Goal: Task Accomplishment & Management: Manage account settings

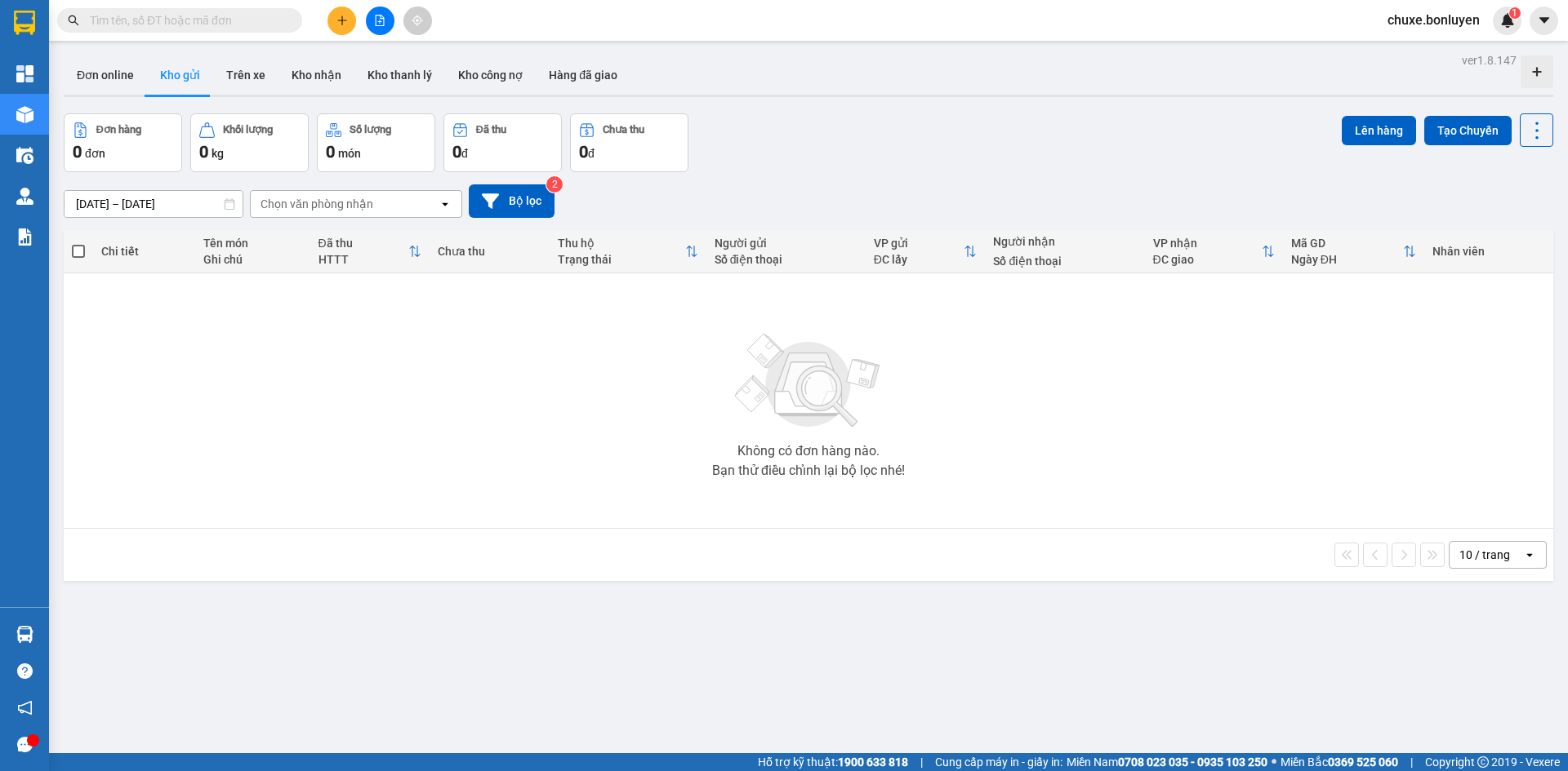
click at [196, 19] on input "text" at bounding box center [187, 21] width 193 height 18
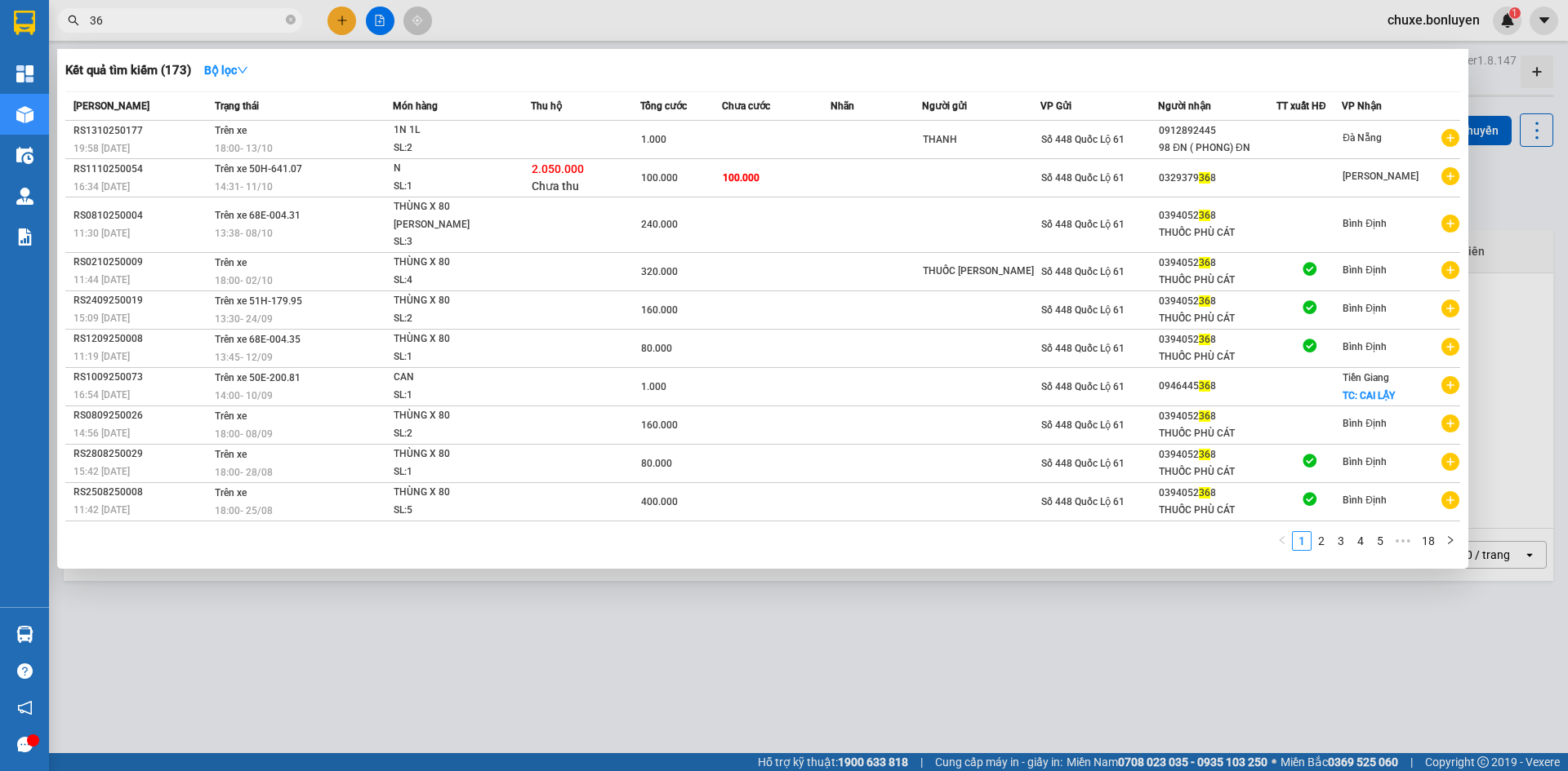
type input "3"
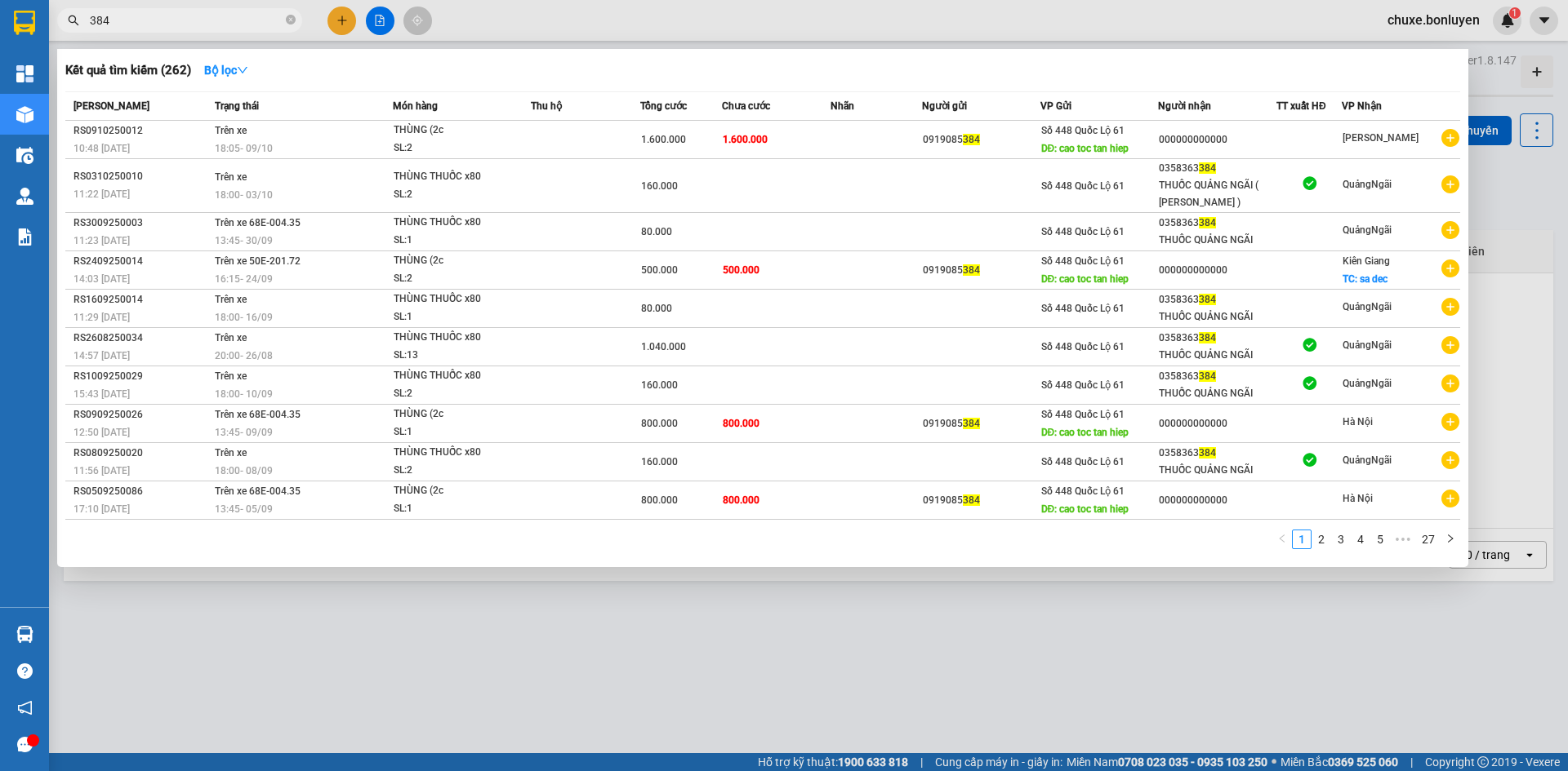
type input "384"
click at [379, 13] on div at bounding box center [784, 385] width 1568 height 771
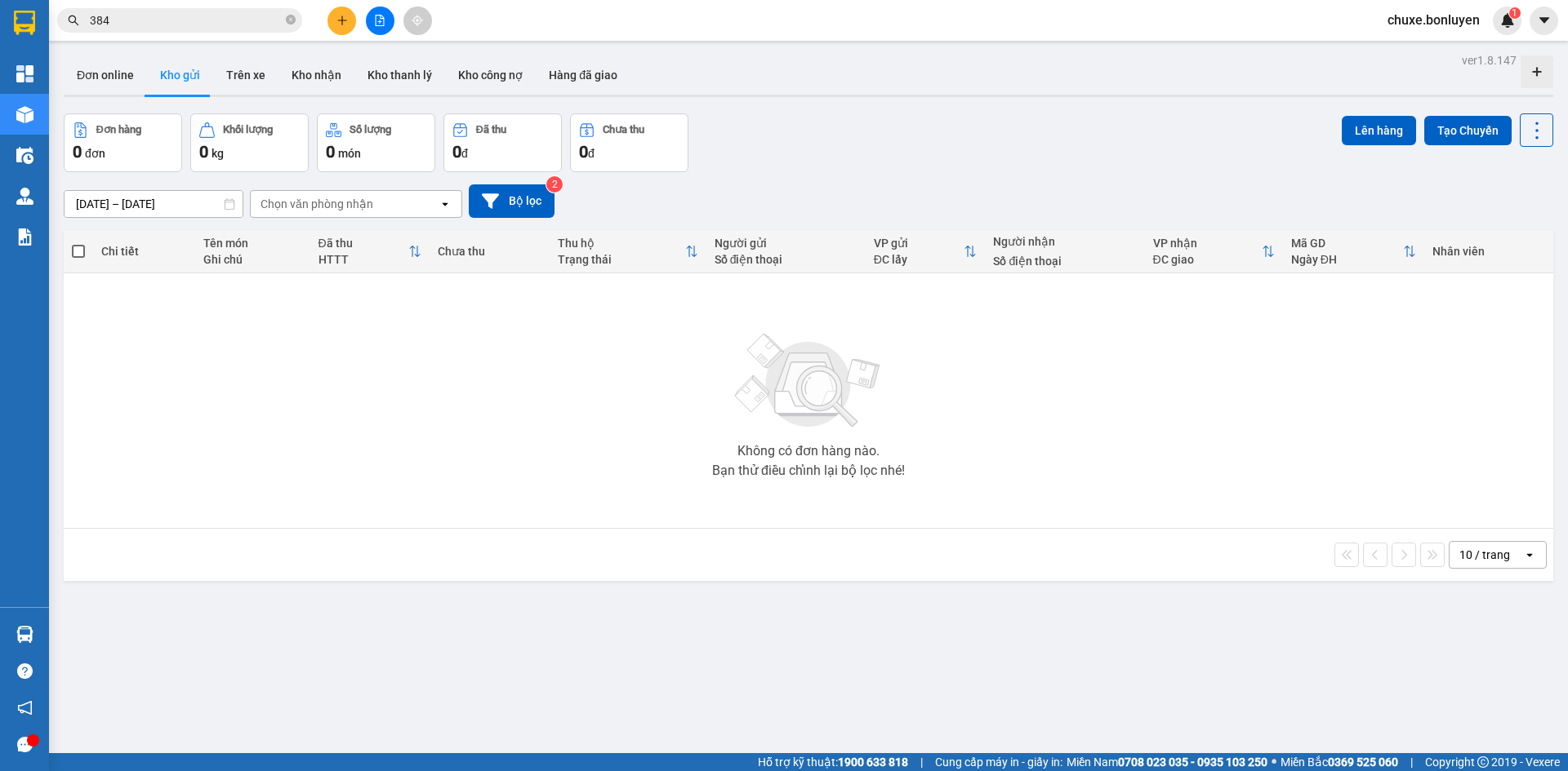
click at [377, 28] on button at bounding box center [380, 20] width 28 height 28
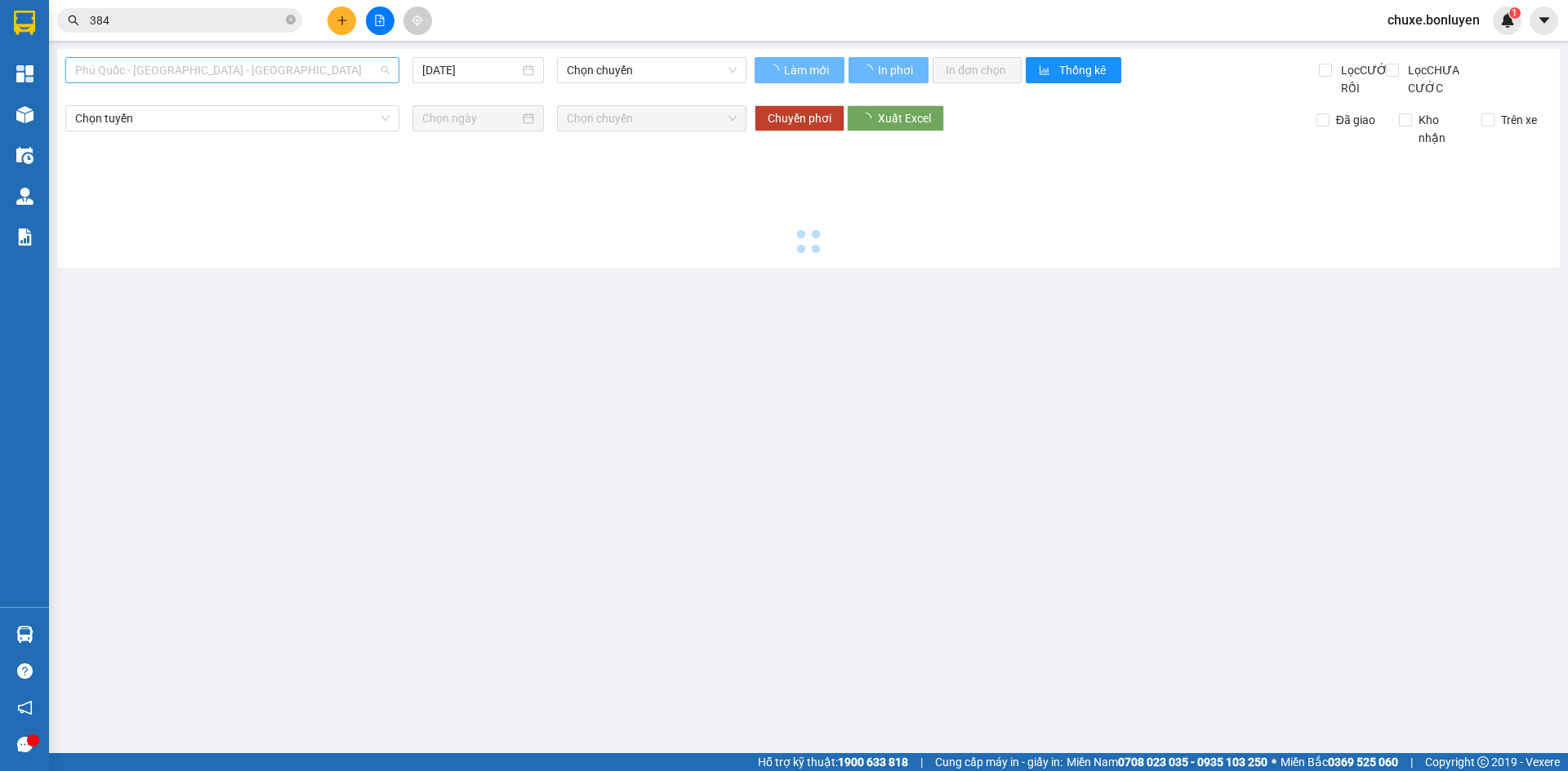
click at [302, 75] on span "Phú Quốc - [GEOGRAPHIC_DATA] - [GEOGRAPHIC_DATA]" at bounding box center [231, 70] width 314 height 25
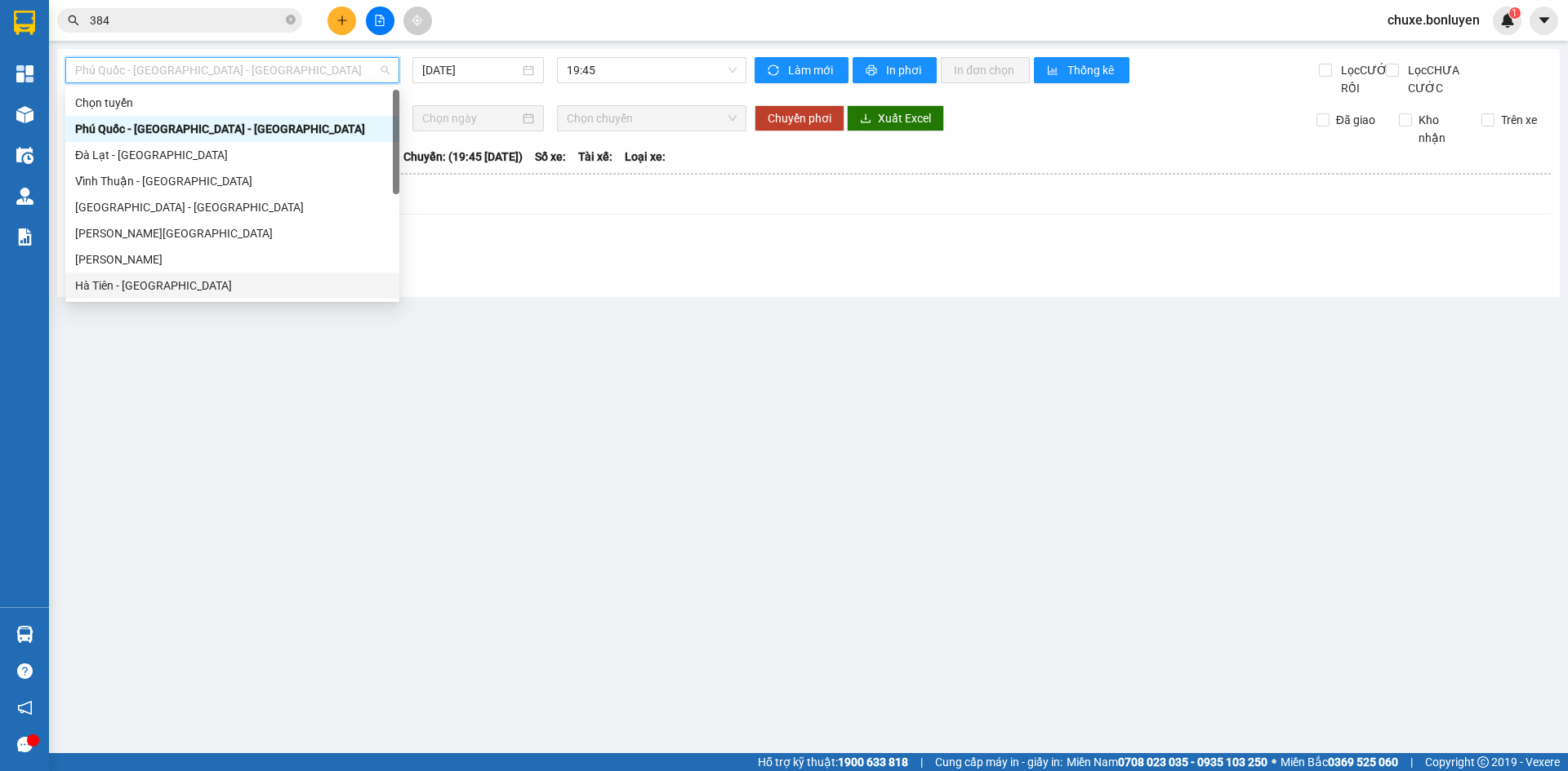
click at [190, 286] on div "Hà Tiên - [GEOGRAPHIC_DATA]" at bounding box center [231, 286] width 314 height 18
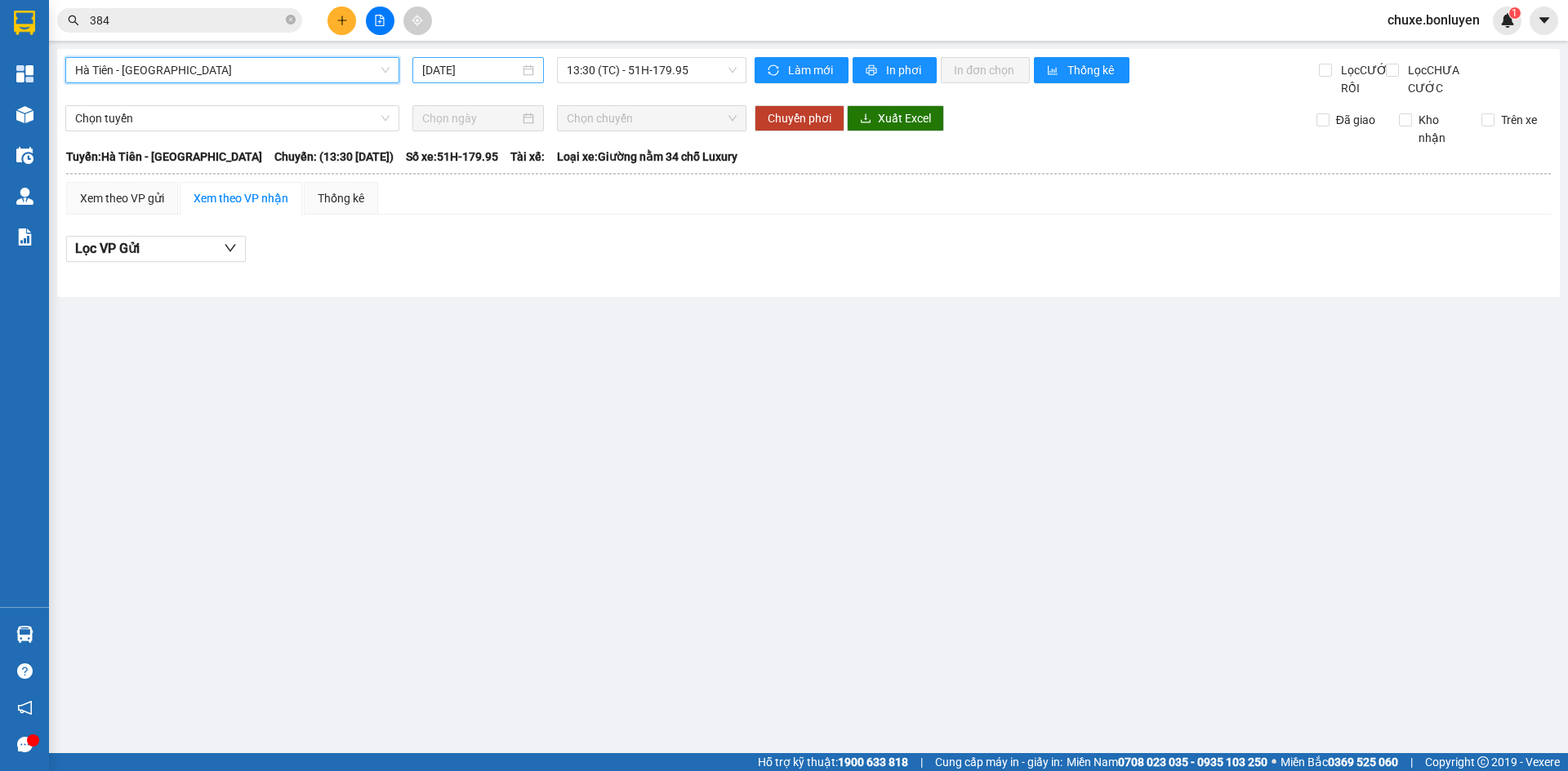
click at [487, 60] on div "[DATE]" at bounding box center [478, 70] width 131 height 26
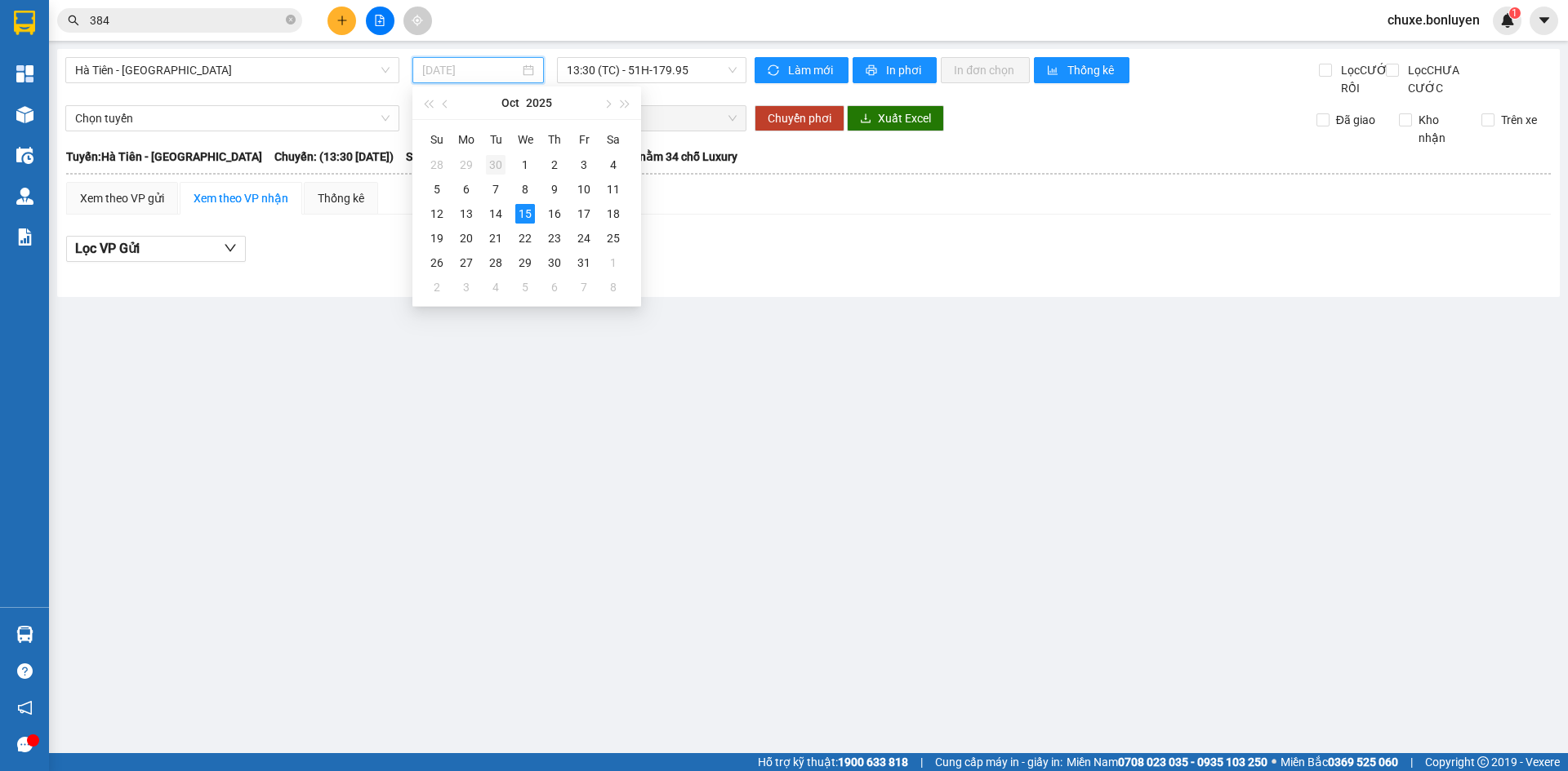
click at [503, 168] on div "30" at bounding box center [496, 165] width 20 height 20
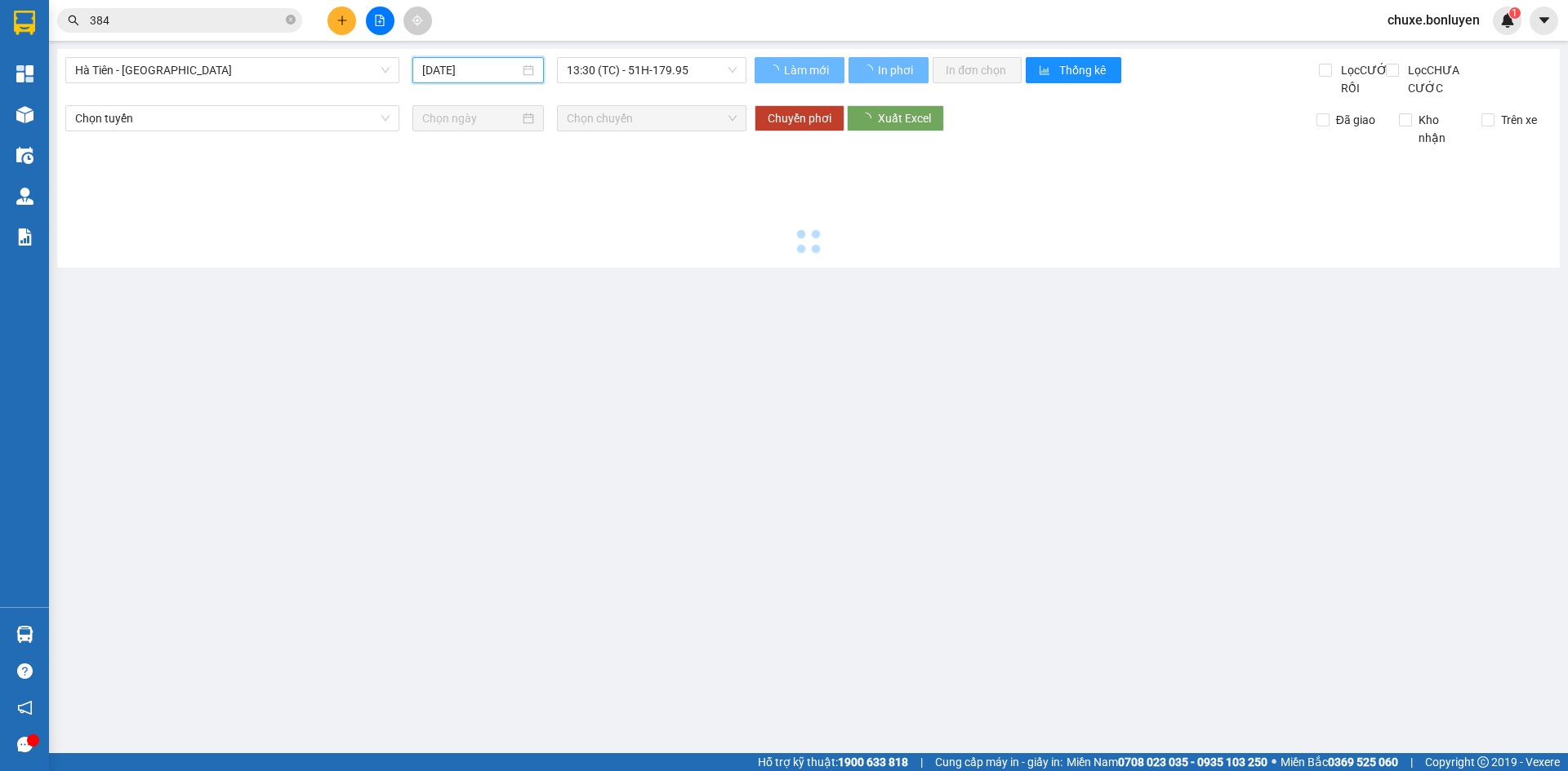
type input "[DATE]"
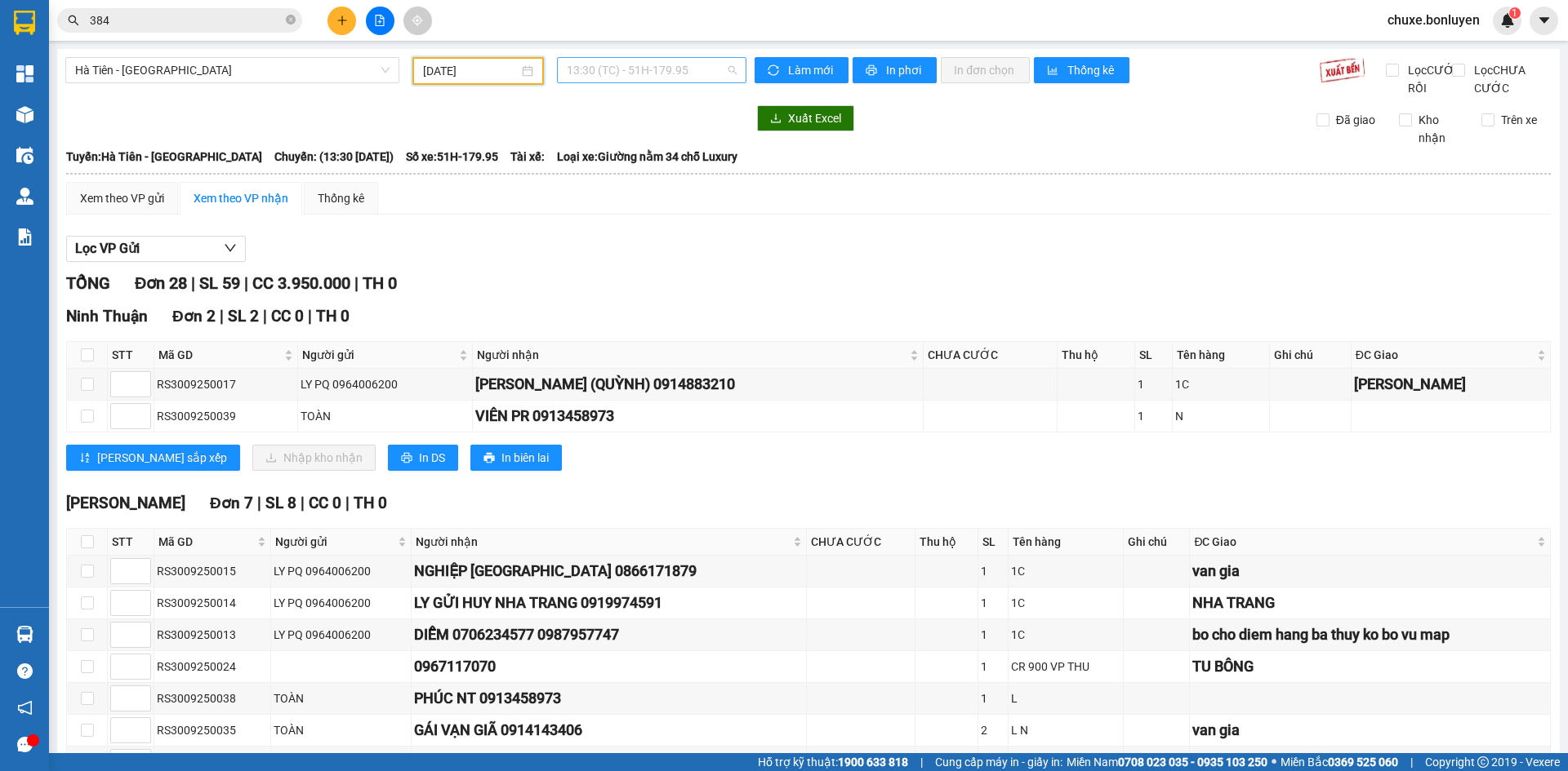
click at [689, 66] on span "13:30 (TC) - 51H-179.95" at bounding box center [651, 70] width 170 height 25
click at [663, 159] on div "13:45 (TC) - 68E-004.35" at bounding box center [626, 156] width 127 height 18
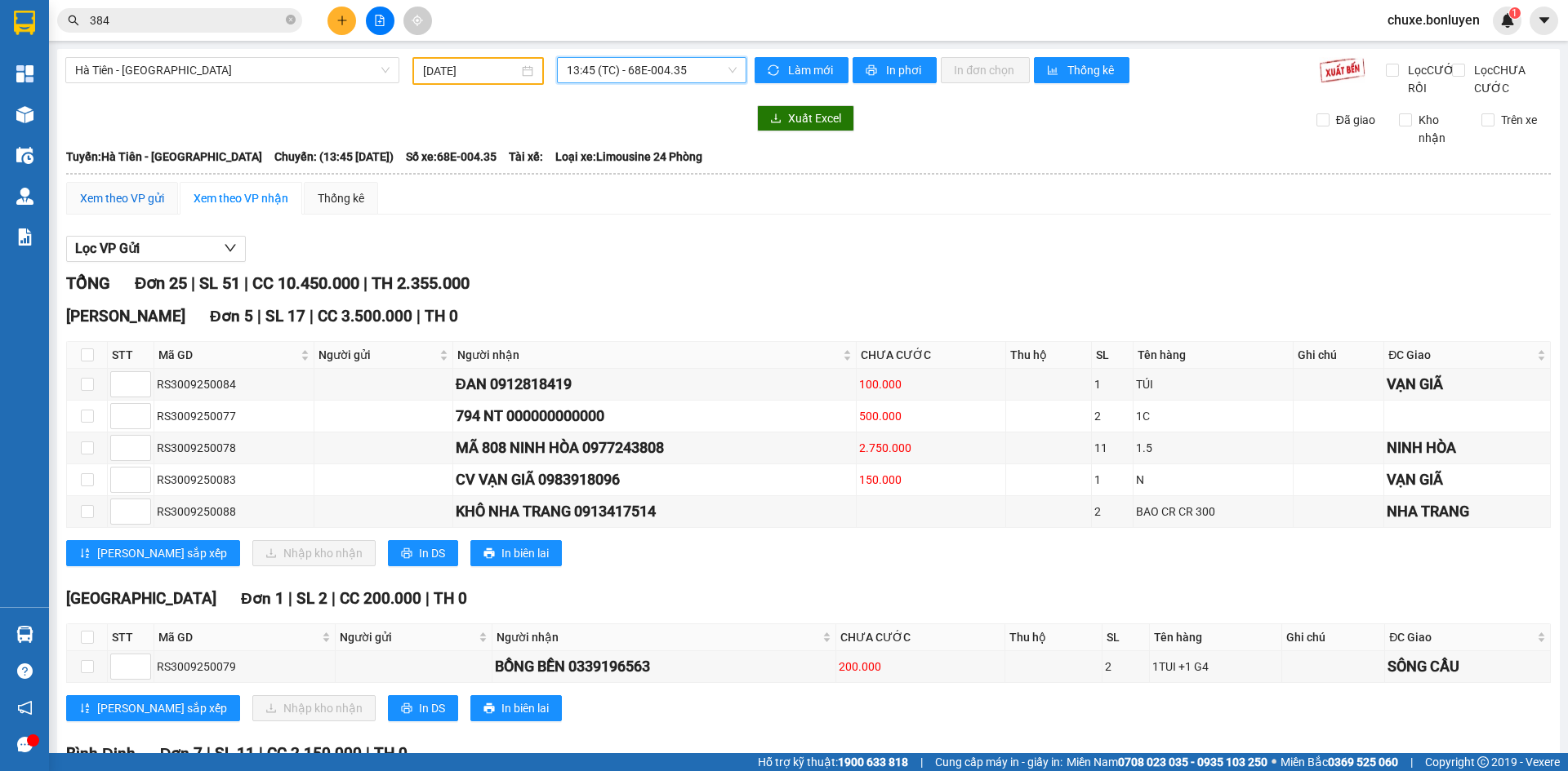
click at [138, 208] on div "Xem theo VP gửi" at bounding box center [122, 198] width 84 height 18
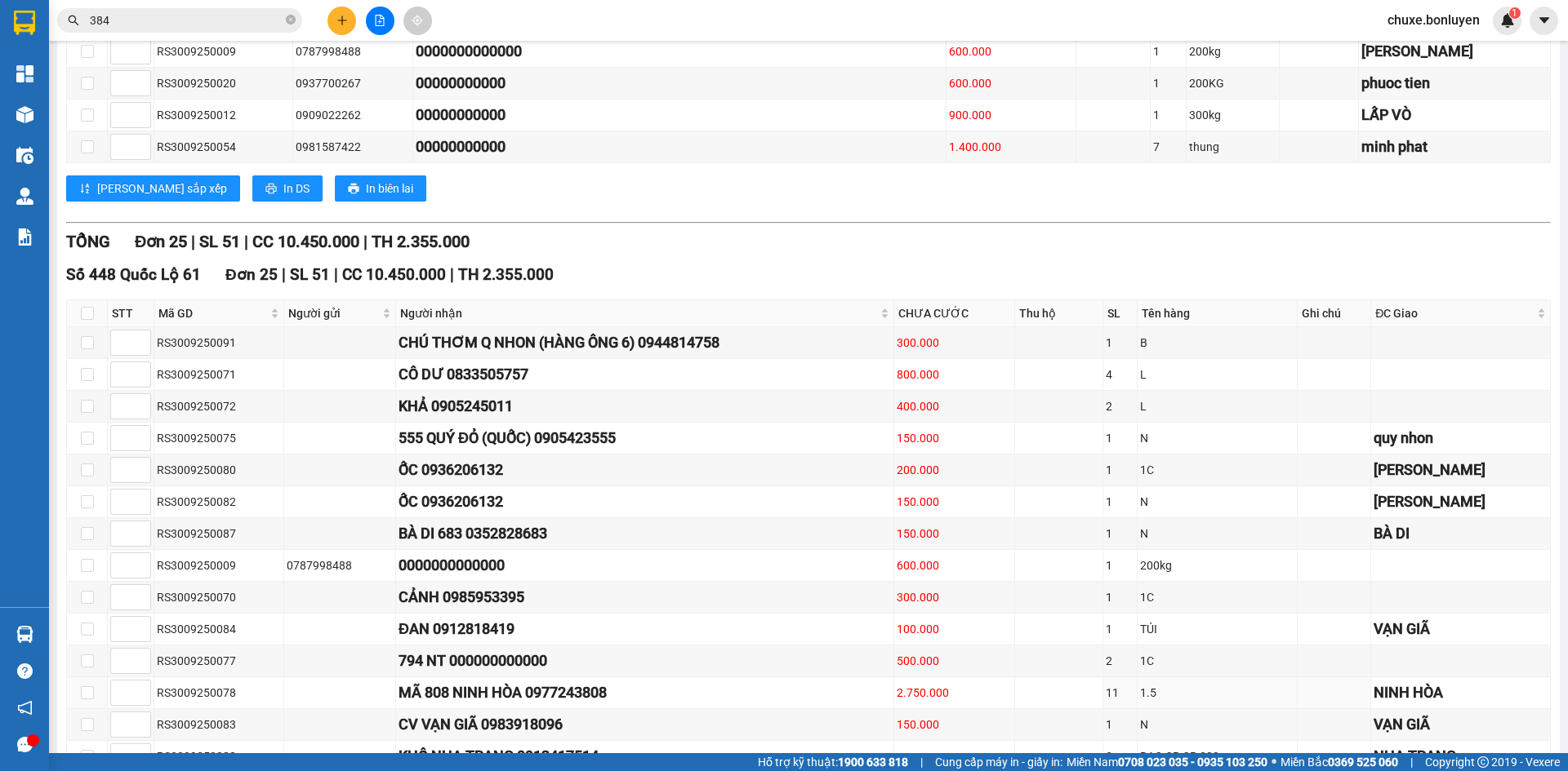
scroll to position [313, 0]
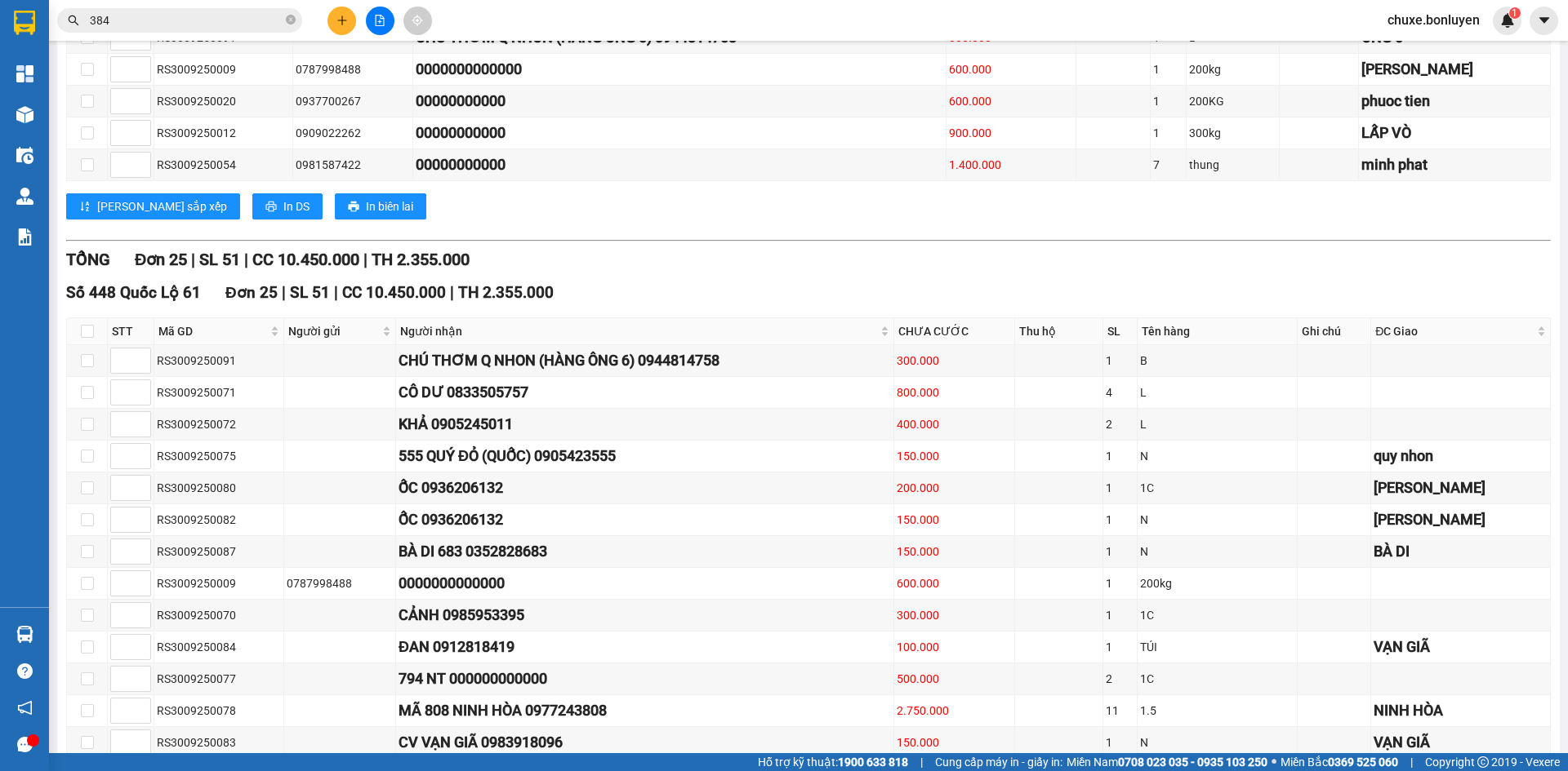
click at [625, 302] on div "Số 448 Quốc Lộ 61 Đơn 25 | SL 51 | CC 10.450.000 | TH 2.355.000" at bounding box center [809, 292] width 1484 height 25
click at [618, 305] on div "Số 448 Quốc Lộ 61 Đơn 25 | SL 51 | CC 10.450.000 | TH 2.355.000" at bounding box center [809, 292] width 1484 height 25
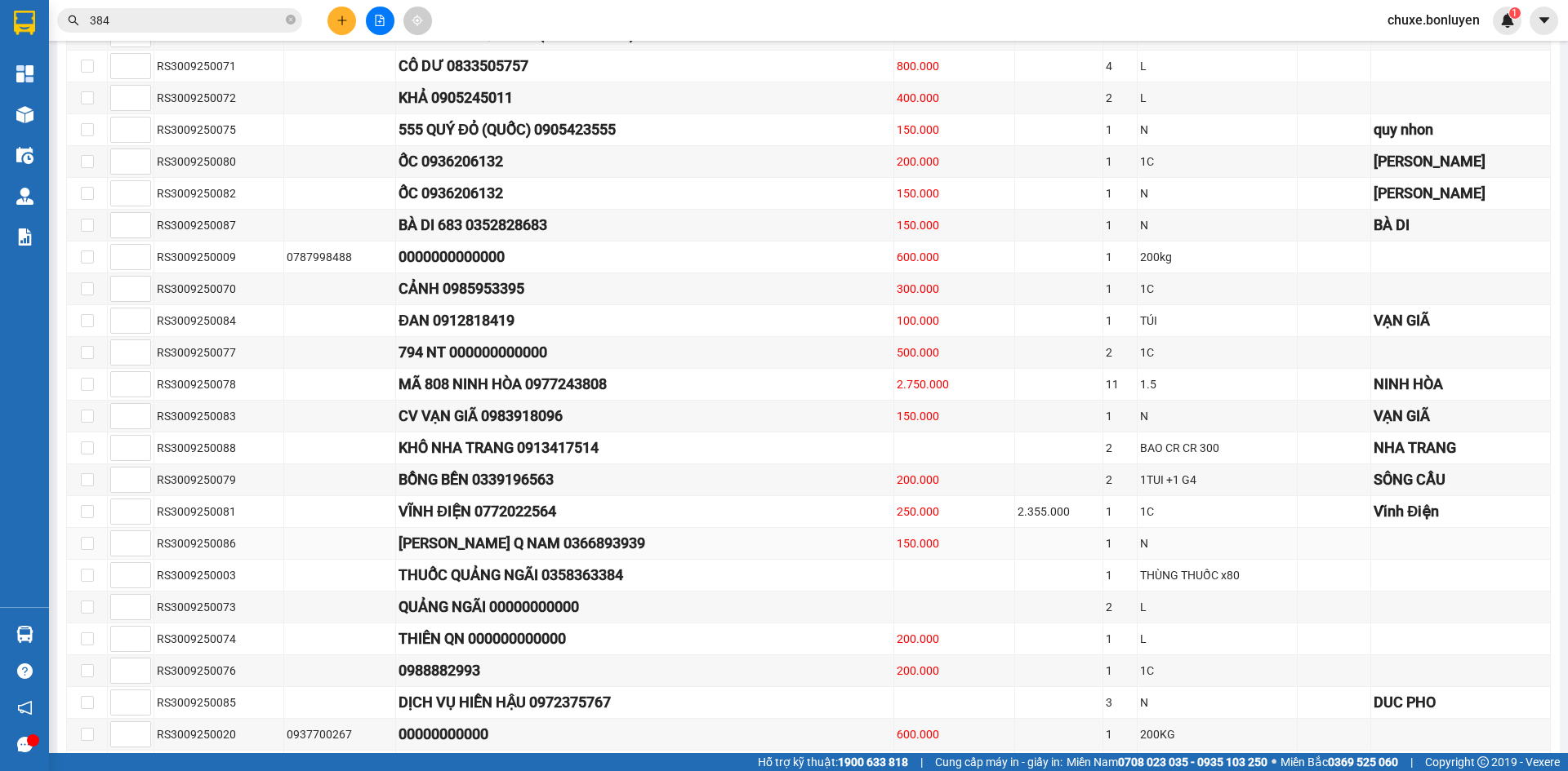
scroll to position [803, 0]
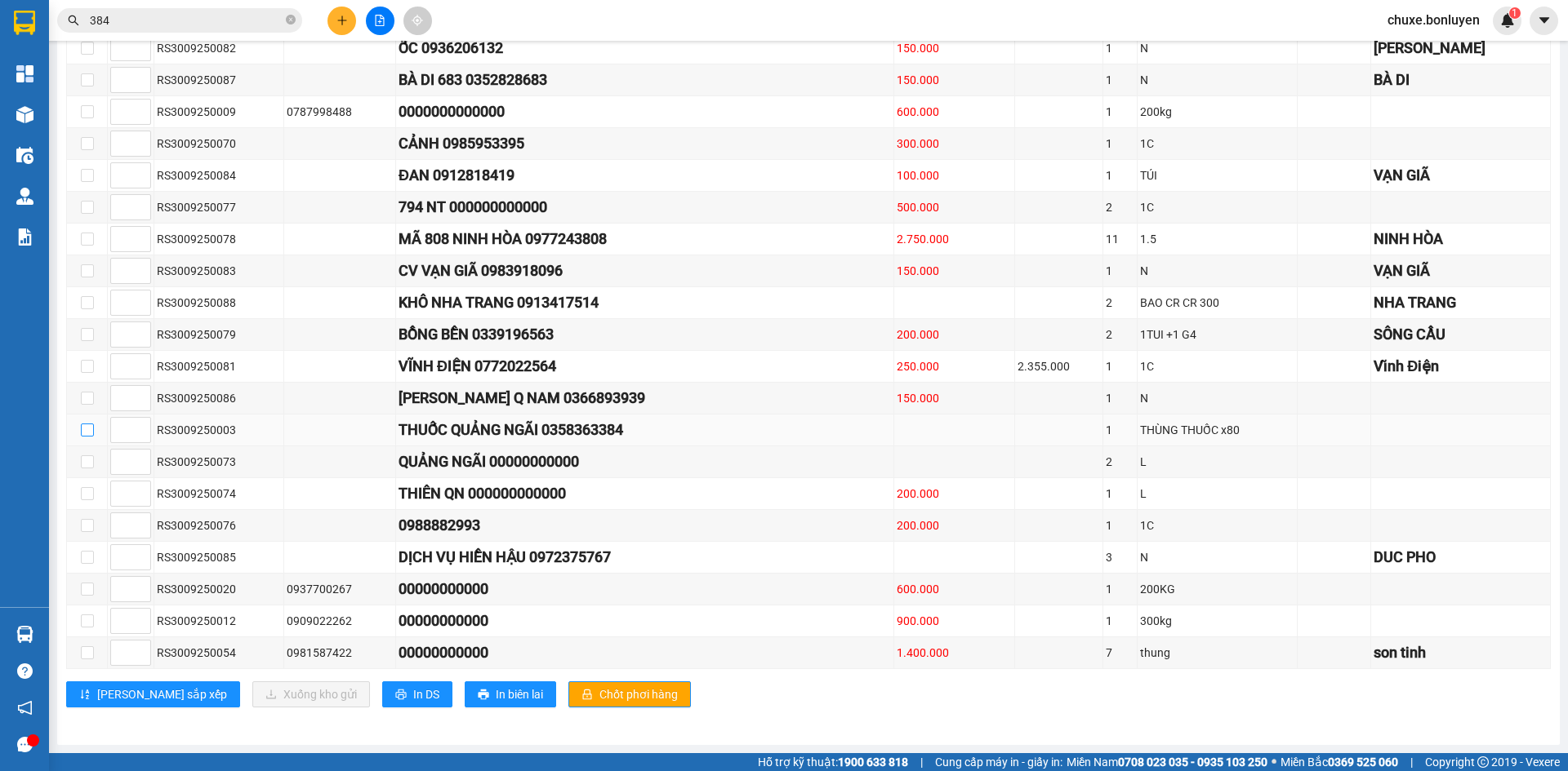
click at [88, 431] on input "checkbox" at bounding box center [87, 430] width 13 height 13
checkbox input "true"
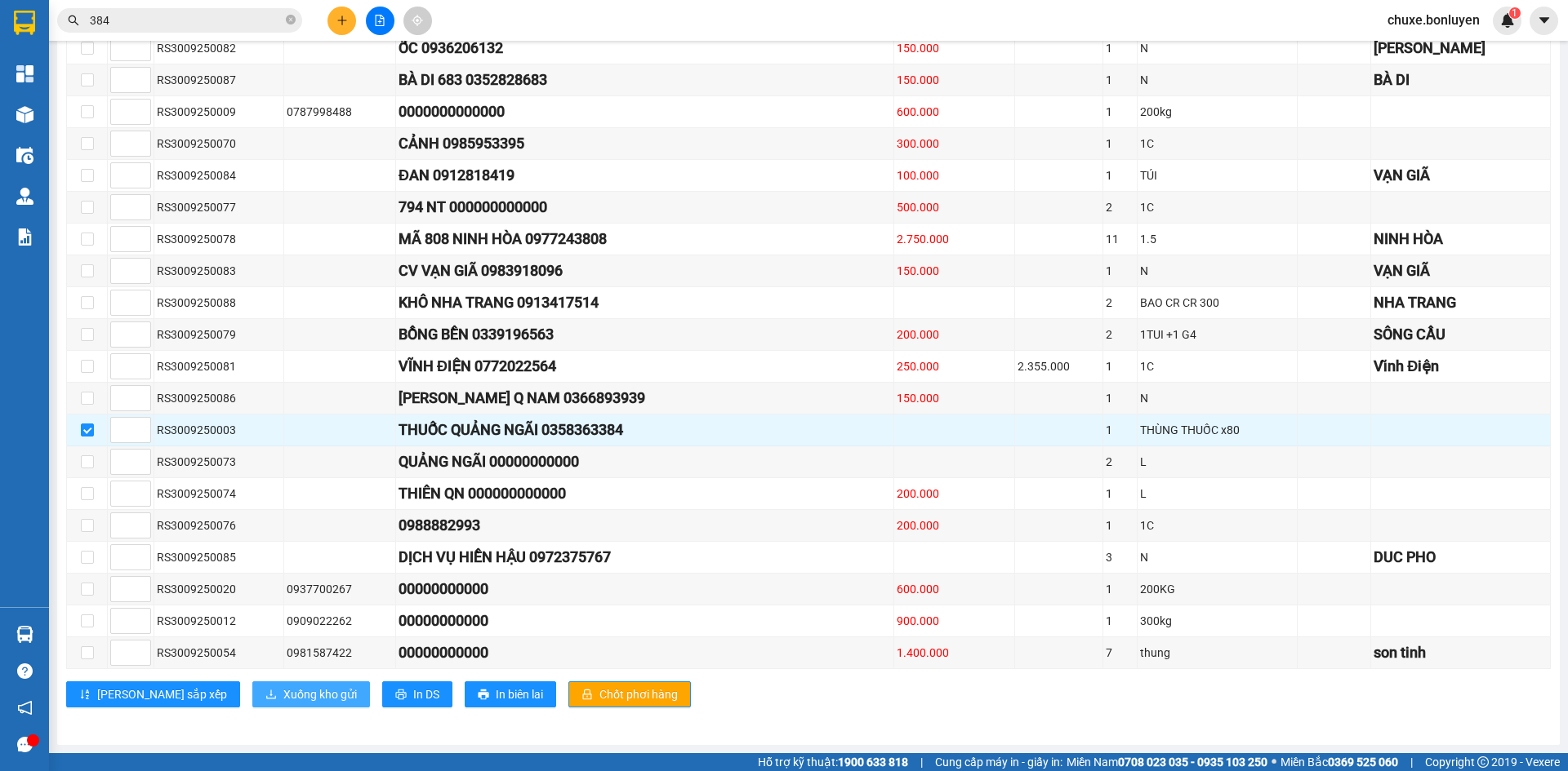
click at [252, 685] on button "Xuống kho gửi" at bounding box center [311, 695] width 117 height 26
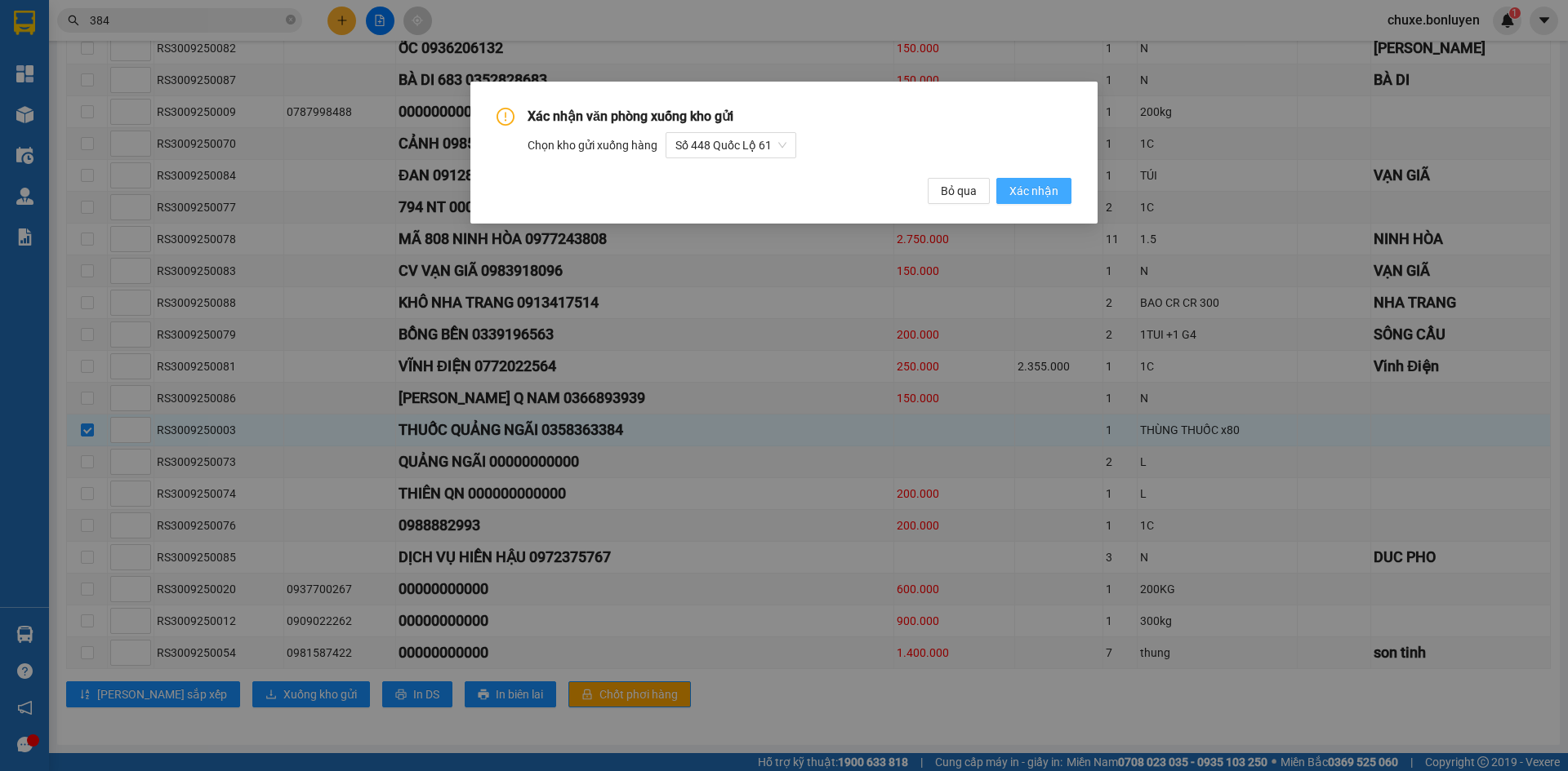
click at [1031, 192] on span "Xác nhận" at bounding box center [1033, 191] width 49 height 18
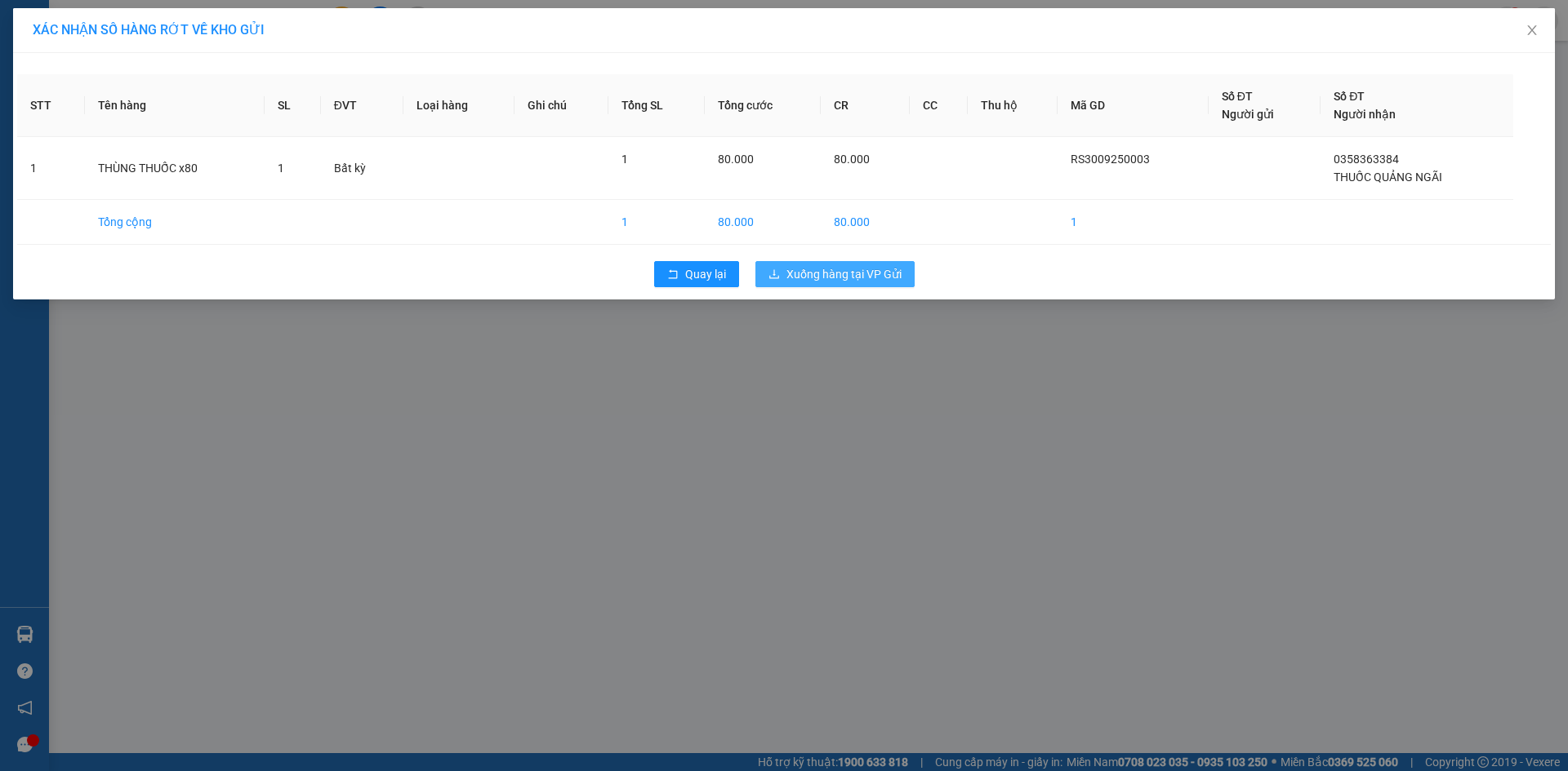
click at [850, 268] on span "Xuống hàng tại VP Gửi" at bounding box center [844, 274] width 115 height 18
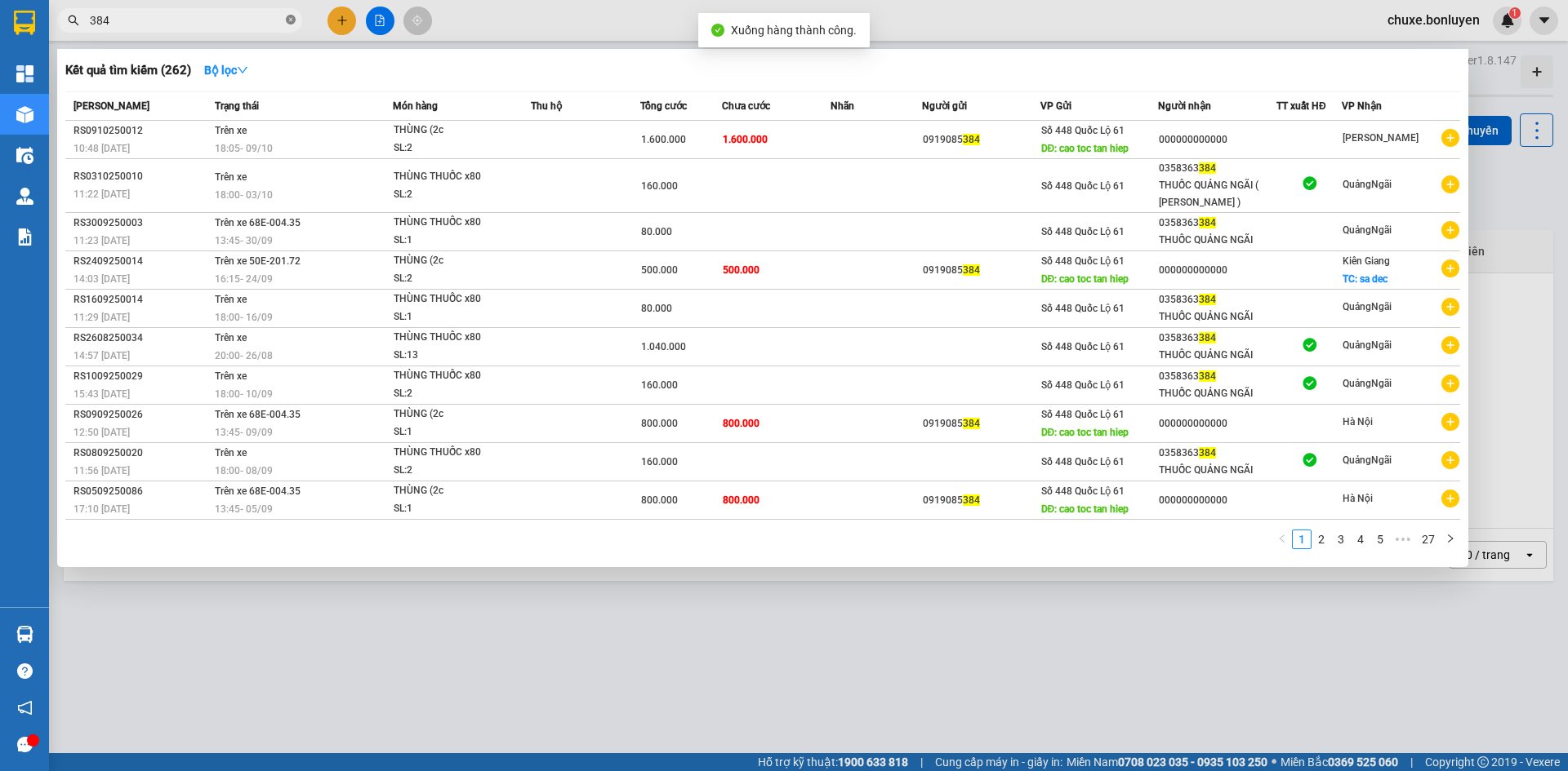
click at [290, 23] on icon "close-circle" at bounding box center [290, 19] width 10 height 10
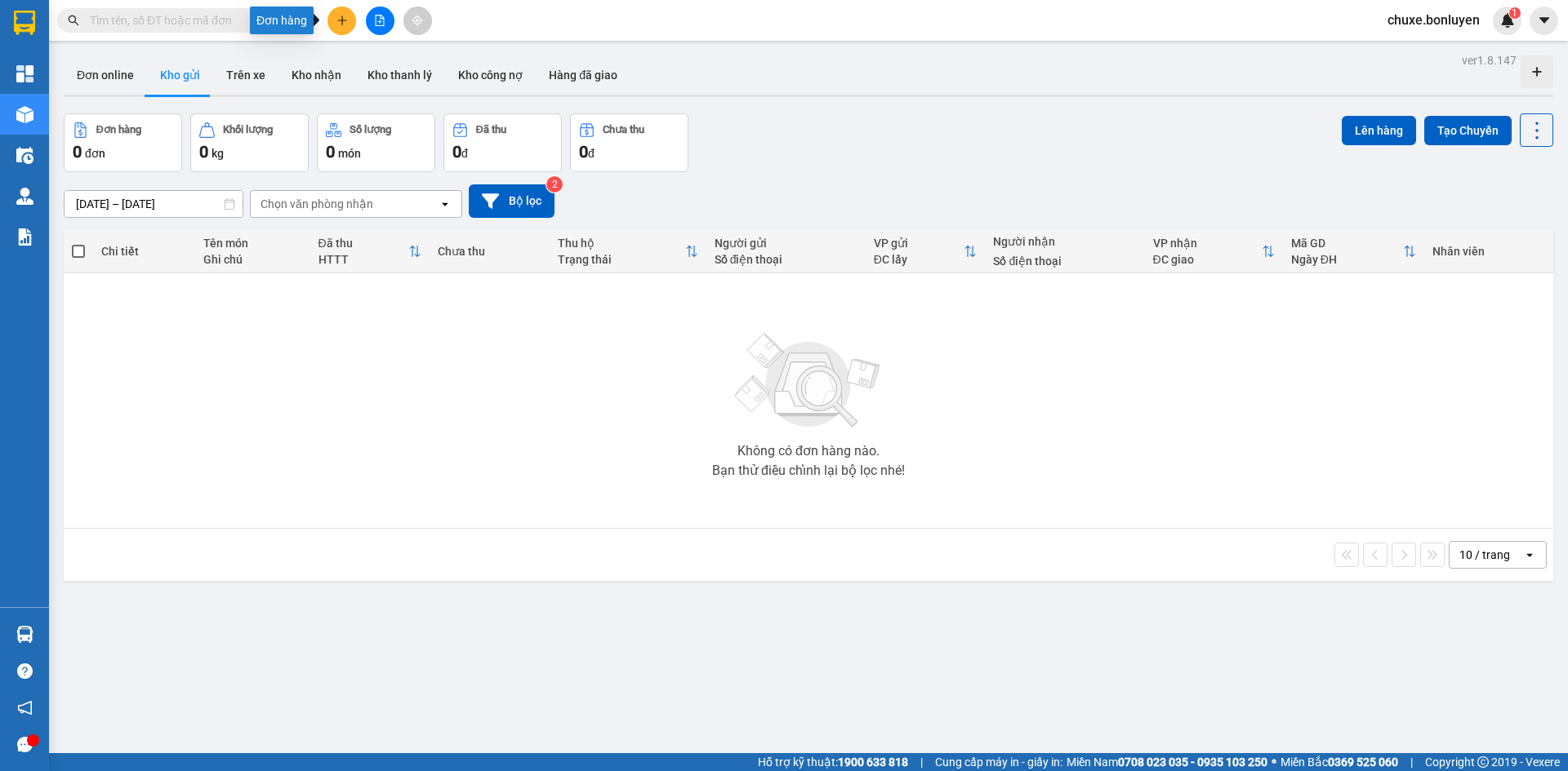
click at [335, 22] on button at bounding box center [341, 20] width 28 height 28
click at [385, 64] on div "Tạo đơn hàng" at bounding box center [406, 61] width 71 height 18
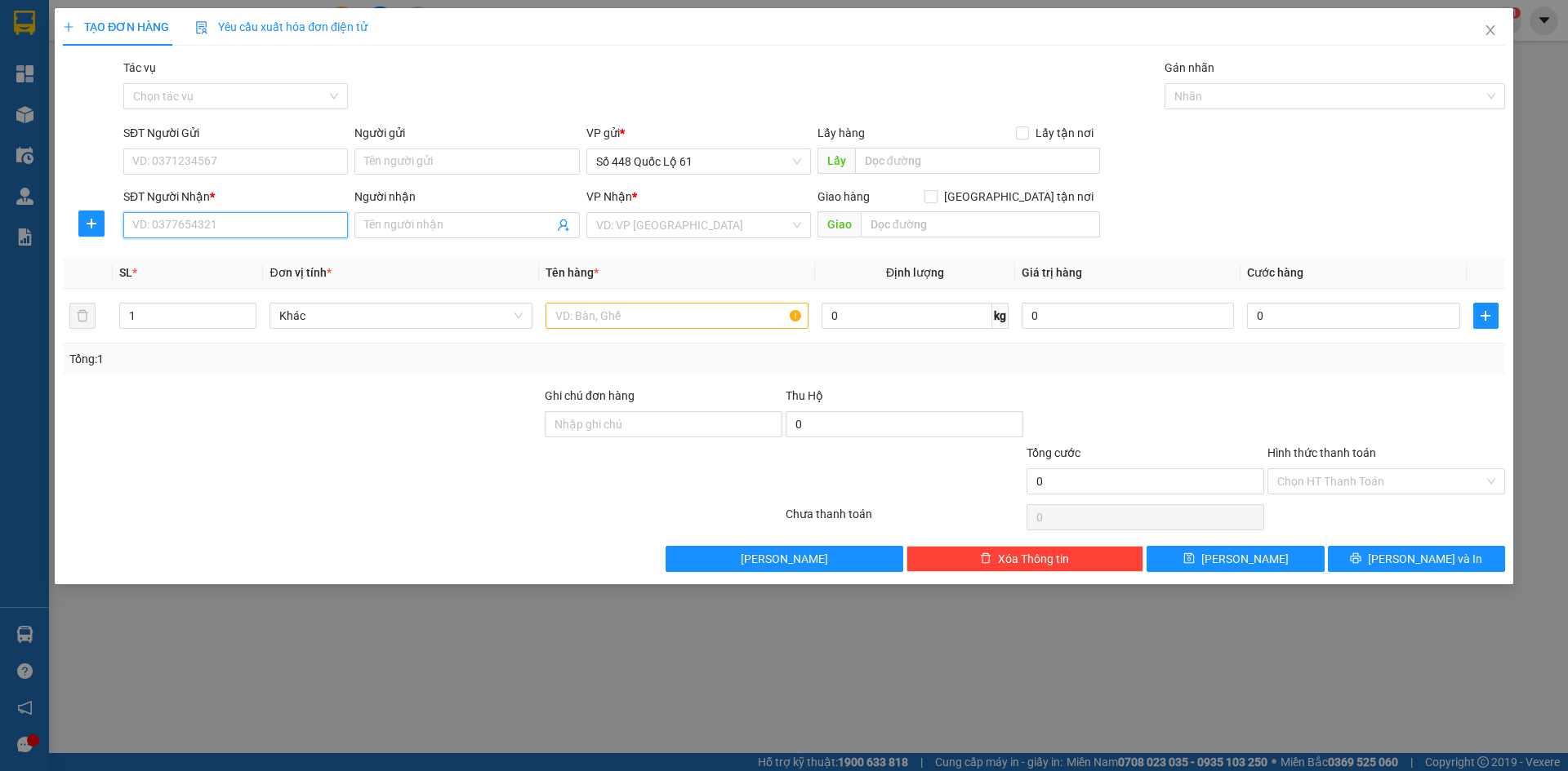
click at [288, 229] on input "SĐT Người Nhận *" at bounding box center [235, 225] width 225 height 26
click at [312, 260] on div "0358363384 - THUỐC QUẢNG NGÃI ( MINH LONG )" at bounding box center [275, 258] width 285 height 18
type input "0358363384"
type input "THUỐC QUẢNG NGÃI ( [PERSON_NAME] )"
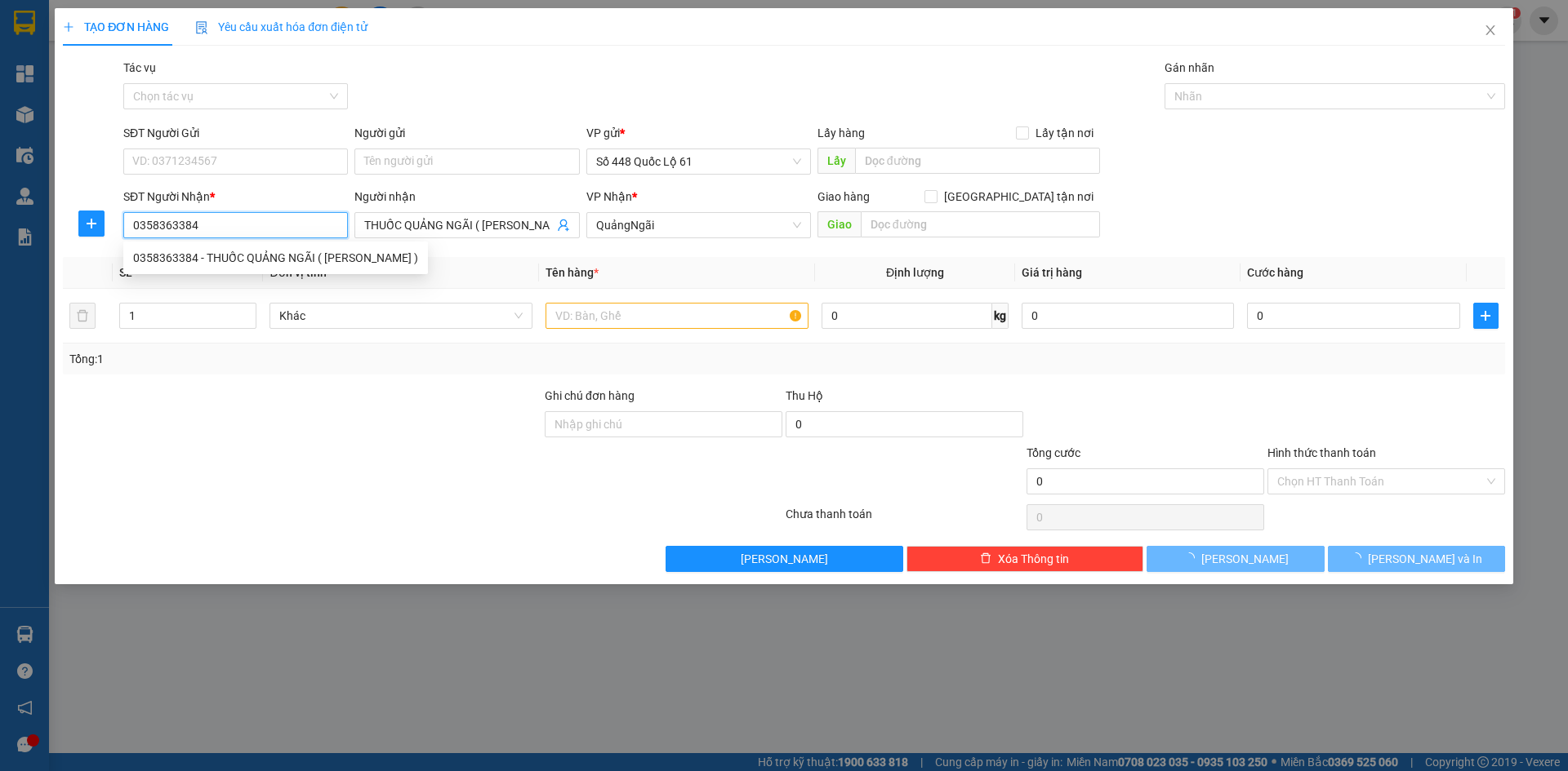
type input "160.000"
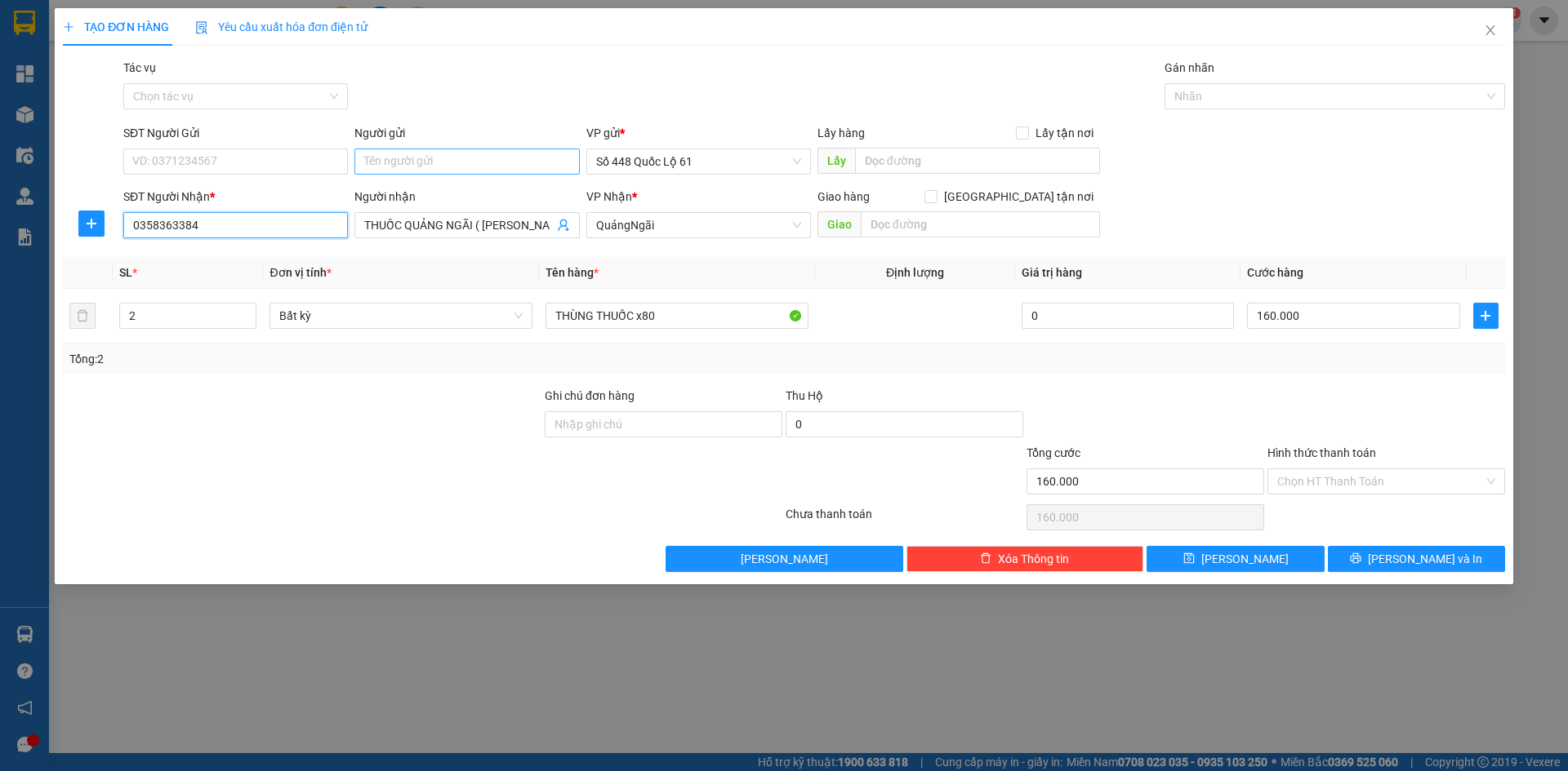
type input "0358363384"
click at [443, 169] on input "Người gửi" at bounding box center [466, 161] width 225 height 26
type input "minh long"
drag, startPoint x: 443, startPoint y: 169, endPoint x: 0, endPoint y: 242, distance: 449.0
click at [0, 242] on div "TẠO ĐƠN HÀNG Yêu cầu xuất hóa đơn điện tử Transit Pickup Surcharge Ids Transit …" at bounding box center [784, 385] width 1568 height 771
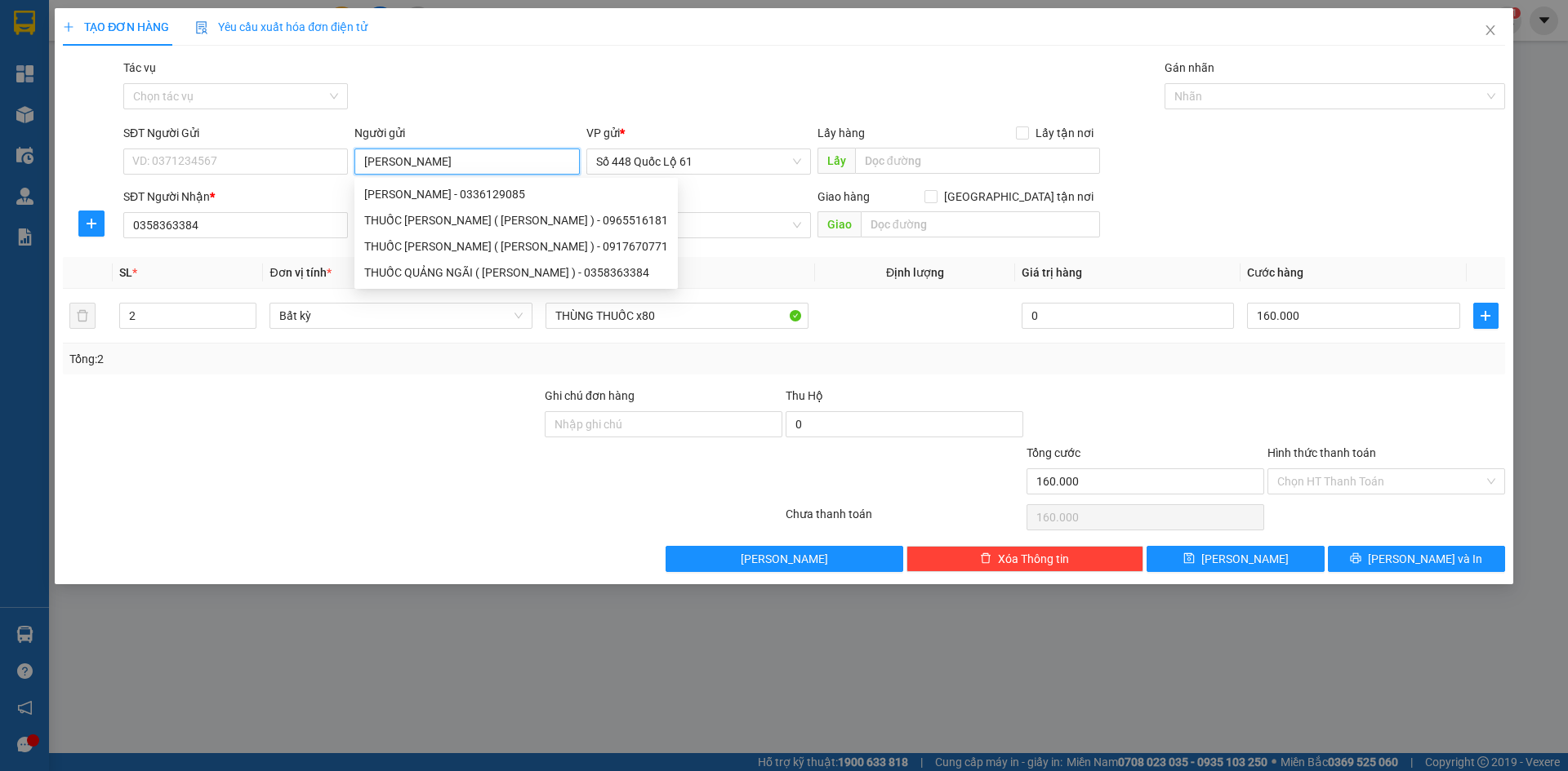
type input "[PERSON_NAME]"
click at [1327, 465] on div "Hình thức thanh toán" at bounding box center [1386, 456] width 238 height 25
click at [1327, 476] on input "Hình thức thanh toán" at bounding box center [1380, 482] width 207 height 25
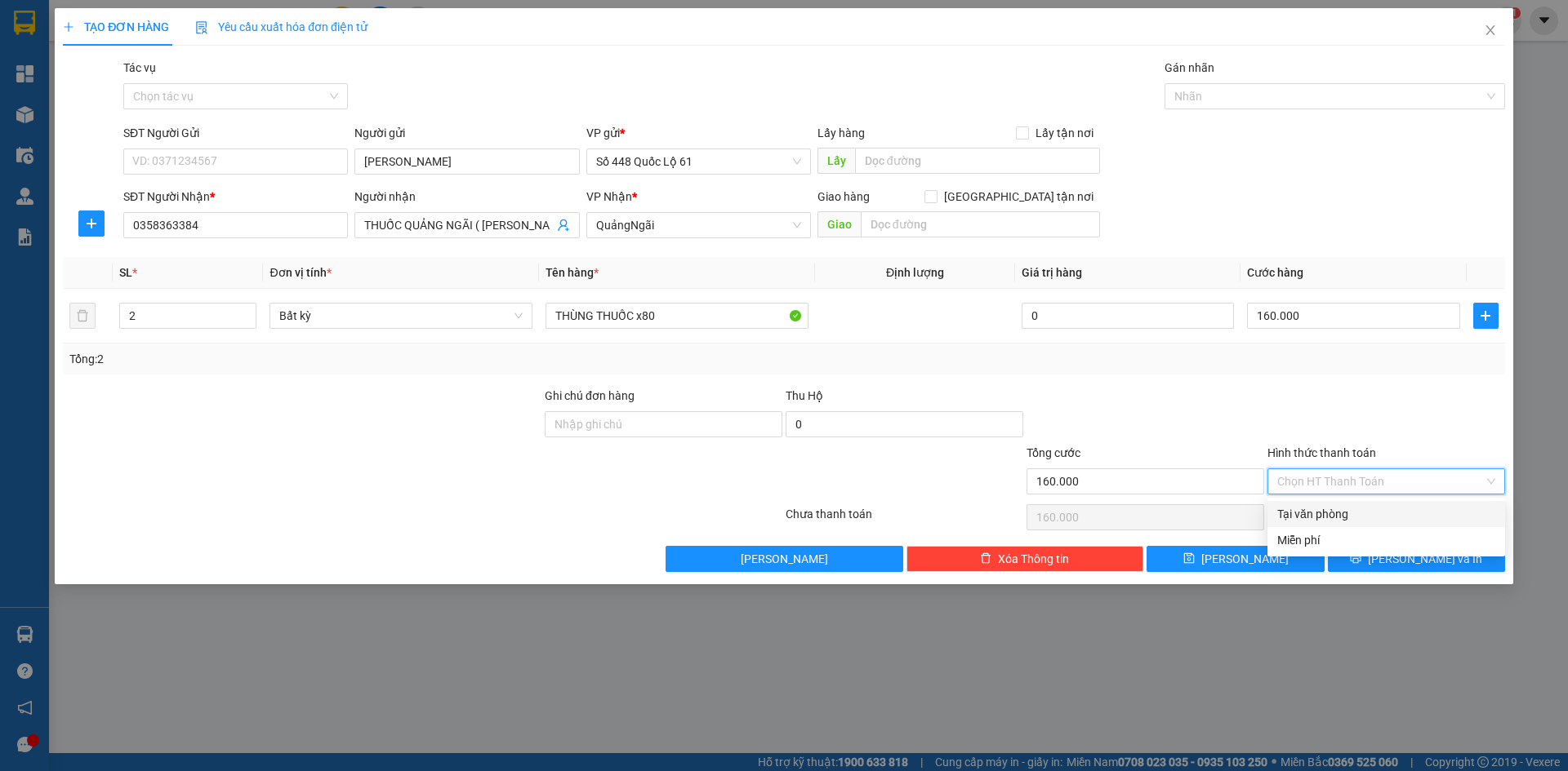
drag, startPoint x: 1328, startPoint y: 502, endPoint x: 1300, endPoint y: 541, distance: 48.0
click at [1328, 503] on div "Tại văn phòng" at bounding box center [1386, 514] width 238 height 26
type input "0"
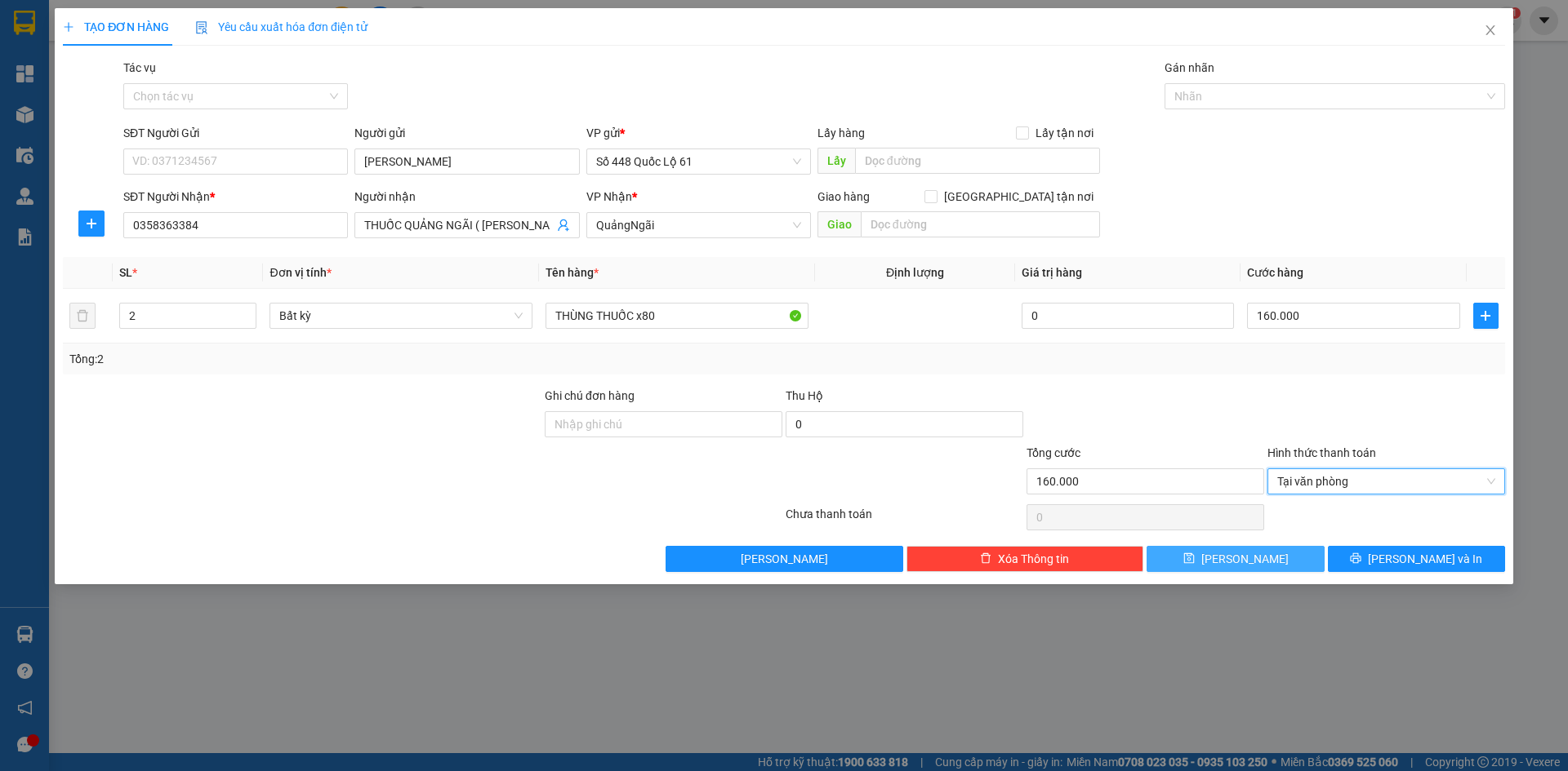
drag, startPoint x: 1284, startPoint y: 559, endPoint x: 328, endPoint y: 379, distance: 972.8
click at [1284, 560] on button "Lưu" at bounding box center [1235, 559] width 178 height 26
type input "0"
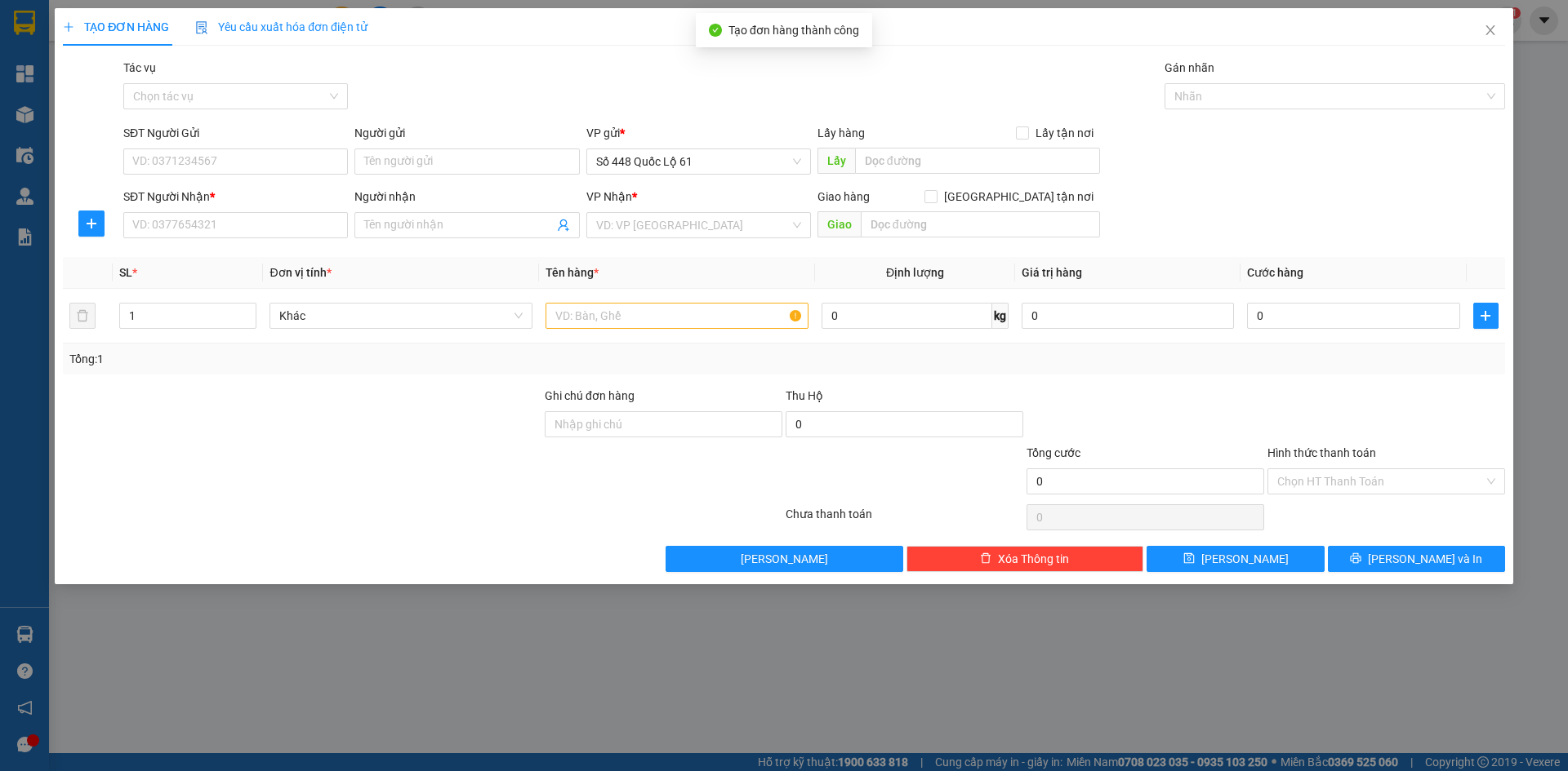
click at [396, 23] on div "TẠO ĐƠN HÀNG Yêu cầu xuất hóa đơn điện tử" at bounding box center [784, 26] width 1442 height 37
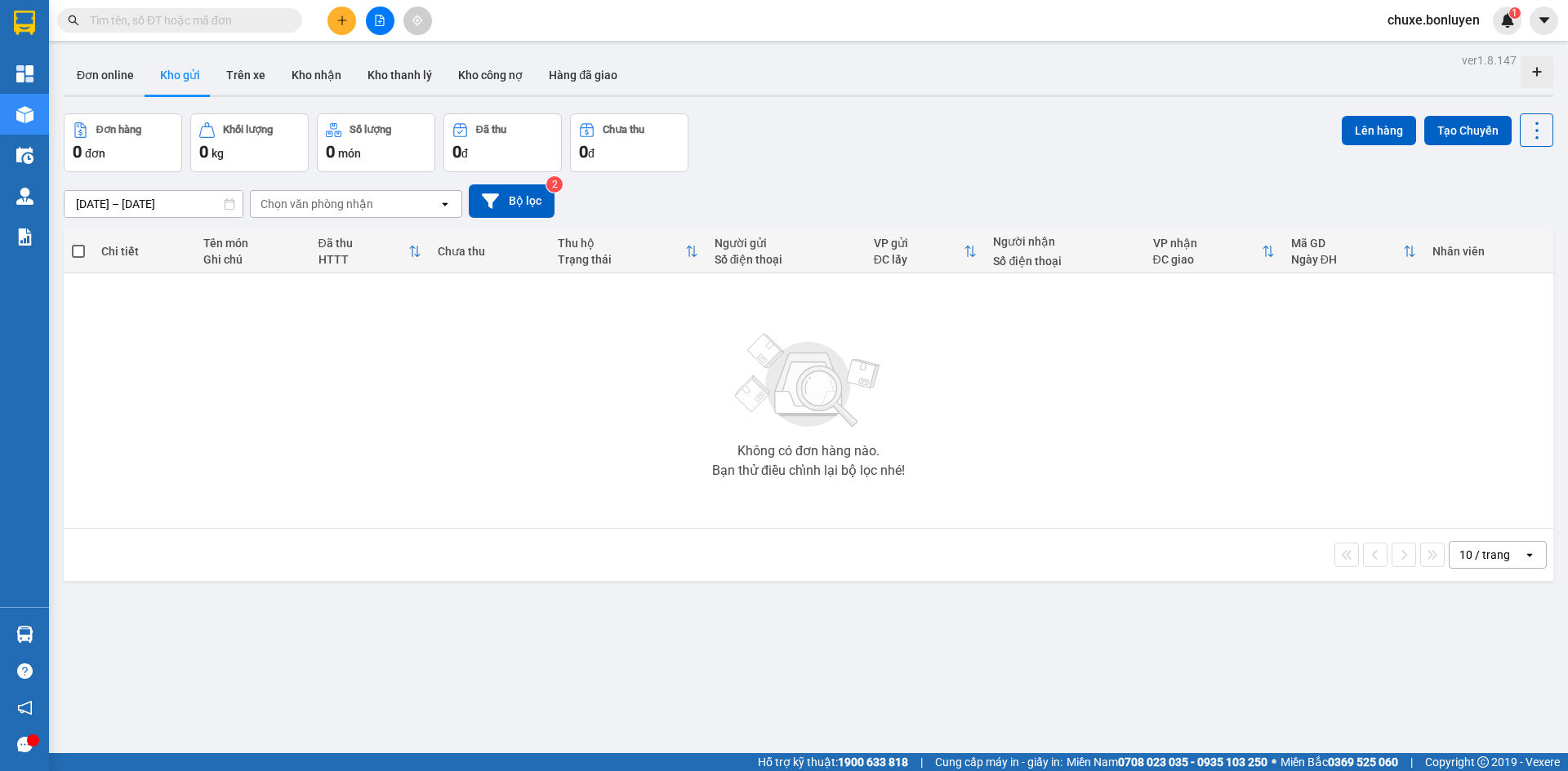
click at [268, 23] on input "text" at bounding box center [187, 21] width 193 height 18
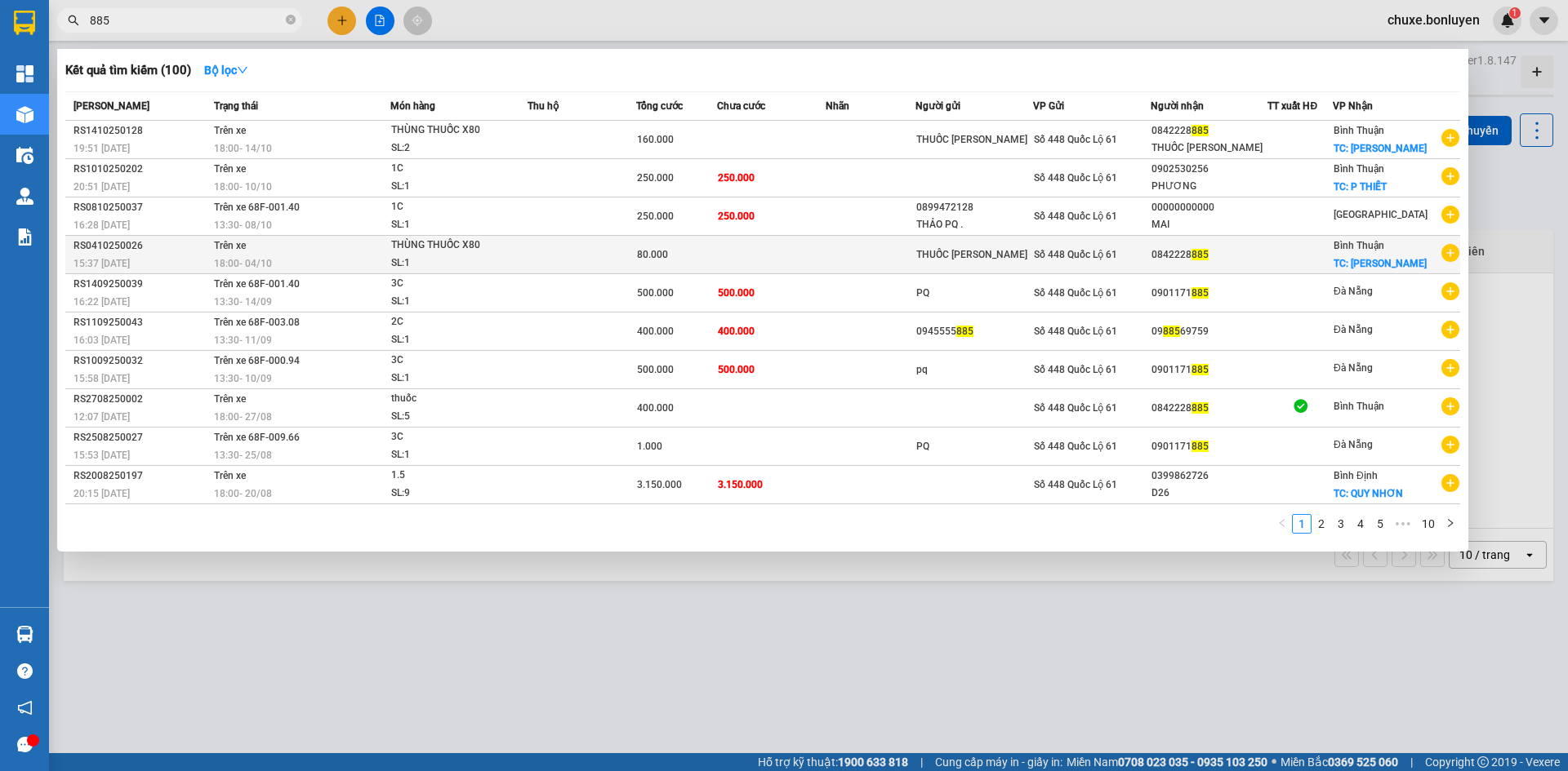
type input "885"
click at [909, 253] on td at bounding box center [871, 255] width 91 height 38
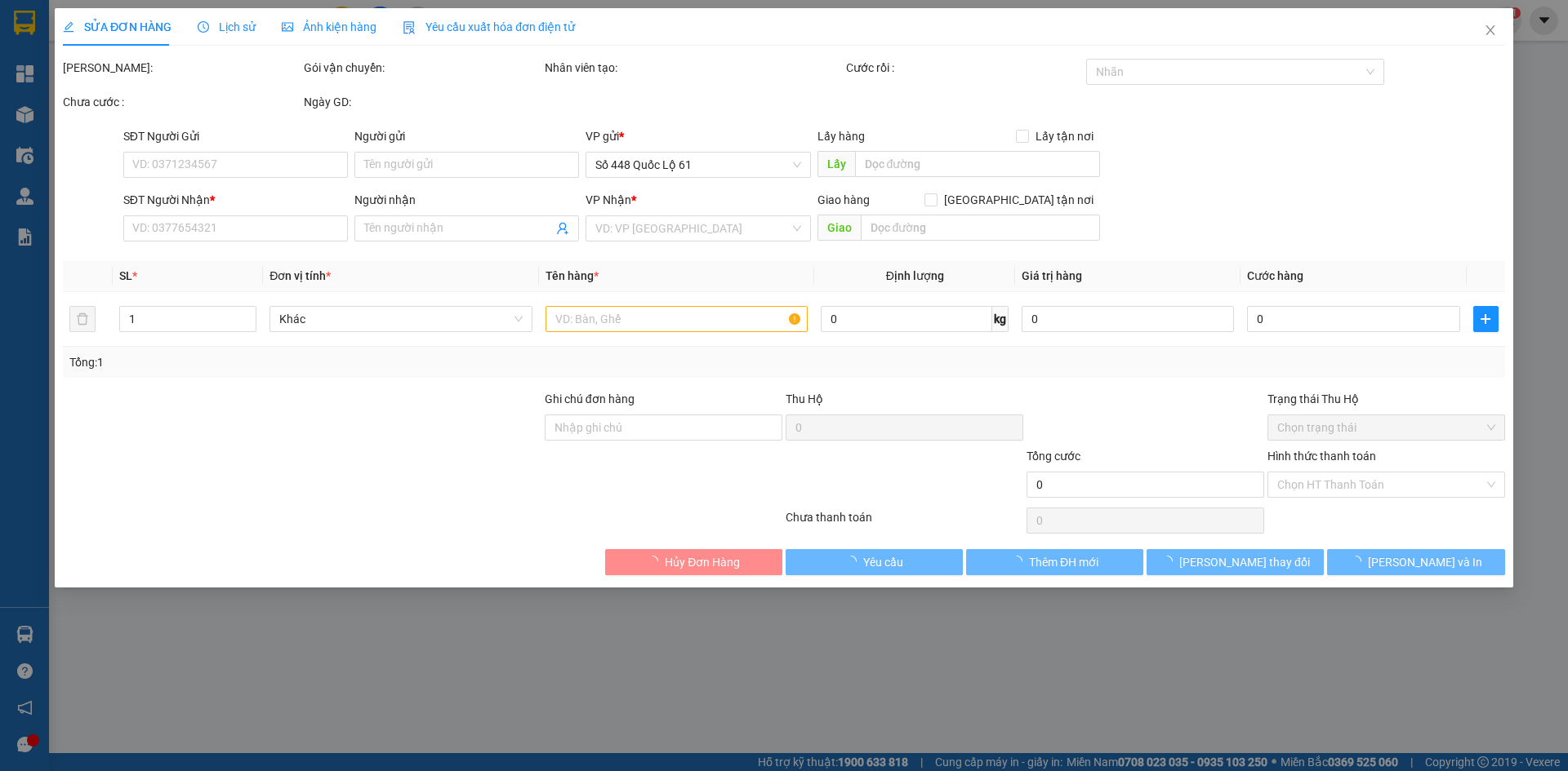
type input "THUỐC [PERSON_NAME]"
type input "0842228885"
checkbox input "true"
type input "[PERSON_NAME]"
type input "80.000"
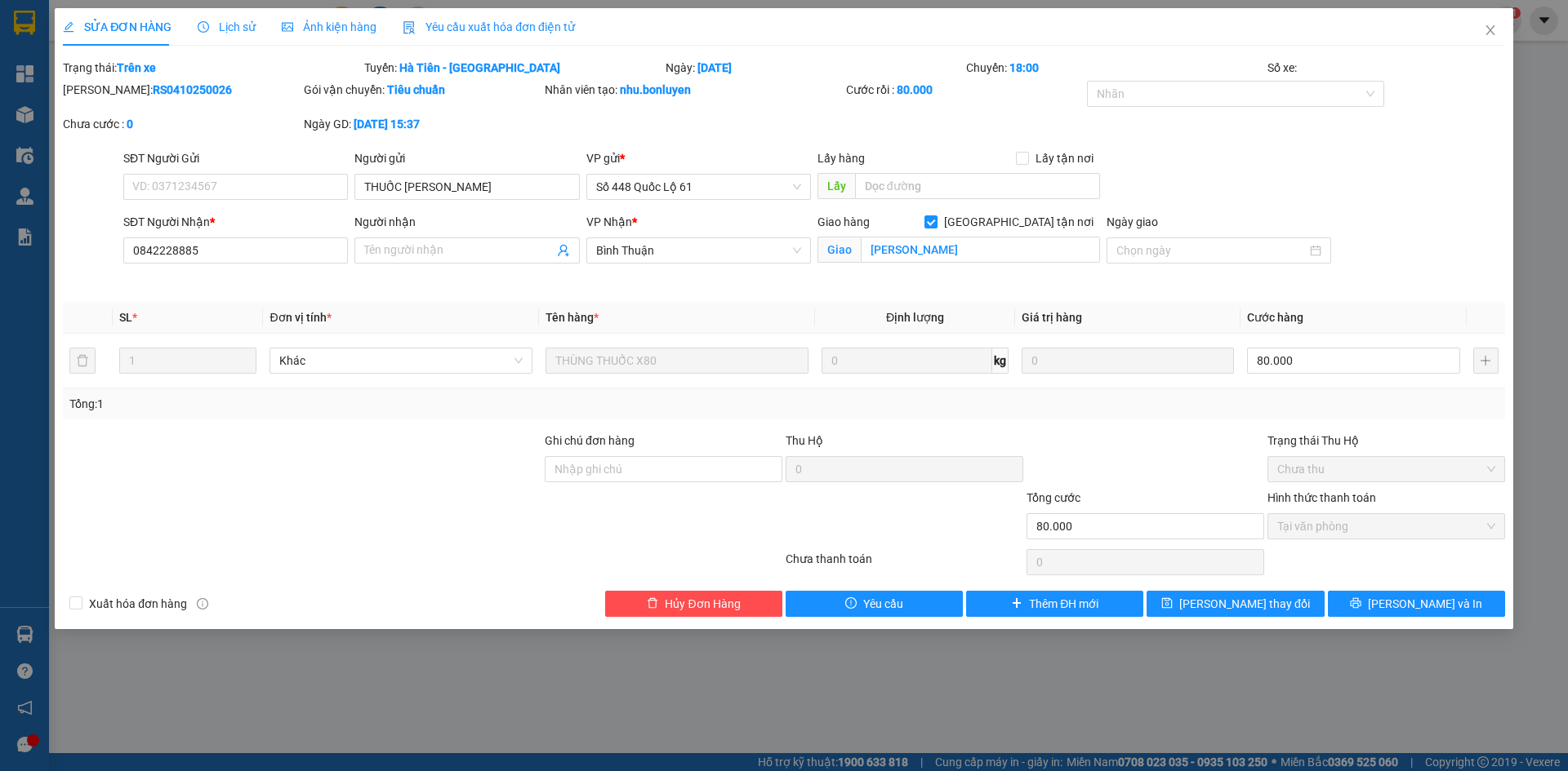
click at [477, 36] on div "Yêu cầu xuất hóa đơn điện tử" at bounding box center [488, 27] width 172 height 18
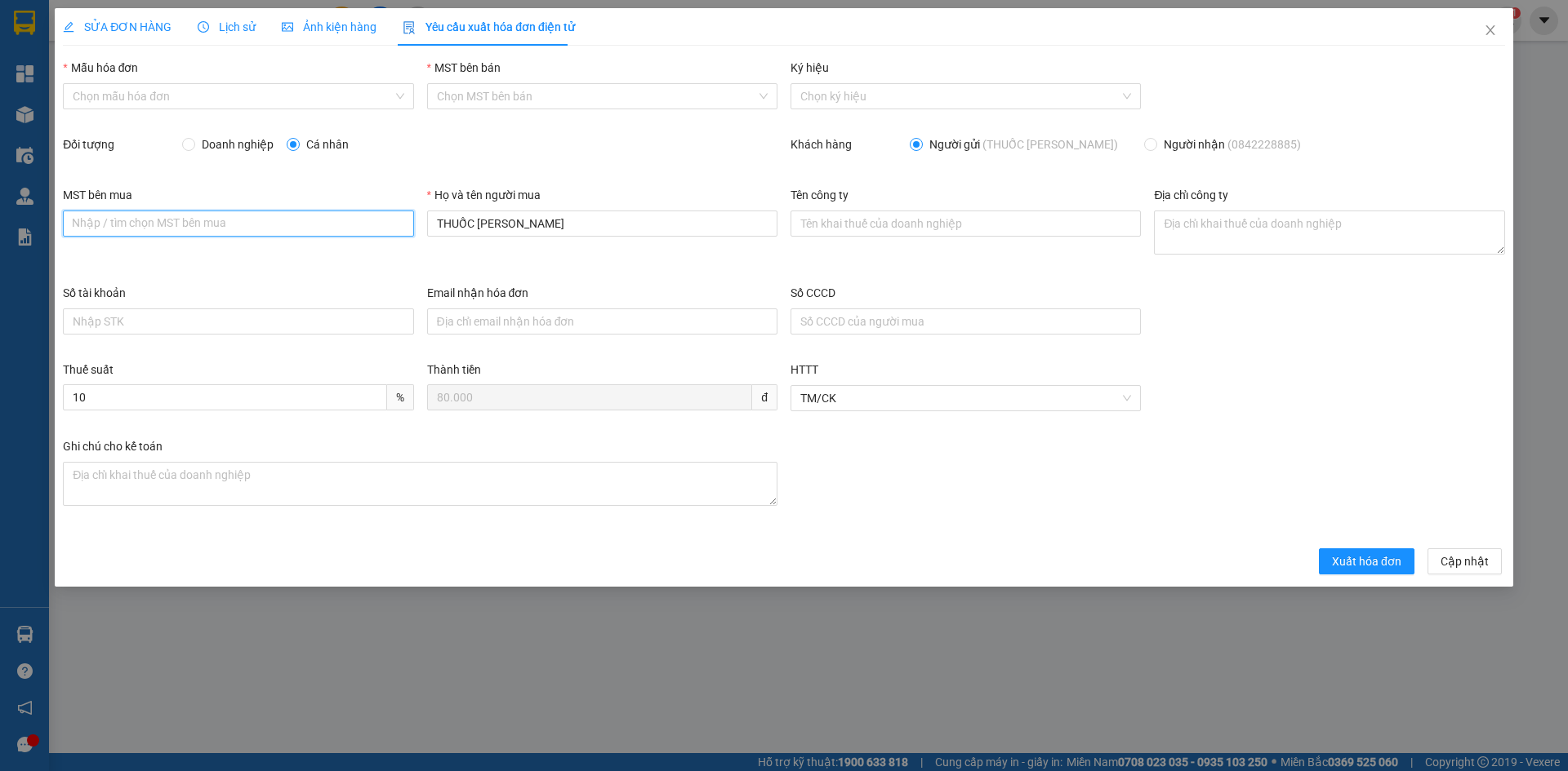
click at [229, 228] on input "MST bên mua" at bounding box center [238, 223] width 351 height 26
click at [129, 91] on input "Mẫu hóa đơn" at bounding box center [232, 96] width 320 height 25
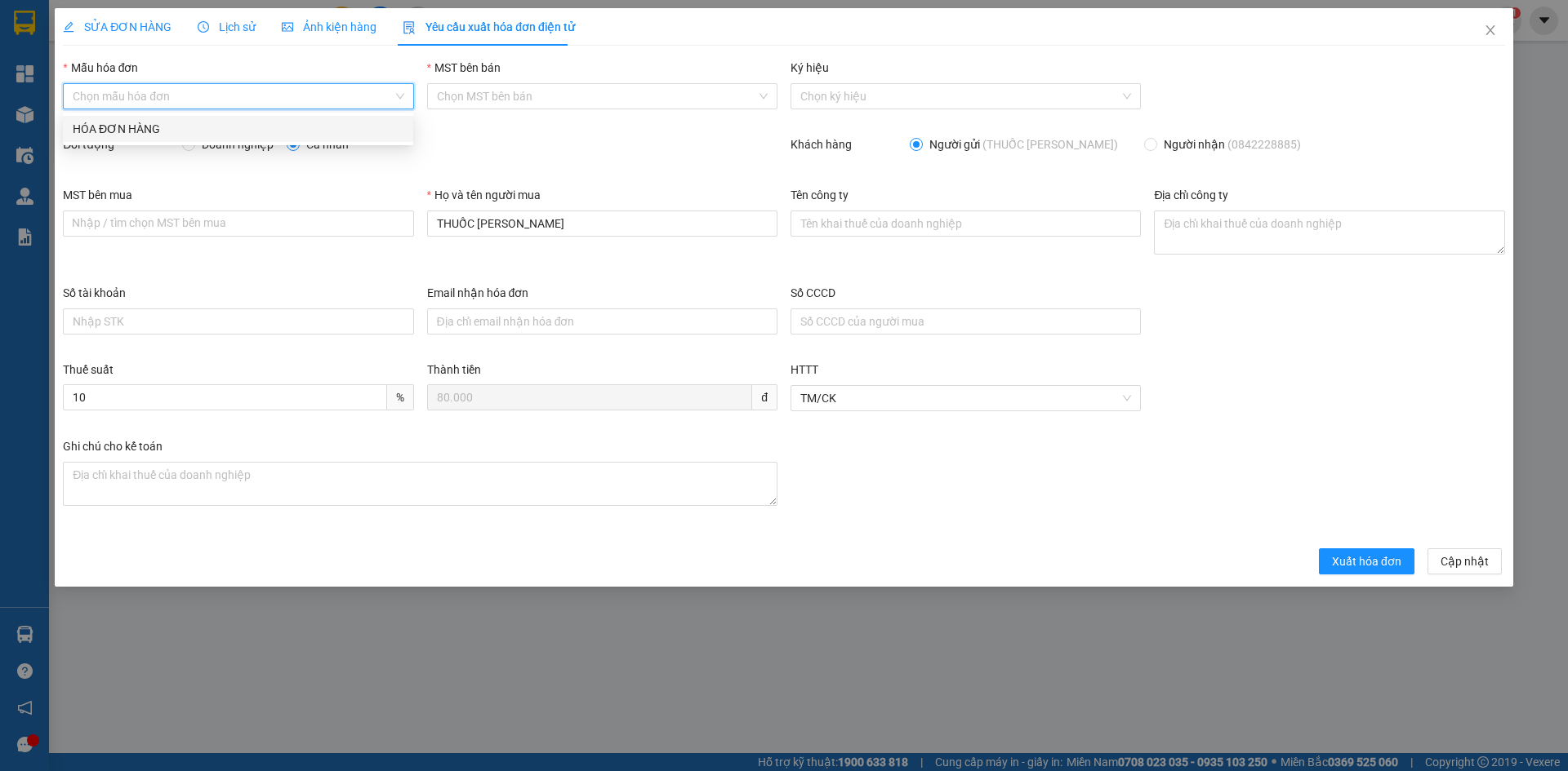
click at [147, 130] on div "HÓA ĐƠN HÀNG" at bounding box center [238, 129] width 331 height 18
type input "8"
click at [196, 138] on span "Doanh nghiệp" at bounding box center [237, 145] width 85 height 18
click at [194, 138] on input "Doanh nghiệp" at bounding box center [188, 144] width 12 height 12
radio input "true"
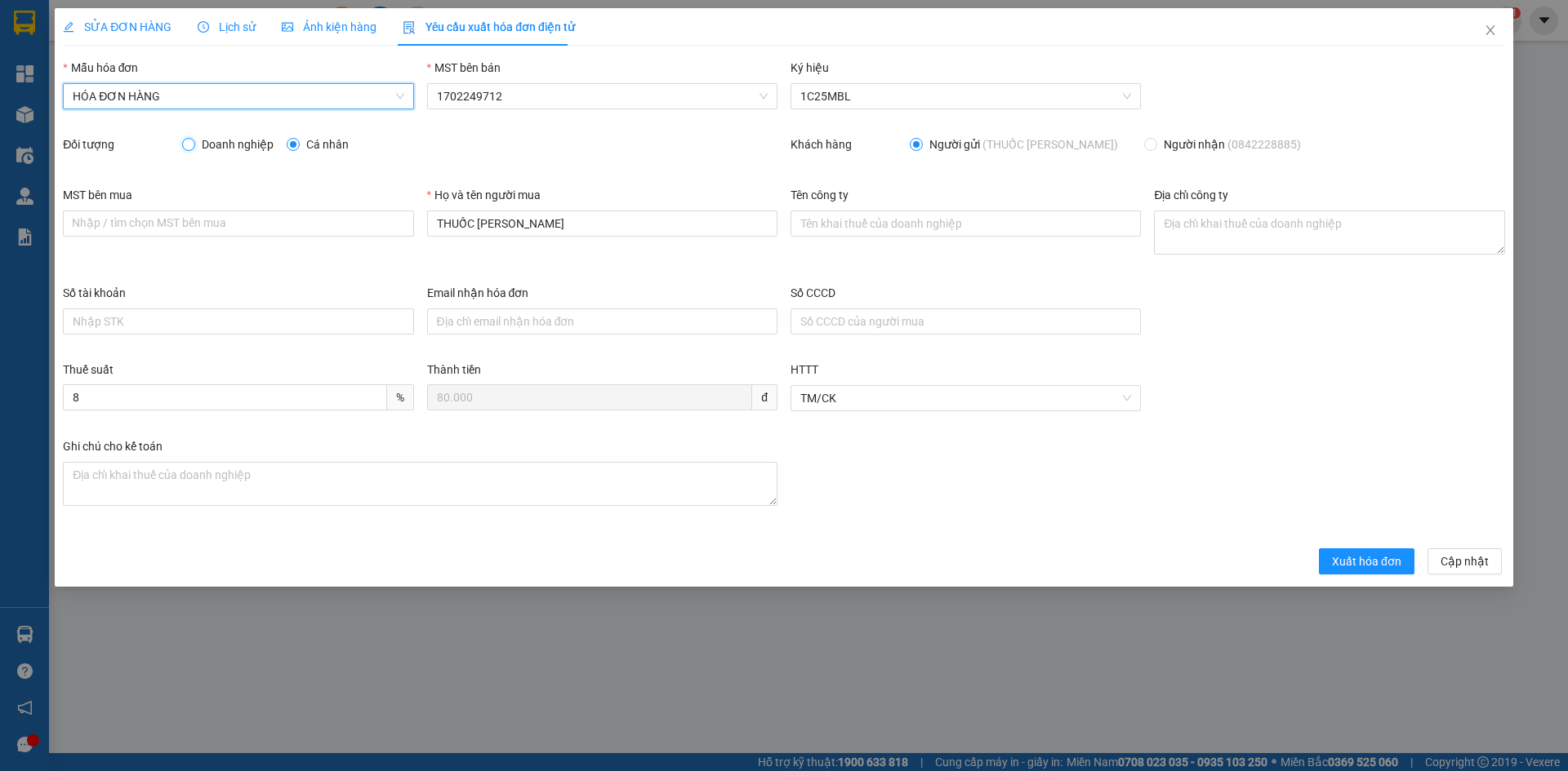
radio input "false"
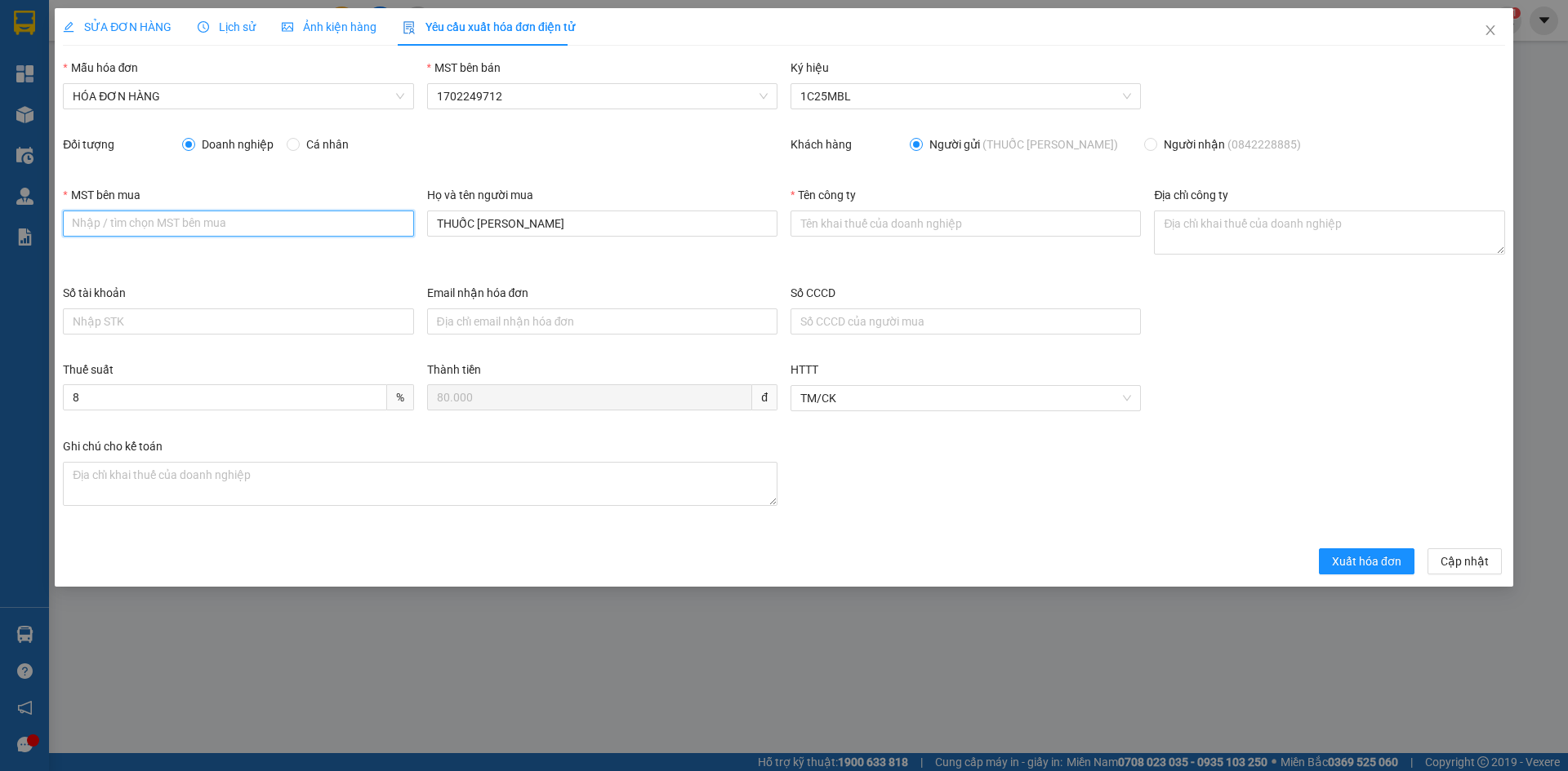
click at [185, 229] on input "MST bên mua" at bounding box center [238, 223] width 351 height 26
click at [197, 223] on input "MST bên mua" at bounding box center [238, 223] width 351 height 26
click at [203, 219] on input "MST bên mua" at bounding box center [238, 223] width 351 height 26
type input "1702206772"
click at [205, 259] on div "MST bên mua 1702206772" at bounding box center [238, 235] width 363 height 98
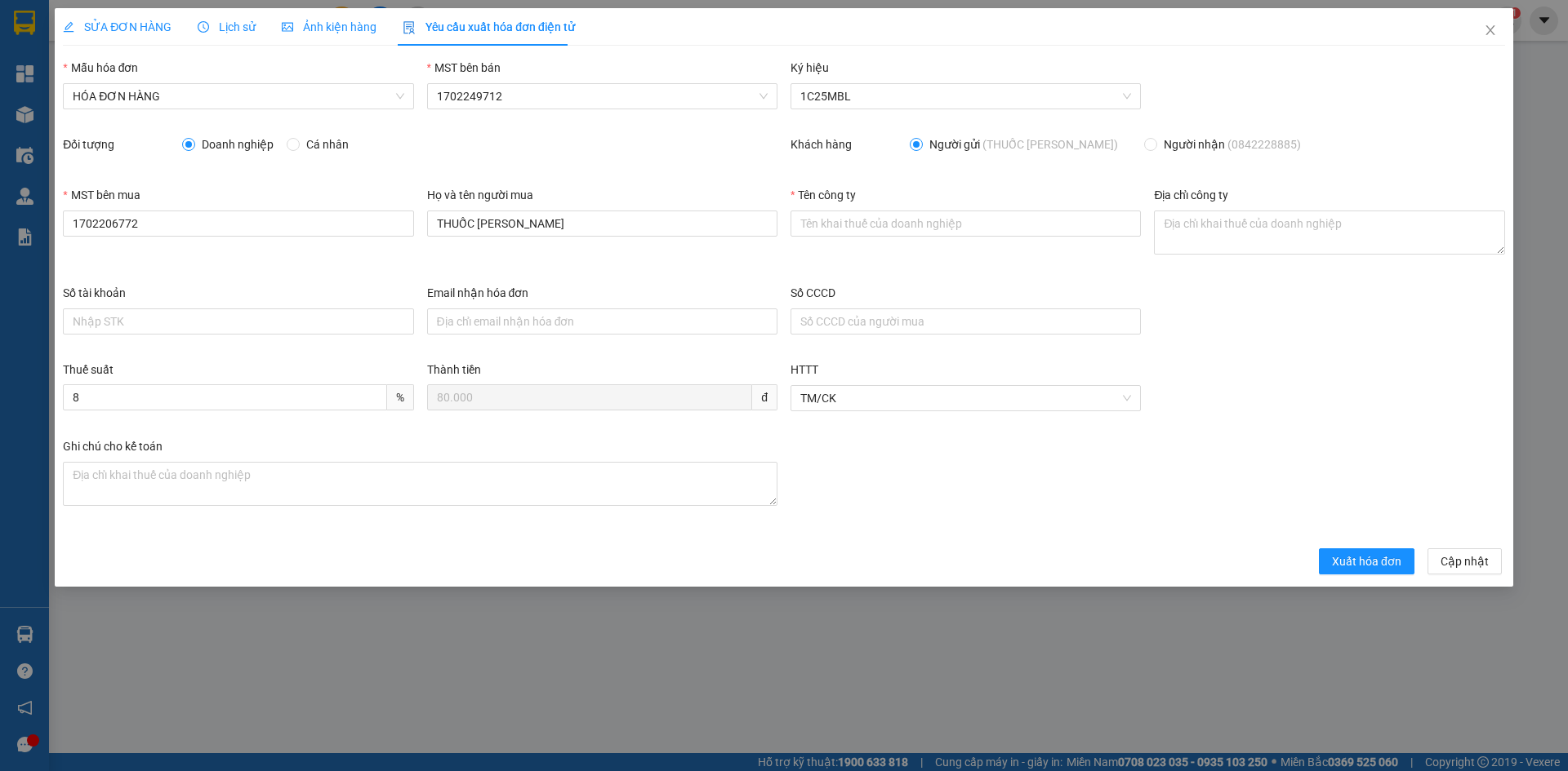
click at [218, 151] on span "Doanh nghiệp" at bounding box center [237, 145] width 85 height 18
click at [194, 149] on input "Doanh nghiệp" at bounding box center [188, 144] width 12 height 12
click at [280, 94] on span "HÓA ĐƠN HÀNG" at bounding box center [238, 96] width 331 height 25
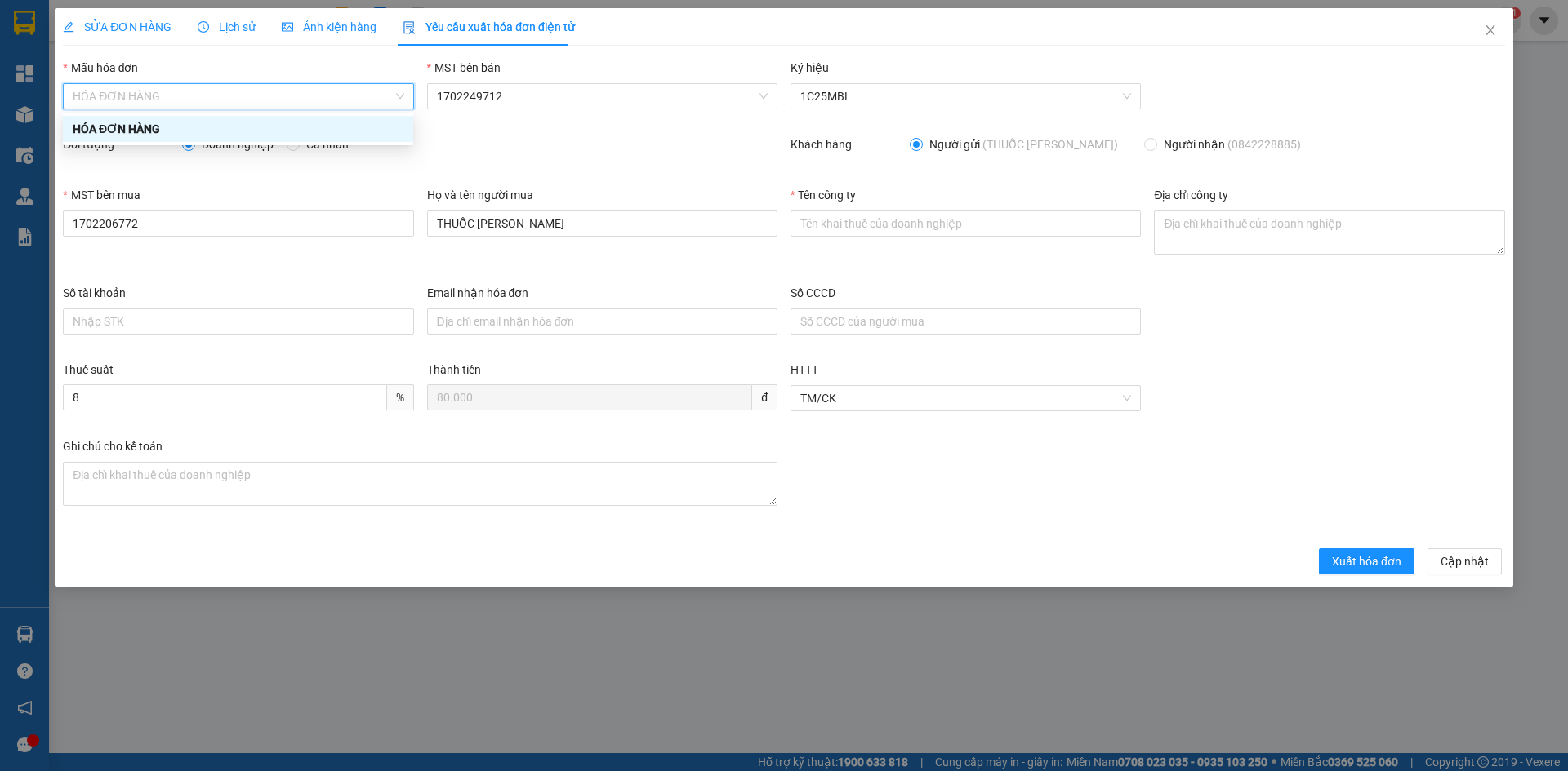
click at [858, 148] on div "Khách hàng" at bounding box center [850, 147] width 119 height 25
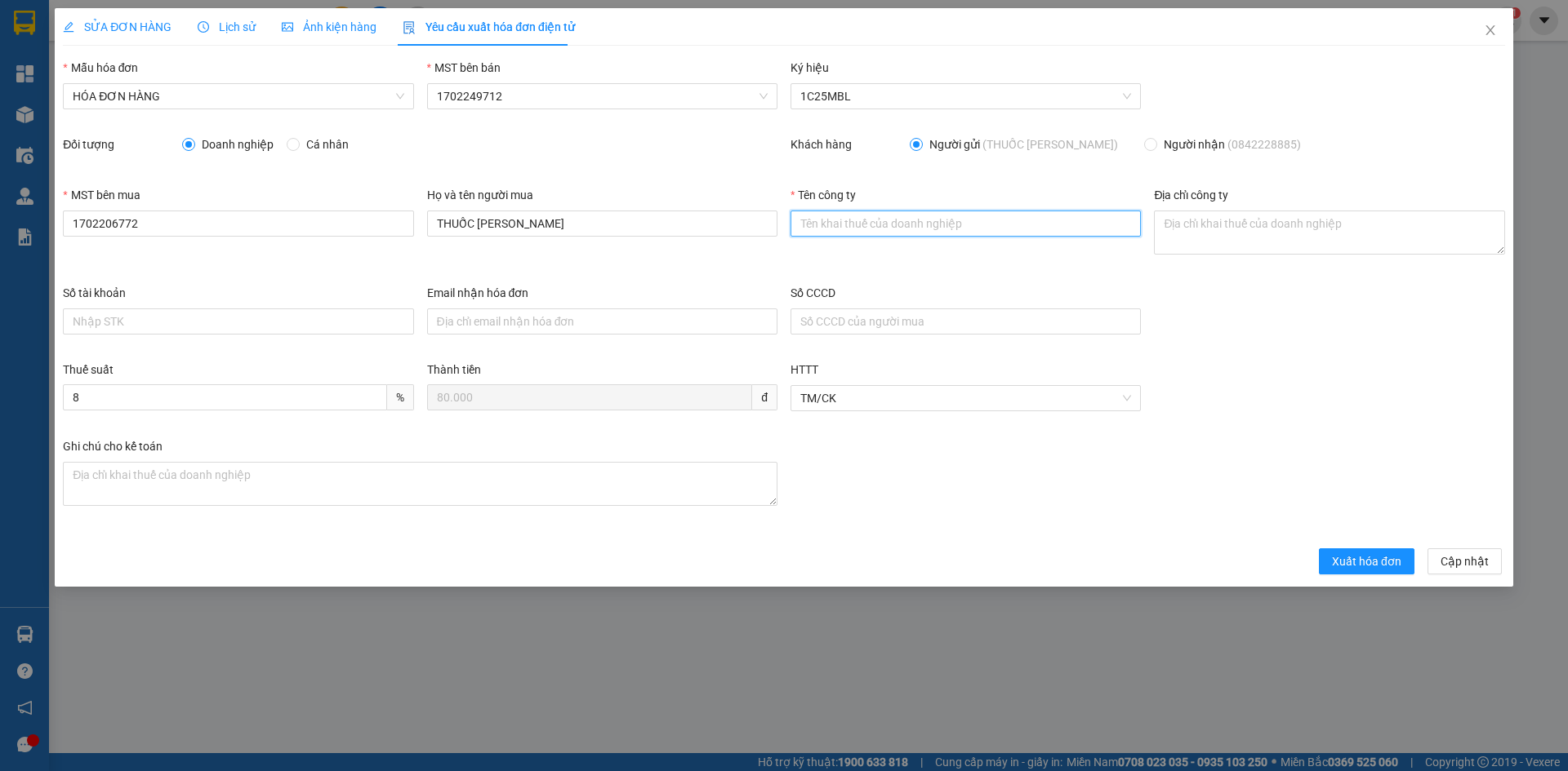
click at [881, 224] on input "Tên công ty" at bounding box center [965, 223] width 351 height 26
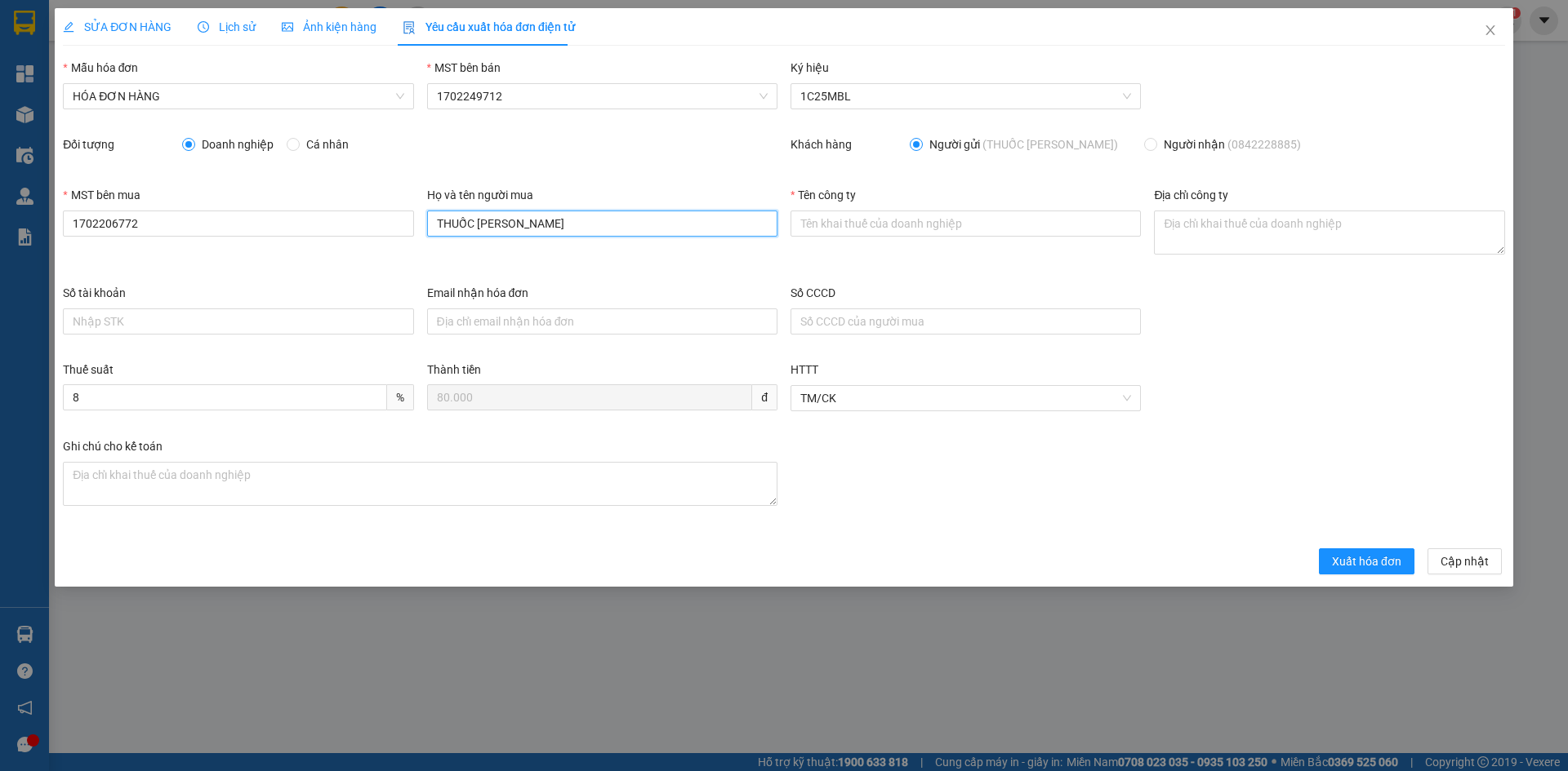
drag, startPoint x: 571, startPoint y: 224, endPoint x: 172, endPoint y: 261, distance: 400.7
click at [193, 258] on div "MST bên mua 1702206772 Họ và tên người mua THUỐC MINH LONG Tên công ty Địa chỉ …" at bounding box center [784, 235] width 1455 height 98
type input "[PERSON_NAME]"
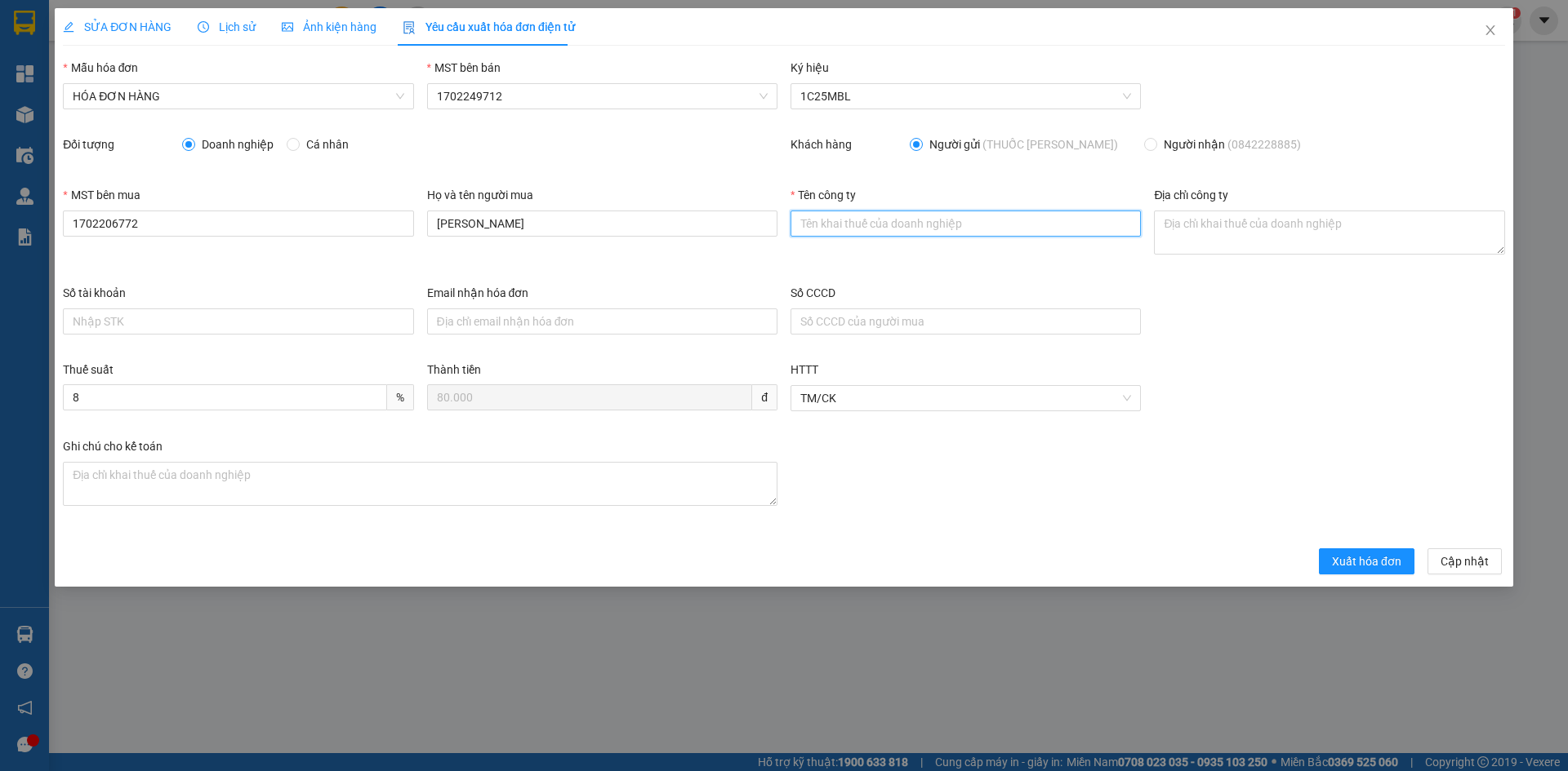
click at [859, 224] on input "Tên công ty" at bounding box center [965, 223] width 351 height 26
type input "CÔNG TY TRÁCH NHIỆM HỮU HẠN MINH LONG AGRO"
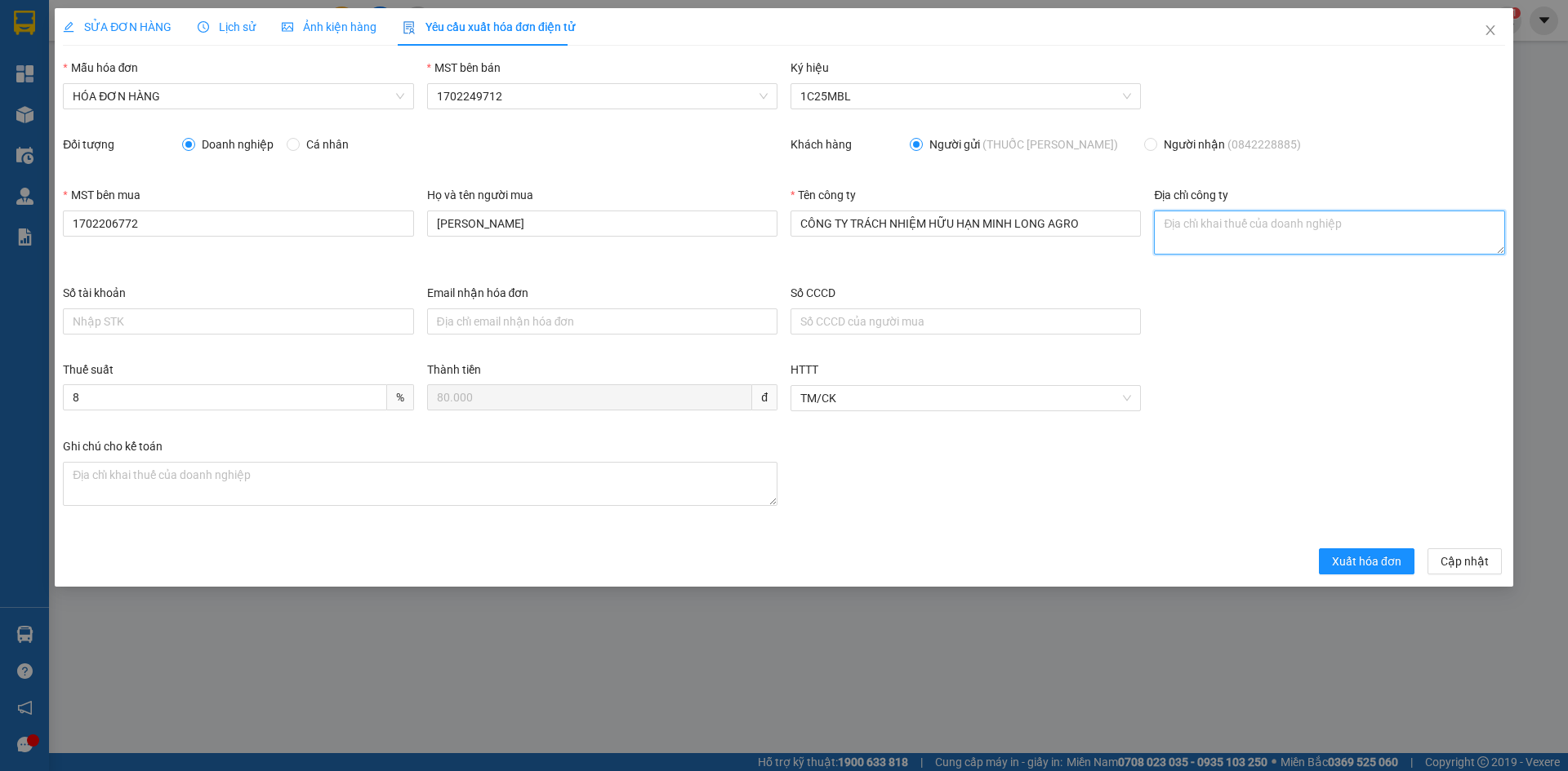
click at [1267, 227] on textarea "Địa chỉ công ty" at bounding box center [1329, 232] width 351 height 44
paste textarea "SỐ 98, [GEOGRAPHIC_DATA] ,XÃ [GEOGRAPHIC_DATA],[GEOGRAPHIC_DATA], [GEOGRAPHIC_D…"
type textarea "SỐ 98, [GEOGRAPHIC_DATA] ,XÃ [GEOGRAPHIC_DATA],[GEOGRAPHIC_DATA], [GEOGRAPHIC_D…"
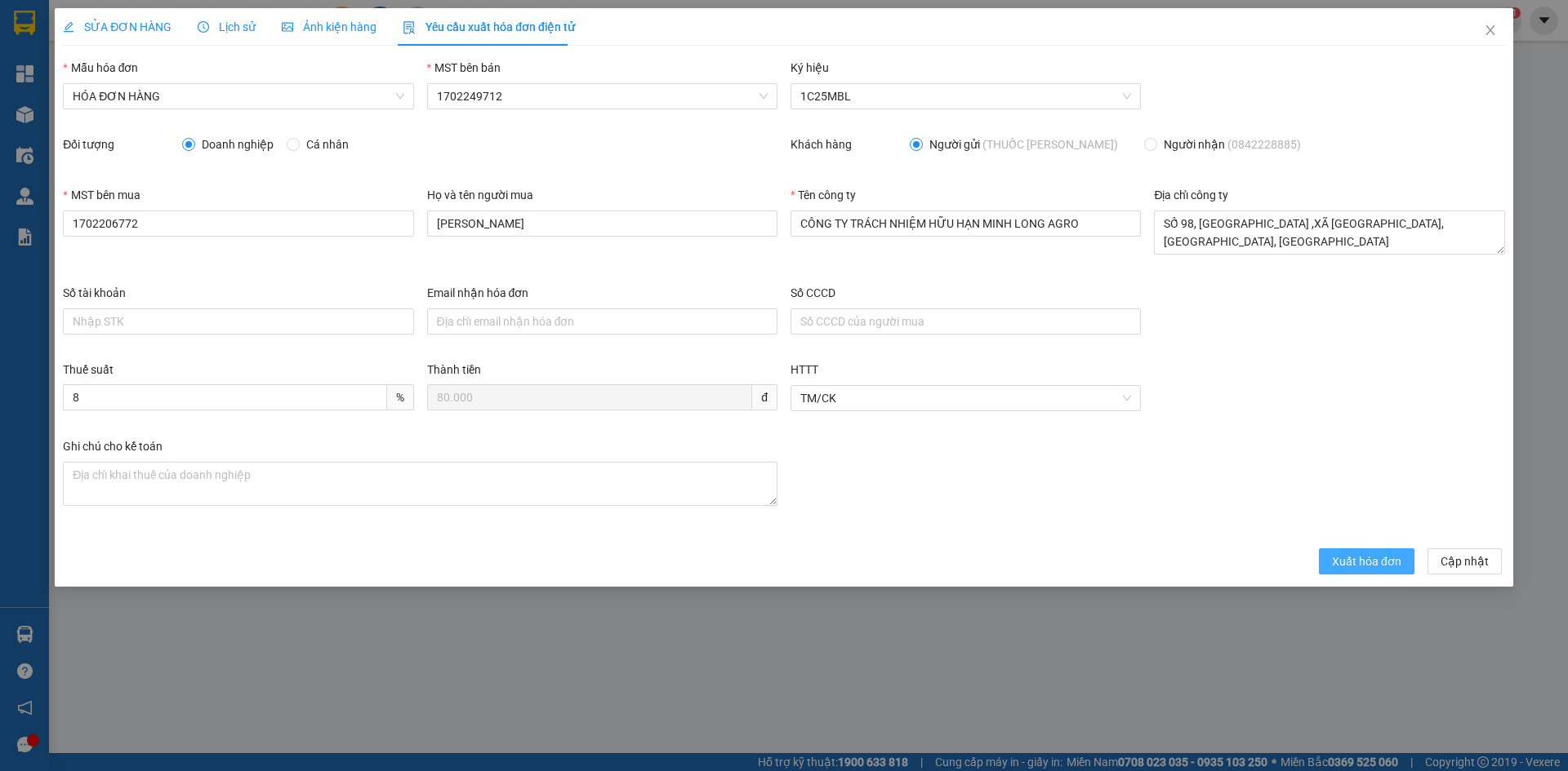
click at [1357, 562] on span "Xuất hóa đơn" at bounding box center [1366, 562] width 69 height 18
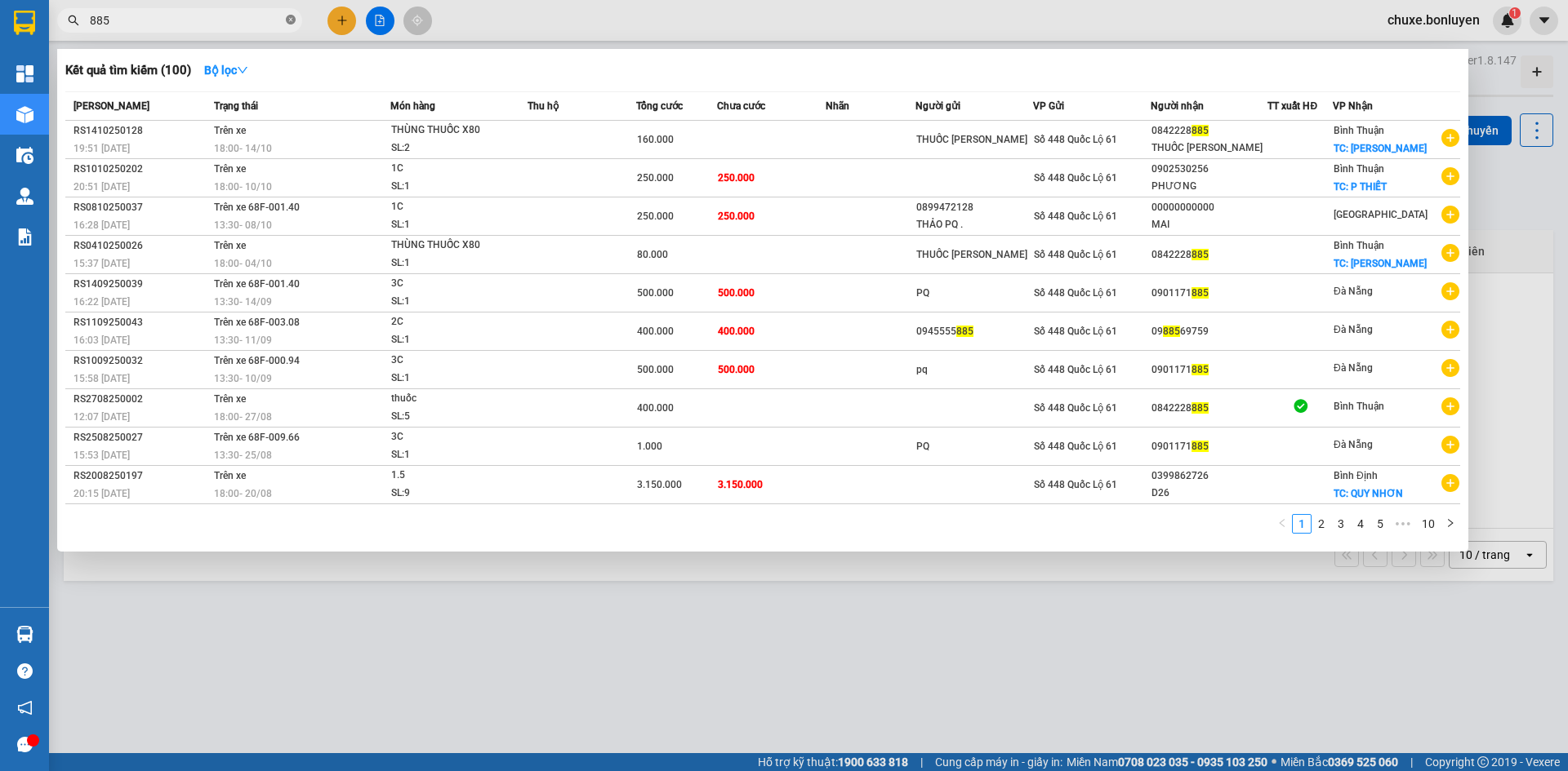
click at [290, 17] on icon "close-circle" at bounding box center [290, 19] width 10 height 10
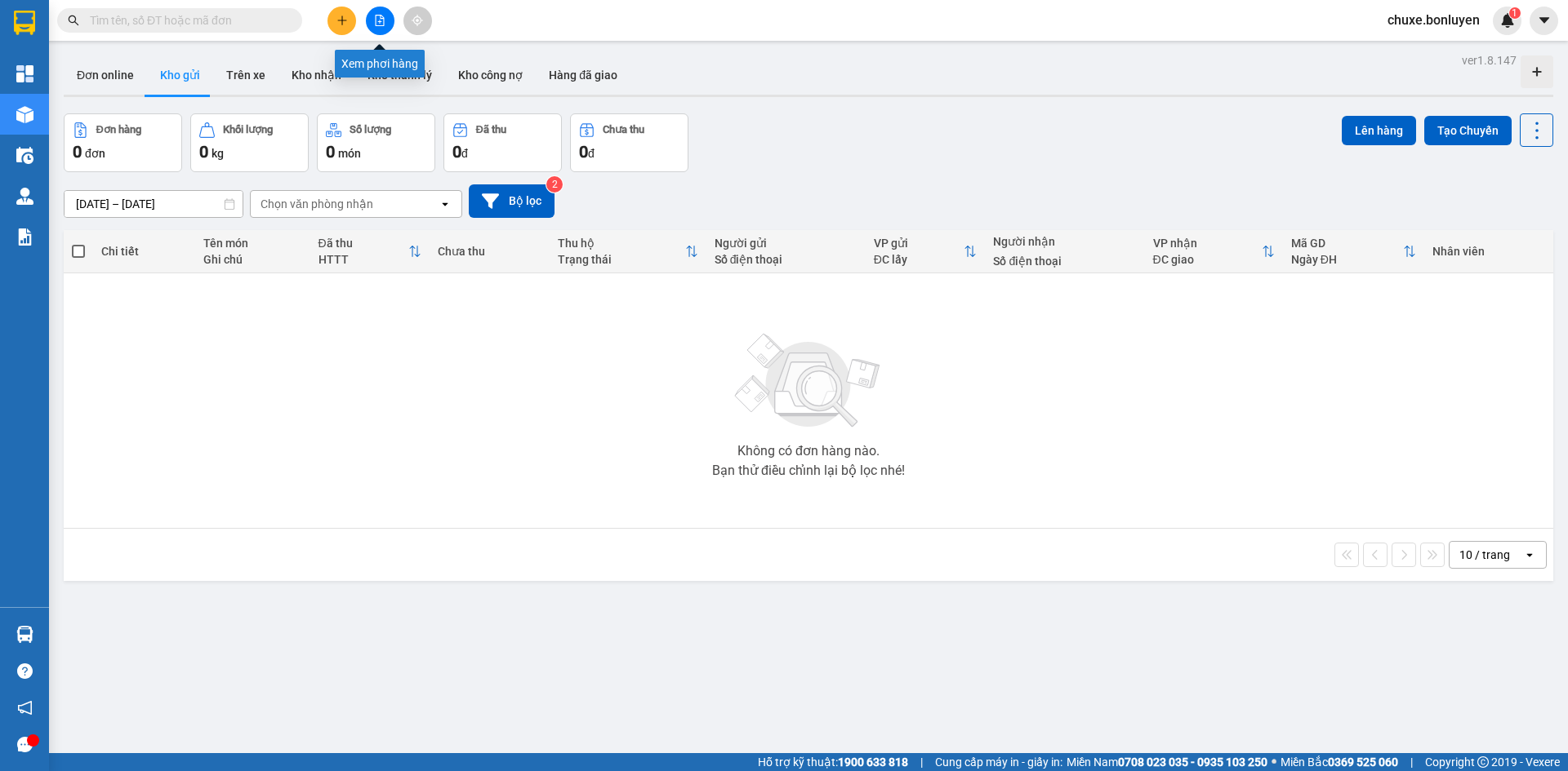
click at [375, 22] on icon "file-add" at bounding box center [380, 20] width 12 height 12
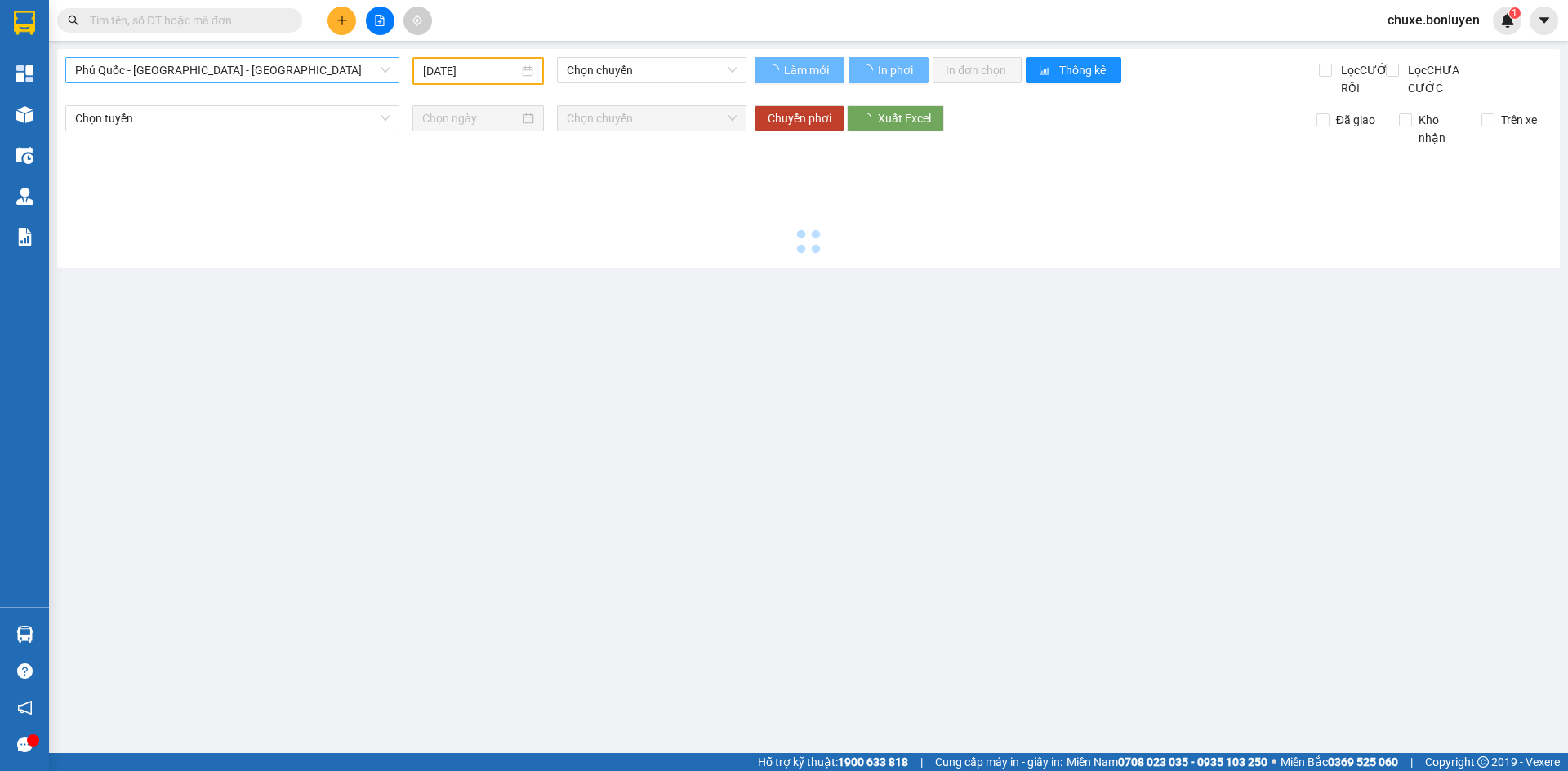
type input "[DATE]"
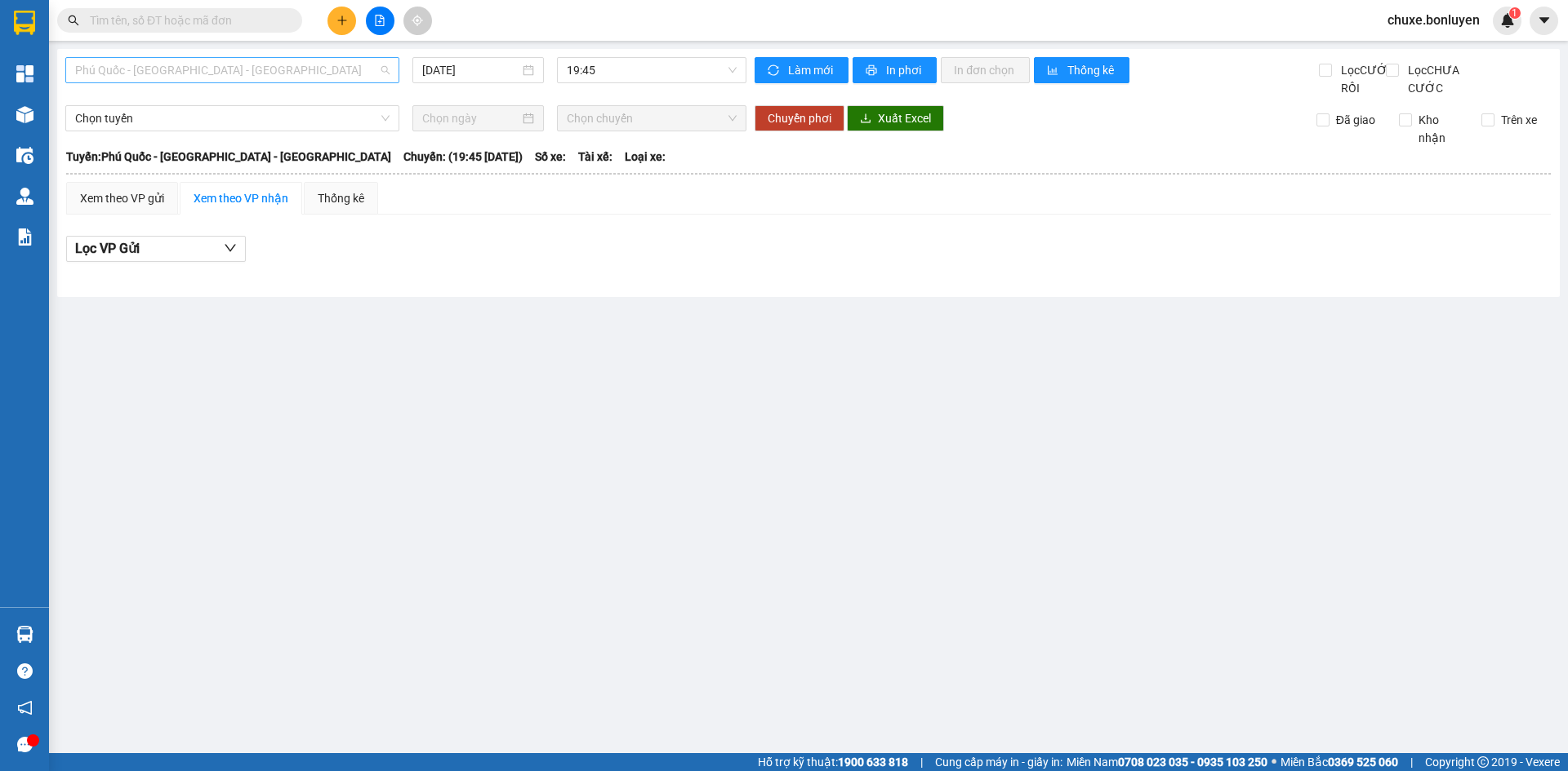
click at [379, 65] on span "Phú Quốc - [GEOGRAPHIC_DATA] - [GEOGRAPHIC_DATA]" at bounding box center [231, 70] width 314 height 25
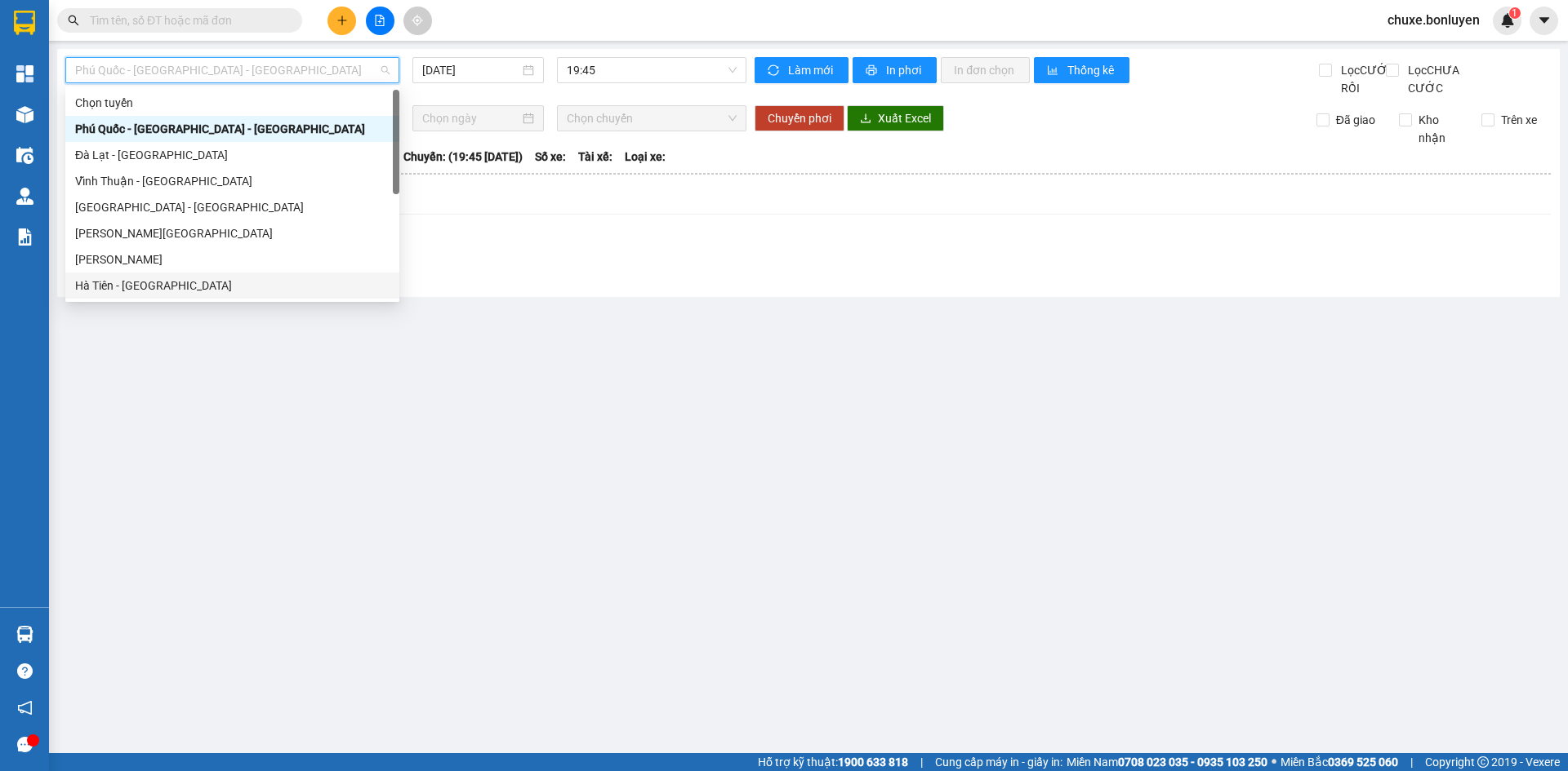
click at [249, 284] on div "Hà Tiên - [GEOGRAPHIC_DATA]" at bounding box center [231, 286] width 314 height 18
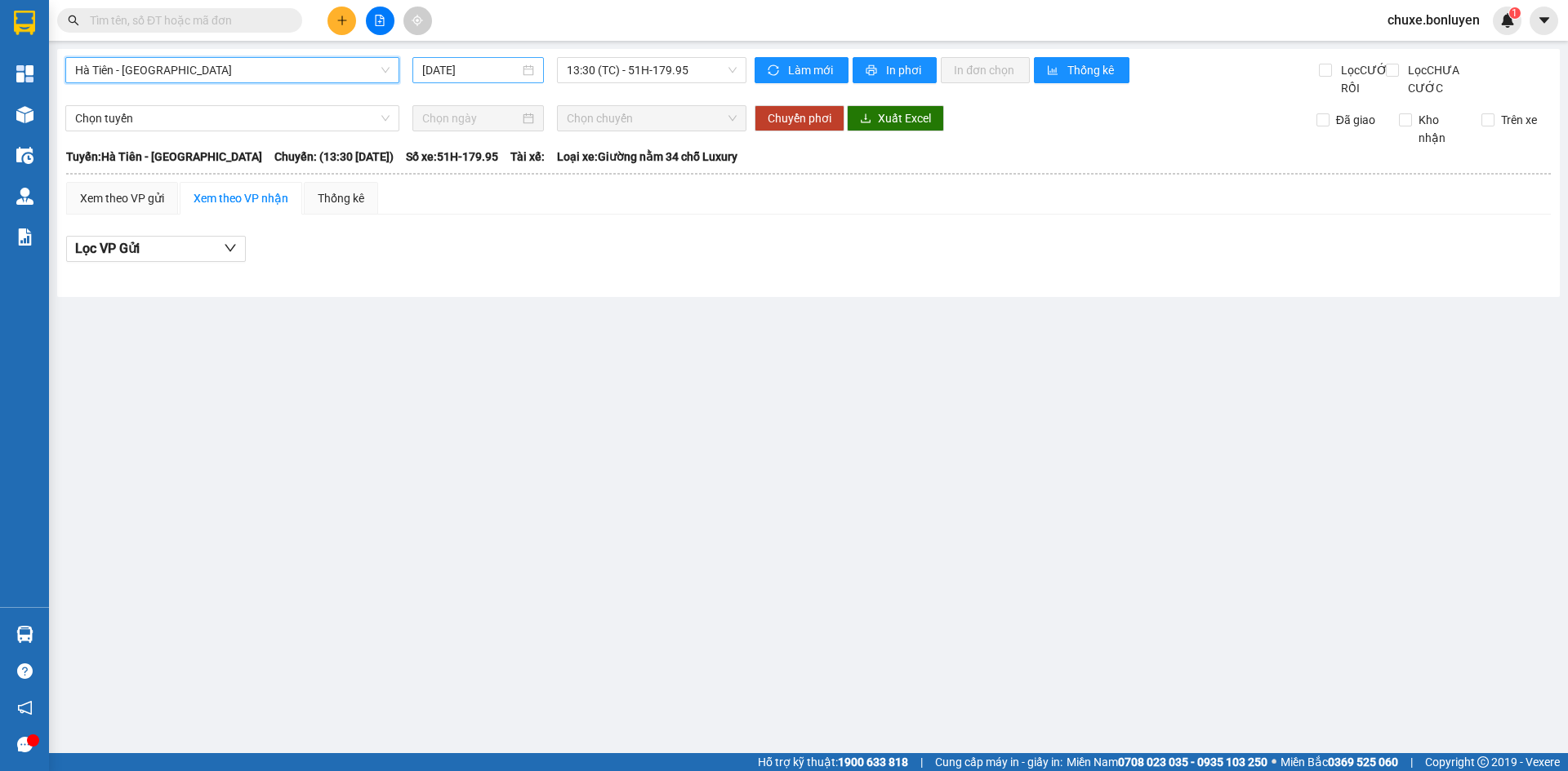
click at [486, 76] on input "[DATE]" at bounding box center [471, 70] width 97 height 18
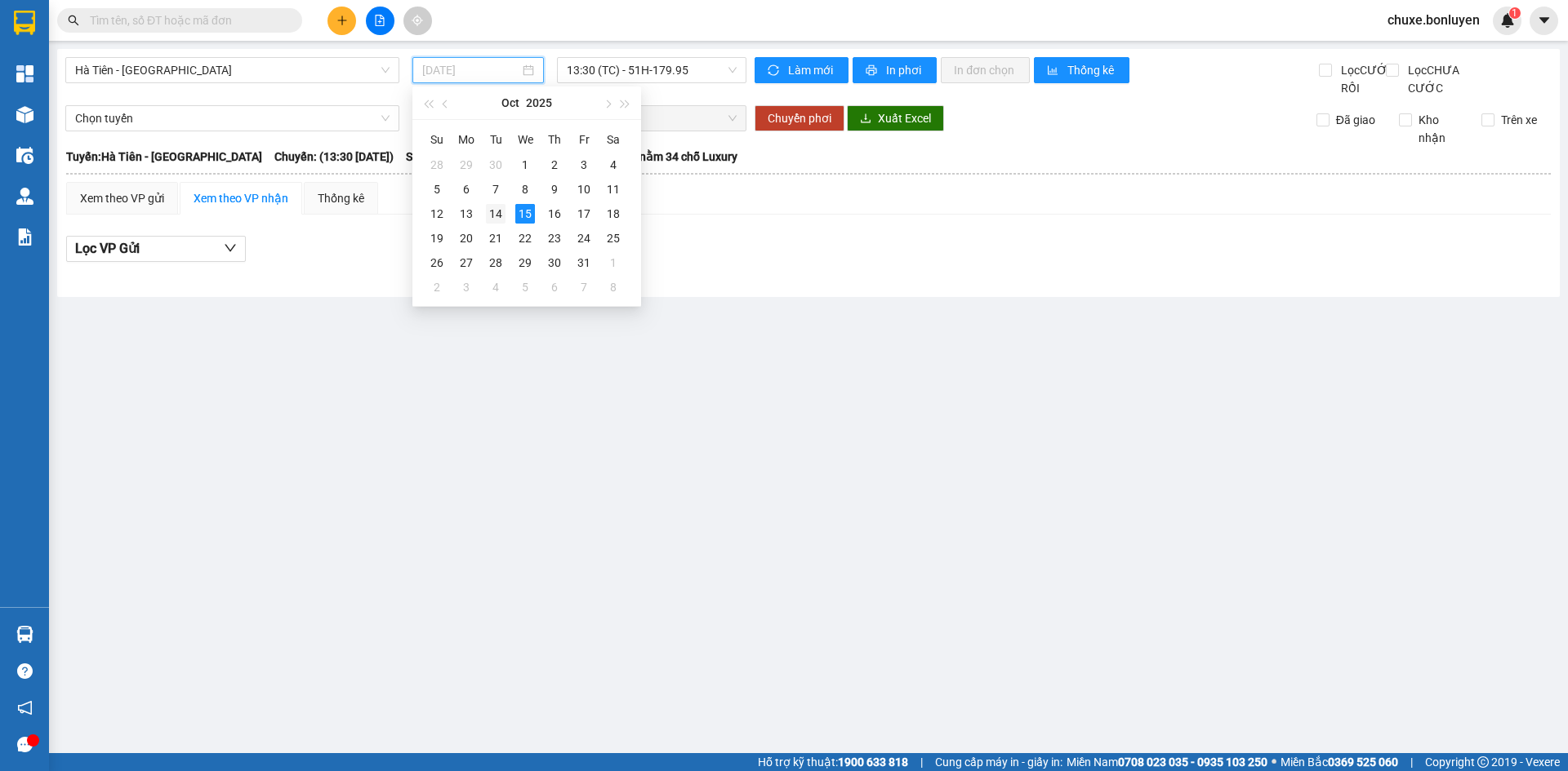
click at [499, 212] on div "14" at bounding box center [496, 214] width 20 height 20
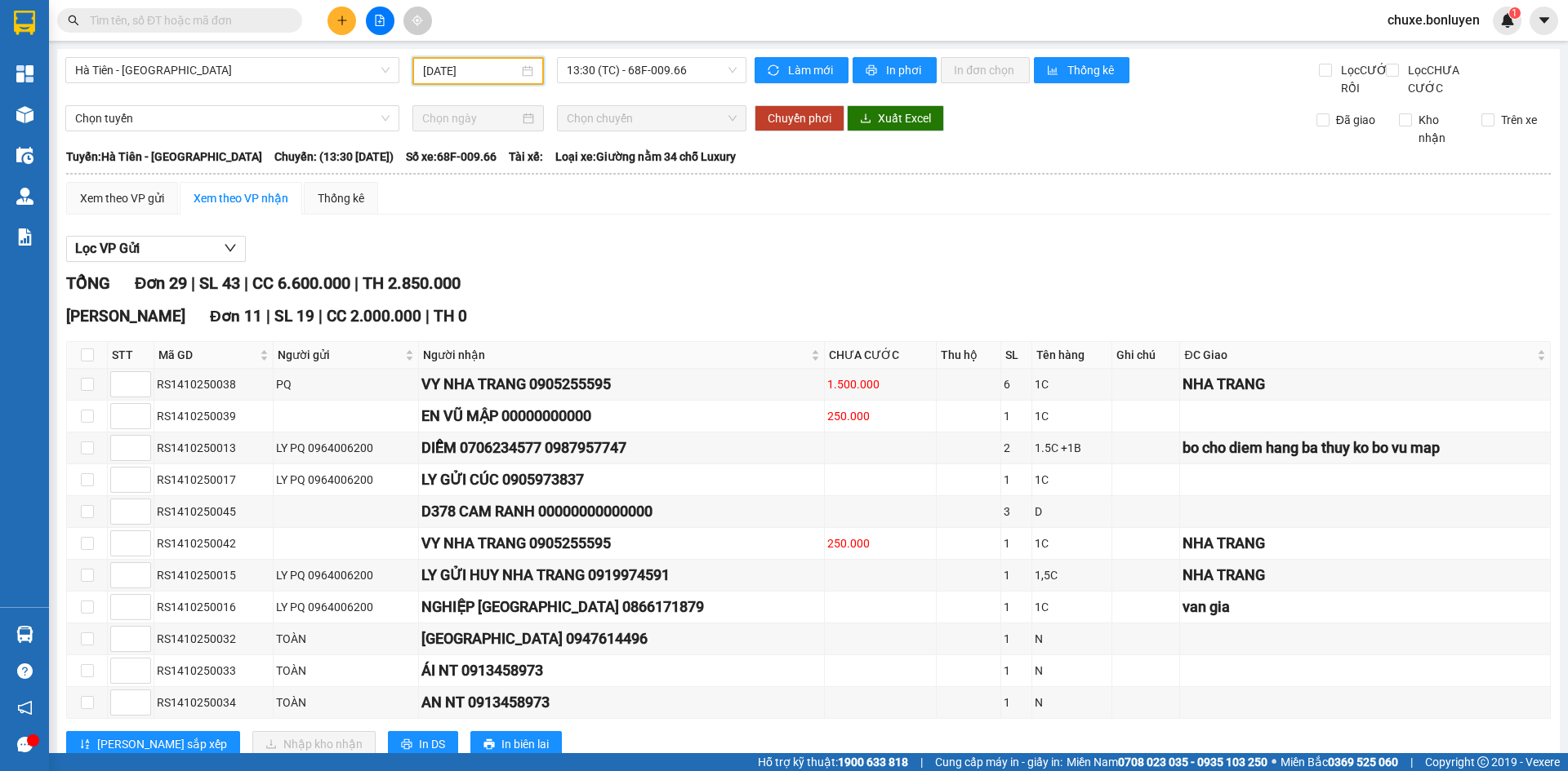
click at [465, 75] on input "14/10/2025" at bounding box center [470, 71] width 96 height 18
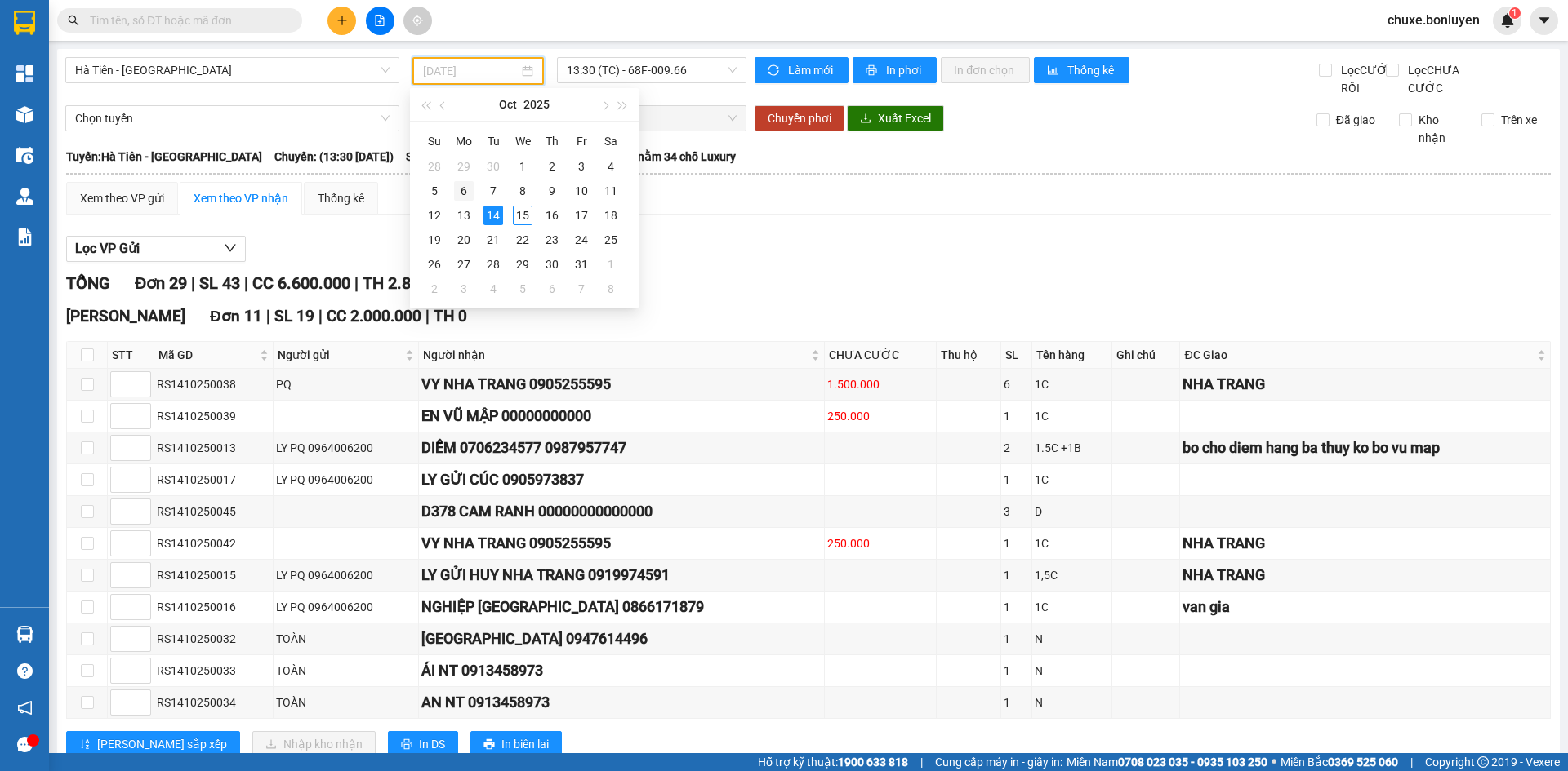
click at [467, 188] on div "6" at bounding box center [464, 191] width 20 height 20
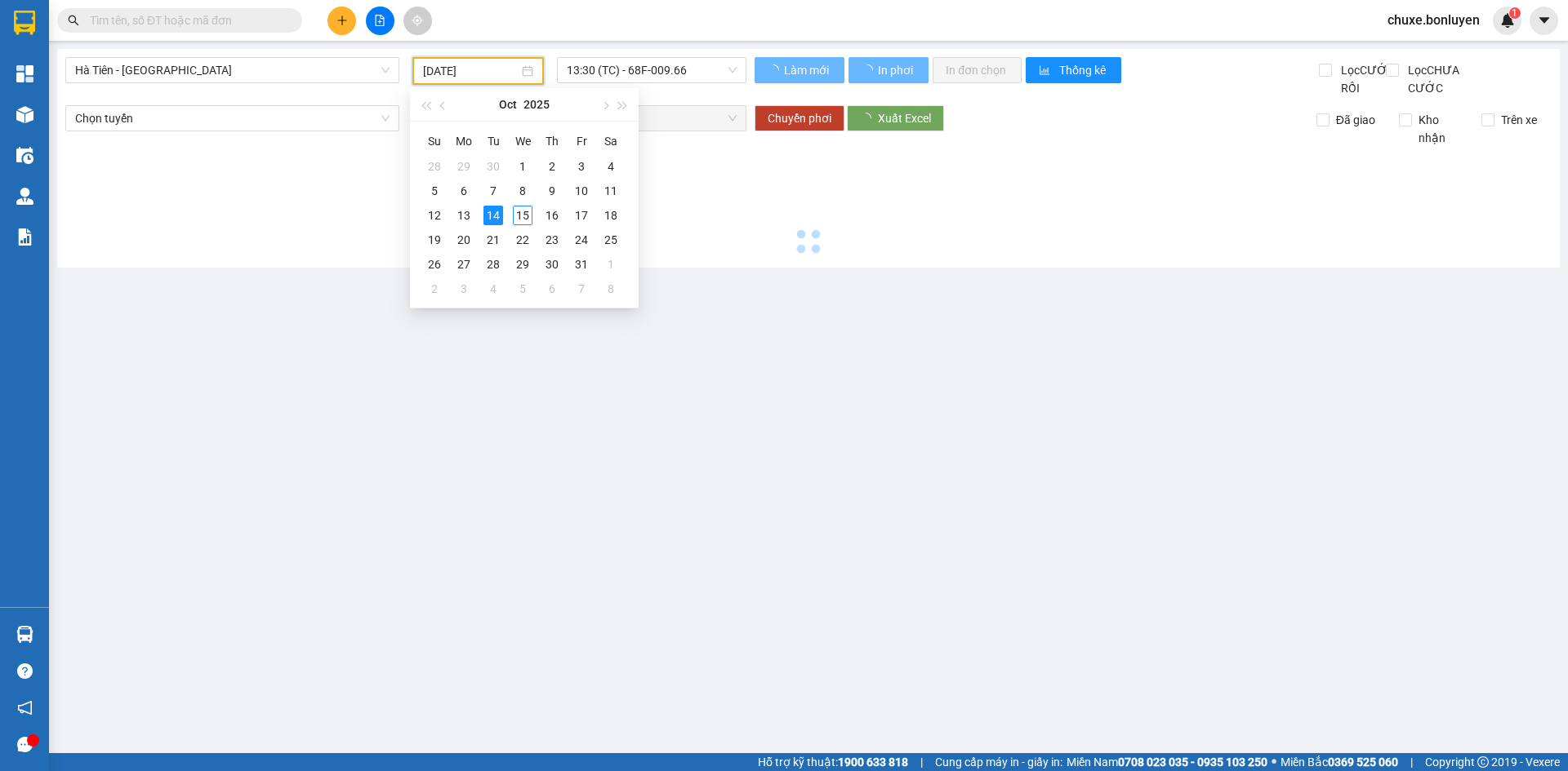
type input "[DATE]"
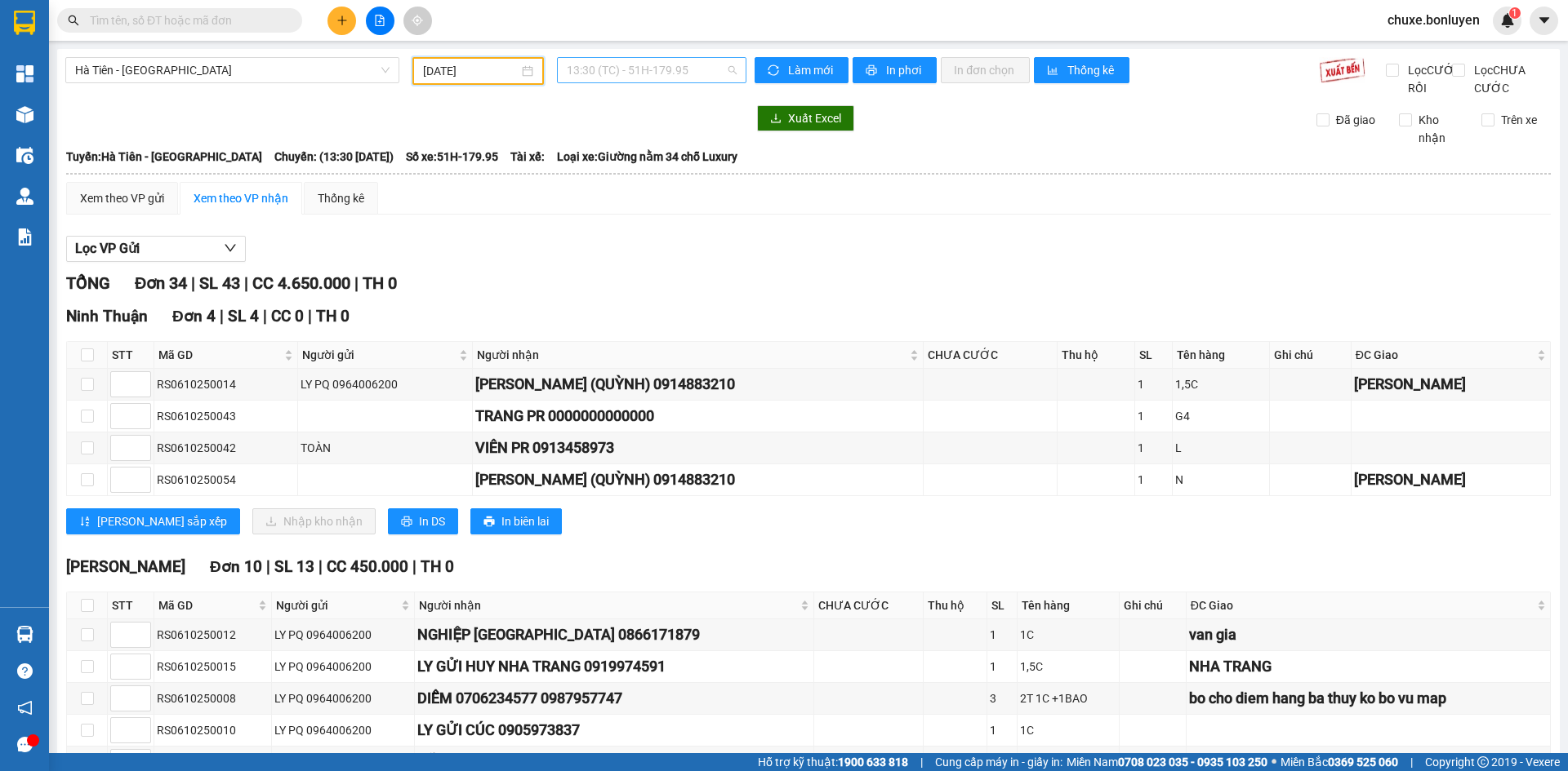
click at [647, 74] on span "13:30 (TC) - 51H-179.95" at bounding box center [651, 70] width 170 height 25
click at [700, 254] on div "Lọc VP Gửi" at bounding box center [809, 249] width 1484 height 27
click at [248, 27] on input "text" at bounding box center [187, 21] width 193 height 18
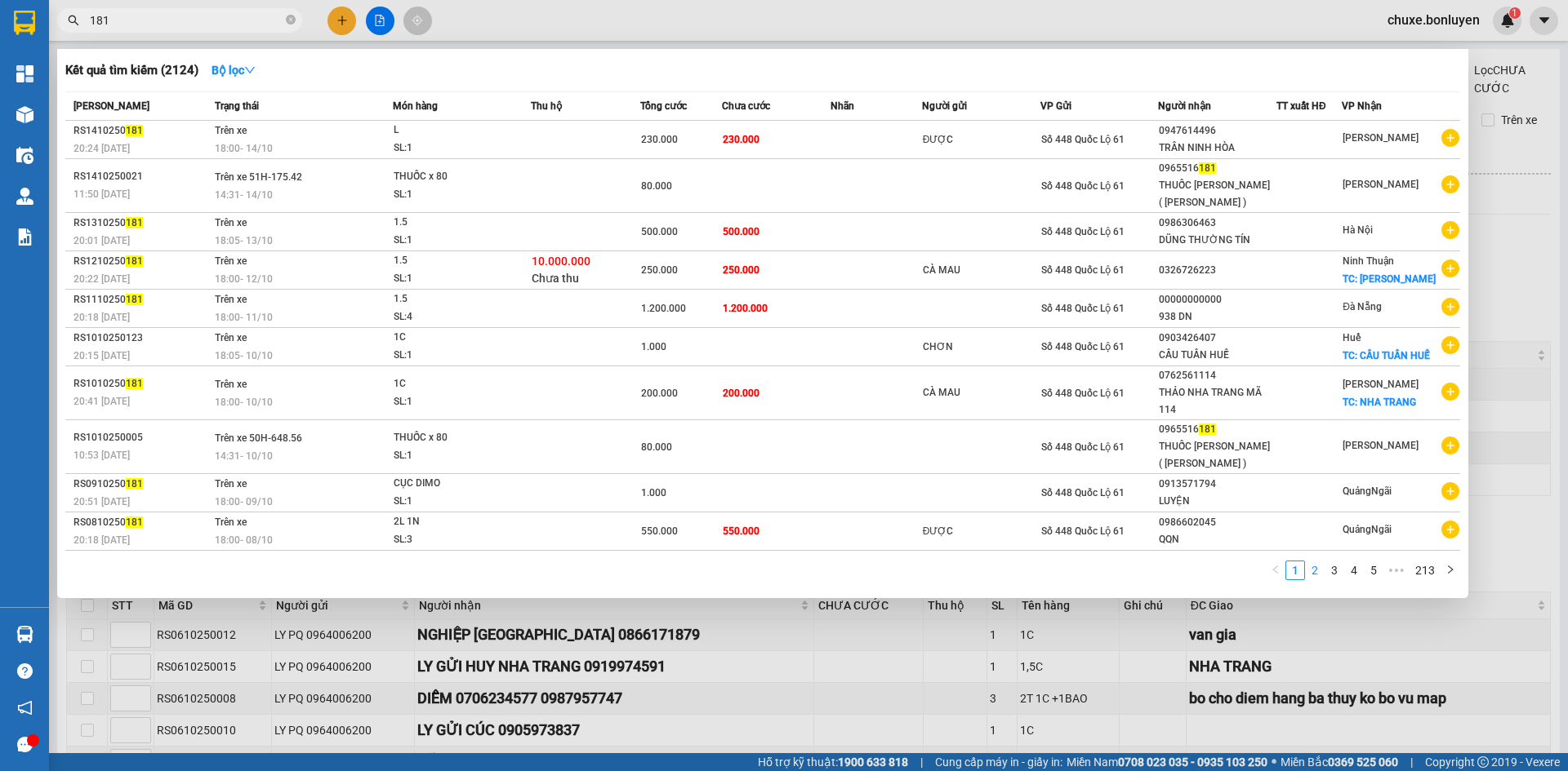
type input "181"
click at [1309, 567] on link "2" at bounding box center [1315, 571] width 18 height 18
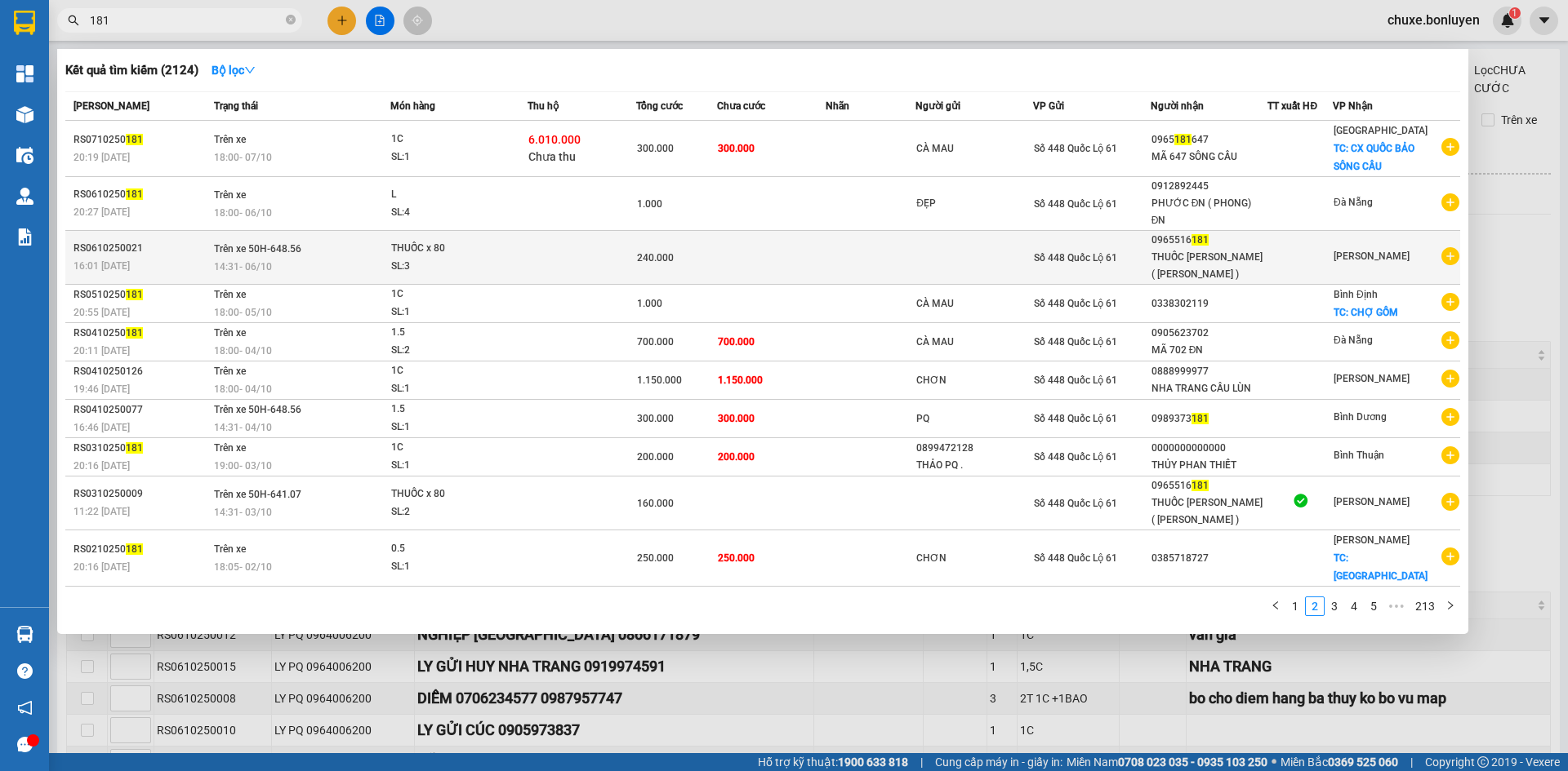
click at [470, 240] on div "THUỐC x 80" at bounding box center [453, 249] width 123 height 18
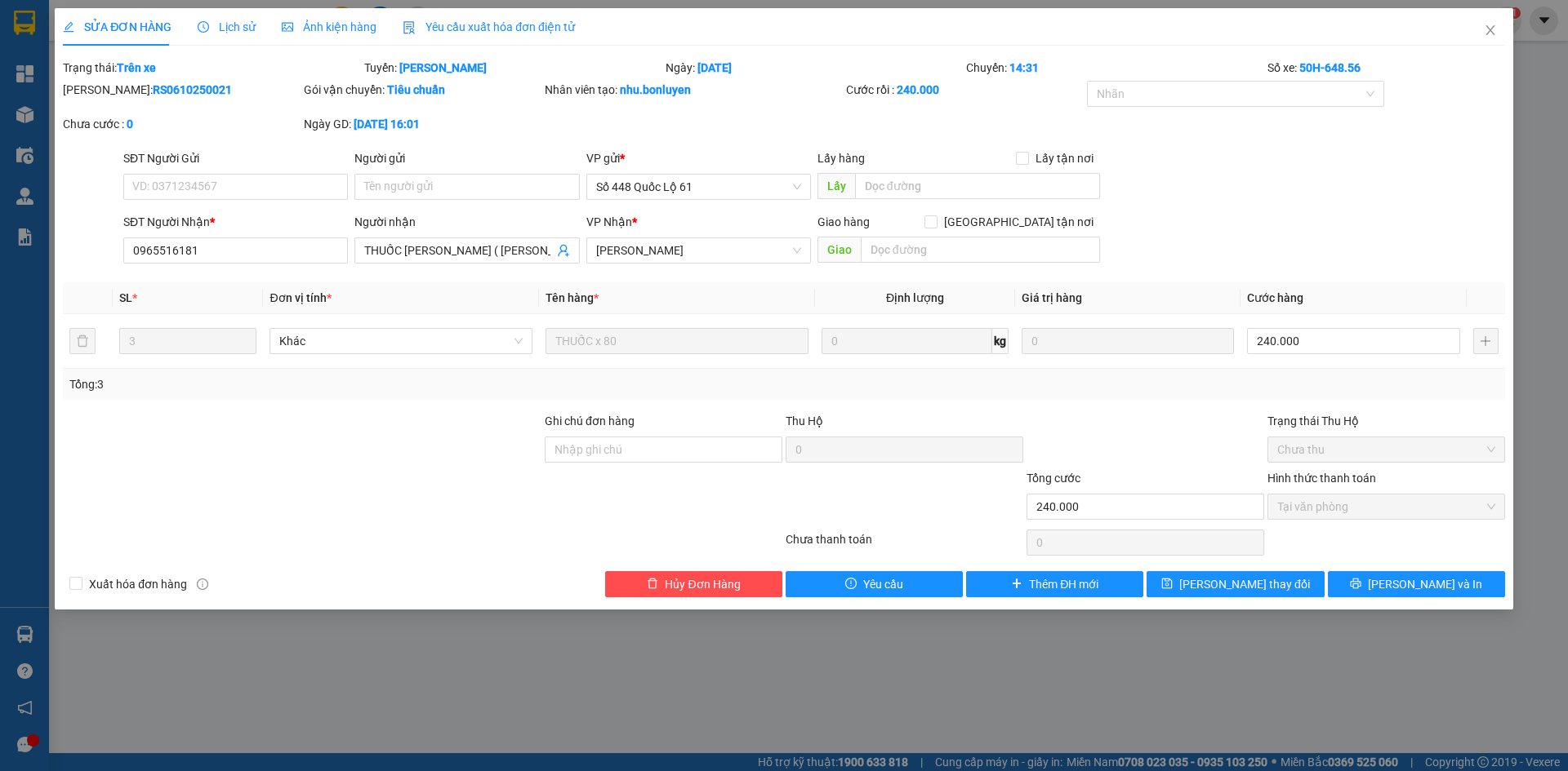
click at [541, 30] on span "Yêu cầu xuất hóa đơn điện tử" at bounding box center [488, 26] width 172 height 13
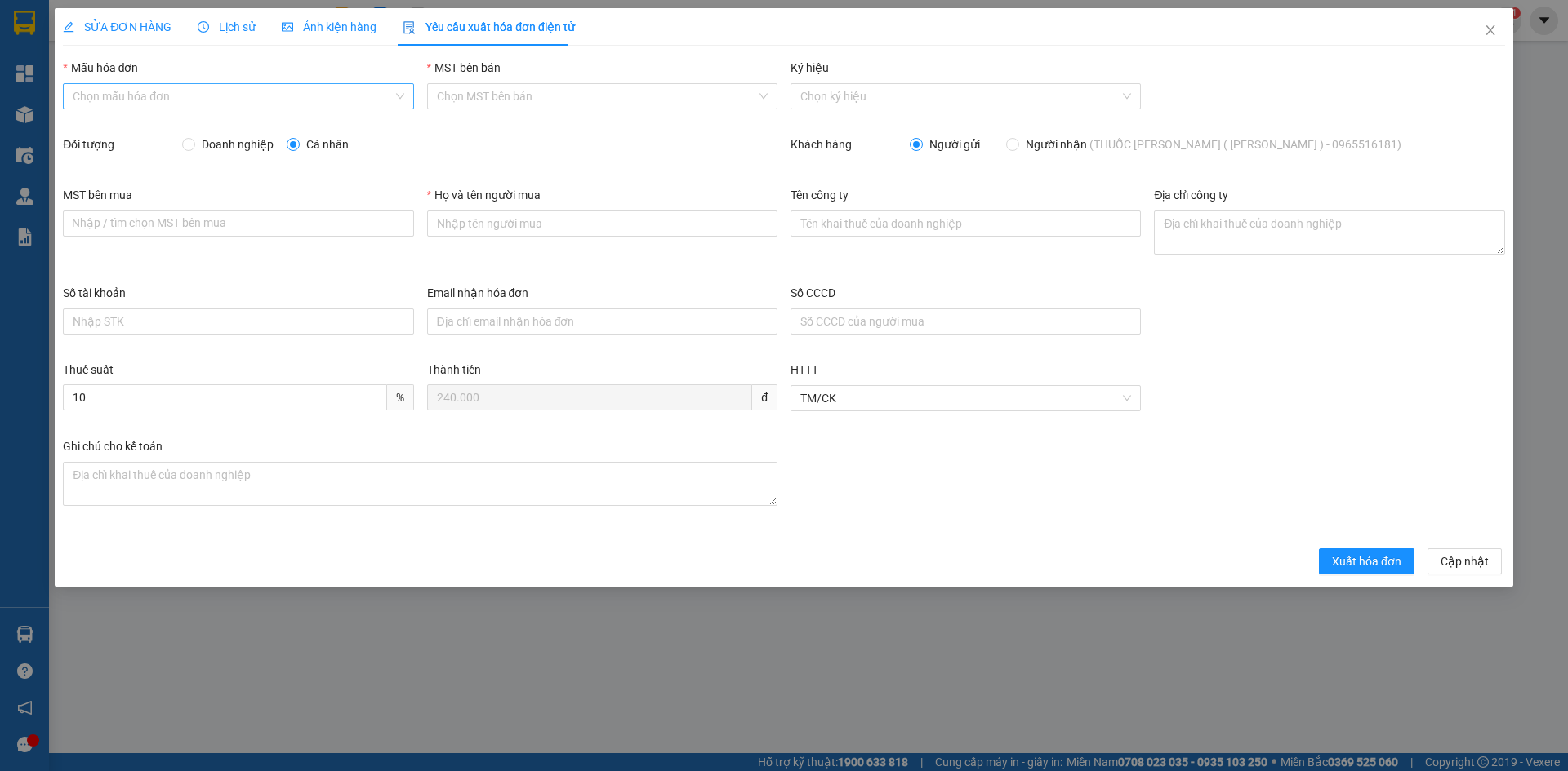
click at [317, 104] on input "Mẫu hóa đơn" at bounding box center [232, 96] width 320 height 25
click at [248, 130] on div "HÓA ĐƠN HÀNG" at bounding box center [238, 129] width 331 height 18
type input "8"
click at [191, 147] on input "Doanh nghiệp" at bounding box center [188, 144] width 12 height 12
radio input "true"
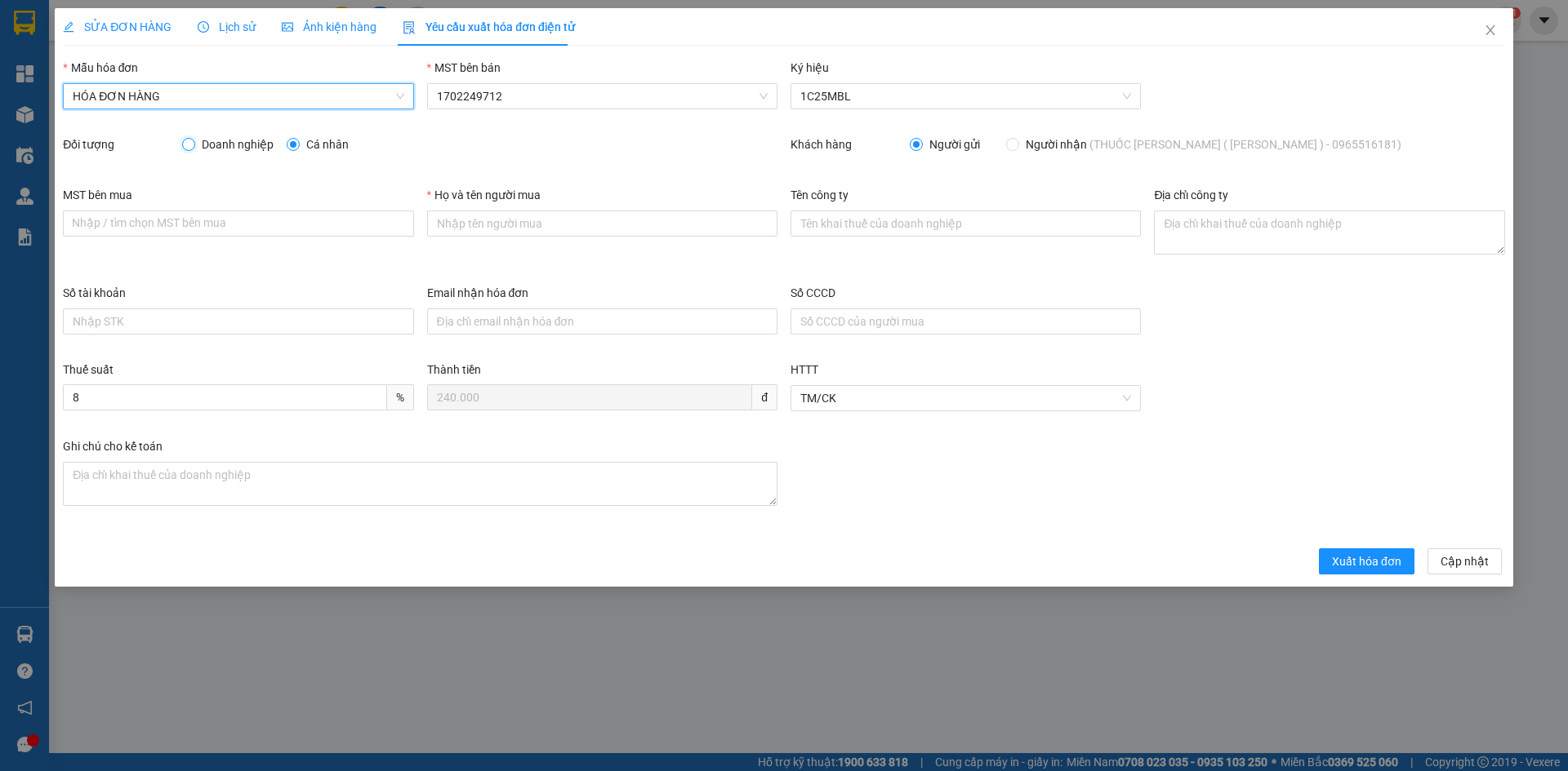
radio input "false"
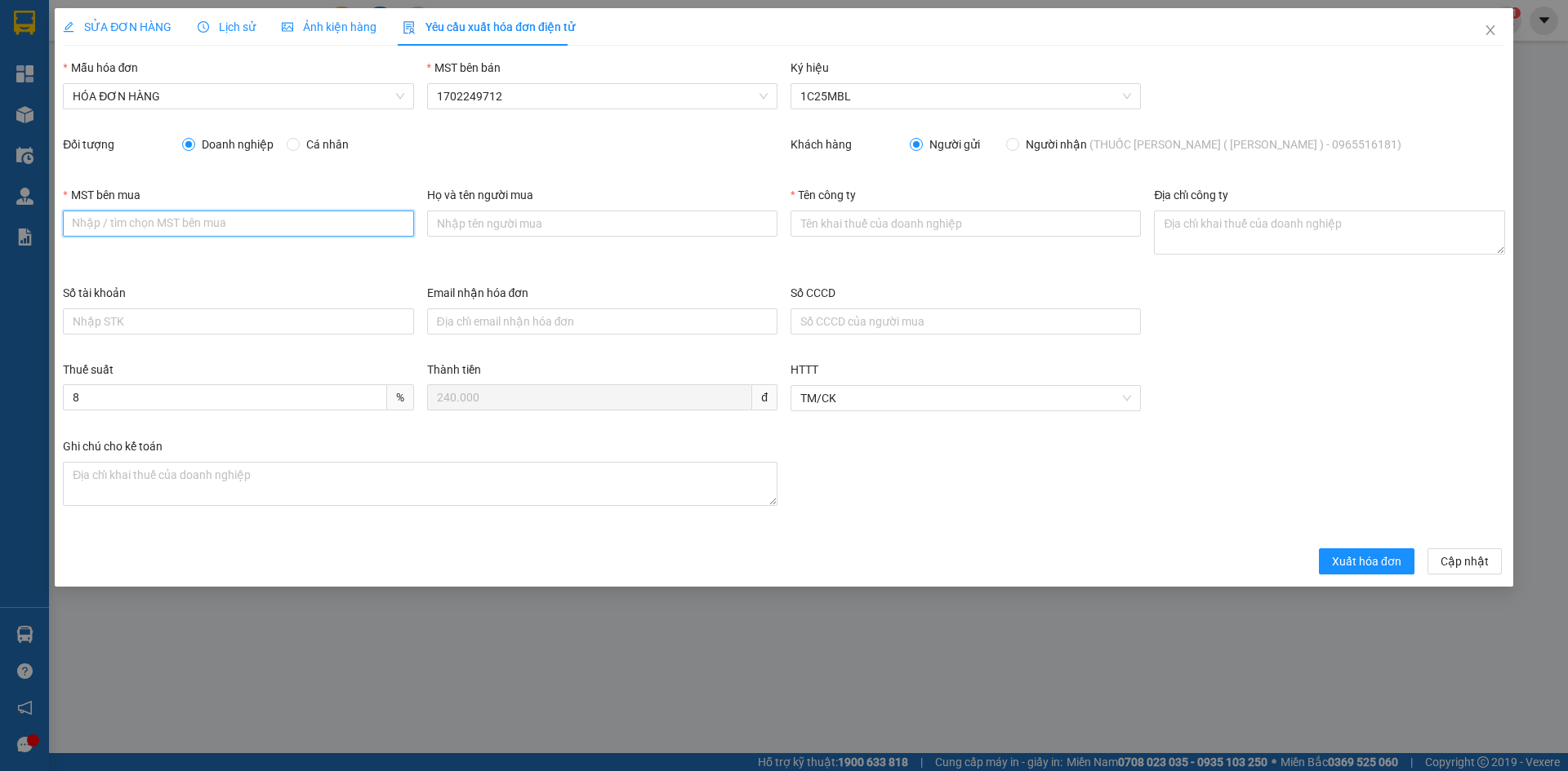
click at [178, 231] on input "MST bên mua" at bounding box center [238, 223] width 351 height 26
type input "1702206772"
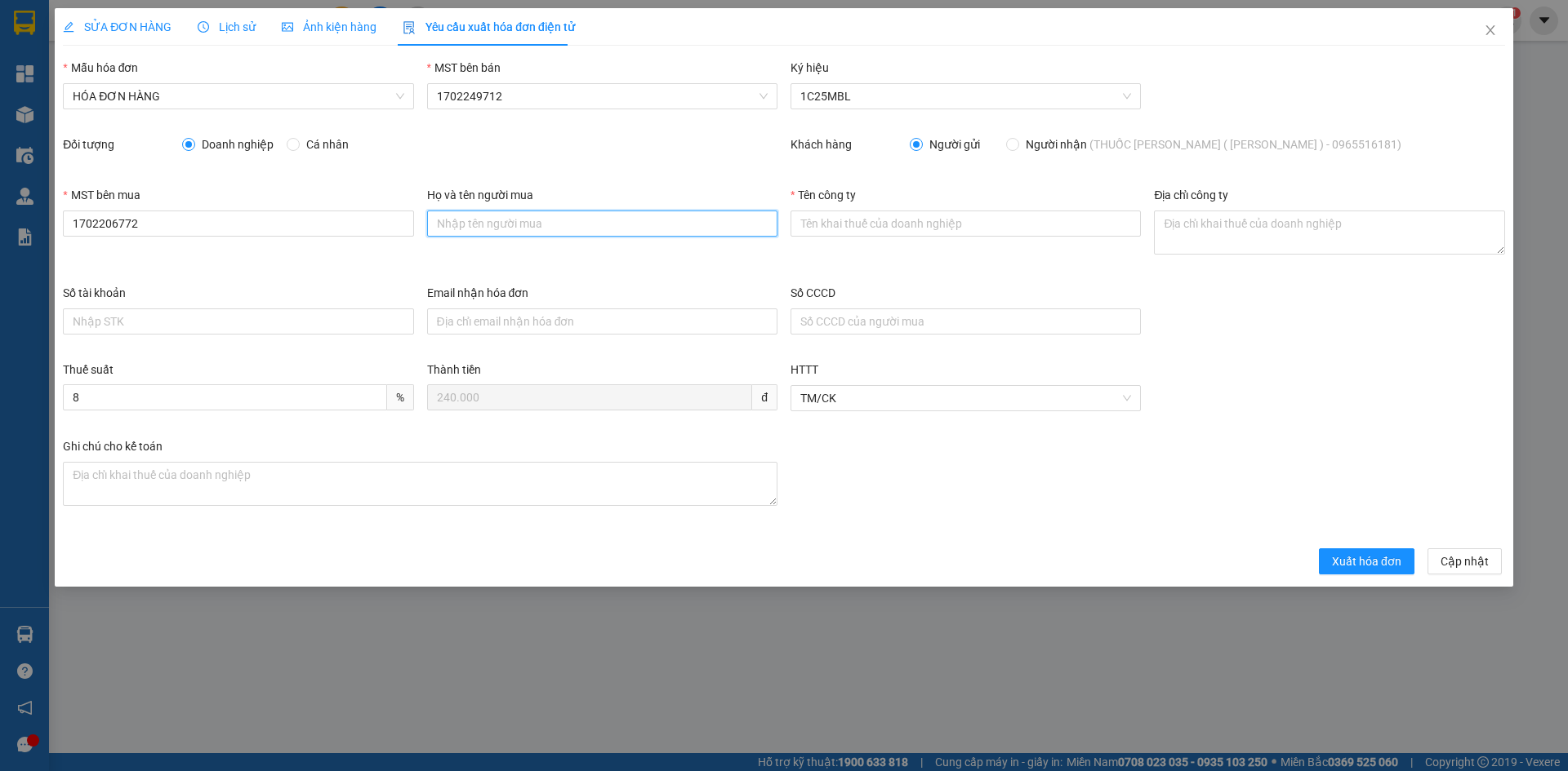
click at [584, 229] on input "Họ và tên người mua" at bounding box center [602, 223] width 351 height 26
drag, startPoint x: 584, startPoint y: 229, endPoint x: 521, endPoint y: 218, distance: 64.0
click at [521, 218] on input "Họ và tên người mua" at bounding box center [602, 223] width 351 height 26
type input "[PERSON_NAME]"
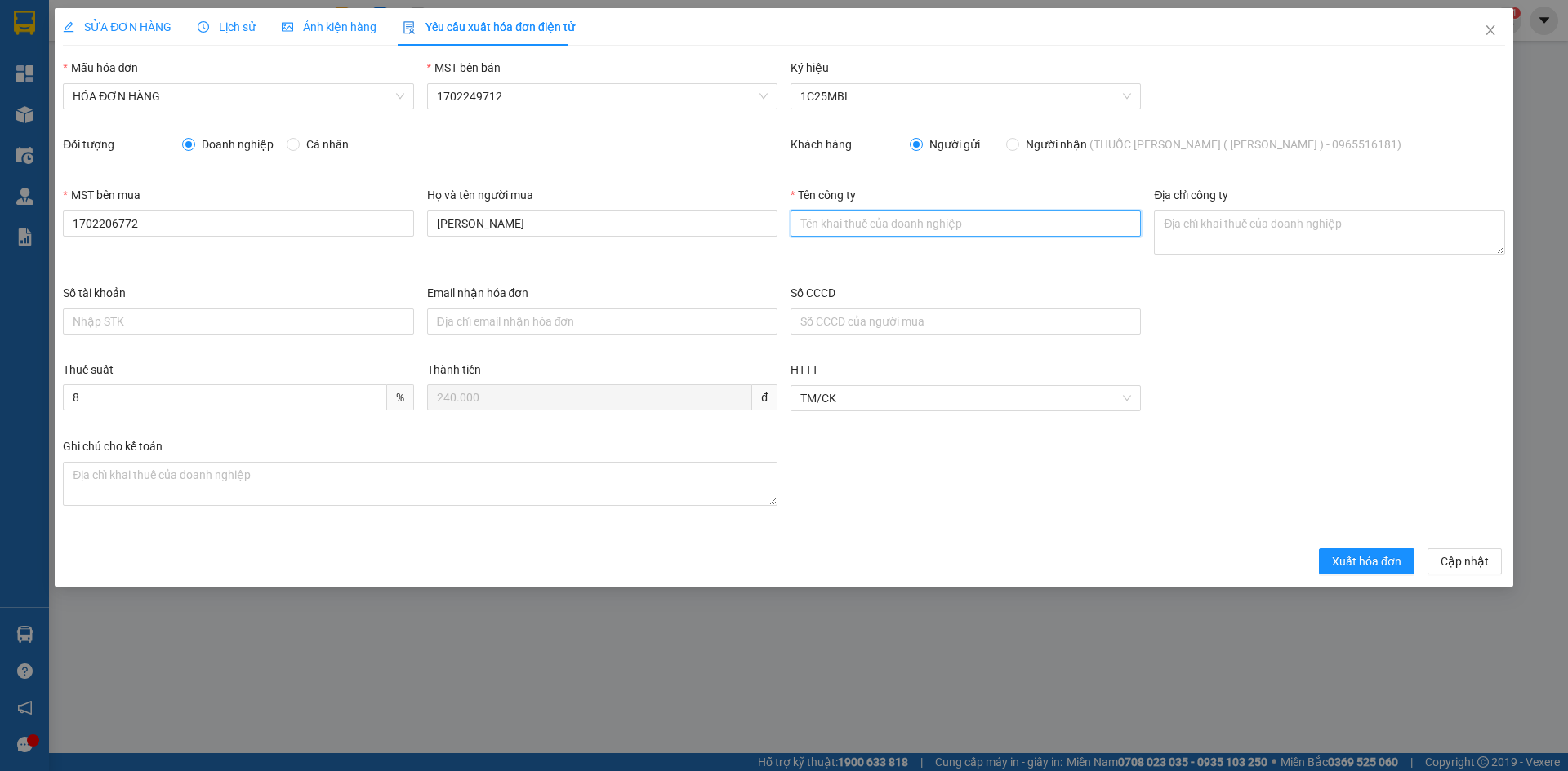
click at [894, 228] on input "Tên công ty" at bounding box center [965, 223] width 351 height 26
drag, startPoint x: 894, startPoint y: 228, endPoint x: 860, endPoint y: 228, distance: 34.0
click at [860, 228] on input "Tên công ty" at bounding box center [965, 223] width 351 height 26
type input "CÔNG TY TRÁCH NHIỆM HỮU HẠN MINH LONG AGRO"
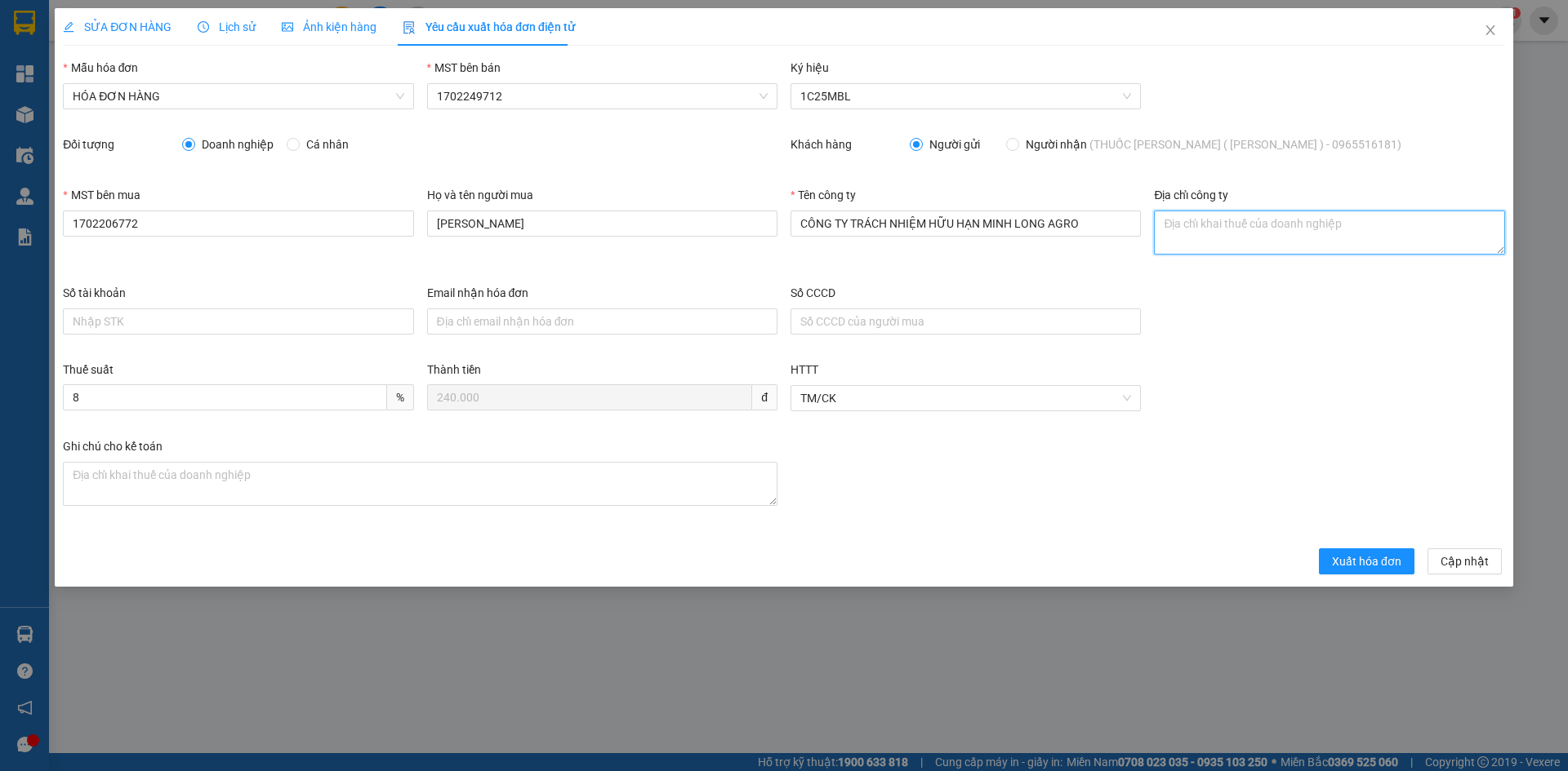
click at [1213, 229] on textarea "Địa chỉ công ty" at bounding box center [1329, 232] width 351 height 44
paste textarea "SỐ 98, [GEOGRAPHIC_DATA] ,XÃ [GEOGRAPHIC_DATA],[GEOGRAPHIC_DATA], [GEOGRAPHIC_D…"
type textarea "SỐ 98, [GEOGRAPHIC_DATA] ,XÃ [GEOGRAPHIC_DATA],[GEOGRAPHIC_DATA], [GEOGRAPHIC_D…"
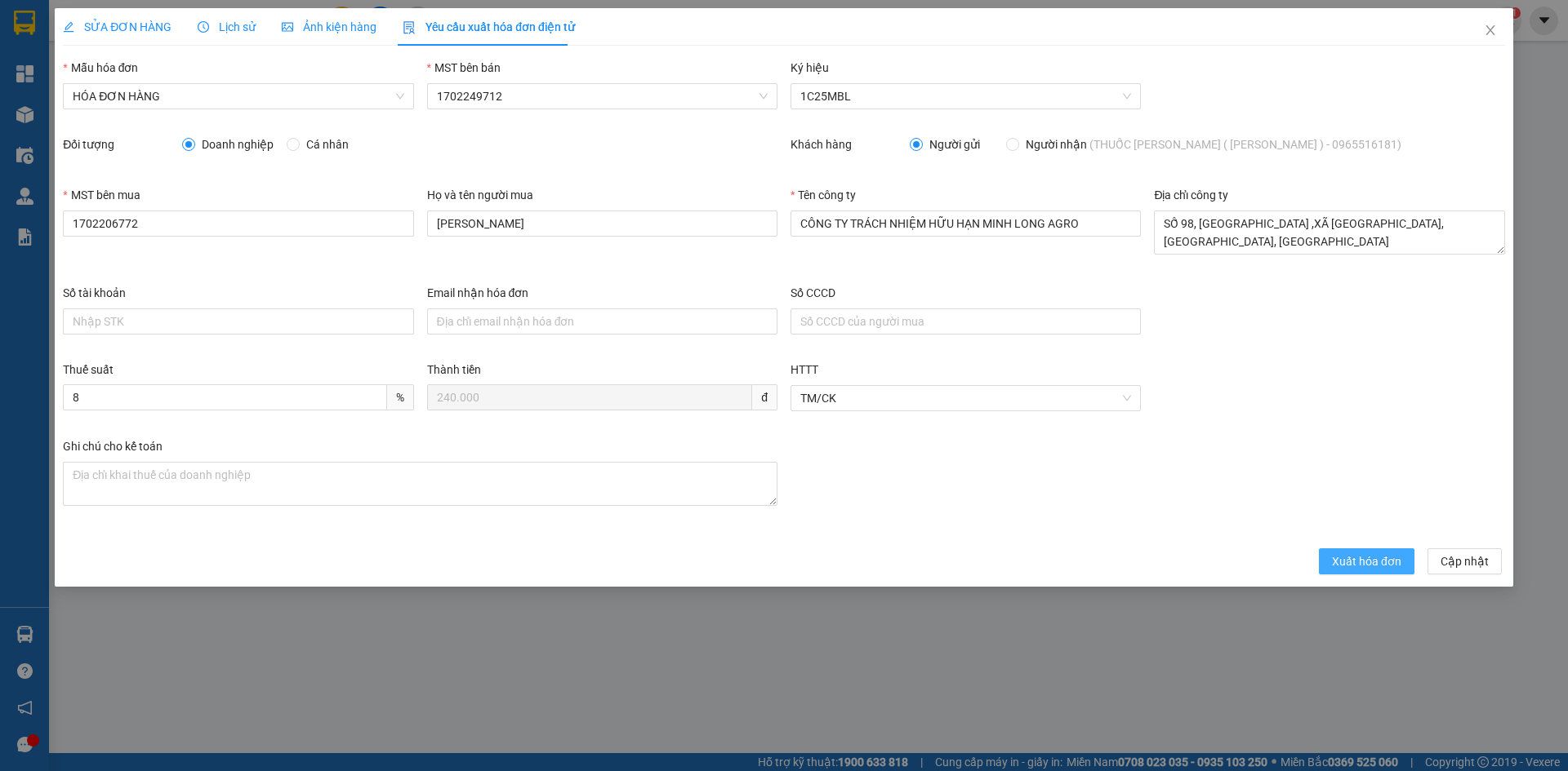
click at [1400, 563] on span "Xuất hóa đơn" at bounding box center [1366, 562] width 69 height 18
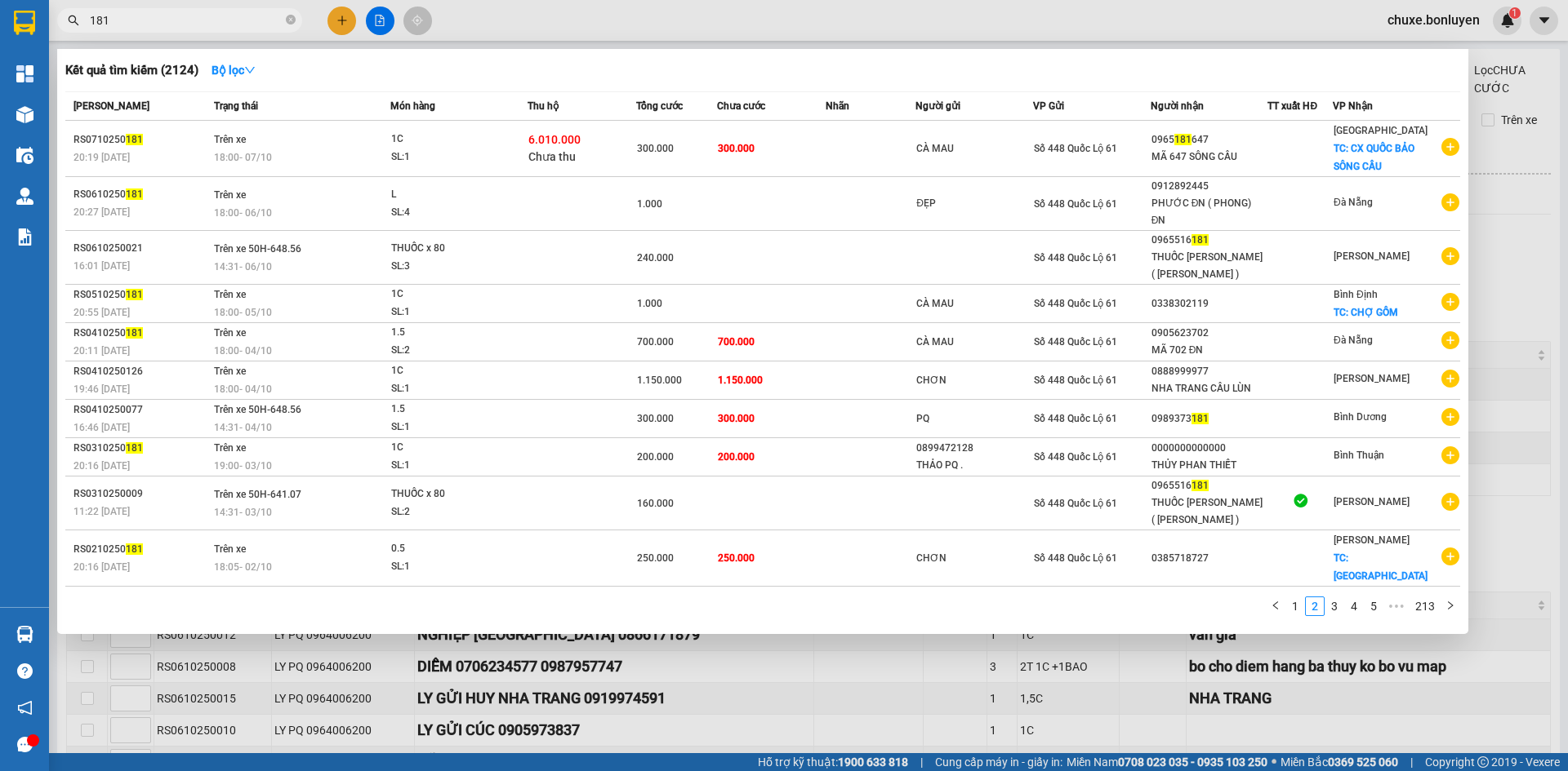
drag, startPoint x: 148, startPoint y: 25, endPoint x: 66, endPoint y: 30, distance: 82.2
click at [66, 30] on span "181" at bounding box center [179, 20] width 245 height 25
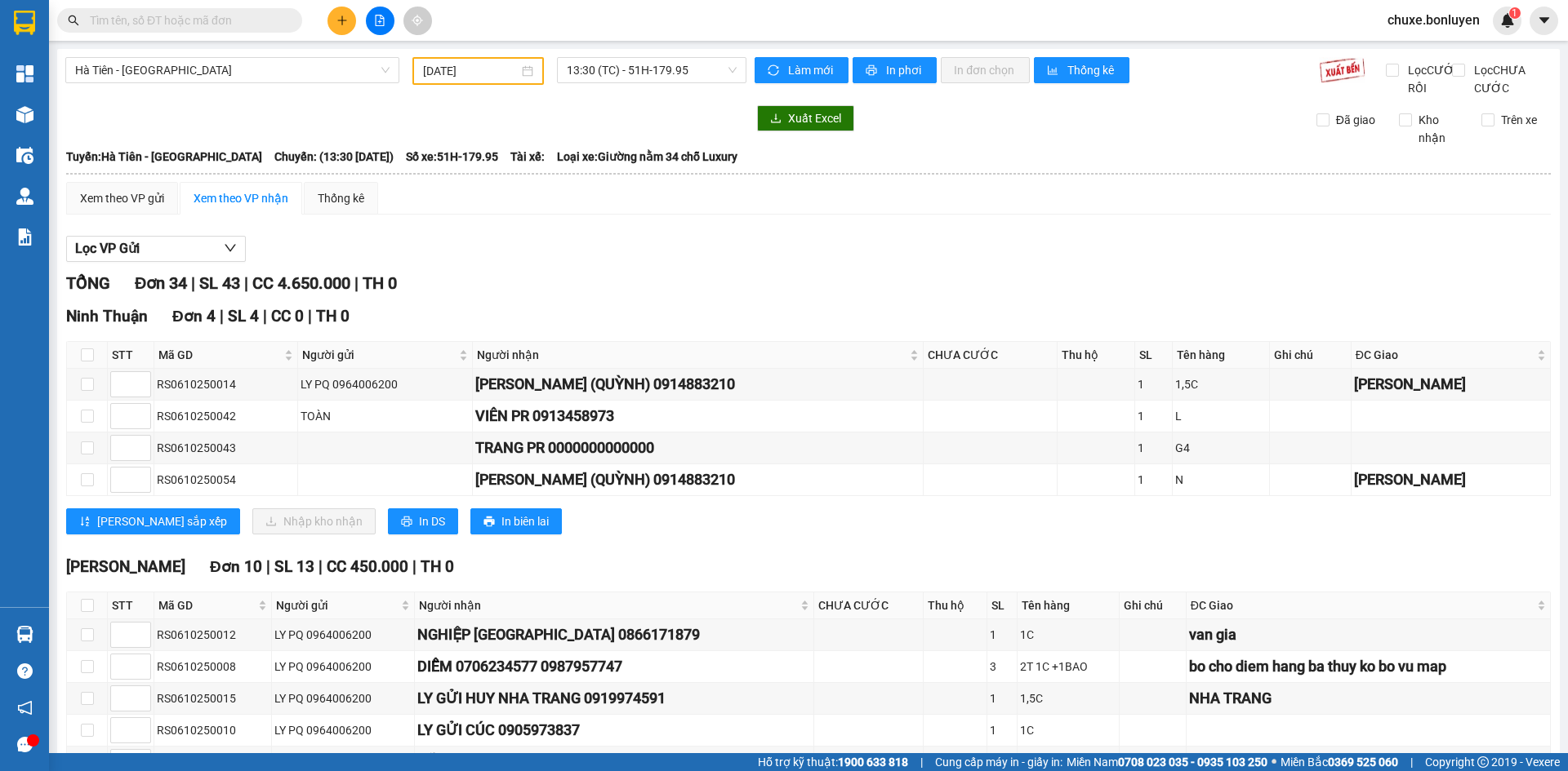
click at [459, 71] on input "[DATE]" at bounding box center [470, 71] width 96 height 18
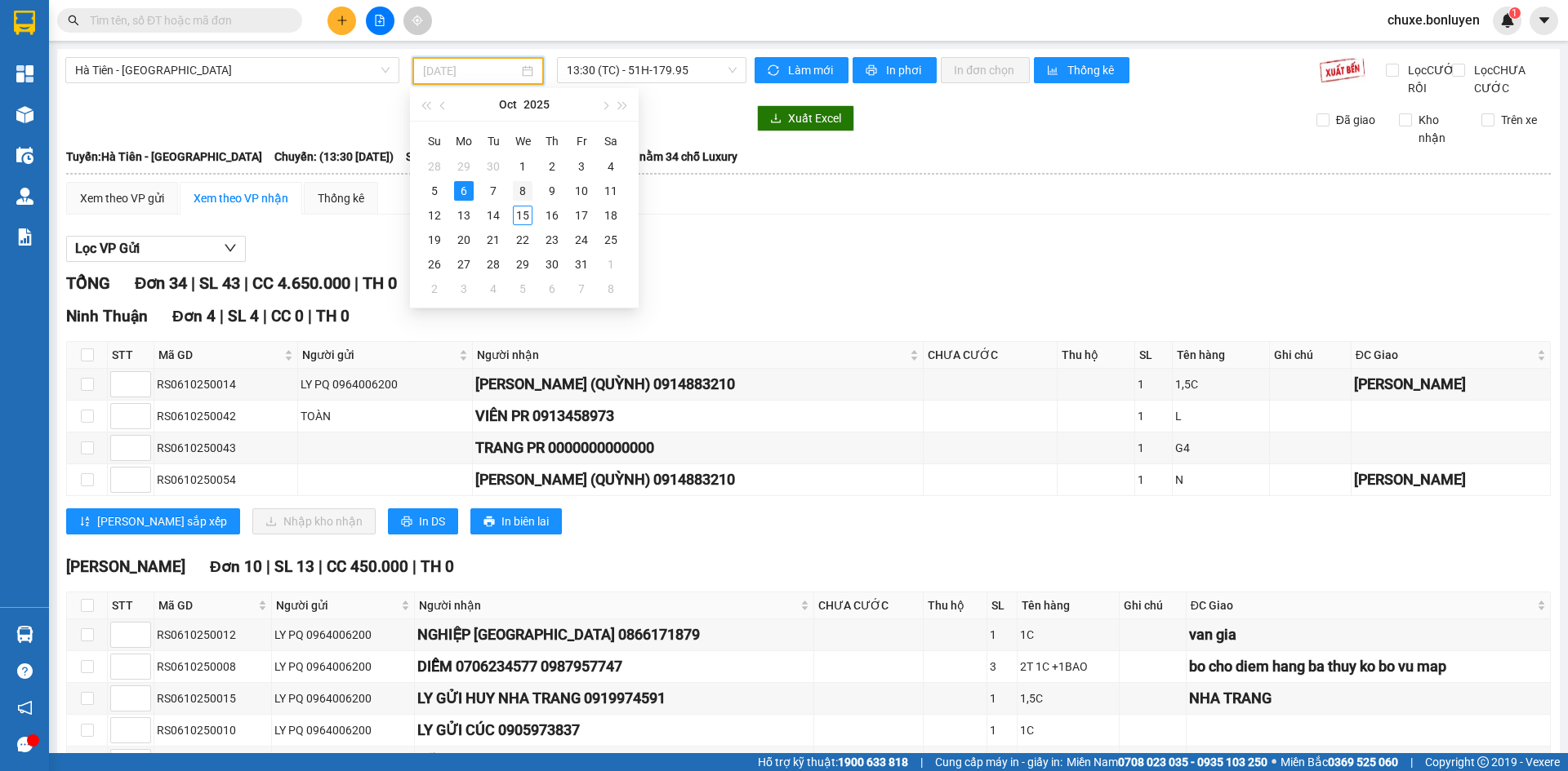
click at [524, 193] on div "8" at bounding box center [523, 191] width 20 height 20
type input "[DATE]"
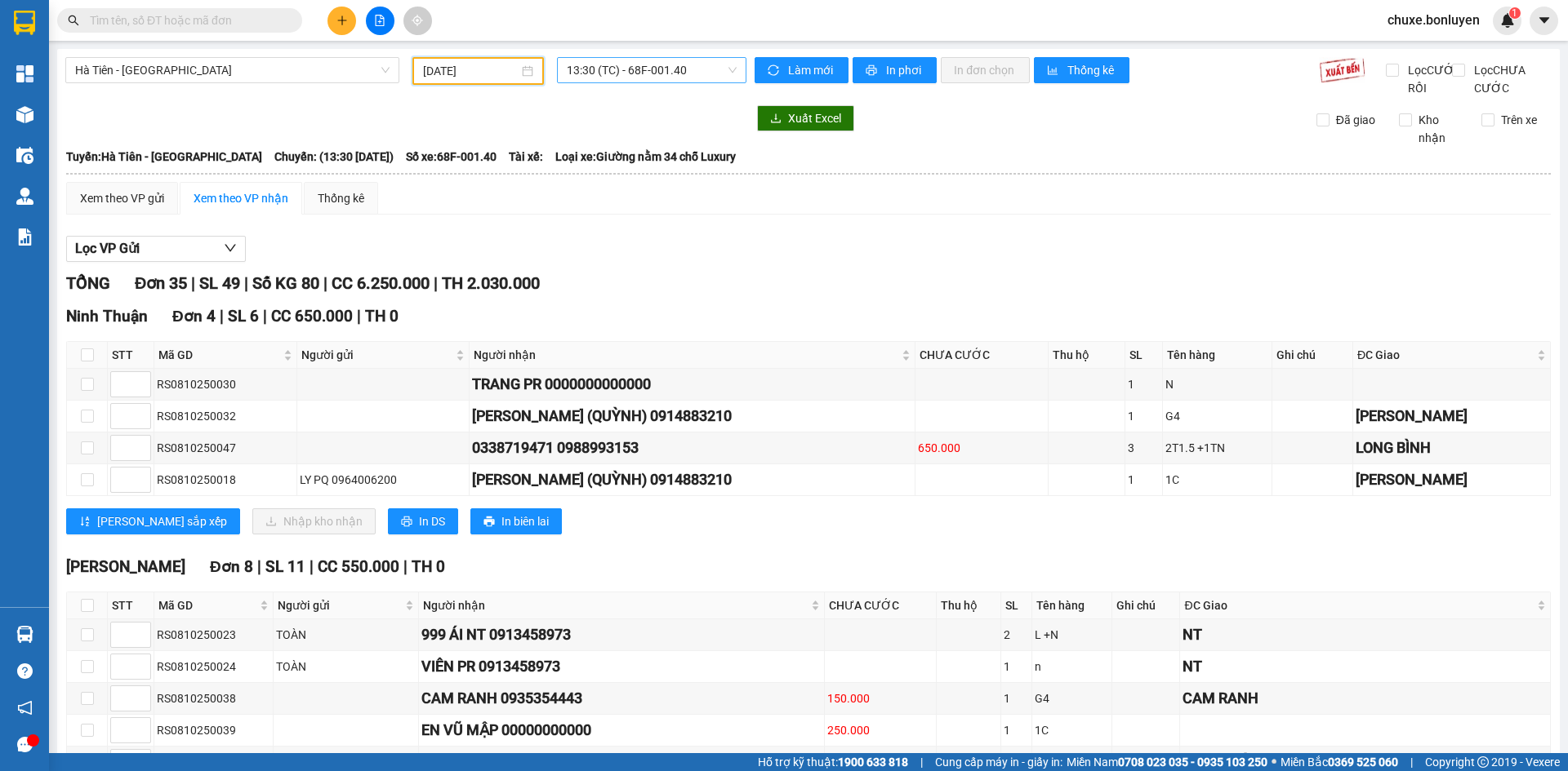
click at [663, 73] on span "13:30 (TC) - 68F-001.40" at bounding box center [651, 70] width 170 height 25
click at [651, 153] on div "13:38 (TC) - 68E-004.31" at bounding box center [626, 156] width 127 height 18
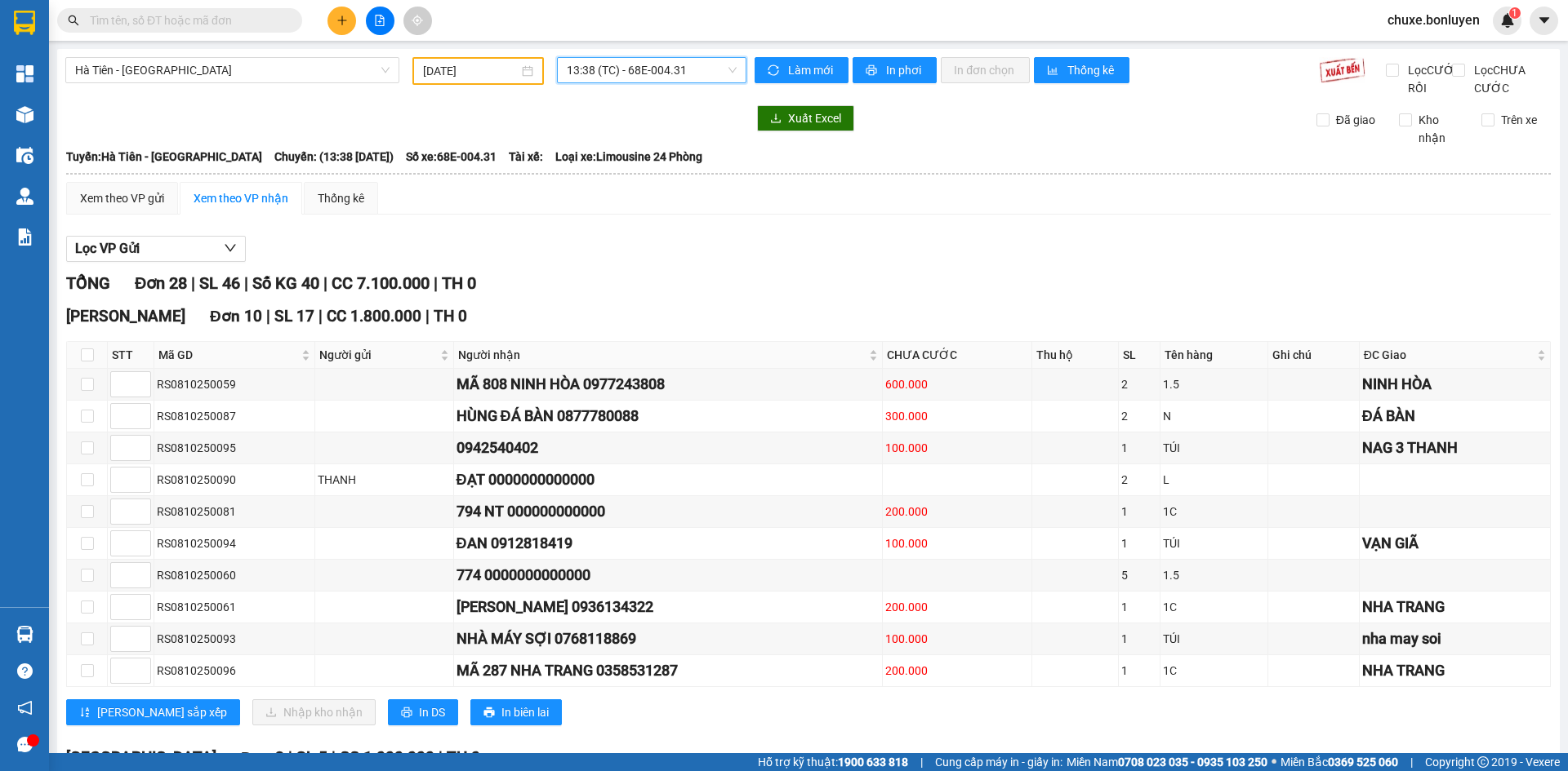
click at [601, 76] on span "13:38 (TC) - 68E-004.31" at bounding box center [651, 70] width 170 height 25
click at [626, 183] on div "18:00 (TC)" at bounding box center [626, 181] width 127 height 18
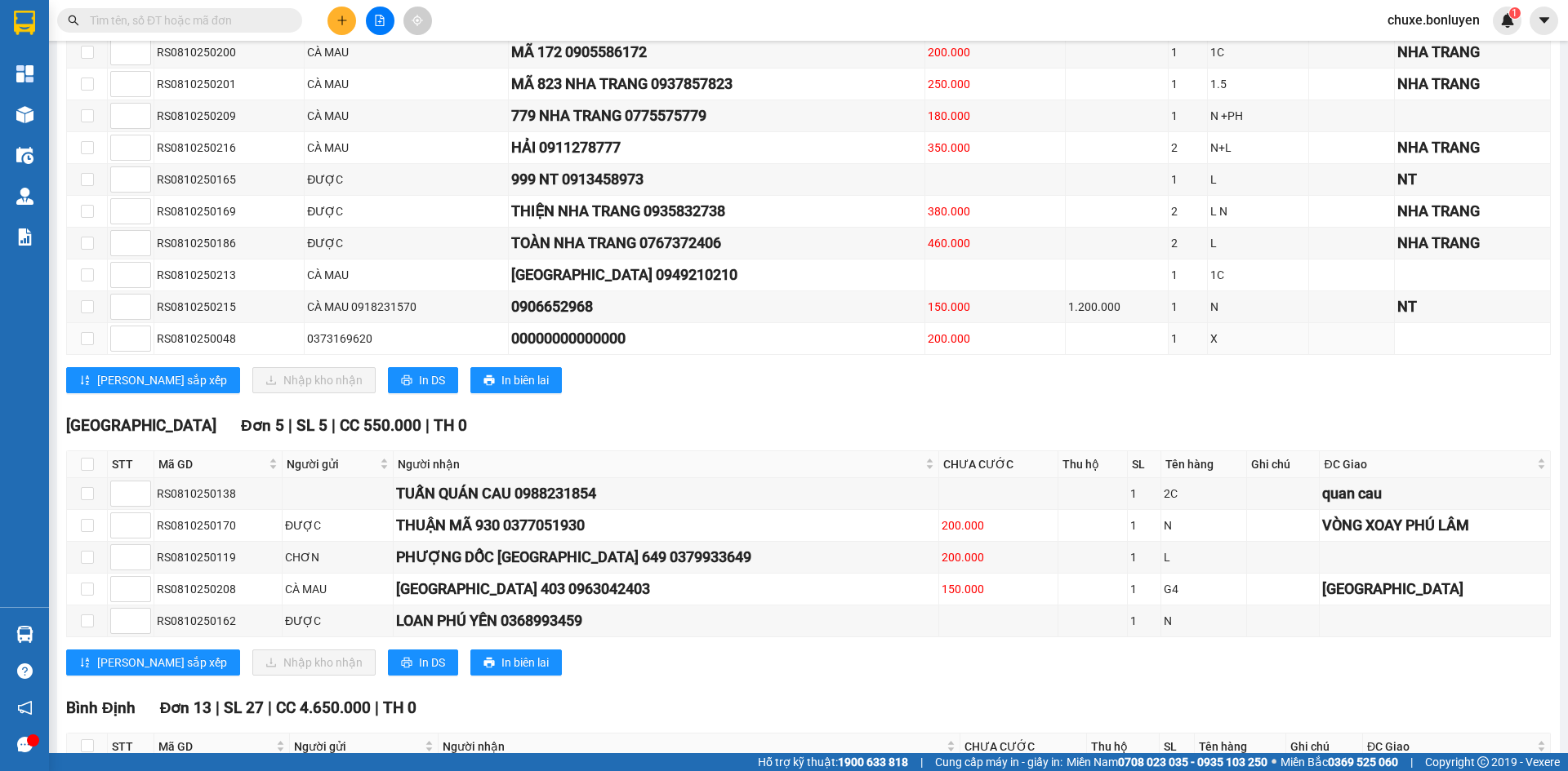
scroll to position [1306, 0]
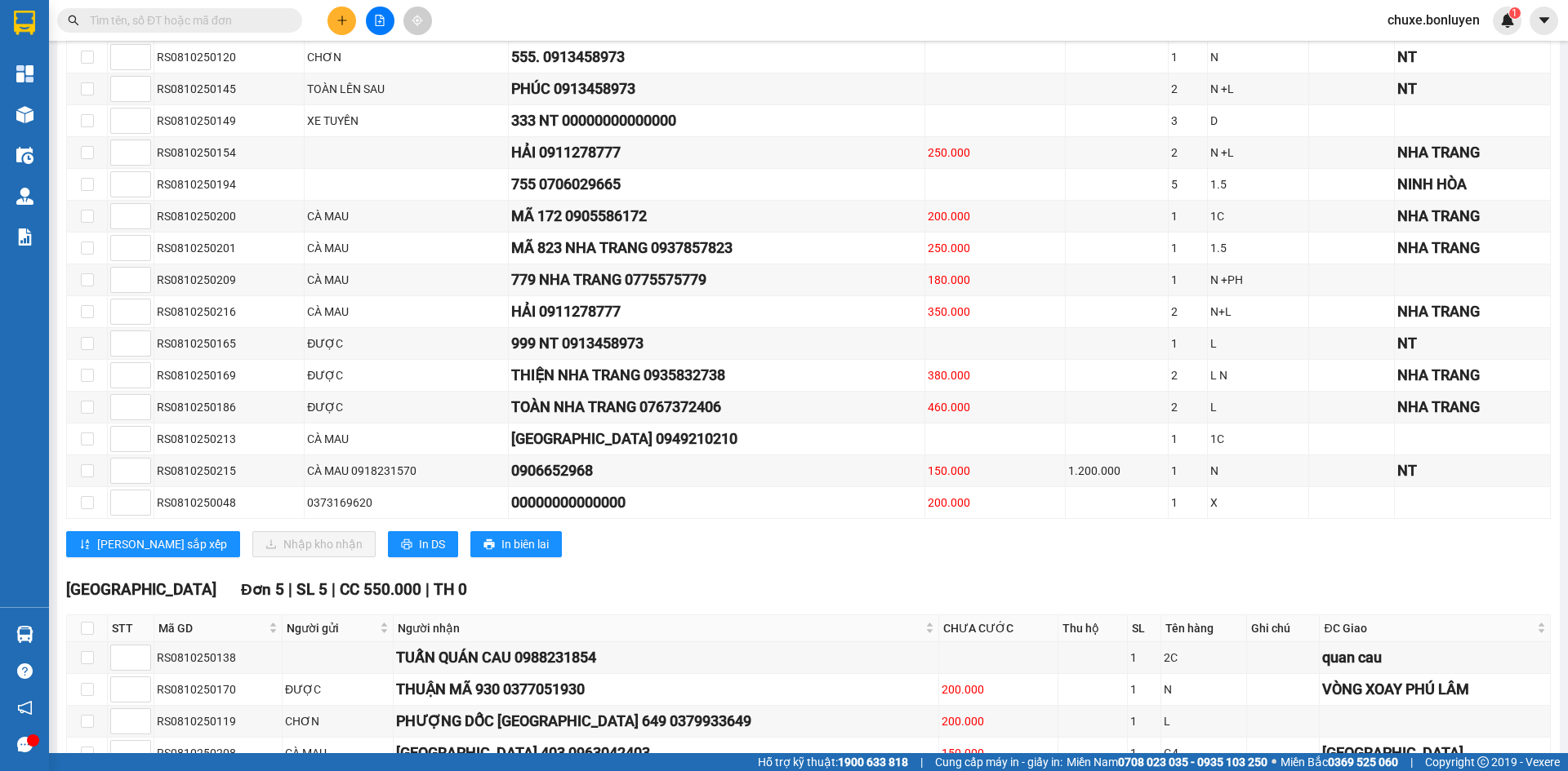
click at [186, 19] on input "text" at bounding box center [187, 21] width 193 height 18
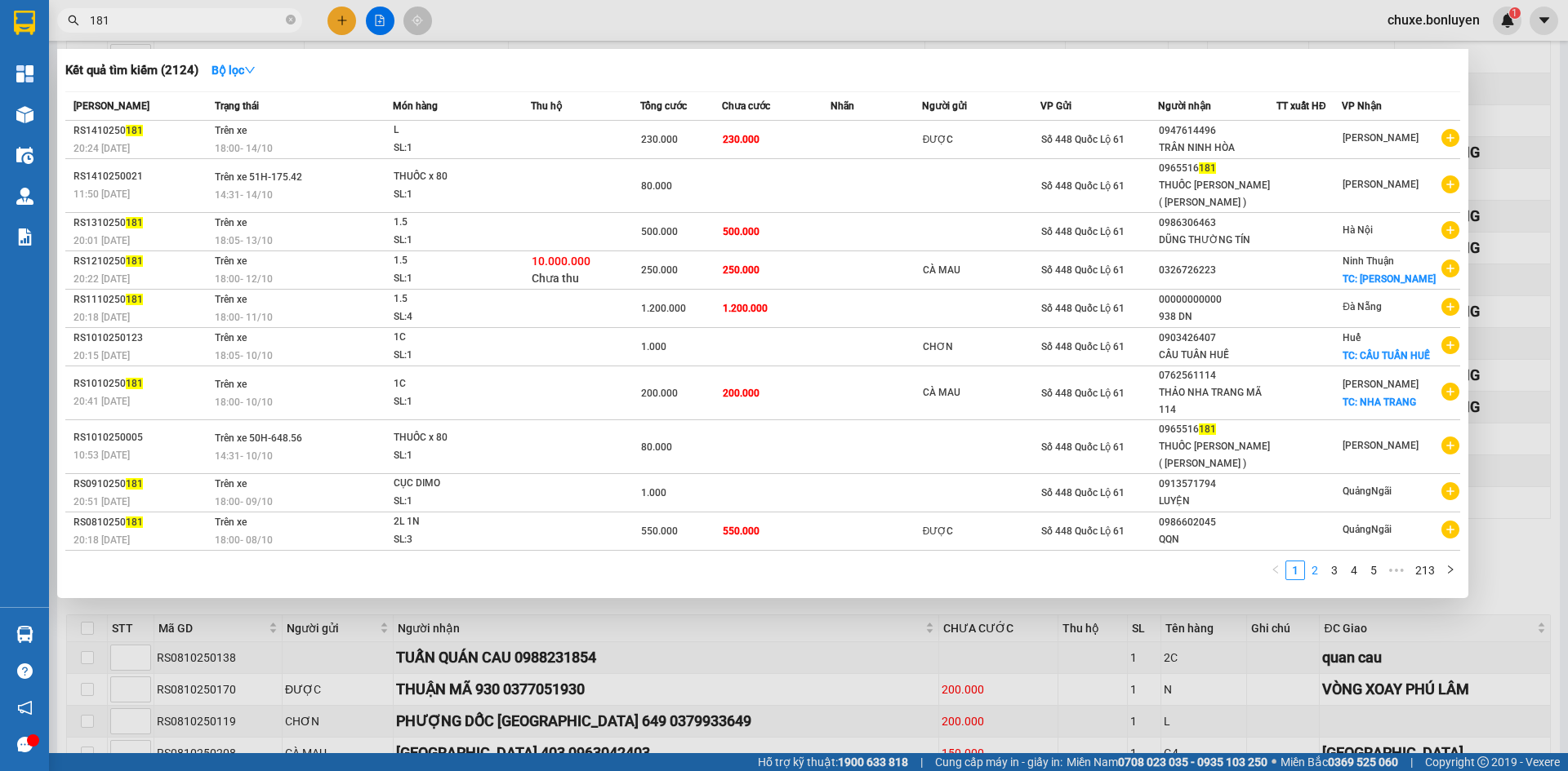
type input "181"
click at [1322, 573] on link "2" at bounding box center [1315, 571] width 18 height 18
click at [1339, 566] on link "3" at bounding box center [1334, 571] width 18 height 18
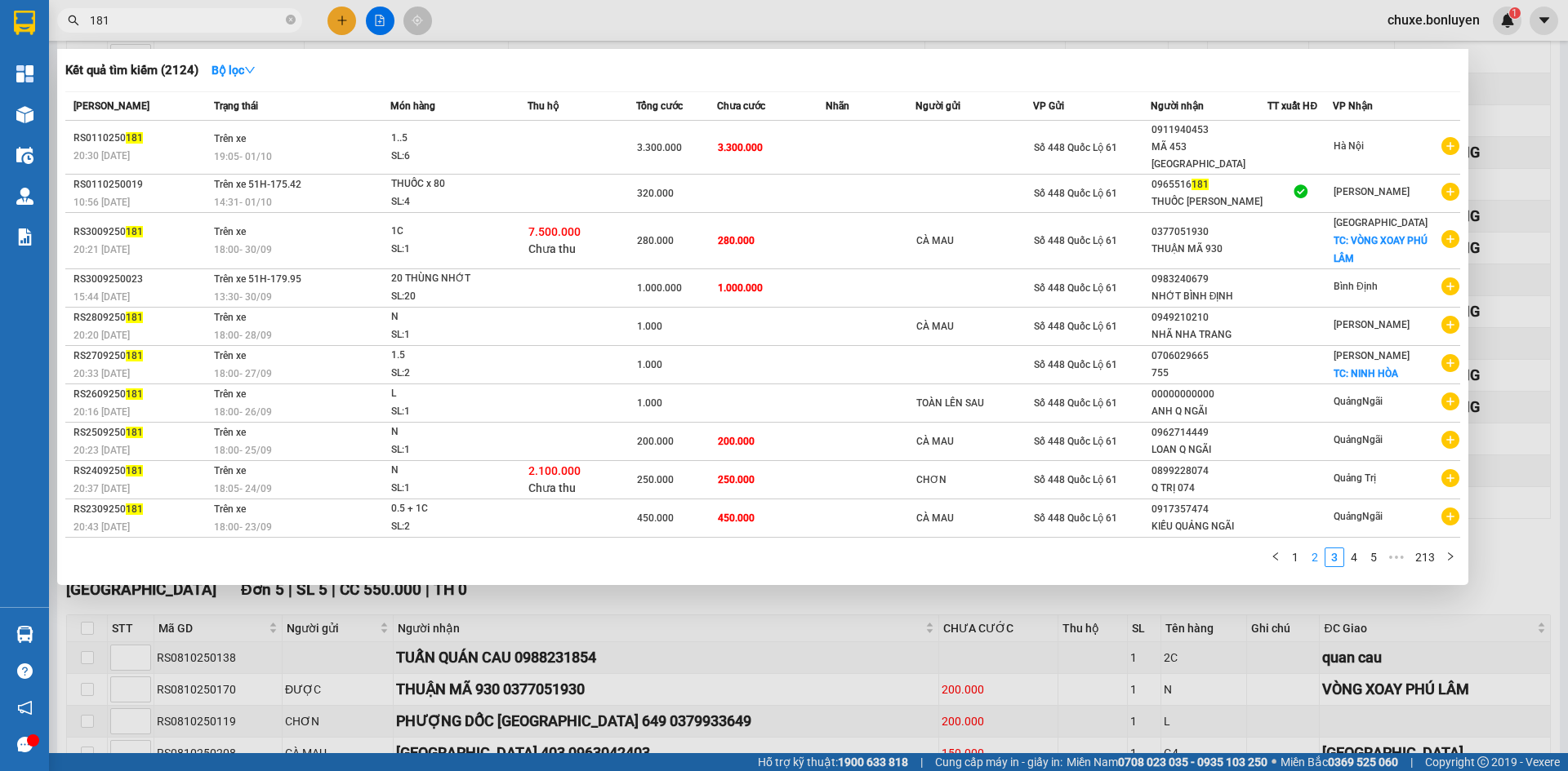
click at [1312, 549] on link "2" at bounding box center [1315, 558] width 18 height 18
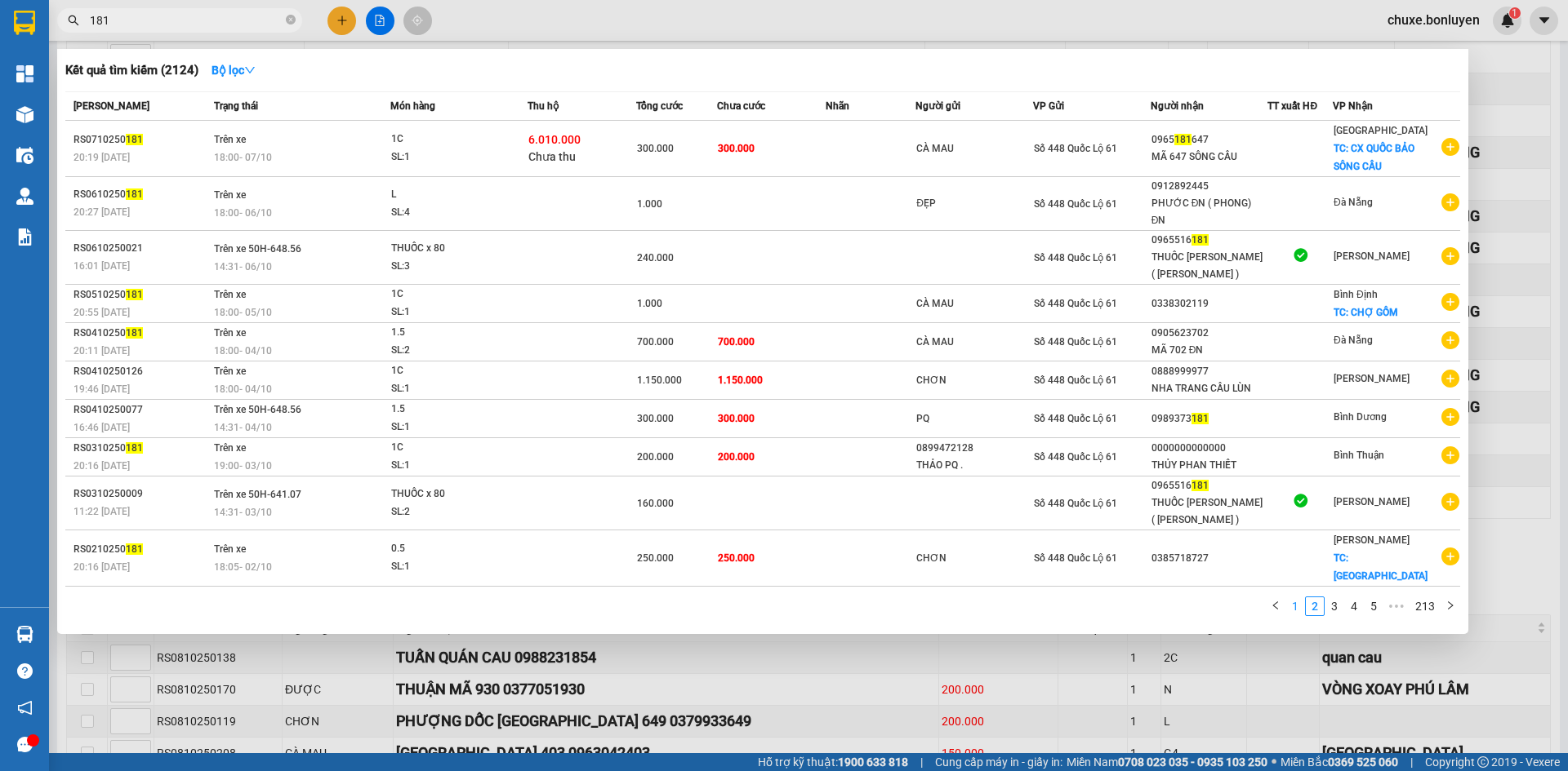
click at [1294, 597] on link "1" at bounding box center [1295, 606] width 18 height 18
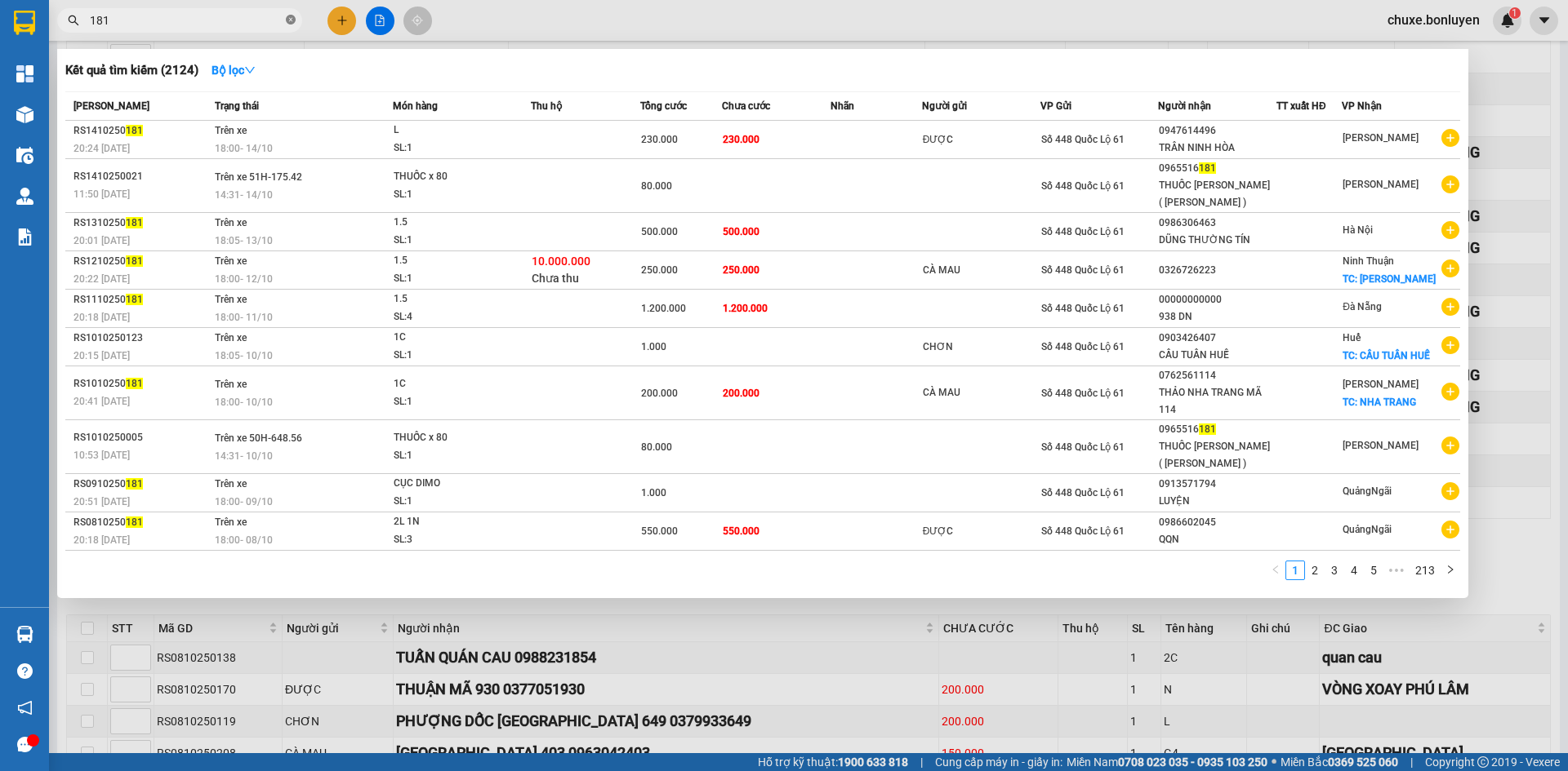
click at [287, 19] on icon "close-circle" at bounding box center [290, 19] width 10 height 10
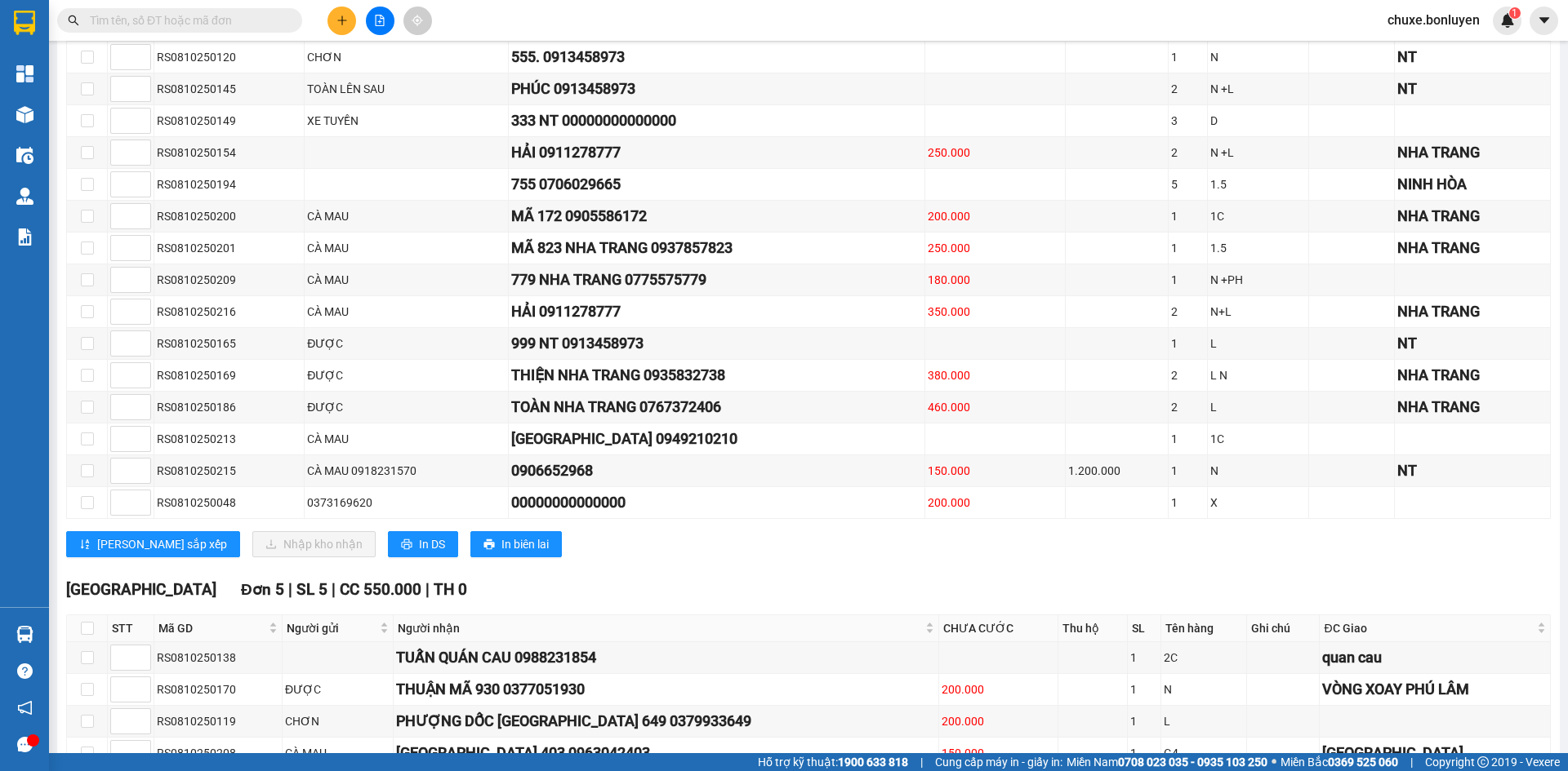
click at [254, 23] on input "text" at bounding box center [187, 21] width 193 height 18
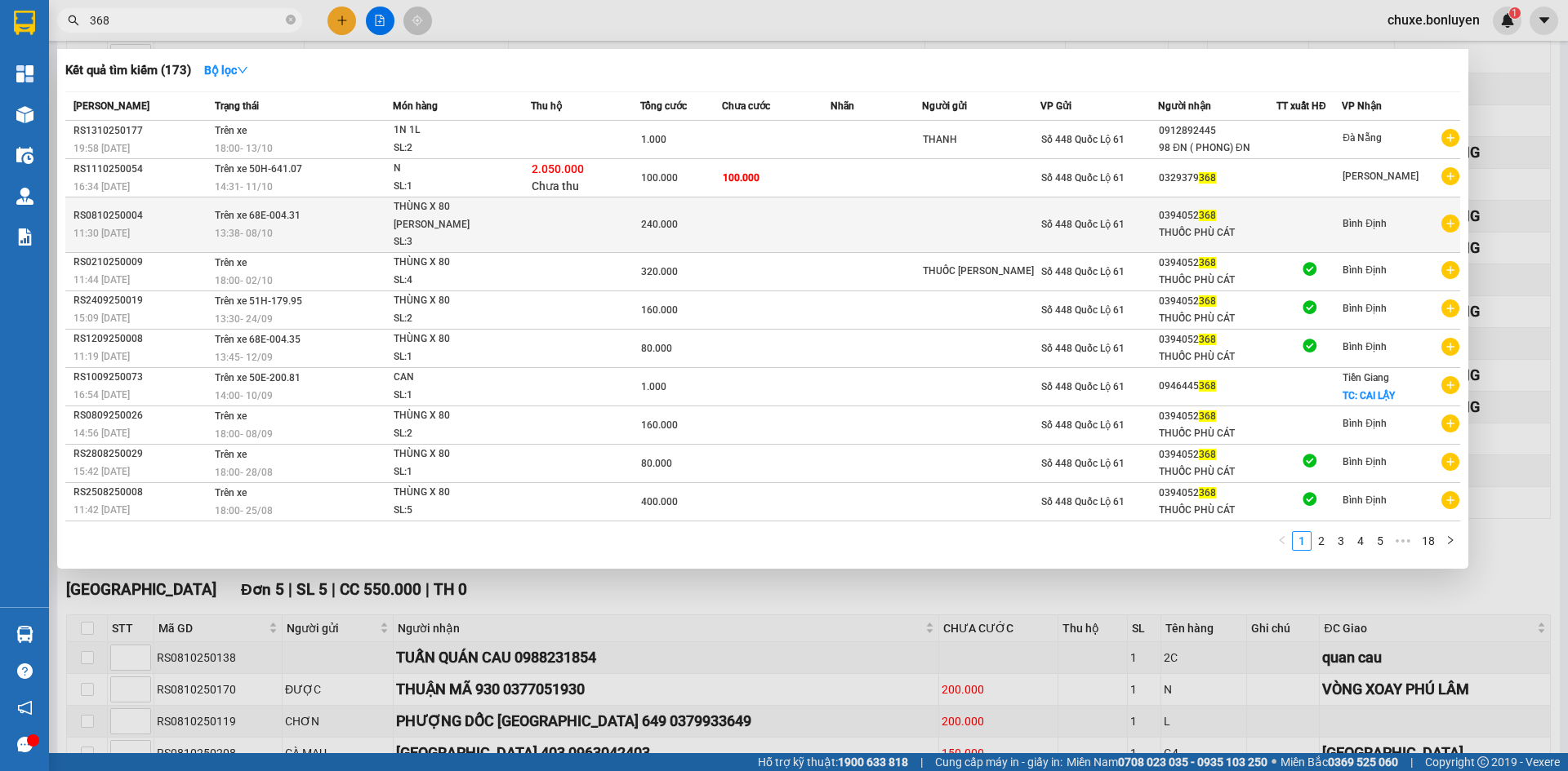
type input "368"
click at [808, 209] on td at bounding box center [777, 225] width 109 height 56
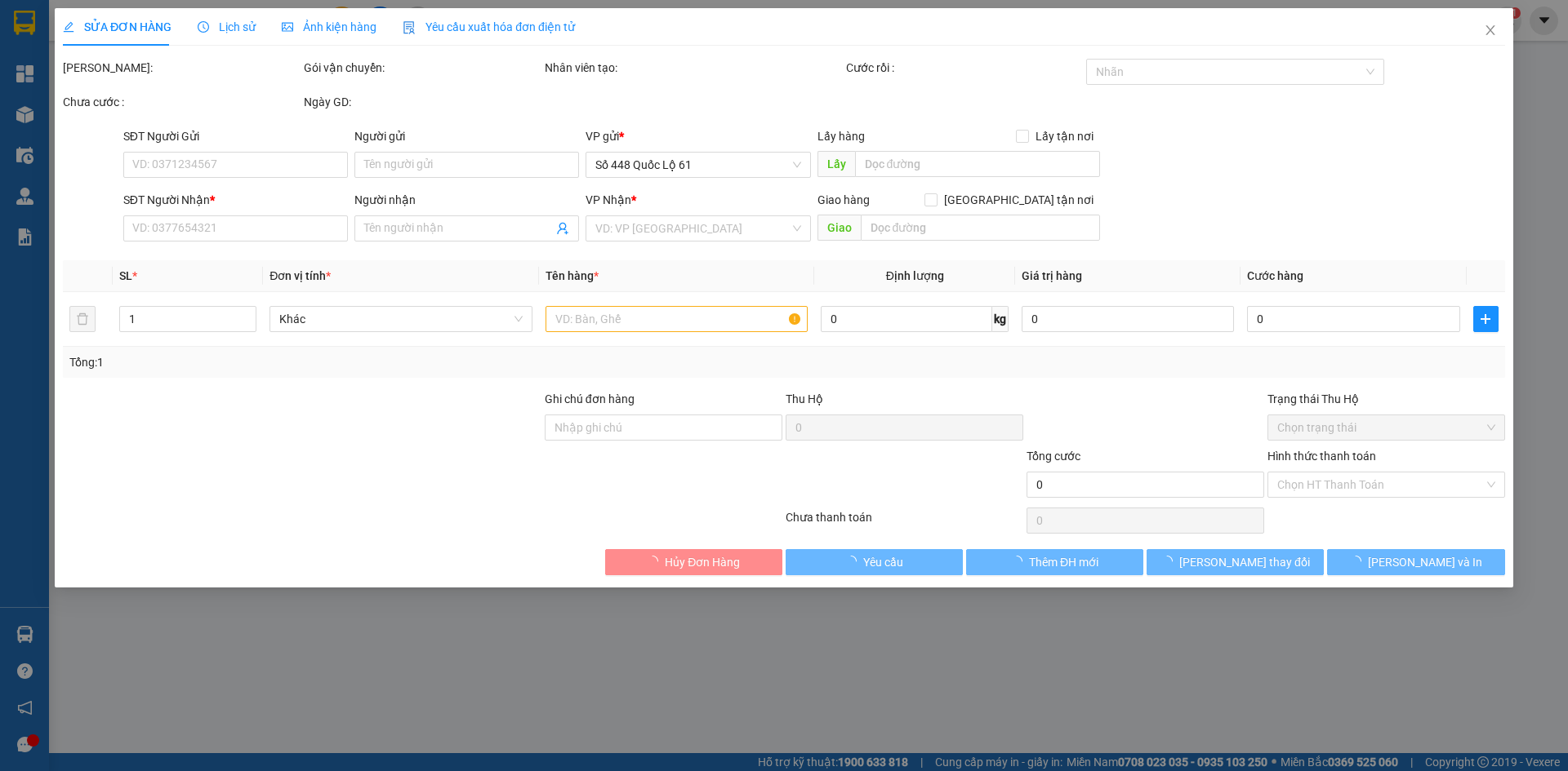
type input "0394052368"
type input "THUỐC PHÙ CÁT"
type input "240.000"
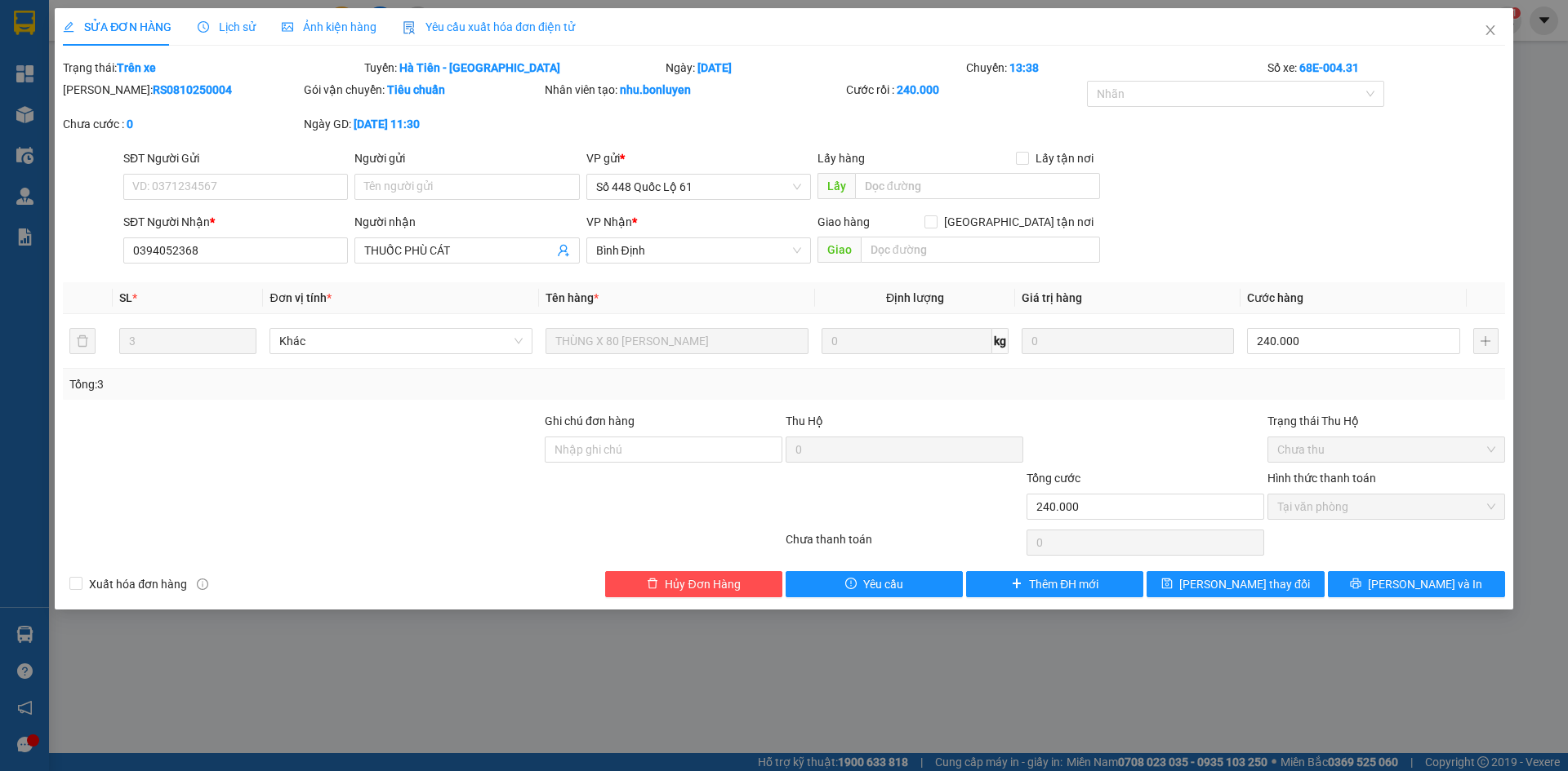
click at [478, 27] on span "Yêu cầu xuất hóa đơn điện tử" at bounding box center [488, 26] width 172 height 13
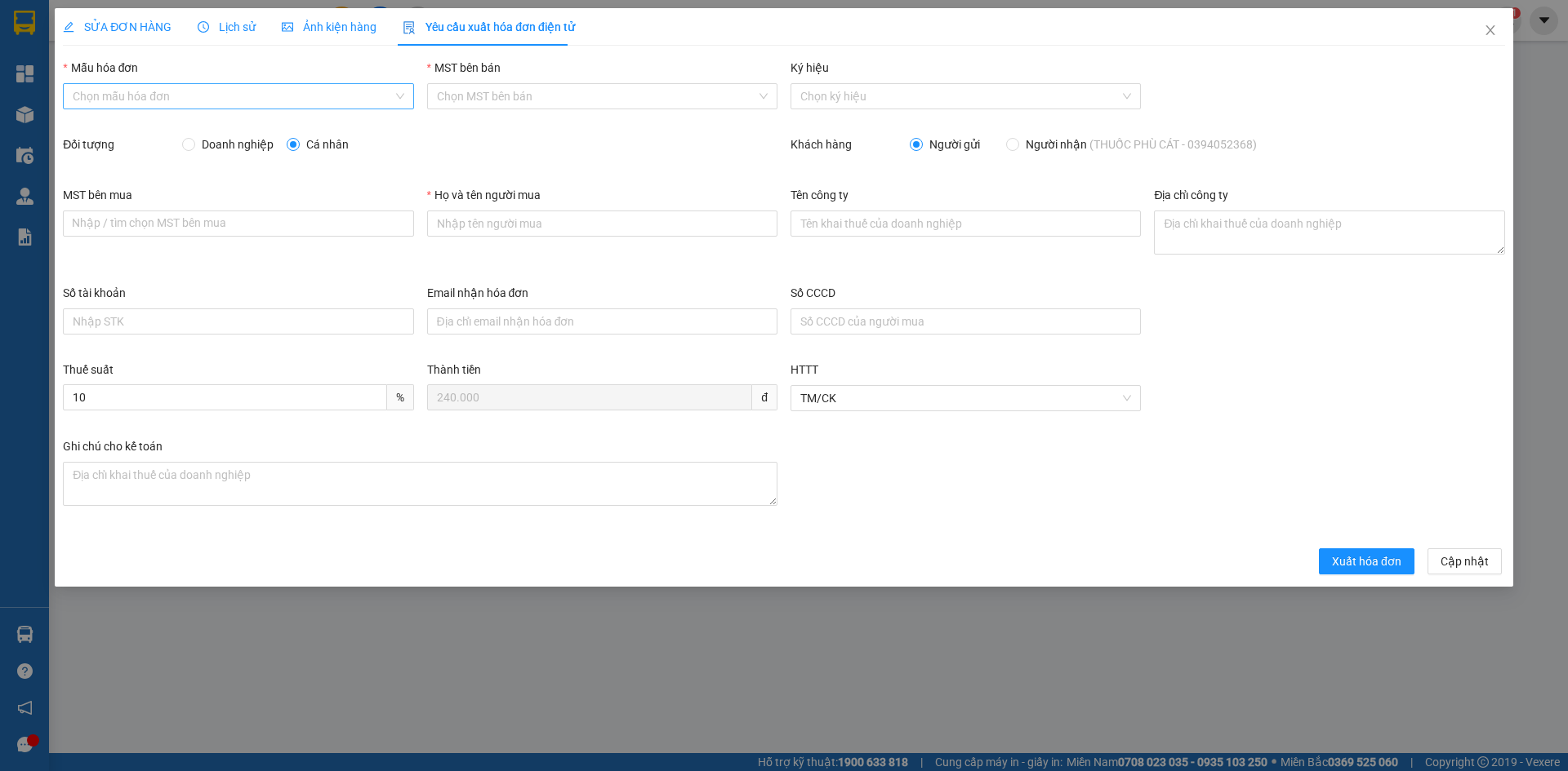
click at [270, 93] on input "Mẫu hóa đơn" at bounding box center [232, 96] width 320 height 25
click at [254, 135] on div "HÓA ĐƠN HÀNG" at bounding box center [238, 129] width 331 height 18
type input "8"
click at [194, 138] on span at bounding box center [188, 145] width 13 height 13
click at [194, 138] on input "Doanh nghiệp" at bounding box center [188, 144] width 12 height 12
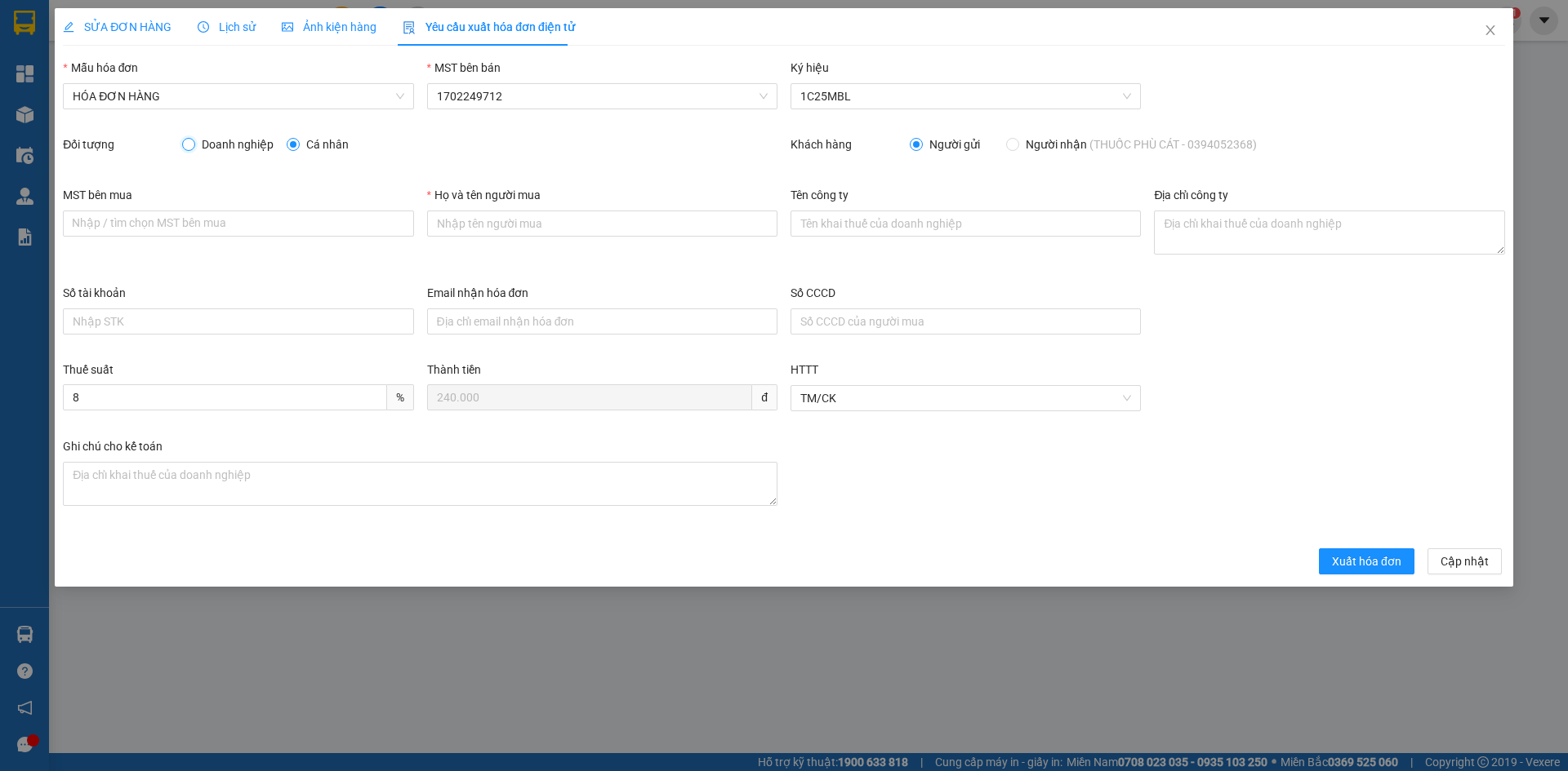
radio input "true"
radio input "false"
click at [181, 225] on input "MST bên mua" at bounding box center [238, 223] width 351 height 26
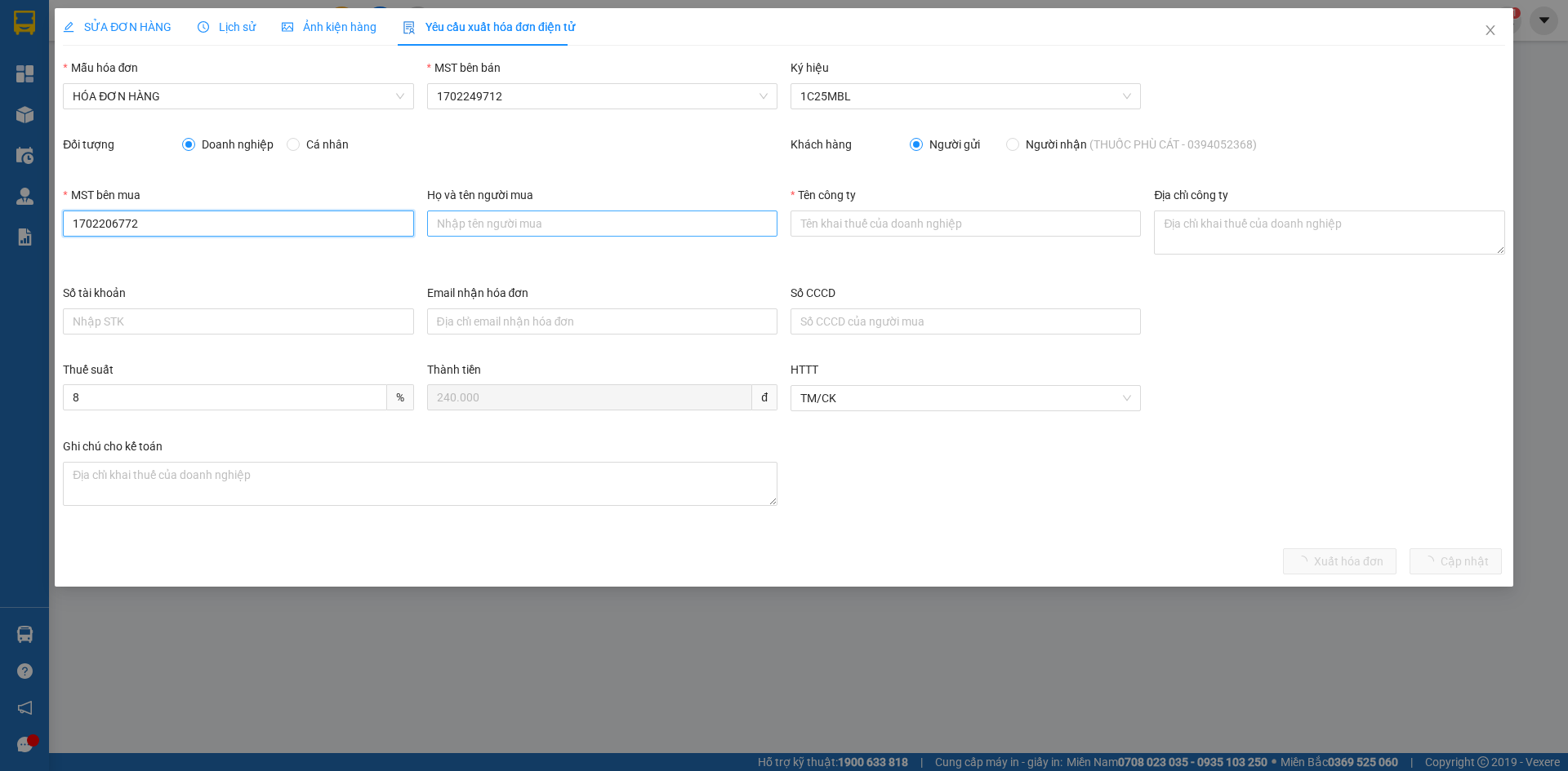
type input "1702206772"
click at [470, 225] on input "Họ và tên người mua" at bounding box center [602, 223] width 351 height 26
type input "[PERSON_NAME]"
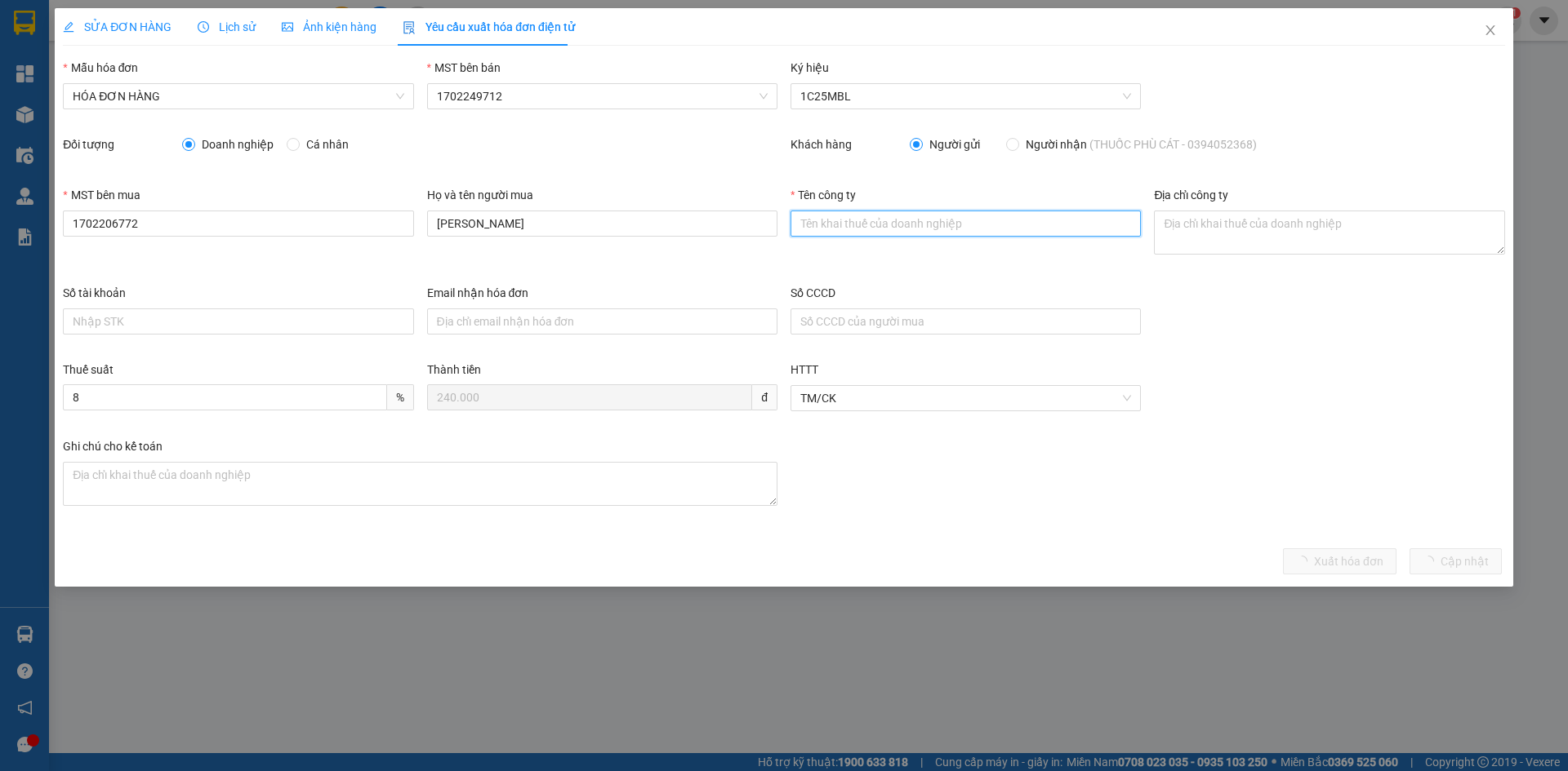
drag, startPoint x: 831, startPoint y: 225, endPoint x: 865, endPoint y: 253, distance: 44.0
click at [831, 225] on input "Tên công ty" at bounding box center [965, 223] width 351 height 26
type input "CÔNG TY TRÁCH NHIỆM HỮU HẠN MINH LONG AGRO"
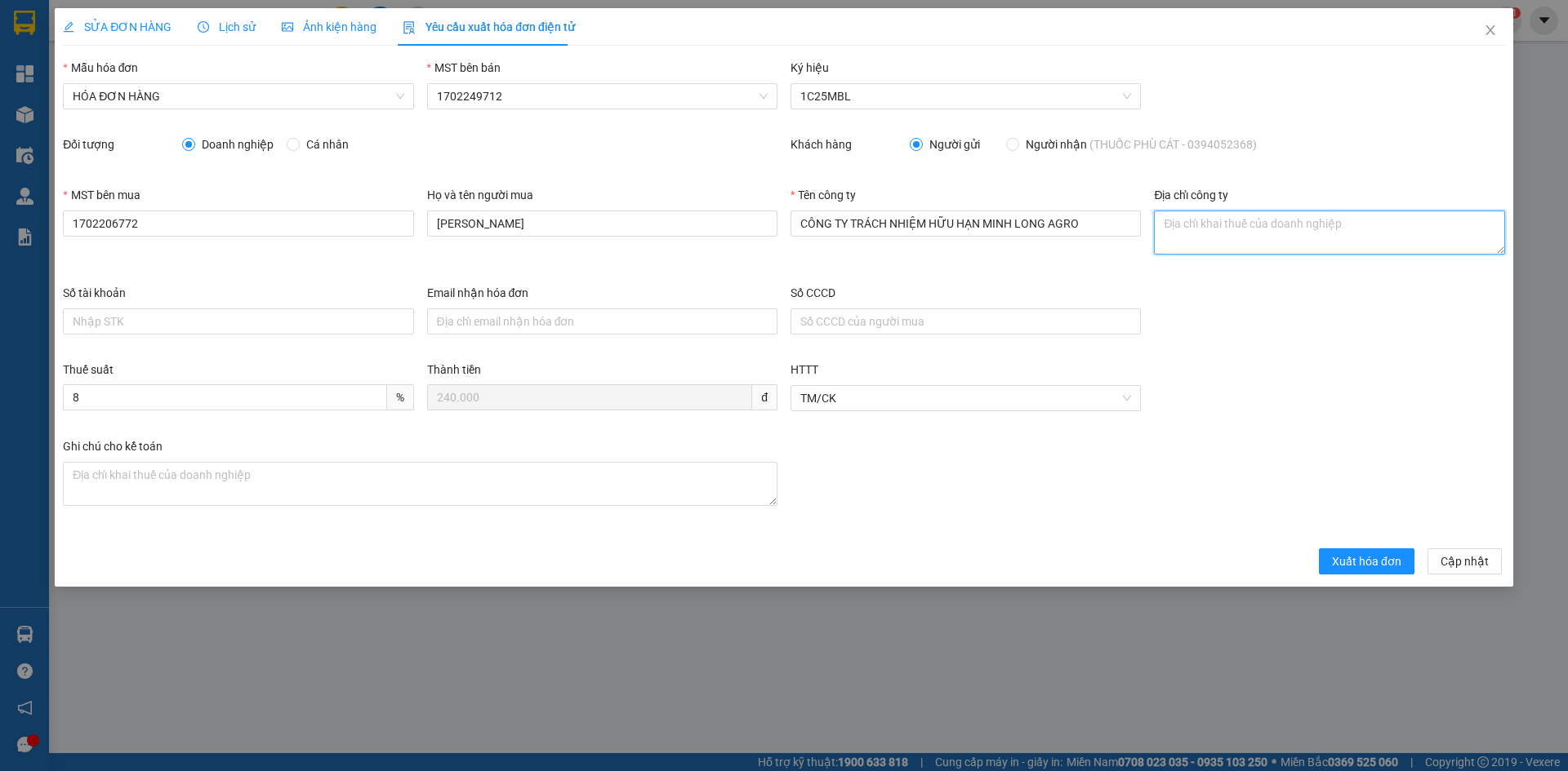
click at [1278, 218] on textarea "Địa chỉ công ty" at bounding box center [1329, 232] width 351 height 44
paste textarea "SỐ 98, [GEOGRAPHIC_DATA] ,XÃ [GEOGRAPHIC_DATA],[GEOGRAPHIC_DATA], [GEOGRAPHIC_D…"
type textarea "SỐ 98, [GEOGRAPHIC_DATA] ,XÃ [GEOGRAPHIC_DATA],[GEOGRAPHIC_DATA], [GEOGRAPHIC_D…"
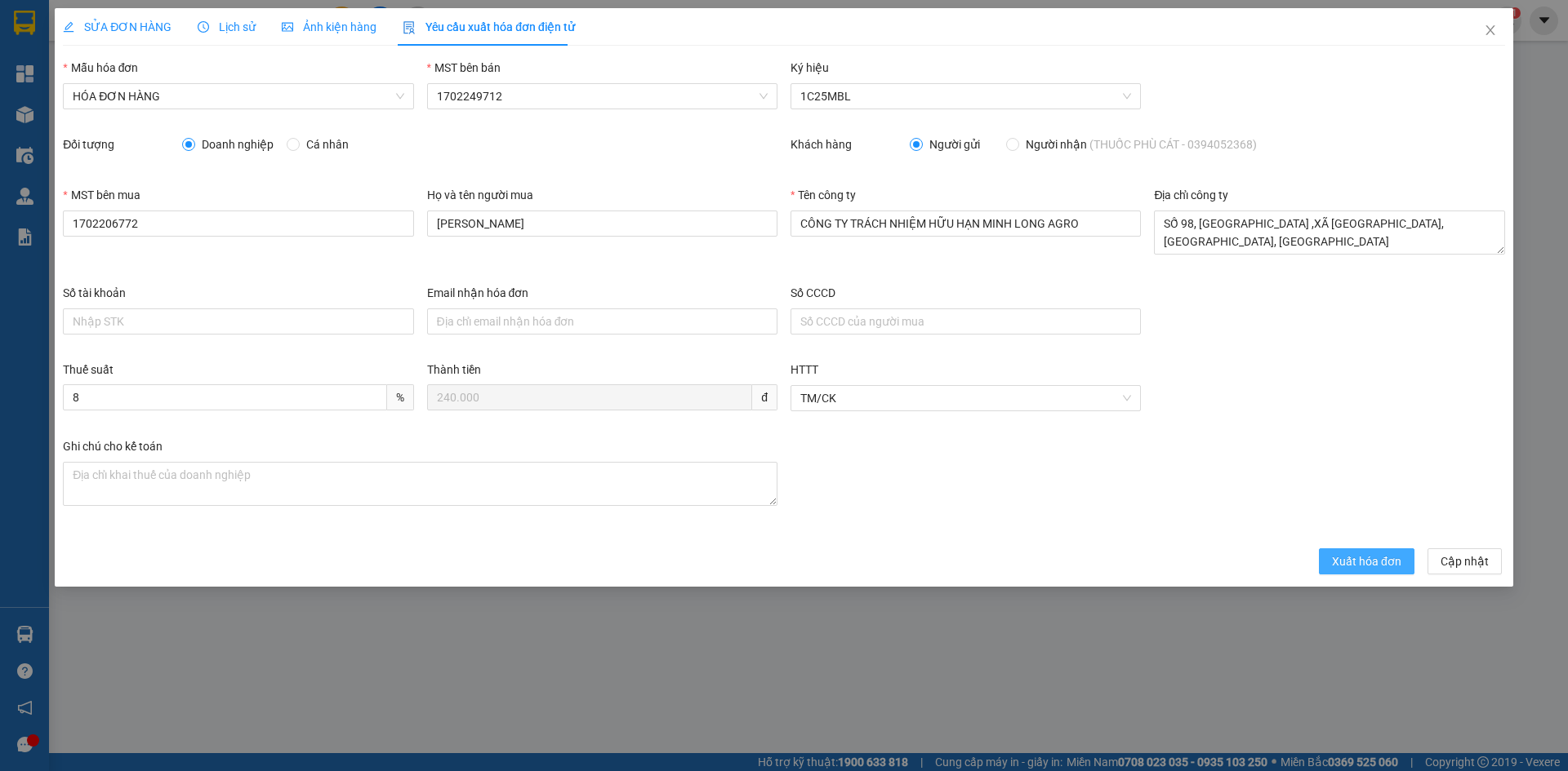
click at [1365, 563] on span "Xuất hóa đơn" at bounding box center [1366, 562] width 69 height 18
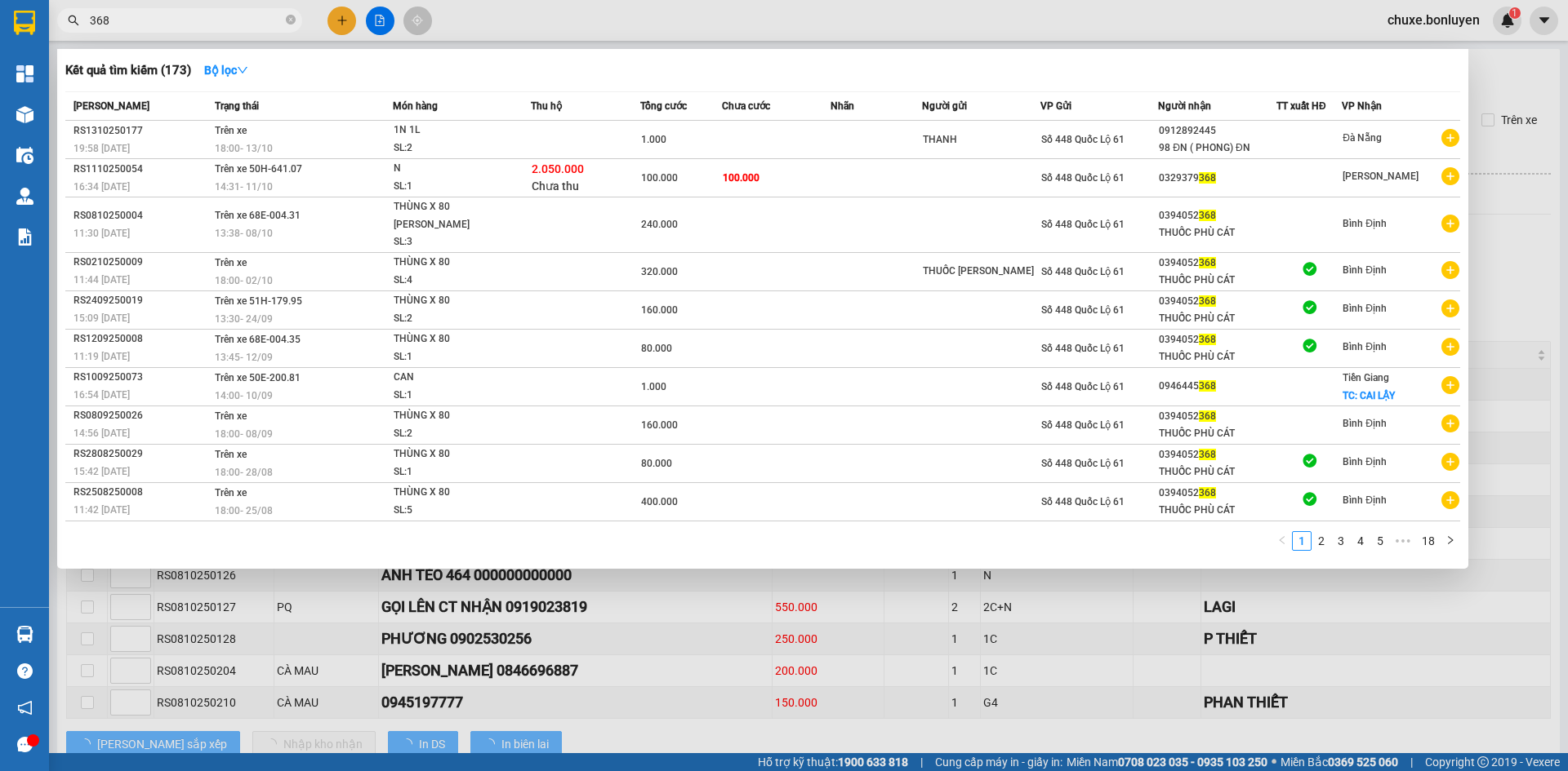
drag, startPoint x: 137, startPoint y: 20, endPoint x: 2, endPoint y: 38, distance: 136.2
click at [2, 38] on section "Kết quả tìm kiếm ( 173 ) Bộ lọc Mã ĐH Trạng thái Món hàng Thu hộ Tổng cước Chưa…" at bounding box center [784, 385] width 1568 height 771
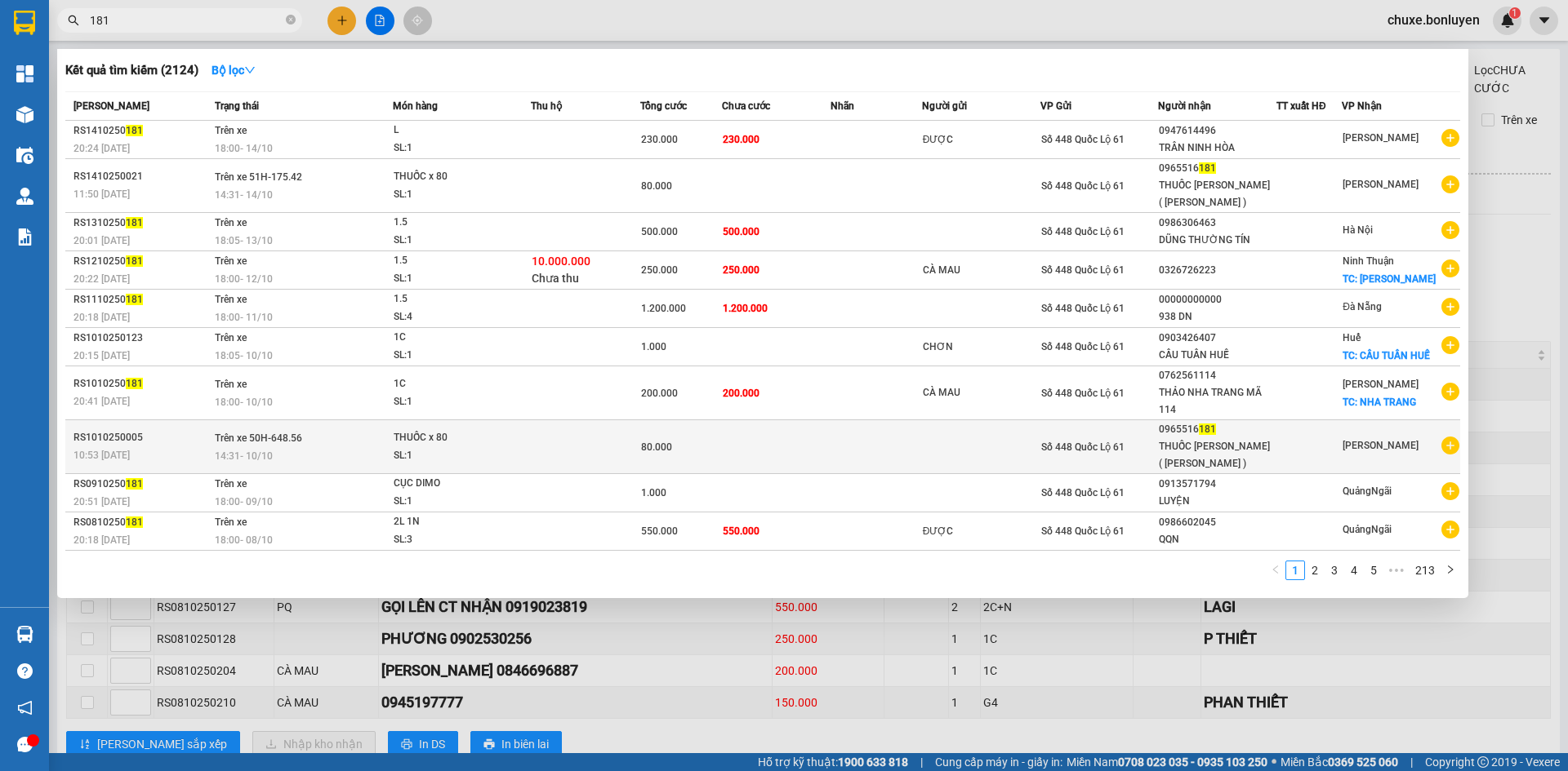
type input "181"
click at [1247, 456] on div "THUỐC [PERSON_NAME] ( [PERSON_NAME] )" at bounding box center [1217, 456] width 117 height 35
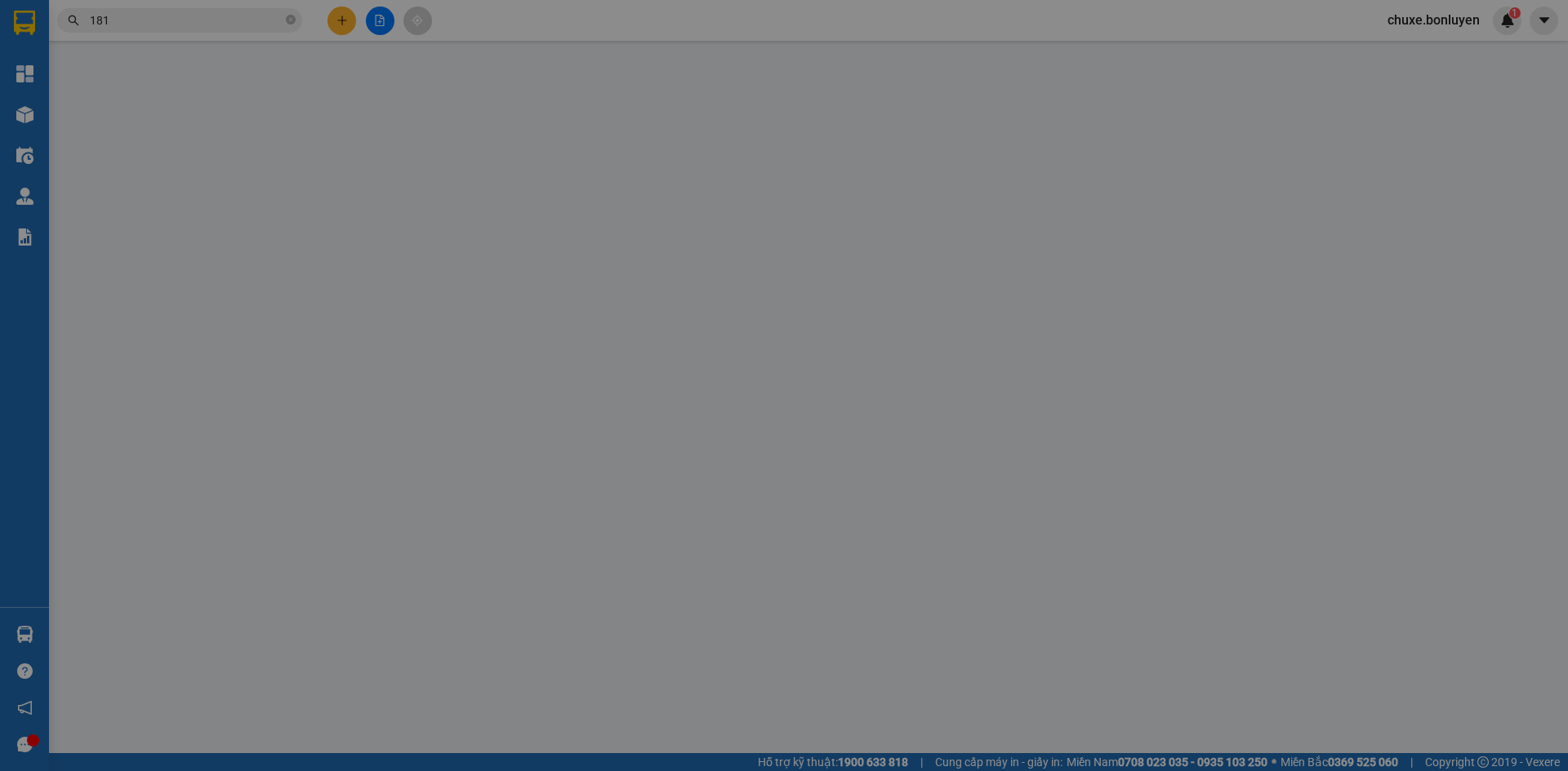
type input "0965516181"
type input "THUỐC [PERSON_NAME] ( [PERSON_NAME] )"
type input "80.000"
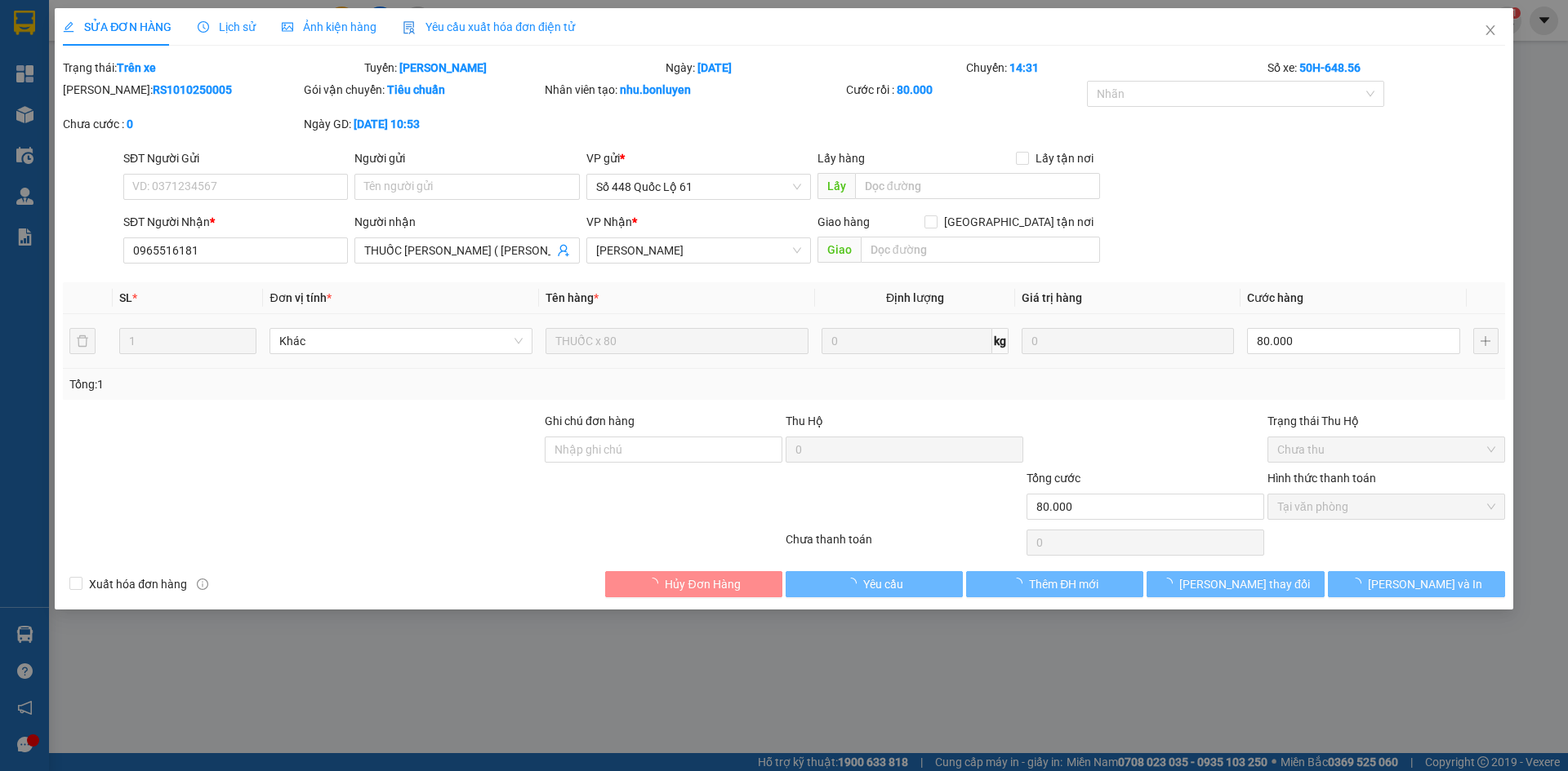
click at [485, 24] on span "Yêu cầu xuất hóa đơn điện tử" at bounding box center [488, 26] width 172 height 13
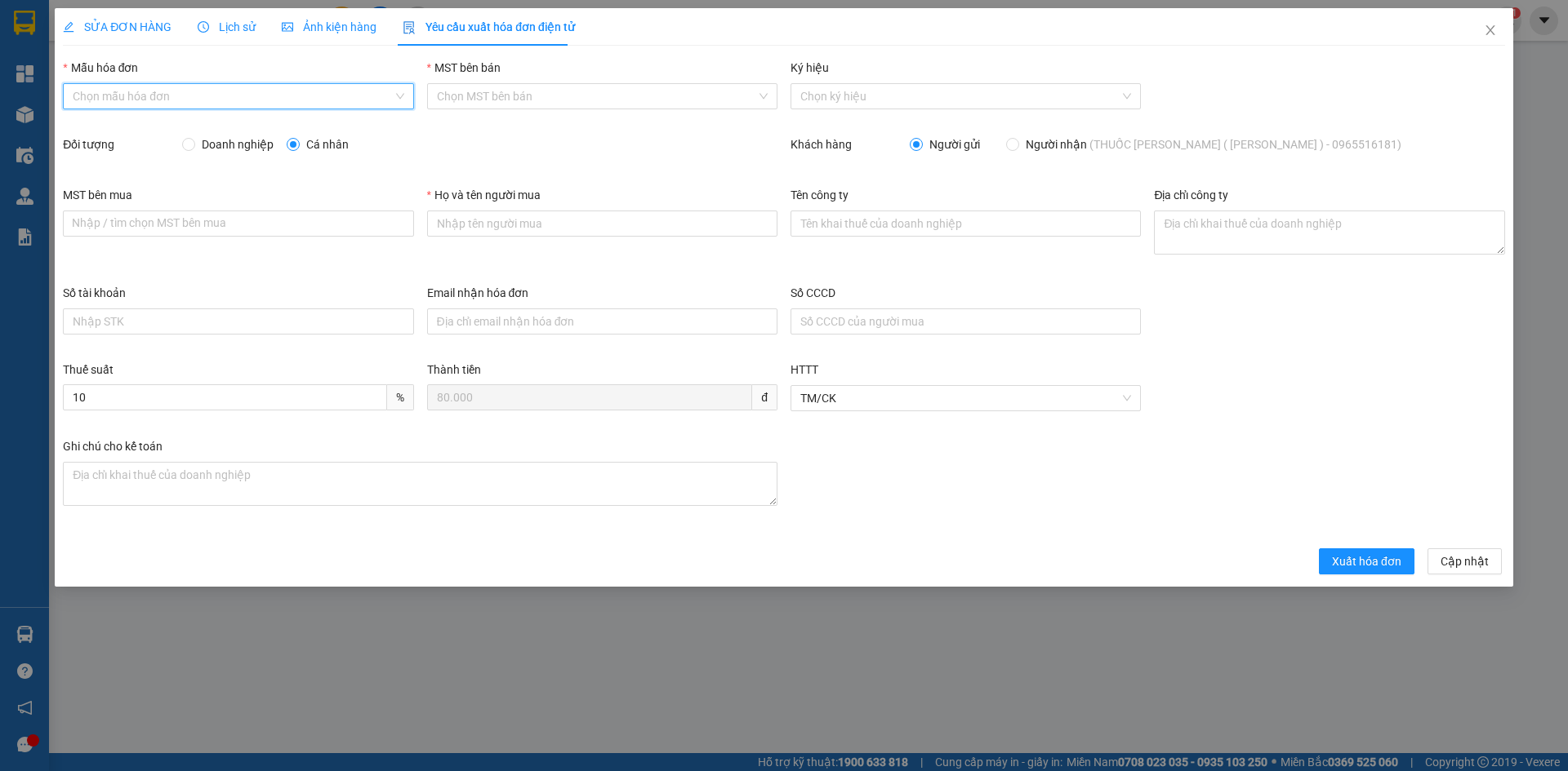
click at [212, 101] on input "Mẫu hóa đơn" at bounding box center [232, 96] width 320 height 25
click at [206, 134] on div "HÓA ĐƠN HÀNG" at bounding box center [238, 129] width 331 height 18
type input "8"
click at [229, 141] on span "Doanh nghiệp" at bounding box center [237, 145] width 85 height 18
click at [194, 141] on input "Doanh nghiệp" at bounding box center [188, 144] width 12 height 12
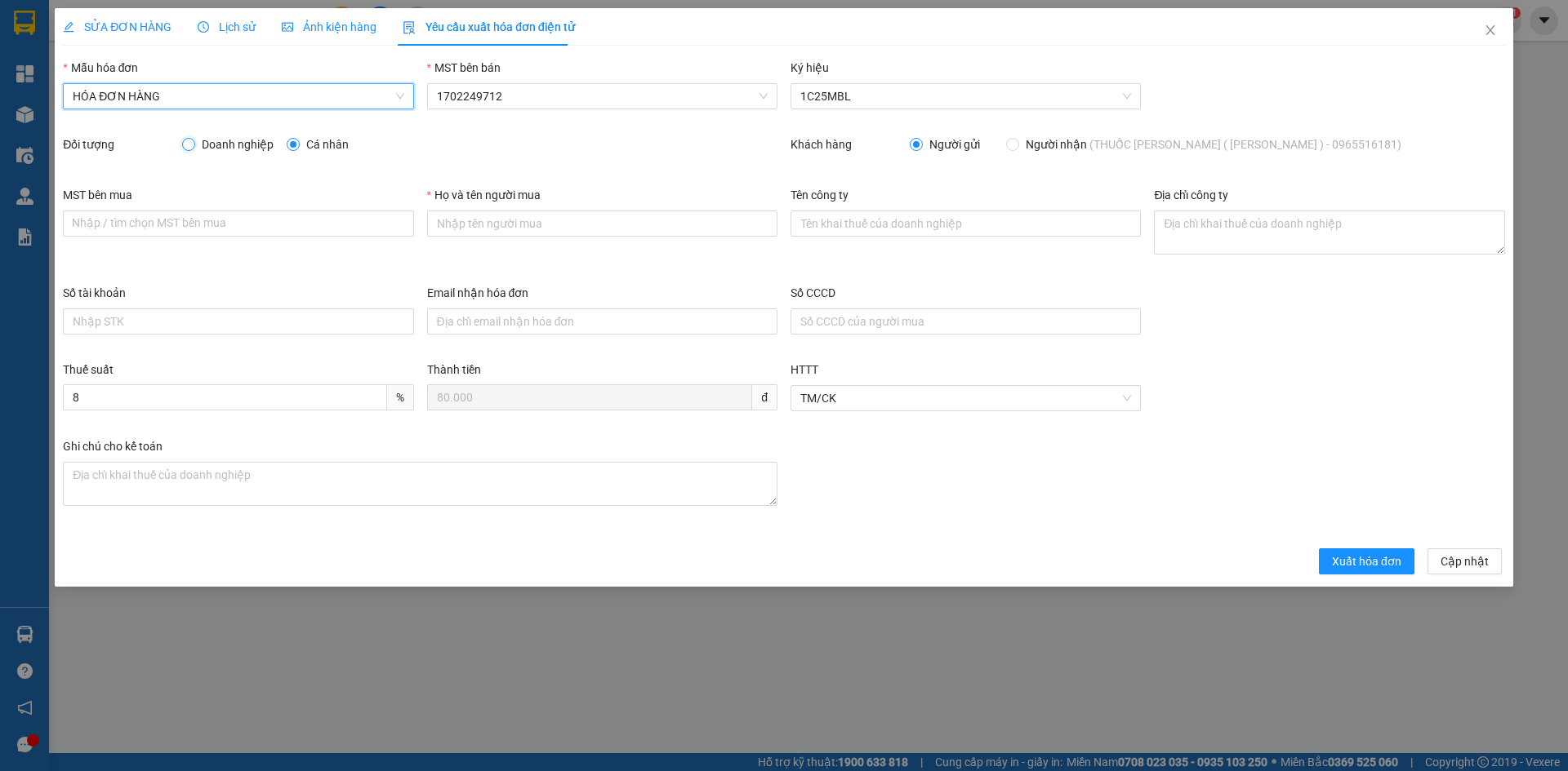
radio input "true"
radio input "false"
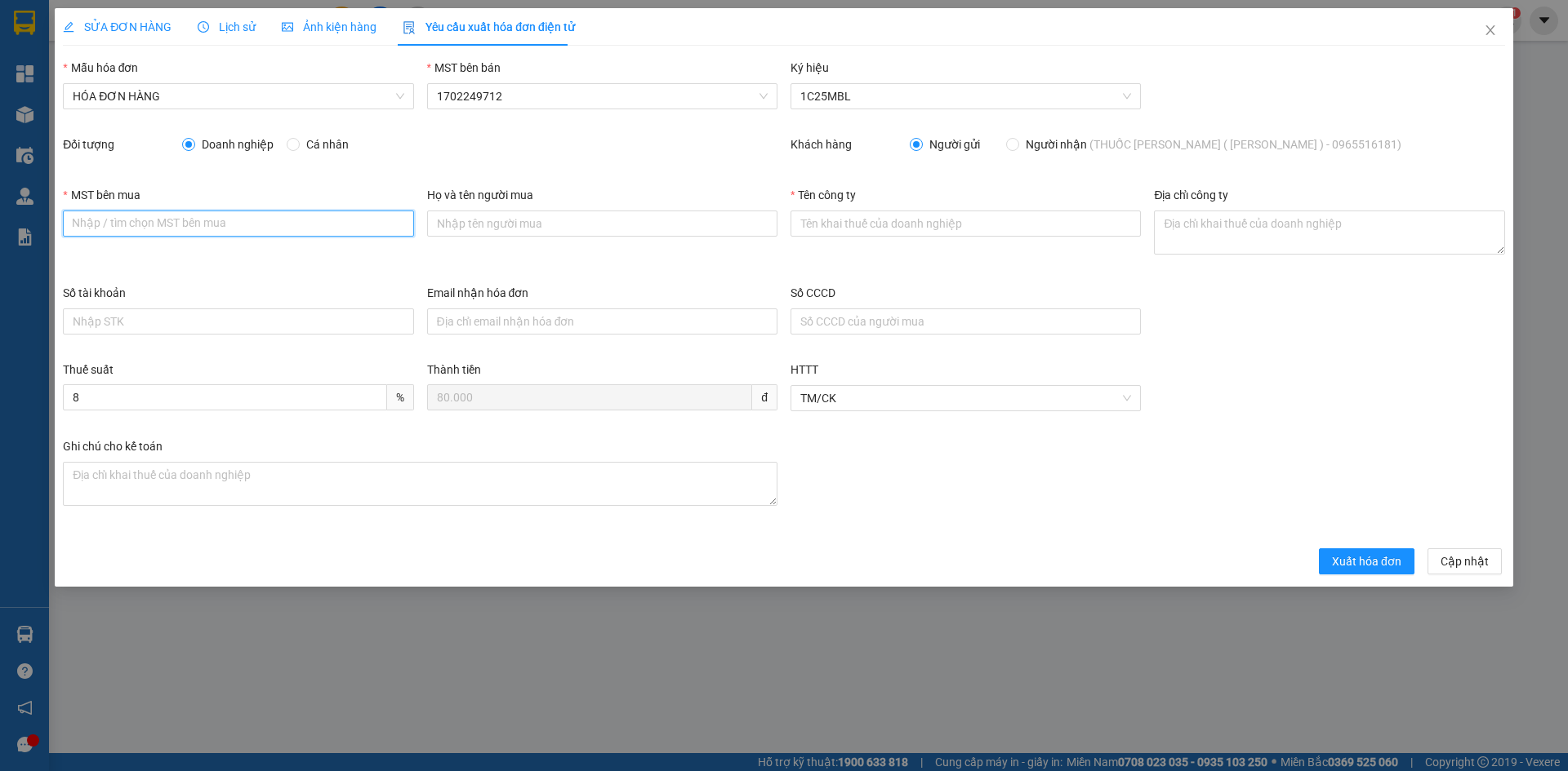
click at [202, 225] on input "MST bên mua" at bounding box center [238, 223] width 351 height 26
type input "1702206772"
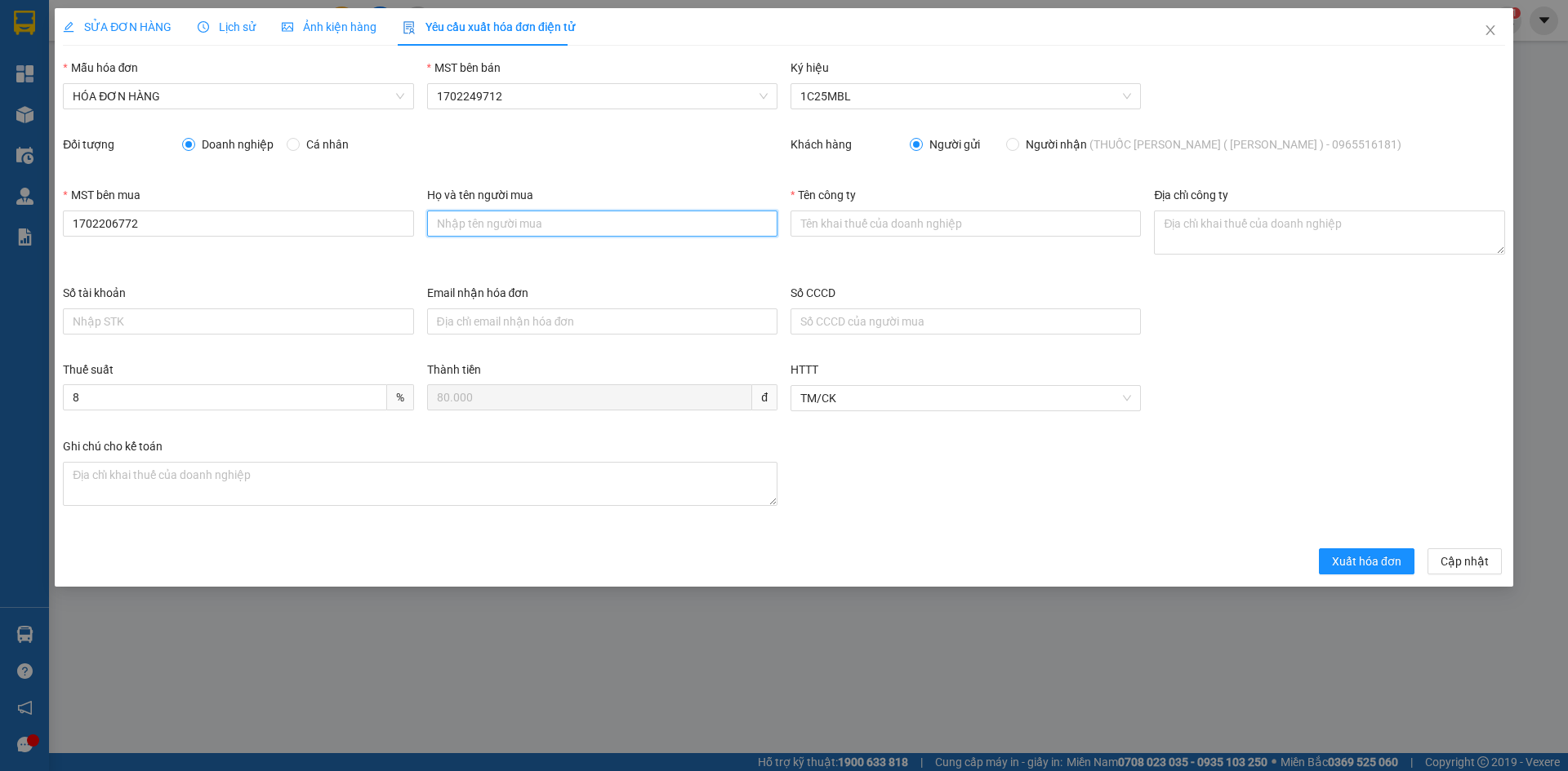
click at [522, 222] on input "Họ và tên người mua" at bounding box center [602, 223] width 351 height 26
type input "[PERSON_NAME]"
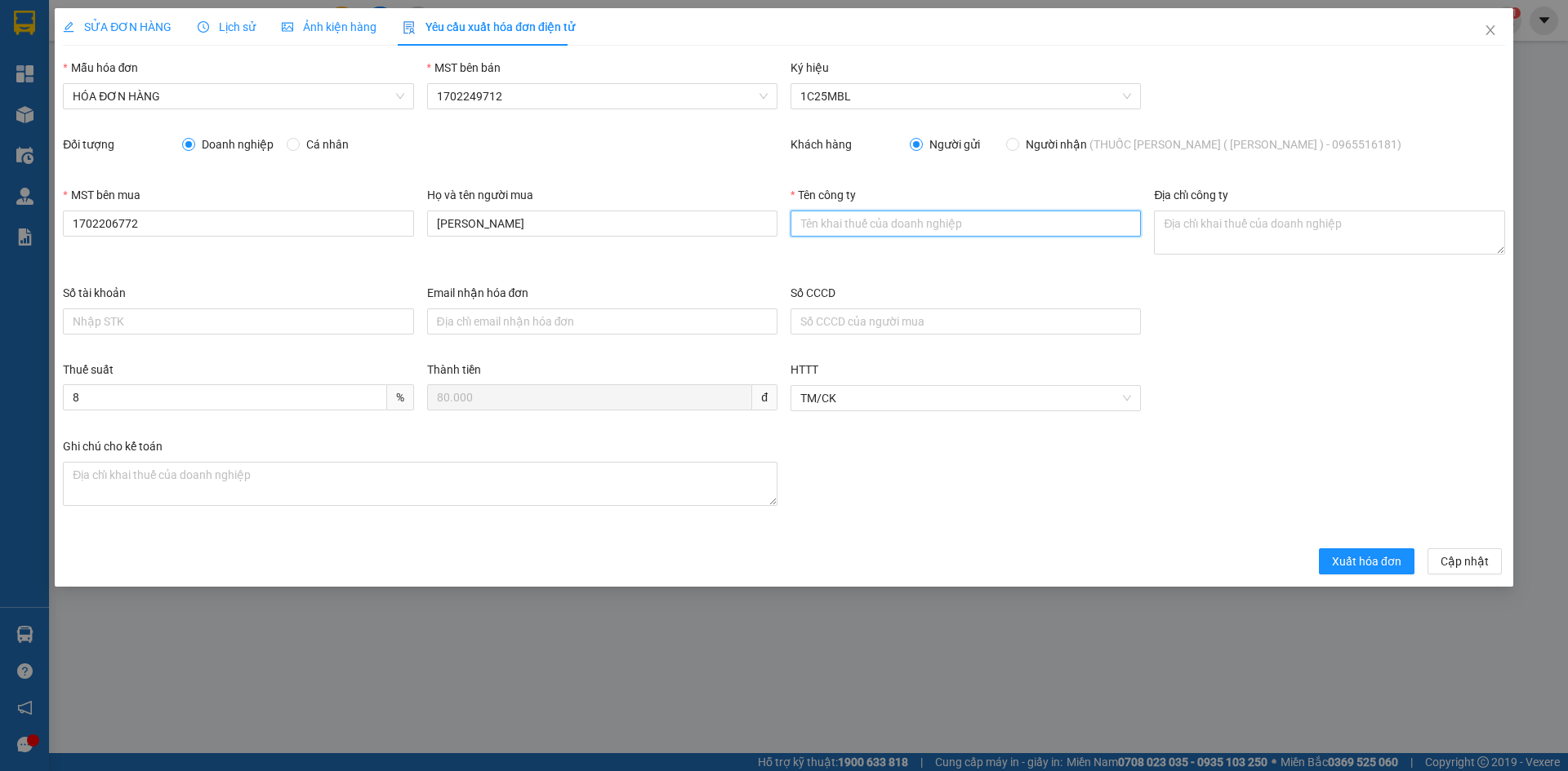
click at [881, 233] on input "Tên công ty" at bounding box center [965, 223] width 351 height 26
type input "CÔNG TY TRÁCH NHIỆM HỮU HẠN MINH LONG AGRO"
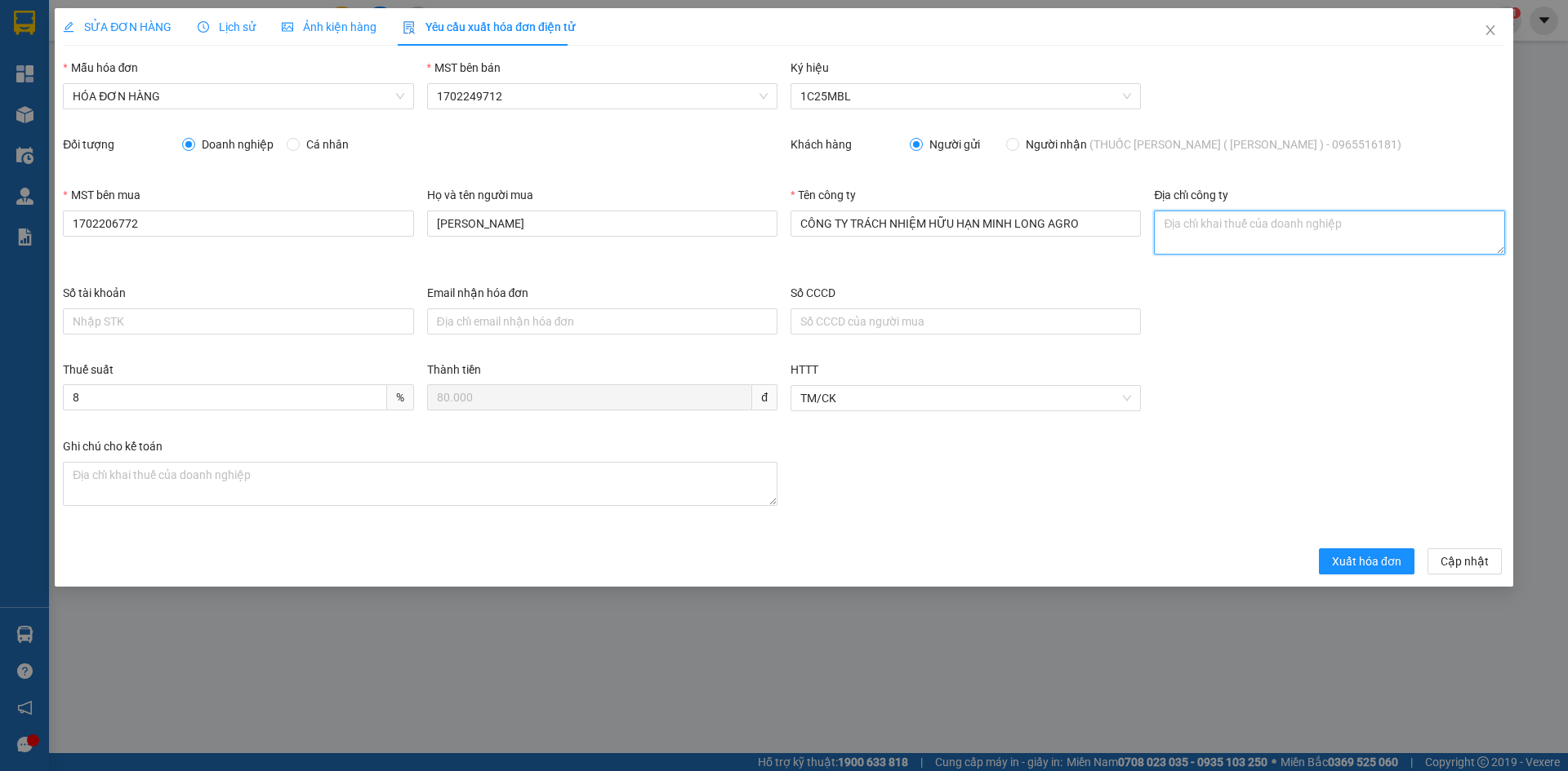
click at [1229, 237] on textarea "Địa chỉ công ty" at bounding box center [1329, 232] width 351 height 44
paste textarea "SỐ 98, [GEOGRAPHIC_DATA] ,XÃ [GEOGRAPHIC_DATA],[GEOGRAPHIC_DATA], [GEOGRAPHIC_D…"
type textarea "SỐ 98, [GEOGRAPHIC_DATA] ,XÃ [GEOGRAPHIC_DATA],[GEOGRAPHIC_DATA], [GEOGRAPHIC_D…"
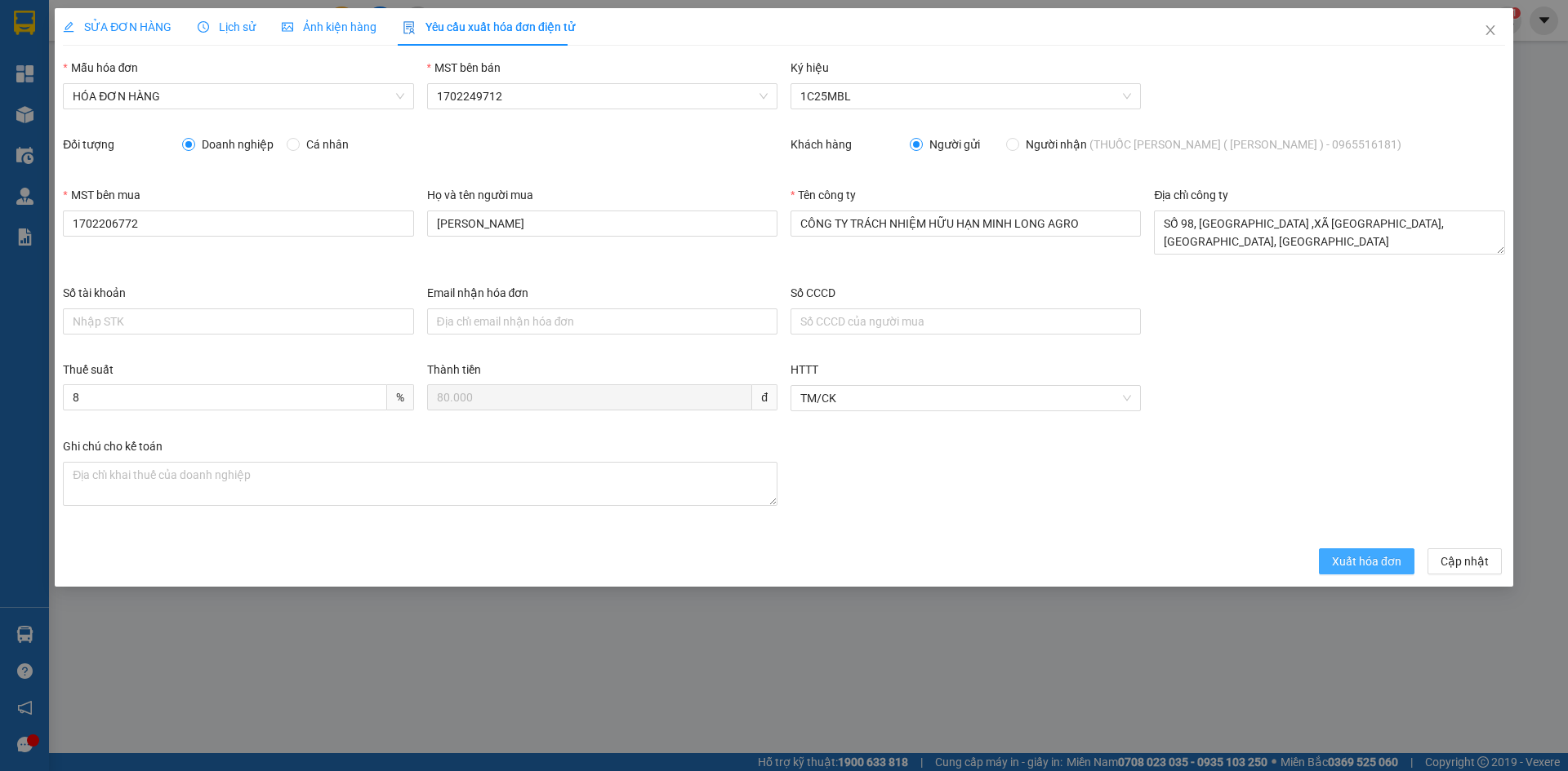
click at [1361, 565] on span "Xuất hóa đơn" at bounding box center [1366, 562] width 69 height 18
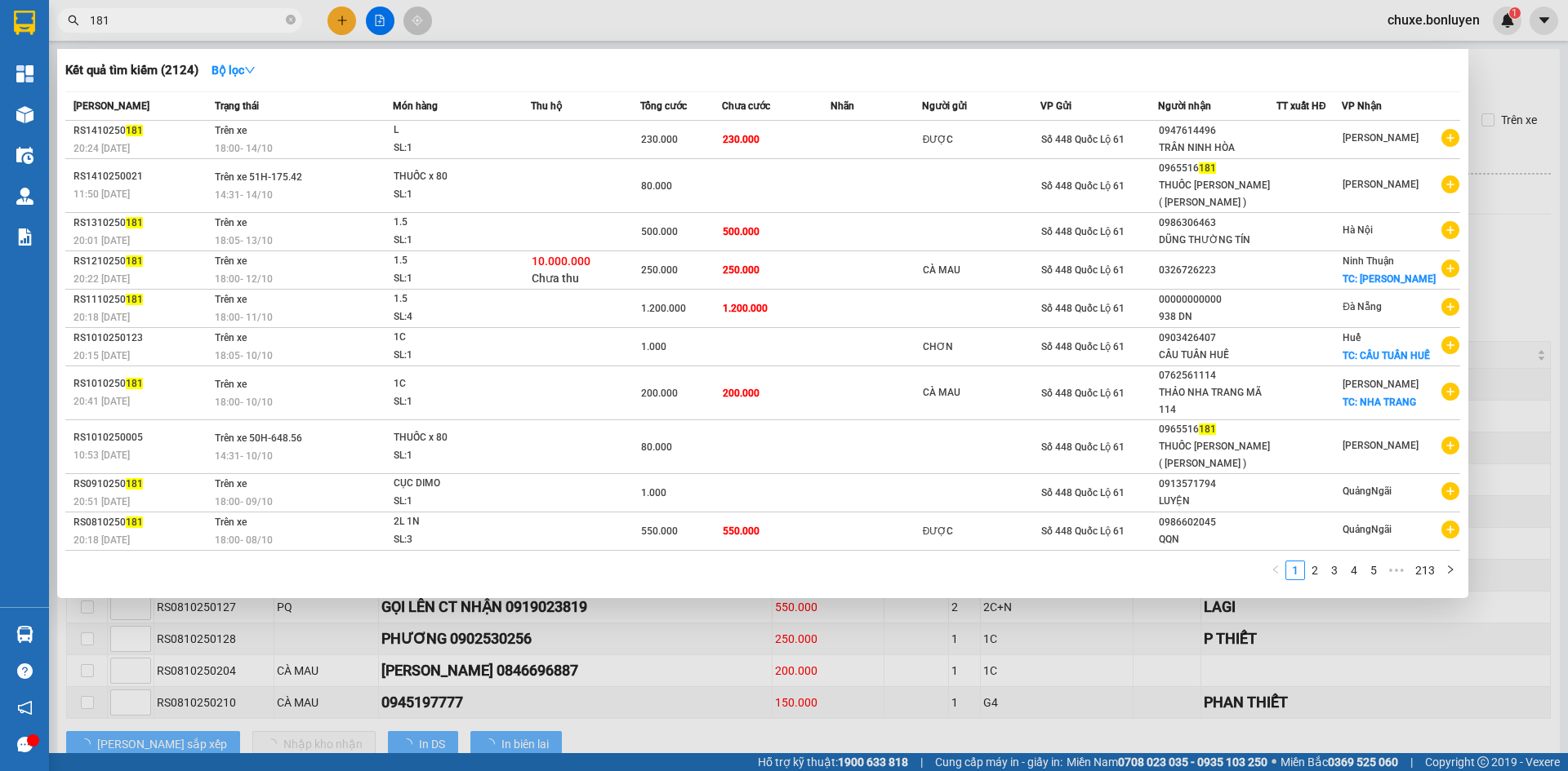
drag, startPoint x: 117, startPoint y: 26, endPoint x: 75, endPoint y: 25, distance: 42.0
click at [76, 25] on div "181" at bounding box center [159, 20] width 319 height 25
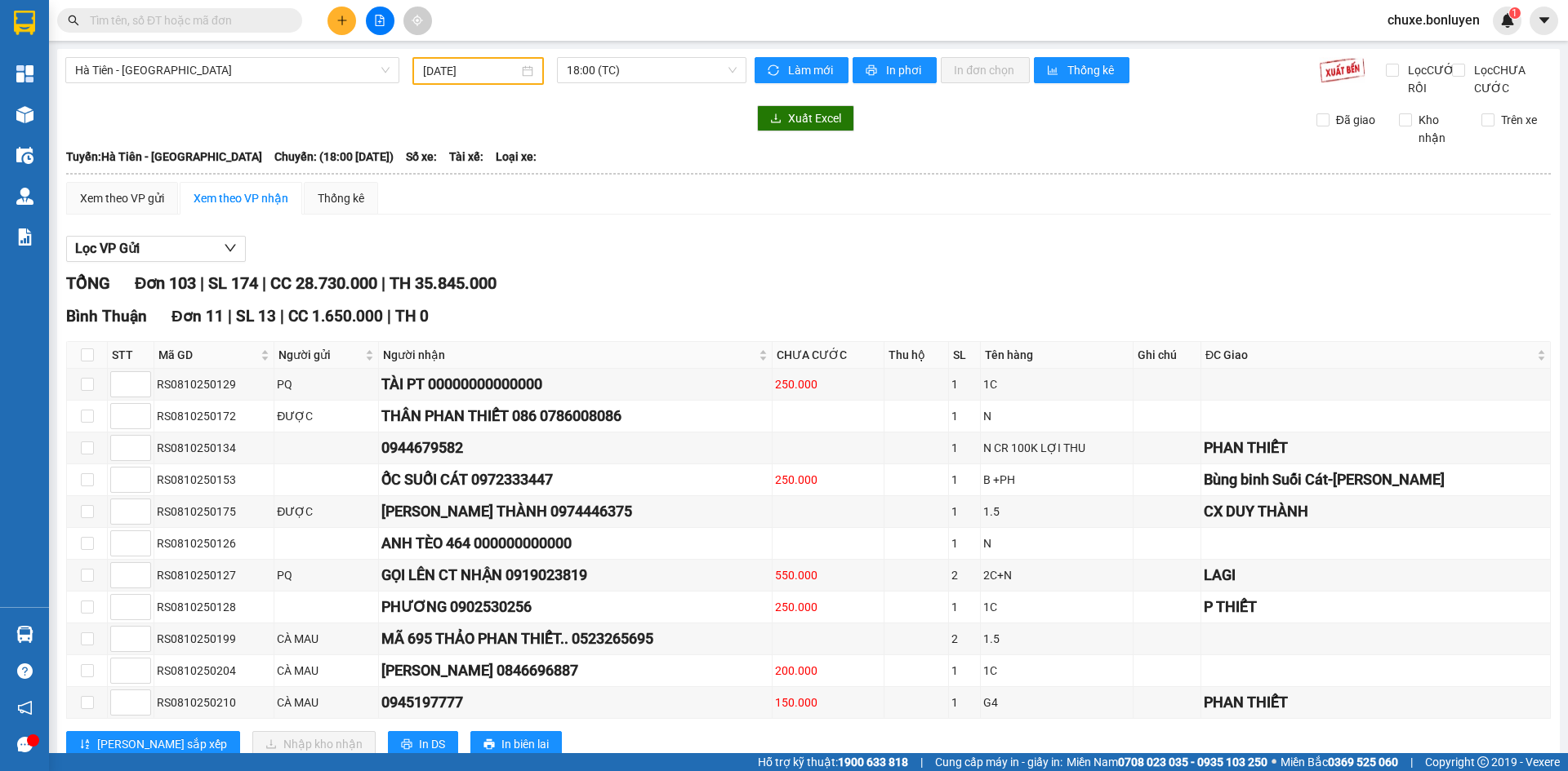
type input "1"
type input "181"
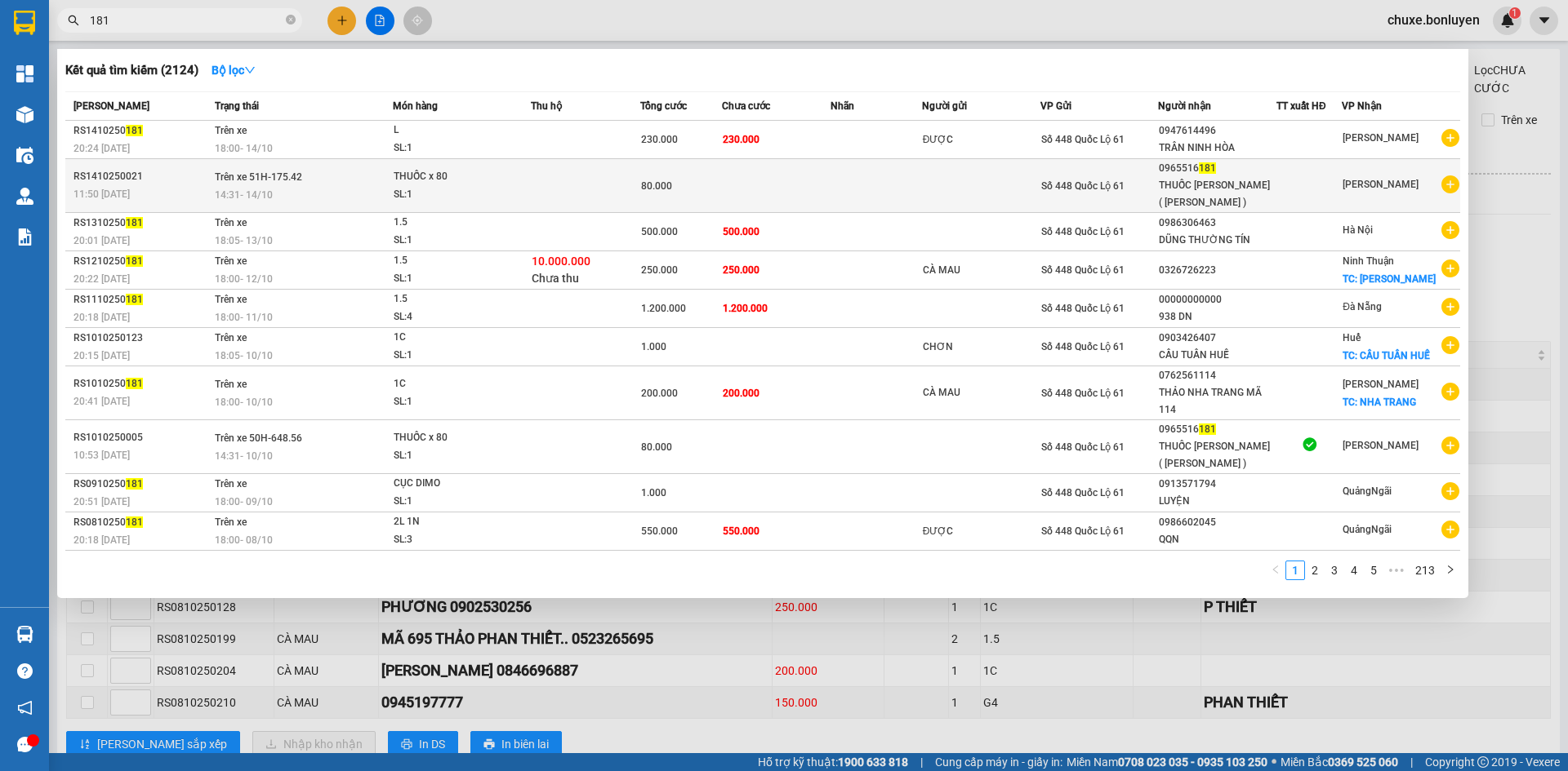
click at [1264, 195] on div "THUỐC [PERSON_NAME] ( [PERSON_NAME] )" at bounding box center [1217, 195] width 117 height 35
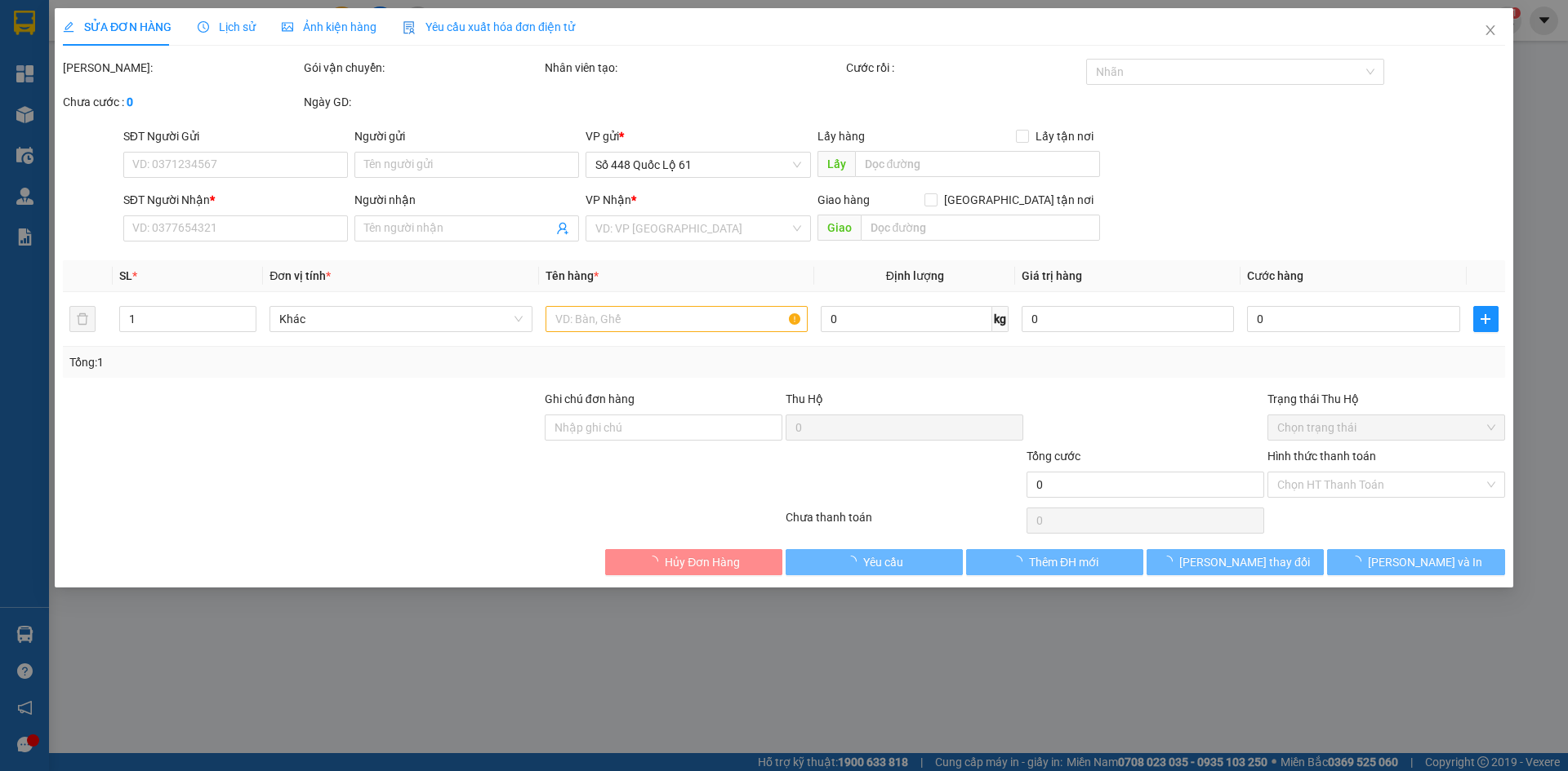
type input "0965516181"
type input "THUỐC [PERSON_NAME] ( [PERSON_NAME] )"
type input "80.000"
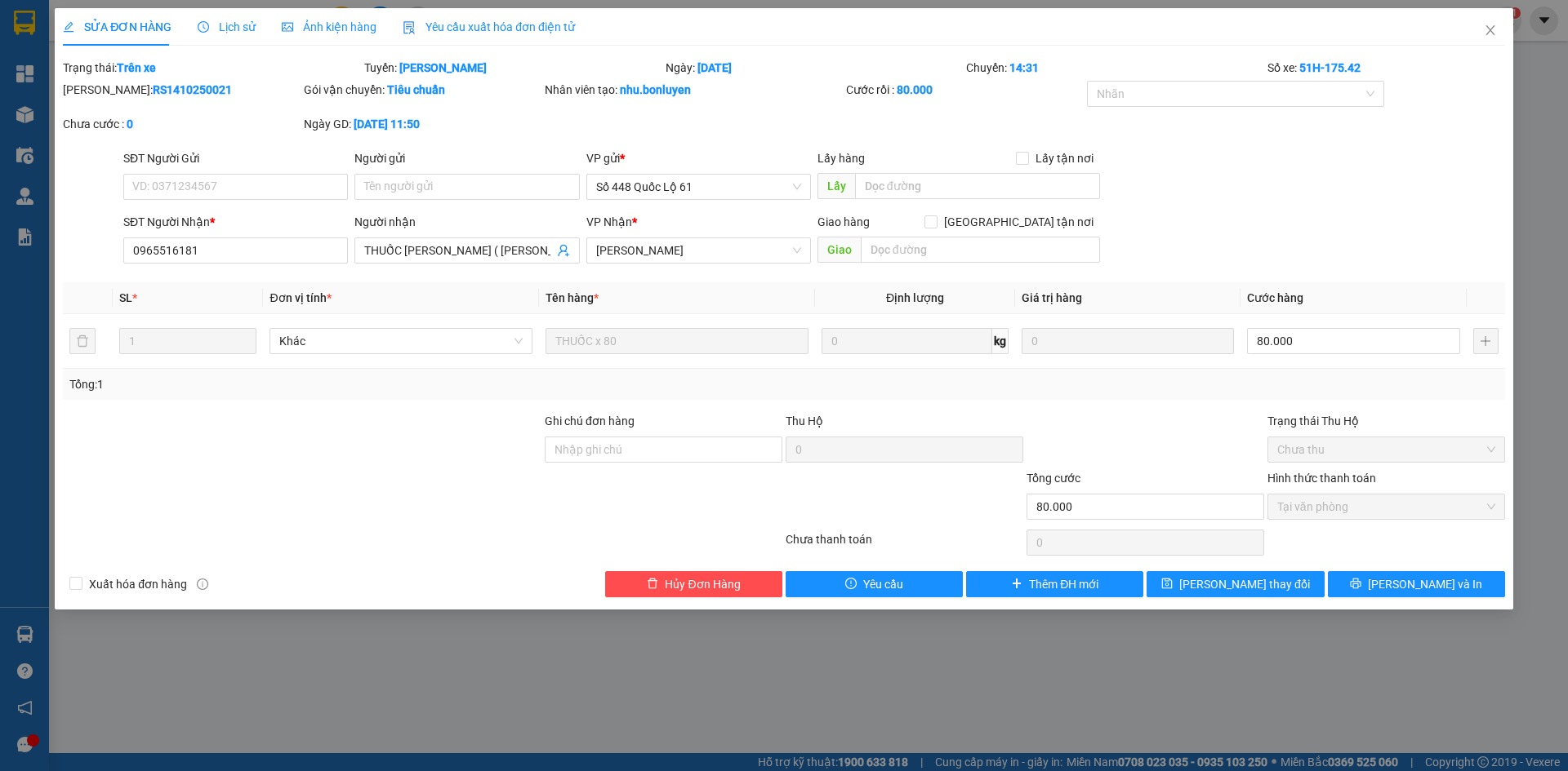
click at [471, 25] on span "Yêu cầu xuất hóa đơn điện tử" at bounding box center [488, 26] width 172 height 13
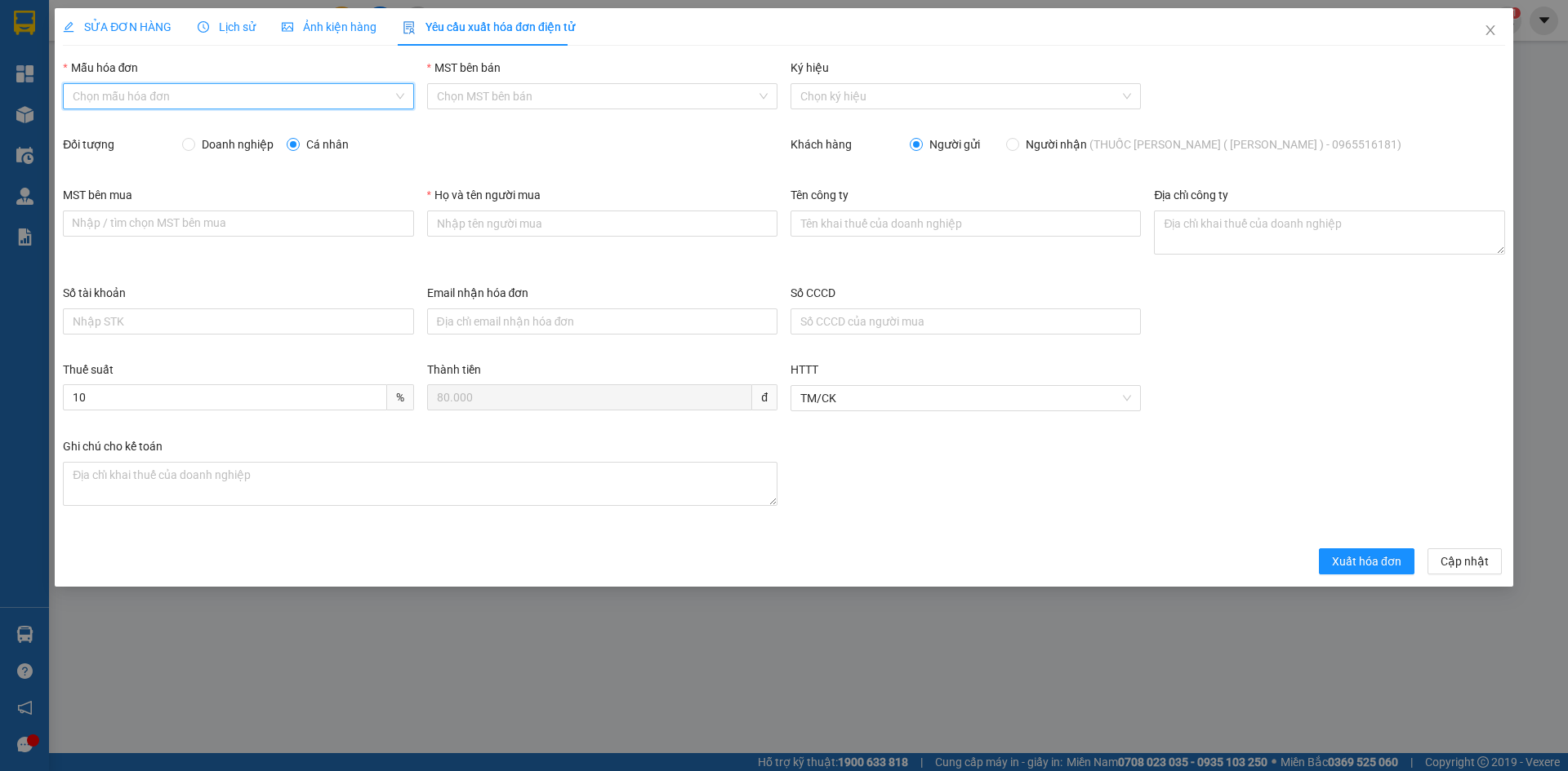
click at [109, 95] on input "Mẫu hóa đơn" at bounding box center [232, 96] width 320 height 25
click at [125, 127] on div "HÓA ĐƠN HÀNG" at bounding box center [238, 129] width 331 height 18
type input "8"
click at [178, 147] on div "Đối tượng" at bounding box center [122, 147] width 119 height 25
click at [185, 147] on input "Doanh nghiệp" at bounding box center [188, 144] width 12 height 12
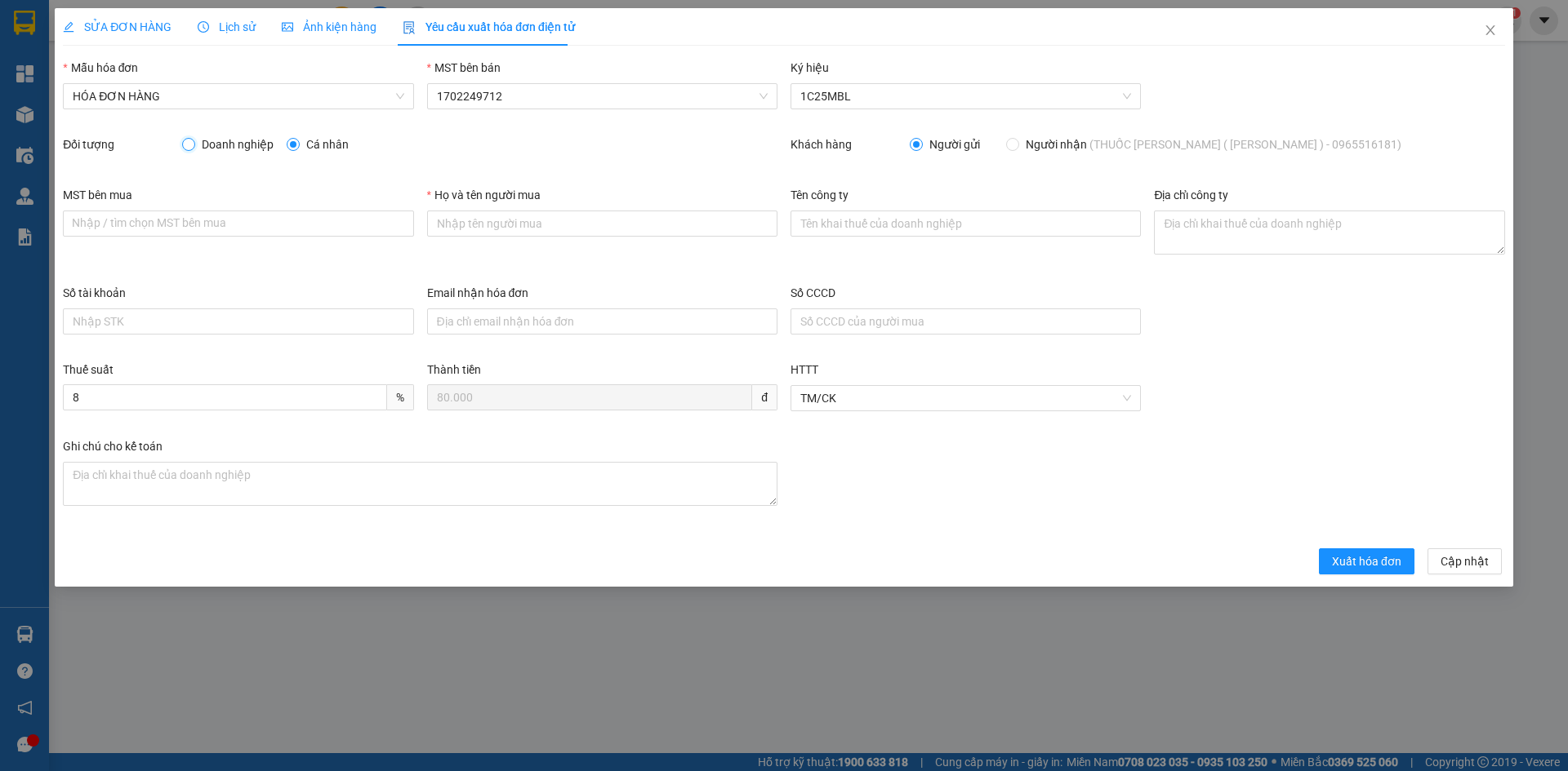
radio input "true"
radio input "false"
click at [198, 227] on input "MST bên mua" at bounding box center [238, 223] width 351 height 26
type input "1702206772"
click at [514, 225] on input "Họ và tên người mua" at bounding box center [602, 223] width 351 height 26
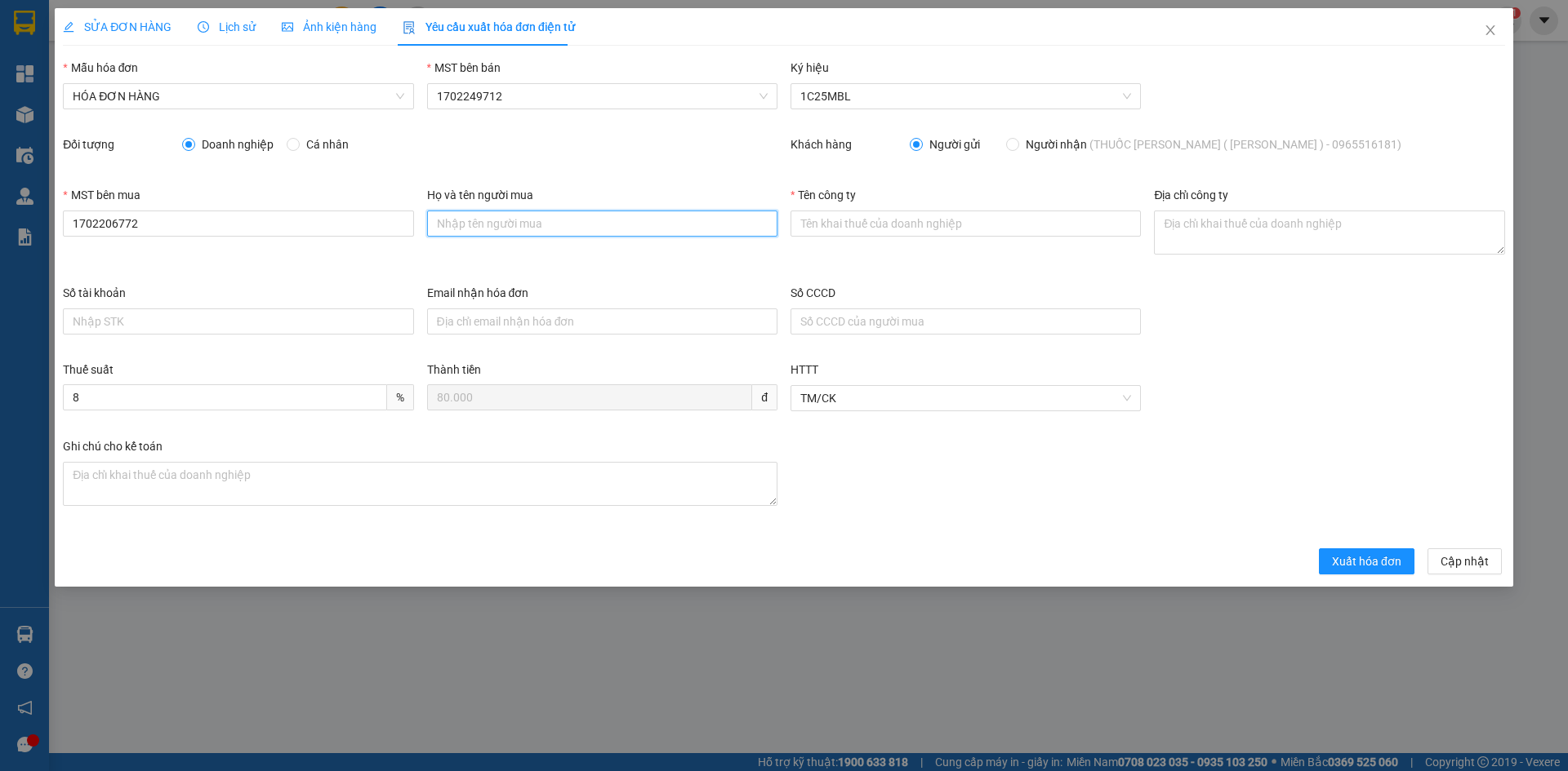
click at [520, 225] on input "Họ và tên người mua" at bounding box center [602, 223] width 351 height 26
type input "[PERSON_NAME]"
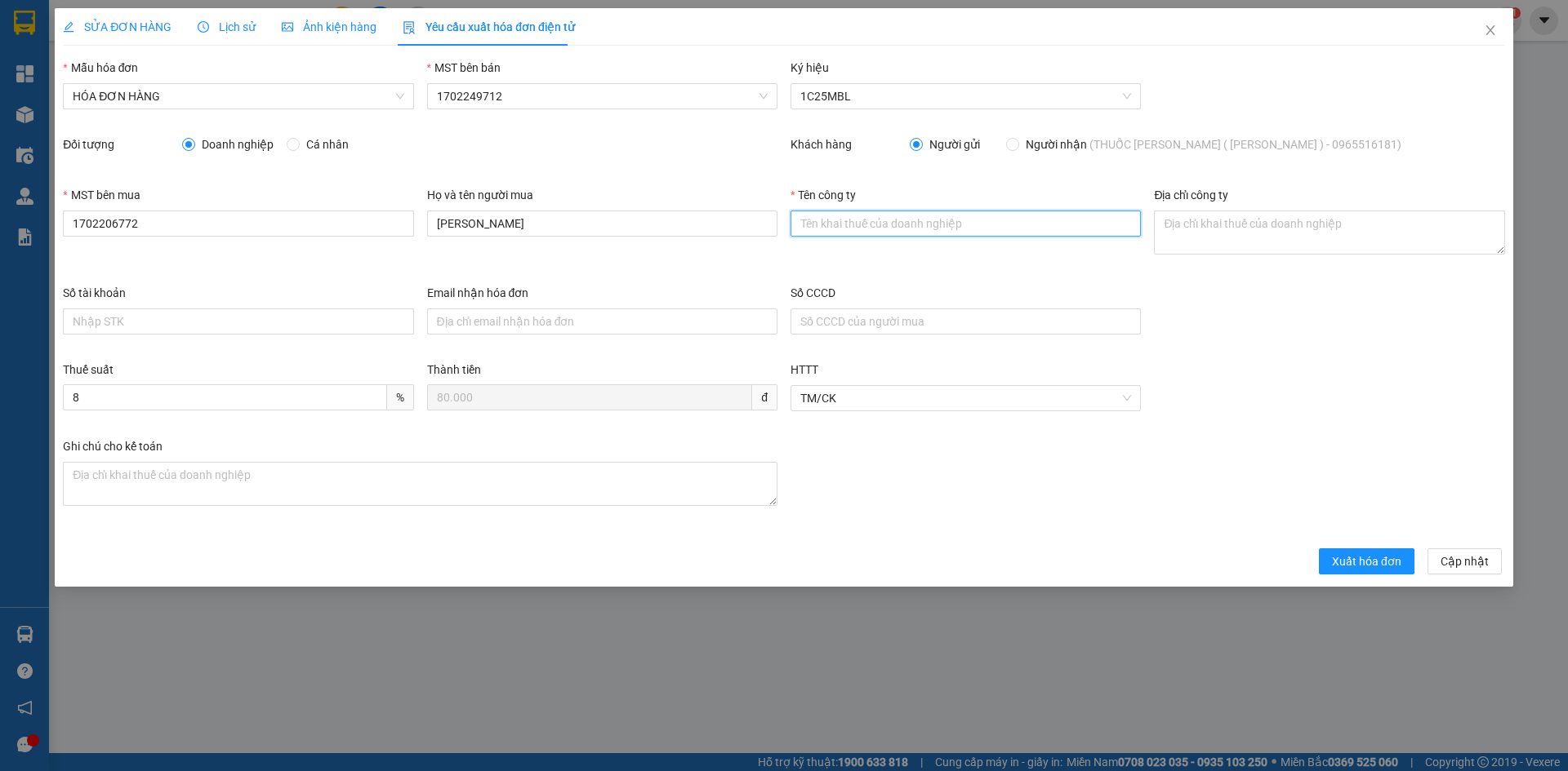
click at [925, 226] on input "Tên công ty" at bounding box center [965, 223] width 351 height 26
type input "CÔNG TY TRÁCH NHIỆM HỮU HẠN MINH LONG AGRO"
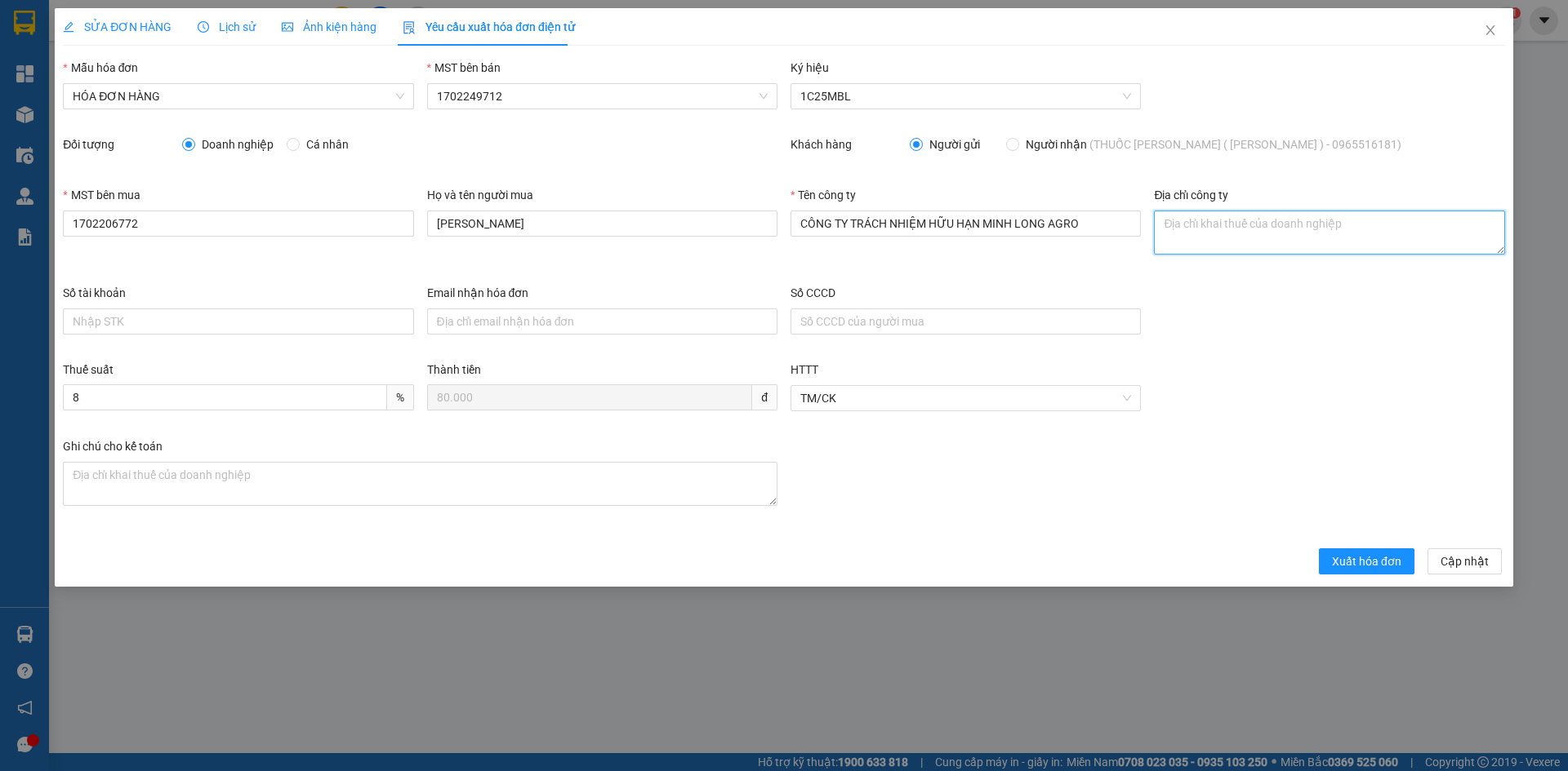
click at [1236, 219] on textarea "Địa chỉ công ty" at bounding box center [1329, 232] width 351 height 44
paste textarea "SỐ 98, [GEOGRAPHIC_DATA] ,XÃ [GEOGRAPHIC_DATA],[GEOGRAPHIC_DATA], [GEOGRAPHIC_D…"
type textarea "SỐ 98, [GEOGRAPHIC_DATA] ,XÃ [GEOGRAPHIC_DATA],[GEOGRAPHIC_DATA], [GEOGRAPHIC_D…"
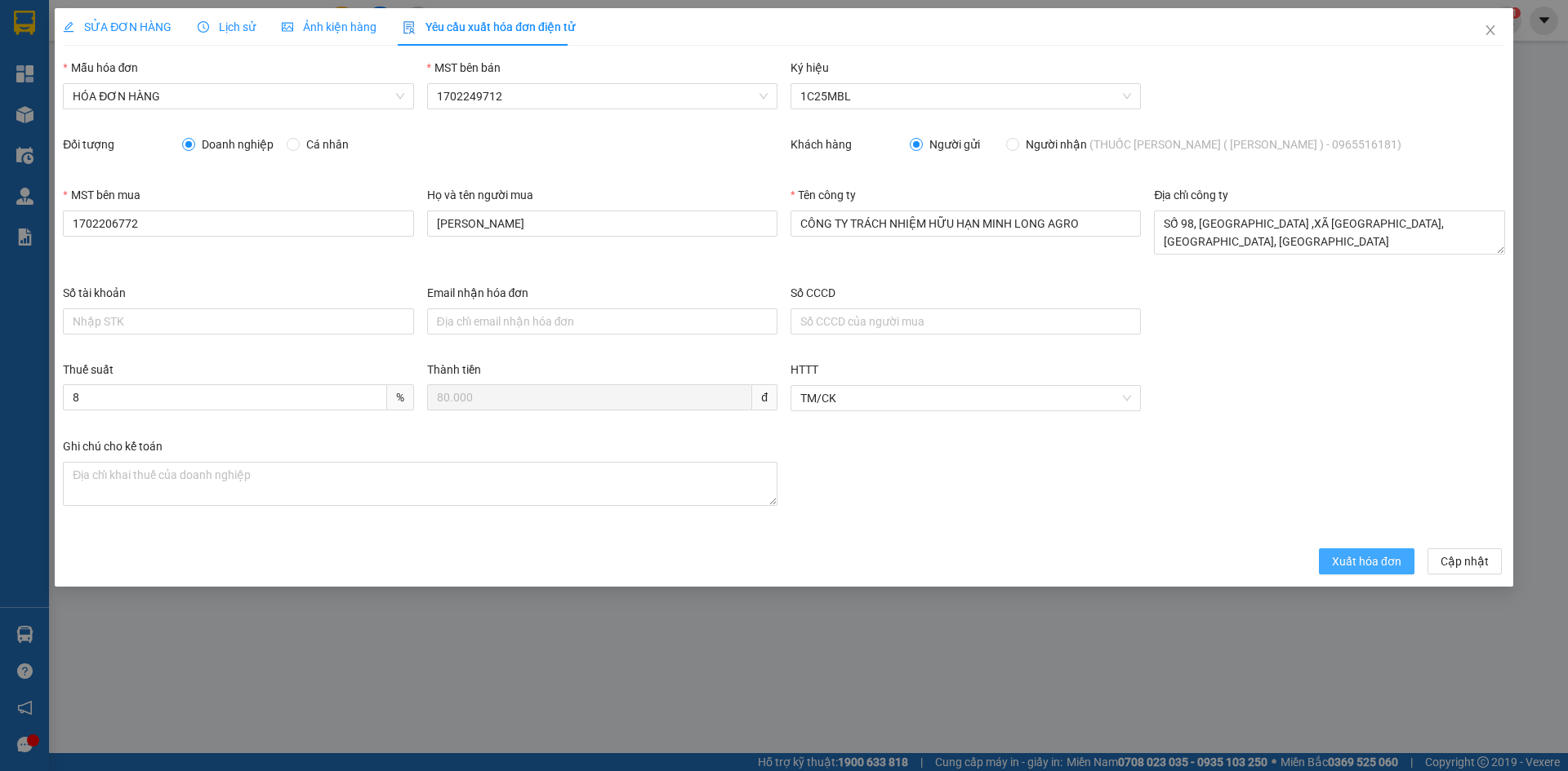
click at [1373, 562] on span "Xuất hóa đơn" at bounding box center [1366, 562] width 69 height 18
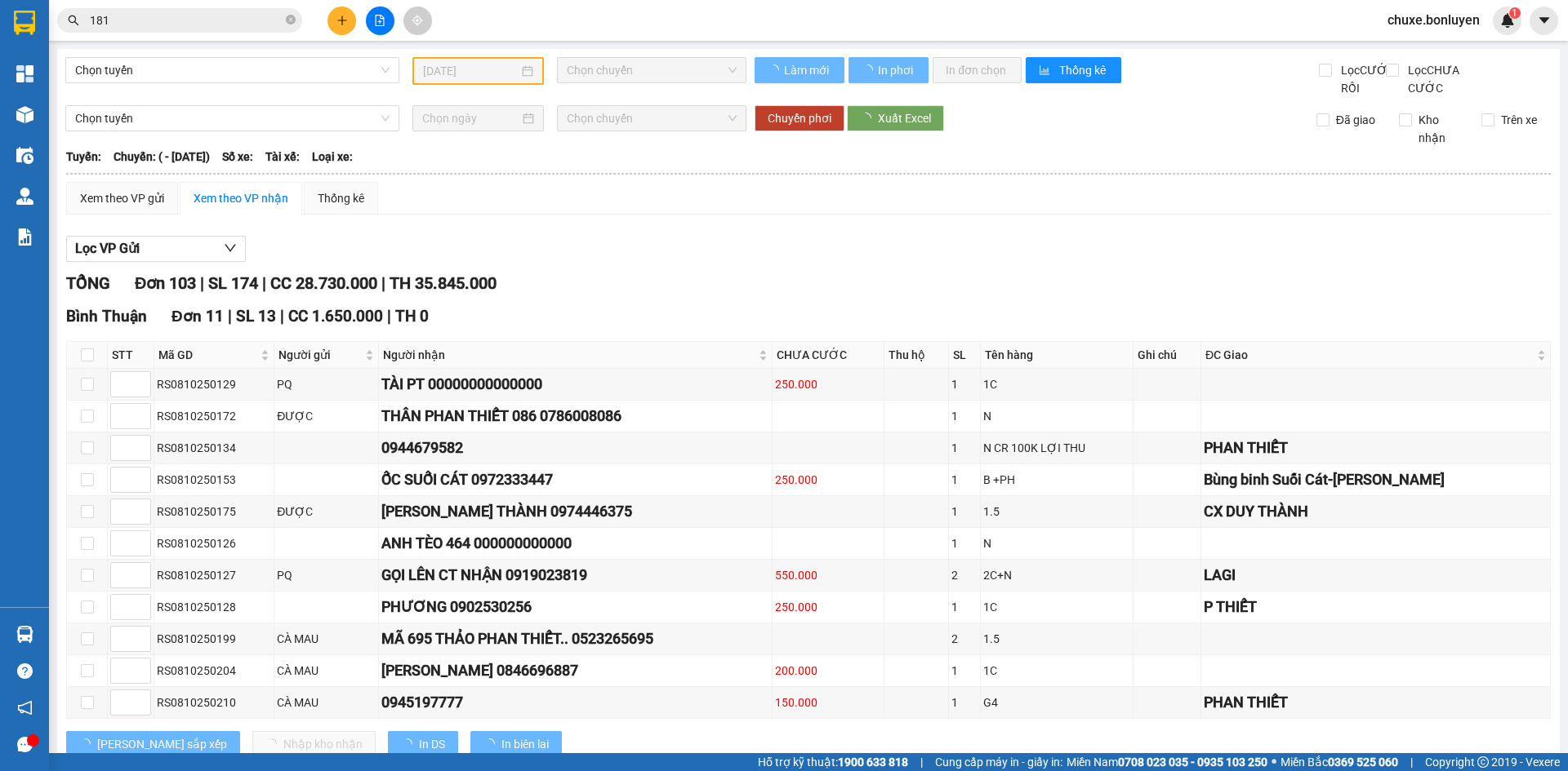
click at [243, 21] on input "181" at bounding box center [187, 21] width 193 height 18
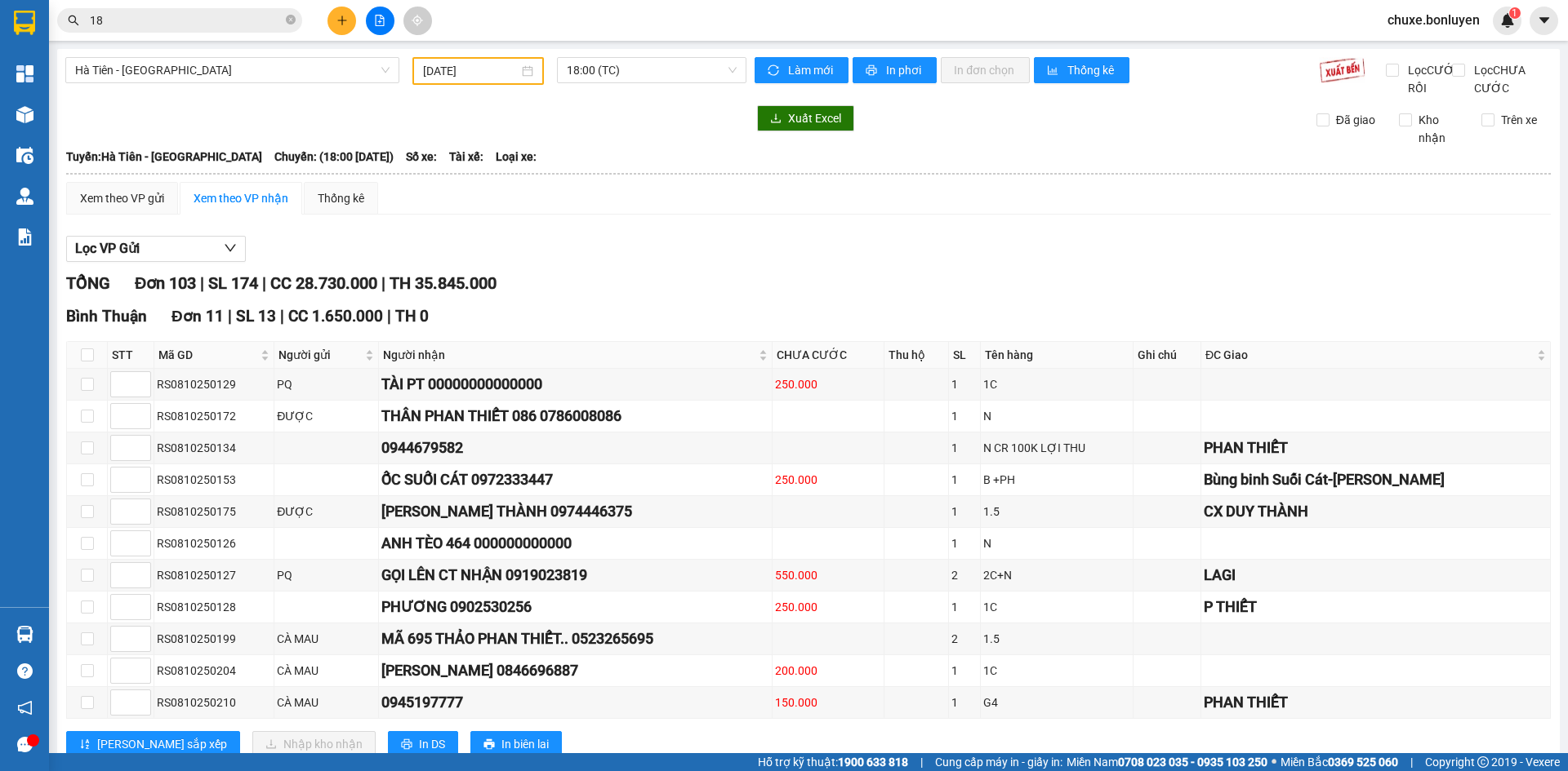
type input "1"
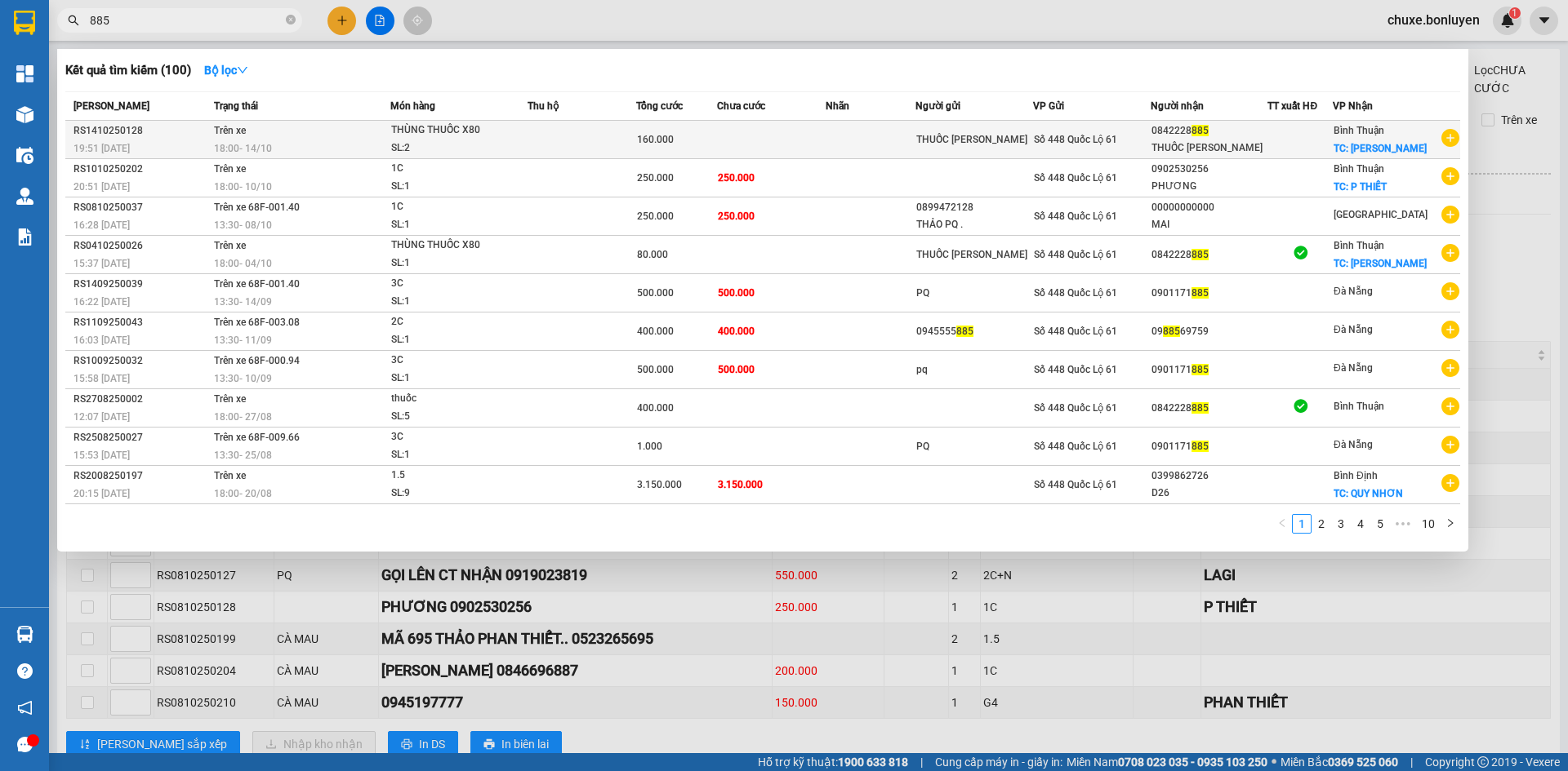
type input "885"
click at [1103, 137] on span "Số 448 Quốc Lộ 61" at bounding box center [1074, 139] width 83 height 12
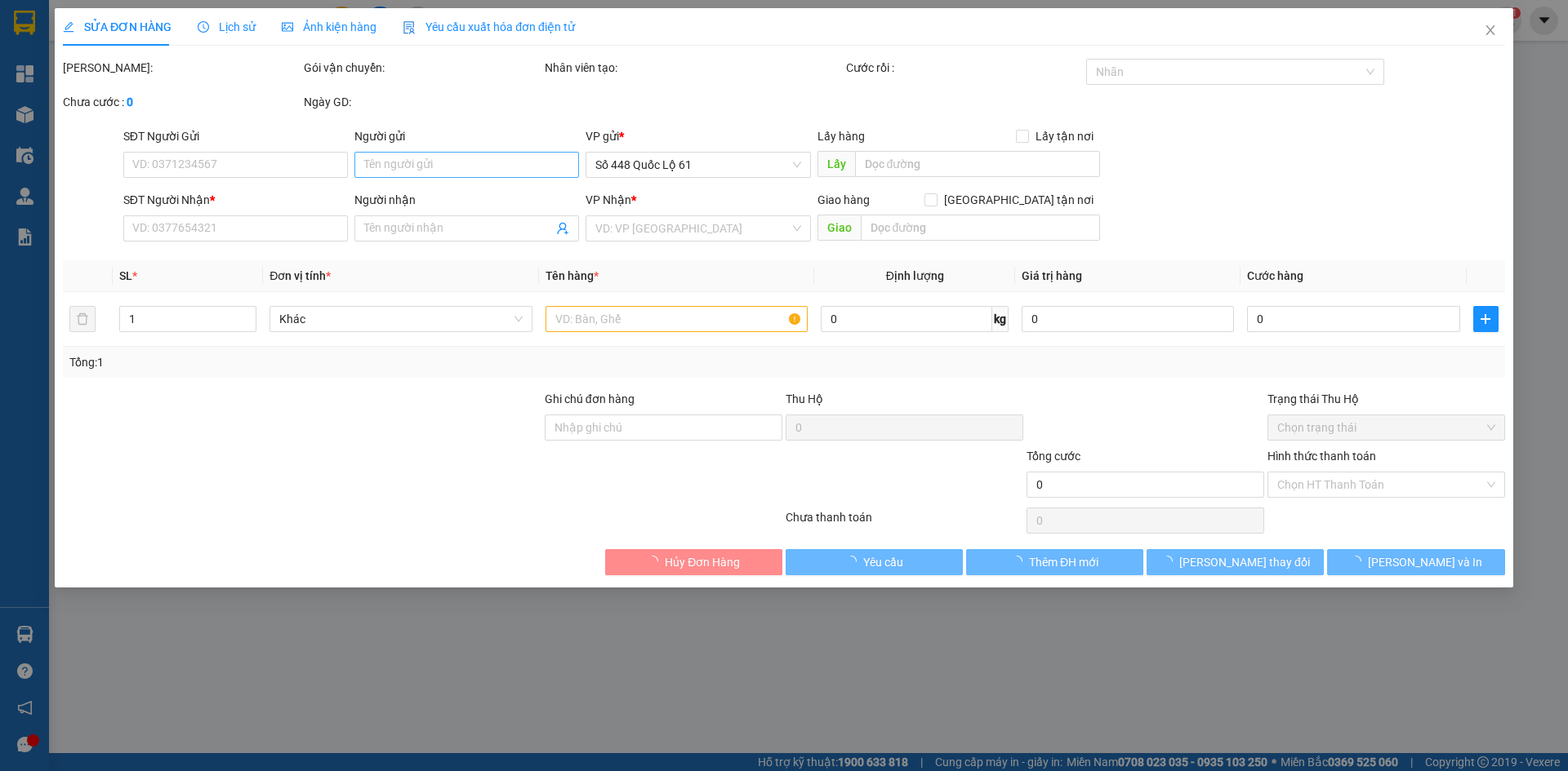
type input "THUỐC MINH L ONG"
type input "0842228885"
type input "THUỐC LƯƠNG SƠN"
checkbox input "true"
type input "[PERSON_NAME]"
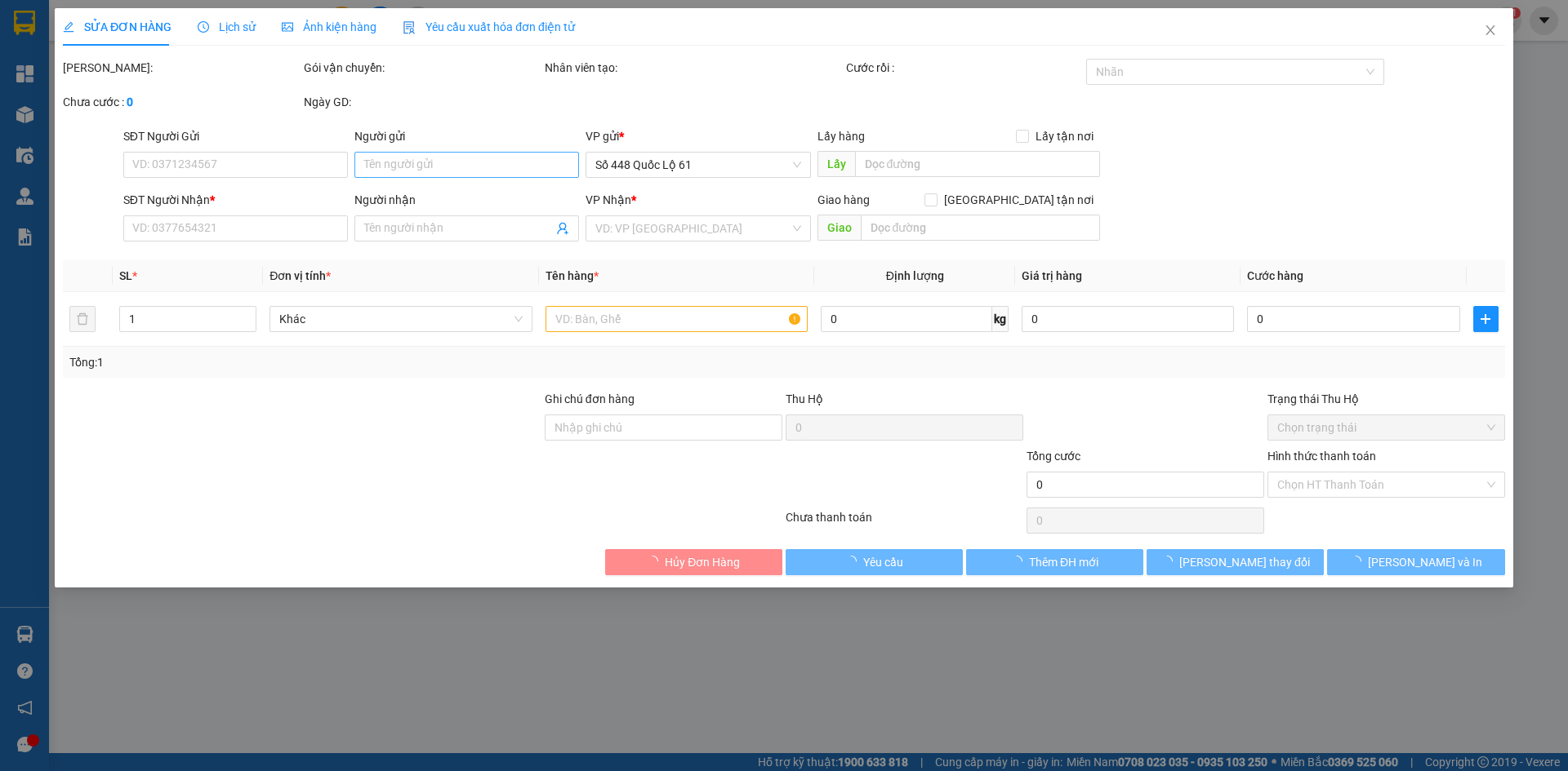
type input "160.000"
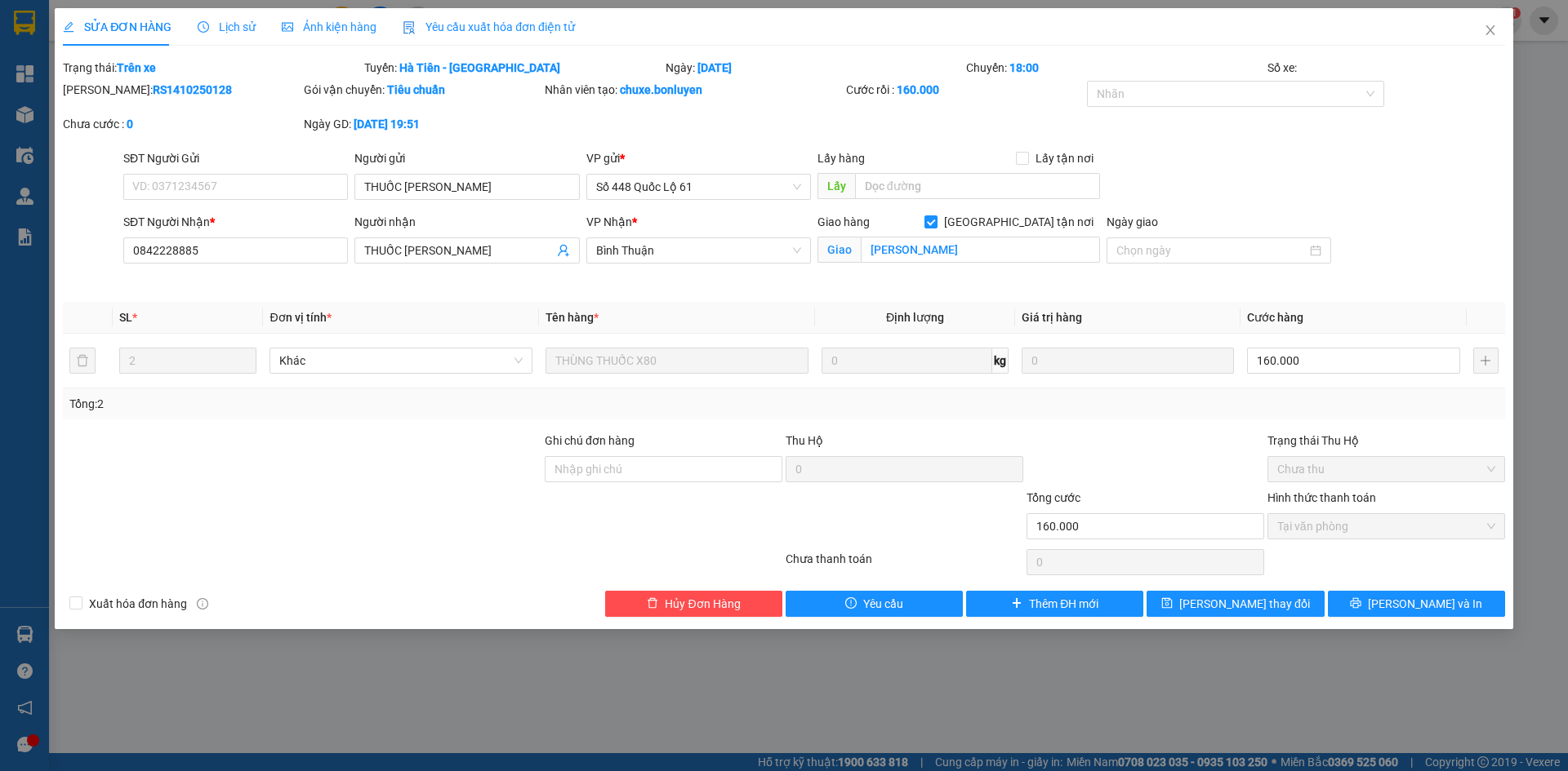
click at [540, 30] on span "Yêu cầu xuất hóa đơn điện tử" at bounding box center [488, 26] width 172 height 13
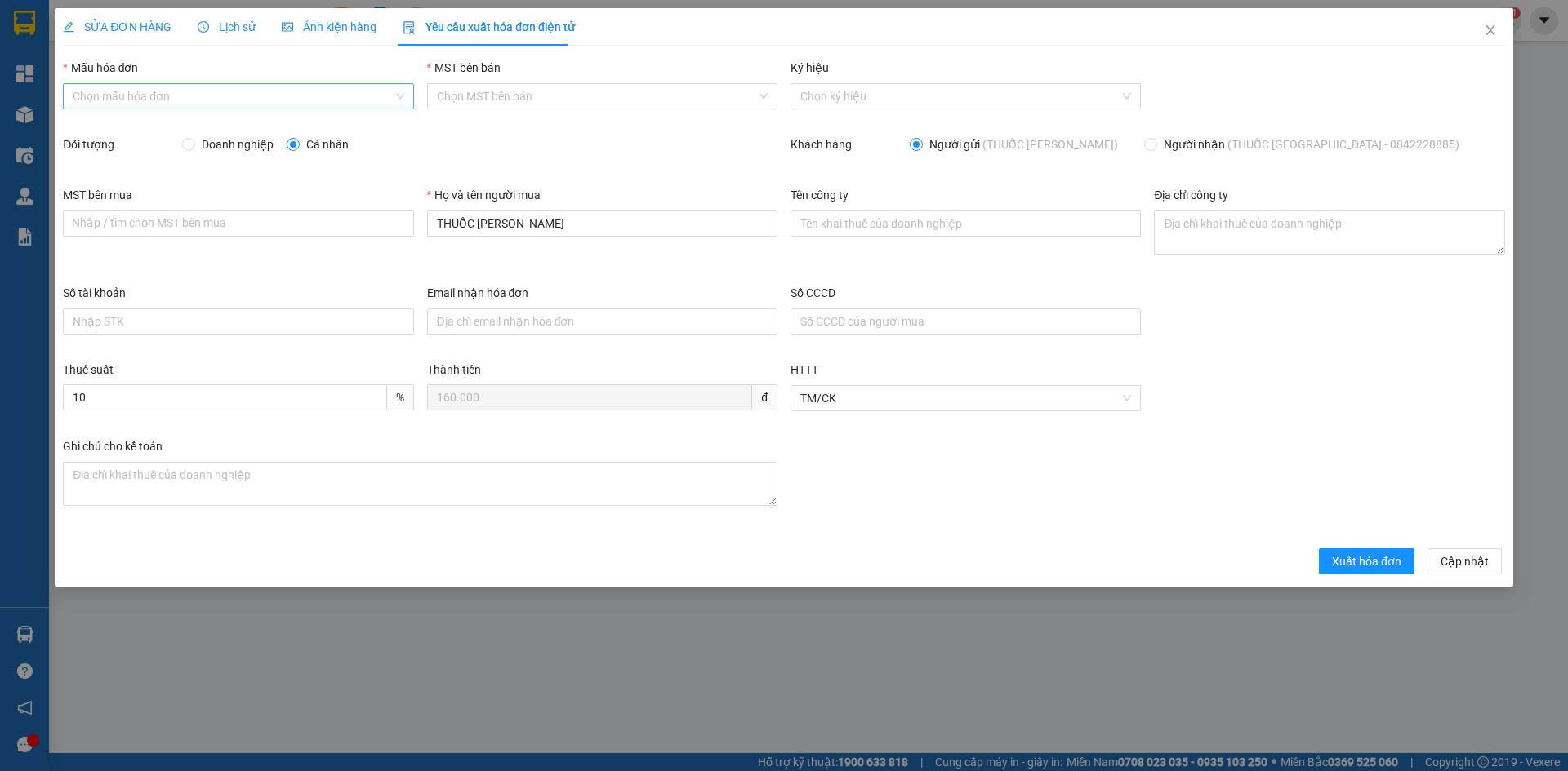
click at [287, 98] on input "Mẫu hóa đơn" at bounding box center [232, 96] width 320 height 25
drag, startPoint x: 252, startPoint y: 126, endPoint x: 246, endPoint y: 134, distance: 10.0
click at [251, 127] on div "HÓA ĐƠN HÀNG" at bounding box center [238, 129] width 331 height 18
type input "8"
click at [184, 147] on input "Doanh nghiệp" at bounding box center [188, 144] width 12 height 12
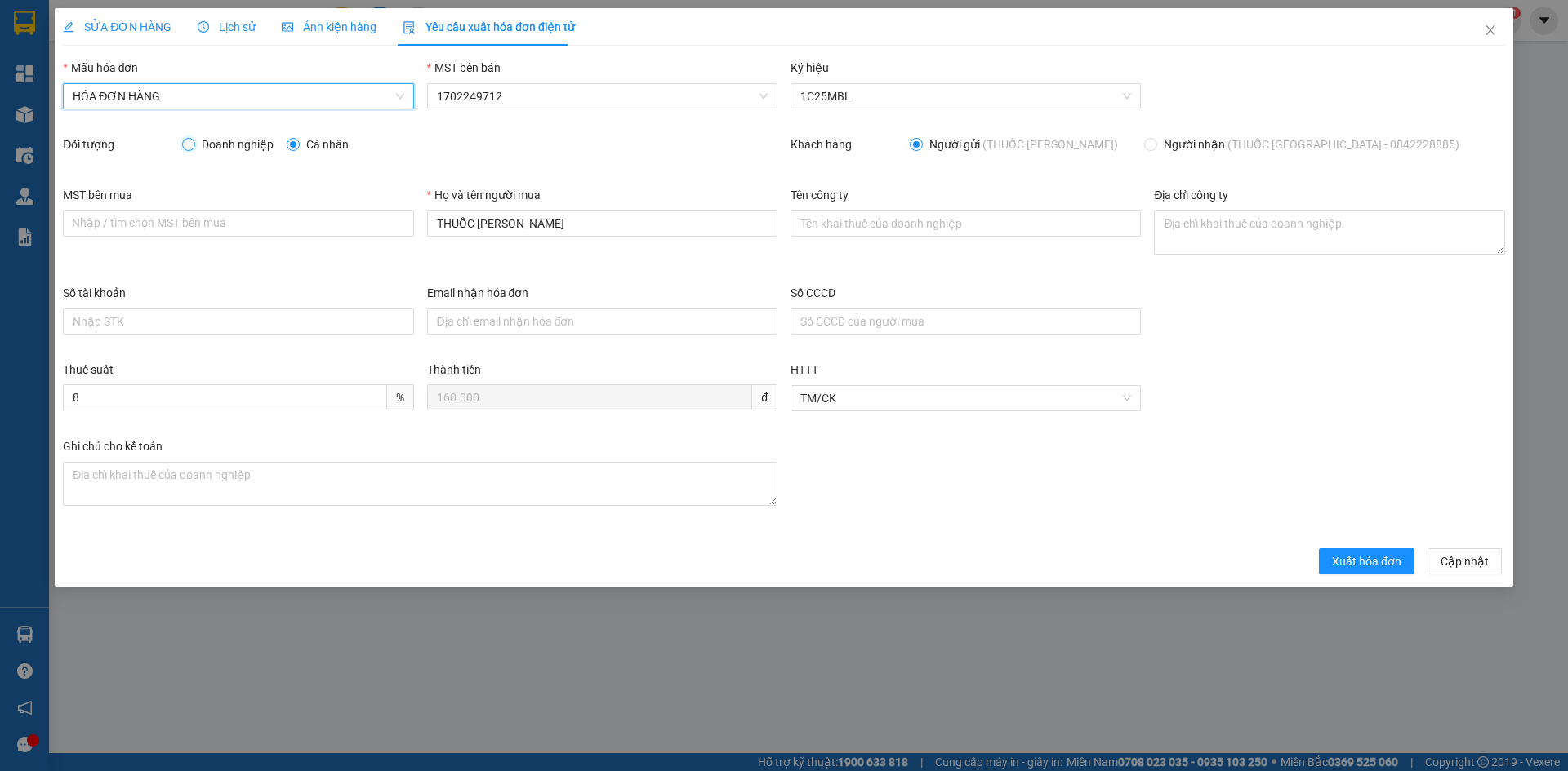
radio input "true"
radio input "false"
click at [193, 237] on div "MST bên mua Nhập / tìm chọn MST bên mua" at bounding box center [238, 214] width 351 height 57
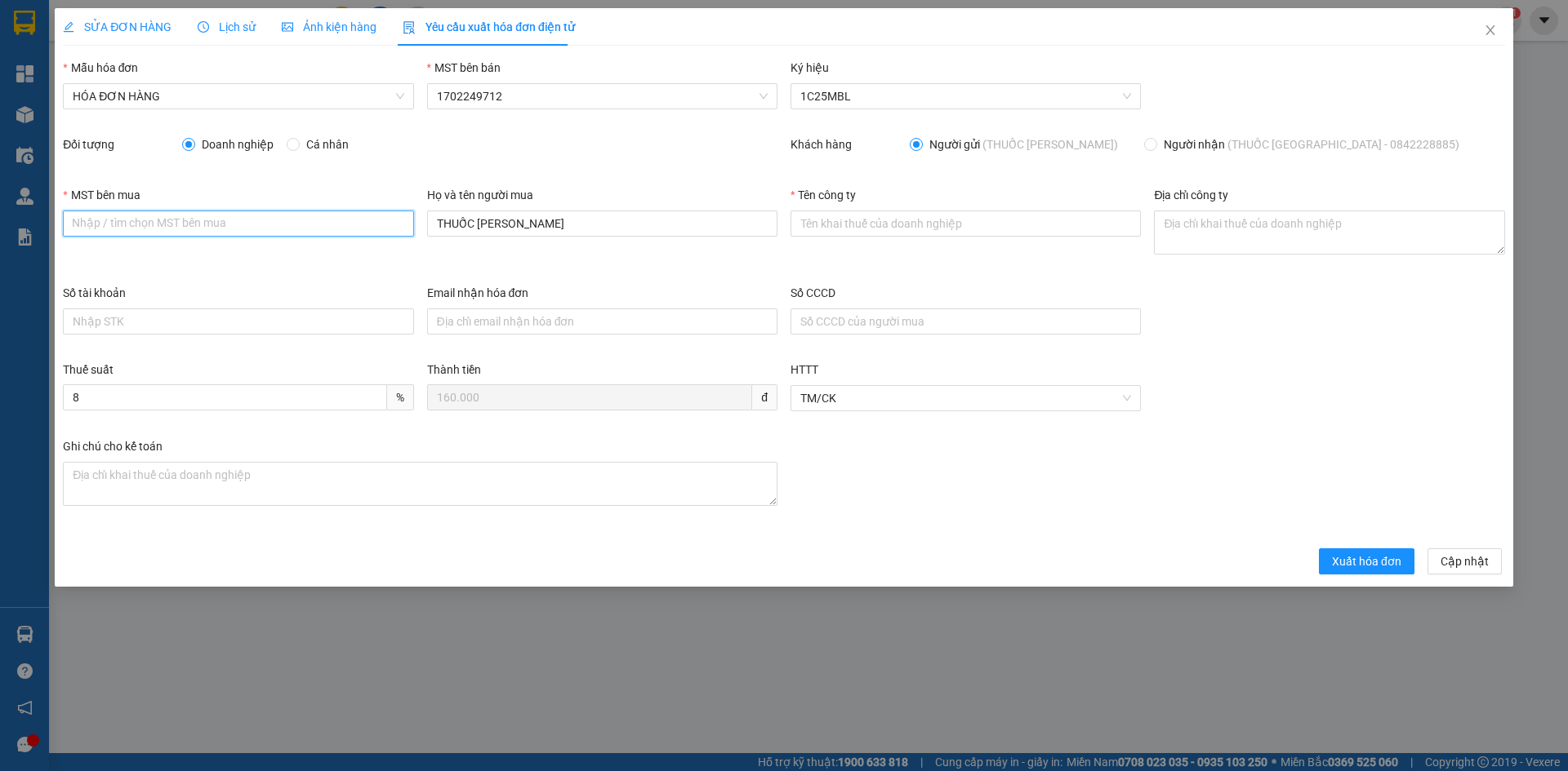
click at [195, 227] on input "MST bên mua" at bounding box center [238, 223] width 351 height 26
type input "1702206772"
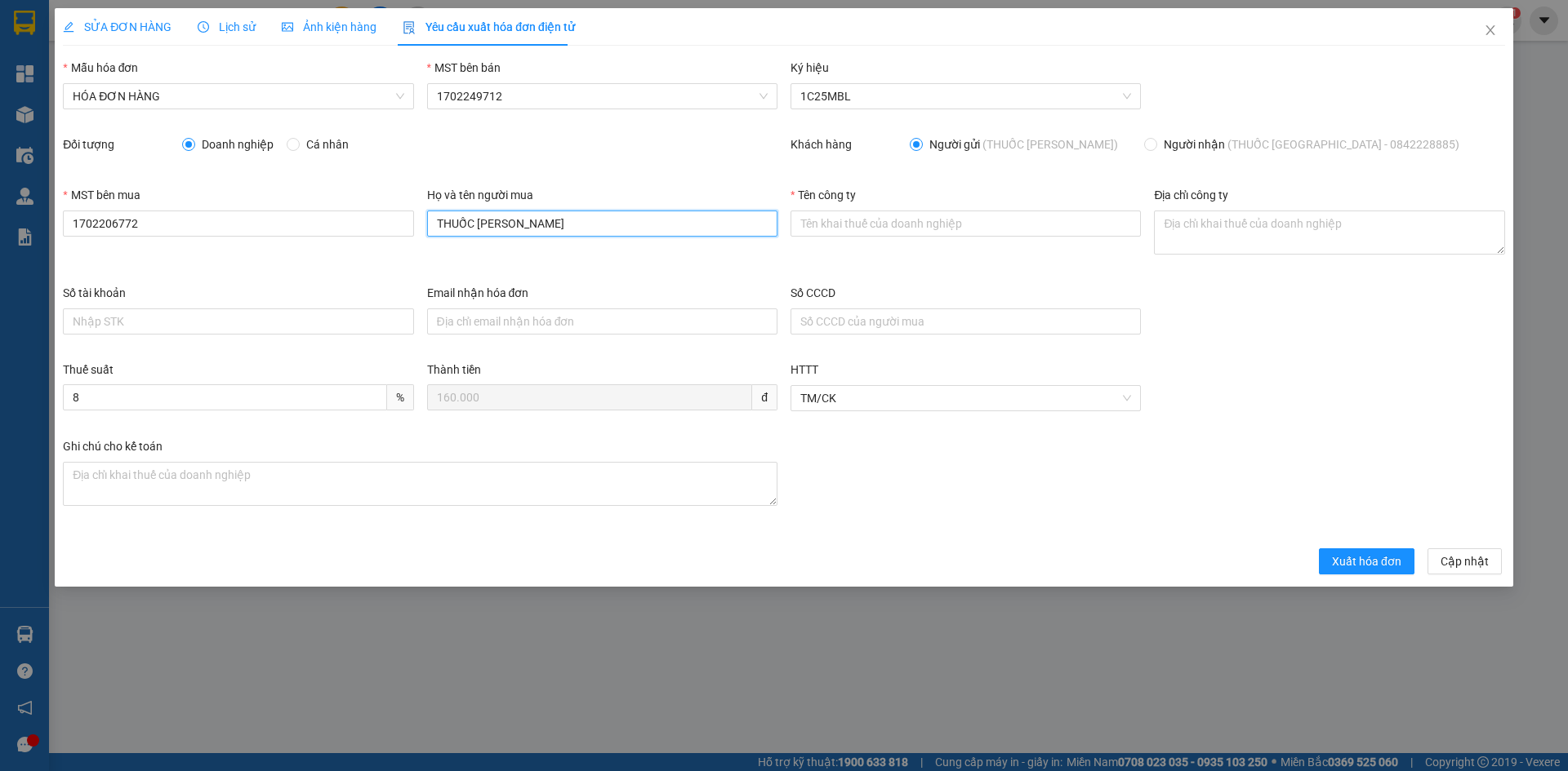
click at [565, 229] on input "THUỐC MINH L ONG" at bounding box center [602, 223] width 351 height 26
drag, startPoint x: 652, startPoint y: 229, endPoint x: 289, endPoint y: 228, distance: 363.0
click at [289, 228] on div "MST bên mua 1702206772 Họ và tên người mua THUỐC MINH L ONG Tên công ty Địa chỉ…" at bounding box center [784, 235] width 1455 height 98
type input "[PERSON_NAME]"
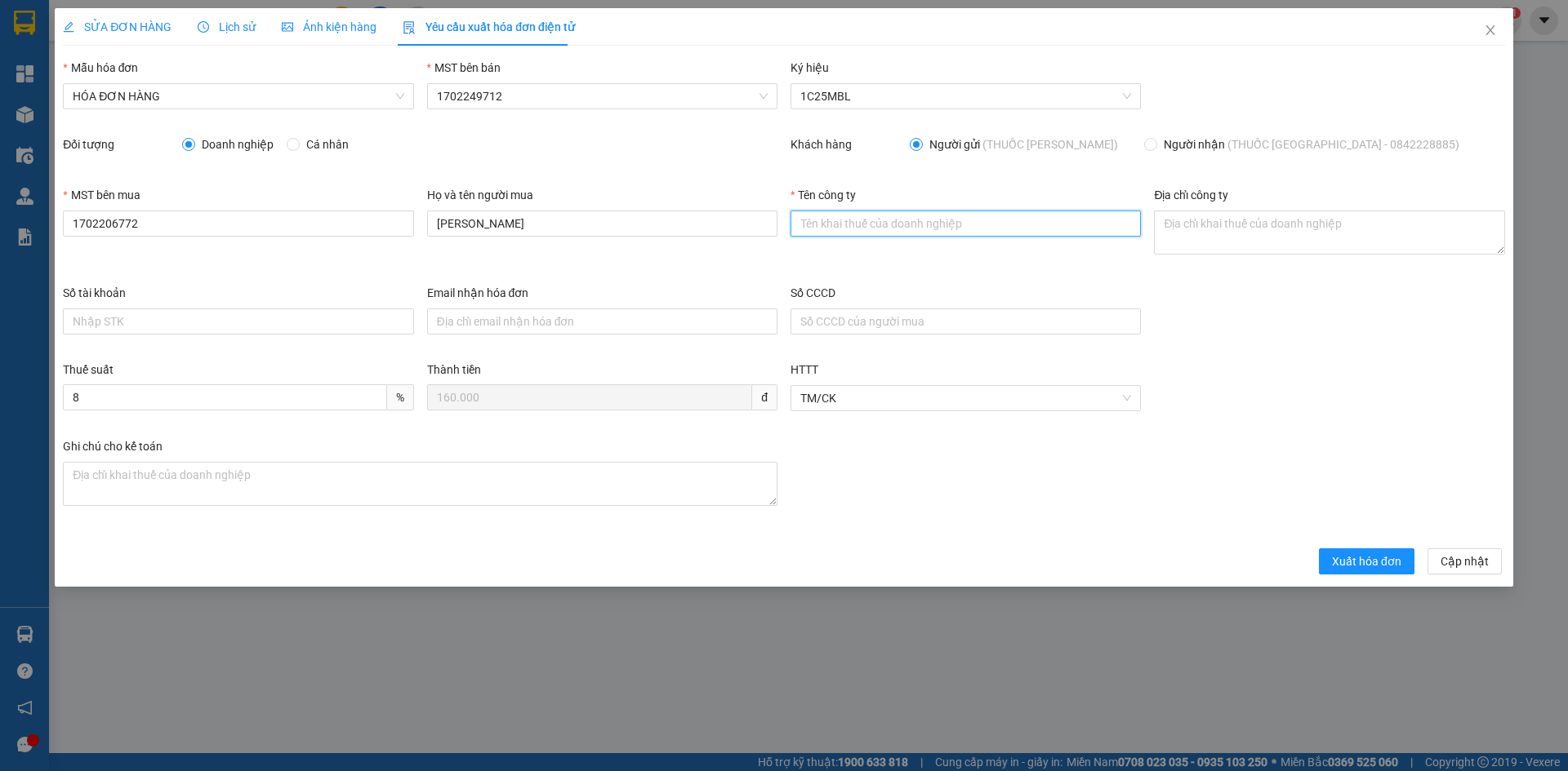
click at [914, 219] on input "Tên công ty" at bounding box center [965, 223] width 351 height 26
type input "CÔNG TY TRÁCH NHIỆM HỮU HẠN MINH LONG AGRO"
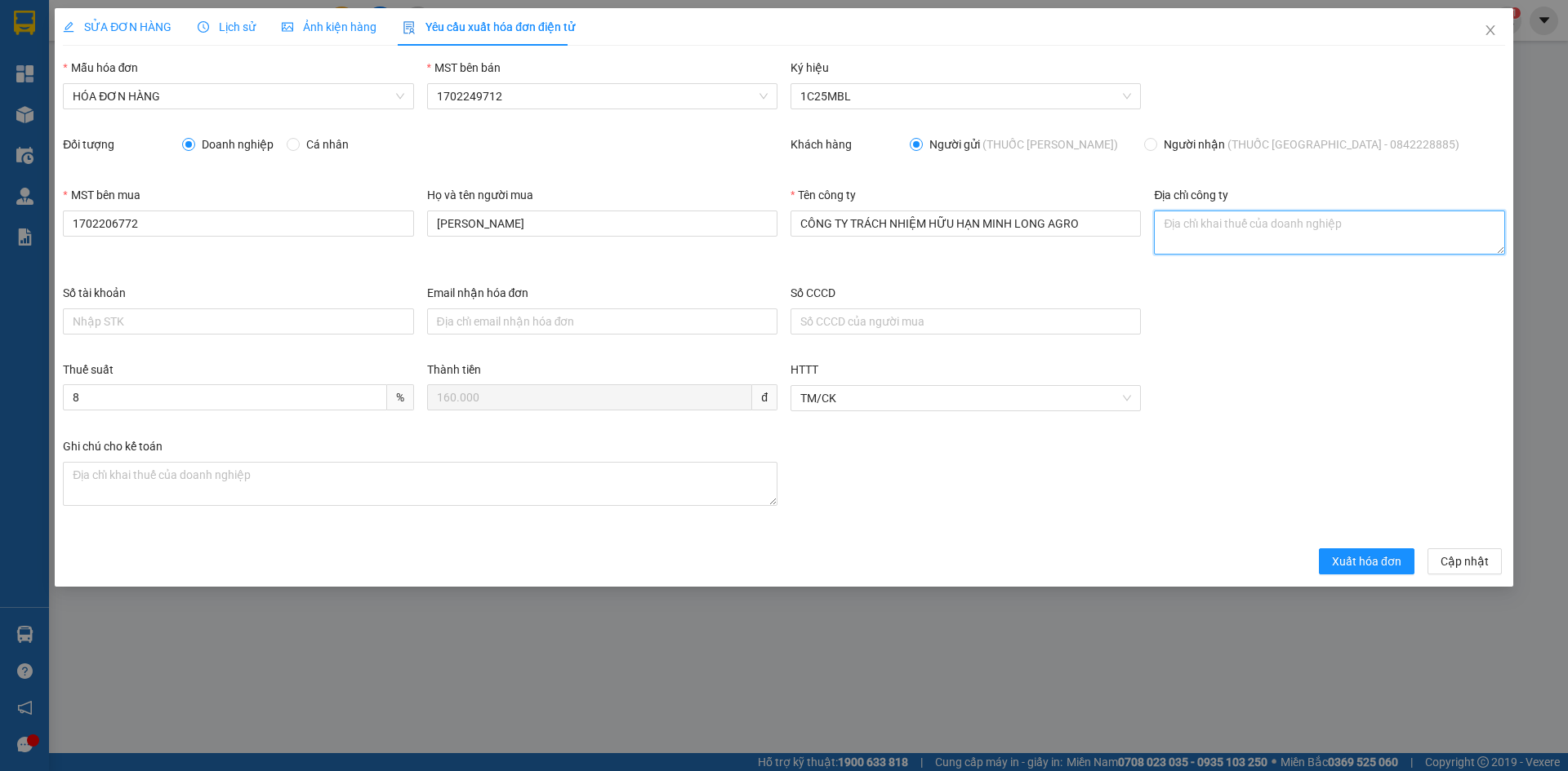
click at [1298, 241] on textarea "Địa chỉ công ty" at bounding box center [1329, 232] width 351 height 44
click at [1281, 239] on textarea "Địa chỉ công ty" at bounding box center [1329, 232] width 351 height 44
paste textarea "SỐ 98, [GEOGRAPHIC_DATA] ,XÃ [GEOGRAPHIC_DATA],[GEOGRAPHIC_DATA], [GEOGRAPHIC_D…"
type textarea "SỐ 98, [GEOGRAPHIC_DATA] ,XÃ [GEOGRAPHIC_DATA],[GEOGRAPHIC_DATA], [GEOGRAPHIC_D…"
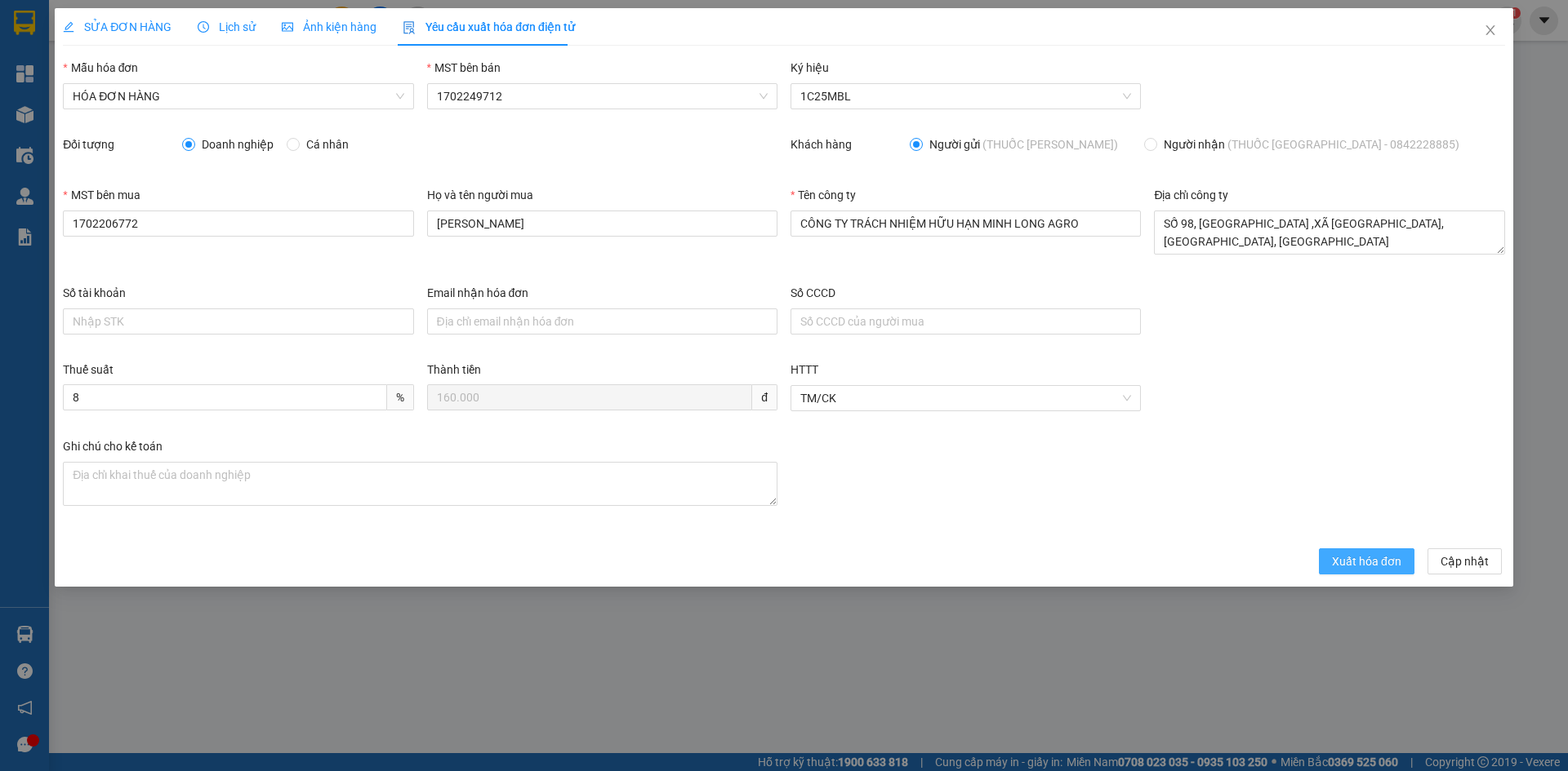
click at [1387, 569] on span "Xuất hóa đơn" at bounding box center [1366, 562] width 69 height 18
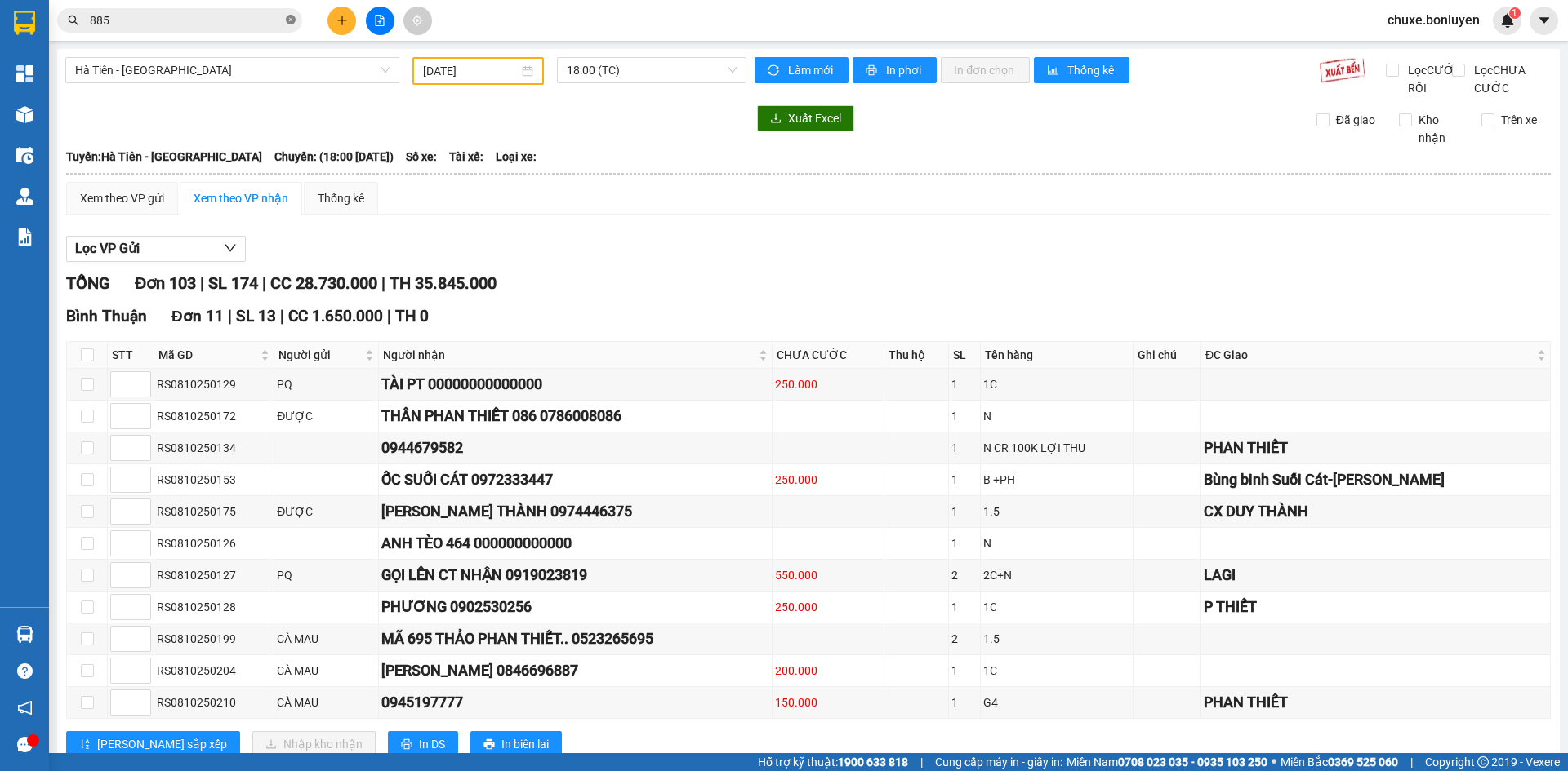
click at [291, 21] on icon "close-circle" at bounding box center [290, 19] width 10 height 10
click at [231, 21] on input "text" at bounding box center [187, 21] width 193 height 18
click at [473, 64] on input "[DATE]" at bounding box center [470, 71] width 96 height 18
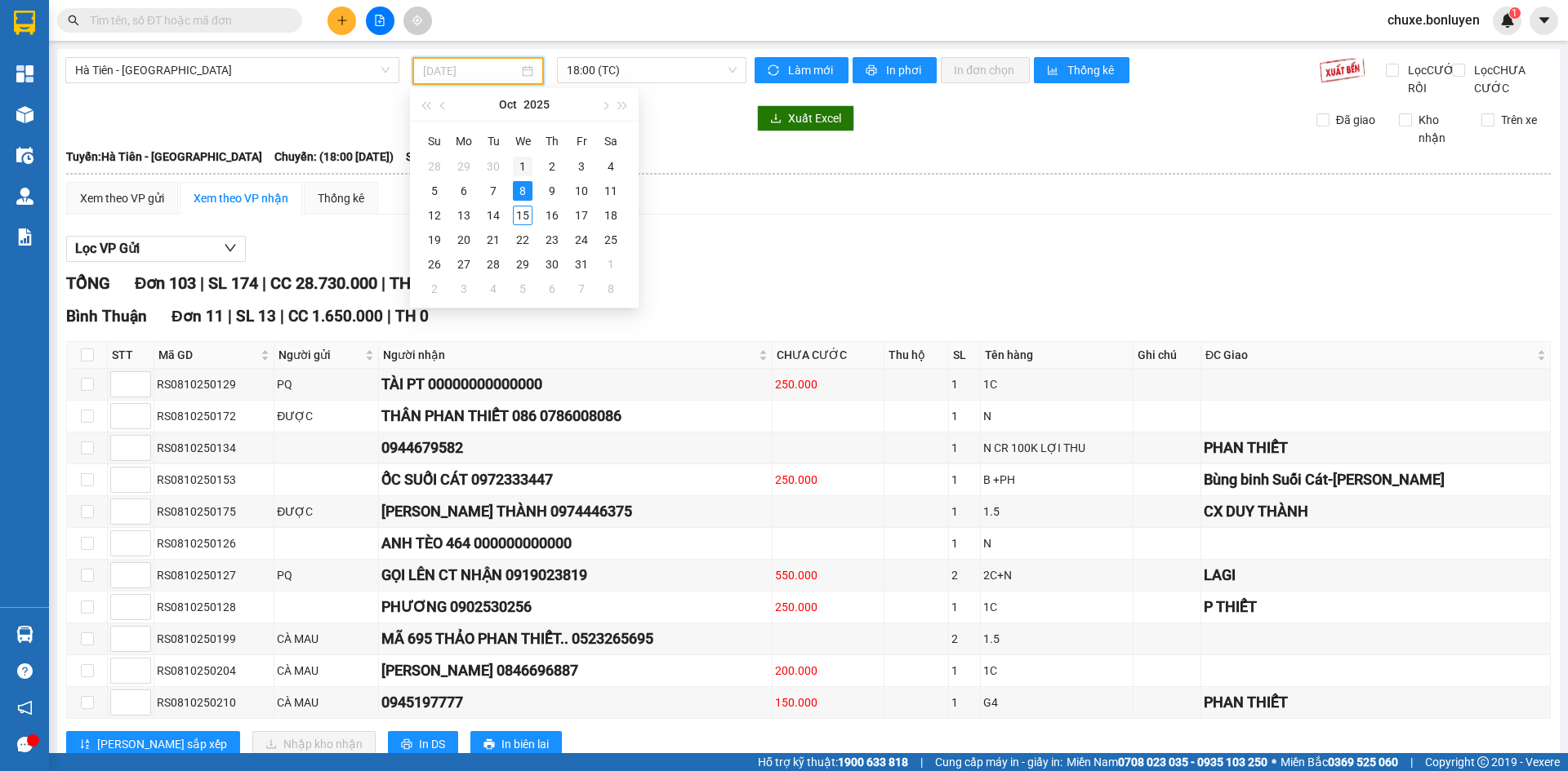
click at [525, 168] on div "1" at bounding box center [523, 167] width 20 height 20
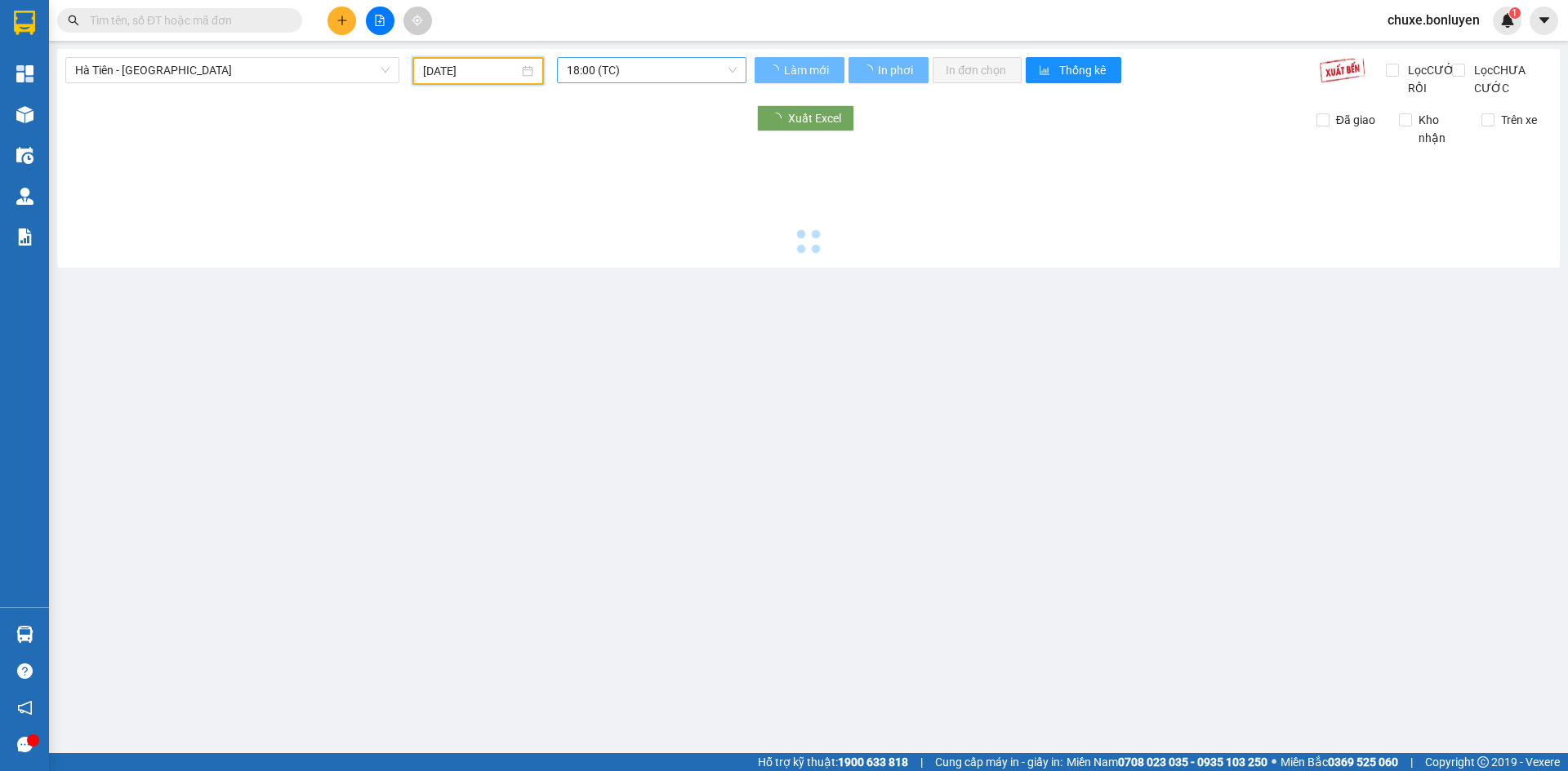
type input "[DATE]"
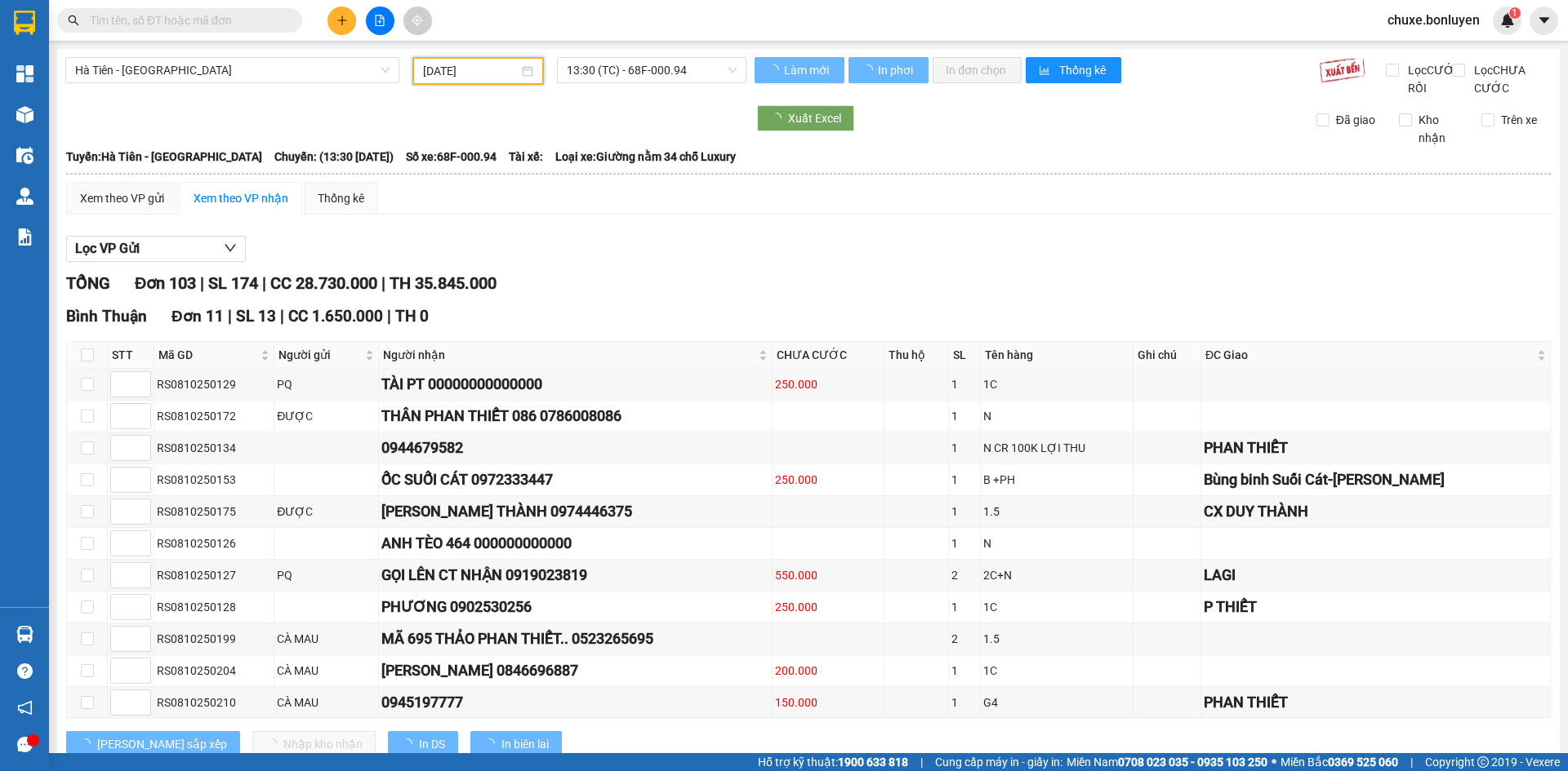
click at [656, 57] on div "13:30 (TC) - 68F-000.94" at bounding box center [652, 70] width 189 height 26
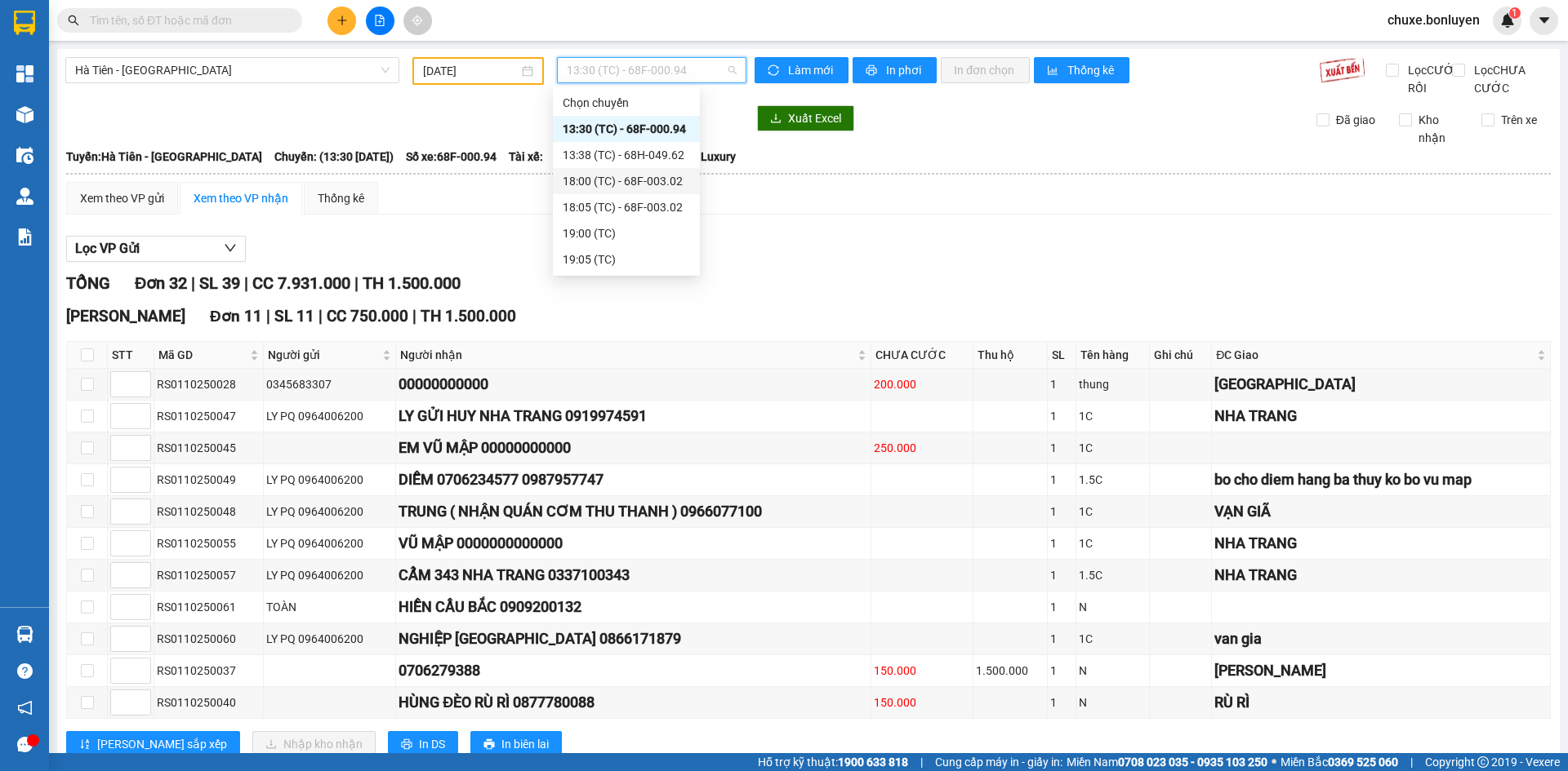
click at [604, 179] on div "18:00 (TC) - 68F-003.02" at bounding box center [626, 181] width 127 height 18
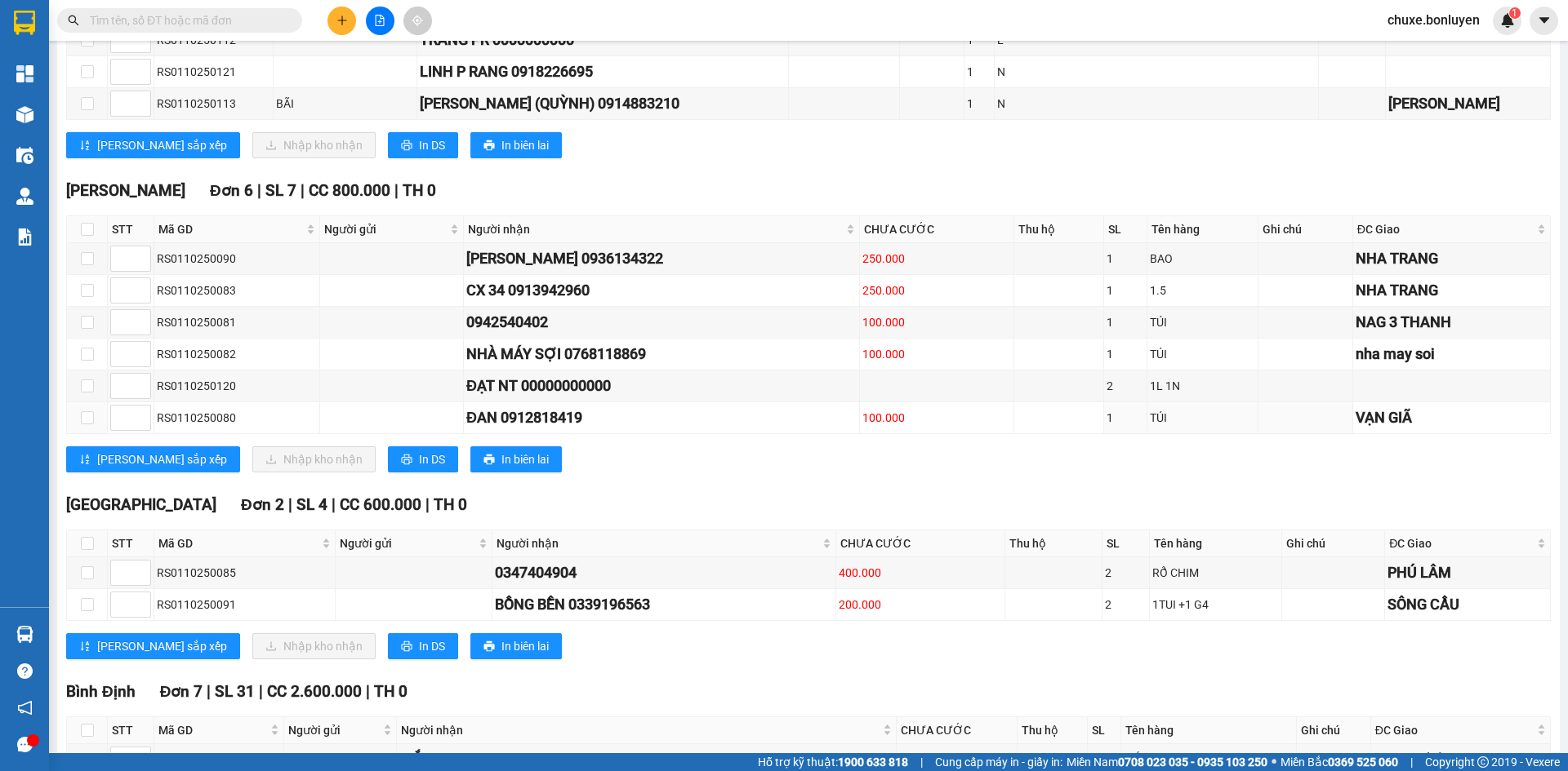
scroll to position [245, 0]
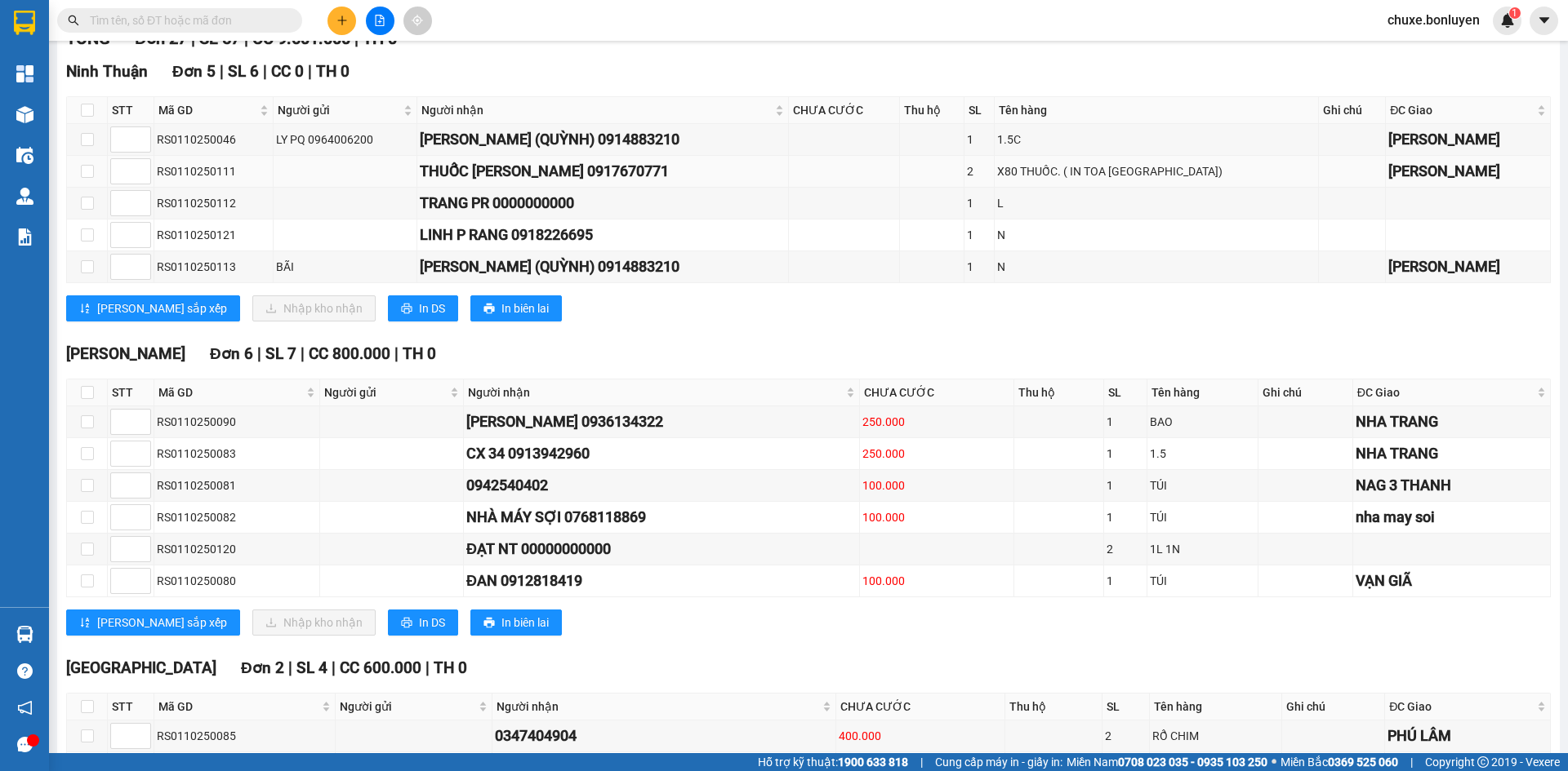
click at [1146, 180] on div "X80 THUỐC. ( IN TOA [GEOGRAPHIC_DATA])" at bounding box center [1156, 171] width 318 height 18
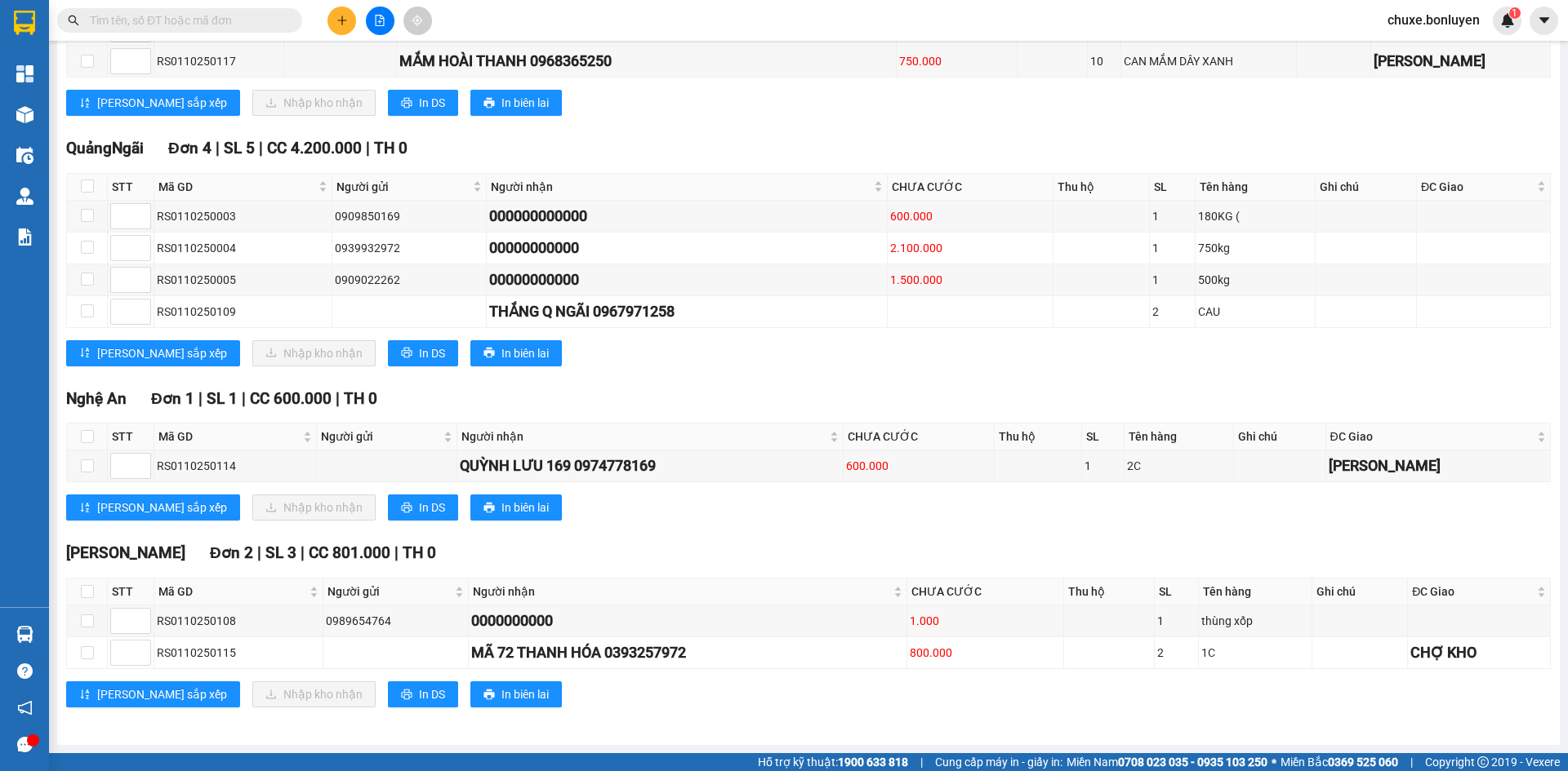
scroll to position [1315, 0]
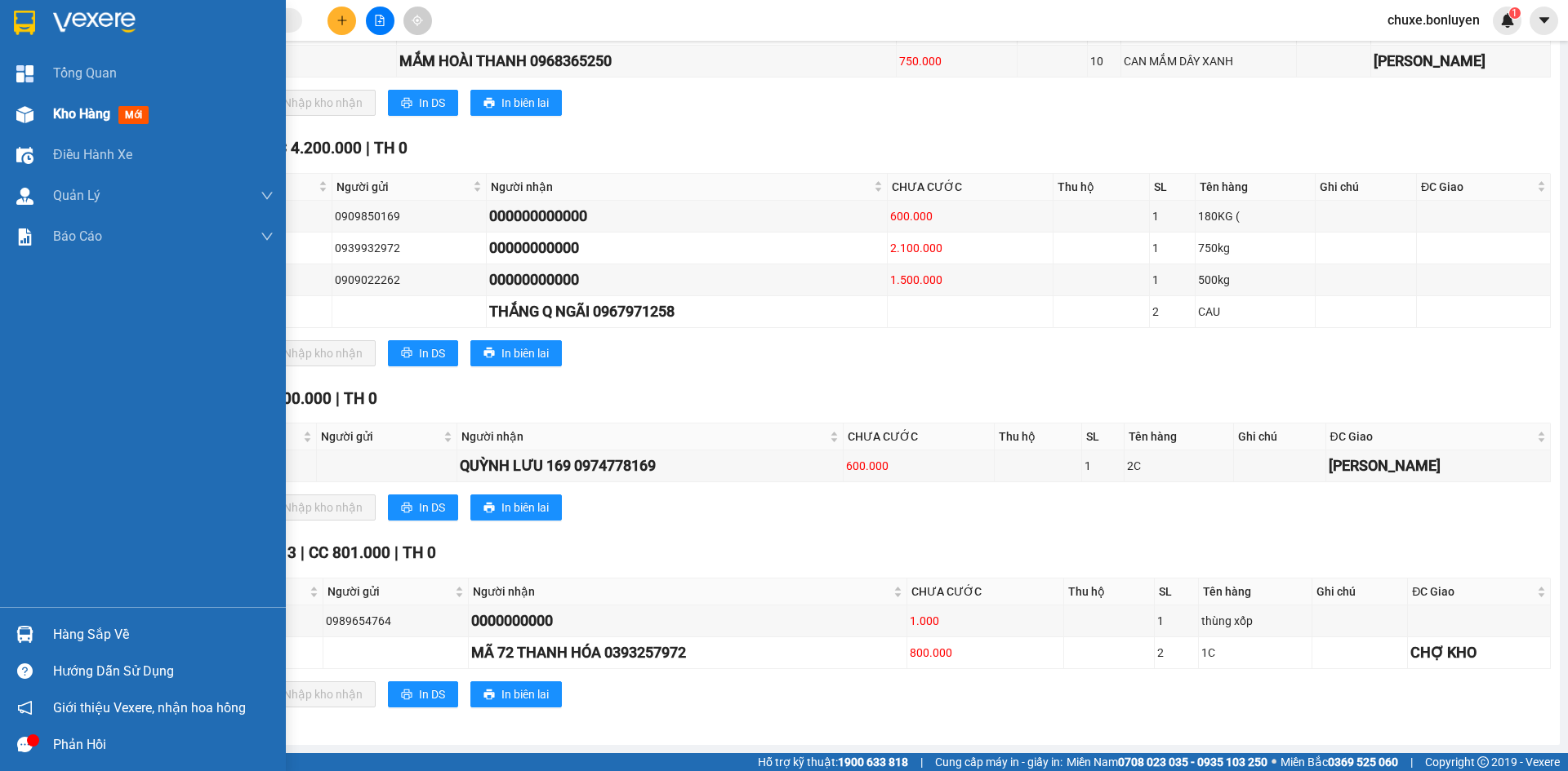
click at [52, 113] on div "Kho hàng mới" at bounding box center [143, 114] width 286 height 41
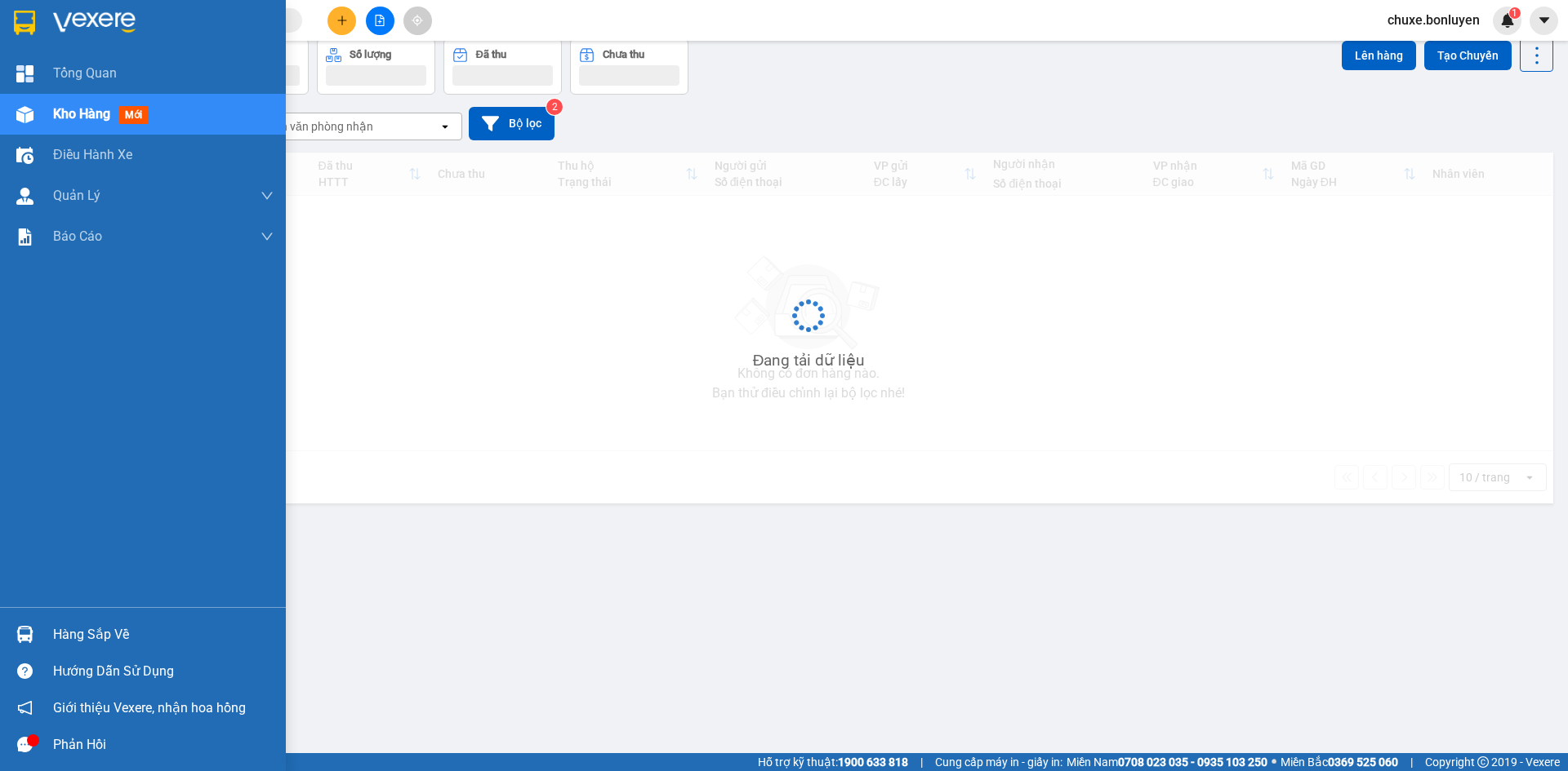
scroll to position [75, 0]
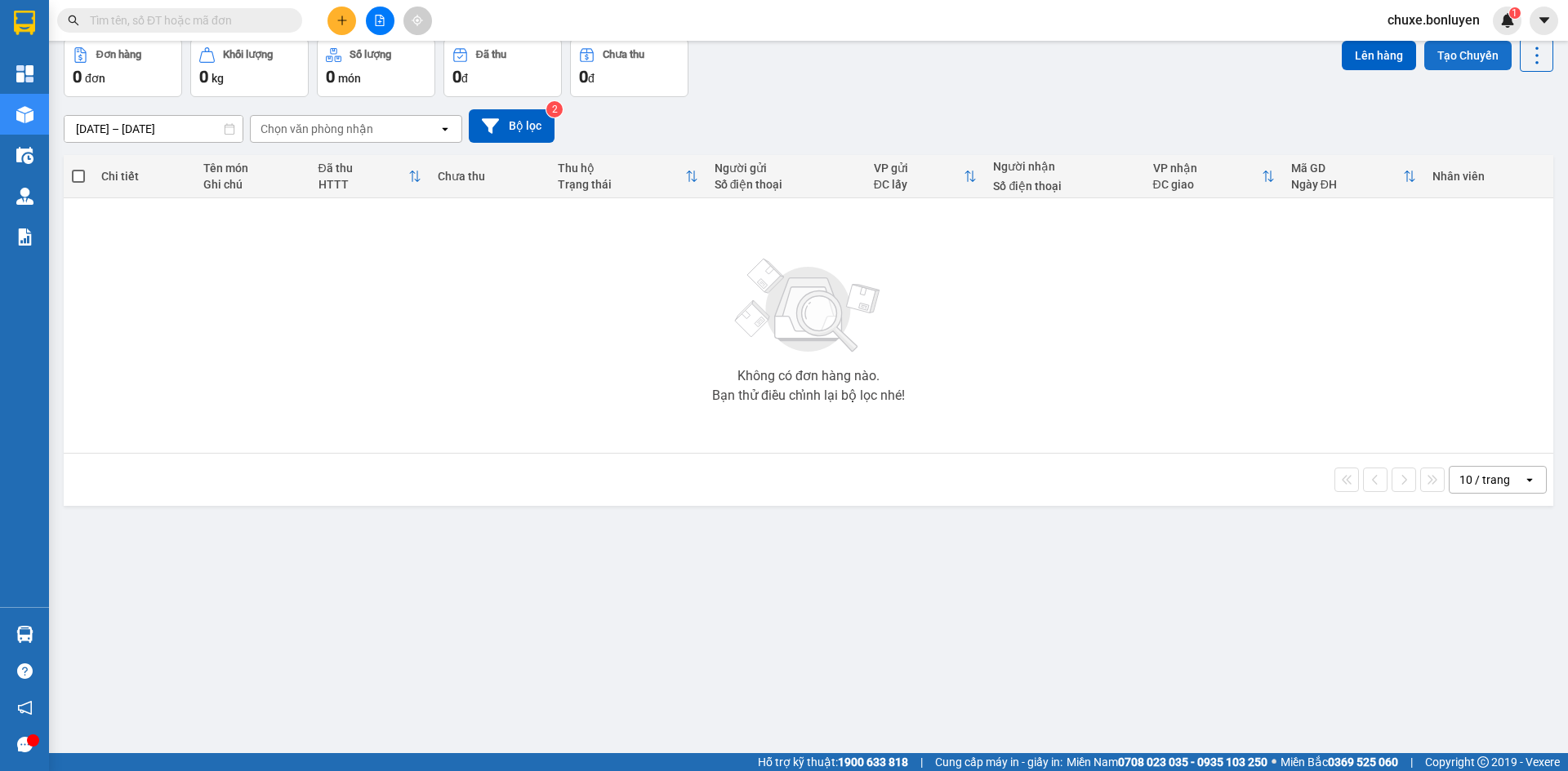
click at [1451, 55] on button "Tạo Chuyến" at bounding box center [1468, 56] width 87 height 29
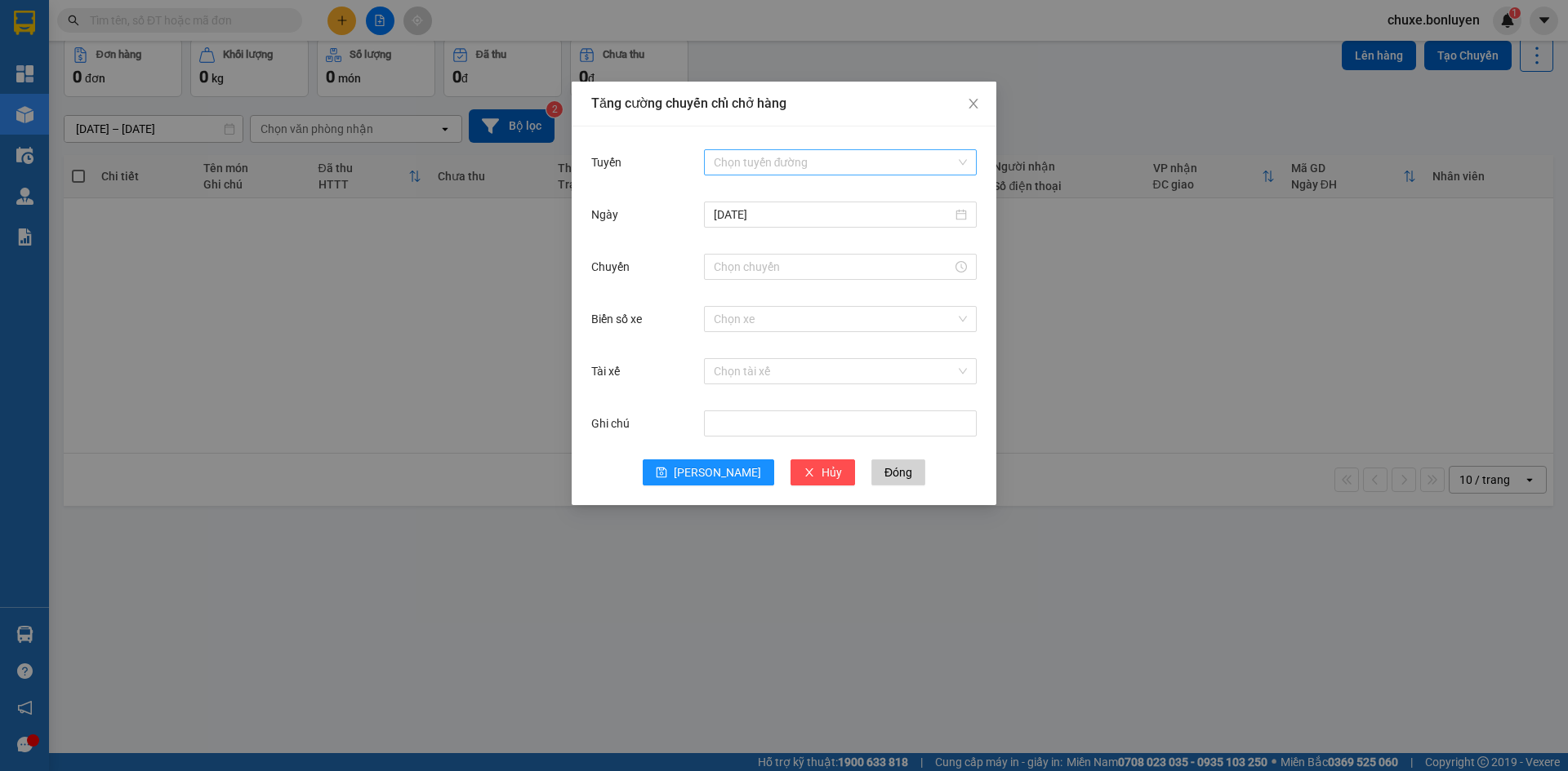
click at [728, 165] on input "Tuyến" at bounding box center [834, 162] width 241 height 25
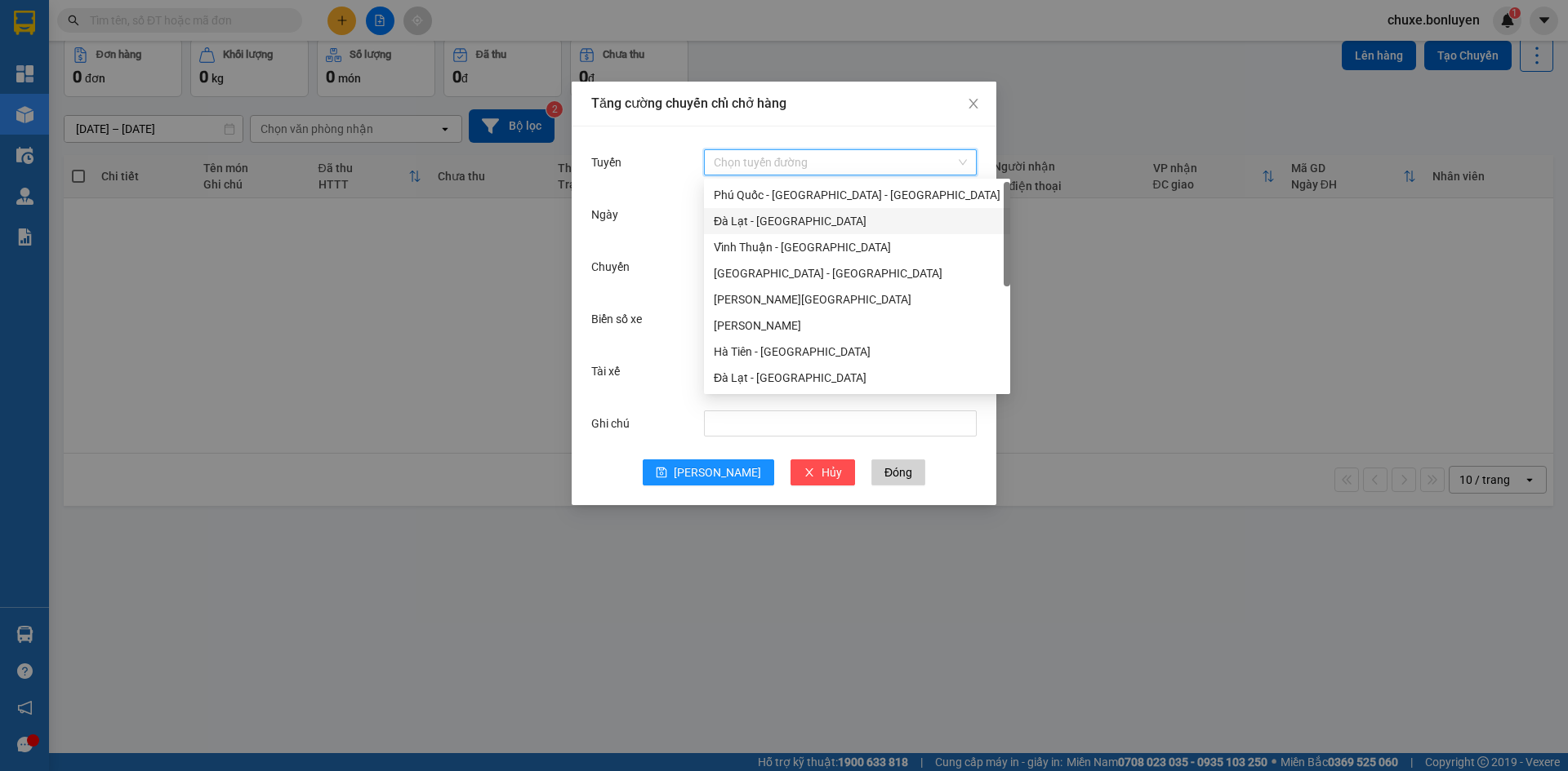
drag, startPoint x: 1301, startPoint y: 286, endPoint x: 594, endPoint y: 90, distance: 733.7
click at [1299, 286] on div "Tăng cường chuyến chỉ chở hàng Tuyến Chọn tuyến đường Ngày 15/10/2025 Chuyến Bi…" at bounding box center [784, 385] width 1568 height 771
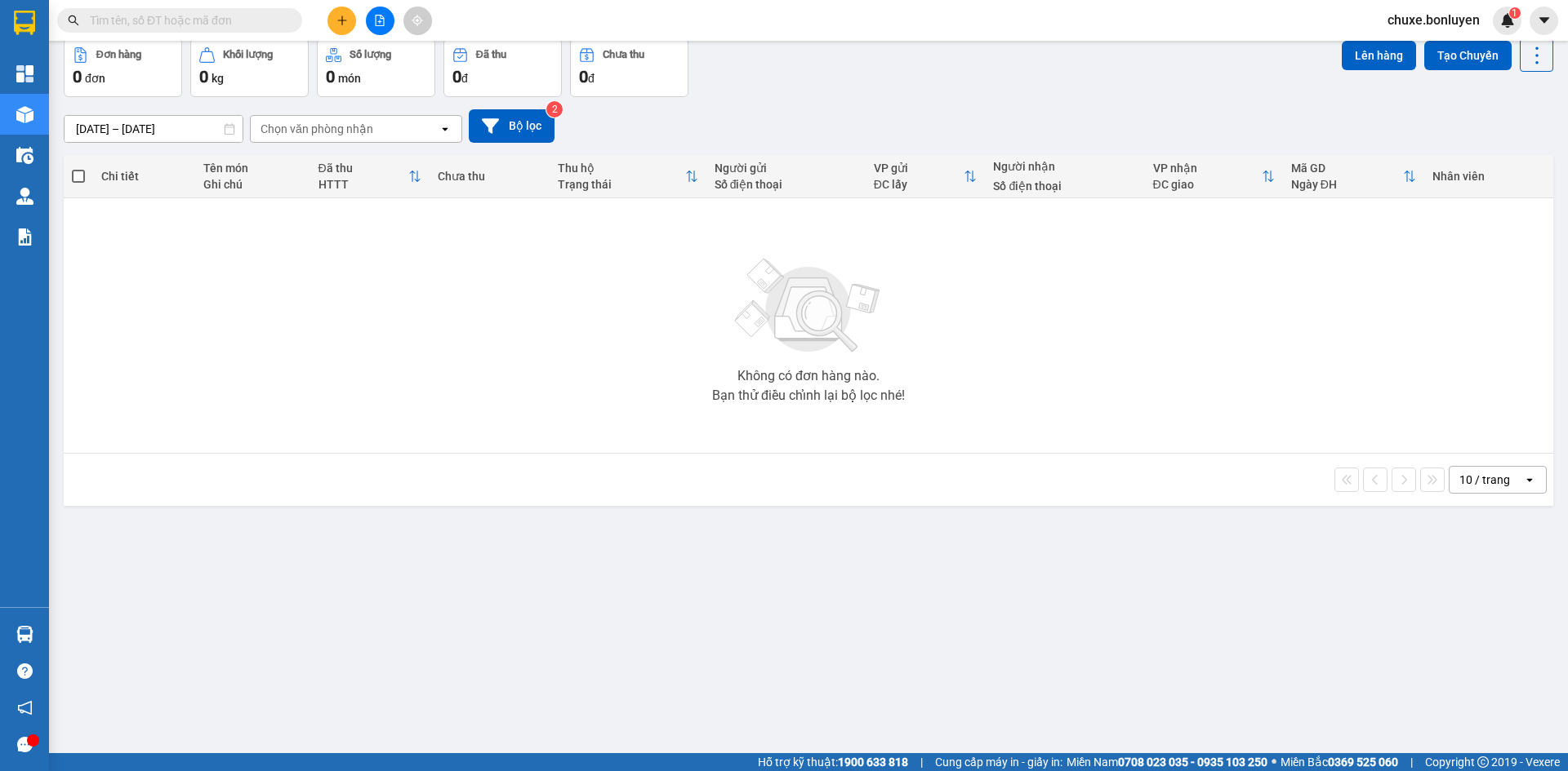
click at [345, 25] on icon "plus" at bounding box center [341, 20] width 12 height 12
click at [382, 65] on div "Tạo đơn hàng" at bounding box center [406, 61] width 71 height 18
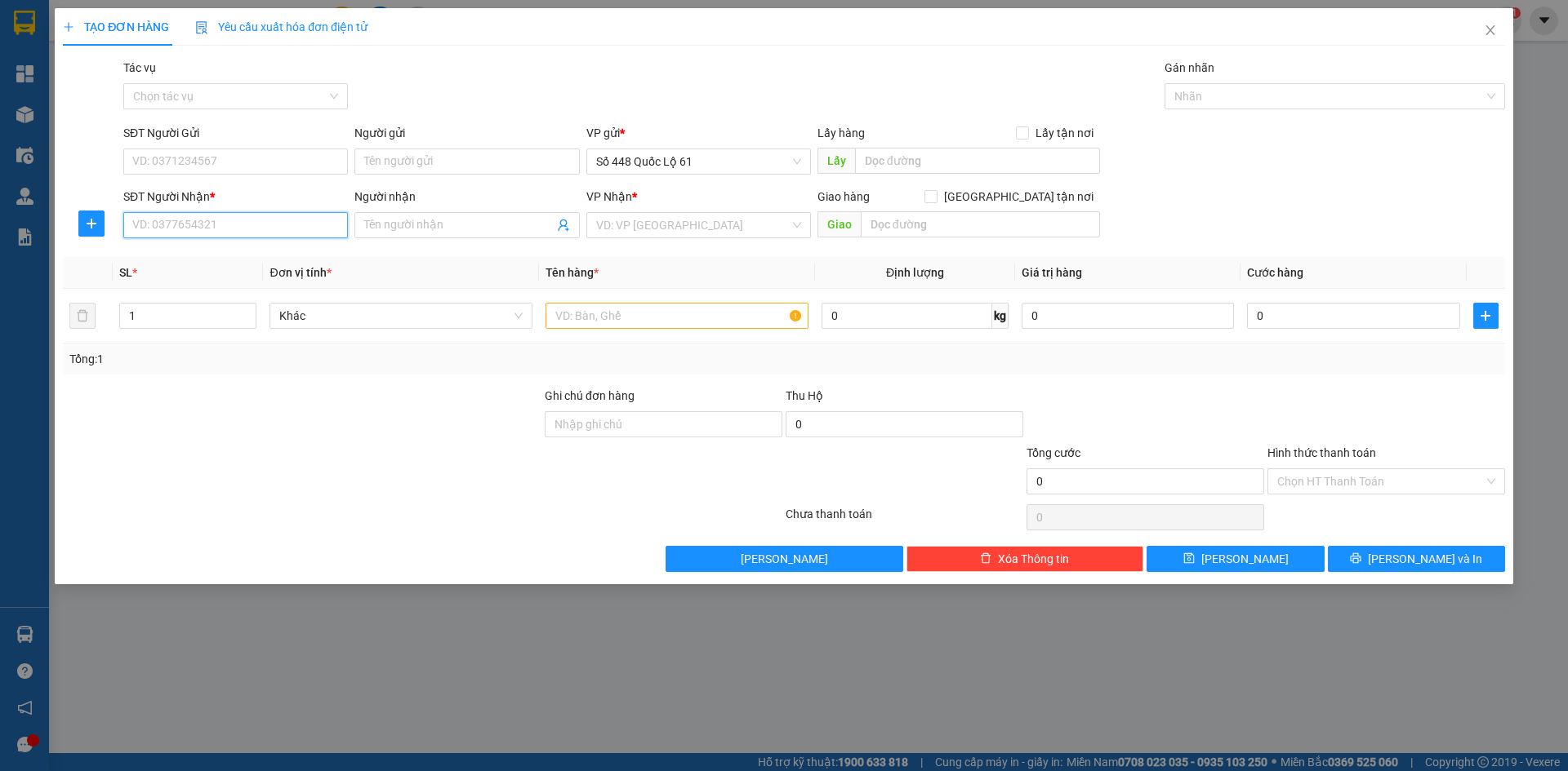
click at [200, 233] on input "SĐT Người Nhận *" at bounding box center [235, 225] width 225 height 26
click at [283, 254] on div "0917670771 - THUỐC PHAN RANG ( MINH LONG )" at bounding box center [285, 258] width 304 height 18
type input "0917670771"
type input "THUỐC [PERSON_NAME] ( [PERSON_NAME] )"
checkbox input "true"
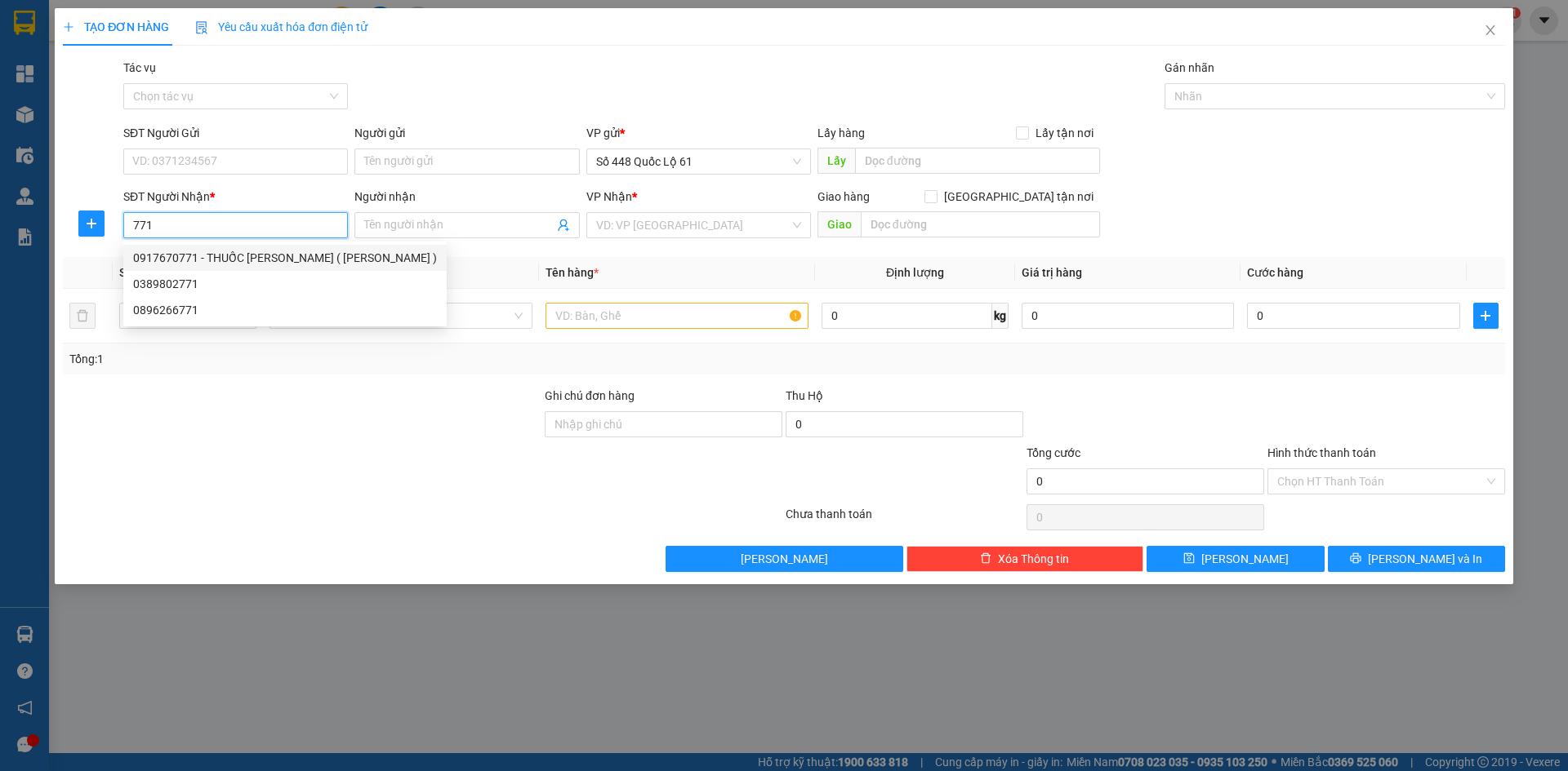
type input "[PERSON_NAME]"
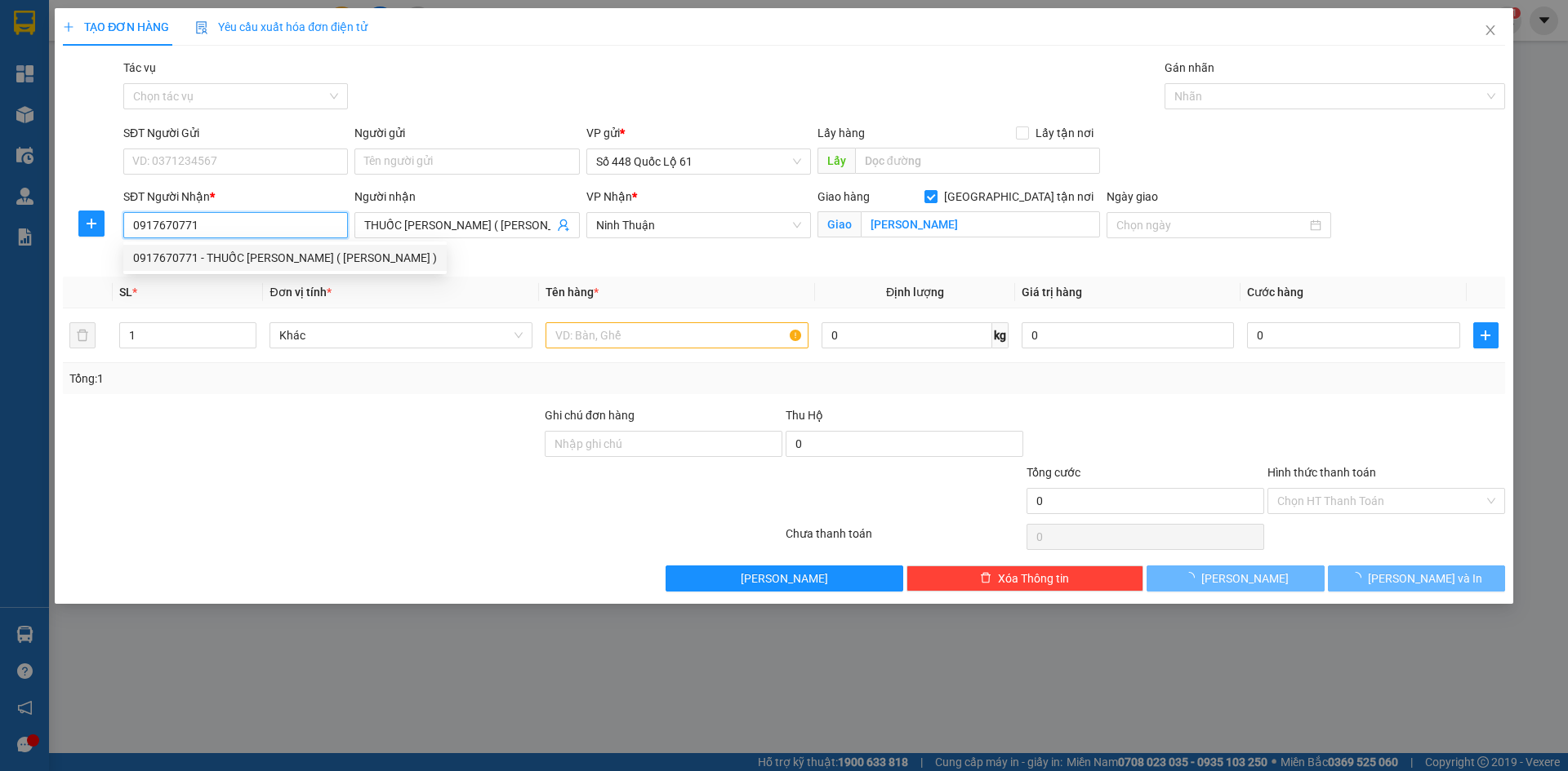
type input "400.000"
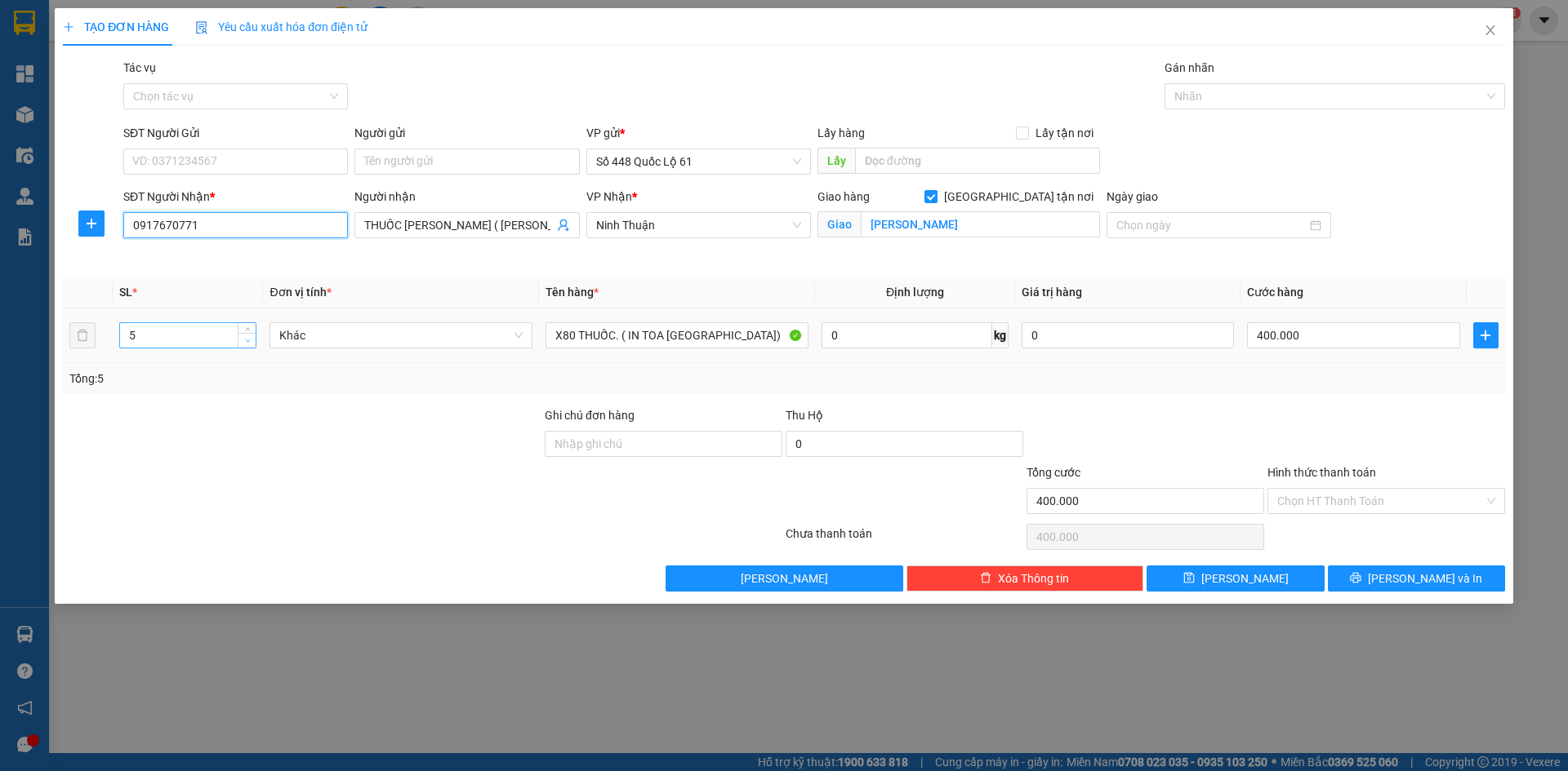
type input "0917670771"
click at [239, 344] on span "Decrease Value" at bounding box center [247, 340] width 18 height 15
type input "2"
click at [239, 344] on span "Decrease Value" at bounding box center [247, 340] width 18 height 15
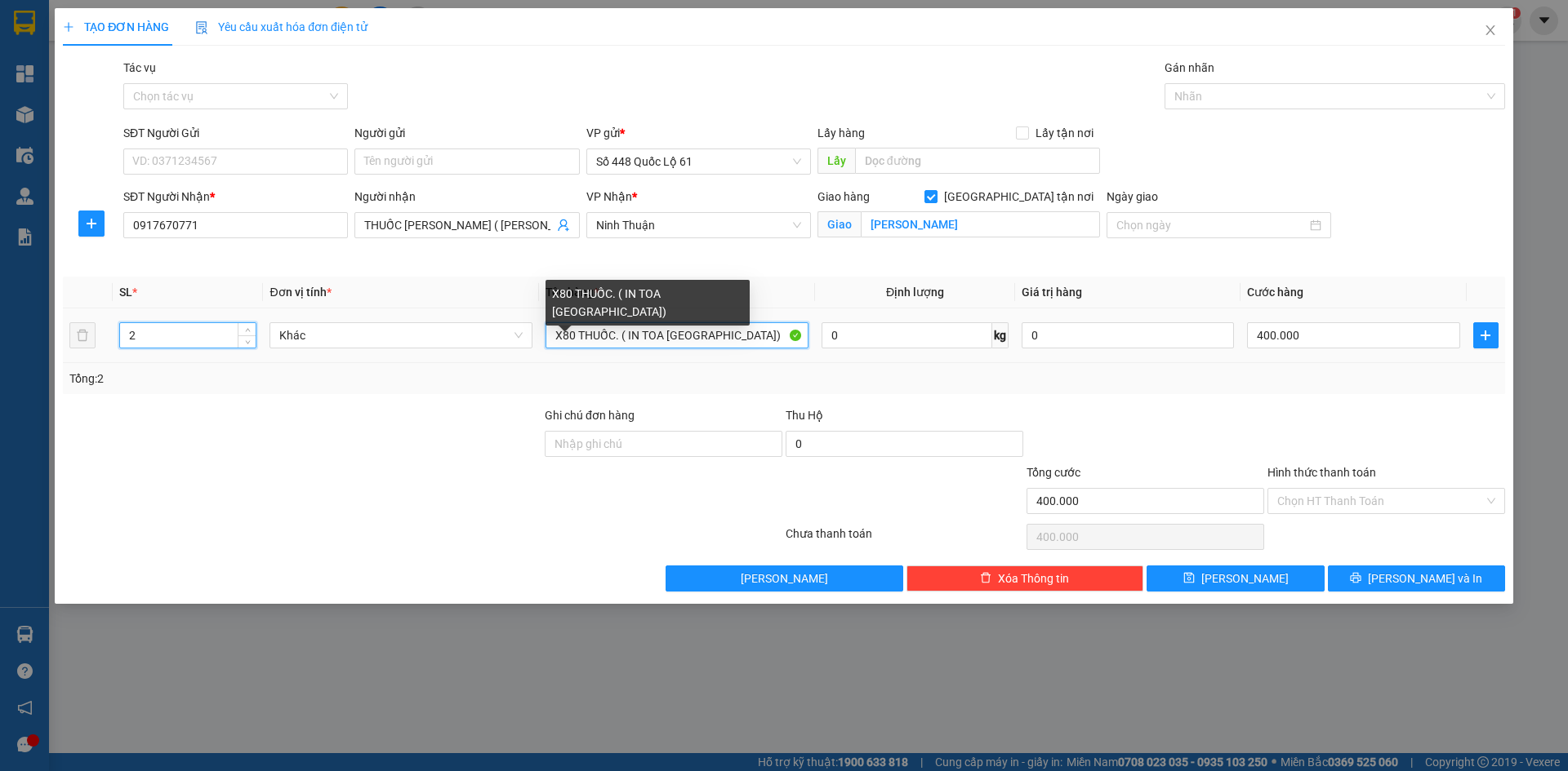
type input "0"
click at [704, 336] on input "X80 THUỐC. ( IN TOA [GEOGRAPHIC_DATA])" at bounding box center [677, 335] width 263 height 26
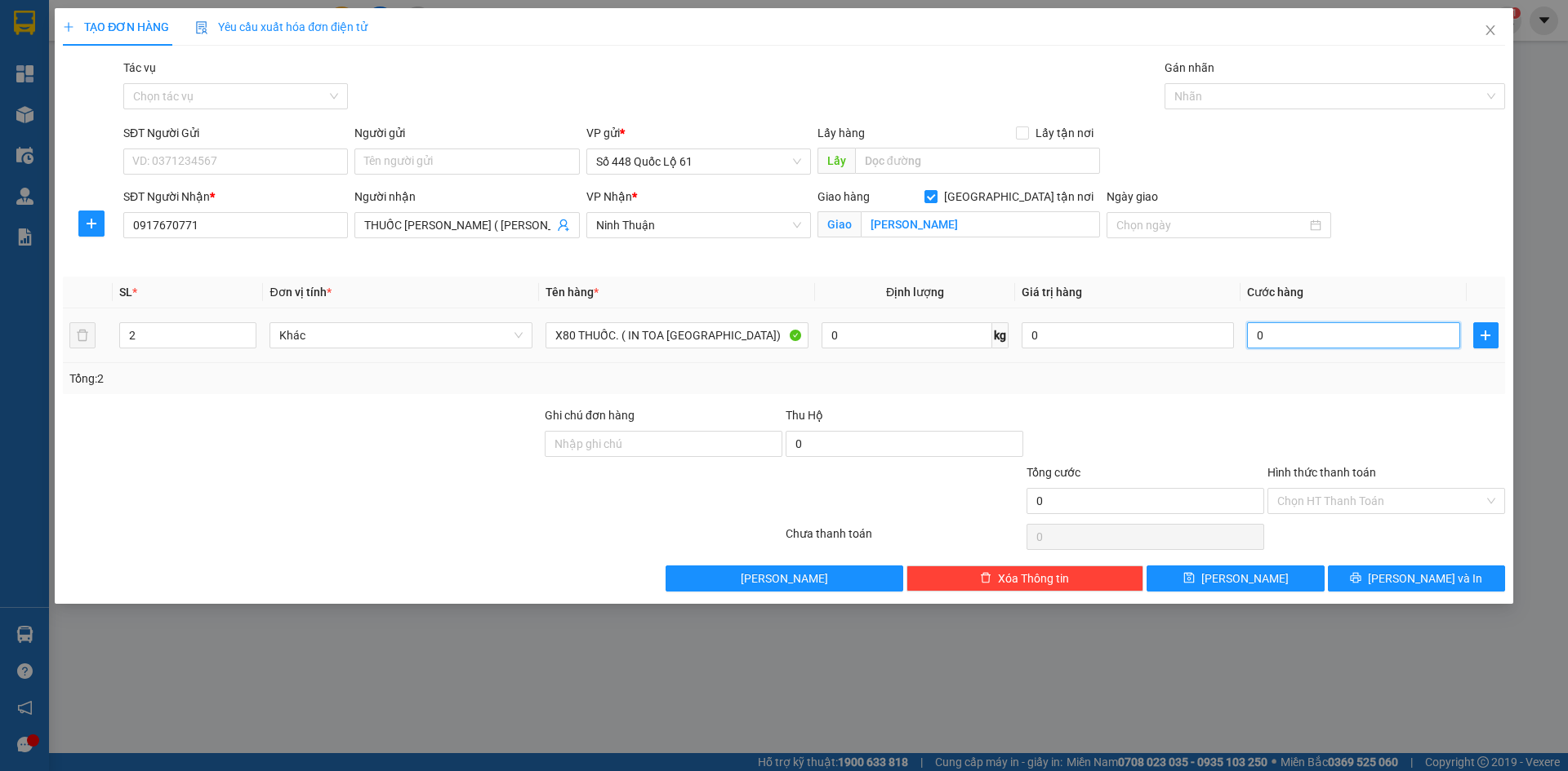
drag, startPoint x: 1327, startPoint y: 338, endPoint x: 1319, endPoint y: 329, distance: 12.0
click at [1328, 336] on input "0" at bounding box center [1352, 335] width 212 height 26
type input "1"
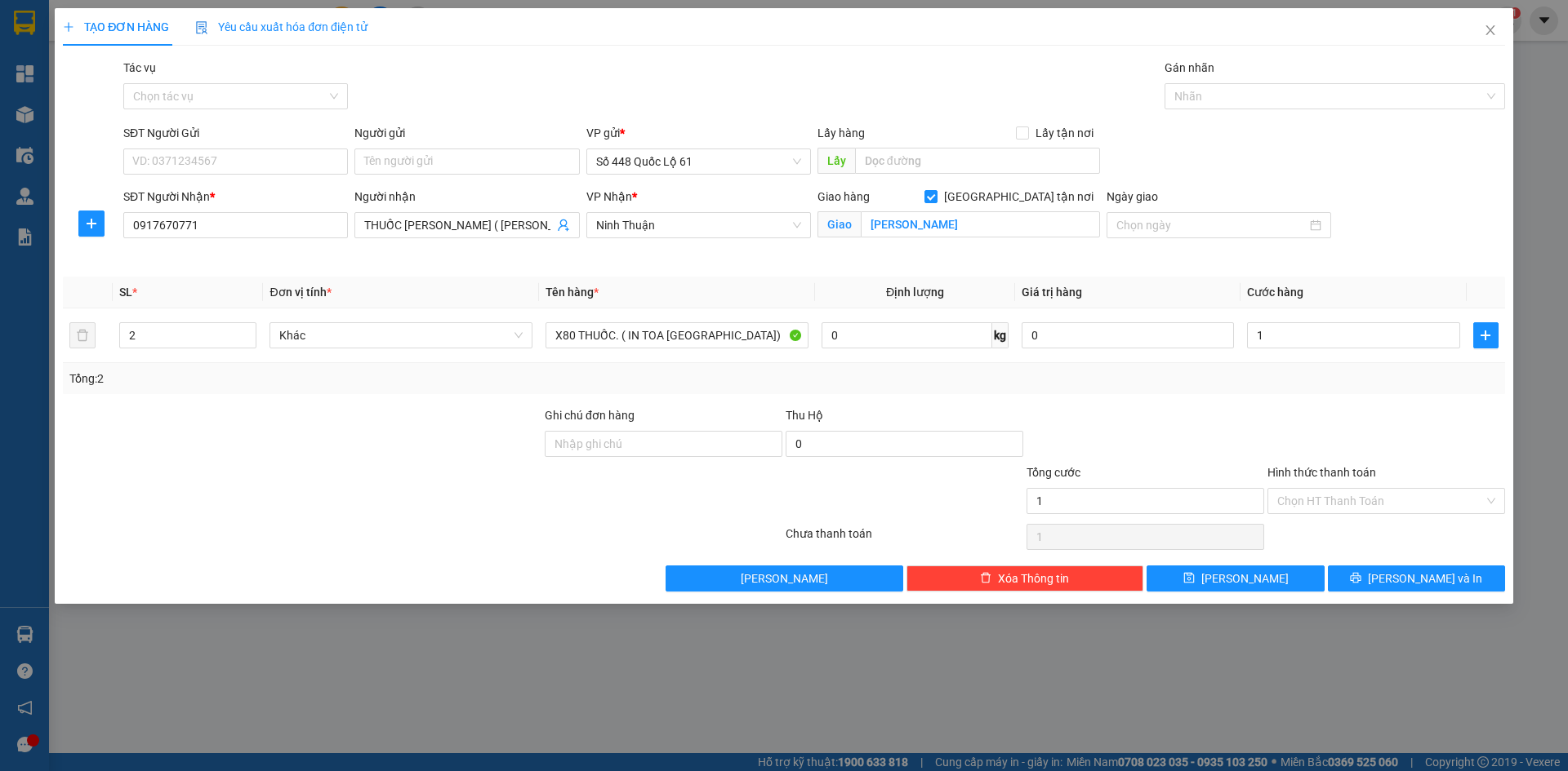
type input "1.000"
click at [1341, 446] on div at bounding box center [1386, 435] width 241 height 57
click at [1348, 515] on div "Hình thức thanh toán Chọn HT Thanh Toán" at bounding box center [1386, 492] width 238 height 57
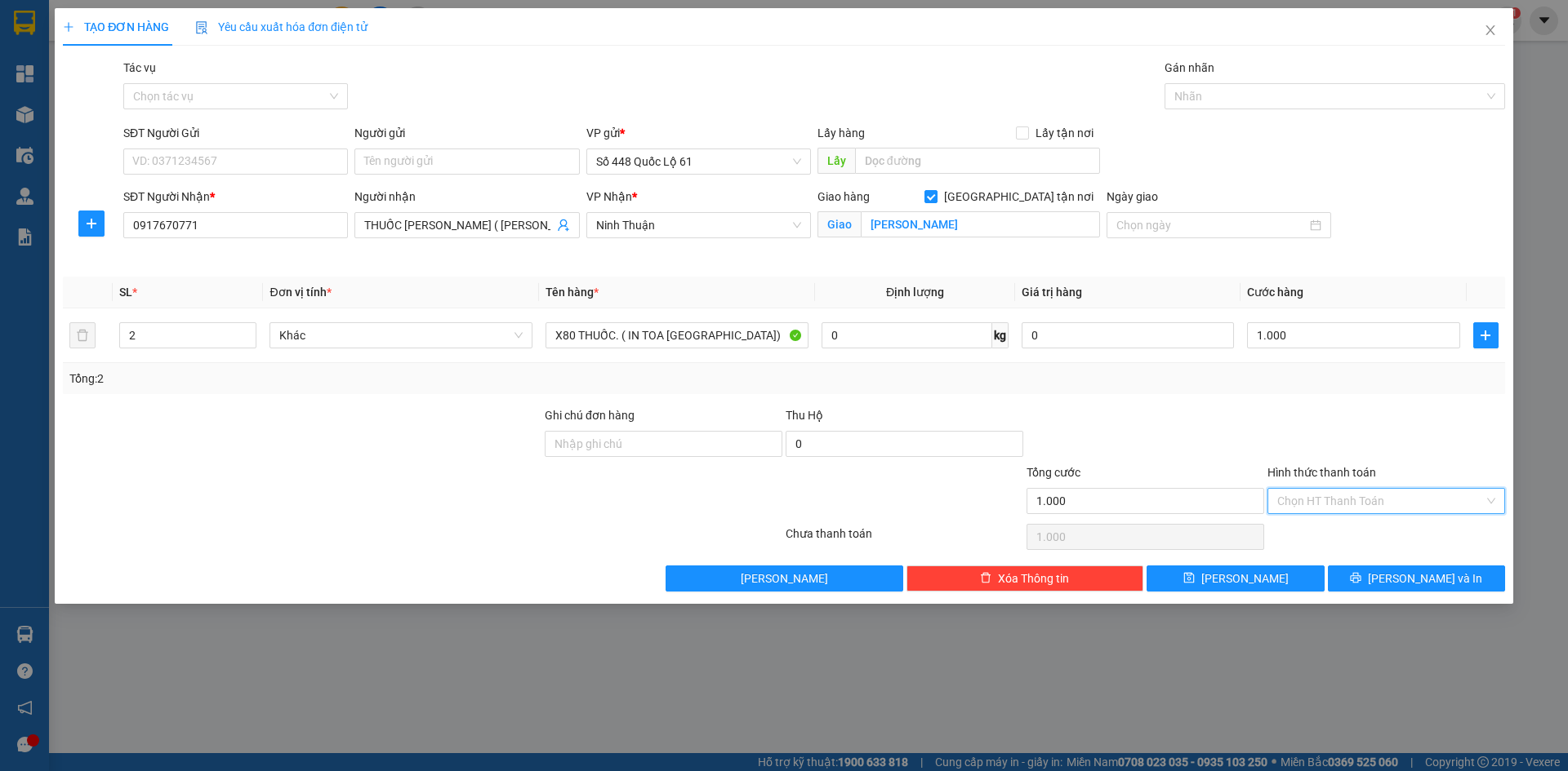
click at [1348, 507] on input "Hình thức thanh toán" at bounding box center [1380, 501] width 207 height 25
click at [1343, 525] on div "Tại văn phòng" at bounding box center [1385, 534] width 218 height 18
type input "0"
click at [1195, 582] on icon "save" at bounding box center [1188, 578] width 12 height 12
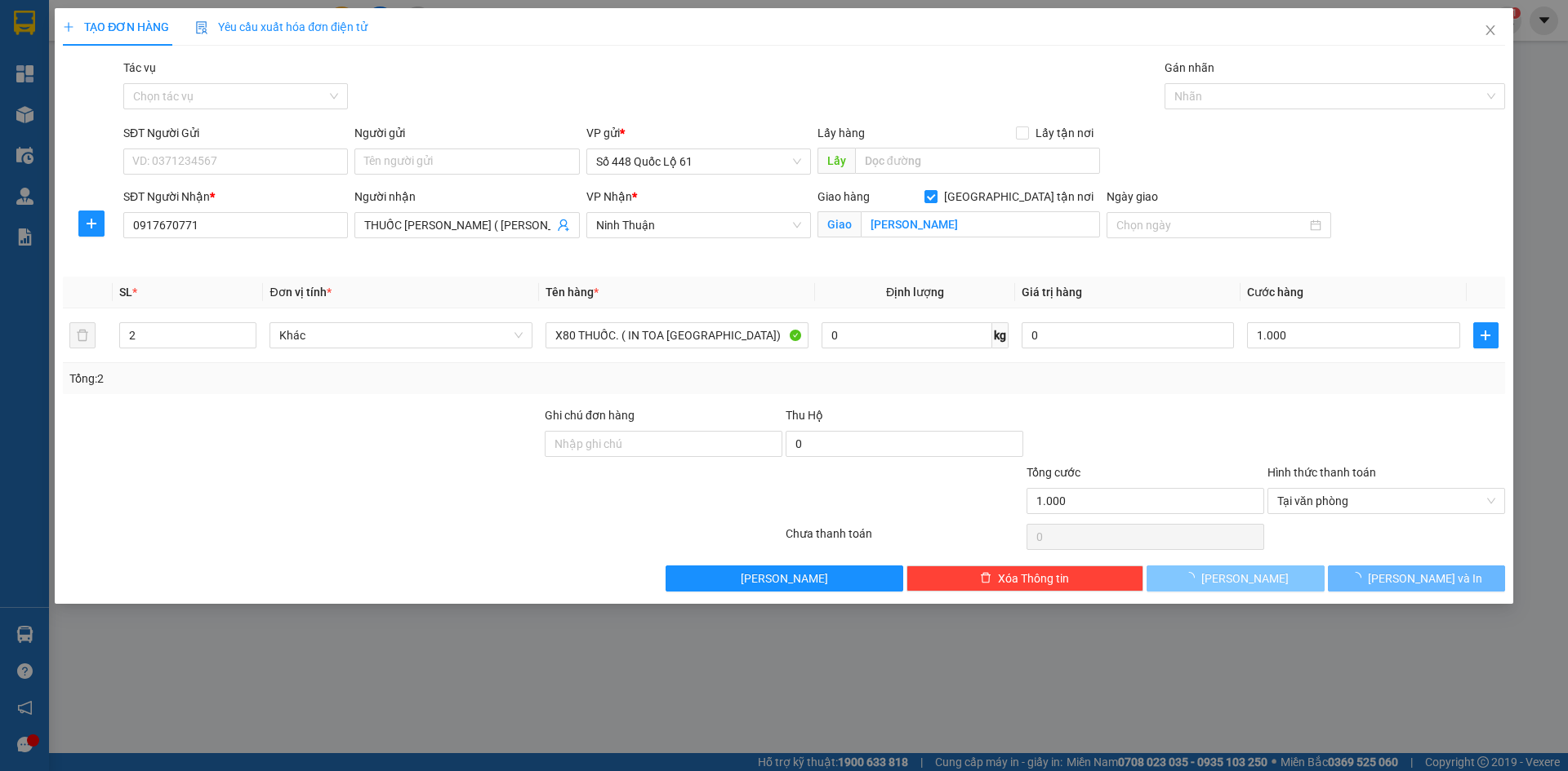
checkbox input "false"
type input "0"
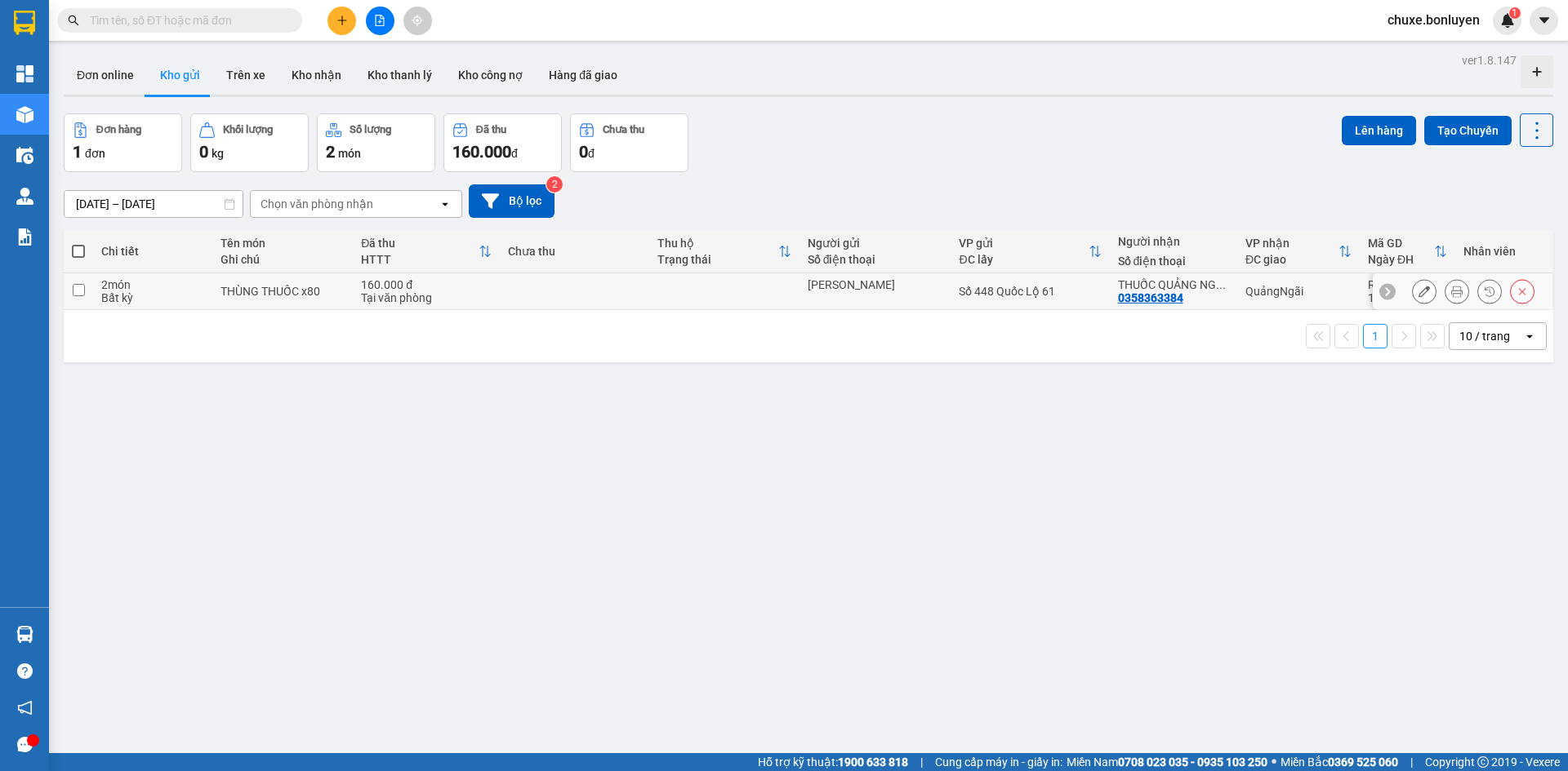
click at [1226, 291] on td "THUỐC QUẢNG NG ... 0358363384" at bounding box center [1174, 291] width 127 height 36
checkbox input "true"
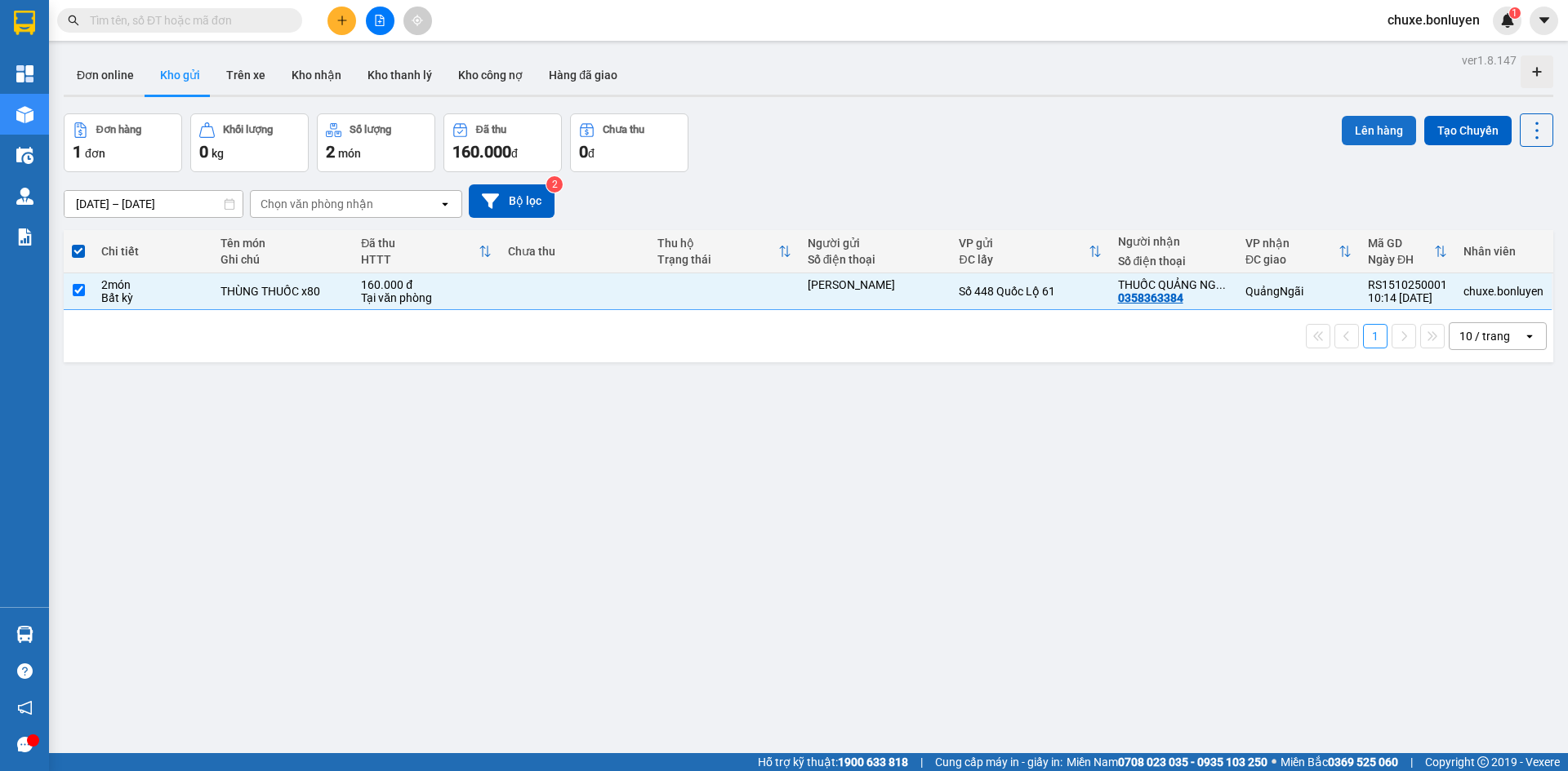
click at [1360, 128] on button "Lên hàng" at bounding box center [1379, 130] width 75 height 29
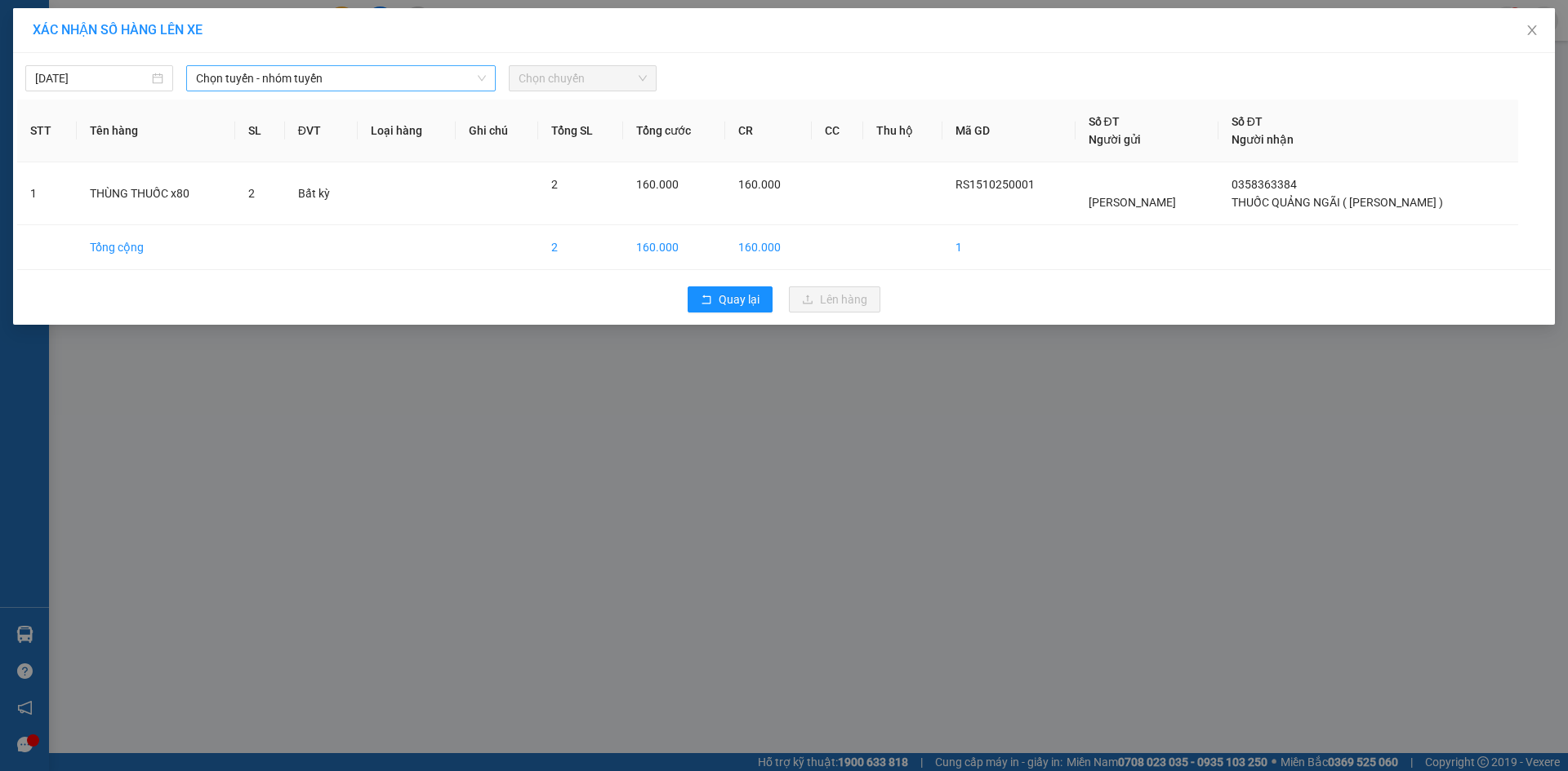
click at [255, 73] on span "Chọn tuyến - nhóm tuyến" at bounding box center [341, 78] width 290 height 25
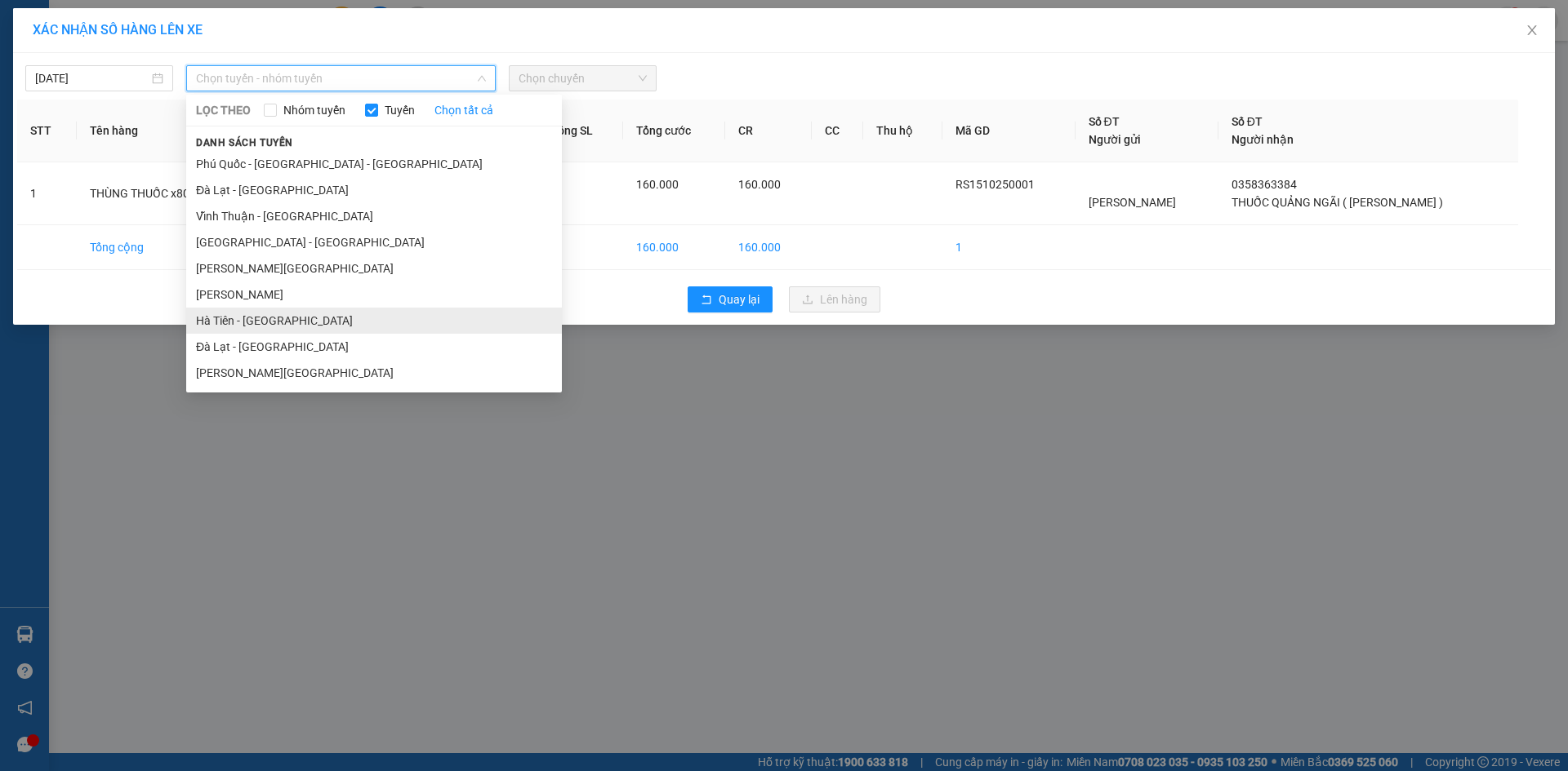
click at [255, 315] on li "Hà Tiên - [GEOGRAPHIC_DATA]" at bounding box center [373, 320] width 375 height 26
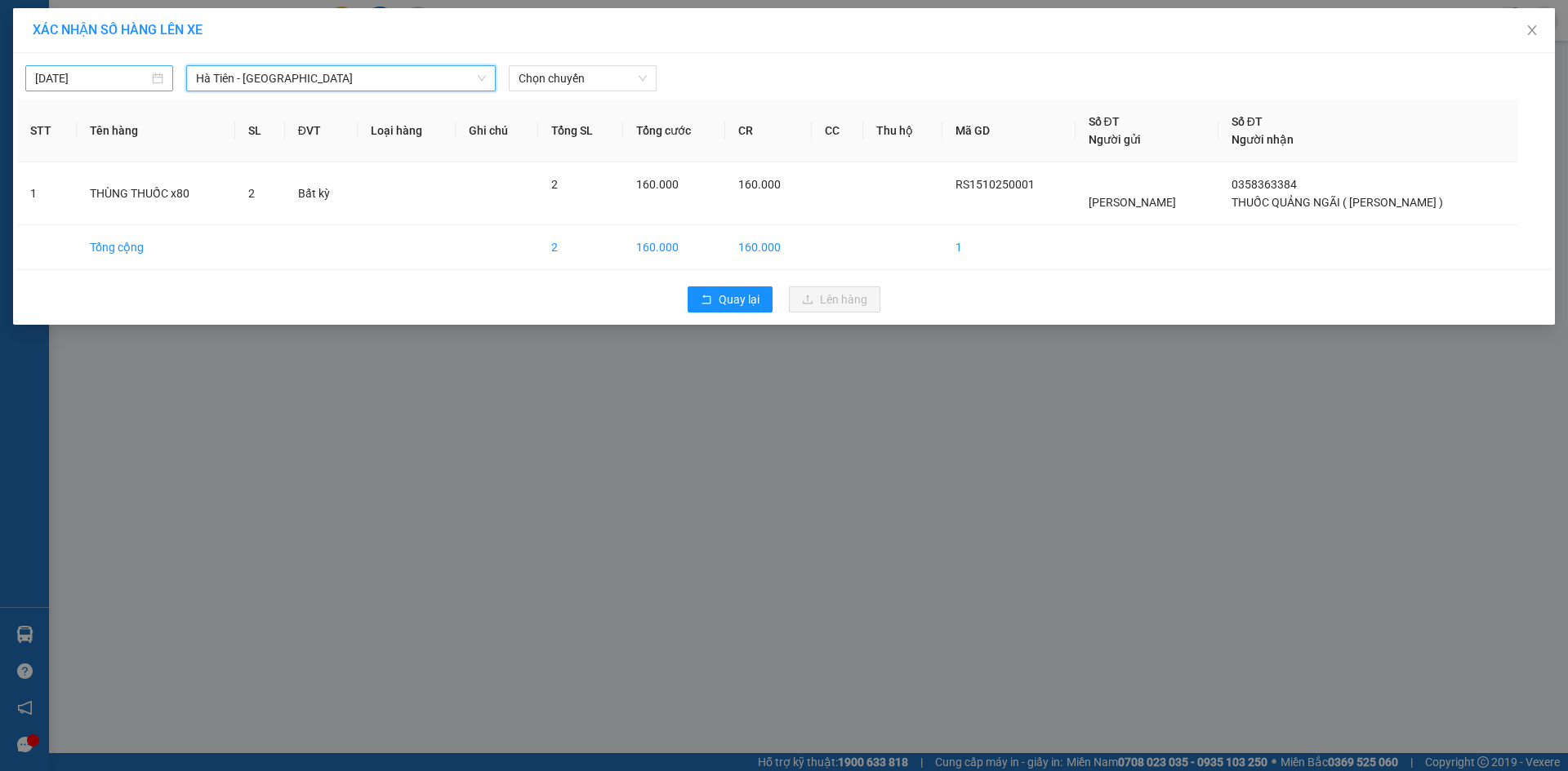
click at [158, 79] on div "[DATE]" at bounding box center [99, 78] width 128 height 18
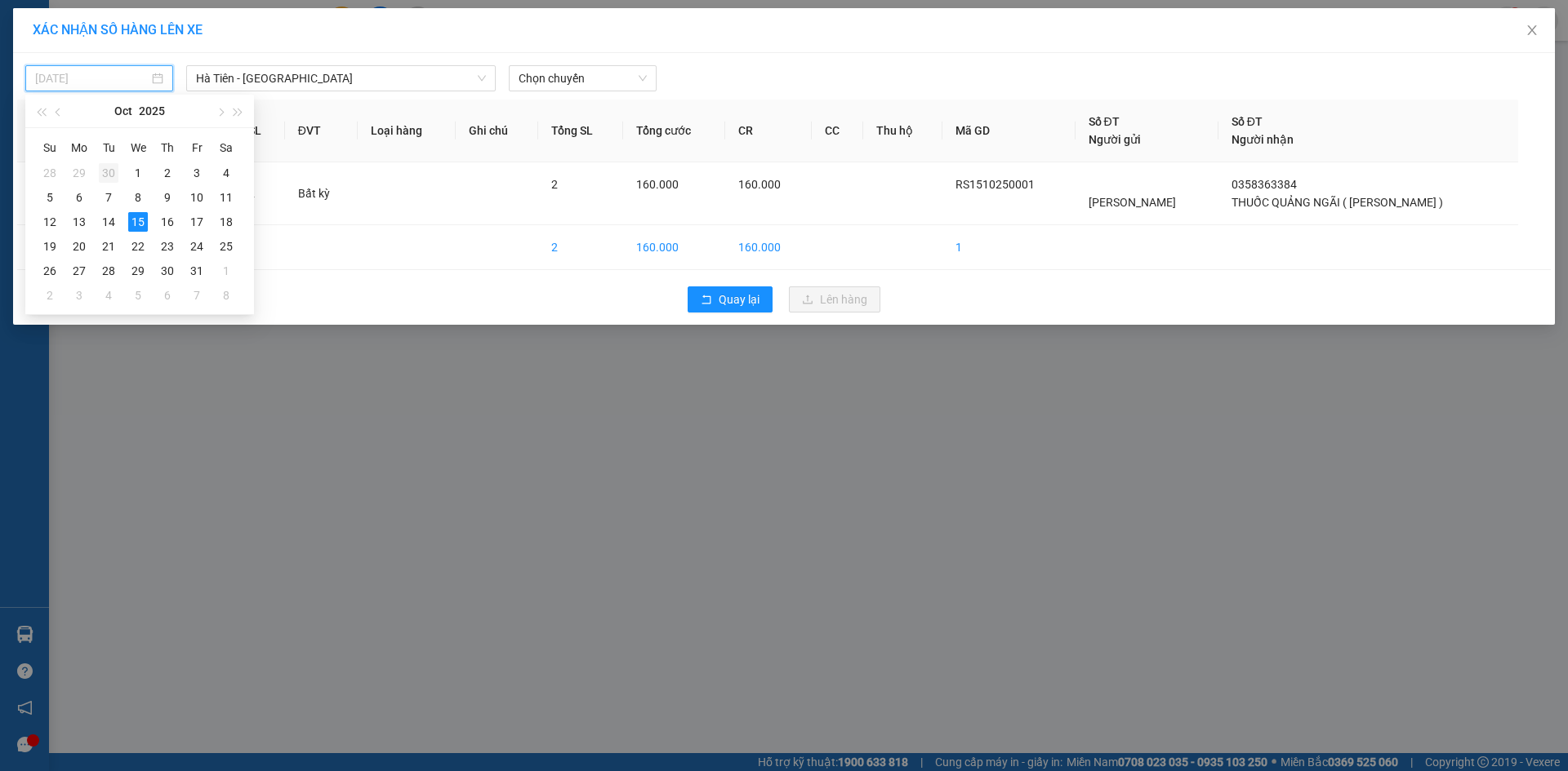
click at [112, 172] on div "30" at bounding box center [108, 173] width 20 height 20
type input "[DATE]"
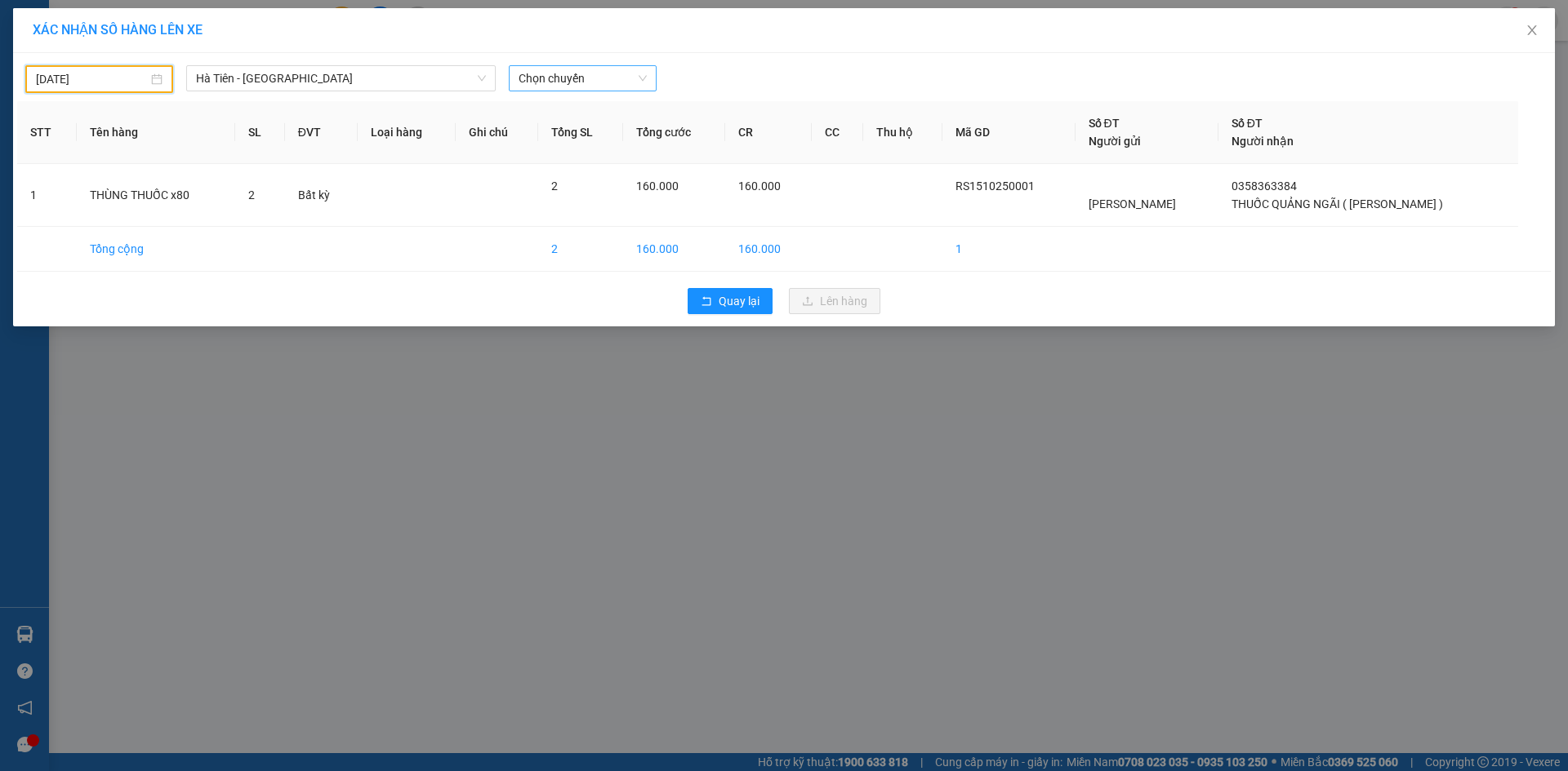
click at [629, 79] on span "Chọn chuyến" at bounding box center [582, 78] width 128 height 25
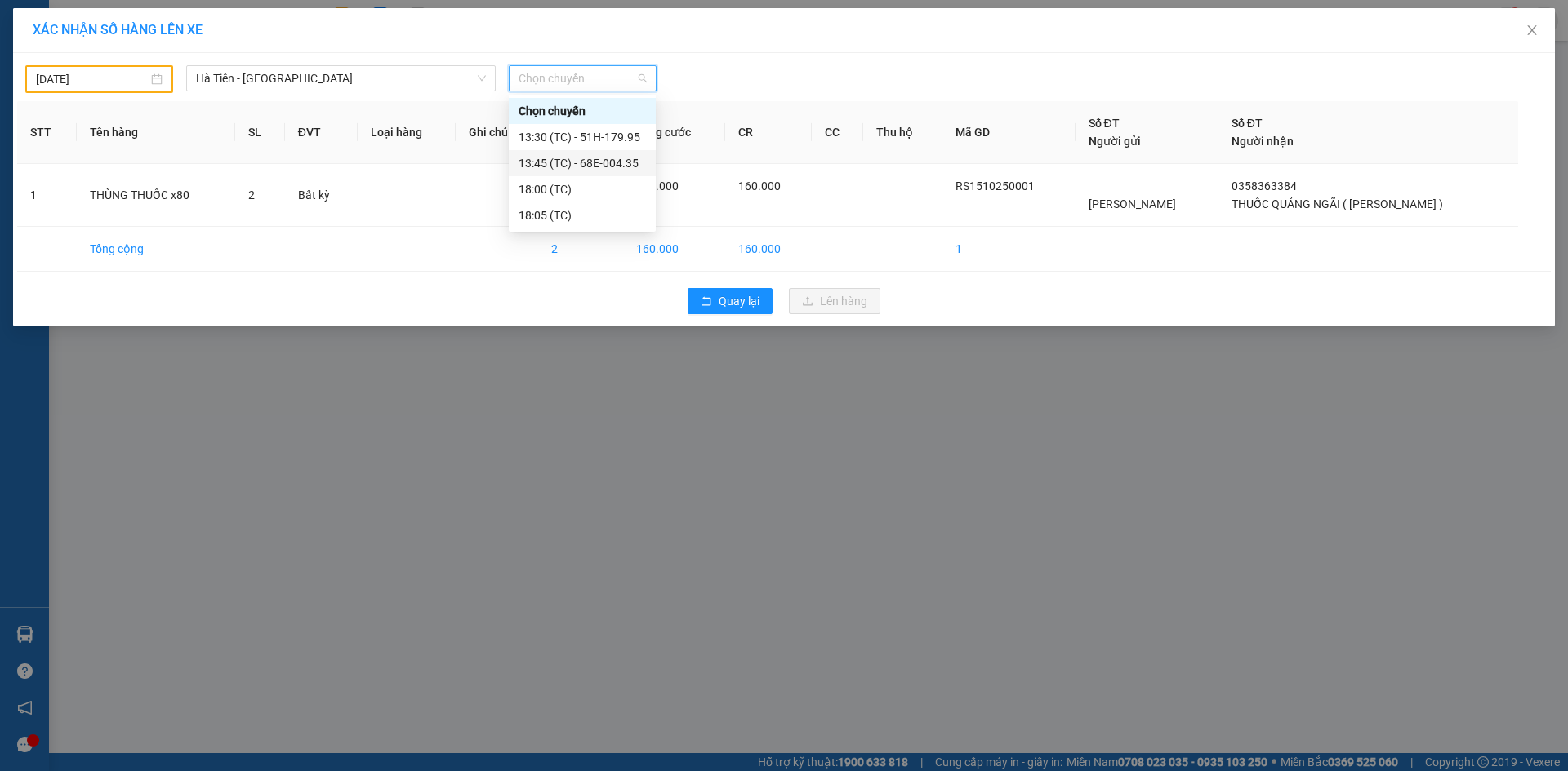
click at [596, 157] on div "13:45 (TC) - 68E-004.35" at bounding box center [582, 163] width 127 height 18
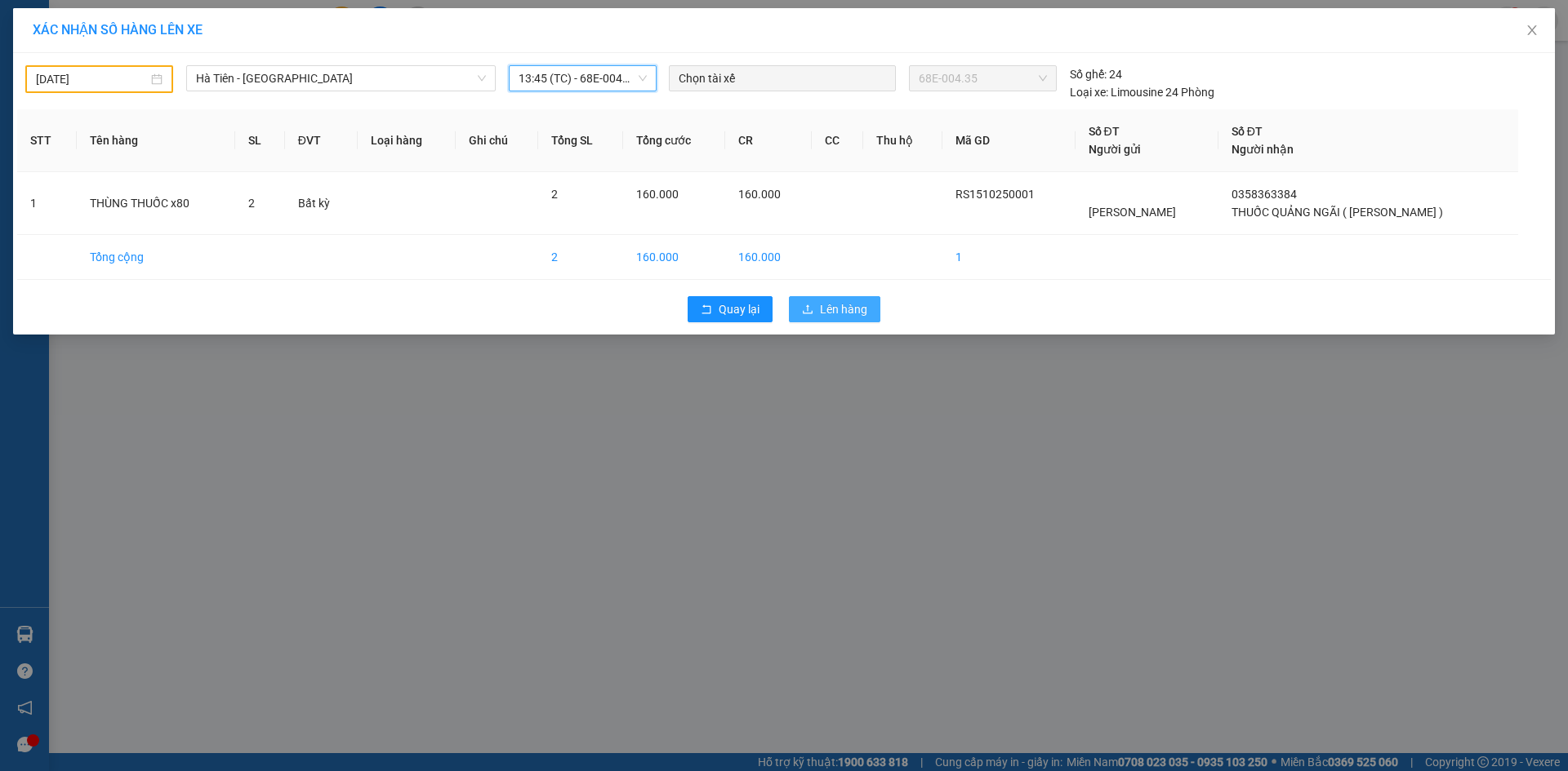
click at [813, 300] on button "Lên hàng" at bounding box center [834, 309] width 91 height 26
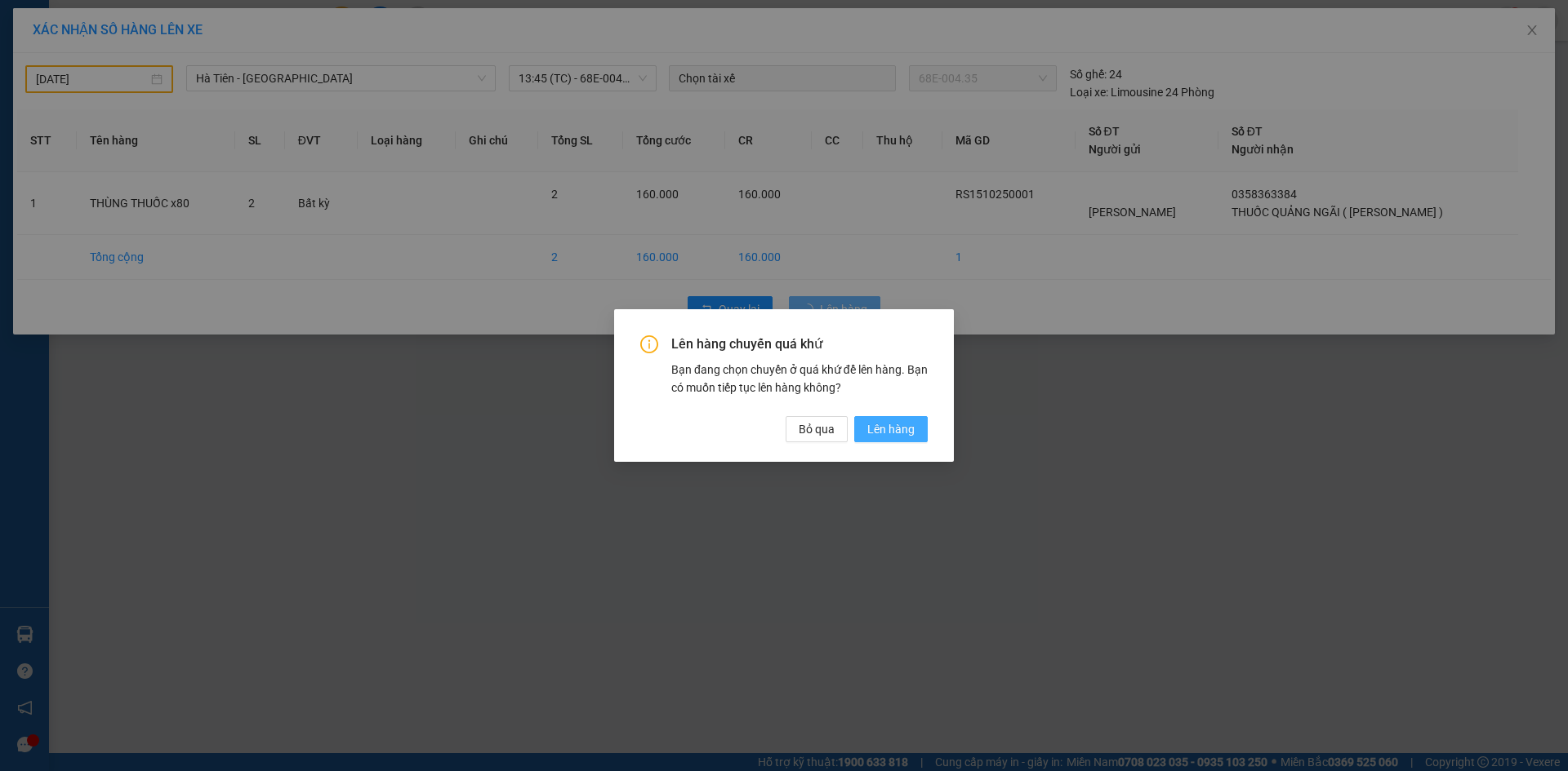
click at [897, 438] on span "Lên hàng" at bounding box center [891, 430] width 47 height 18
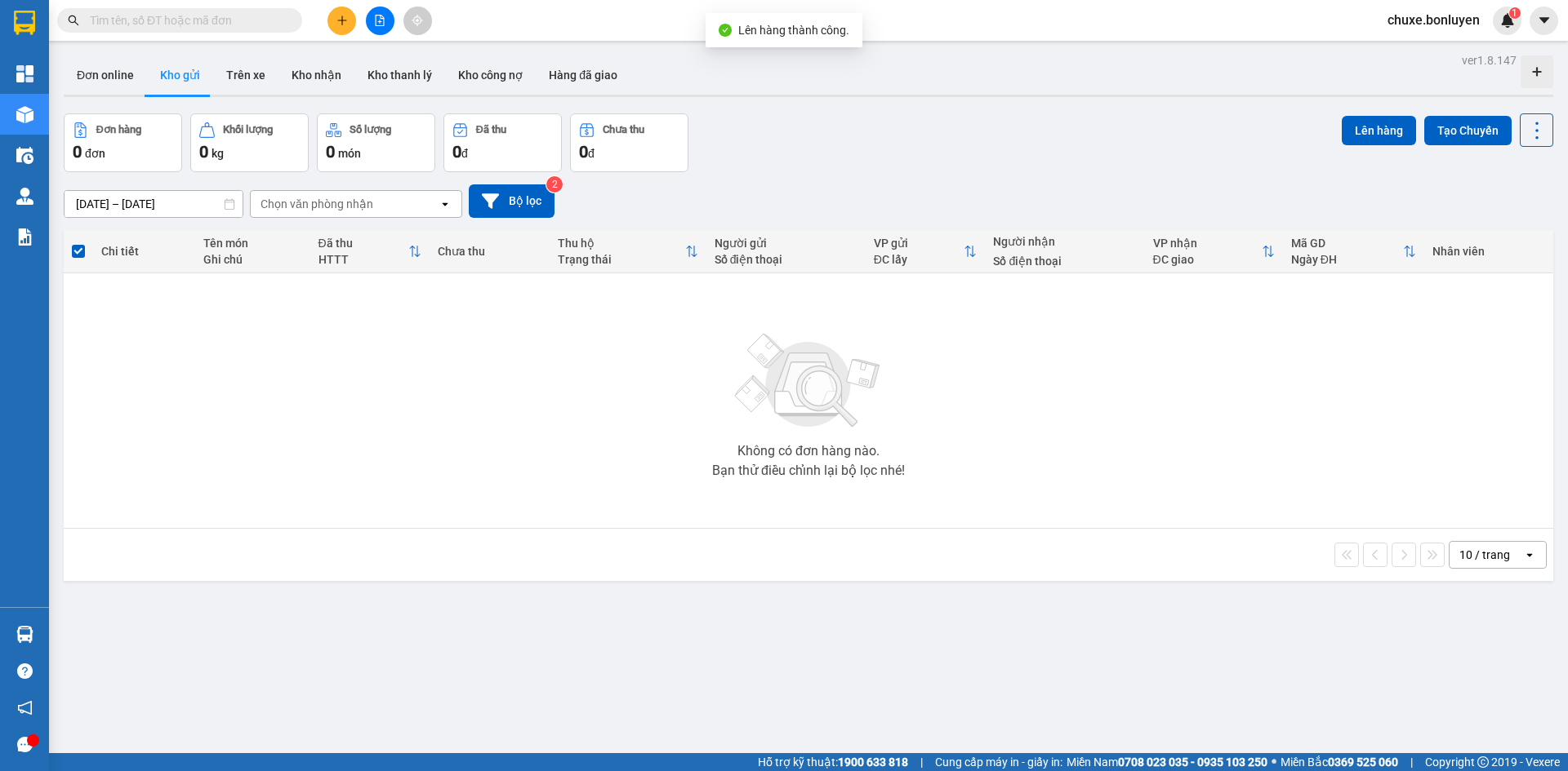
click at [222, 23] on input "text" at bounding box center [187, 21] width 193 height 18
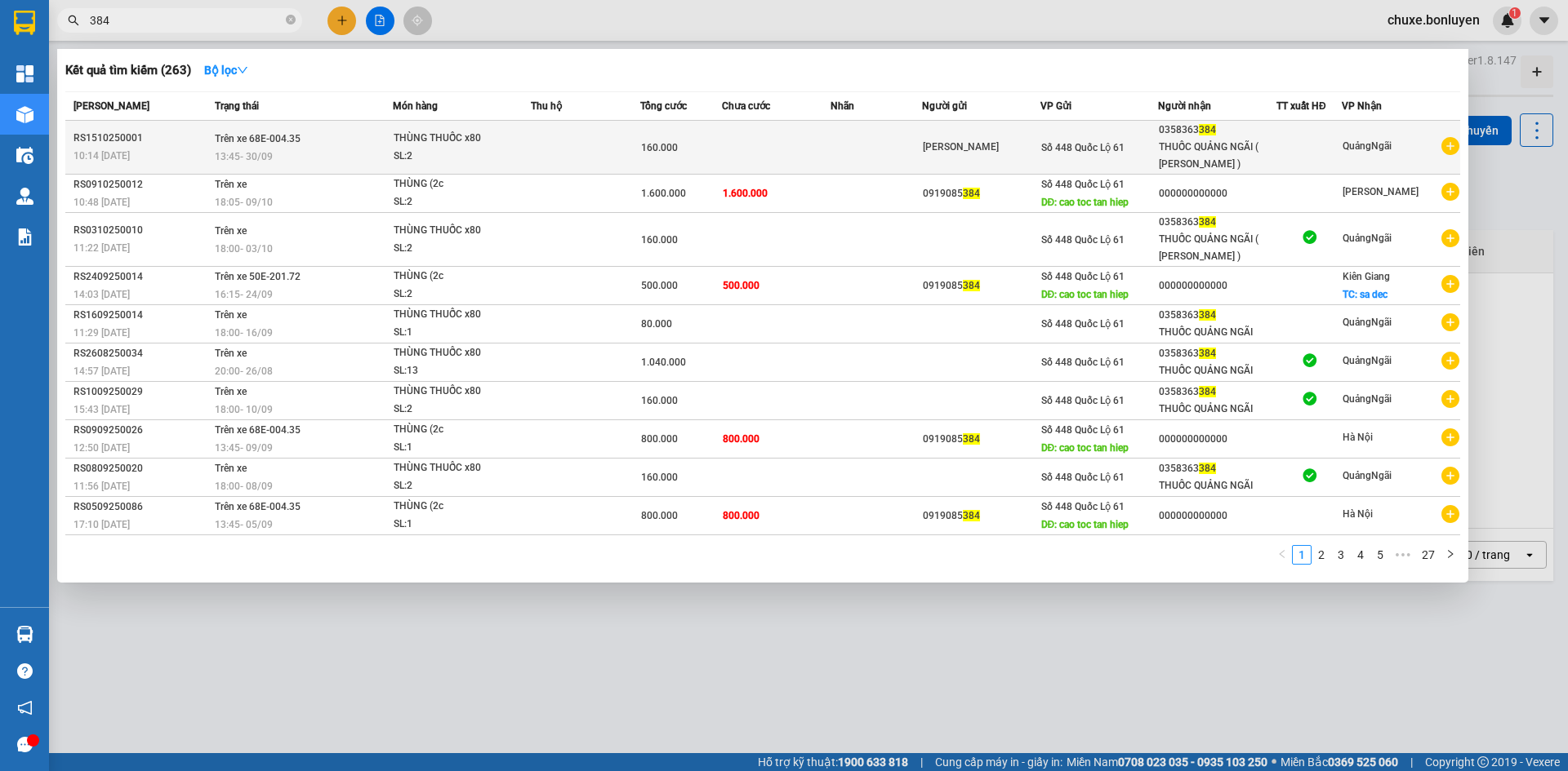
type input "384"
click at [1311, 151] on div at bounding box center [1308, 147] width 64 height 17
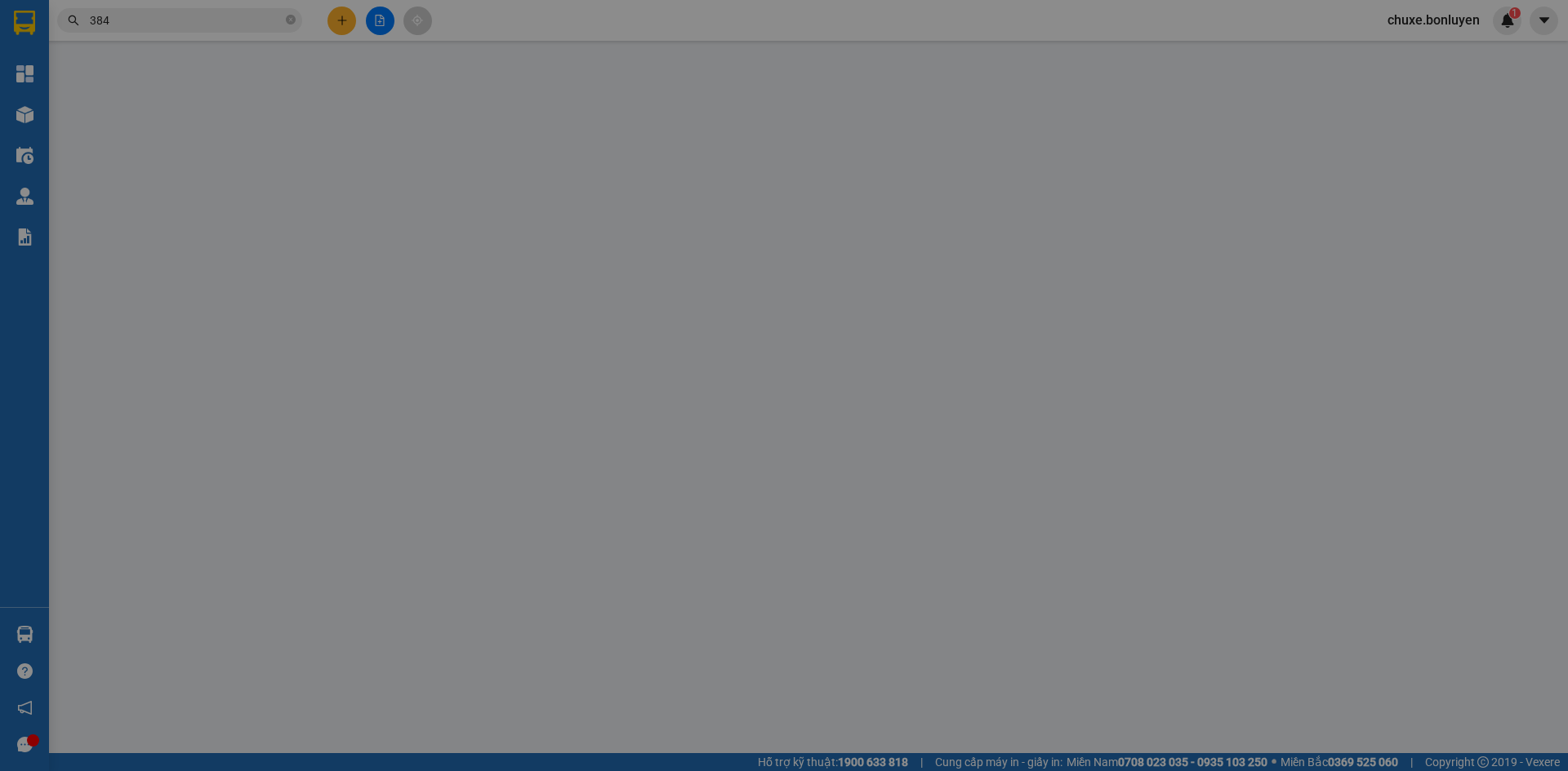
type input "[PERSON_NAME]"
type input "0358363384"
type input "THUỐC QUẢNG NGÃI ( [PERSON_NAME] )"
type input "160.000"
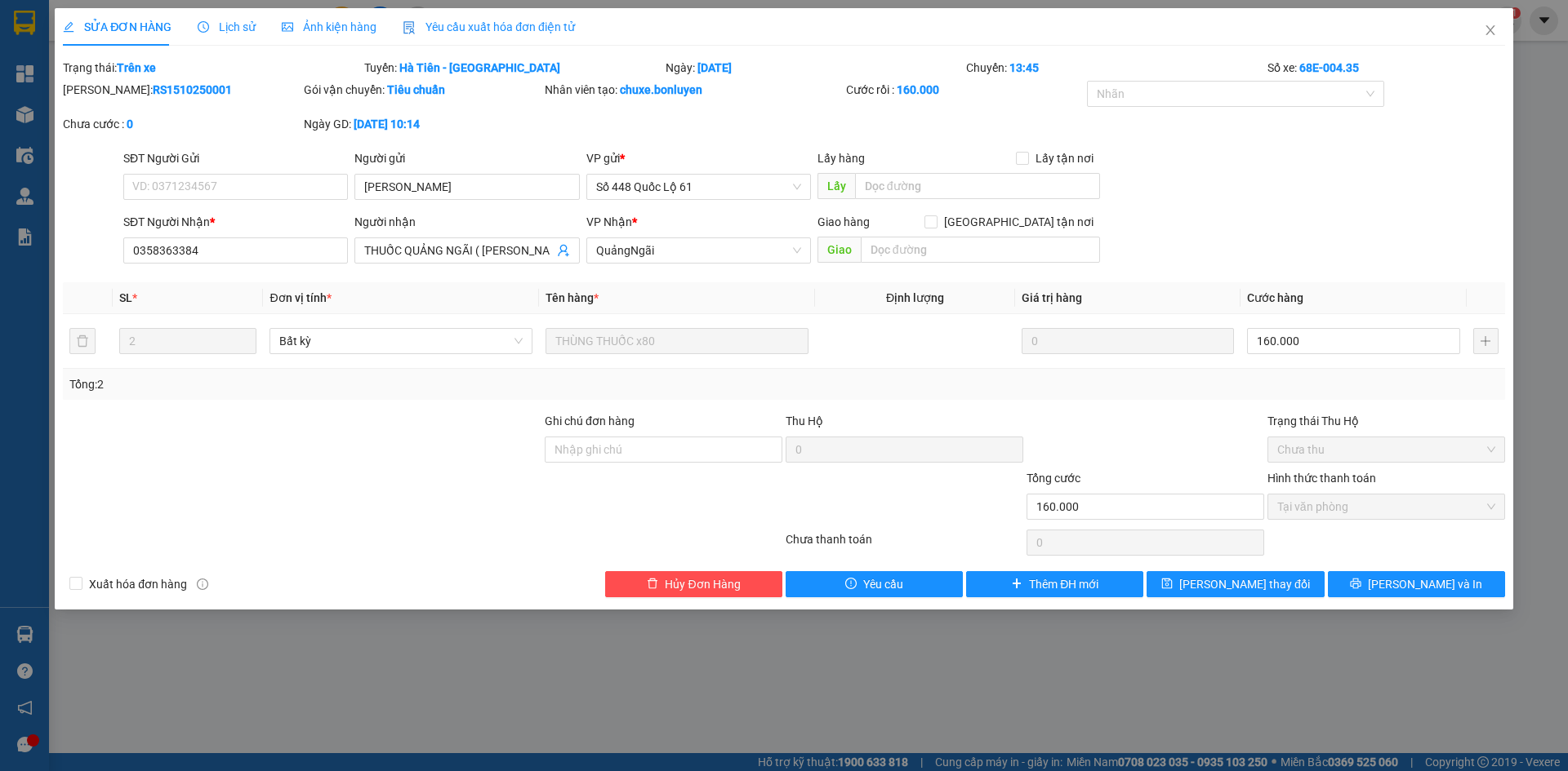
click at [519, 30] on span "Yêu cầu xuất hóa đơn điện tử" at bounding box center [488, 26] width 172 height 13
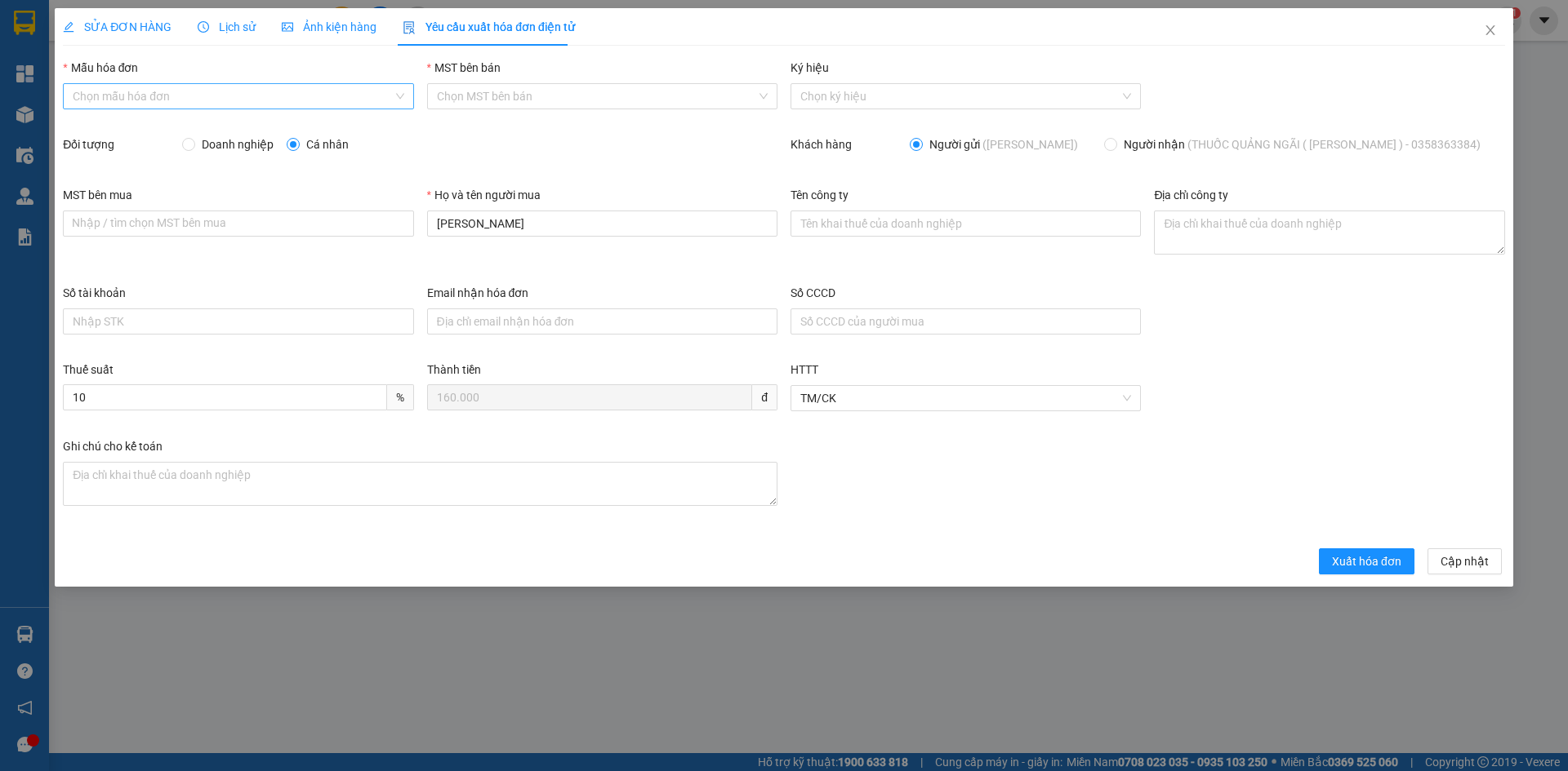
click at [265, 103] on input "Mẫu hóa đơn" at bounding box center [232, 96] width 320 height 25
click at [251, 130] on div "HÓA ĐƠN HÀNG" at bounding box center [238, 129] width 331 height 18
type input "8"
click at [97, 147] on label "Đối tượng" at bounding box center [88, 145] width 51 height 13
click at [179, 143] on div "Đối tượng" at bounding box center [122, 147] width 119 height 25
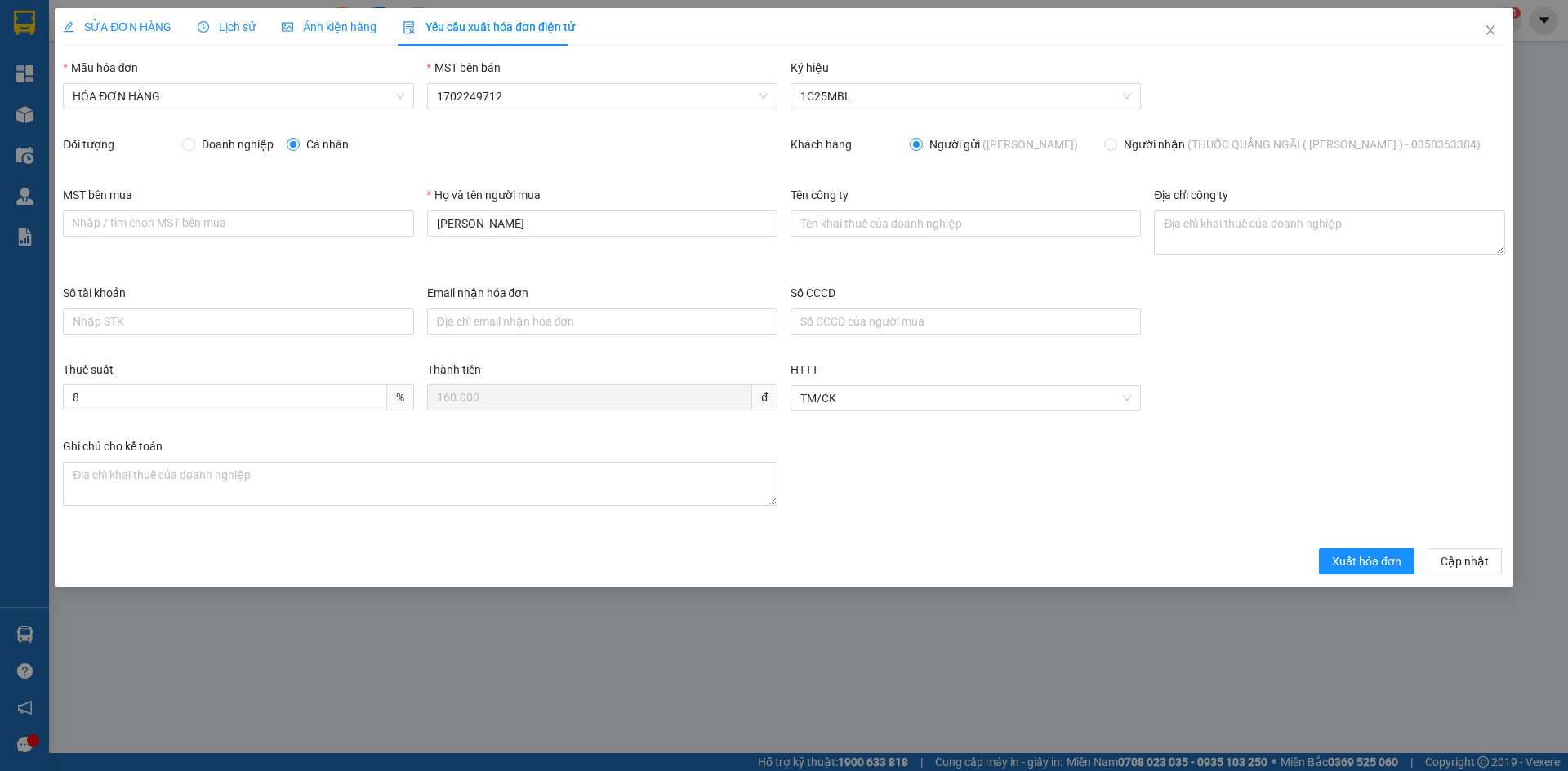
click at [195, 146] on span "Doanh nghiệp" at bounding box center [237, 145] width 85 height 18
click at [194, 146] on input "Doanh nghiệp" at bounding box center [188, 144] width 12 height 12
radio input "true"
radio input "false"
click at [178, 226] on input "MST bên mua" at bounding box center [238, 223] width 351 height 26
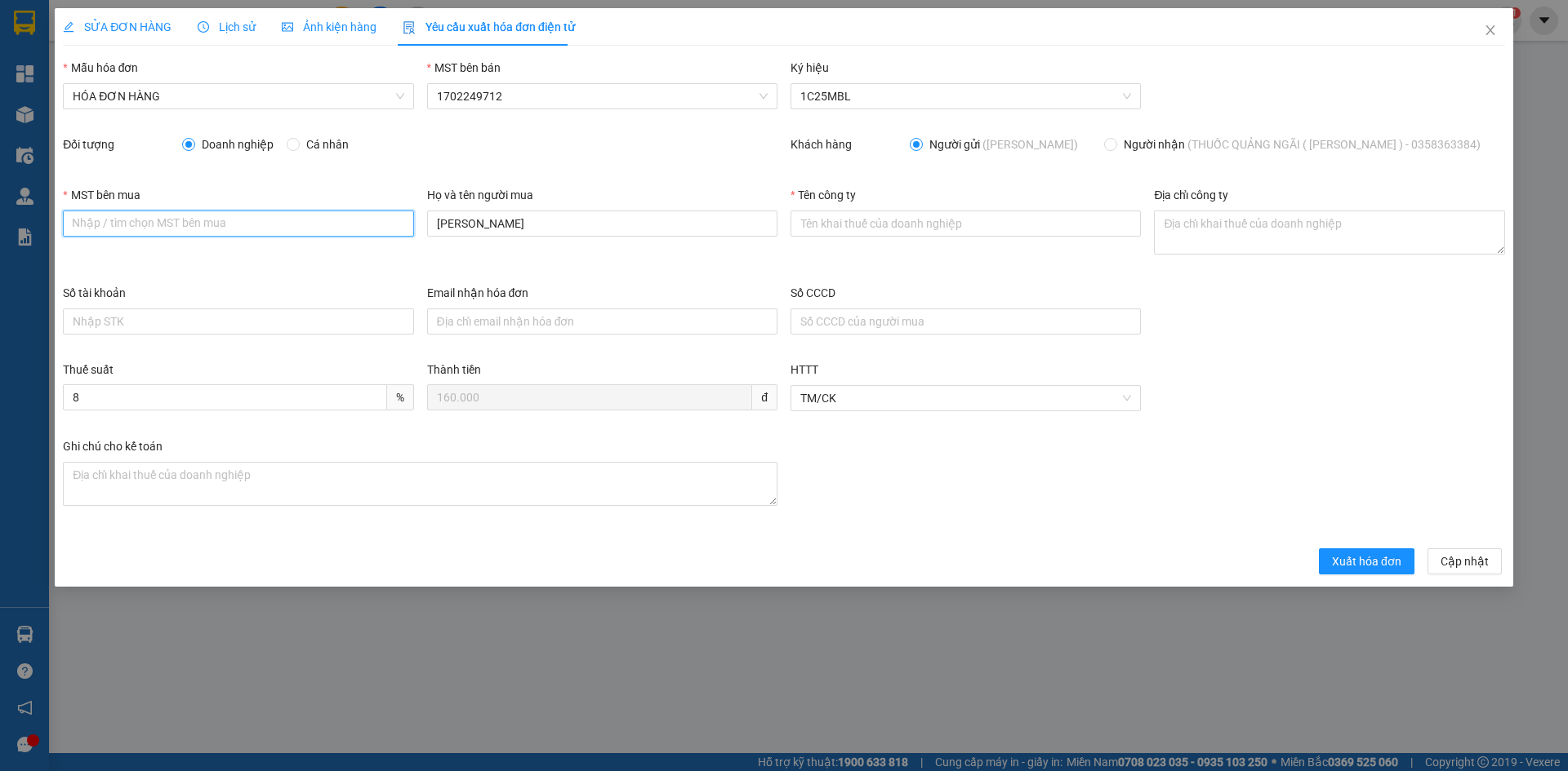
click at [178, 227] on input "MST bên mua" at bounding box center [238, 223] width 351 height 26
click at [239, 279] on div "MST bên mua Nhập / tìm chọn MST bên mua" at bounding box center [238, 235] width 363 height 98
click at [311, 219] on input "MST bên mua" at bounding box center [238, 223] width 351 height 26
click at [311, 259] on div "MST bên mua Nhập / tìm chọn MST bên mua" at bounding box center [238, 235] width 363 height 98
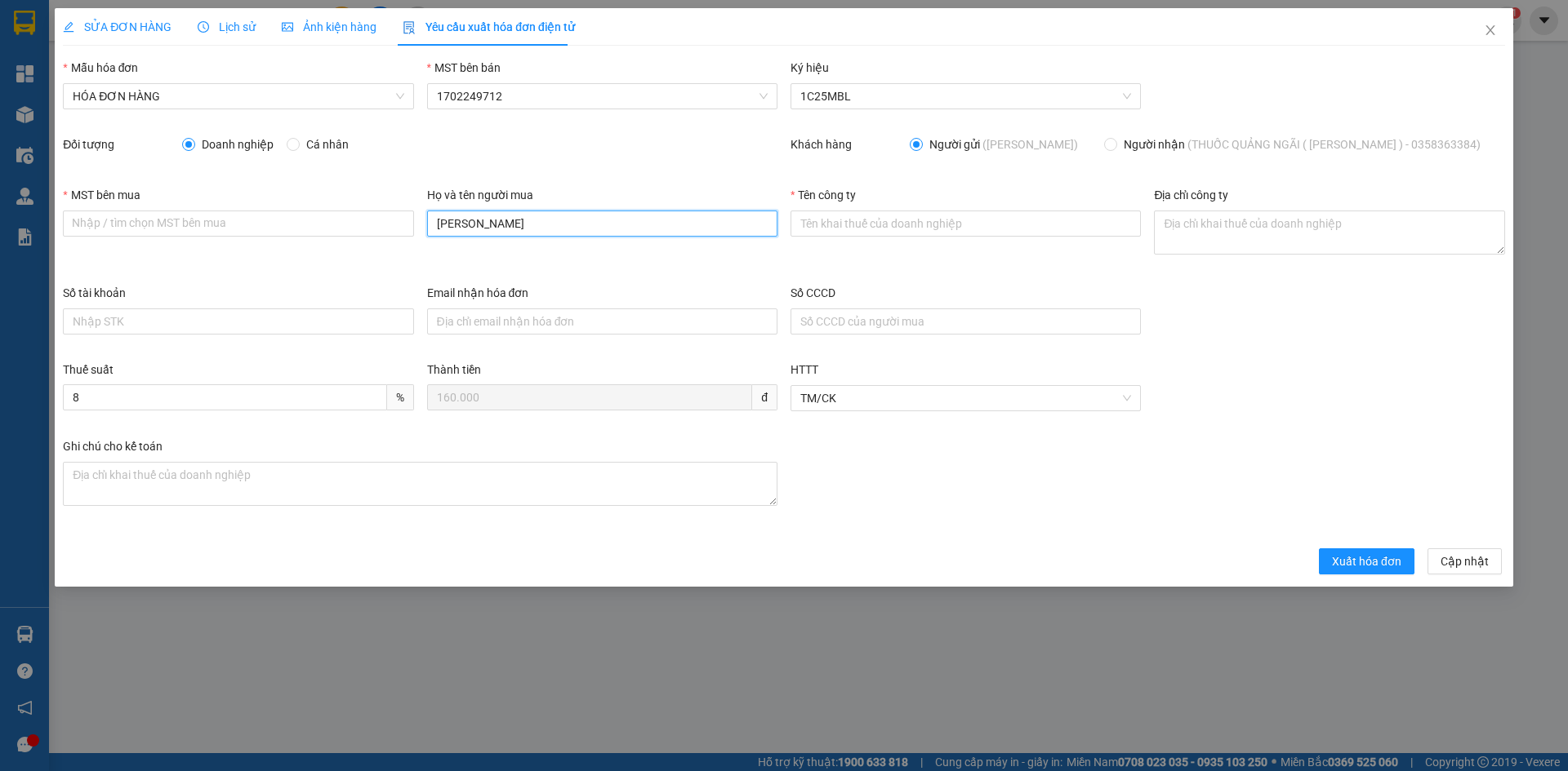
click at [487, 225] on input "[PERSON_NAME]" at bounding box center [602, 223] width 351 height 26
drag, startPoint x: 537, startPoint y: 229, endPoint x: 137, endPoint y: 241, distance: 400.2
click at [137, 241] on div "MST bên mua Nhập / tìm chọn MST bên mua Họ và tên người mua MINH LONG Tên công …" at bounding box center [784, 235] width 1455 height 98
paste input "Ũ"
type input "[PERSON_NAME]"
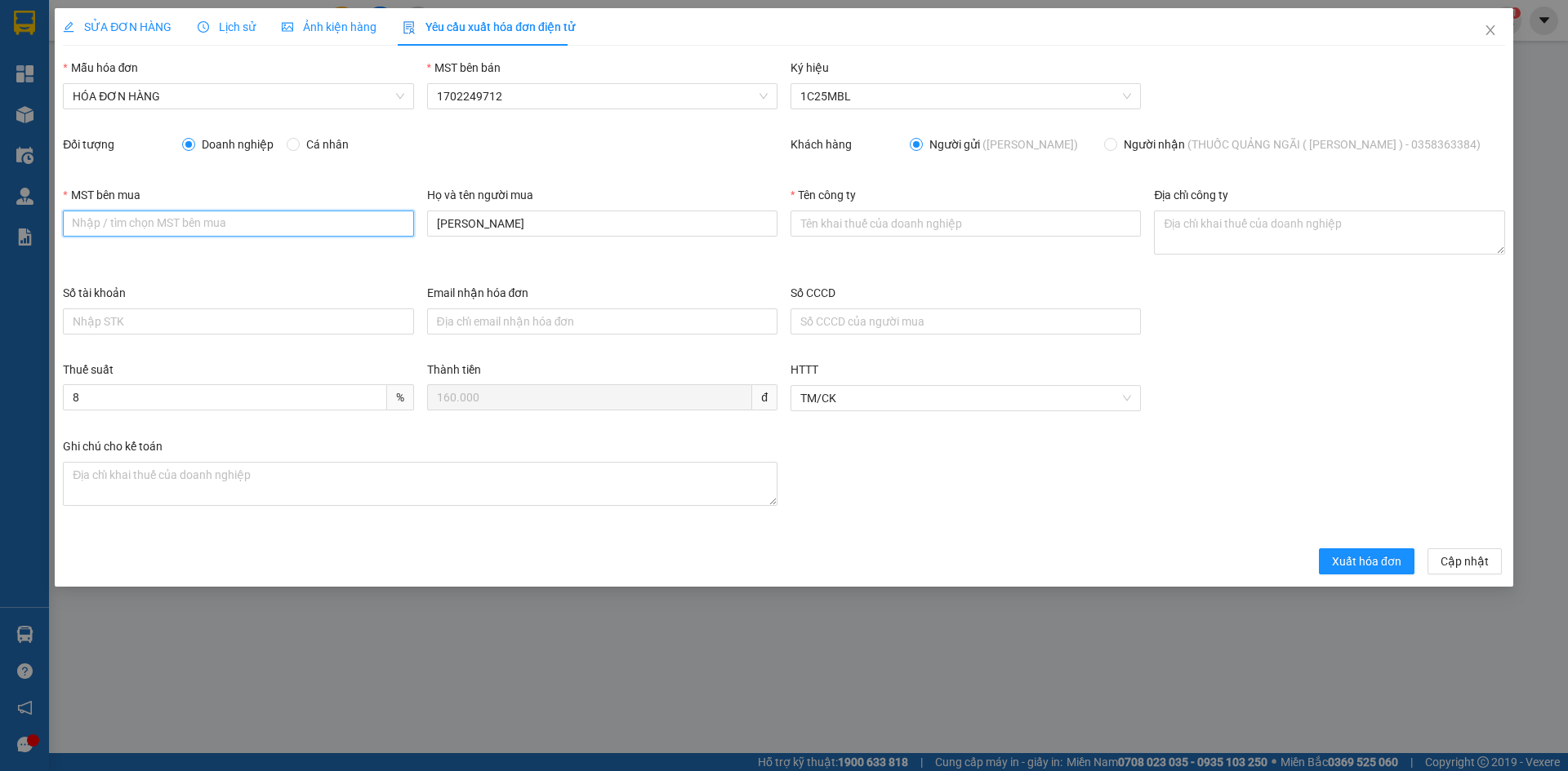
click at [236, 218] on input "MST bên mua" at bounding box center [238, 223] width 351 height 26
type input "1"
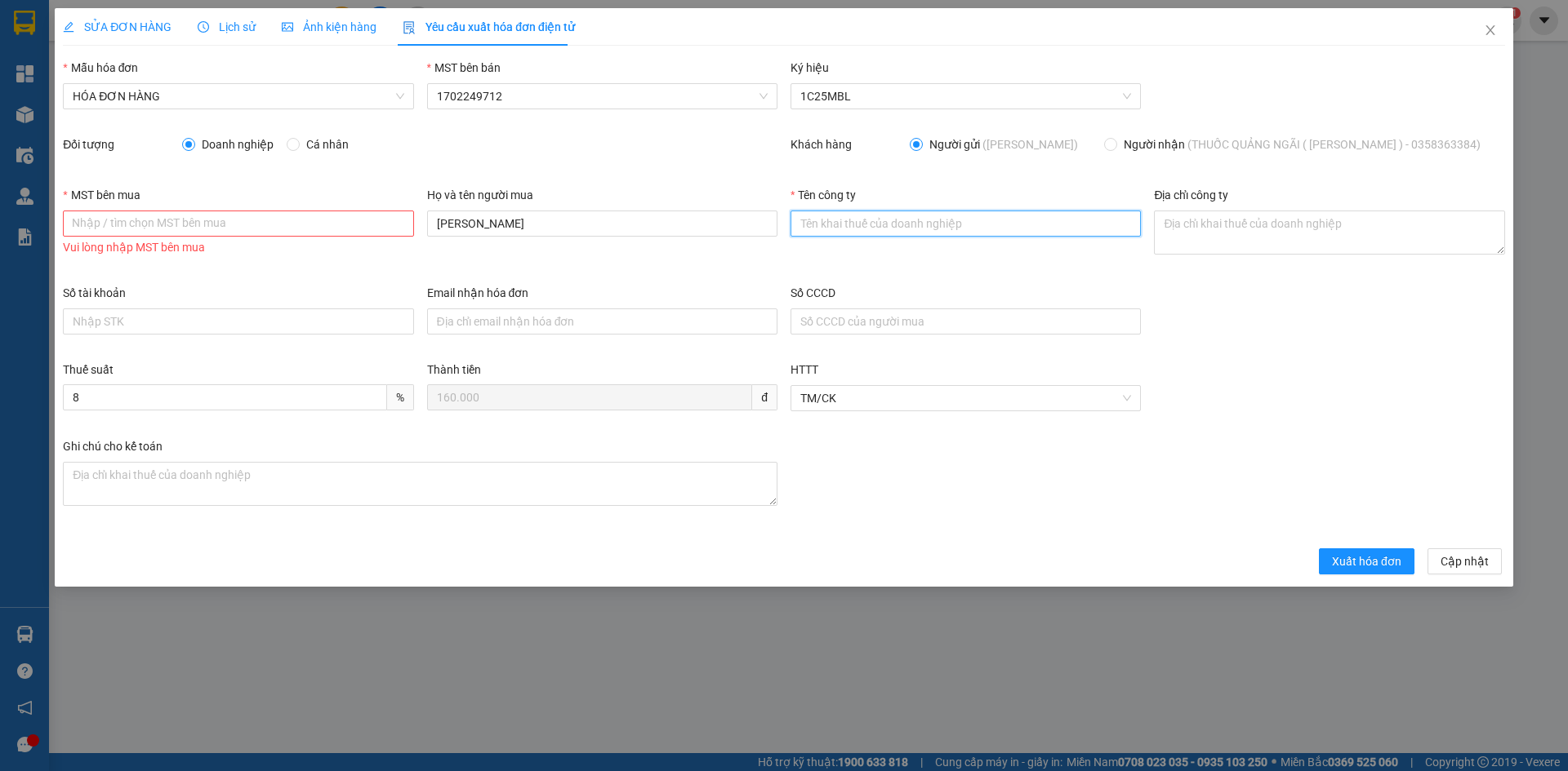
click at [878, 231] on input "Tên công ty" at bounding box center [965, 223] width 351 height 26
type input "CÔNG TY TRÁCH NHIỆM HỮU HẠN MINH LONG AGRO"
click at [219, 220] on input "MST bên mua" at bounding box center [238, 223] width 351 height 26
click at [214, 295] on div "Số tài khoản" at bounding box center [238, 296] width 351 height 25
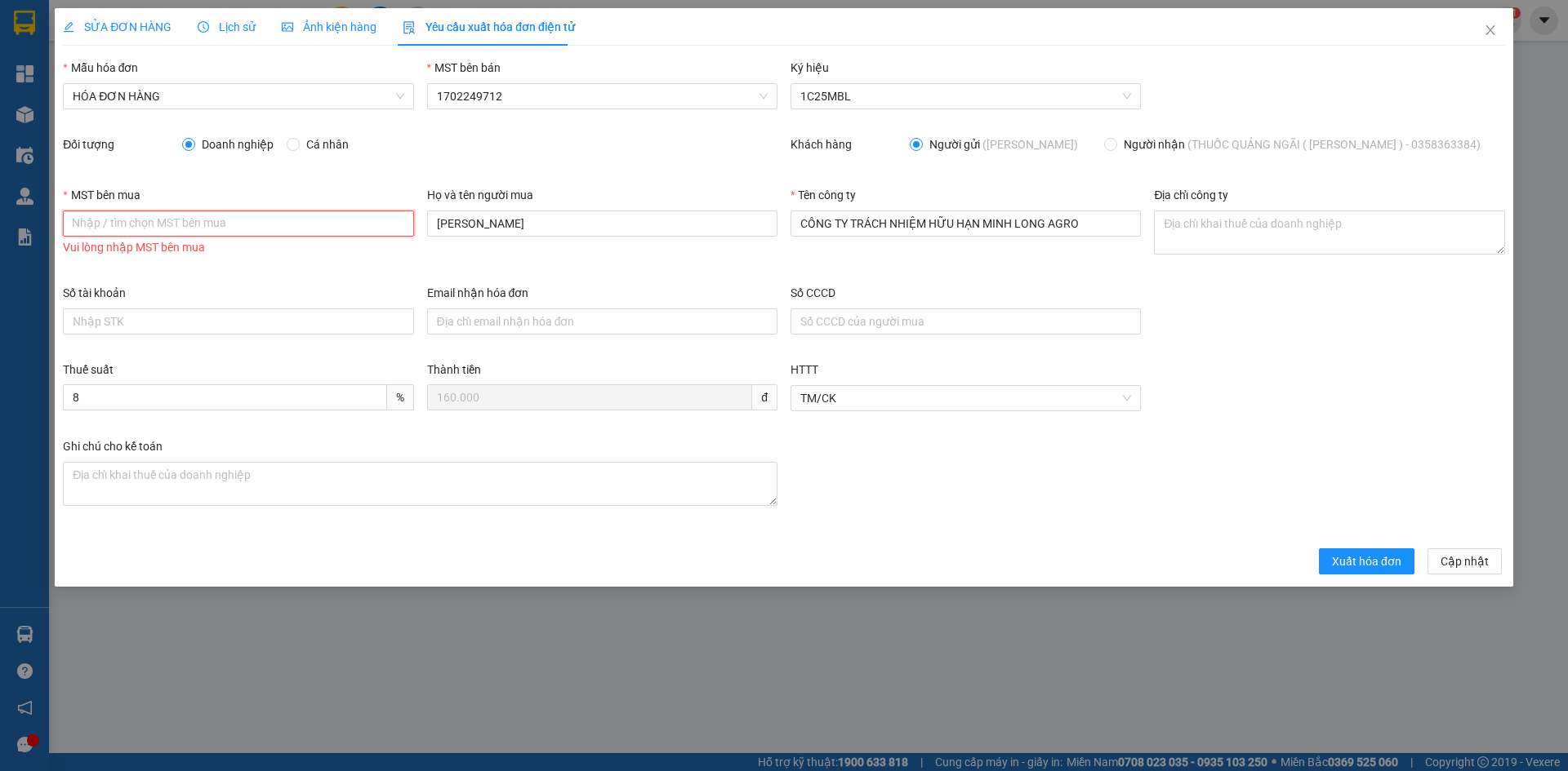
click at [225, 226] on input "MST bên mua" at bounding box center [238, 223] width 351 height 26
type input "1702206772"
click at [209, 296] on div "Số tài khoản" at bounding box center [238, 296] width 351 height 25
click at [579, 261] on div "Họ và tên người mua [PERSON_NAME]" at bounding box center [602, 235] width 363 height 98
click at [299, 222] on input "1702206772" at bounding box center [238, 223] width 351 height 26
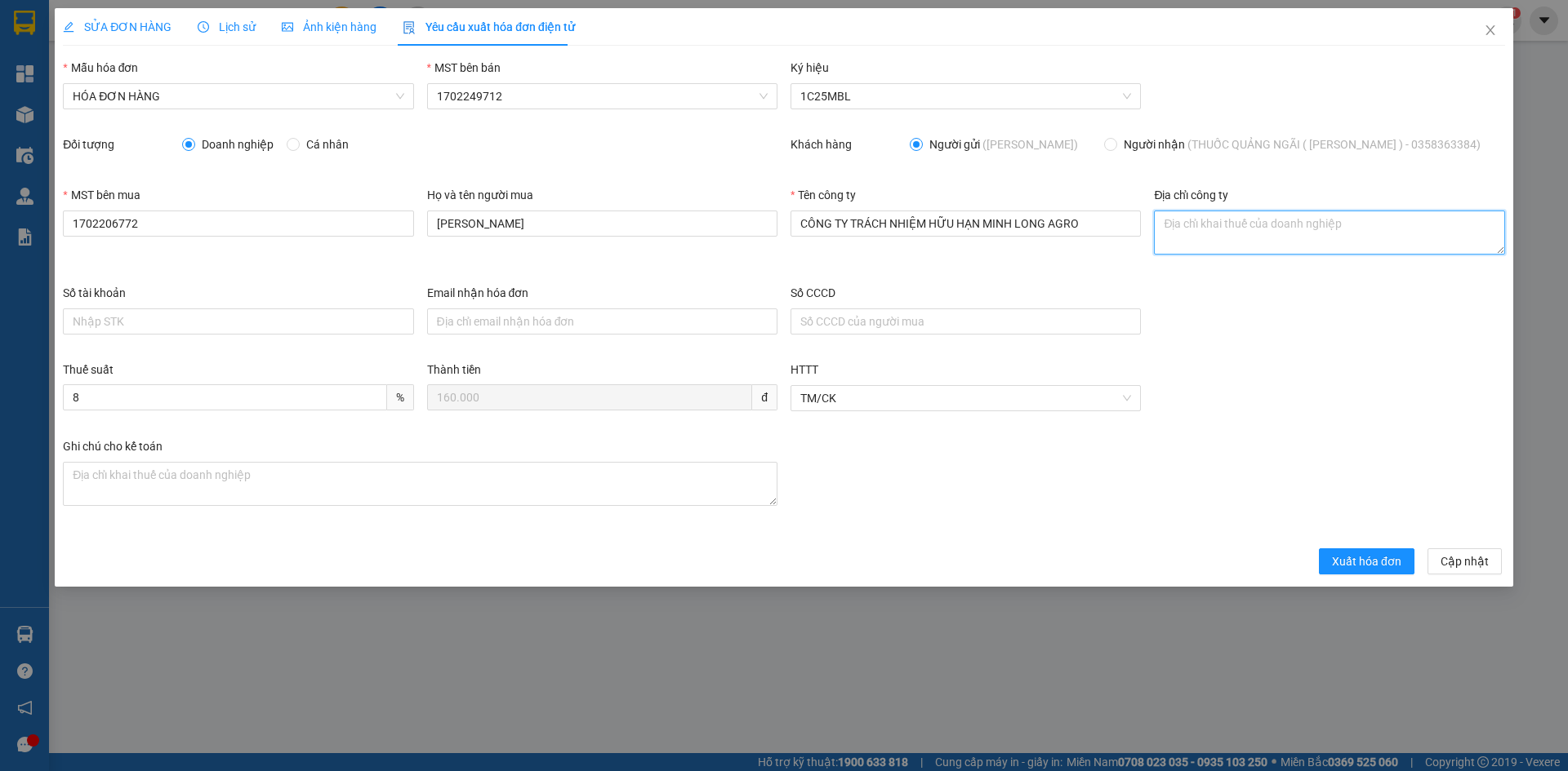
click at [1260, 226] on textarea "Địa chỉ công ty" at bounding box center [1329, 232] width 351 height 44
paste textarea "Ô"
paste textarea "Ố"
paste textarea "Â"
paste textarea "ẤP"
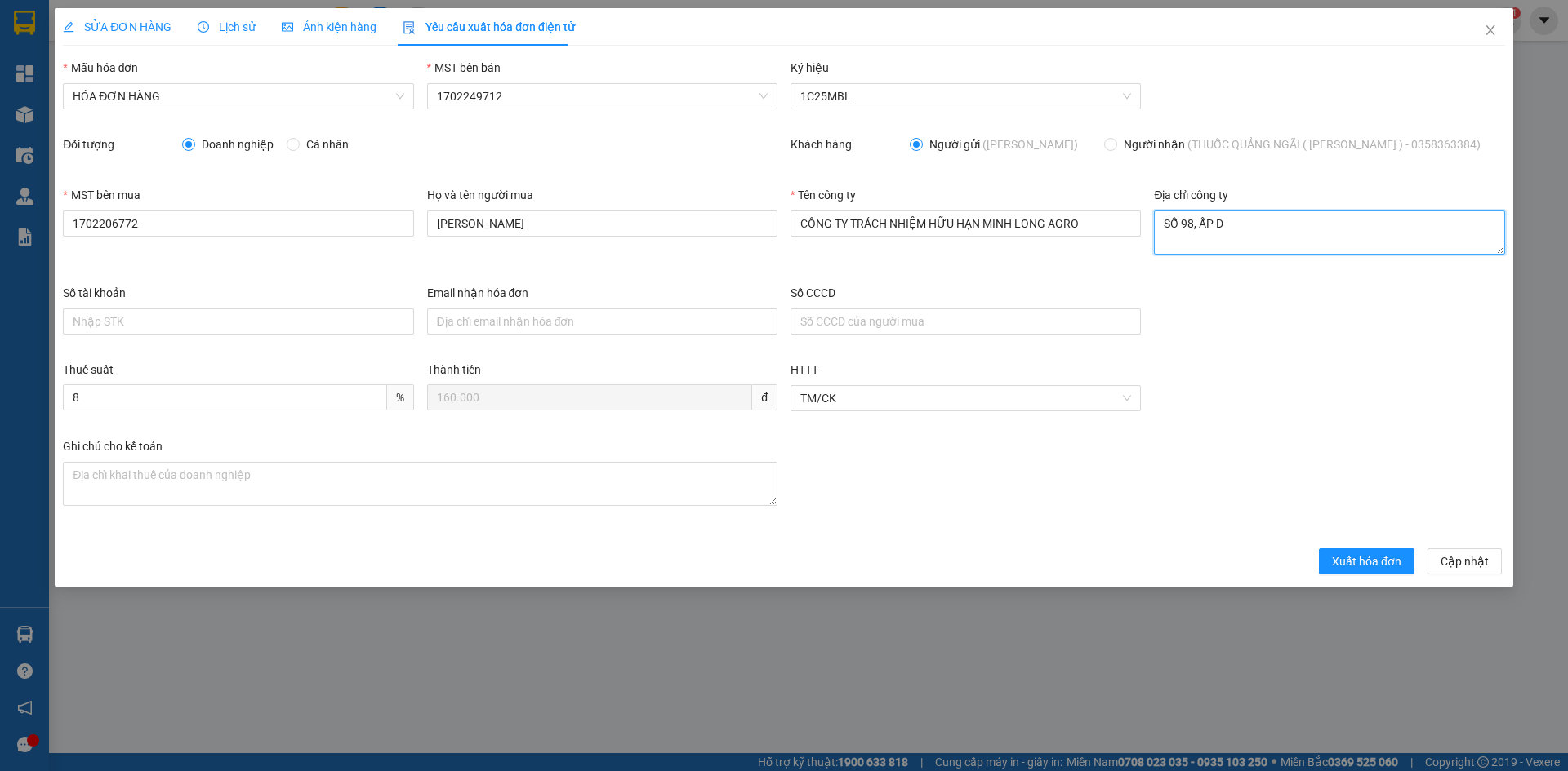
paste textarea "Đ"
paste textarea "Ô"
paste textarea "ÀNH"
paste textarea "Ã"
paste textarea "ẠNH"
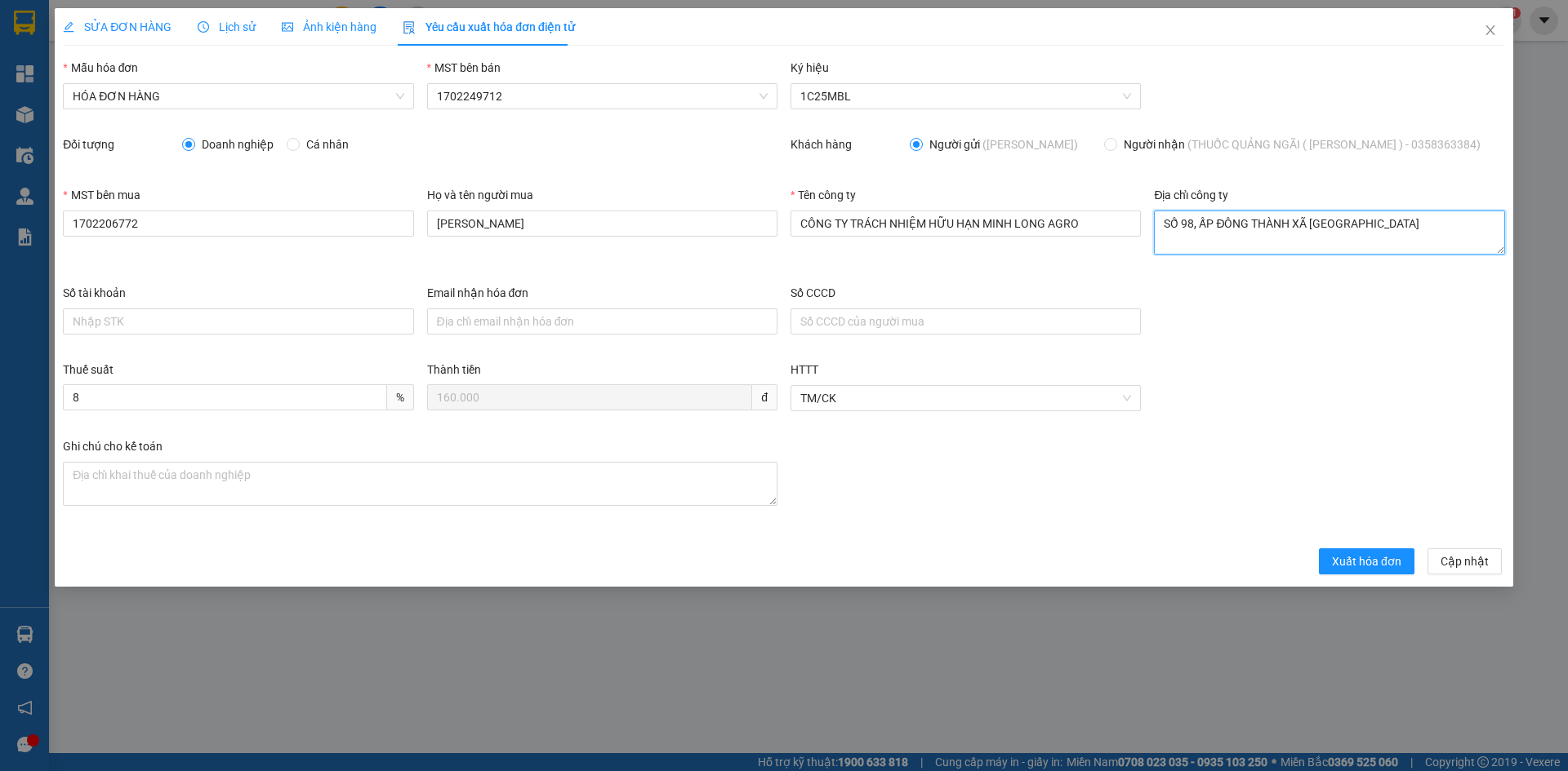
paste textarea "Đ"
paste textarea "Ô"
paste textarea "ỈNH"
paste textarea "Ê"
paste textarea "ỆT"
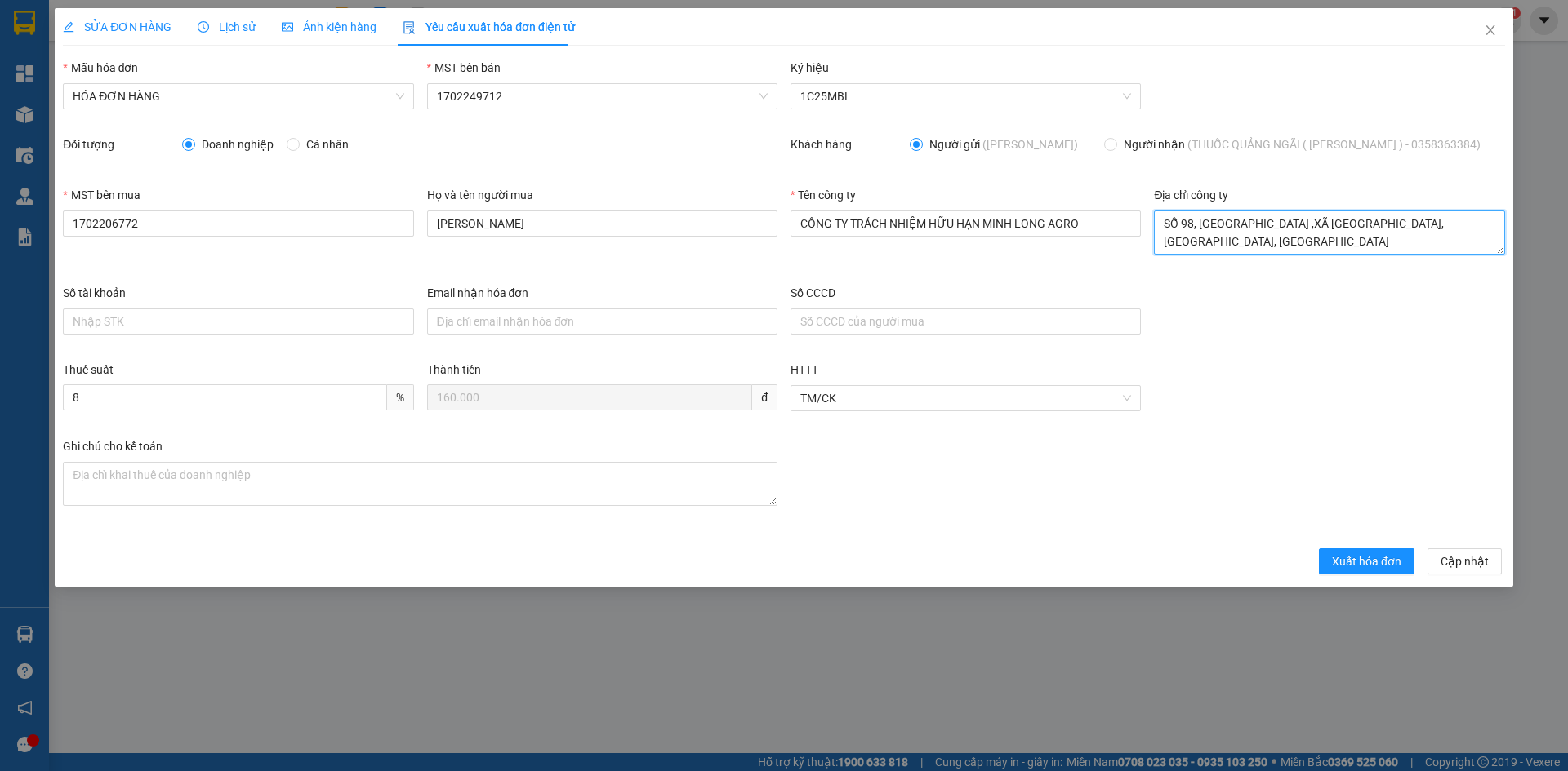
drag, startPoint x: 1162, startPoint y: 222, endPoint x: 1466, endPoint y: 273, distance: 308.2
click at [1466, 273] on div "Địa chỉ công ty SỐ 98, [GEOGRAPHIC_DATA] ,XÃ [GEOGRAPHIC_DATA],[GEOGRAPHIC_DATA…" at bounding box center [1329, 235] width 363 height 98
type textarea "SỐ 98, [GEOGRAPHIC_DATA] ,XÃ [GEOGRAPHIC_DATA],[GEOGRAPHIC_DATA], [GEOGRAPHIC_D…"
drag, startPoint x: 1377, startPoint y: 209, endPoint x: 1368, endPoint y: 179, distance: 31.3
click at [1372, 167] on div "Khách hàng Người gửi ([PERSON_NAME]) Người nhận (THUỐC QUẢNG NGÃI ( [PERSON_NAM…" at bounding box center [1147, 161] width 728 height 51
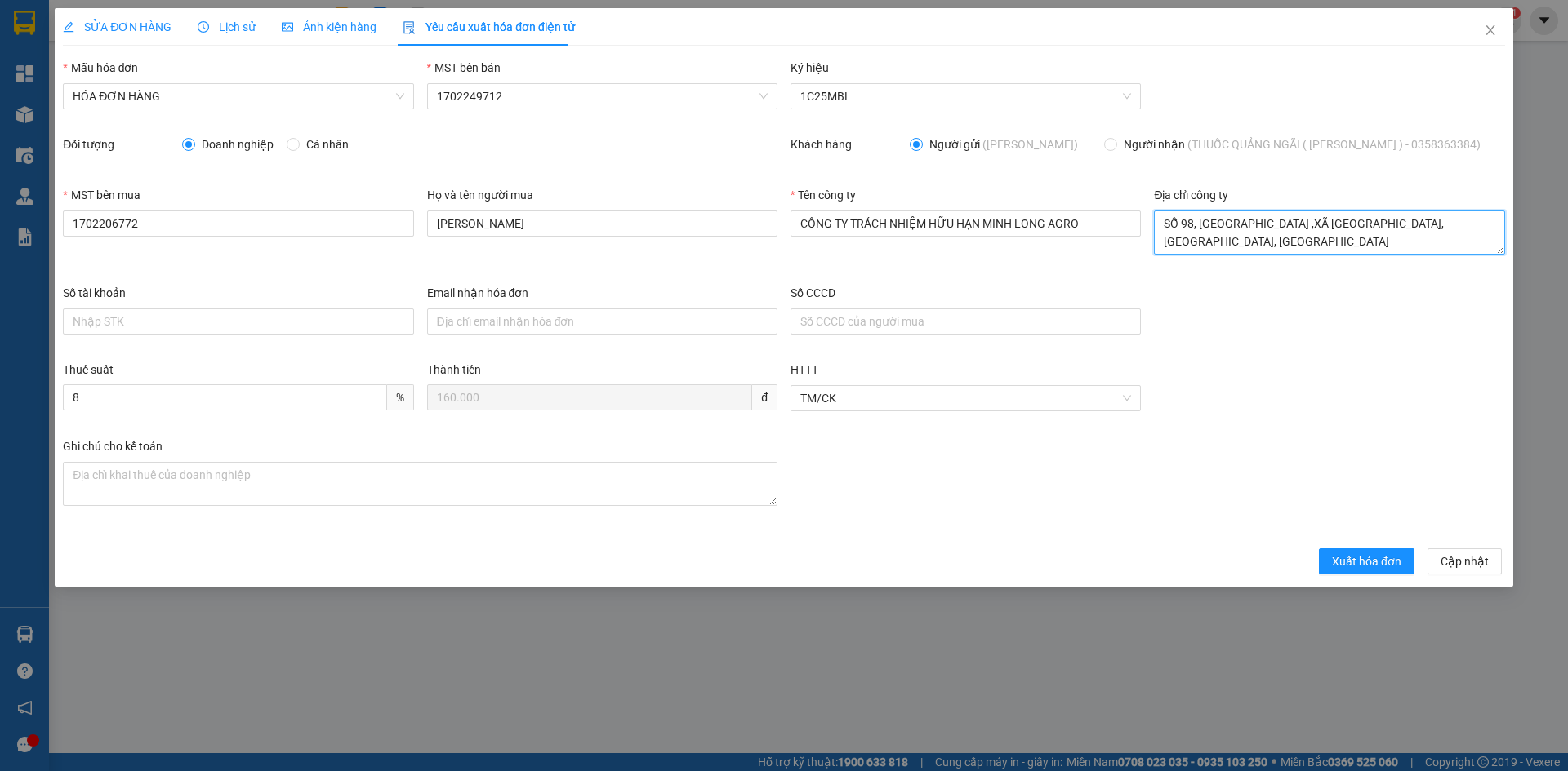
drag, startPoint x: 1157, startPoint y: 218, endPoint x: 1371, endPoint y: 256, distance: 217.3
click at [1370, 256] on span "SỐ 98, [GEOGRAPHIC_DATA] ,XÃ [GEOGRAPHIC_DATA],[GEOGRAPHIC_DATA], [GEOGRAPHIC_D…" at bounding box center [1329, 249] width 351 height 13
click at [1354, 561] on span "Xuất hóa đơn" at bounding box center [1366, 562] width 69 height 18
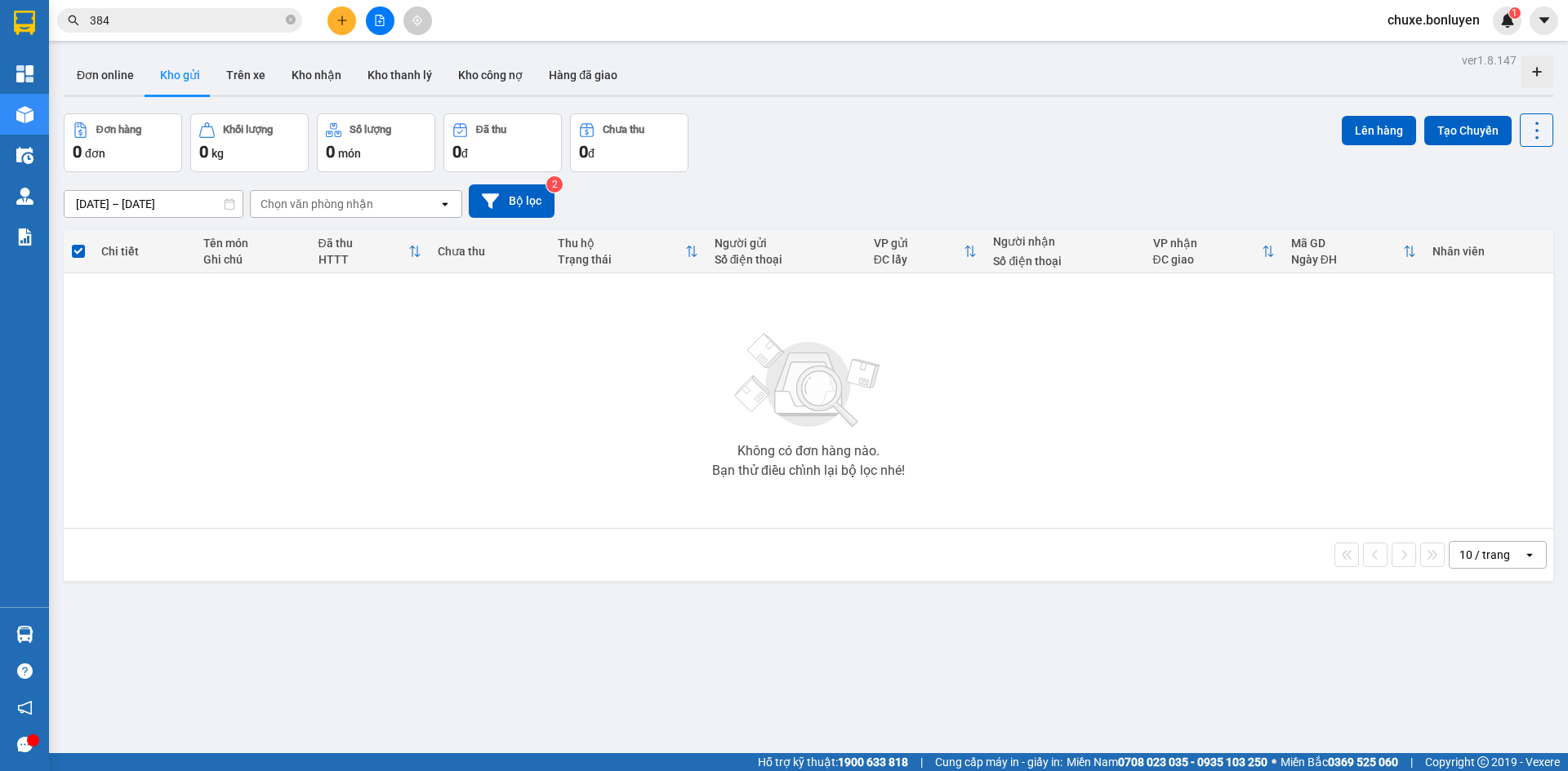
click at [388, 20] on button at bounding box center [380, 20] width 28 height 28
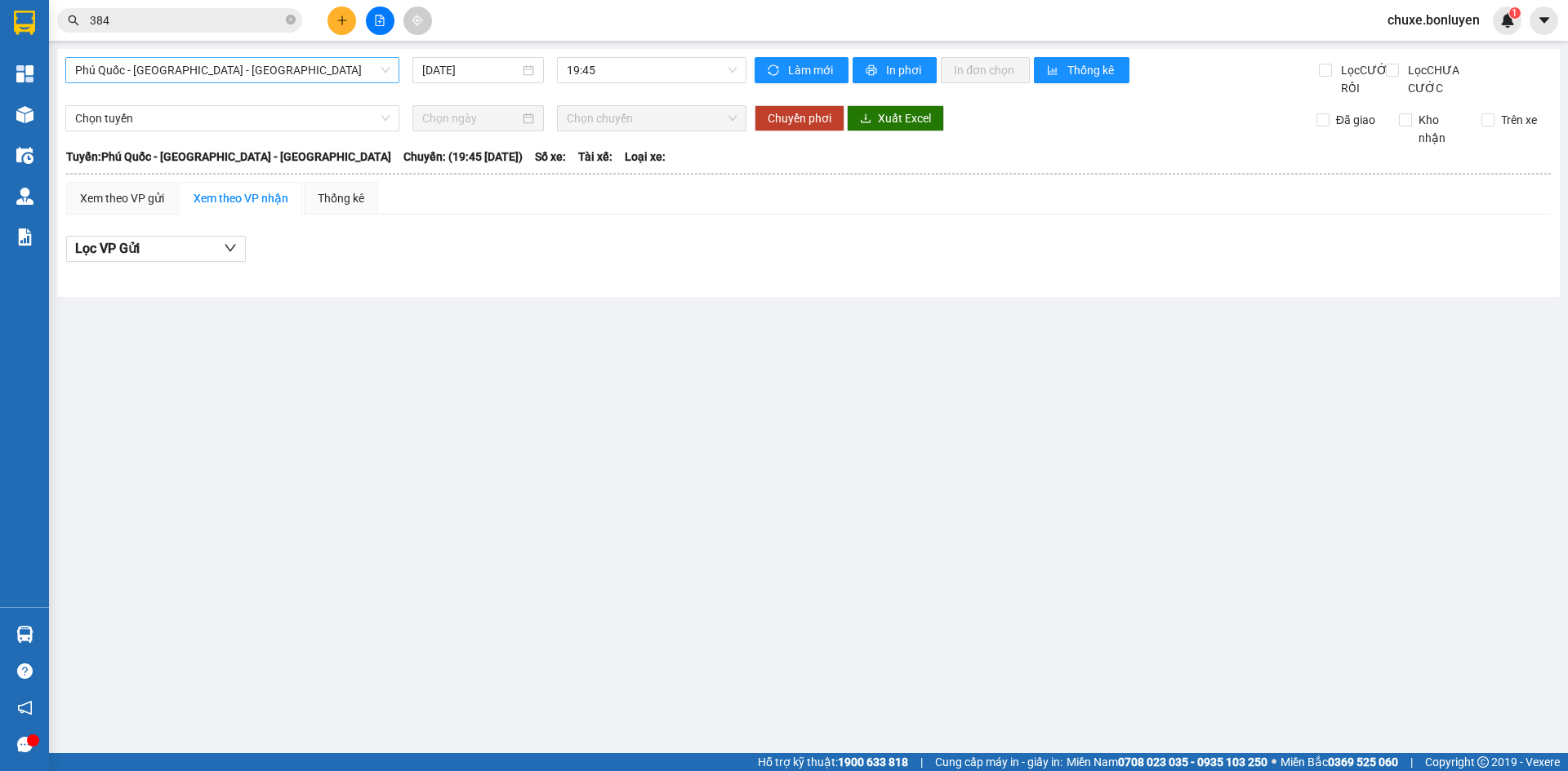
click at [184, 77] on span "Phú Quốc - [GEOGRAPHIC_DATA] - [GEOGRAPHIC_DATA]" at bounding box center [231, 70] width 314 height 25
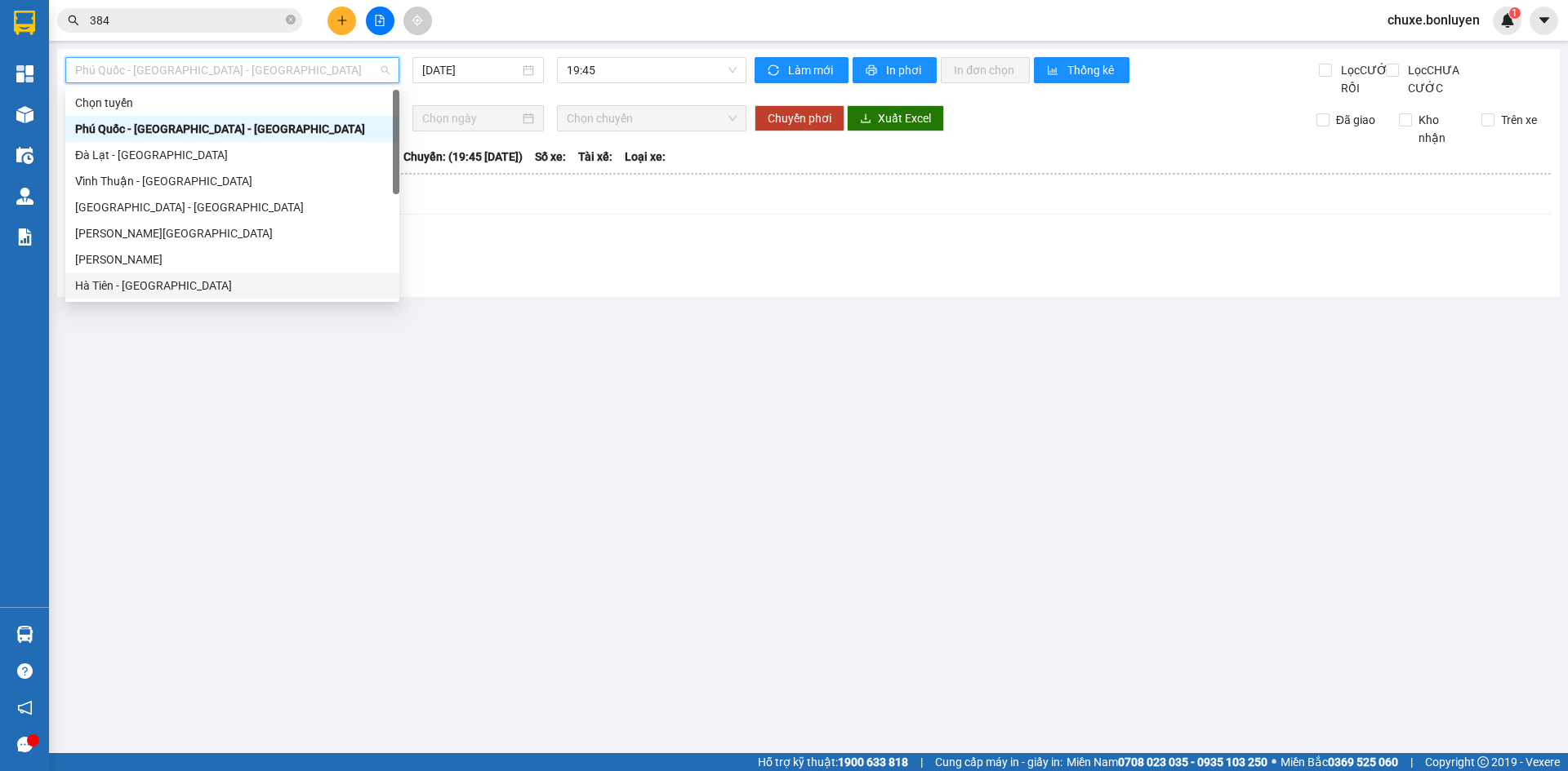
click at [161, 279] on div "Hà Tiên - [GEOGRAPHIC_DATA]" at bounding box center [231, 286] width 314 height 18
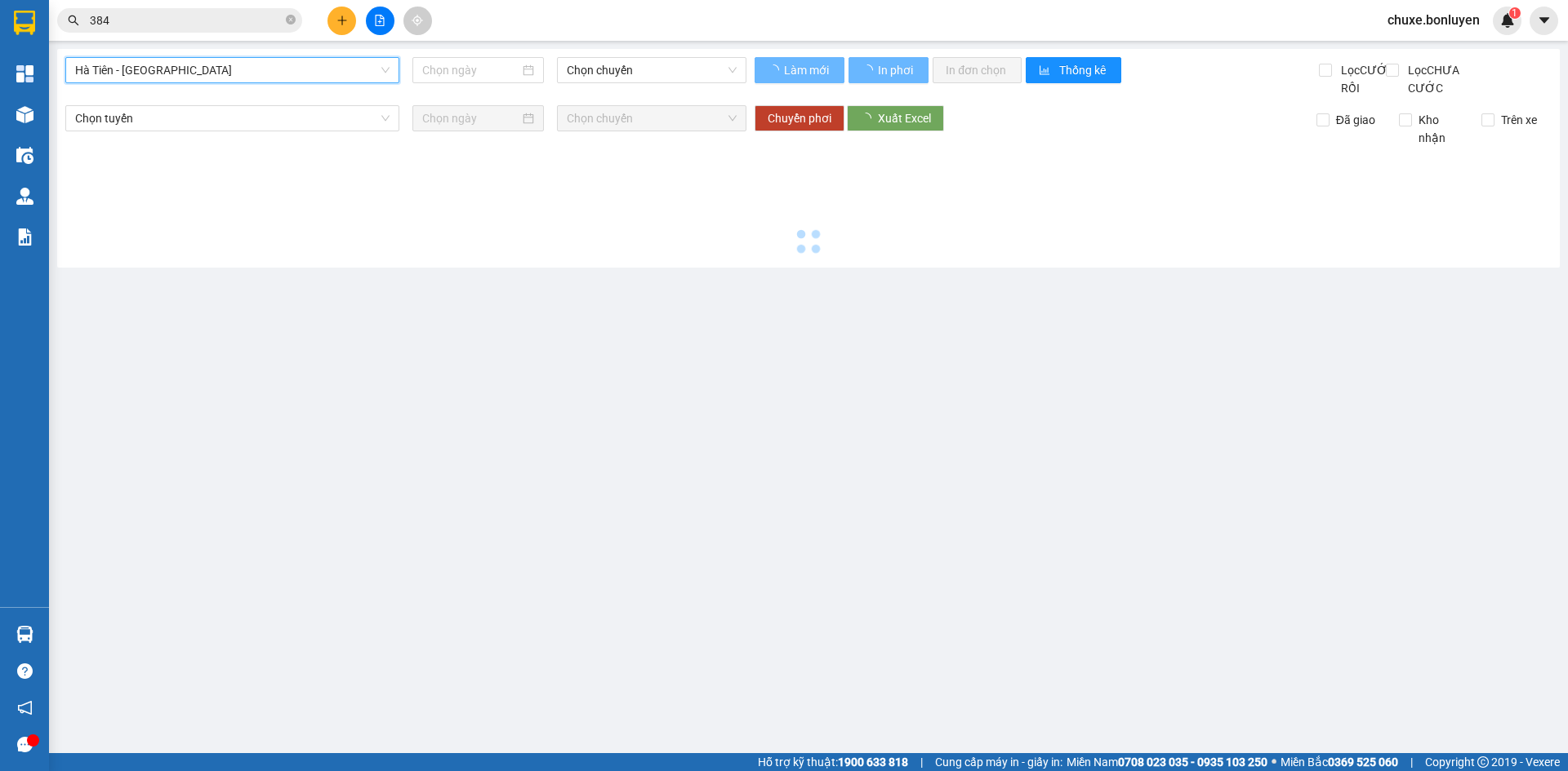
type input "[DATE]"
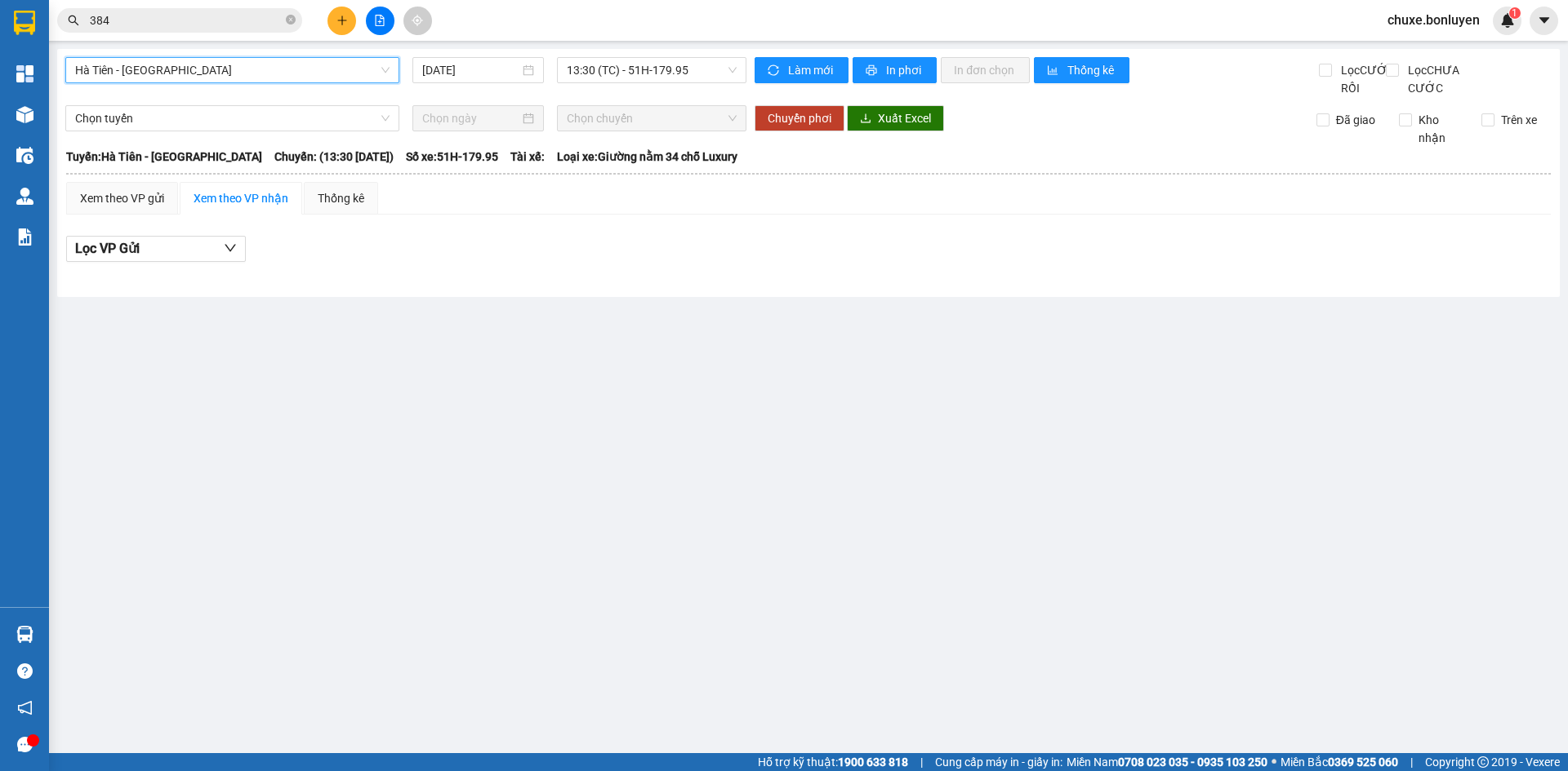
click at [241, 75] on span "Hà Tiên - [GEOGRAPHIC_DATA]" at bounding box center [231, 70] width 314 height 25
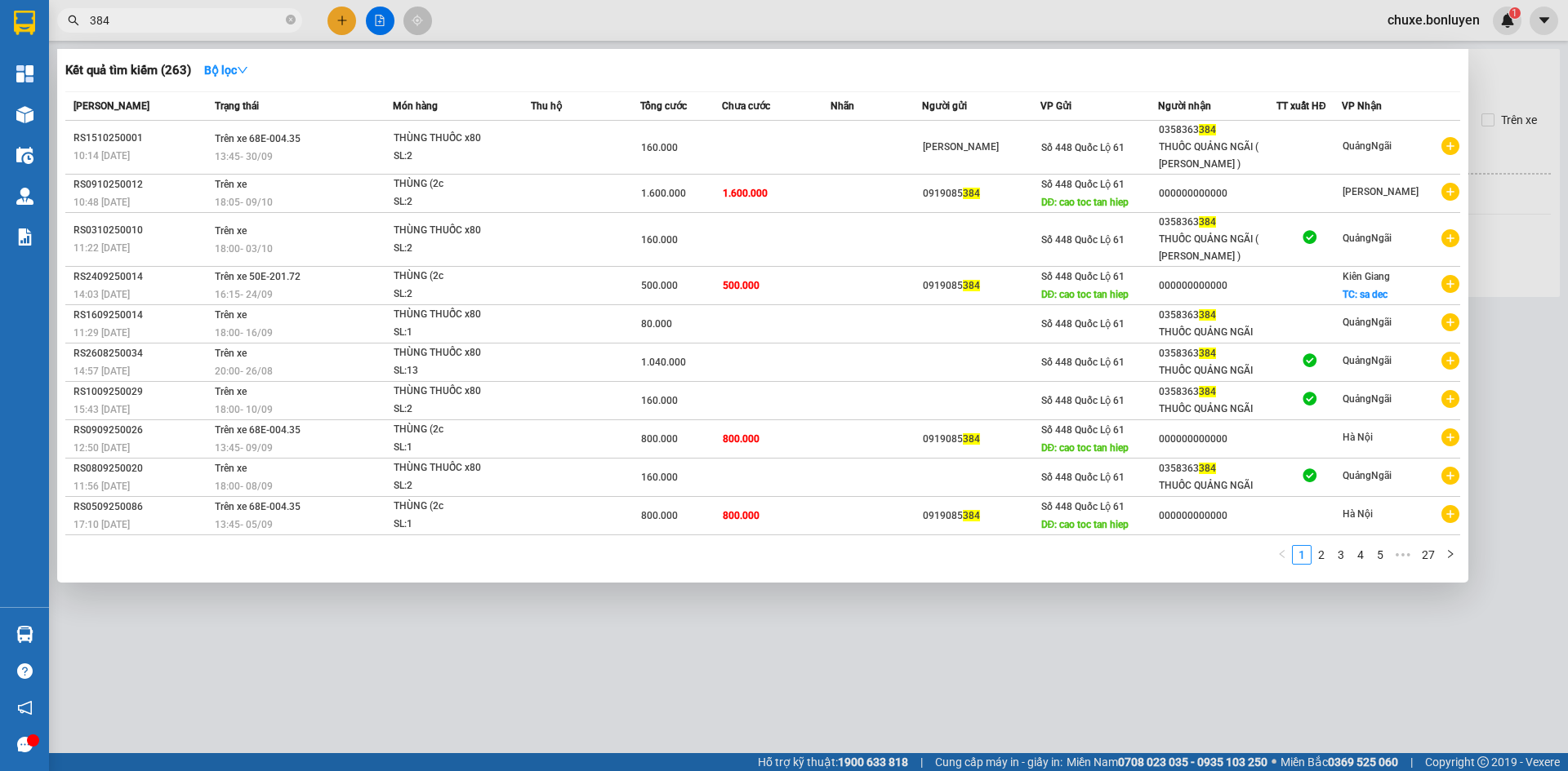
drag, startPoint x: 119, startPoint y: 25, endPoint x: 0, endPoint y: 53, distance: 122.2
click at [9, 48] on section "Kết quả tìm kiếm ( 263 ) Bộ lọc Mã ĐH Trạng thái Món hàng Thu hộ Tổng cước Chưa…" at bounding box center [784, 385] width 1568 height 771
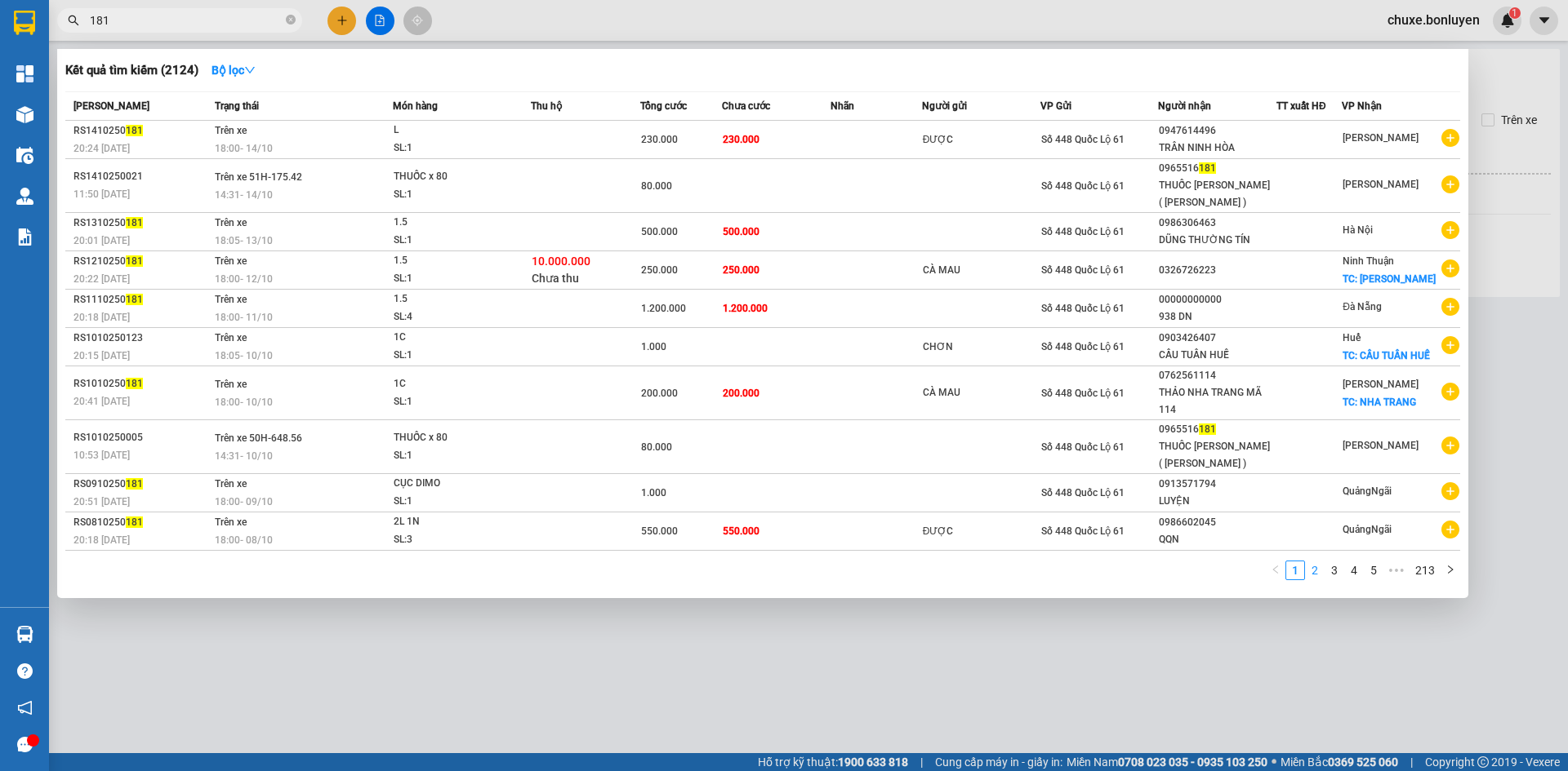
type input "181"
click at [1321, 573] on link "2" at bounding box center [1315, 571] width 18 height 18
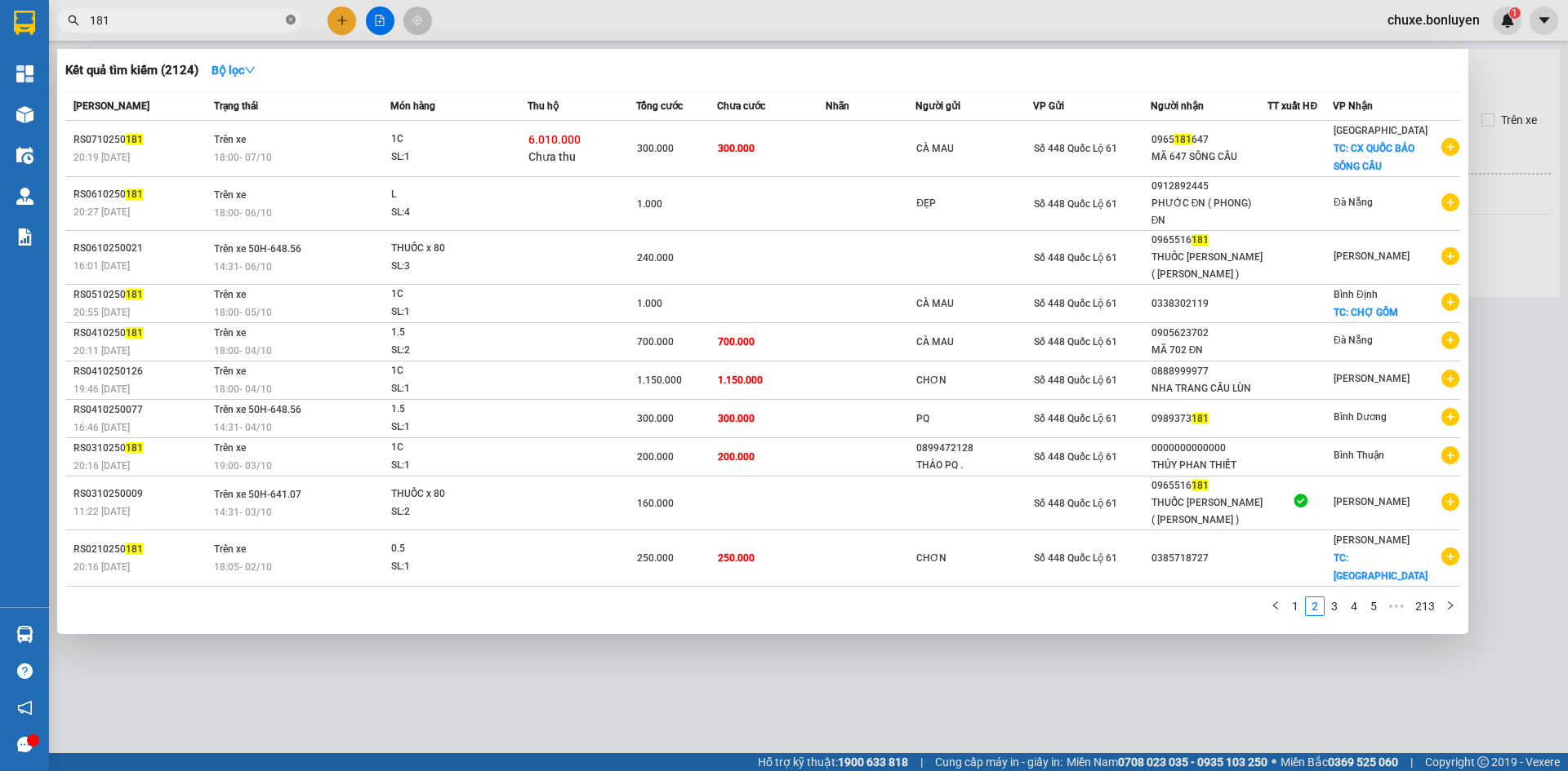
click at [286, 23] on icon "close-circle" at bounding box center [290, 19] width 10 height 10
paste input "ŨNG"
type input "DŨNG"
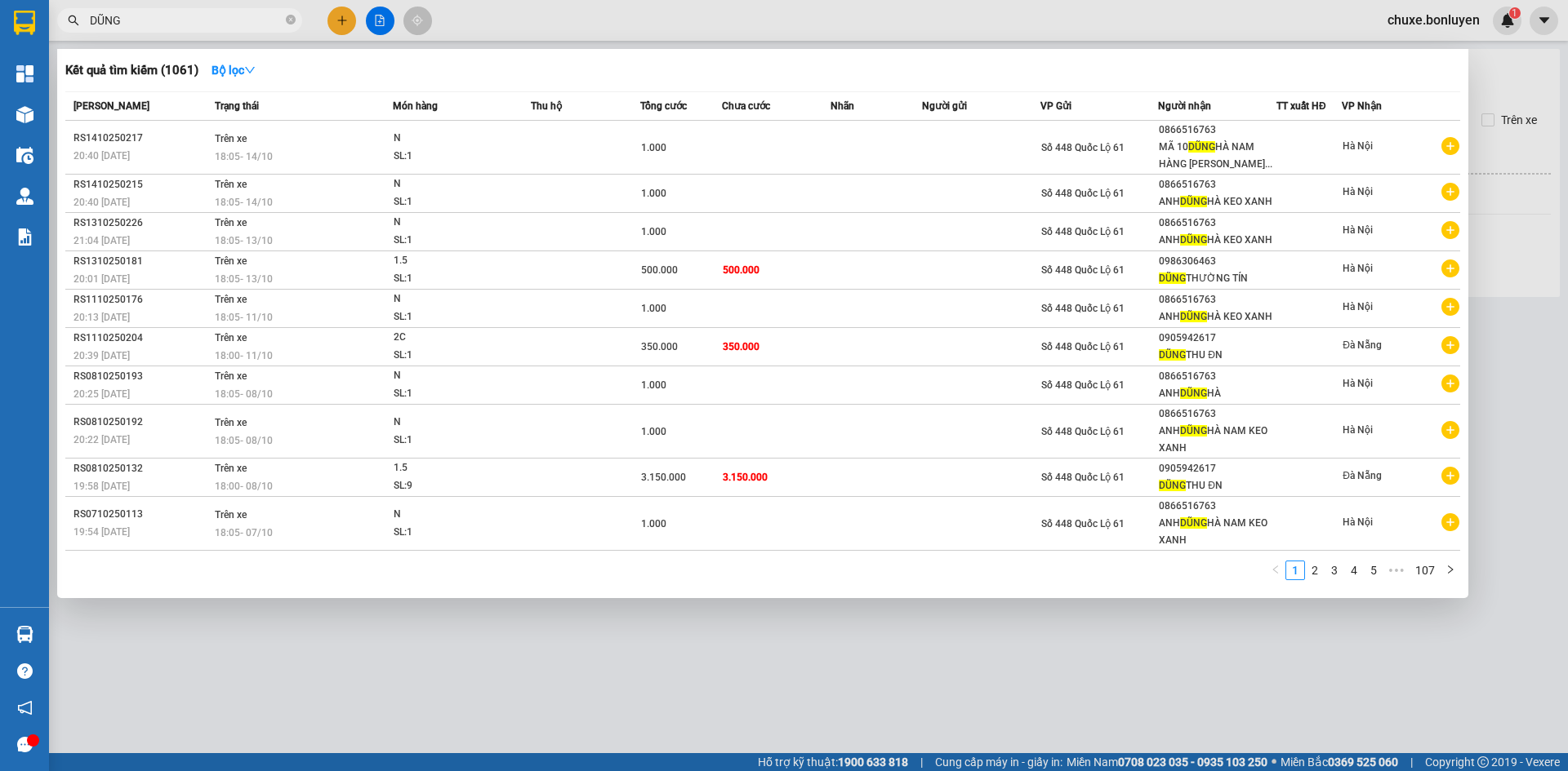
click at [289, 19] on icon "close-circle" at bounding box center [290, 19] width 10 height 10
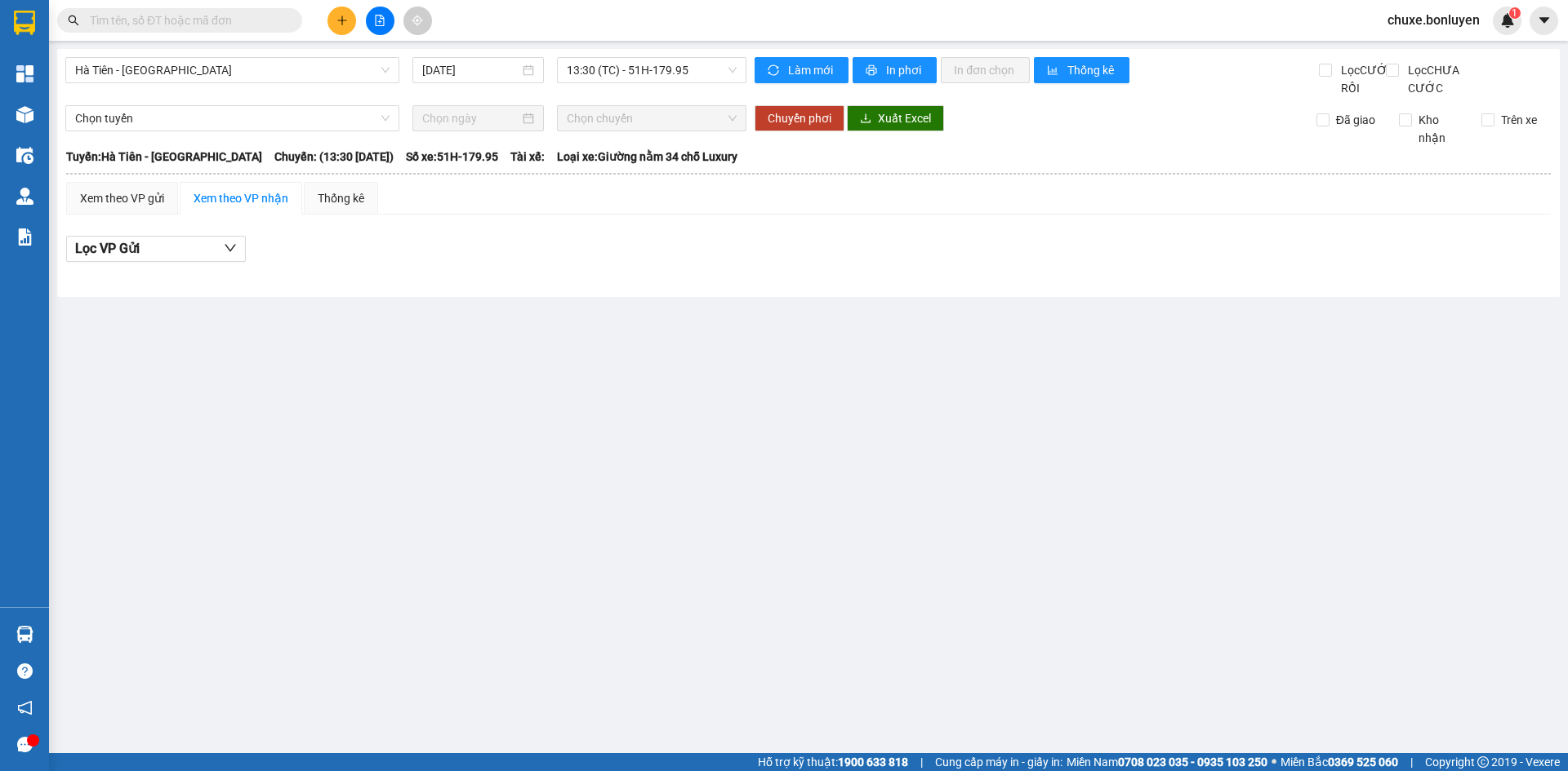
click at [265, 24] on input "text" at bounding box center [187, 21] width 193 height 18
click at [458, 68] on input "[DATE]" at bounding box center [471, 70] width 97 height 18
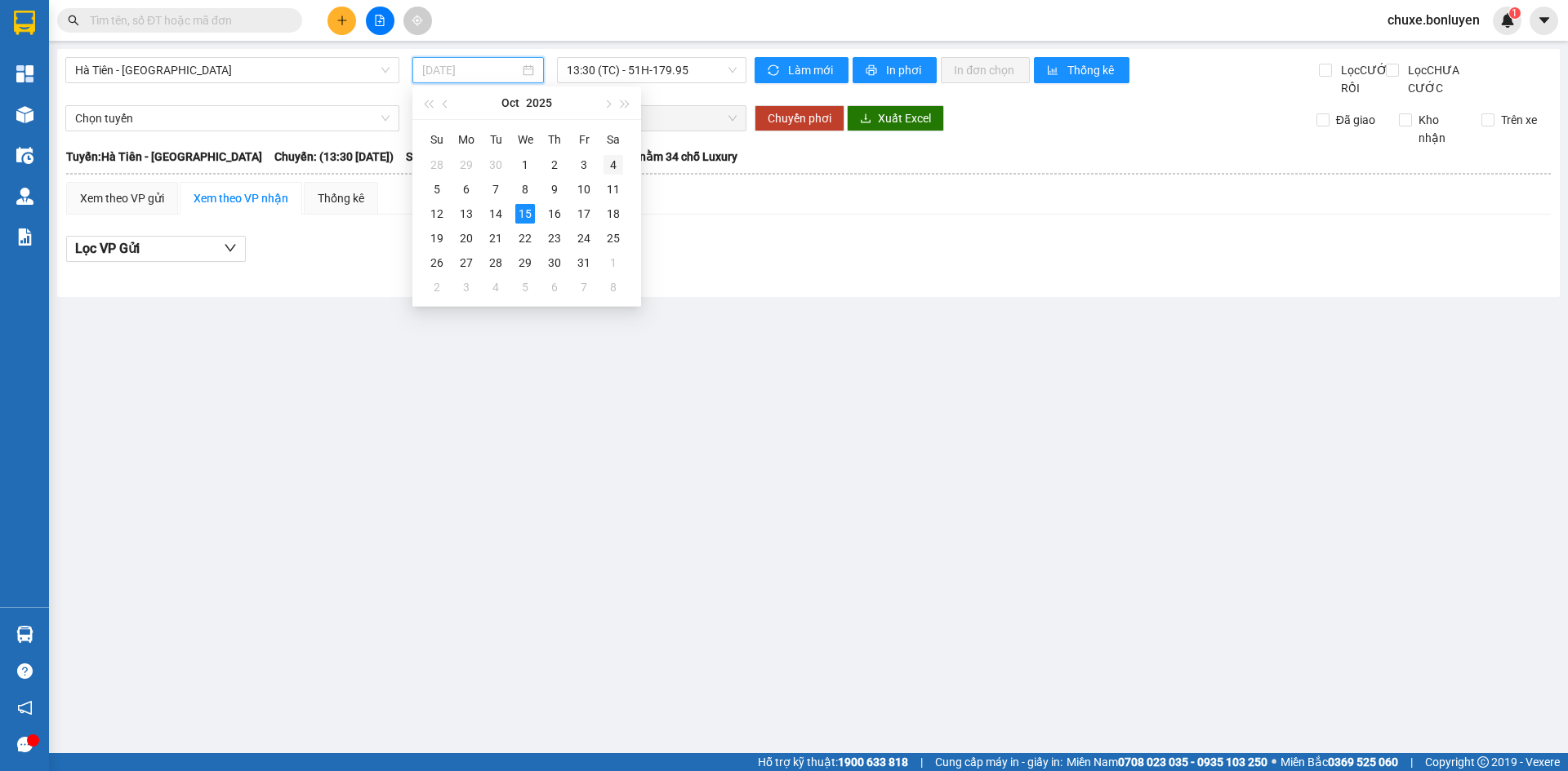
click at [613, 172] on div "4" at bounding box center [614, 165] width 20 height 20
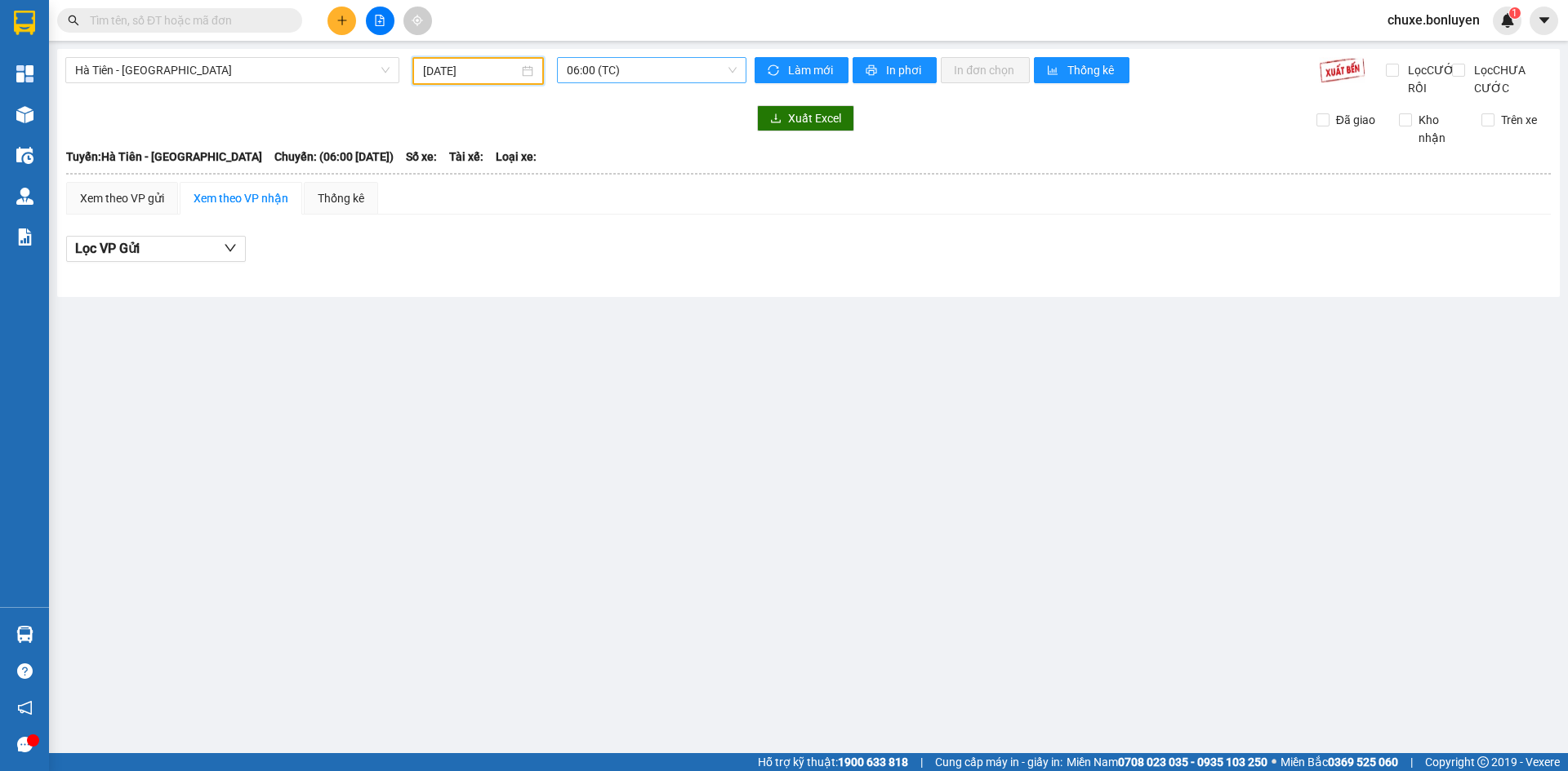
click at [674, 73] on span "06:00 (TC)" at bounding box center [651, 70] width 170 height 25
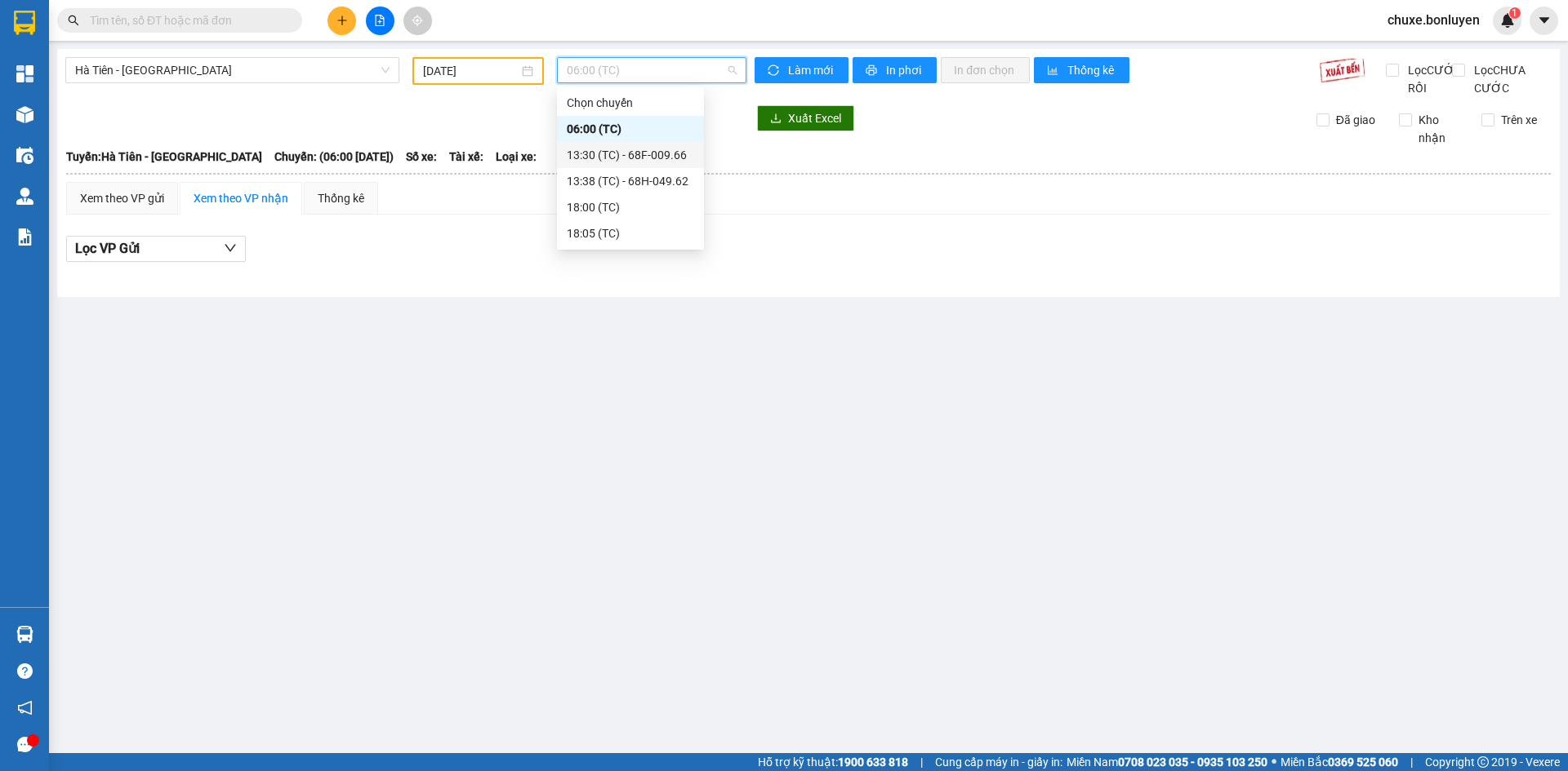
click at [687, 161] on div "13:30 (TC) - 68F-009.66" at bounding box center [630, 156] width 127 height 18
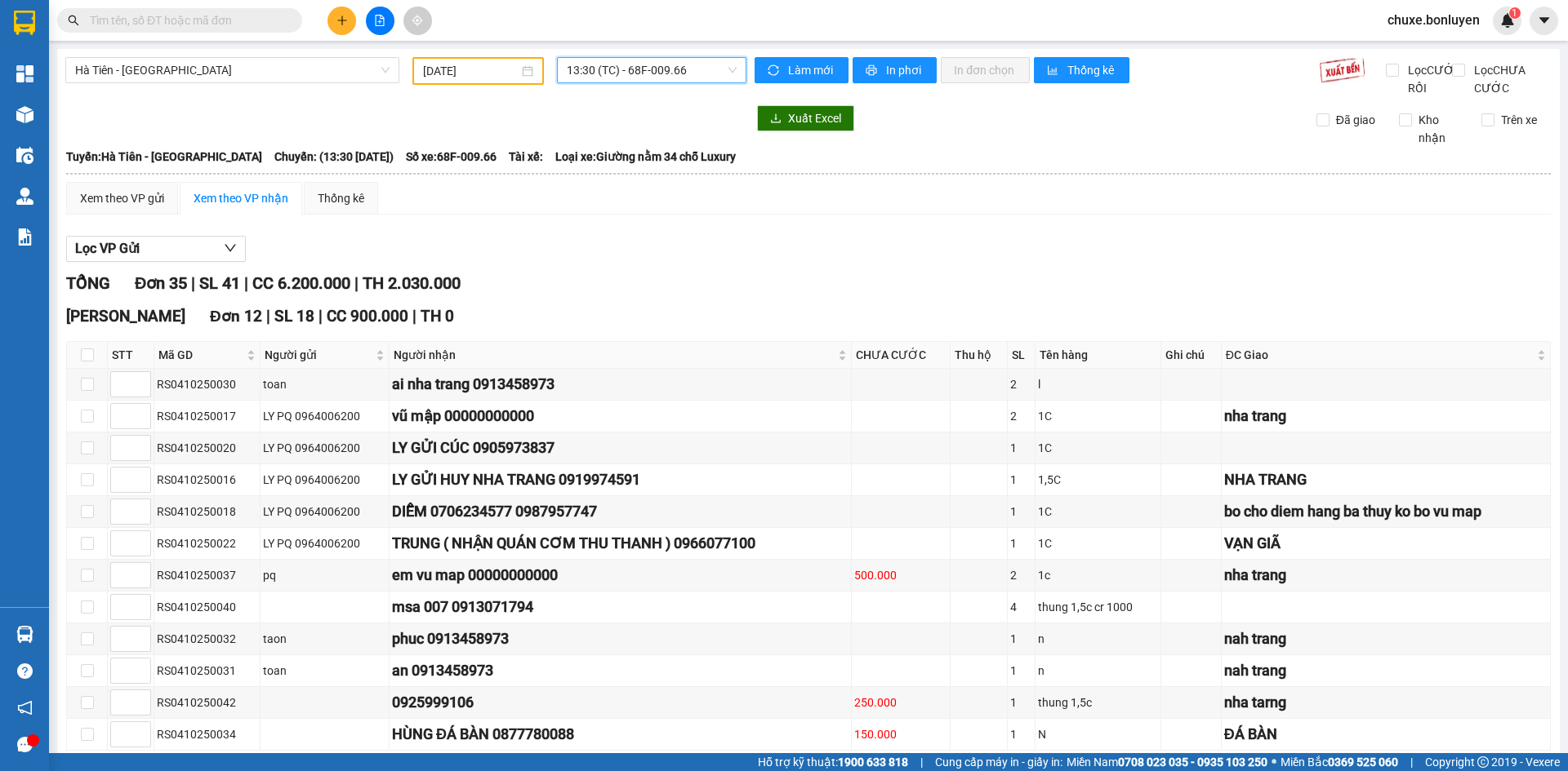
click at [664, 69] on span "13:30 (TC) - 68F-009.66" at bounding box center [651, 70] width 170 height 25
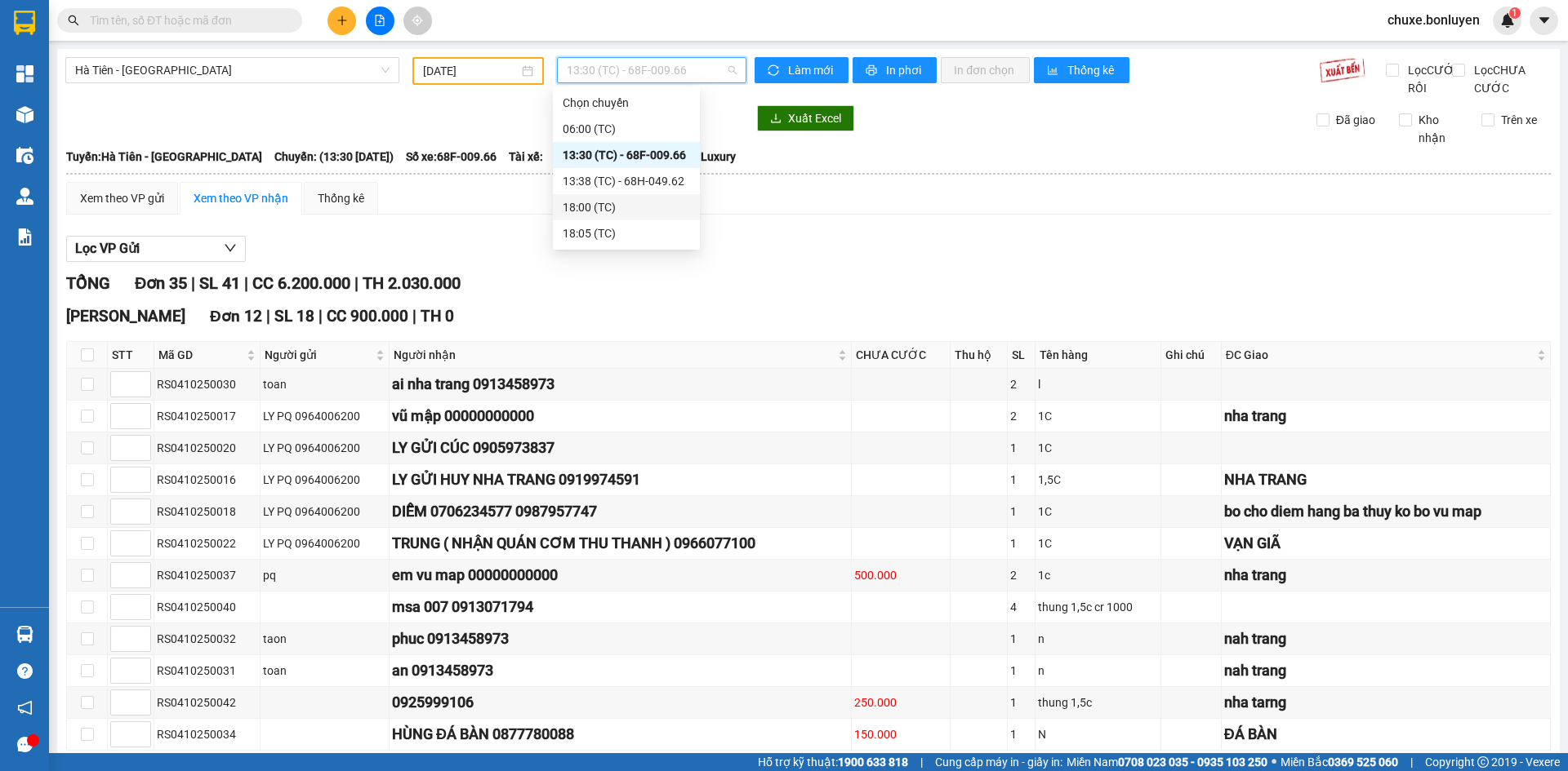
click at [652, 205] on div "18:00 (TC)" at bounding box center [626, 208] width 127 height 18
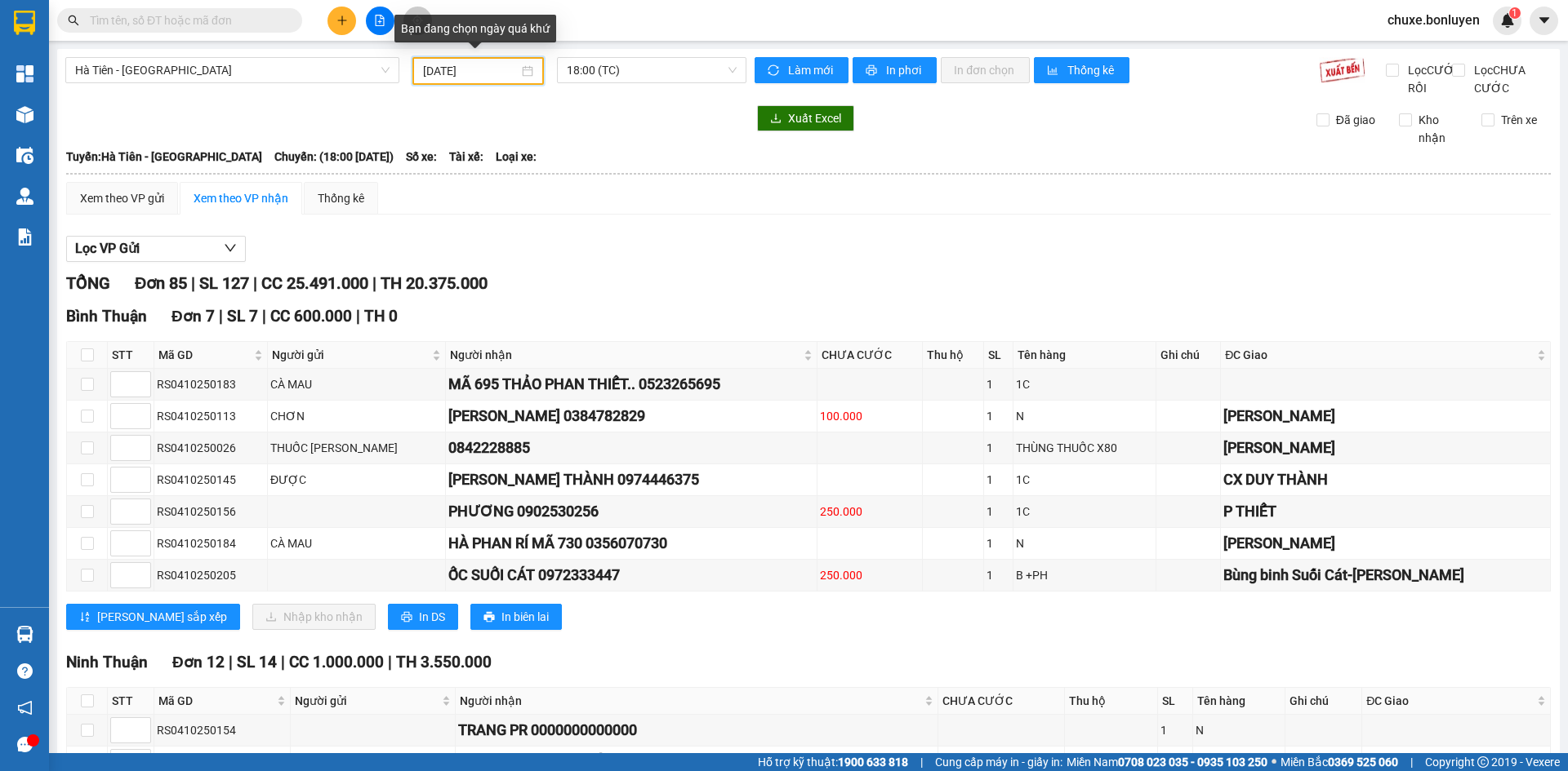
click at [494, 67] on input "[DATE]" at bounding box center [470, 71] width 96 height 18
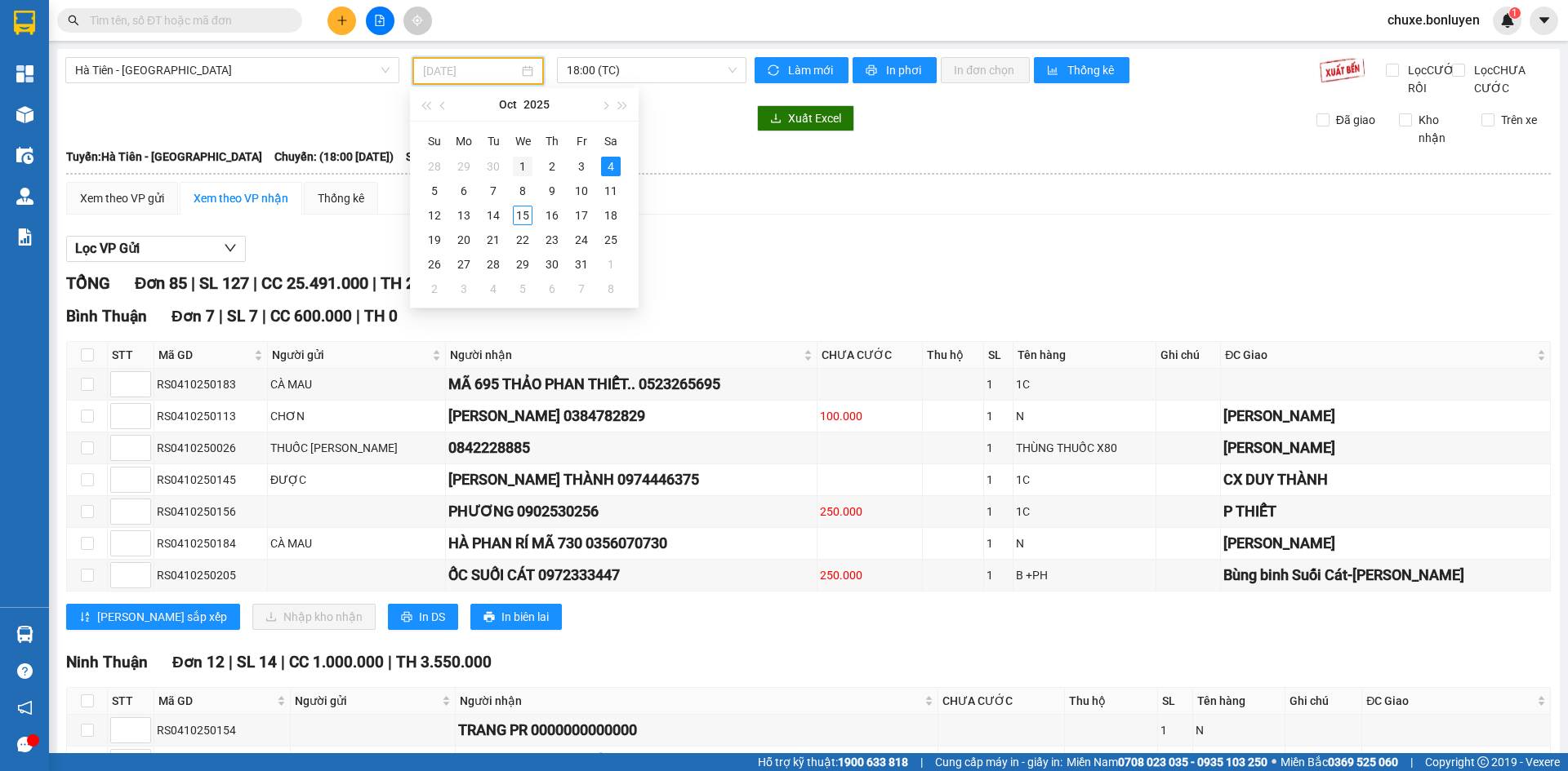
click at [529, 167] on div "1" at bounding box center [523, 167] width 20 height 20
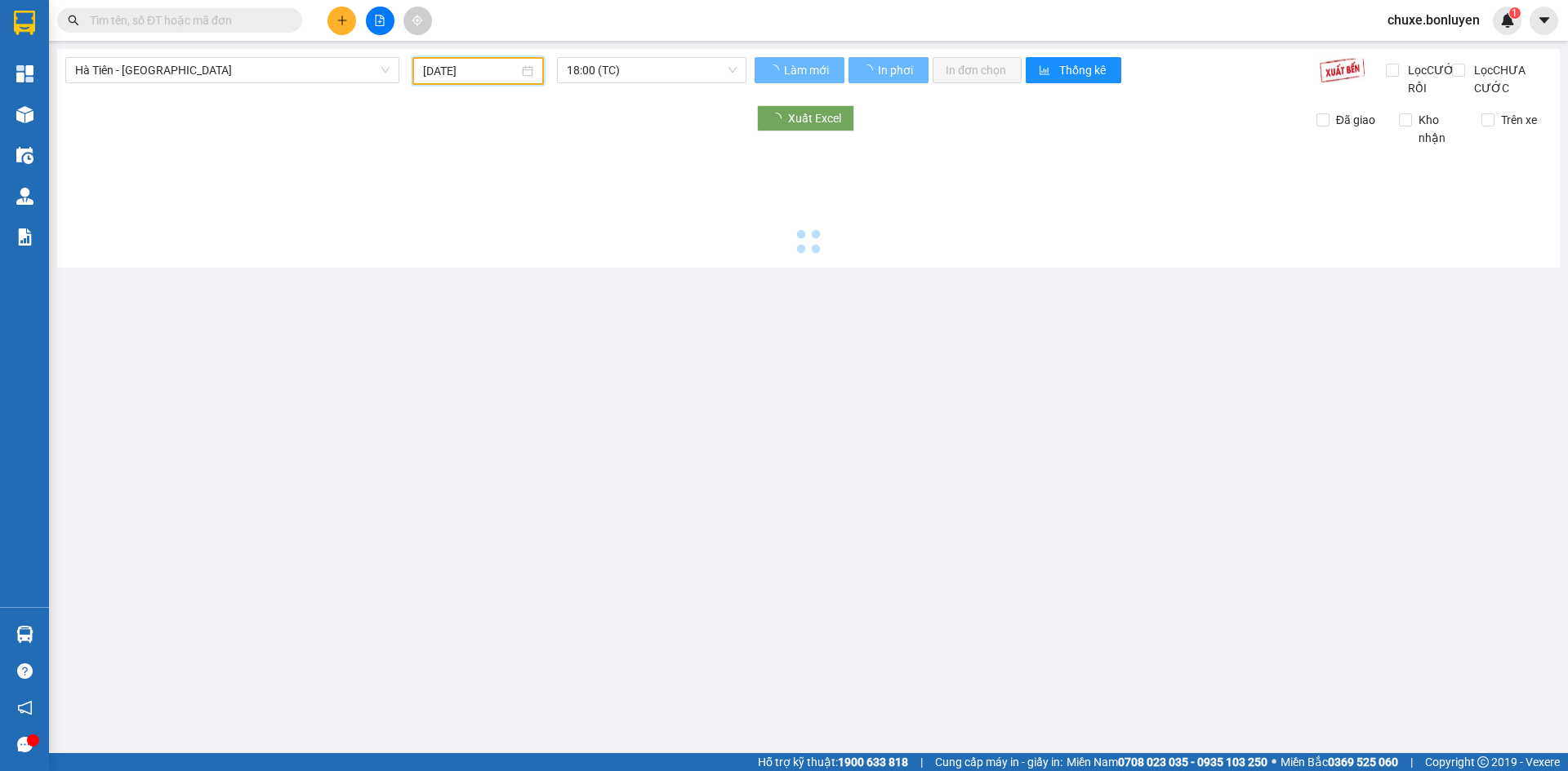
type input "[DATE]"
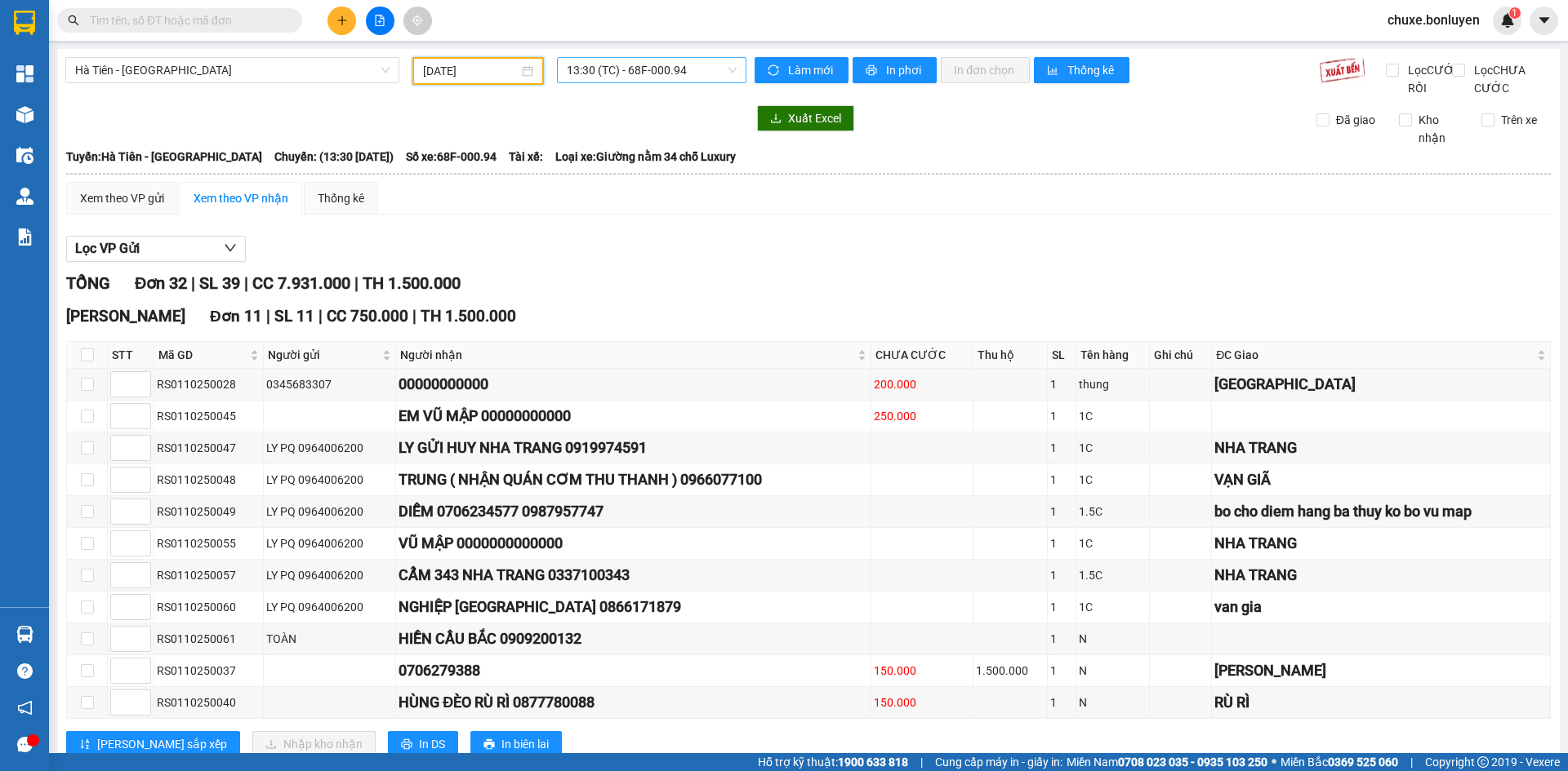
click at [611, 73] on span "13:30 (TC) - 68F-000.94" at bounding box center [651, 70] width 170 height 25
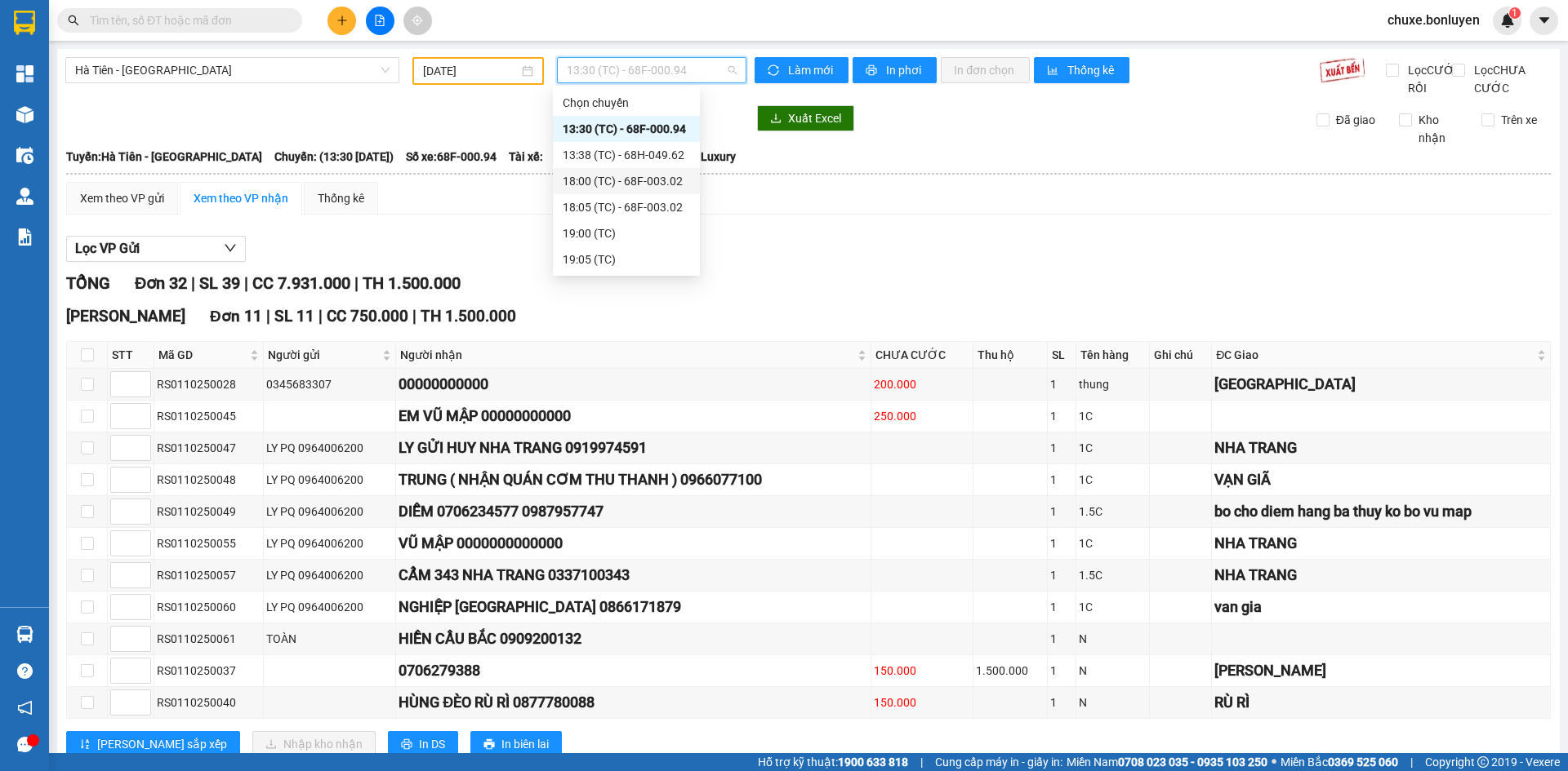
click at [613, 172] on div "18:00 (TC) - 68F-003.02" at bounding box center [626, 181] width 127 height 18
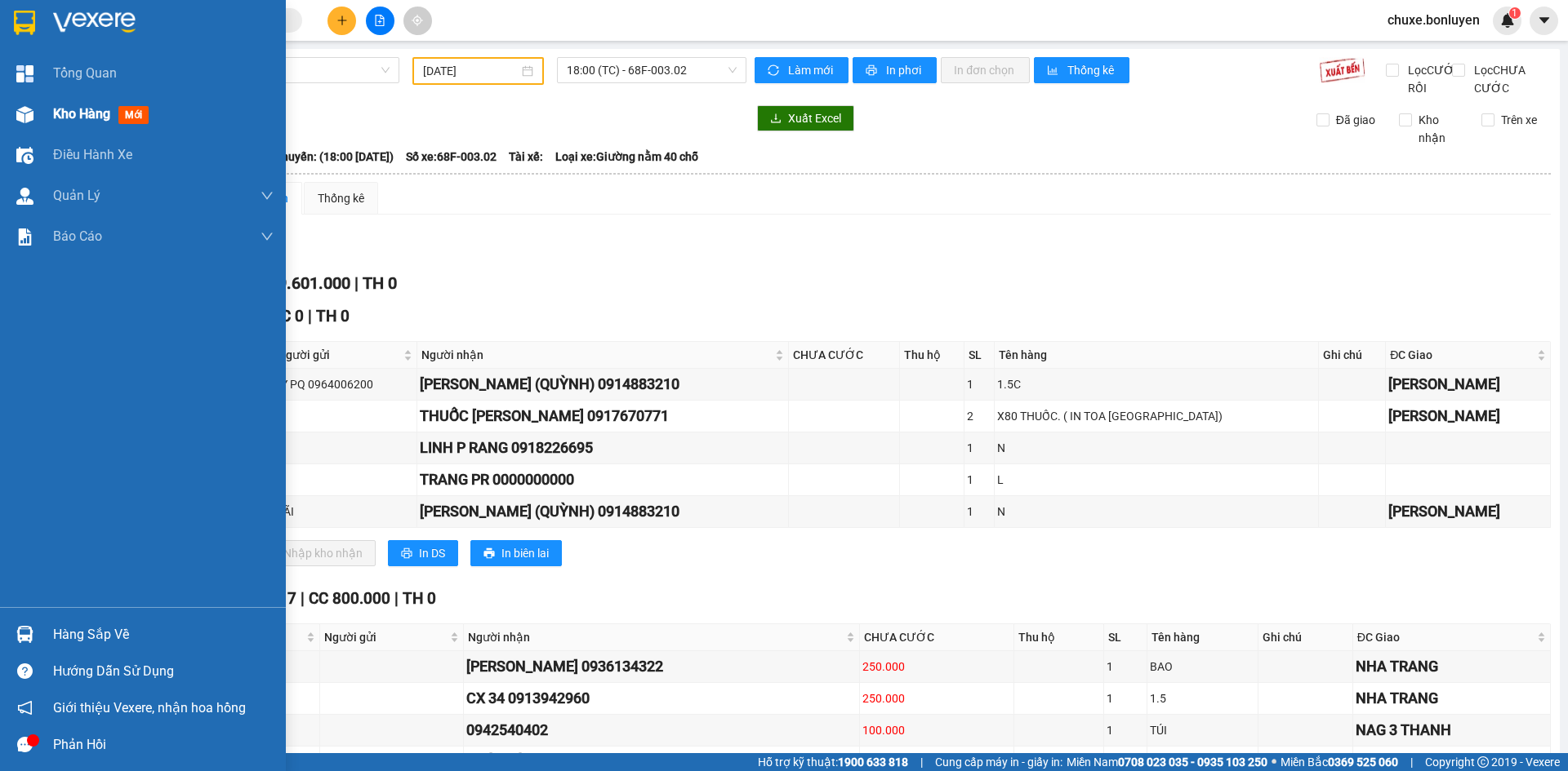
click at [26, 104] on div at bounding box center [25, 114] width 28 height 28
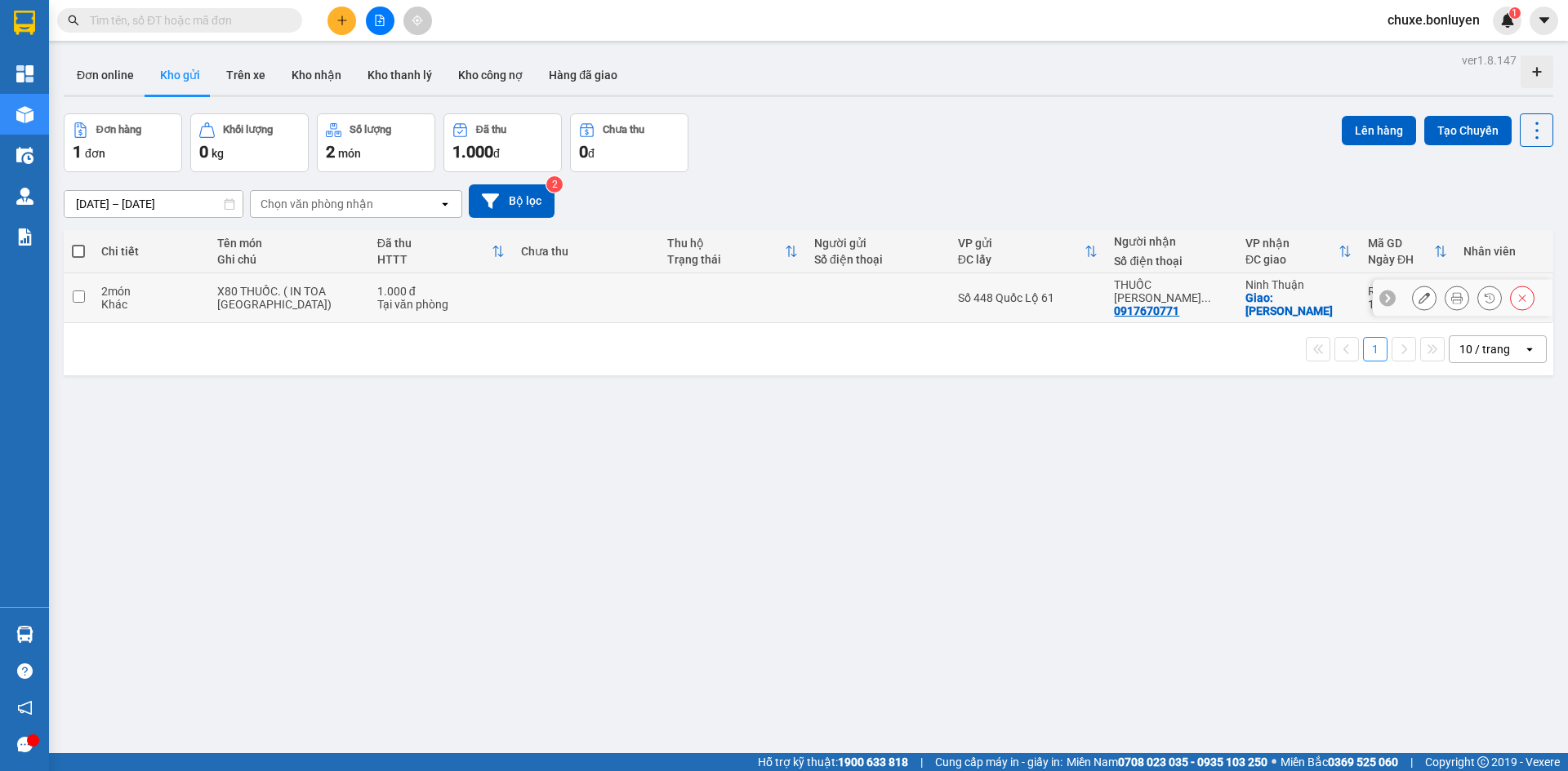
click at [1419, 294] on icon at bounding box center [1424, 298] width 12 height 12
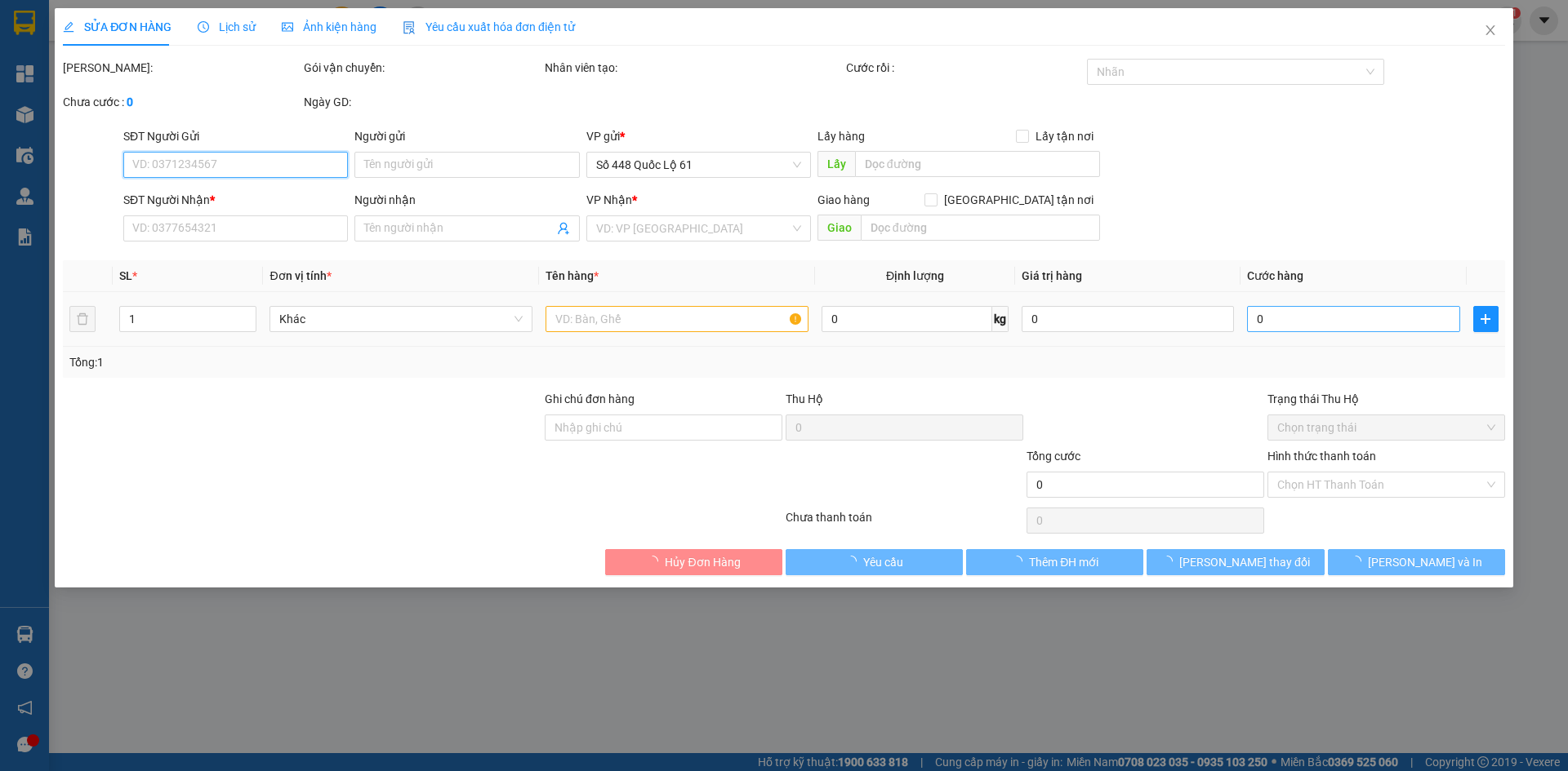
type input "0917670771"
type input "THUỐC [PERSON_NAME] ( [PERSON_NAME] )"
checkbox input "true"
type input "[PERSON_NAME]"
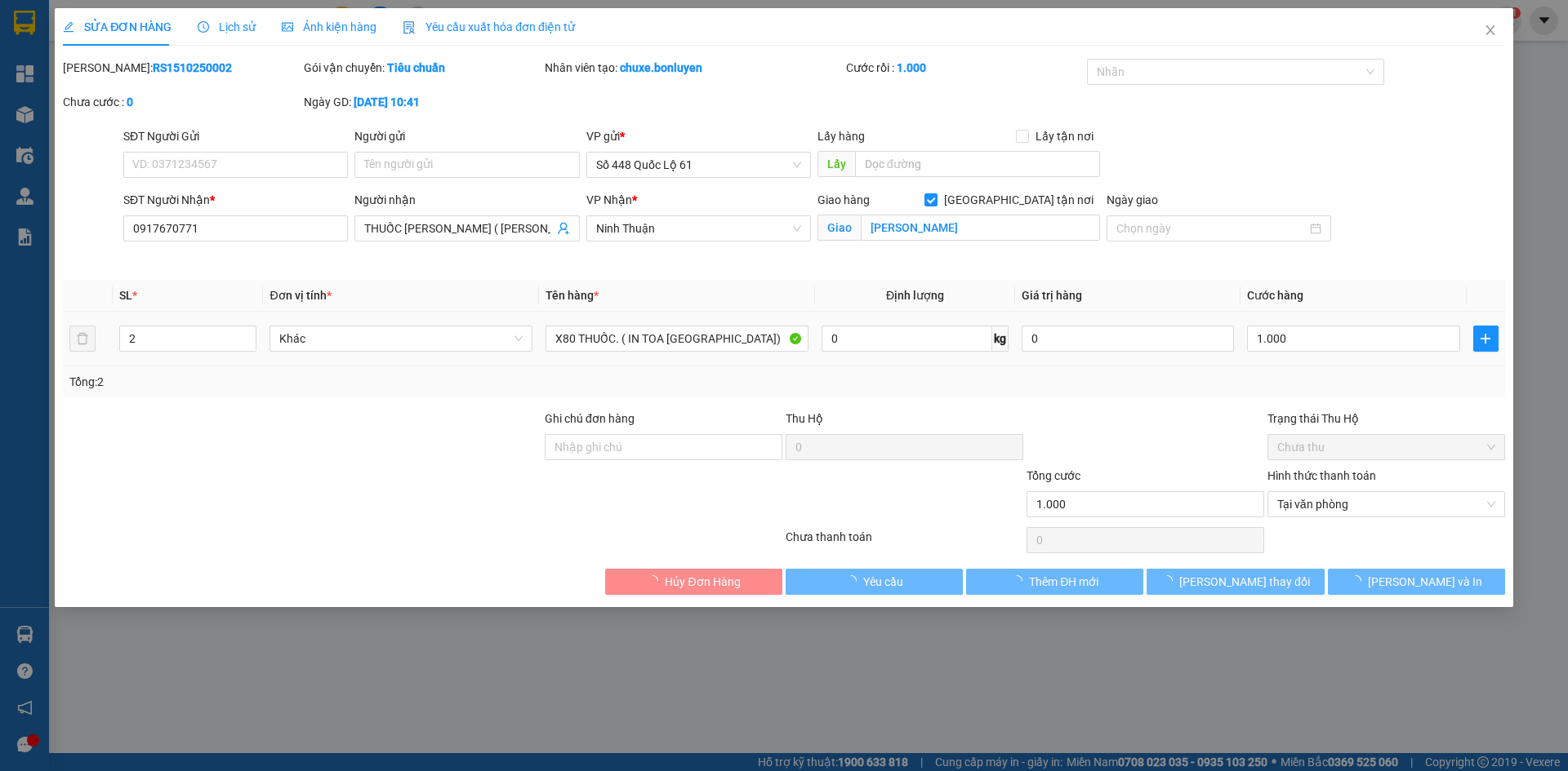
click at [1304, 320] on td "1.000" at bounding box center [1352, 340] width 225 height 55
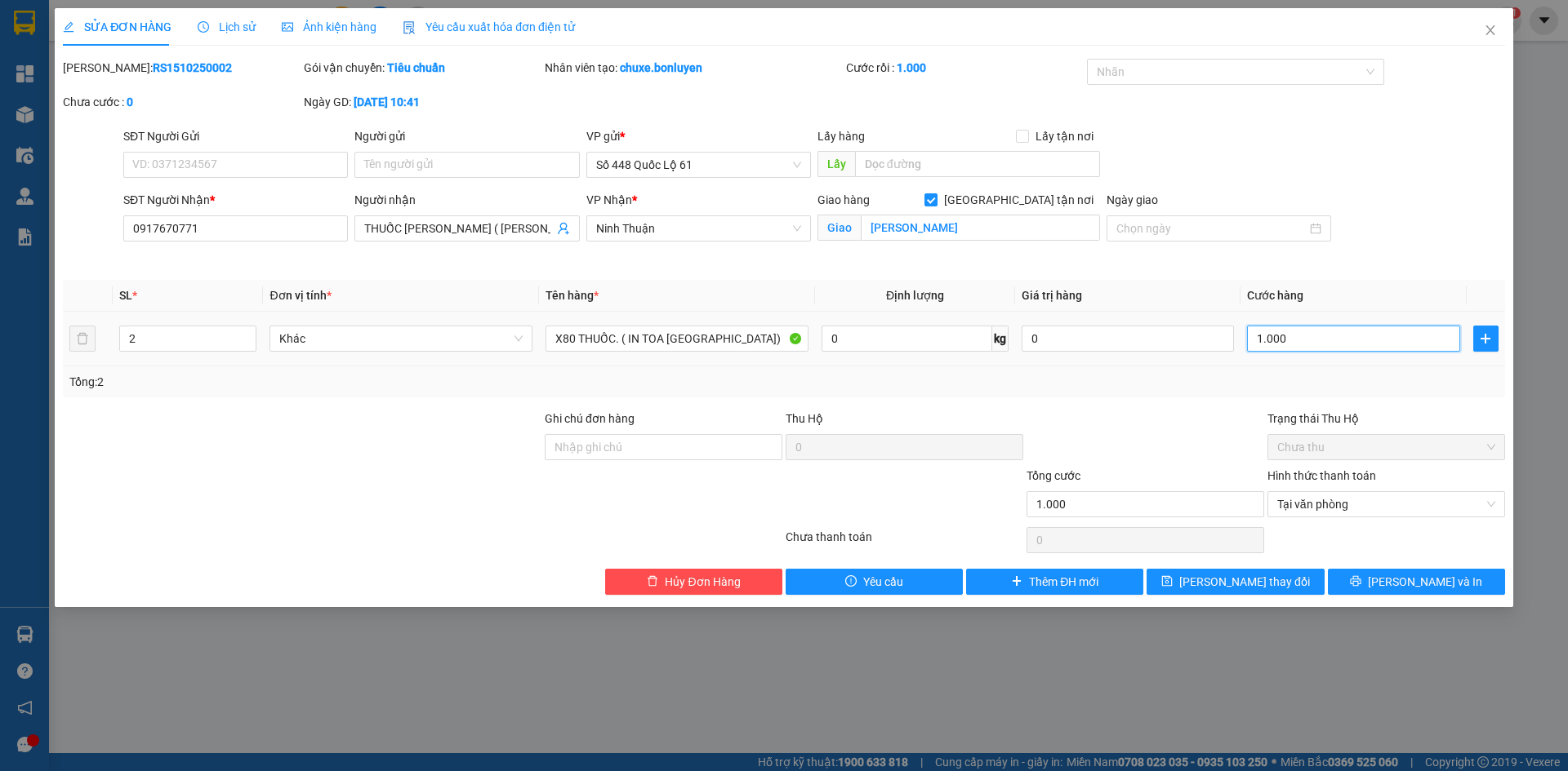
click at [1306, 338] on input "1.000" at bounding box center [1352, 339] width 212 height 26
type input "1"
type input "16"
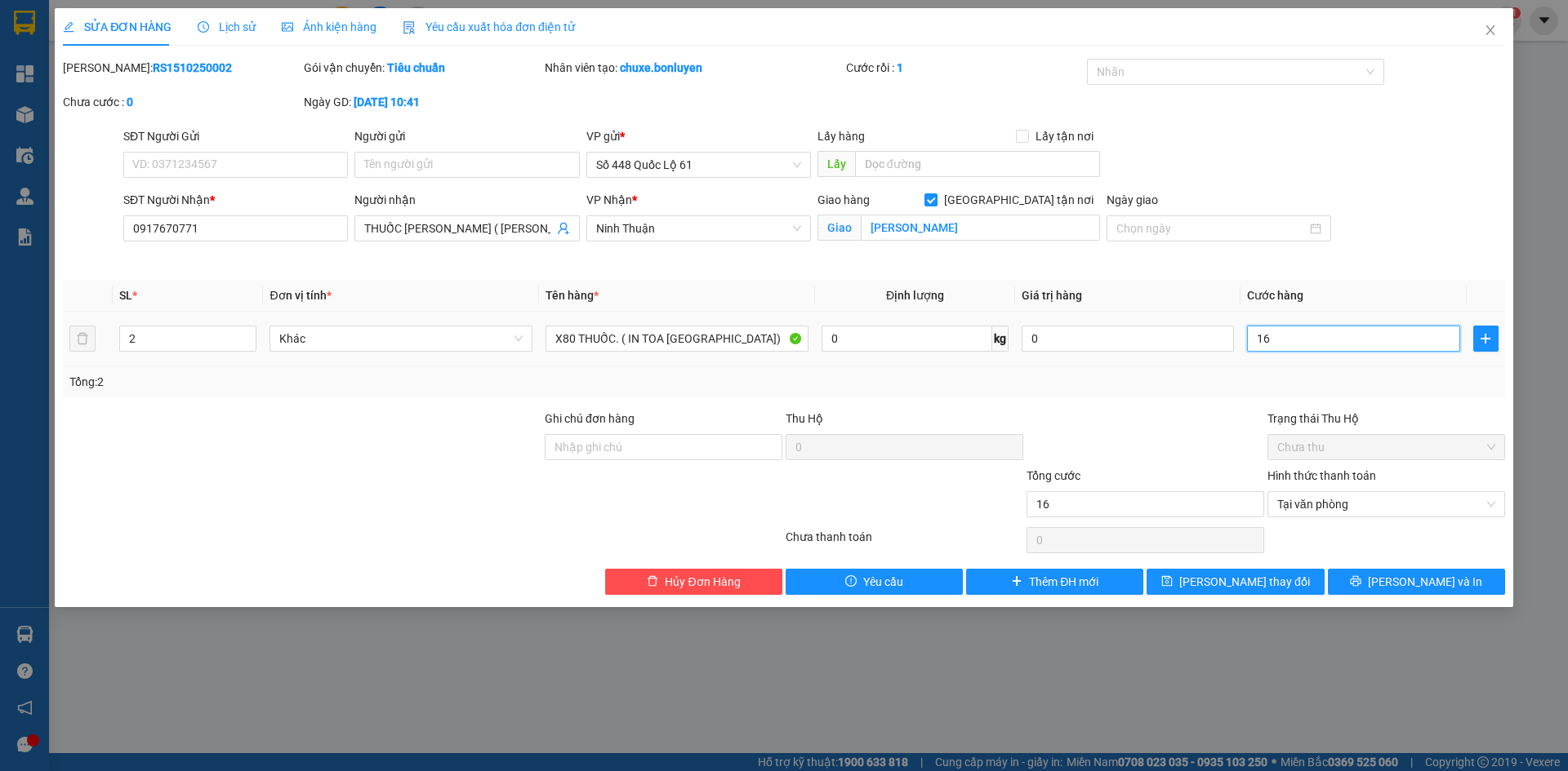
type input "160"
type input "160.000"
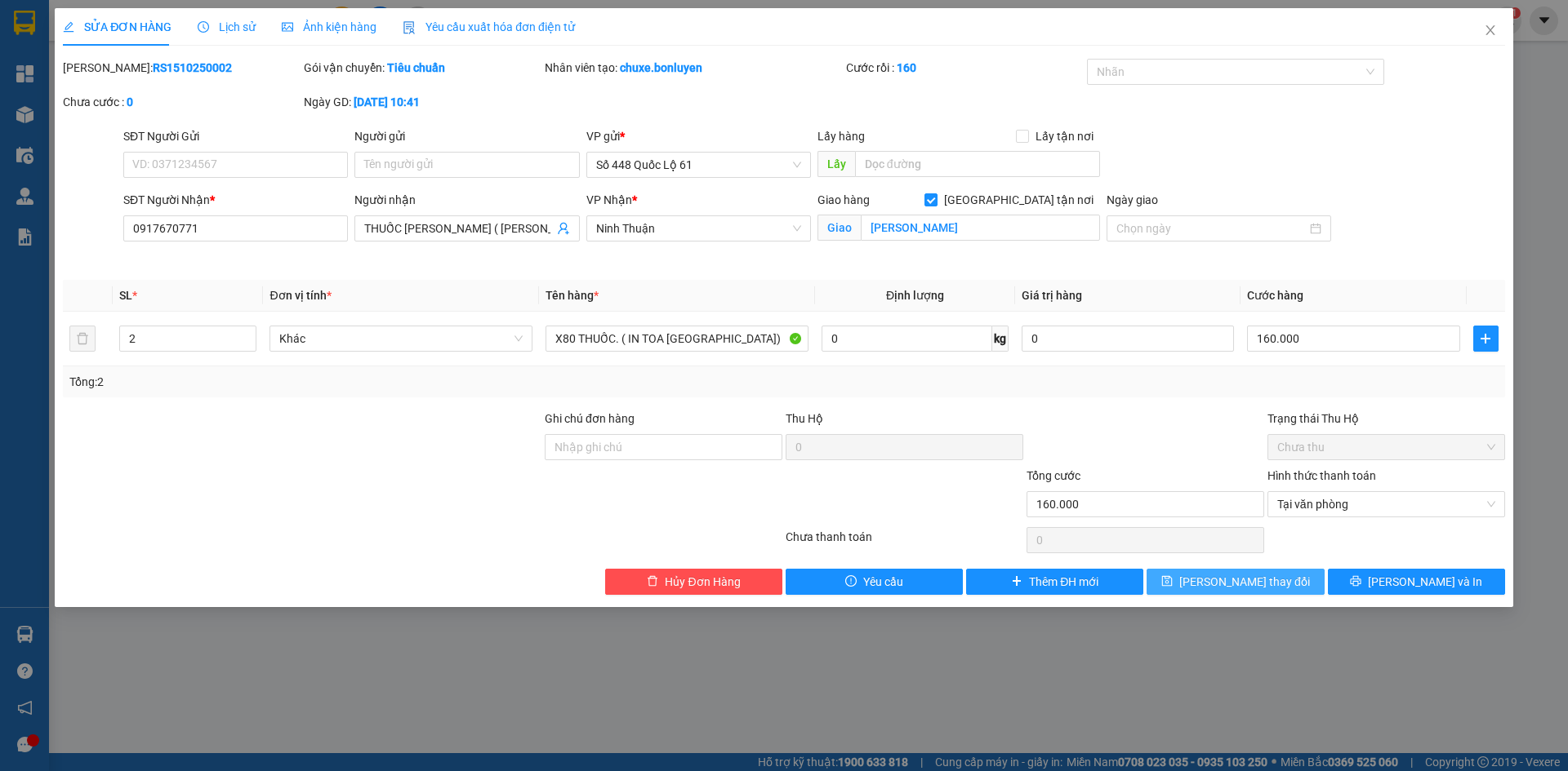
click at [1285, 587] on button "[PERSON_NAME] thay đổi" at bounding box center [1235, 582] width 178 height 26
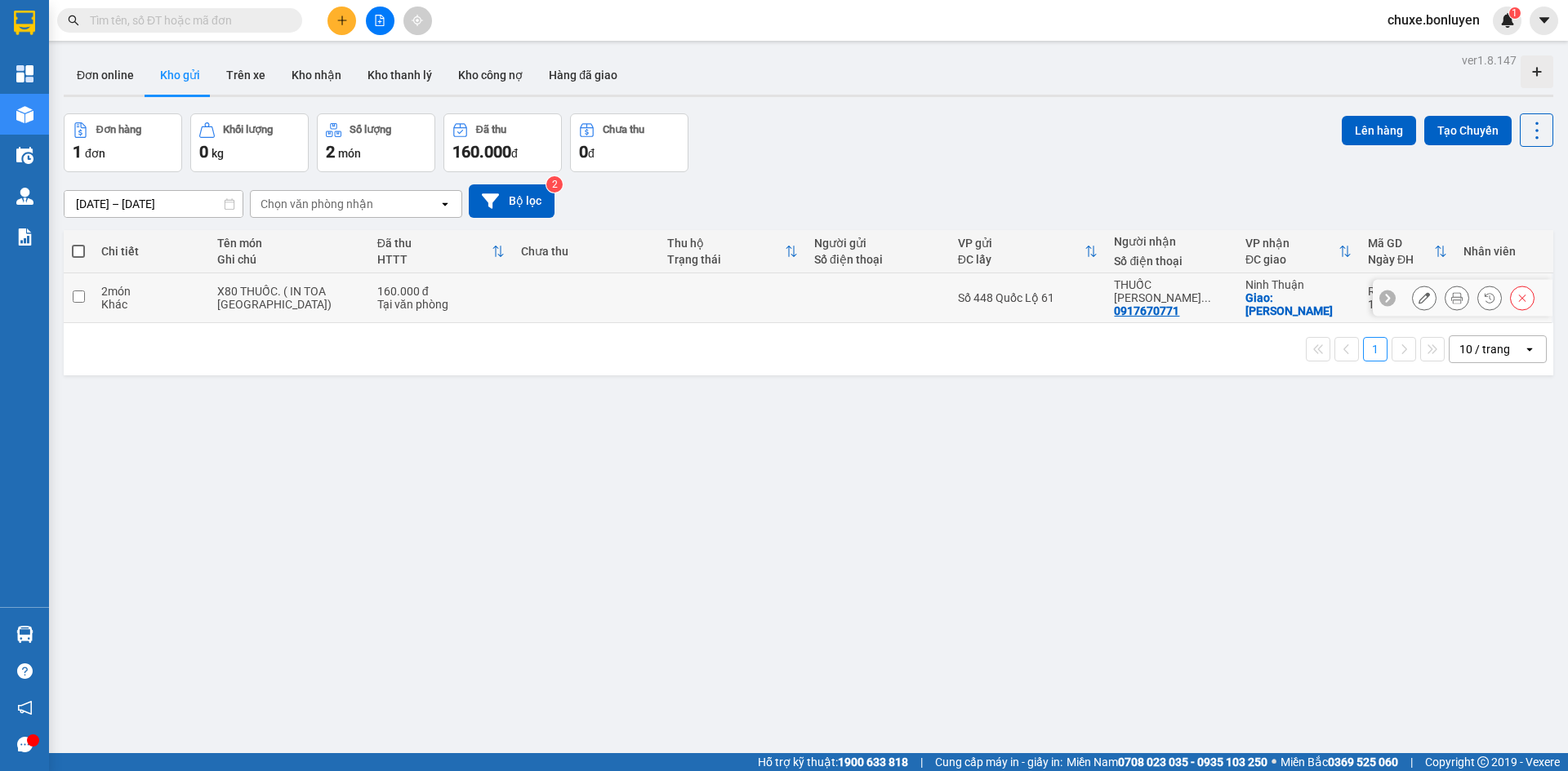
click at [1338, 294] on div "Giao: [PERSON_NAME]" at bounding box center [1298, 304] width 107 height 26
checkbox input "true"
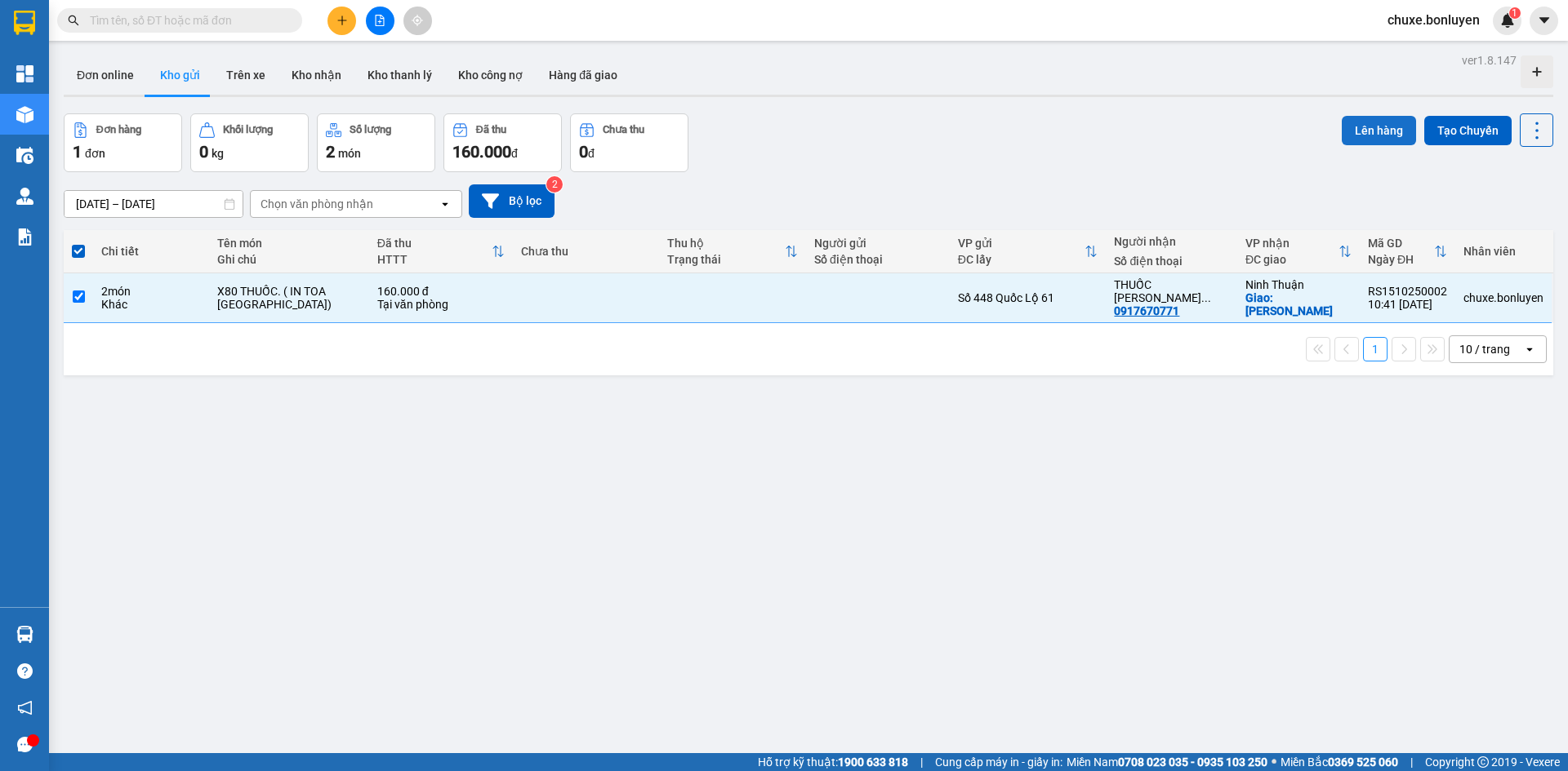
click at [1369, 116] on button "Lên hàng" at bounding box center [1379, 130] width 75 height 29
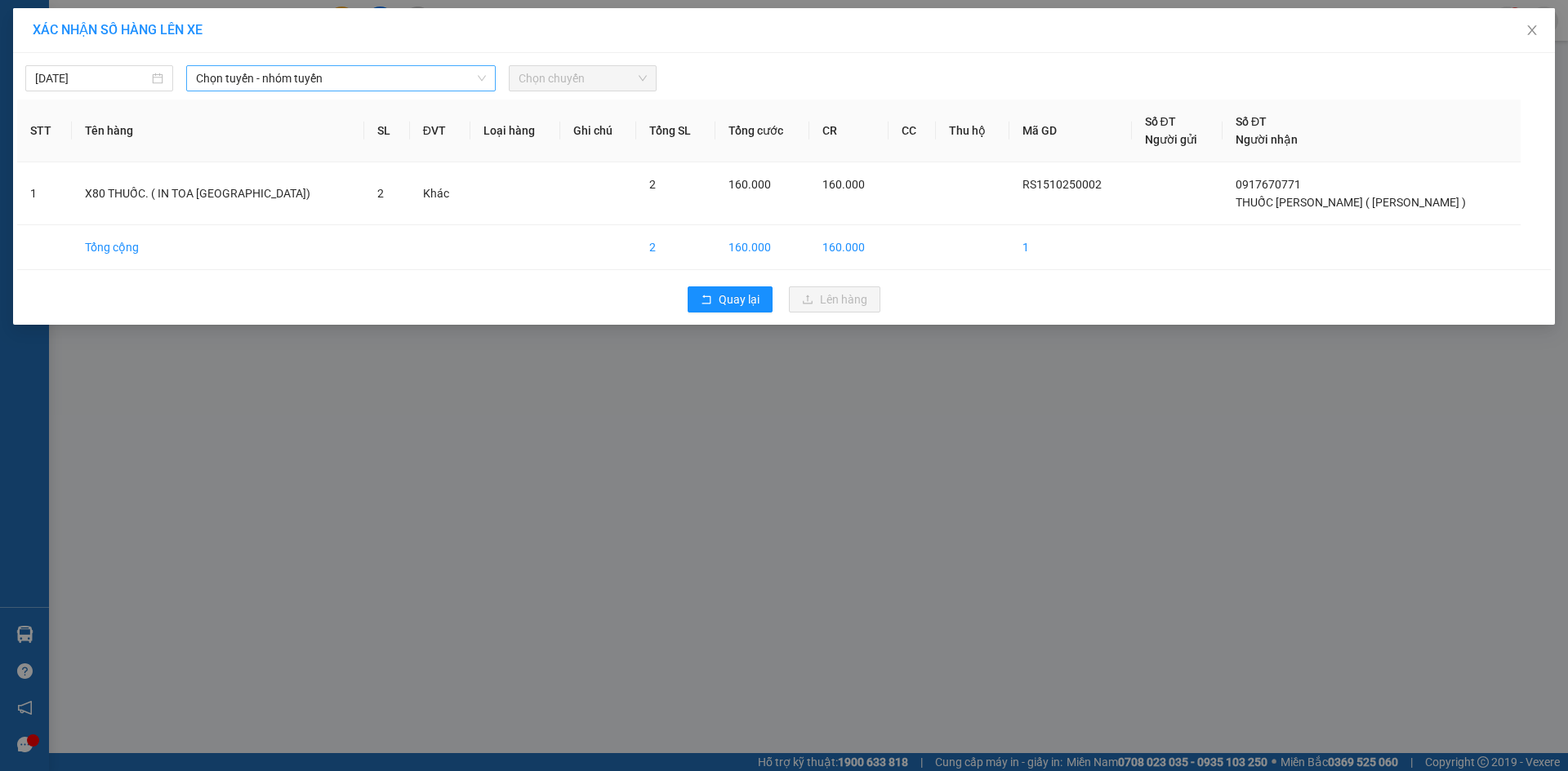
click at [266, 75] on span "Chọn tuyến - nhóm tuyến" at bounding box center [341, 78] width 290 height 25
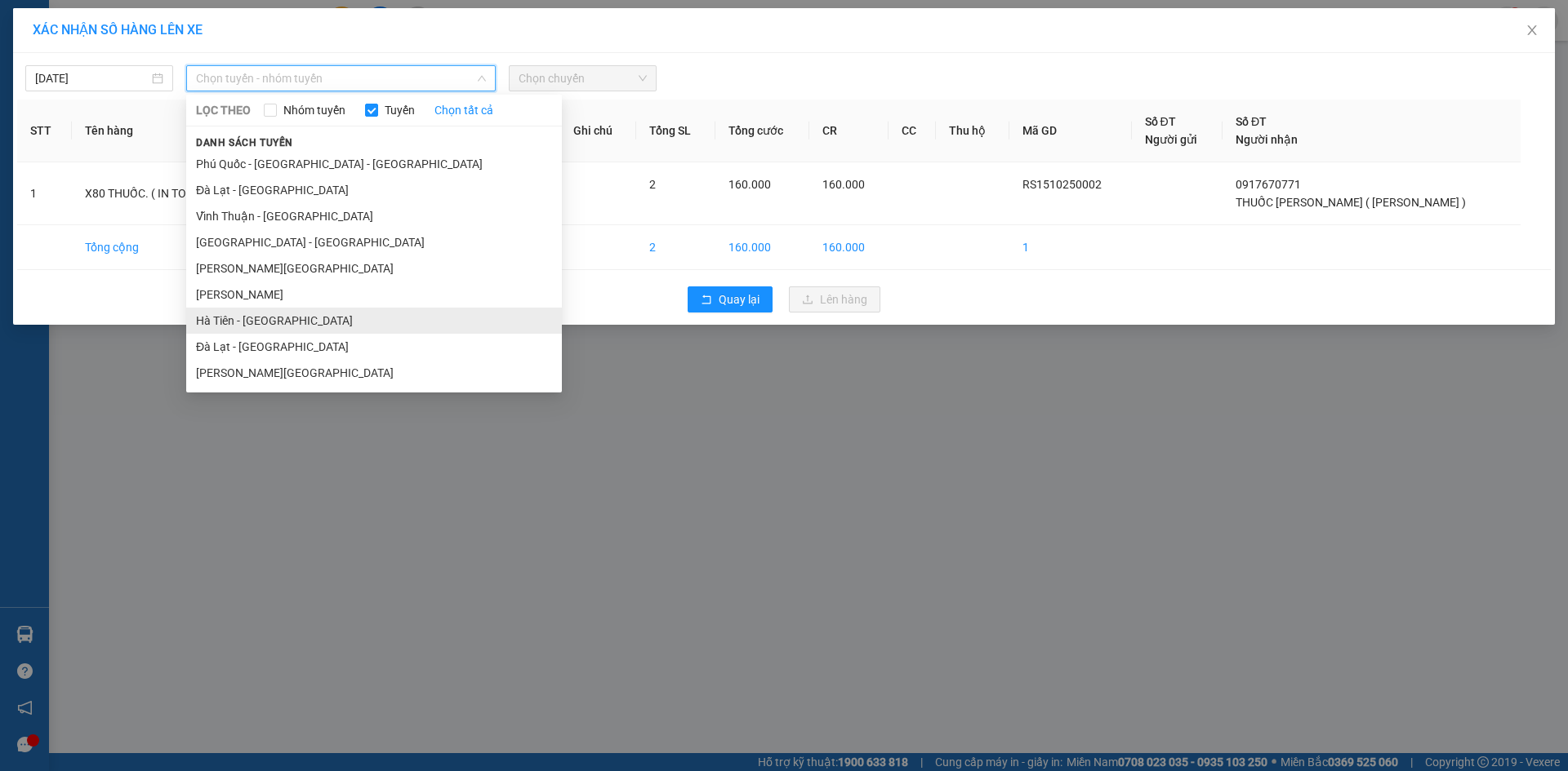
click at [283, 320] on li "Hà Tiên - [GEOGRAPHIC_DATA]" at bounding box center [373, 320] width 375 height 26
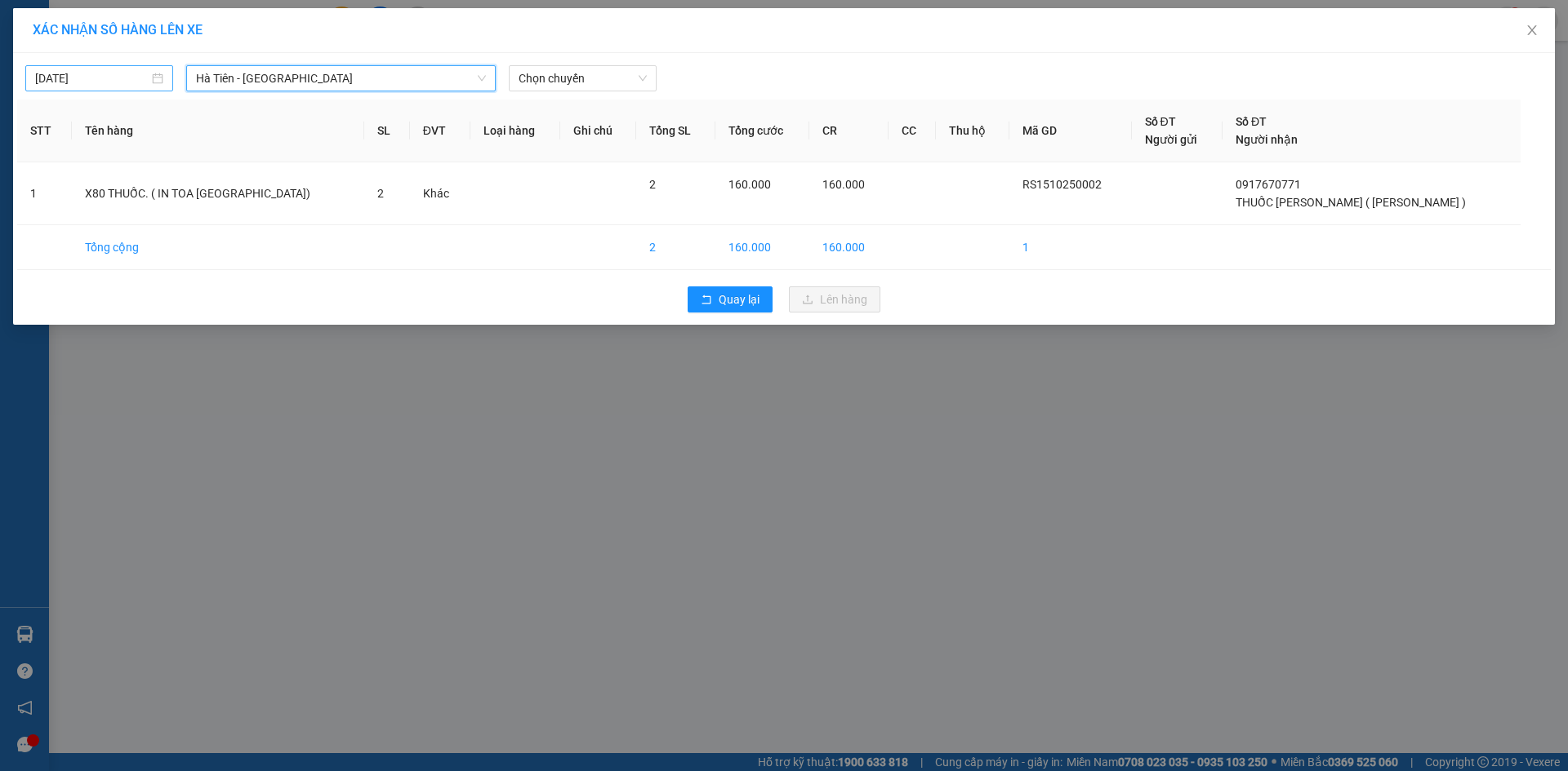
click at [78, 80] on input "[DATE]" at bounding box center [92, 78] width 114 height 18
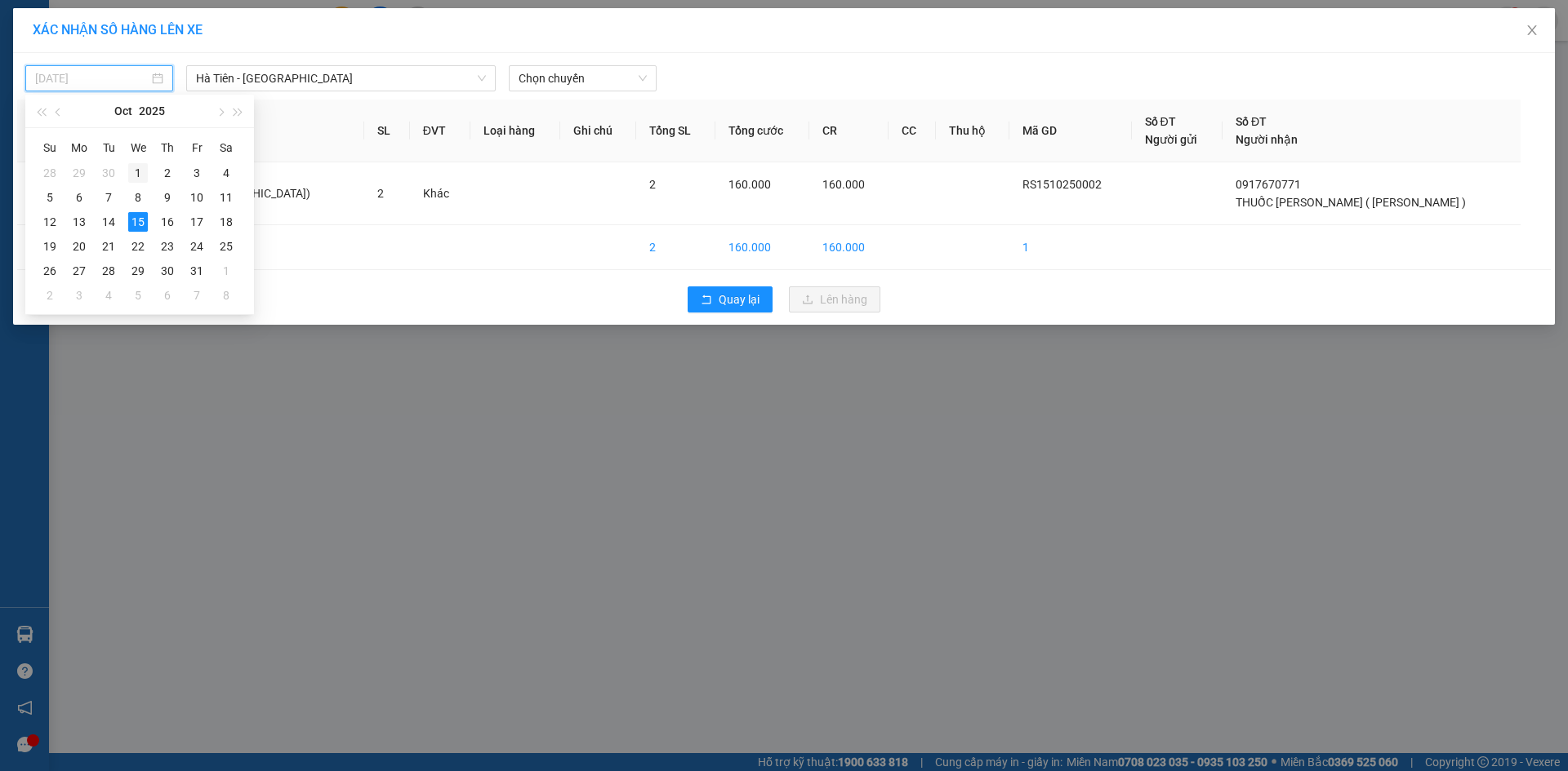
click at [134, 167] on div "1" at bounding box center [138, 173] width 20 height 20
type input "[DATE]"
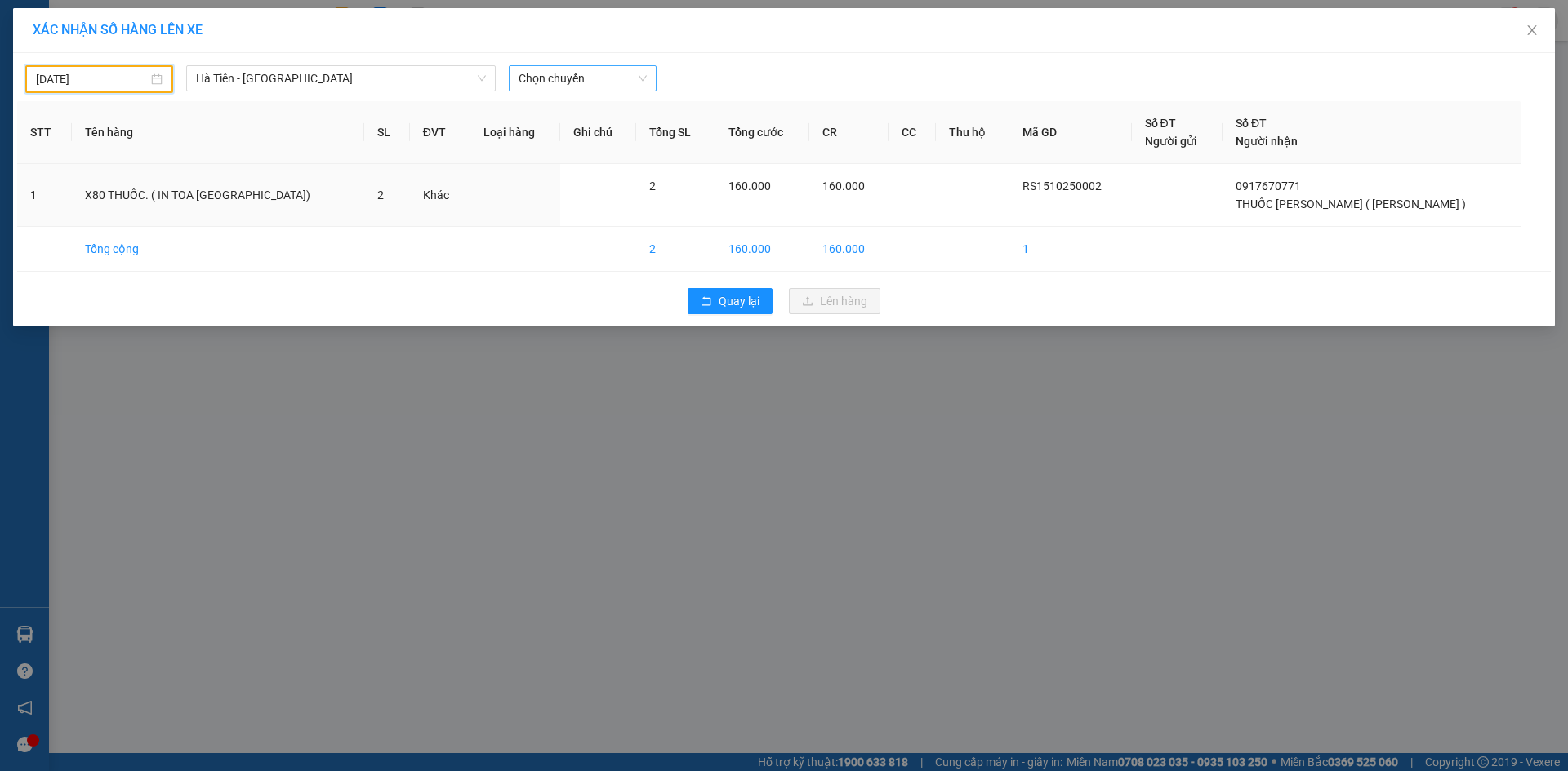
click at [581, 77] on span "Chọn chuyến" at bounding box center [582, 78] width 128 height 25
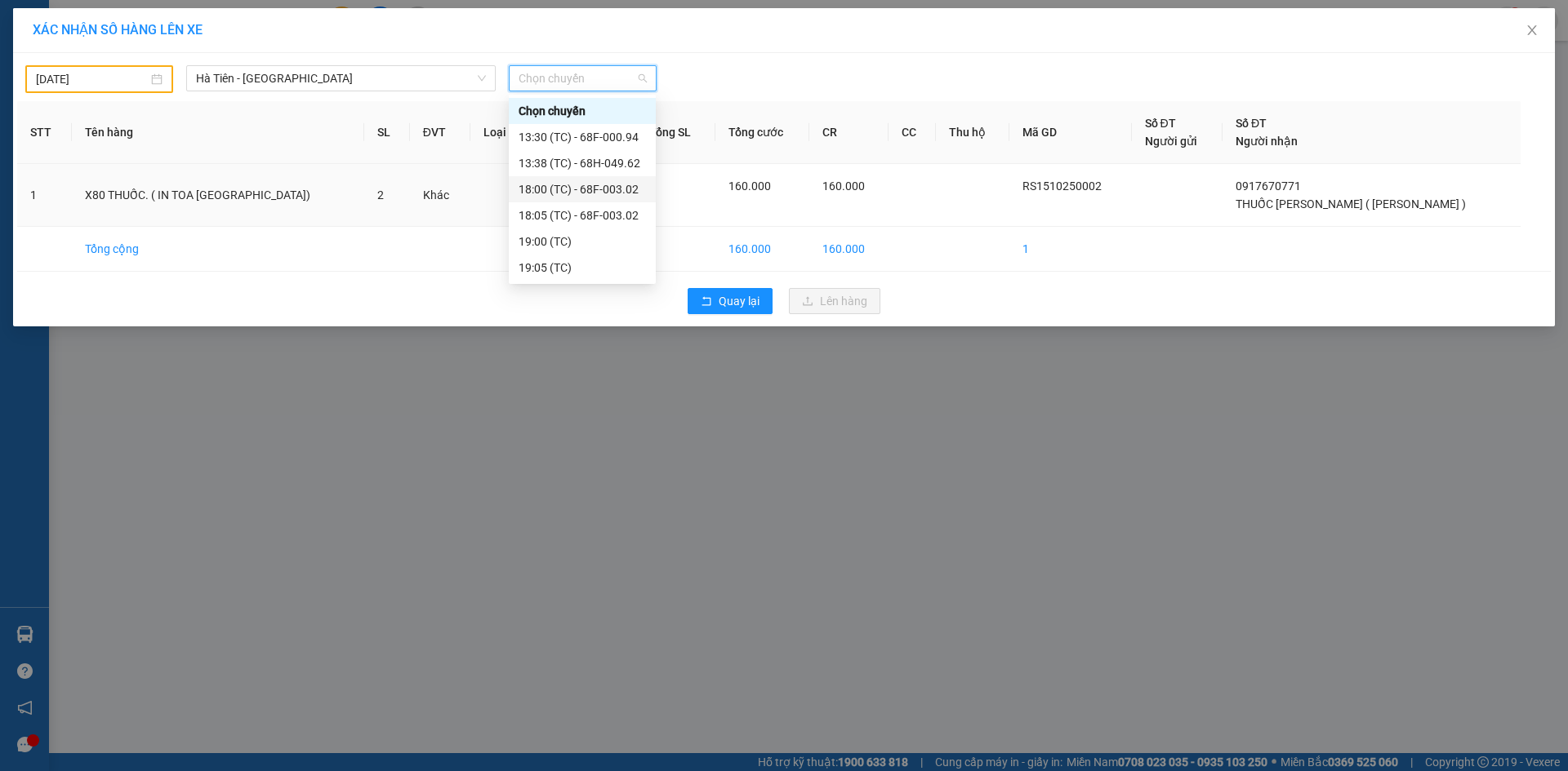
click at [585, 196] on div "18:00 (TC) - 68F-003.02" at bounding box center [582, 189] width 127 height 18
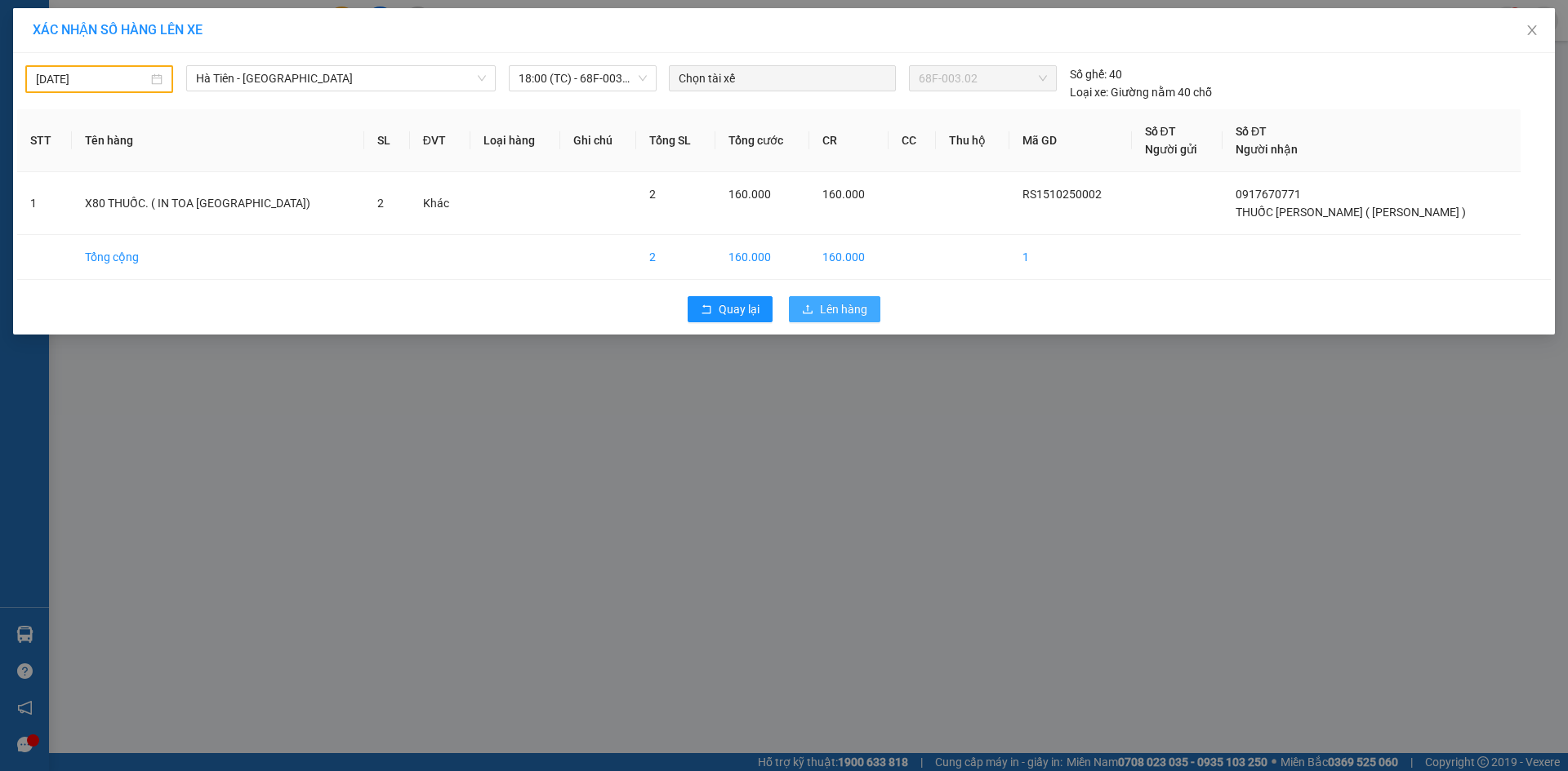
click at [845, 306] on span "Lên hàng" at bounding box center [843, 309] width 47 height 18
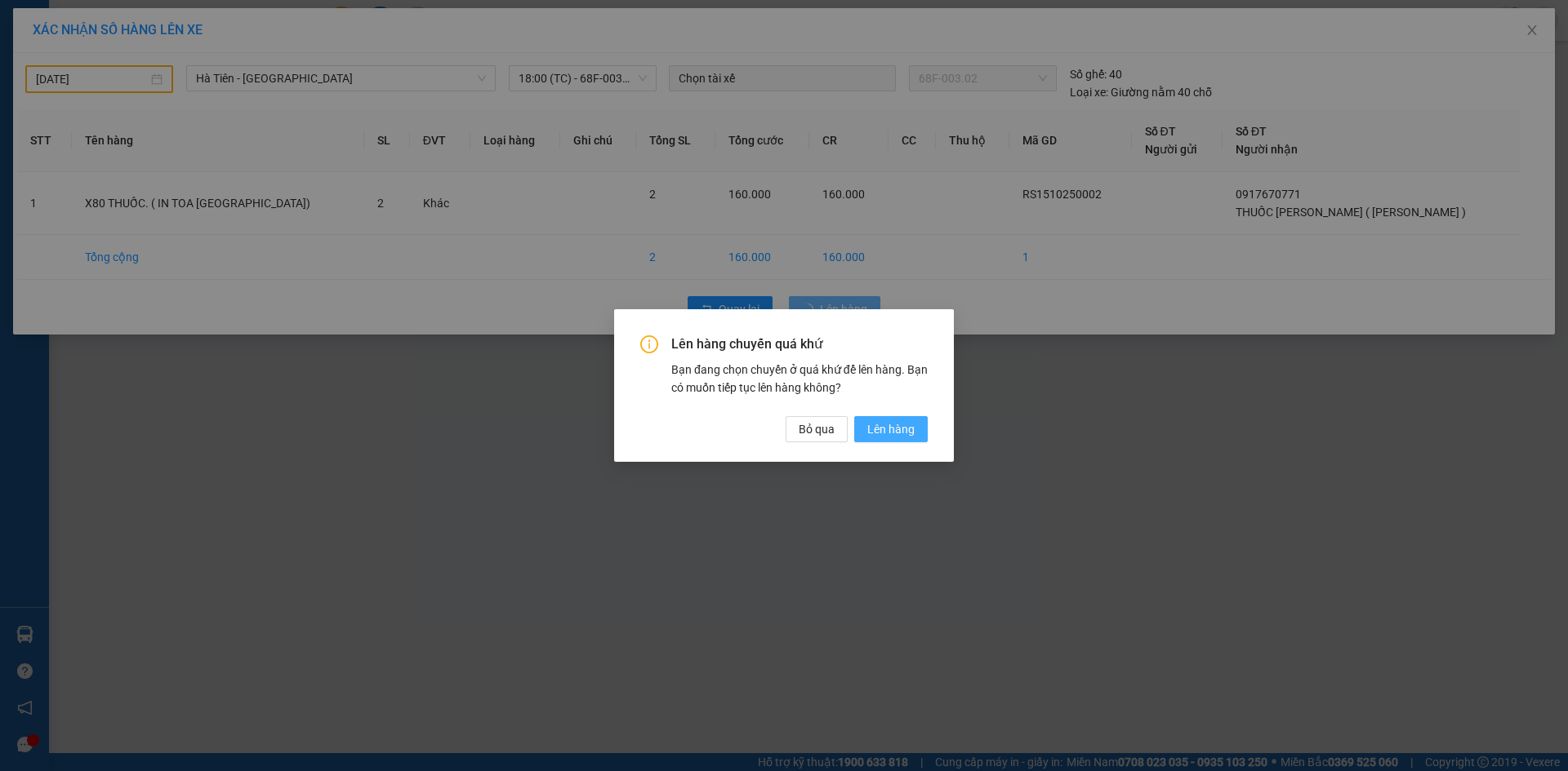
click at [889, 422] on span "Lên hàng" at bounding box center [891, 430] width 47 height 18
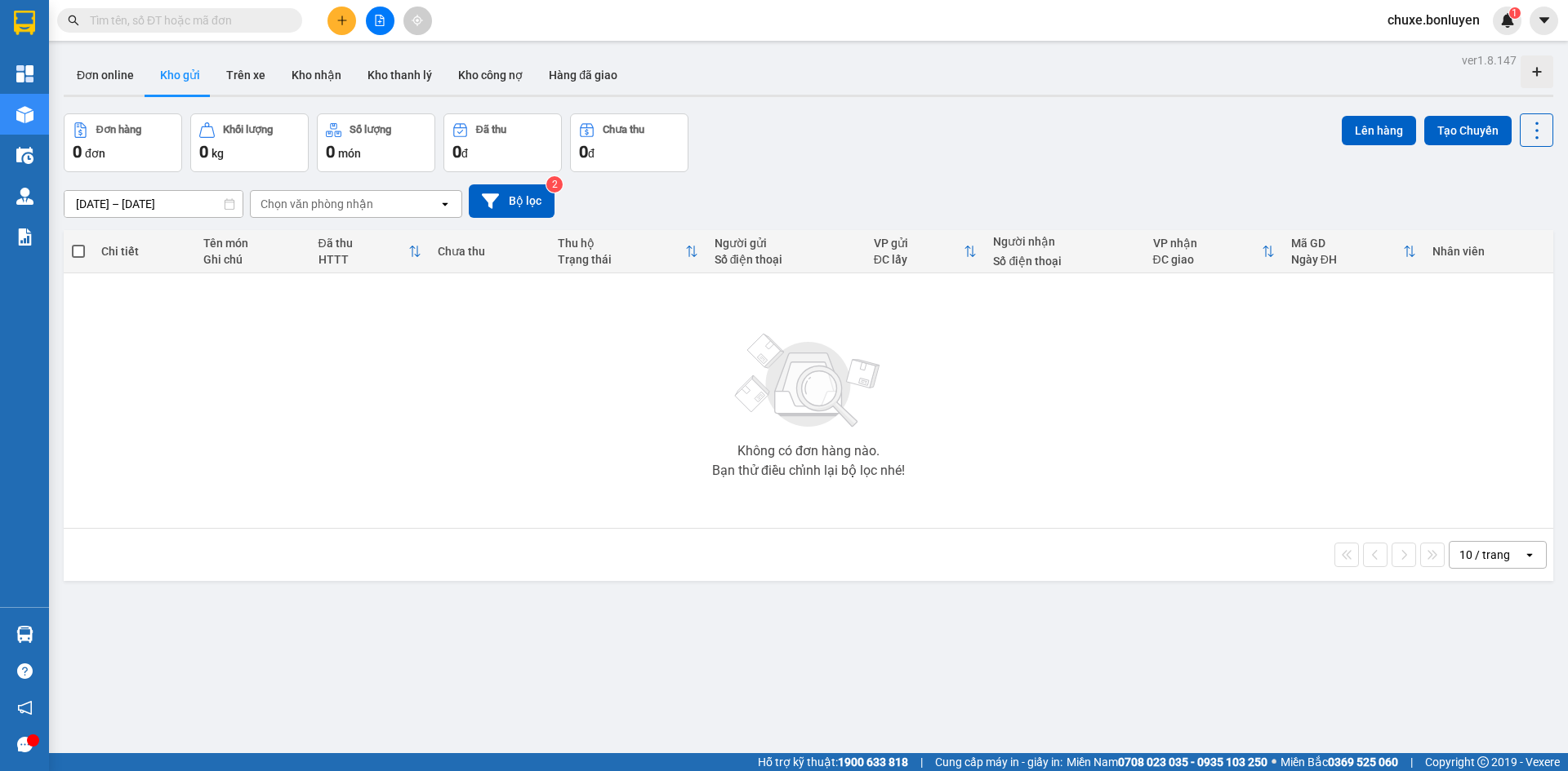
click at [205, 18] on input "text" at bounding box center [187, 21] width 193 height 18
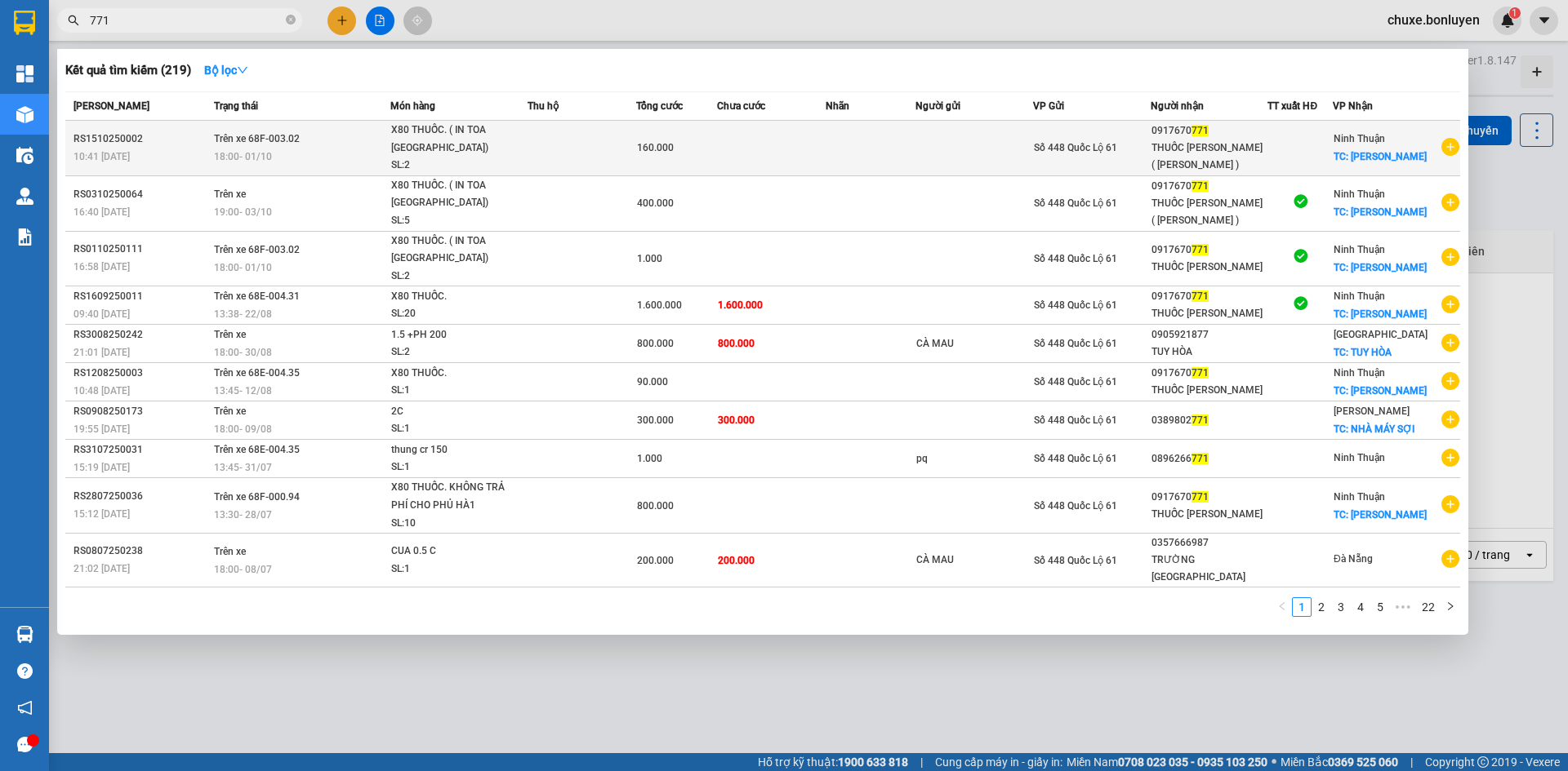
type input "771"
click at [1257, 156] on div "THUỐC [PERSON_NAME] ( [PERSON_NAME] )" at bounding box center [1208, 157] width 116 height 35
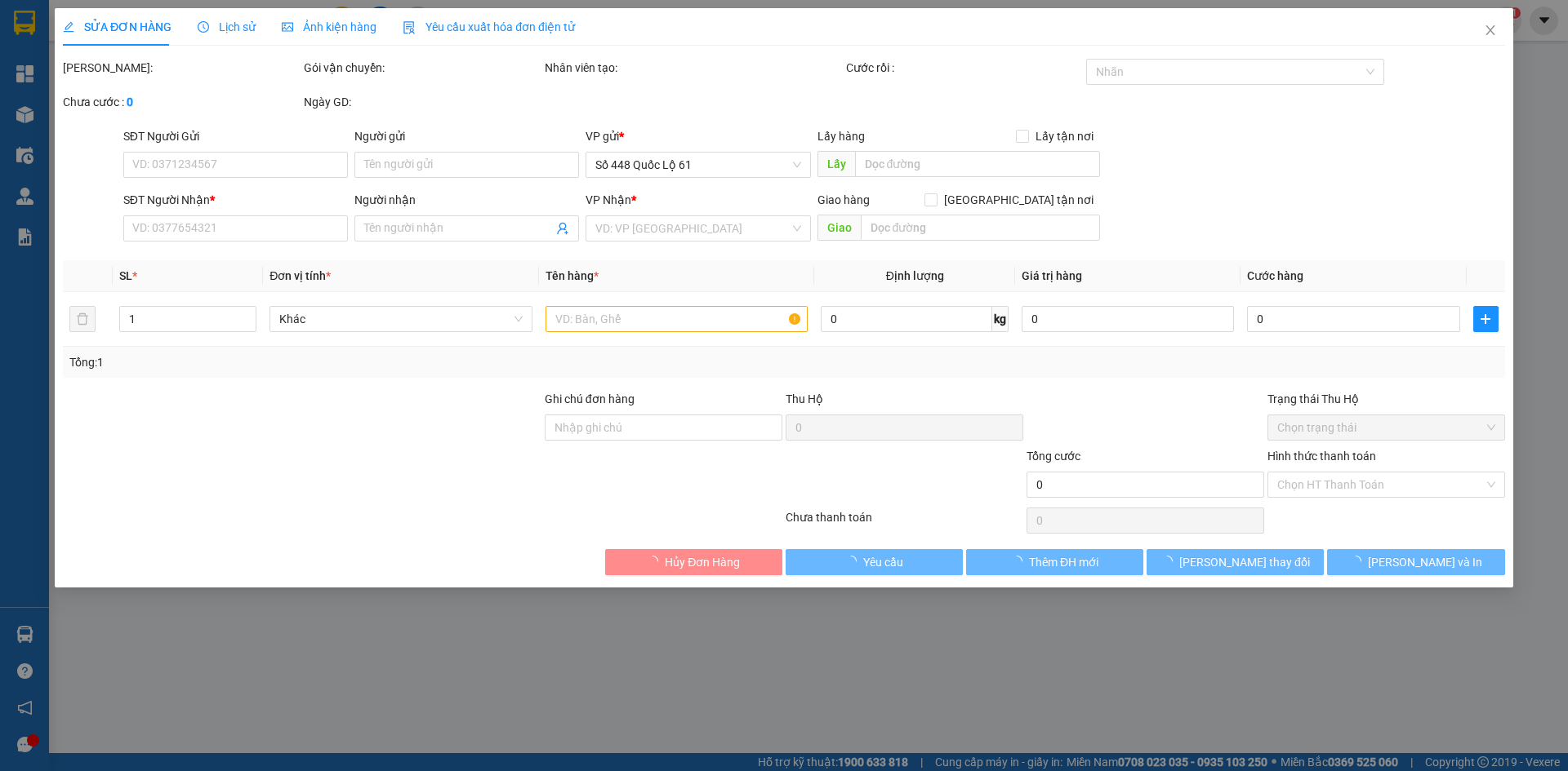
type input "0917670771"
type input "THUỐC [PERSON_NAME] ( [PERSON_NAME] )"
checkbox input "true"
type input "[PERSON_NAME]"
type input "160.000"
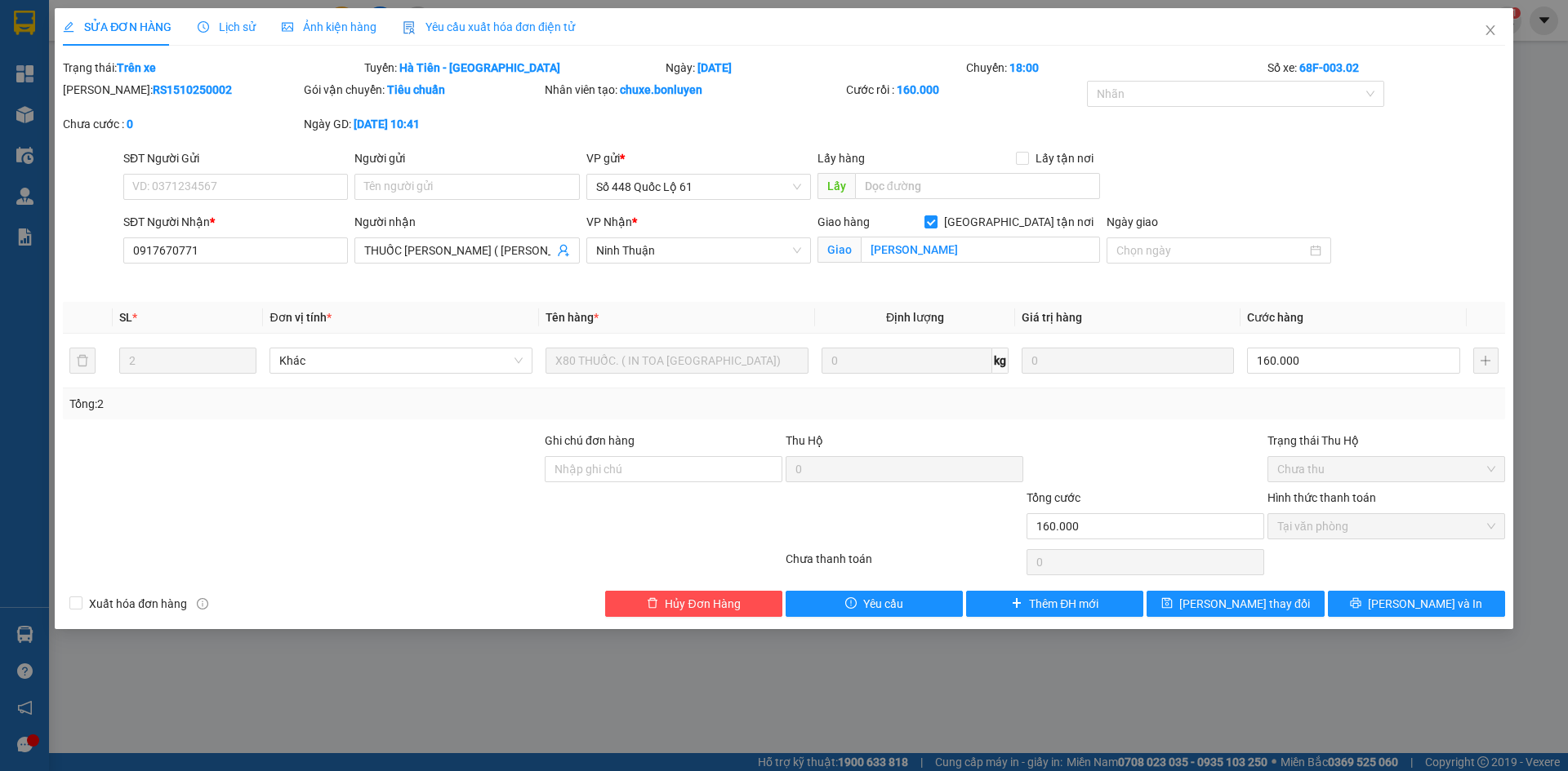
click at [527, 32] on span "Yêu cầu xuất hóa đơn điện tử" at bounding box center [488, 26] width 172 height 13
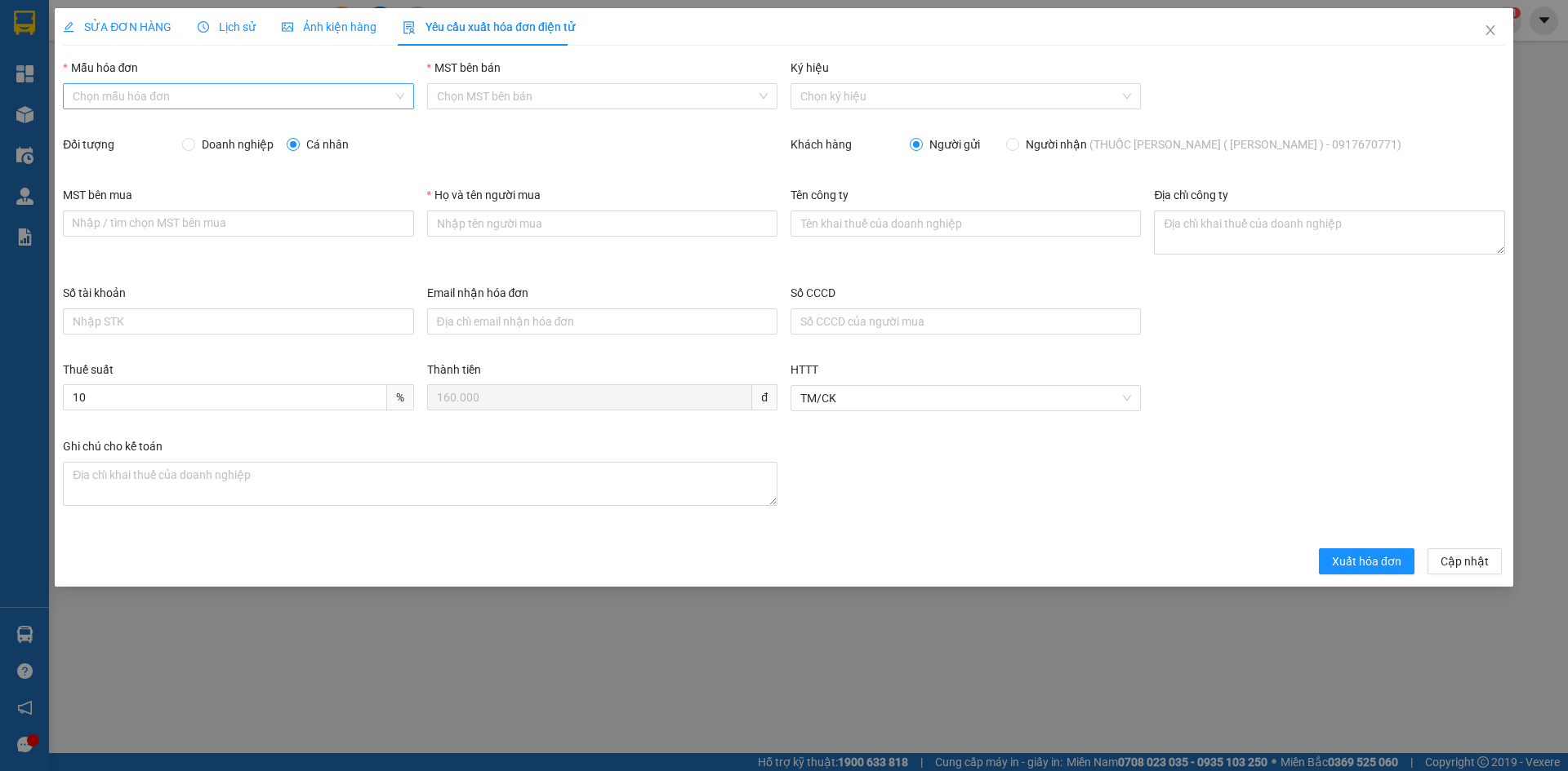
click at [259, 85] on input "Mẫu hóa đơn" at bounding box center [232, 96] width 320 height 25
click at [234, 130] on div "HÓA ĐƠN HÀNG" at bounding box center [238, 129] width 331 height 18
type input "8"
drag, startPoint x: 220, startPoint y: 139, endPoint x: 213, endPoint y: 155, distance: 17.5
click at [219, 140] on span "Doanh nghiệp" at bounding box center [237, 145] width 85 height 18
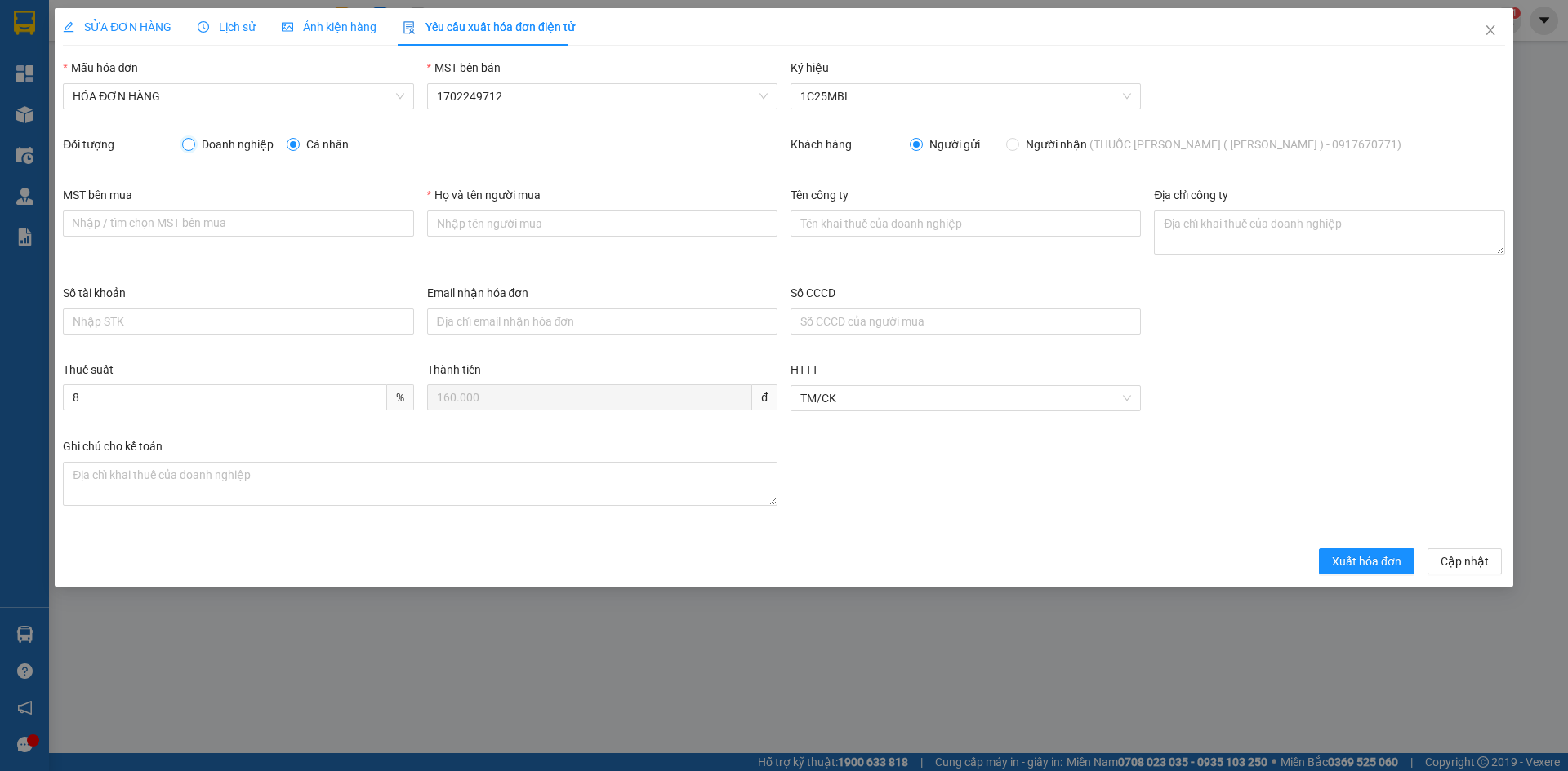
click at [194, 140] on input "Doanh nghiệp" at bounding box center [188, 144] width 12 height 12
radio input "true"
radio input "false"
drag, startPoint x: 201, startPoint y: 218, endPoint x: 199, endPoint y: 229, distance: 11.2
click at [200, 218] on input "MST bên mua" at bounding box center [238, 223] width 351 height 26
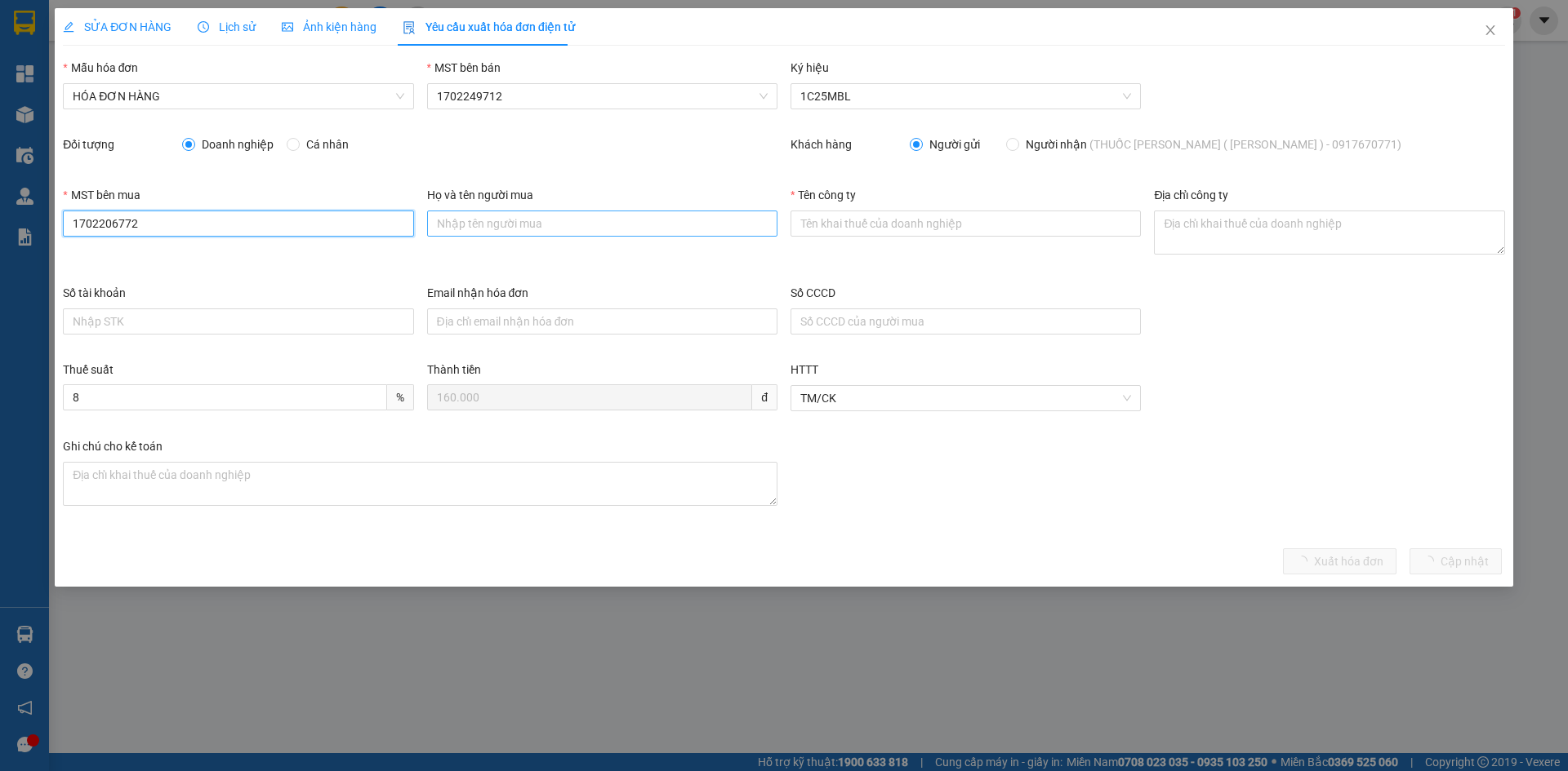
type input "1702206772"
click at [522, 218] on input "Họ và tên người mua" at bounding box center [602, 223] width 351 height 26
type input "[PERSON_NAME]"
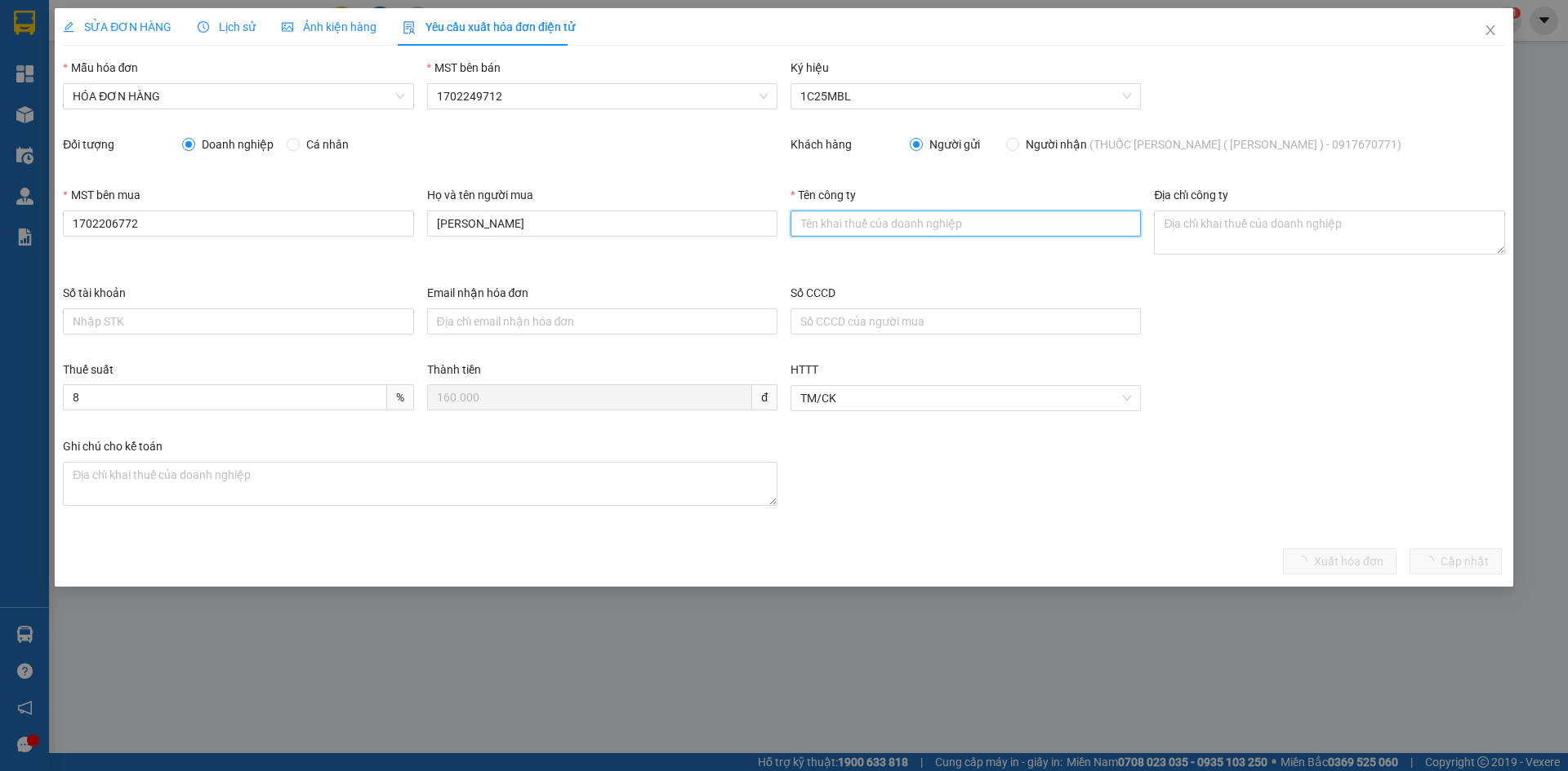
click at [873, 225] on input "Tên công ty" at bounding box center [965, 223] width 351 height 26
type input "CÔNG TY TRÁCH NHIỆM HỮU HẠN MINH LONG AGRO"
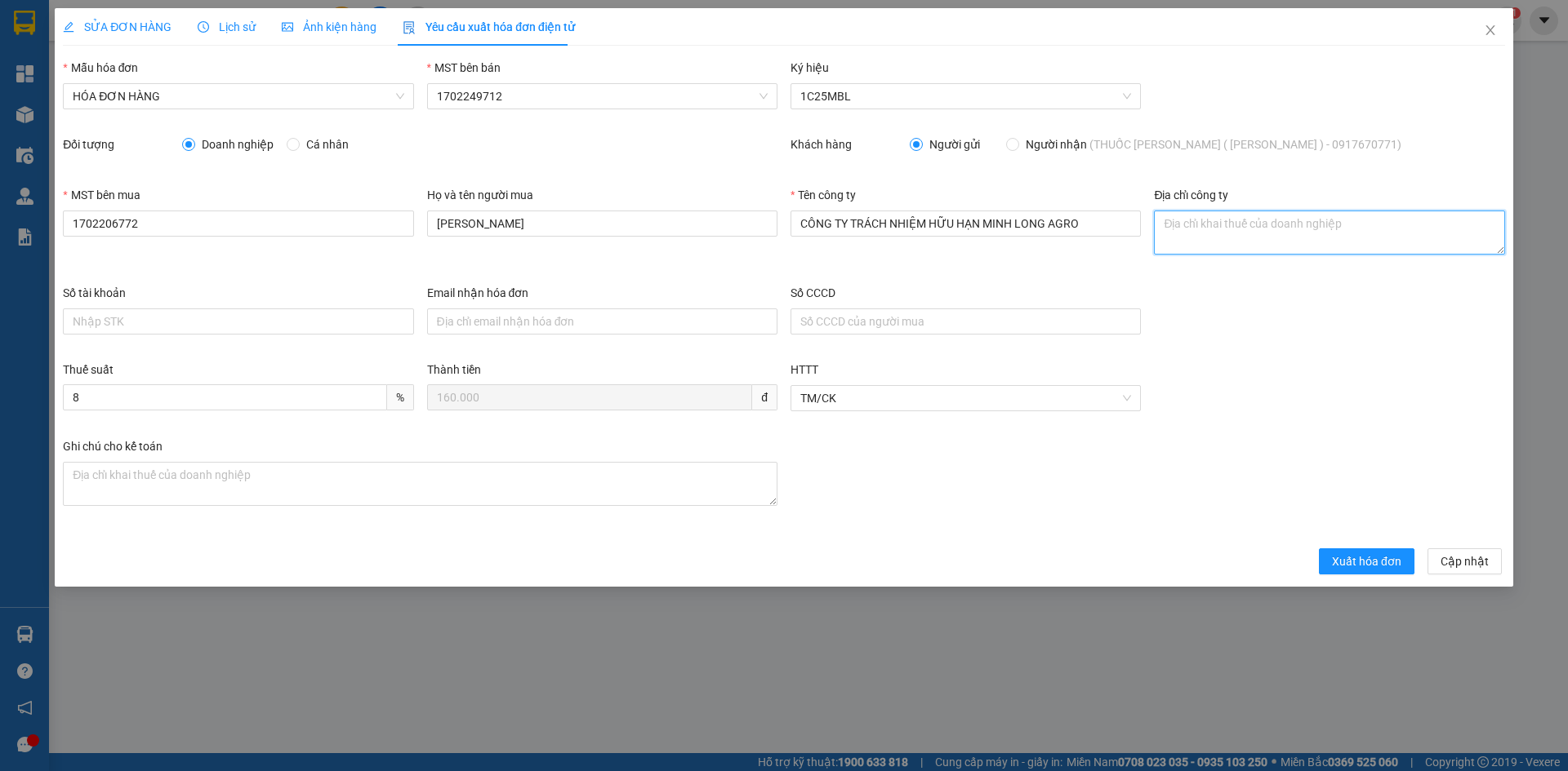
click at [1309, 233] on textarea "Địa chỉ công ty" at bounding box center [1329, 232] width 351 height 44
paste textarea "SỐ 98, [GEOGRAPHIC_DATA] ,XÃ [GEOGRAPHIC_DATA],[GEOGRAPHIC_DATA], [GEOGRAPHIC_D…"
type textarea "SỐ 98, [GEOGRAPHIC_DATA] ,XÃ [GEOGRAPHIC_DATA],[GEOGRAPHIC_DATA], [GEOGRAPHIC_D…"
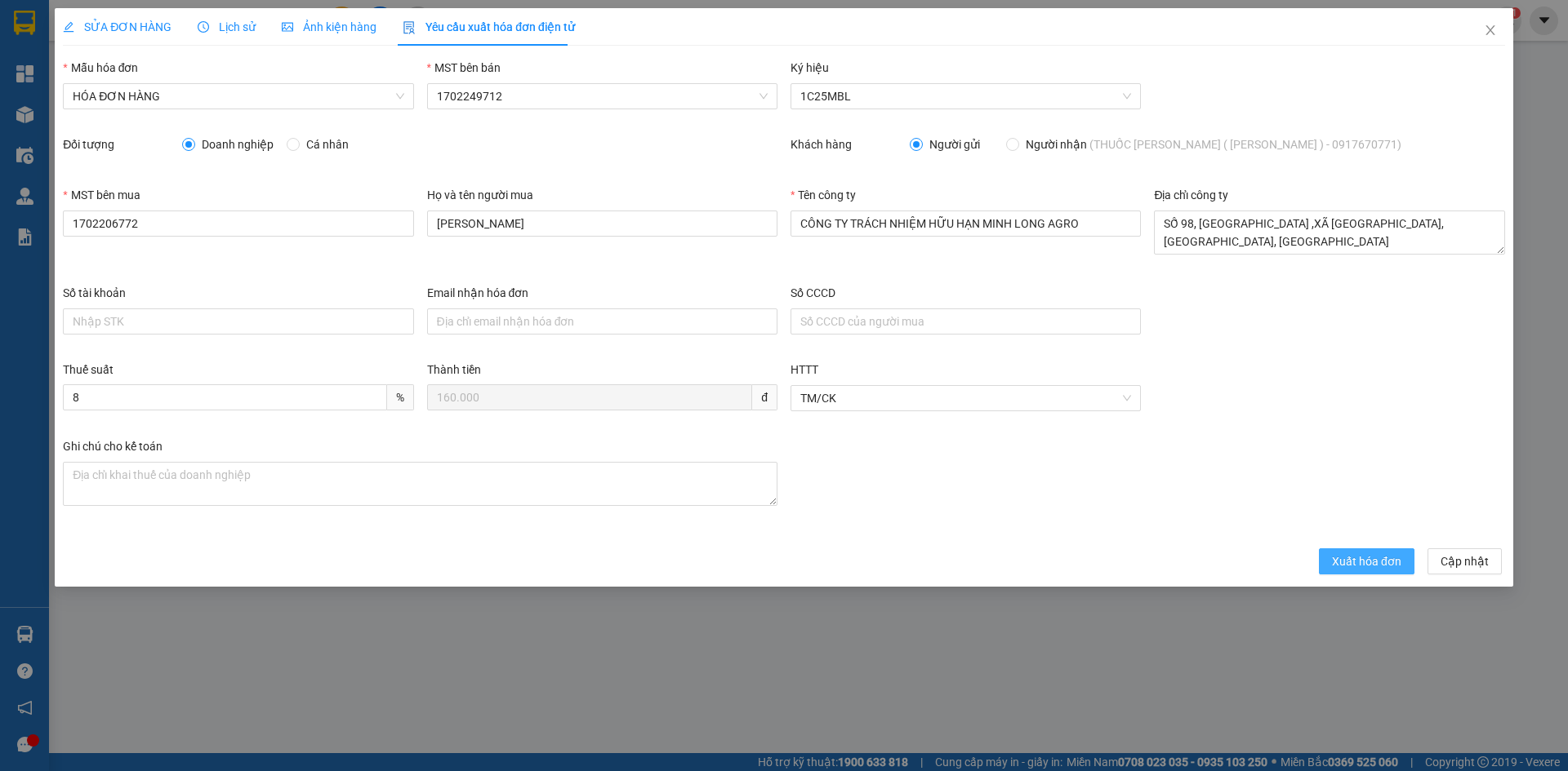
drag, startPoint x: 1375, startPoint y: 565, endPoint x: 659, endPoint y: 444, distance: 726.2
click at [1375, 566] on span "Xuất hóa đơn" at bounding box center [1366, 562] width 69 height 18
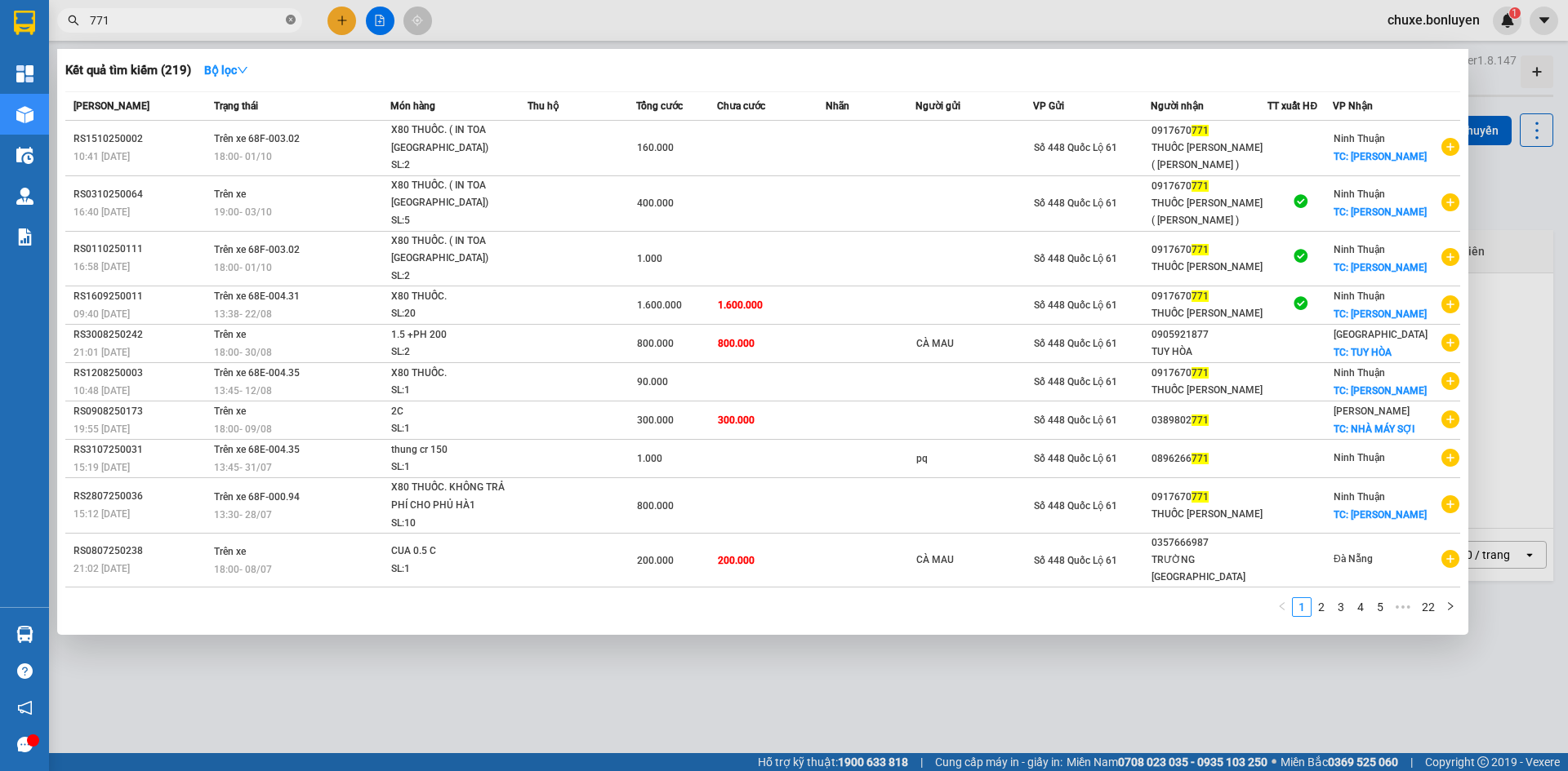
click at [290, 23] on icon "close-circle" at bounding box center [290, 19] width 10 height 10
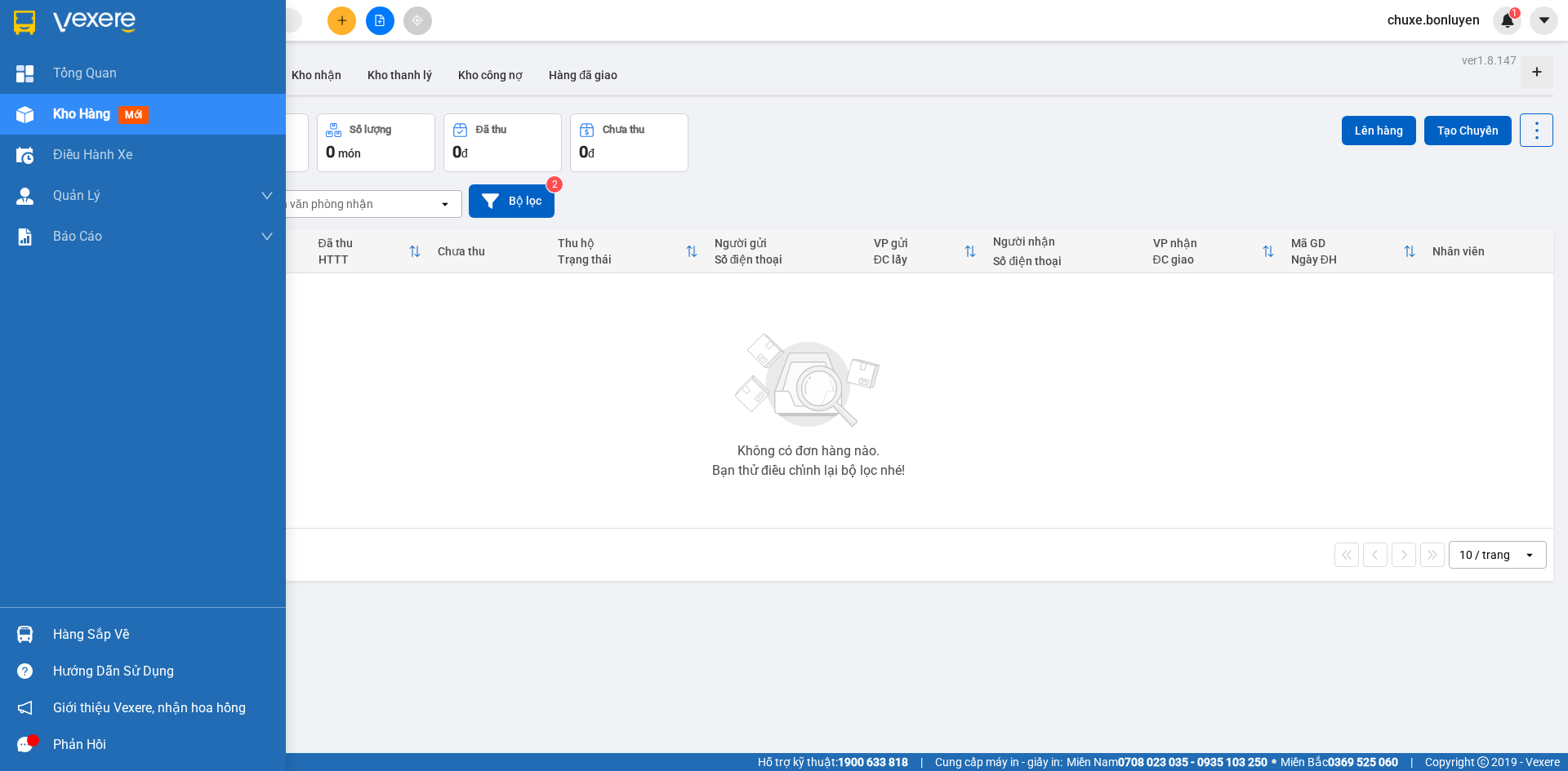
click at [102, 117] on span "Kho hàng" at bounding box center [81, 114] width 57 height 15
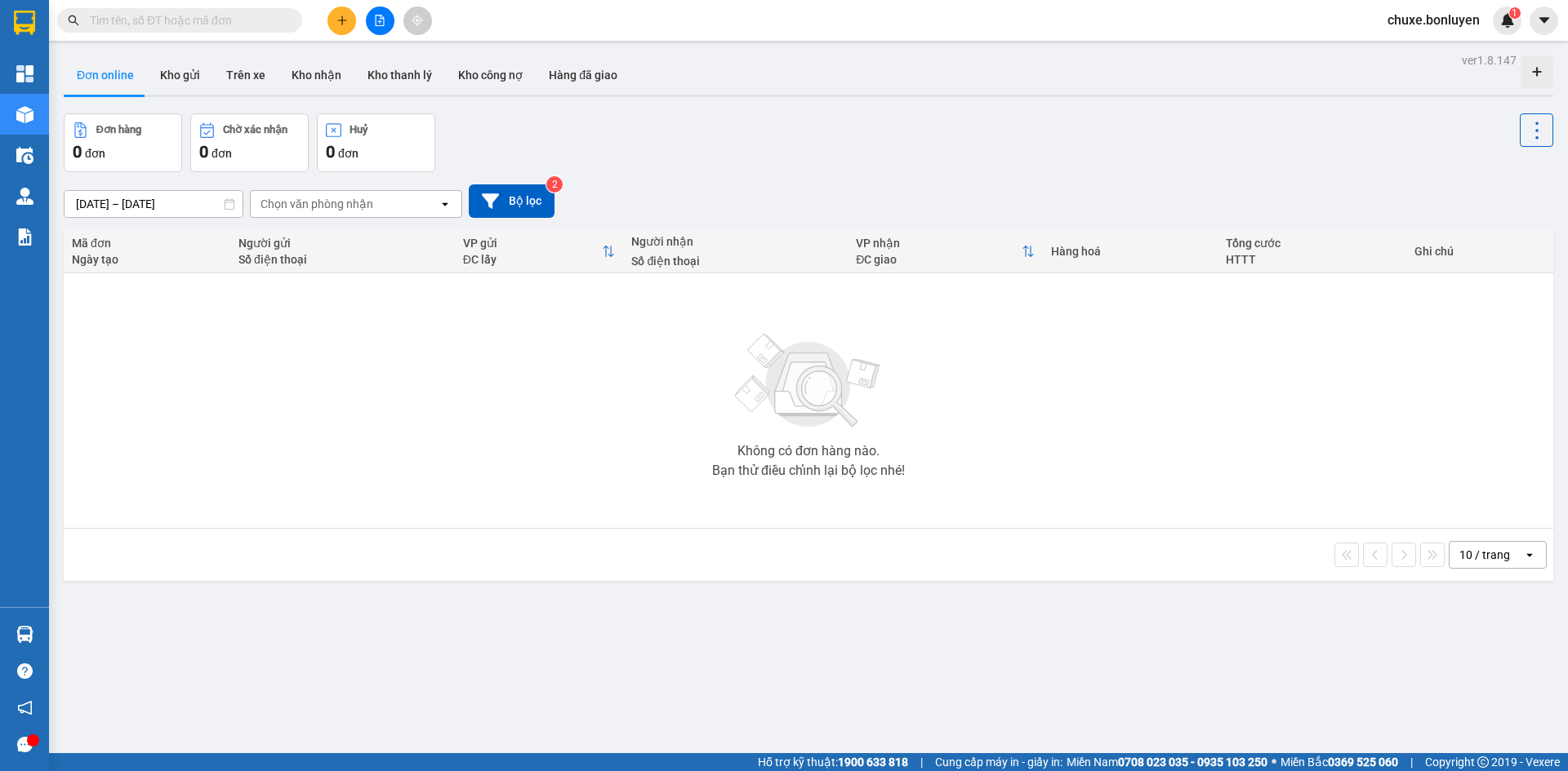
click at [175, 26] on input "text" at bounding box center [187, 21] width 193 height 18
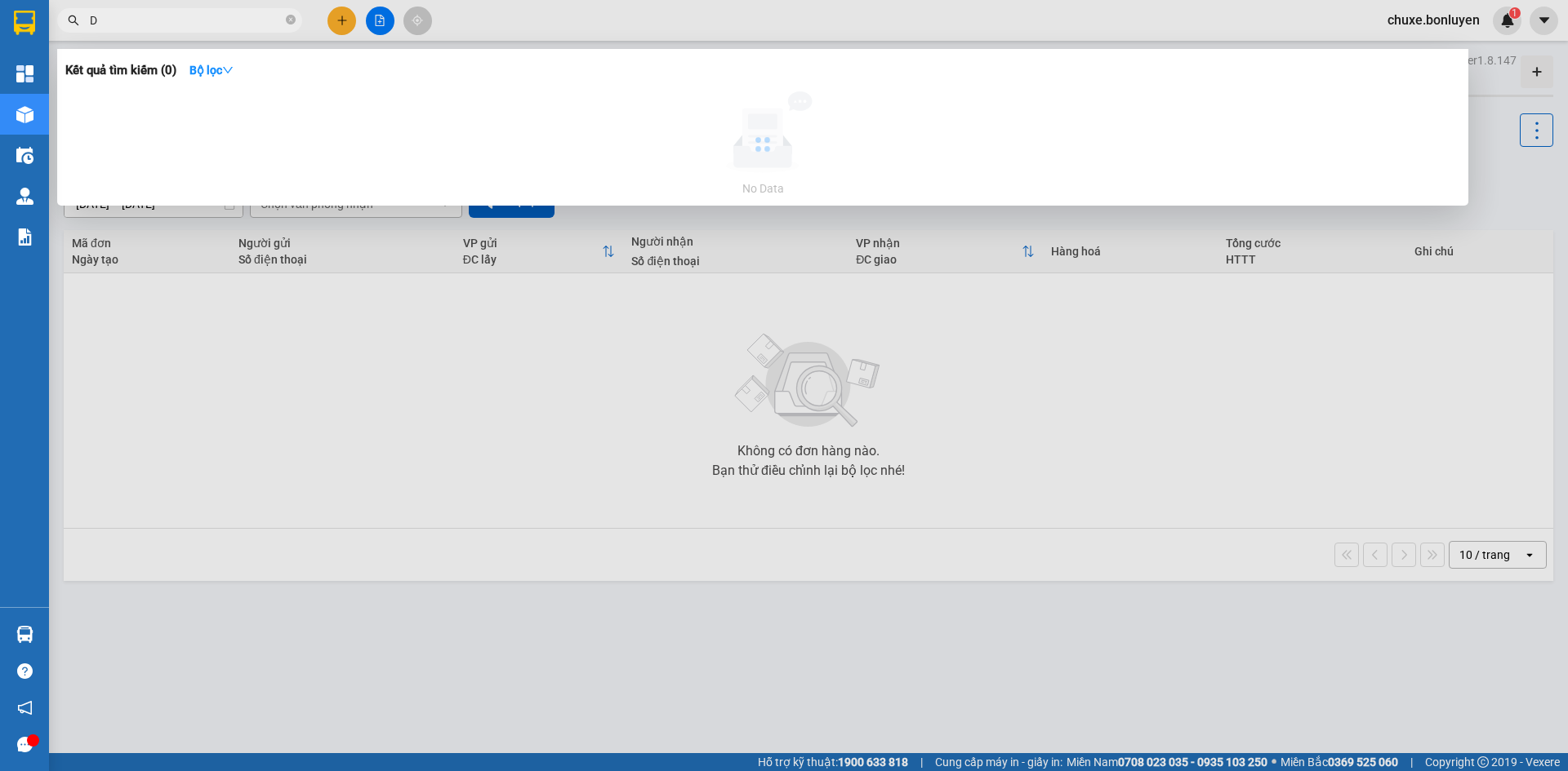
paste input "ŨNG"
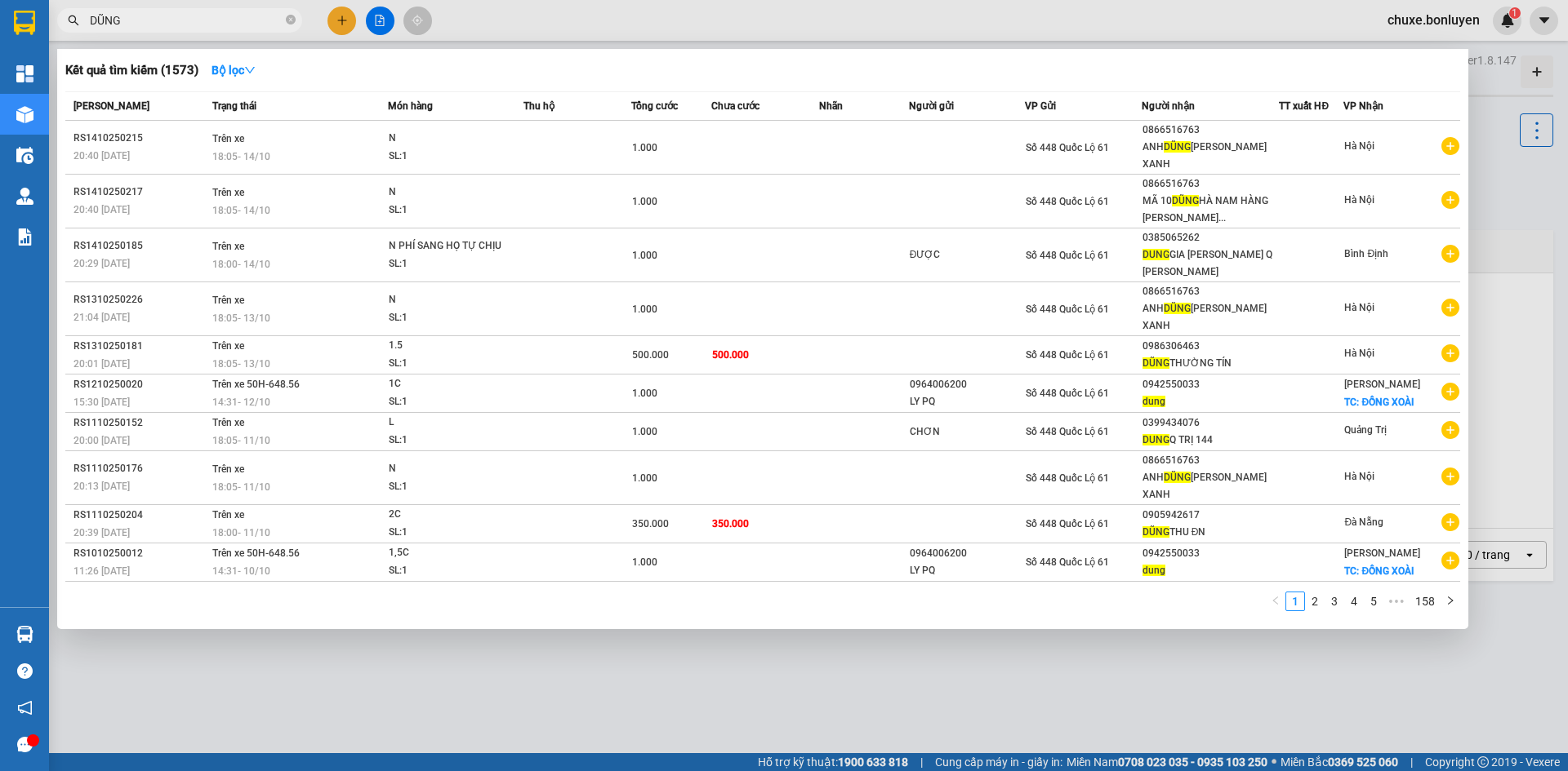
type input "DŨNG"
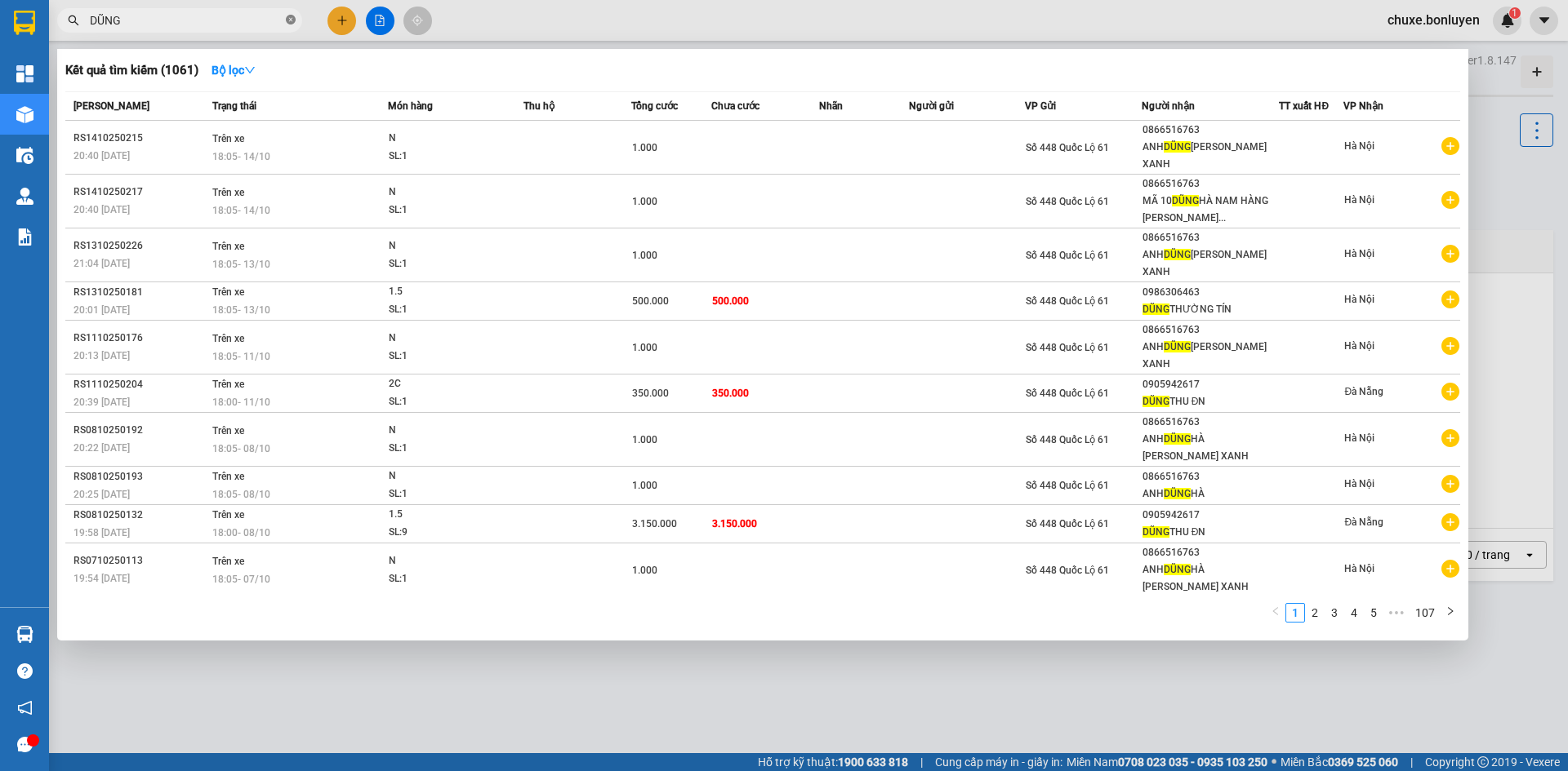
click at [289, 21] on icon "close-circle" at bounding box center [290, 19] width 10 height 10
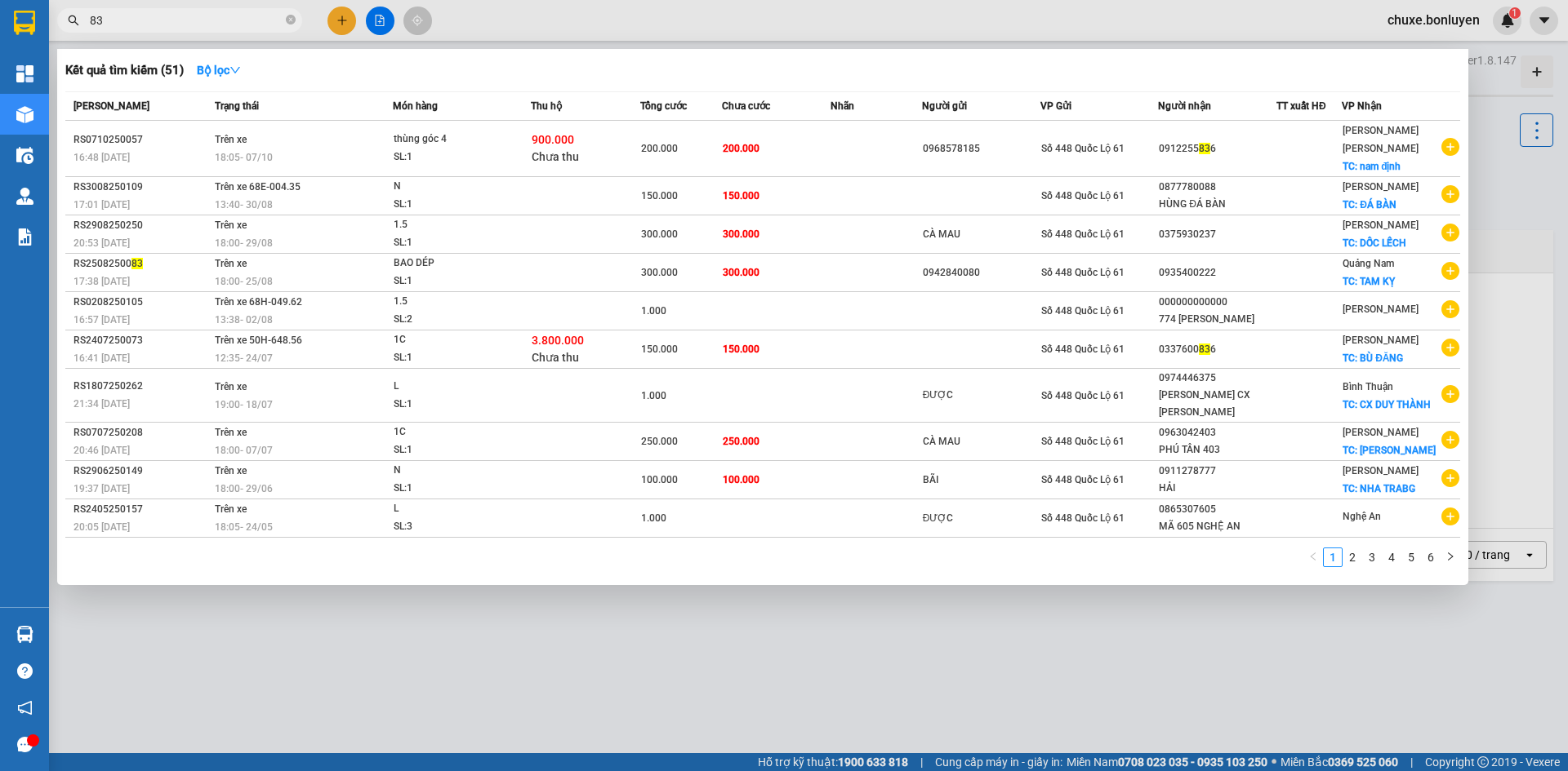
type input "8"
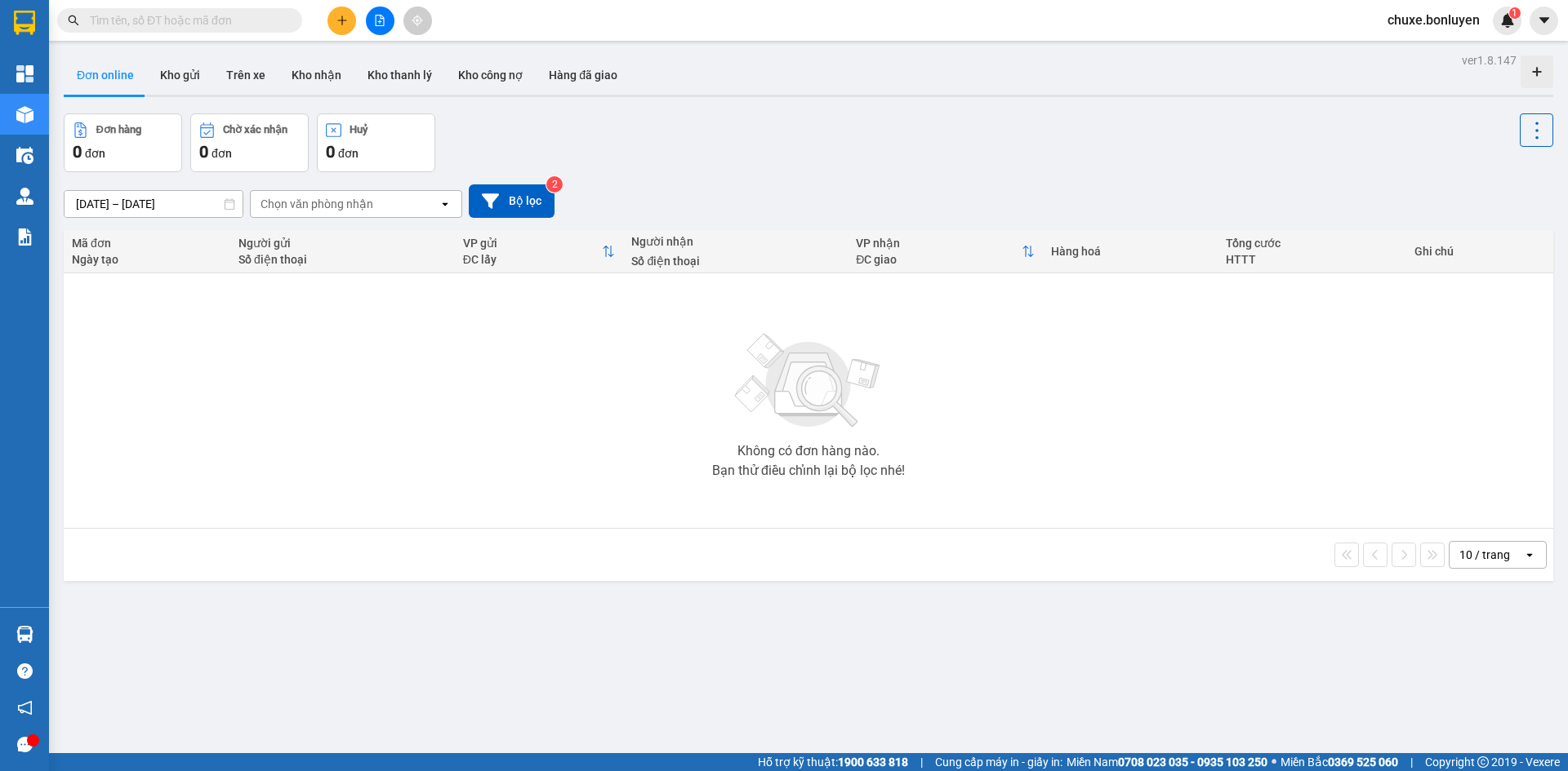
type input "7"
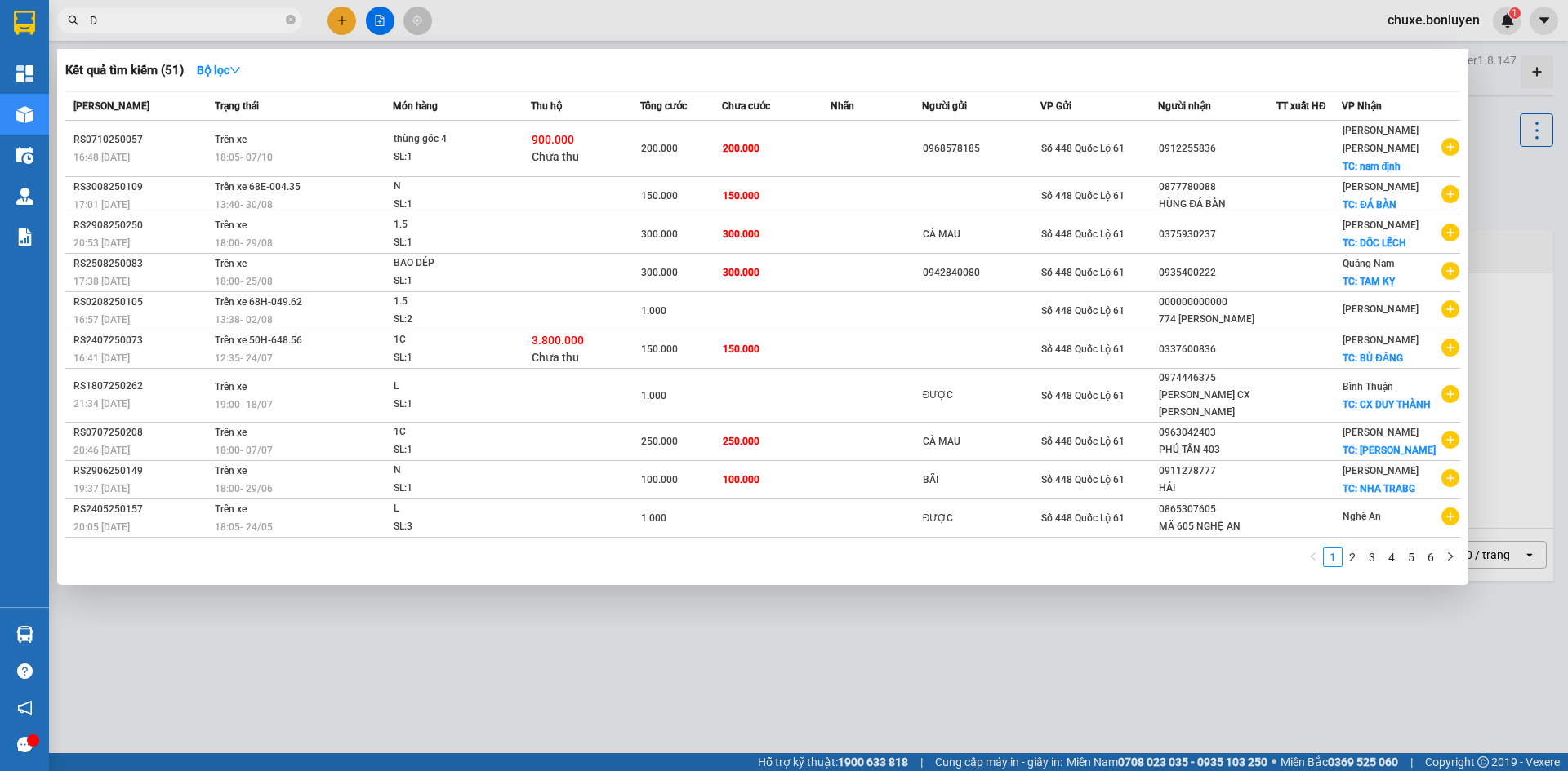
paste input "ŨNG"
type input "DŨNG"
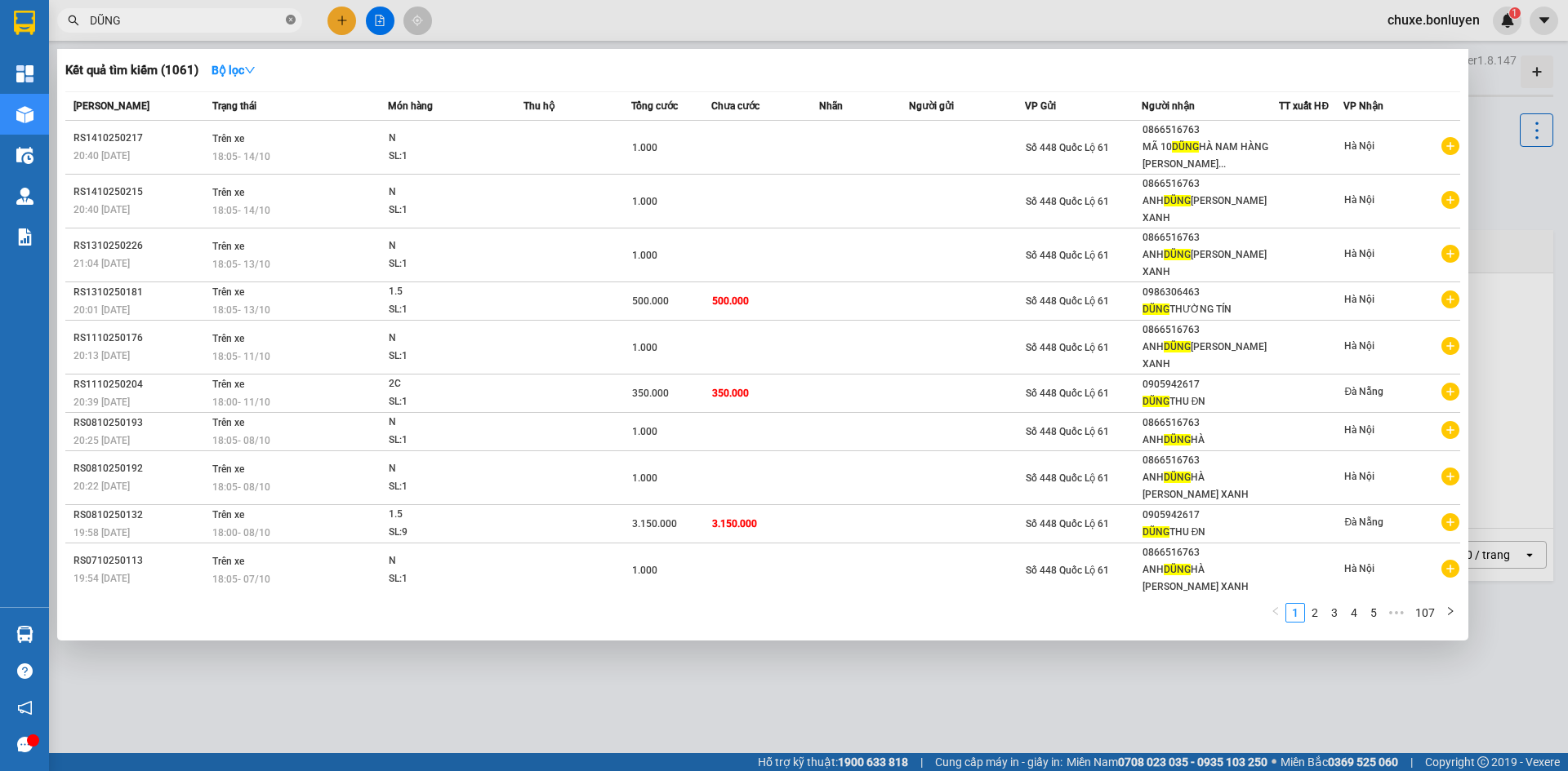
click at [293, 20] on icon "close-circle" at bounding box center [290, 19] width 10 height 10
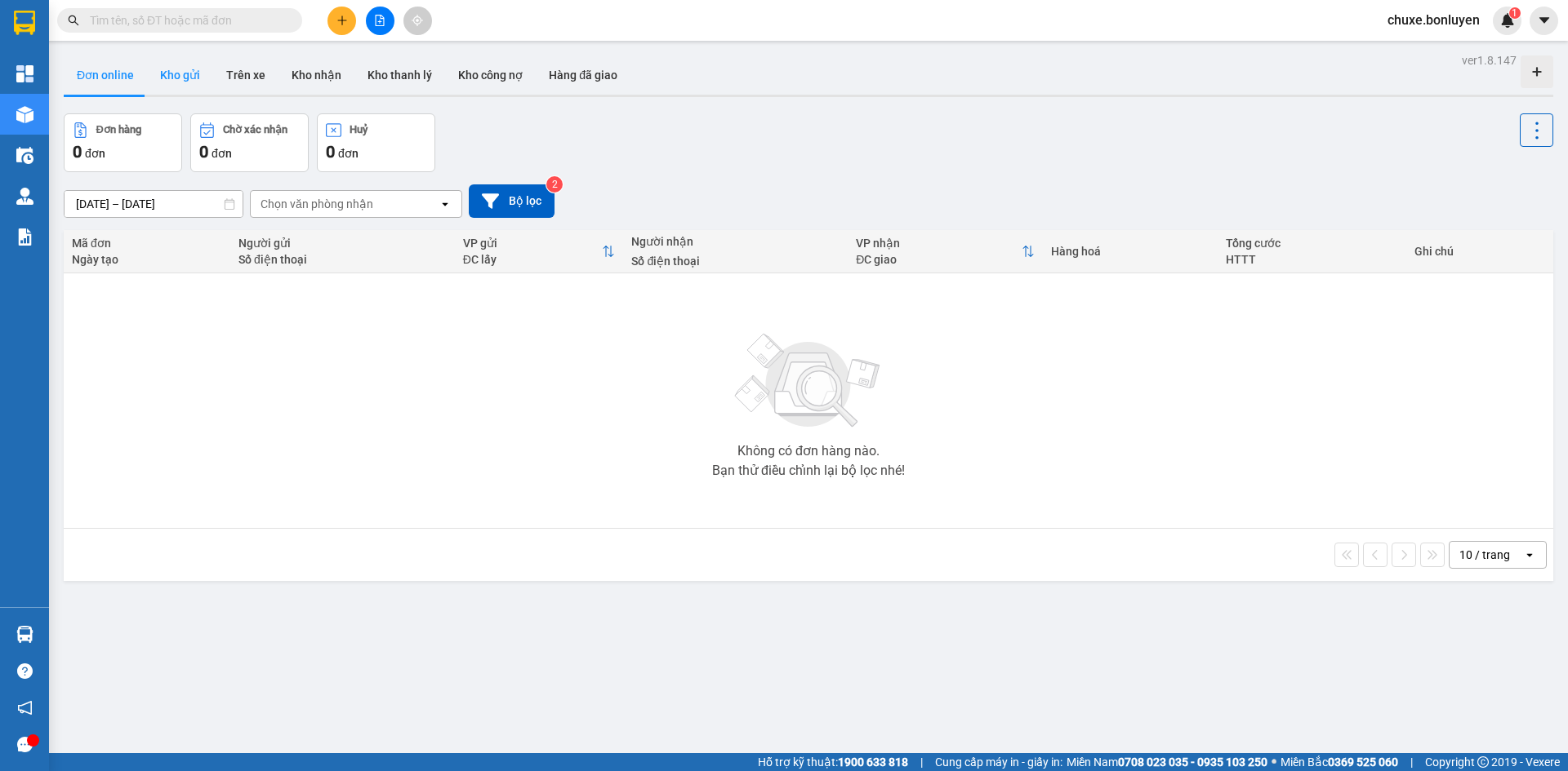
click at [176, 67] on button "Kho gửi" at bounding box center [179, 75] width 66 height 39
type input "[DATE] – [DATE]"
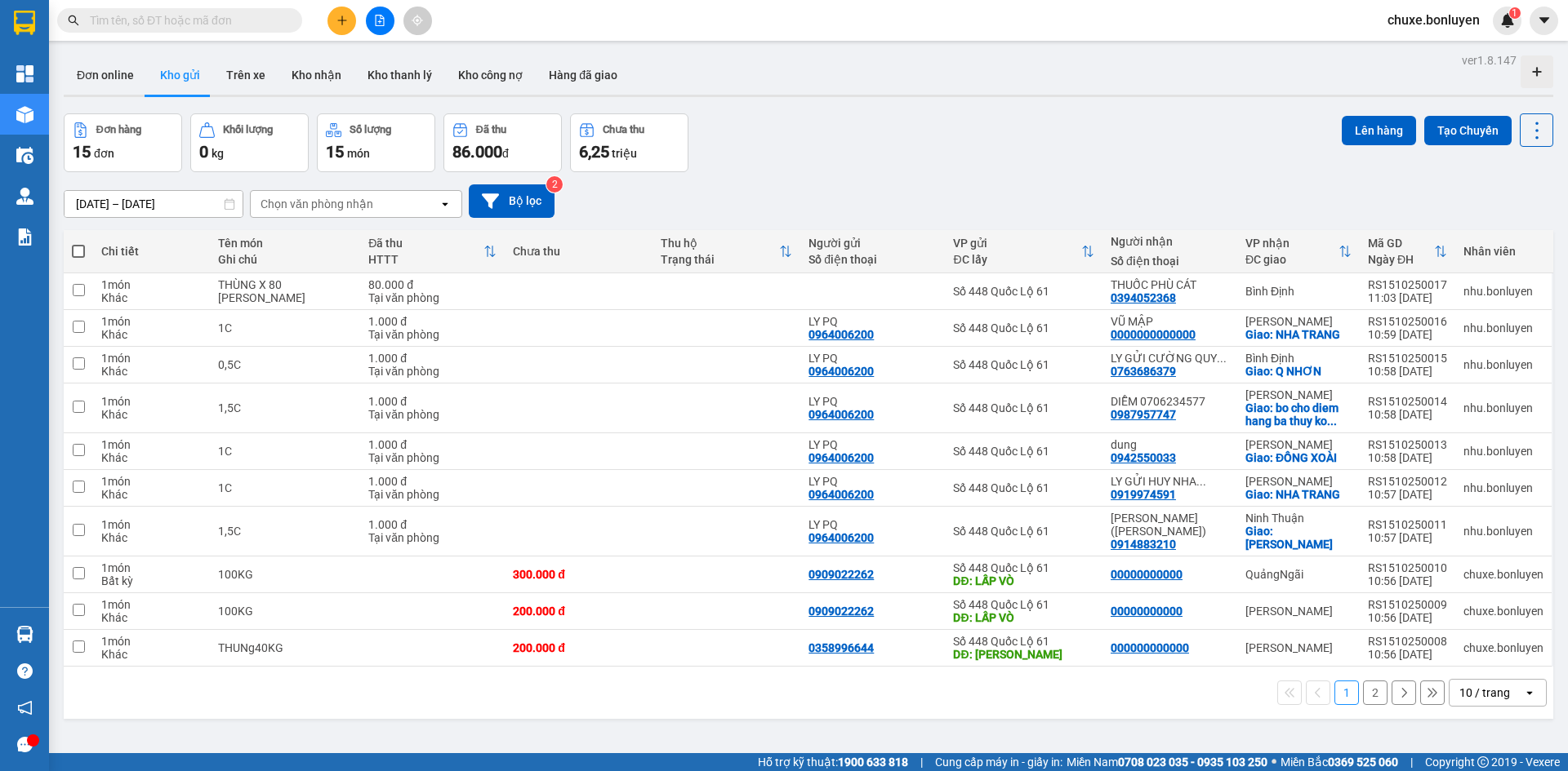
click at [1500, 680] on div "10 / trang" at bounding box center [1486, 693] width 74 height 26
click at [1485, 647] on span "100 / trang" at bounding box center [1479, 644] width 59 height 16
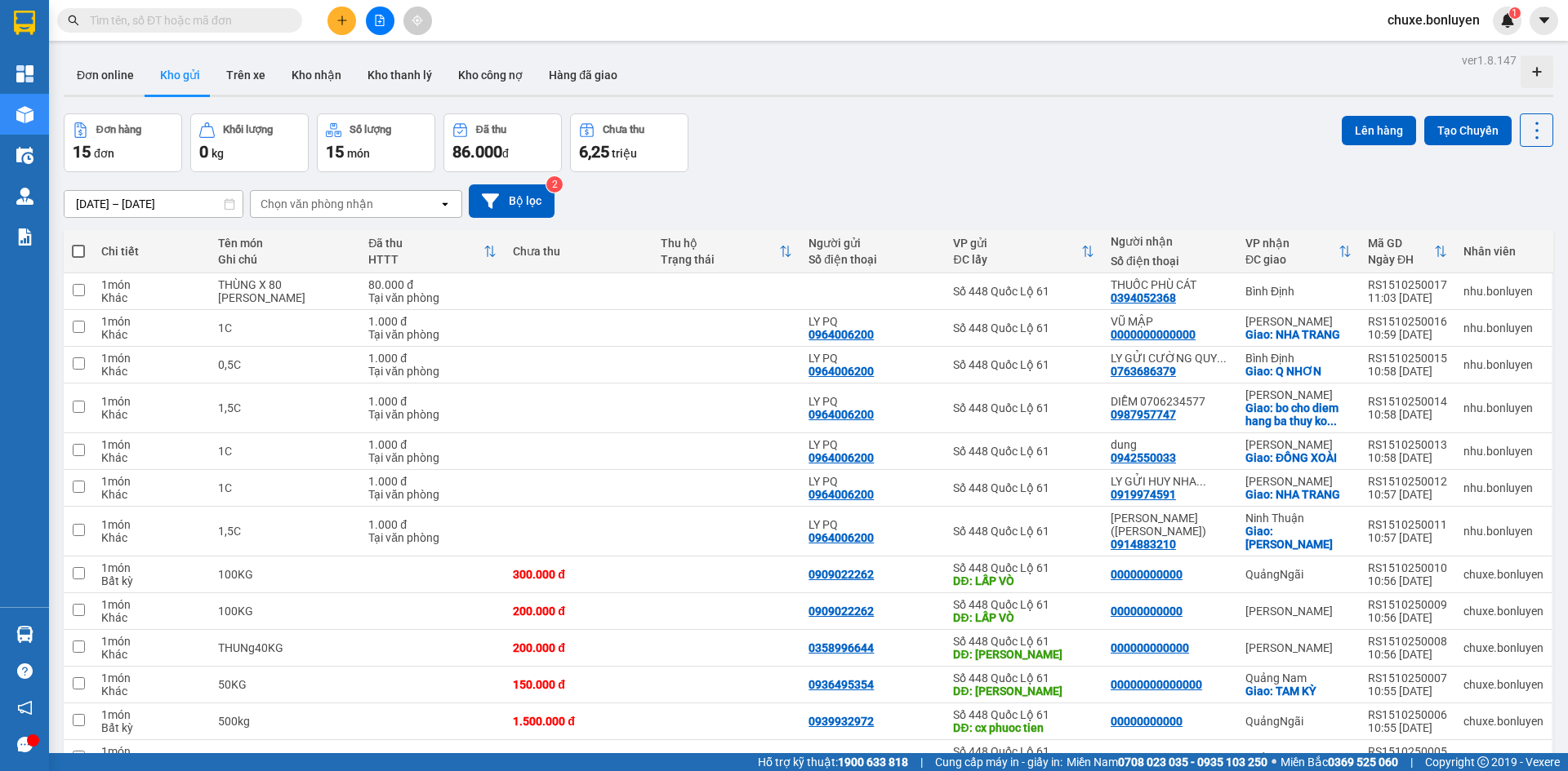
click at [1028, 147] on div "Đơn hàng 15 đơn Khối lượng 0 kg Số lượng 15 món Đã thu 86.000 đ Chưa thu 6,25 t…" at bounding box center [809, 143] width 1490 height 59
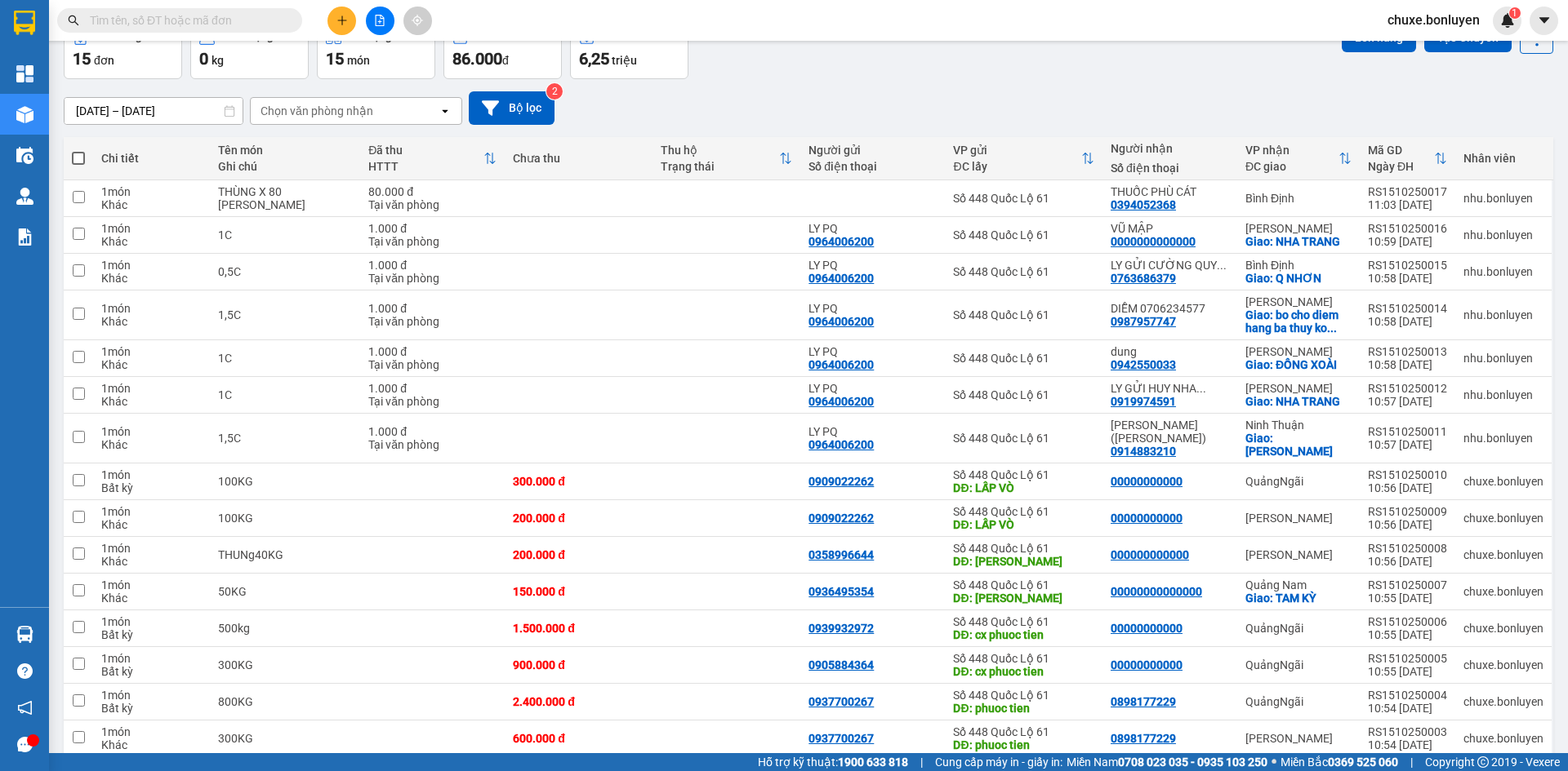
scroll to position [151, 0]
